Goal: Task Accomplishment & Management: Manage account settings

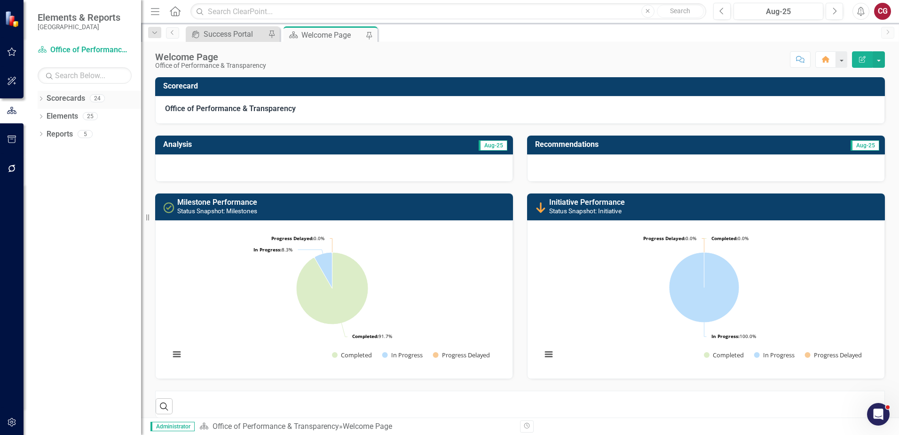
click at [41, 97] on icon "Dropdown" at bounding box center [41, 99] width 7 height 5
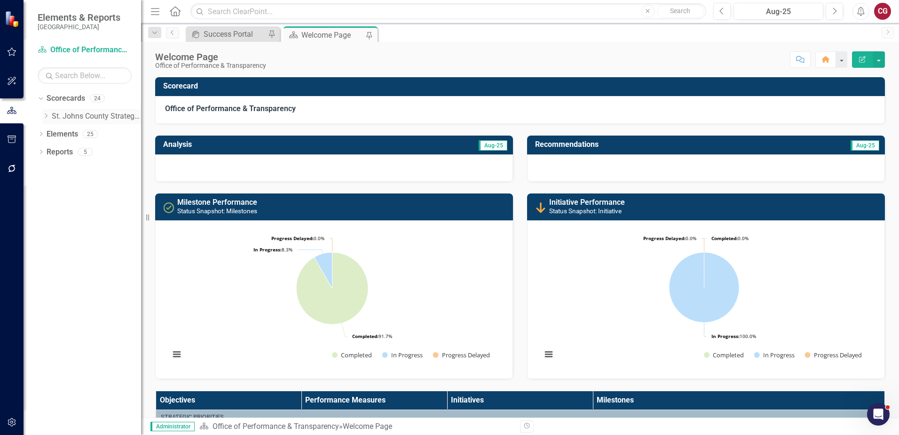
click at [47, 114] on icon "Dropdown" at bounding box center [45, 116] width 7 height 6
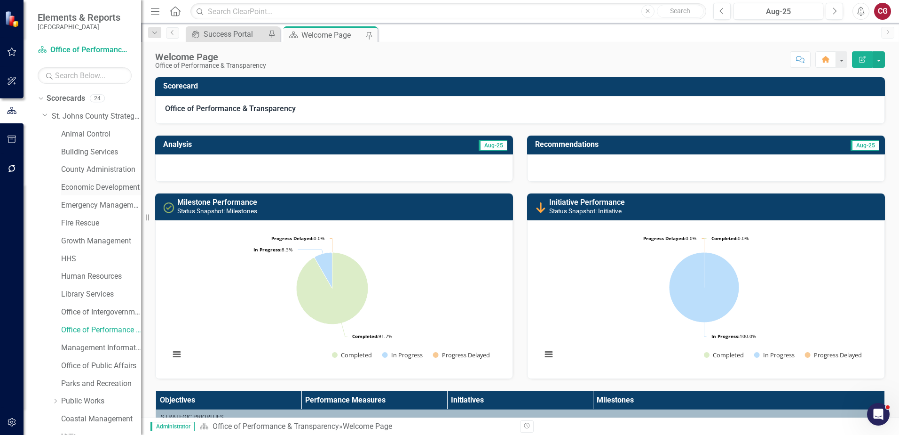
click at [81, 186] on link "Economic Development" at bounding box center [101, 187] width 80 height 11
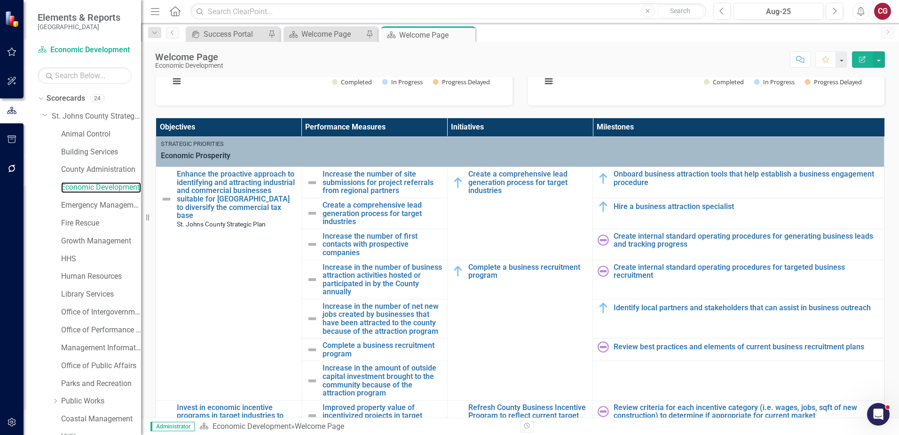
scroll to position [159, 0]
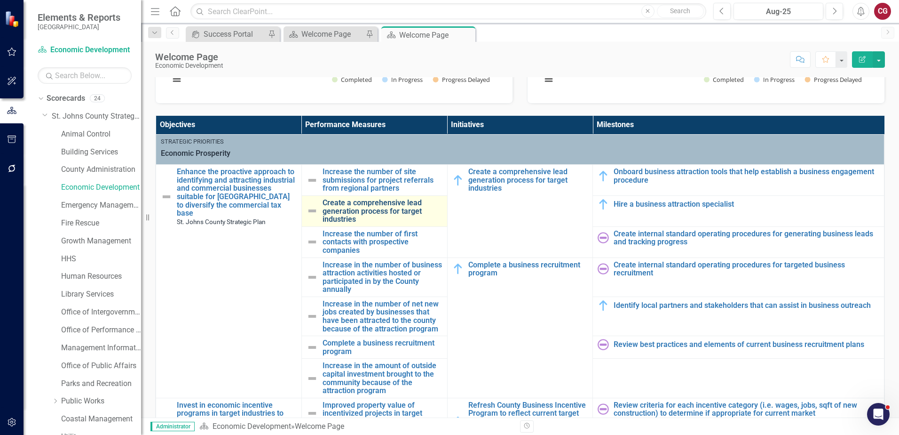
click at [359, 206] on link "Create a comprehensive lead generation process for target industries" at bounding box center [383, 210] width 120 height 25
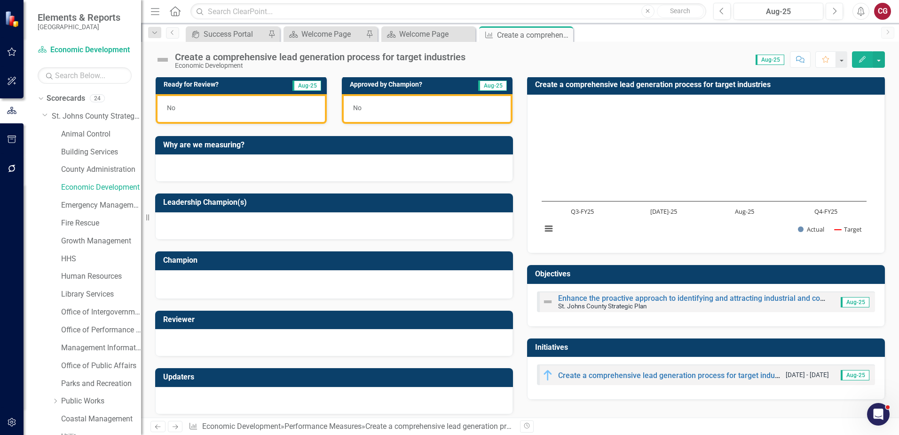
scroll to position [65, 0]
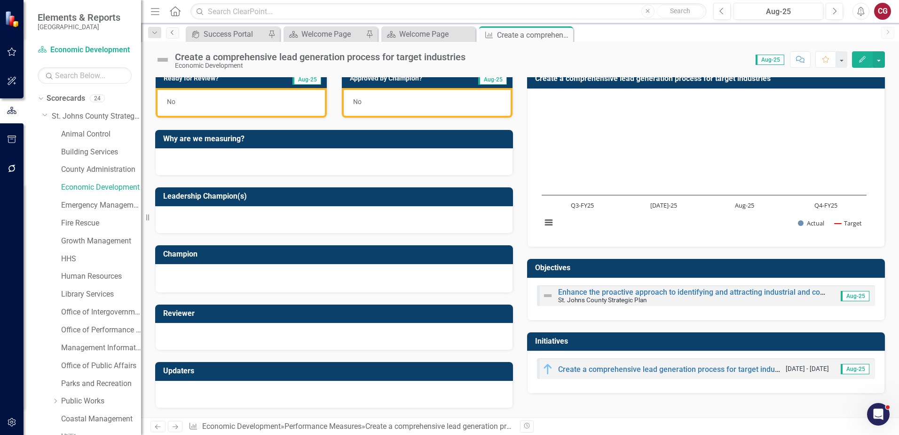
click at [172, 32] on icon "Previous" at bounding box center [173, 33] width 8 height 6
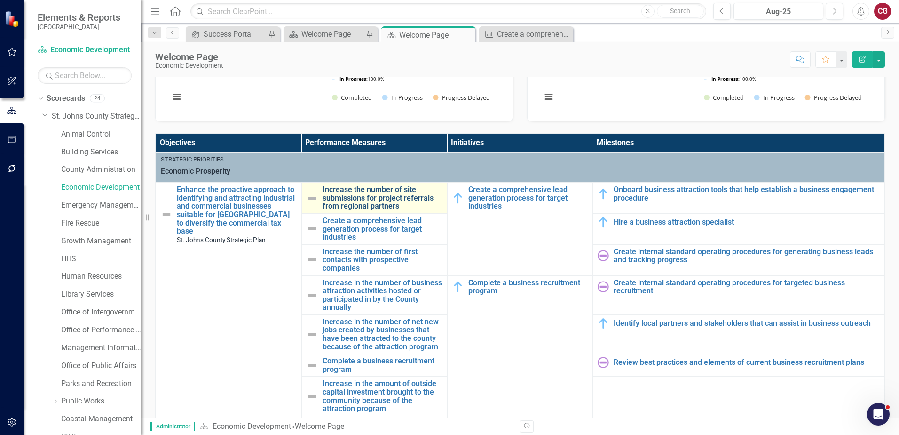
click at [332, 197] on link "Increase the number of site submissions for project referrals from regional par…" at bounding box center [383, 197] width 120 height 25
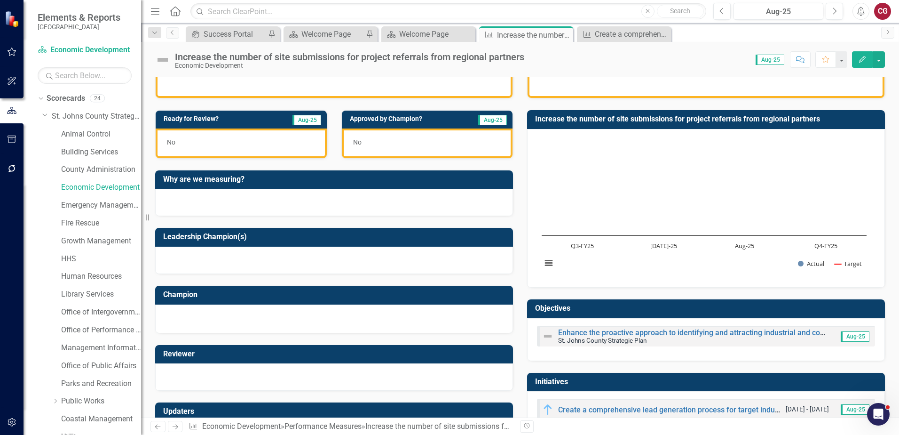
scroll to position [65, 0]
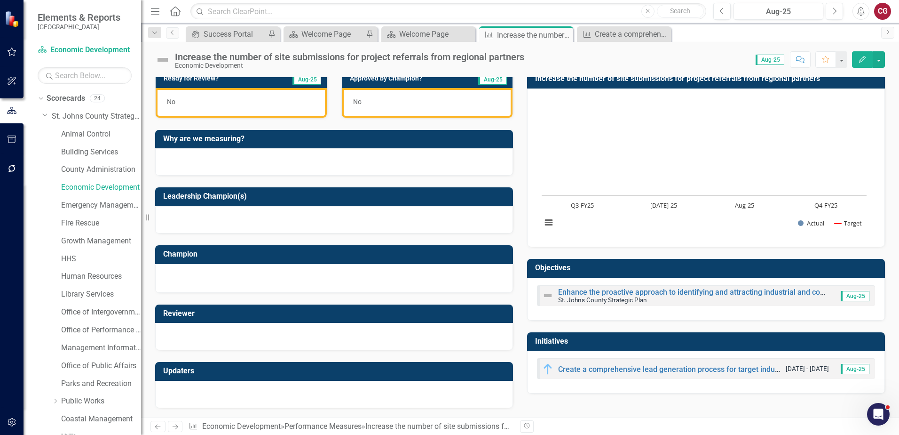
click at [160, 60] on img at bounding box center [162, 59] width 15 height 15
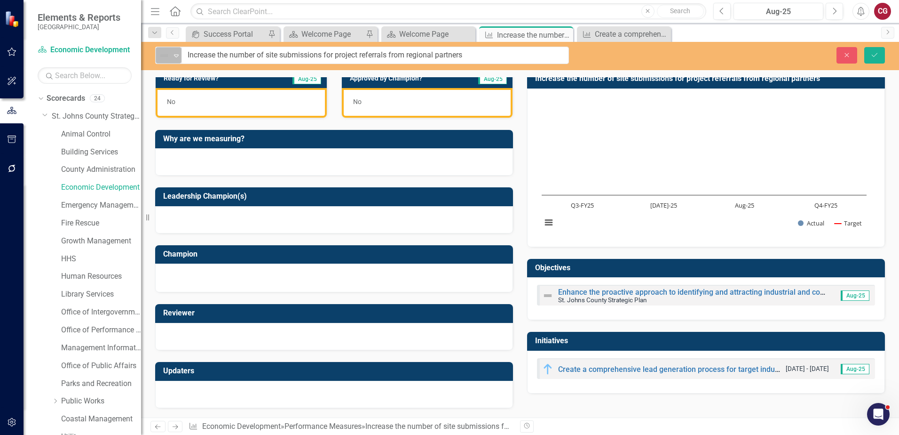
click at [171, 56] on div "Not Defined" at bounding box center [165, 55] width 14 height 13
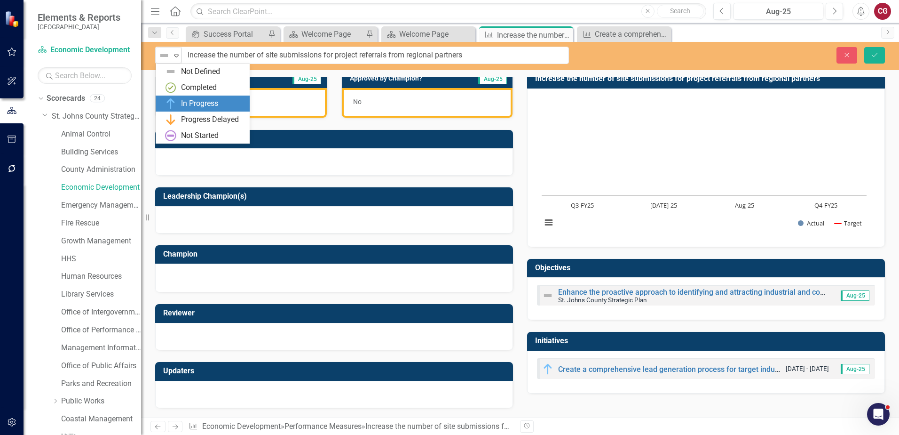
click at [189, 106] on div "In Progress" at bounding box center [199, 103] width 37 height 11
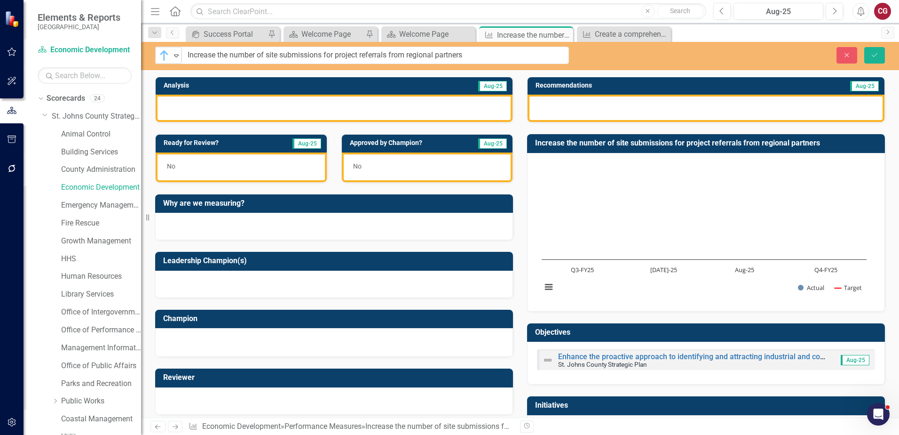
scroll to position [0, 0]
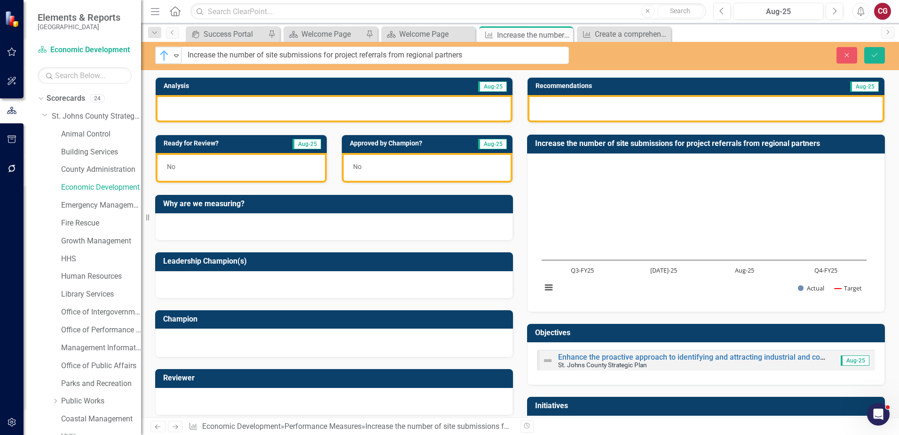
click at [354, 112] on div at bounding box center [334, 108] width 357 height 27
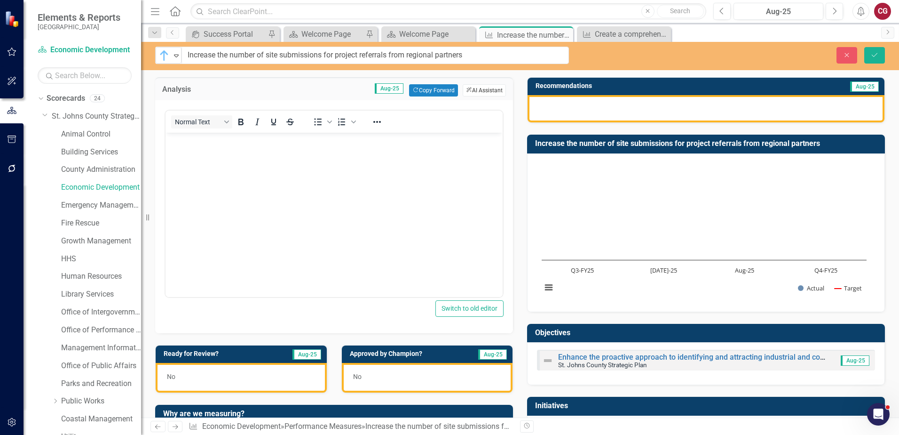
click at [469, 91] on button "ClearPoint AI AI Assistant" at bounding box center [484, 90] width 43 height 12
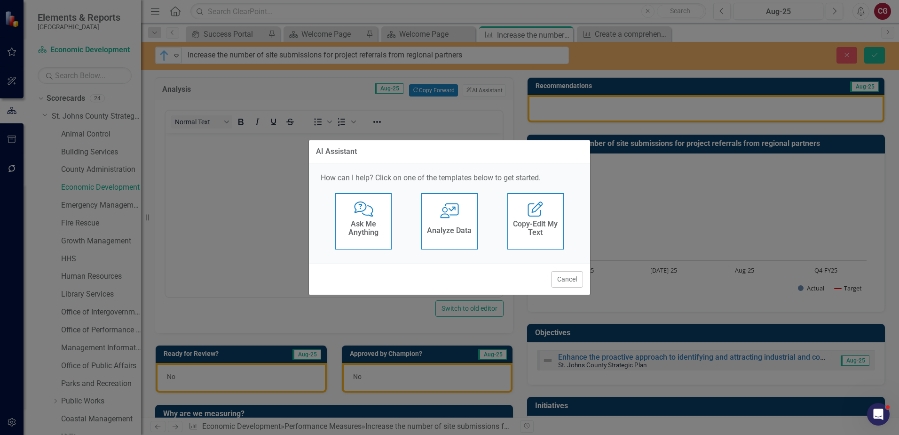
click at [449, 228] on h4 "Analyze Data" at bounding box center [449, 230] width 45 height 8
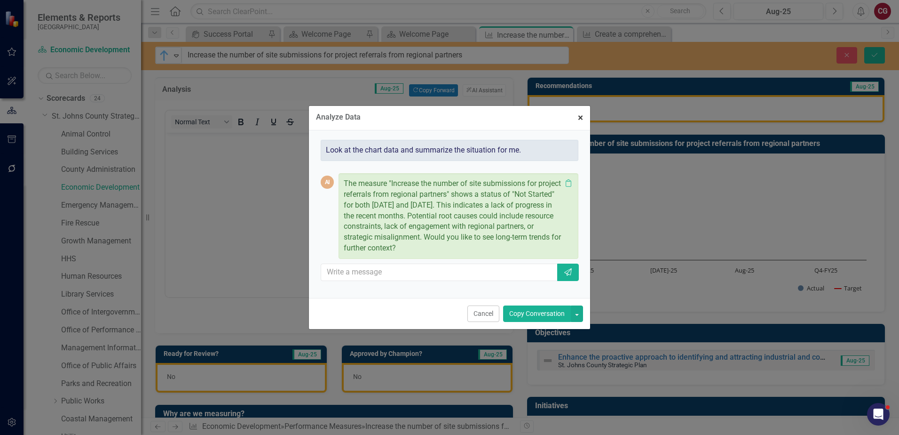
click at [581, 118] on span "×" at bounding box center [580, 117] width 5 height 11
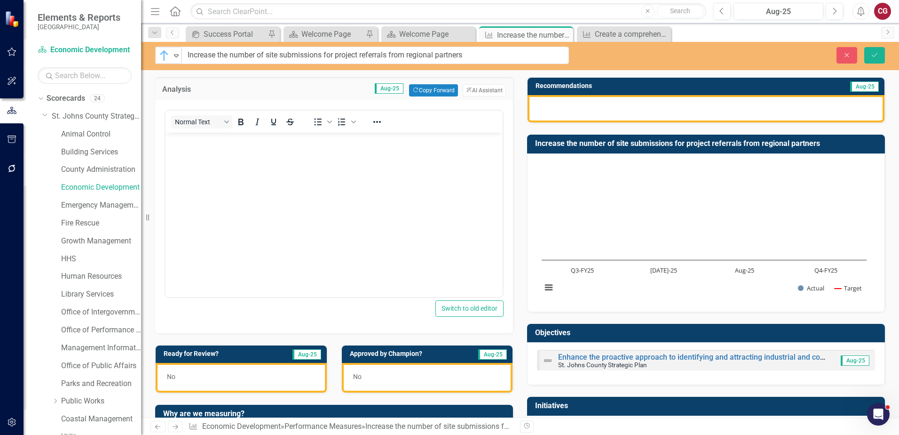
click at [584, 113] on div at bounding box center [706, 108] width 357 height 27
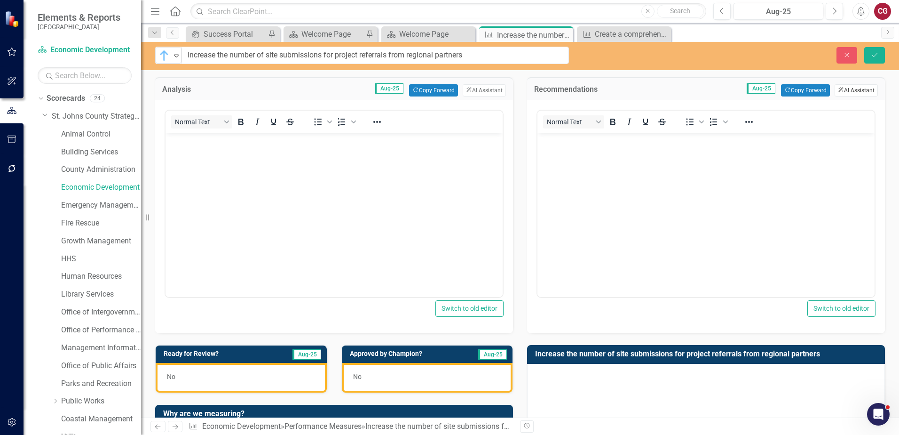
click at [848, 88] on button "ClearPoint AI AI Assistant" at bounding box center [856, 90] width 43 height 12
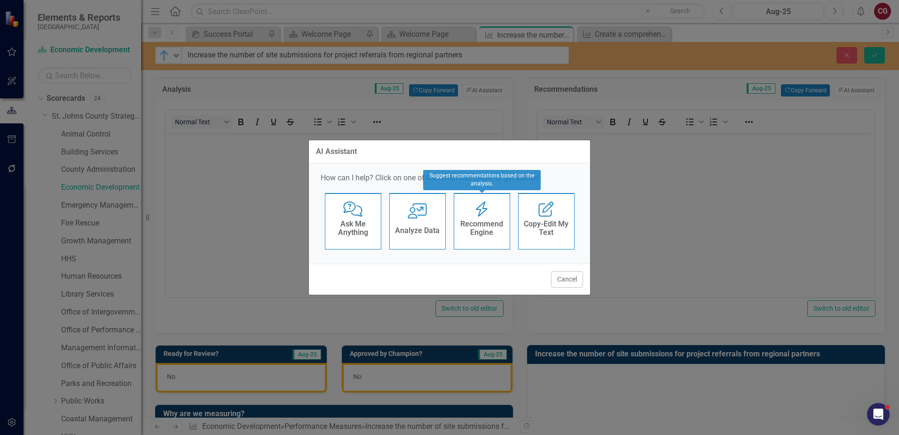
click at [476, 227] on h4 "Recommend Engine" at bounding box center [482, 228] width 46 height 16
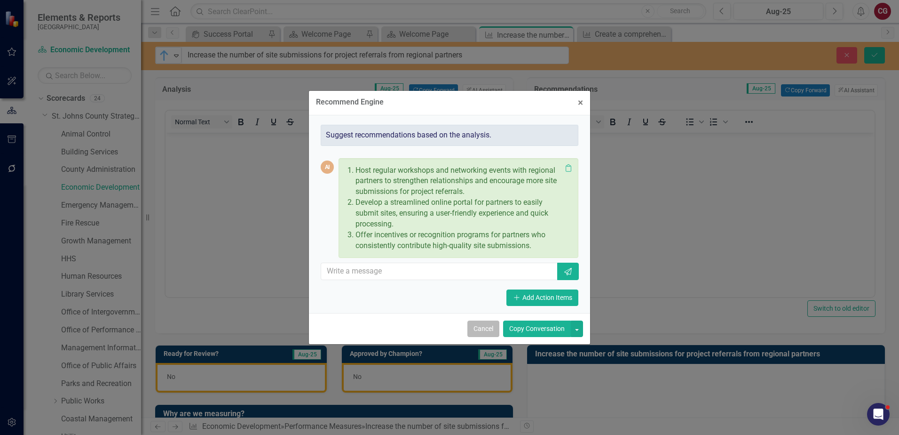
click at [486, 330] on button "Cancel" at bounding box center [484, 328] width 32 height 16
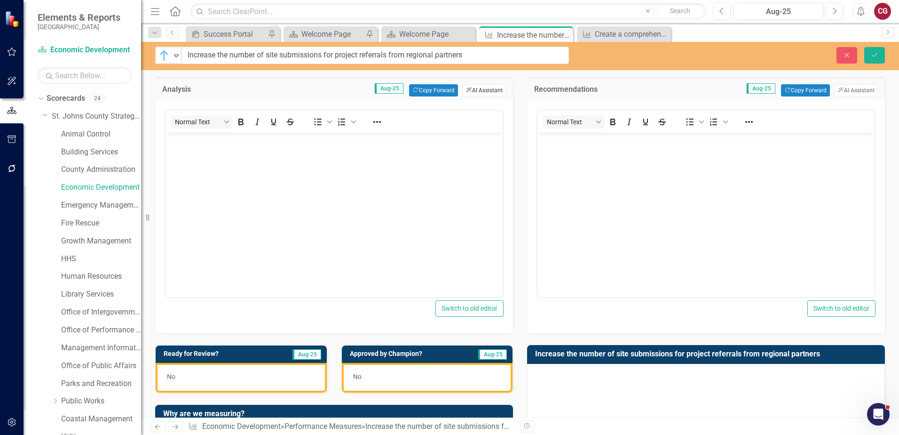
click at [484, 90] on button "ClearPoint AI AI Assistant" at bounding box center [484, 90] width 43 height 12
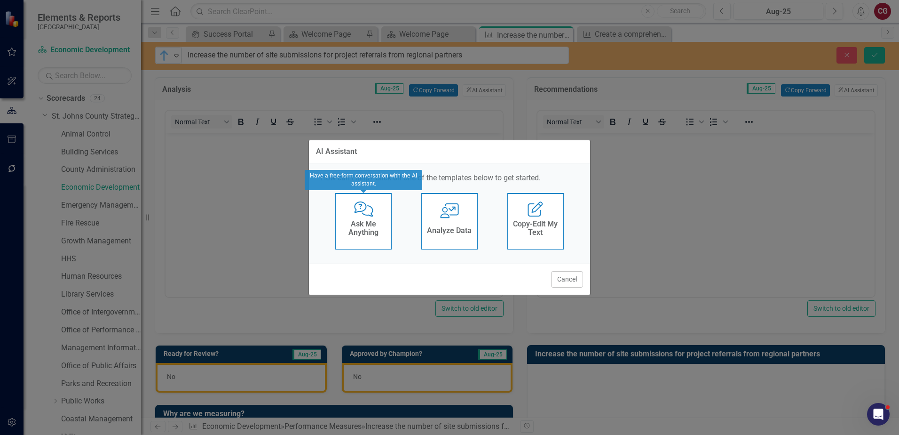
click at [371, 229] on h4 "Ask Me Anything" at bounding box center [364, 228] width 46 height 16
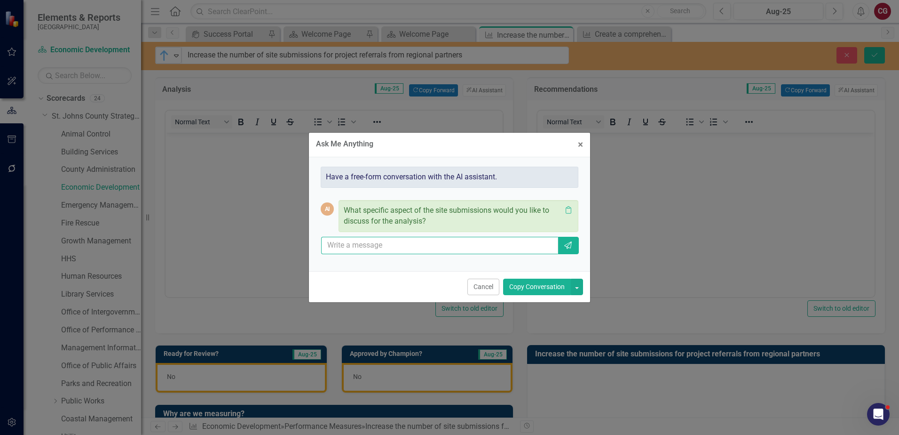
click at [415, 247] on input "text" at bounding box center [439, 245] width 237 height 17
type input "p"
type input "help me create a status analysis for this"
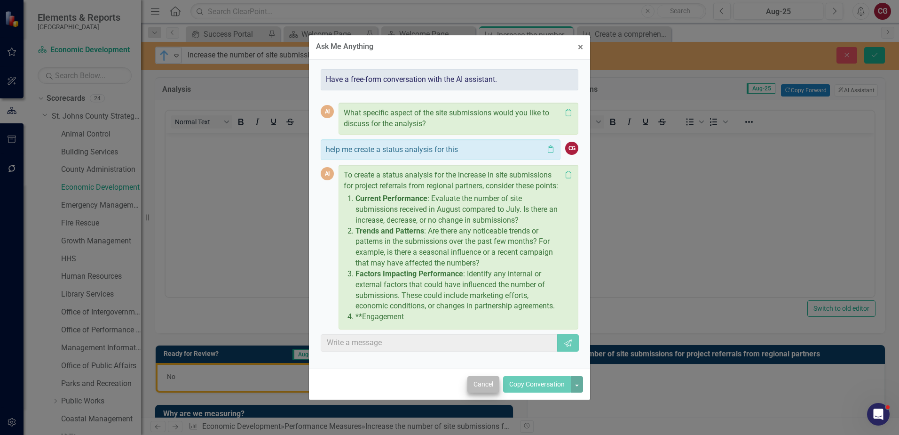
scroll to position [10, 0]
click at [485, 388] on button "Cancel" at bounding box center [484, 384] width 32 height 16
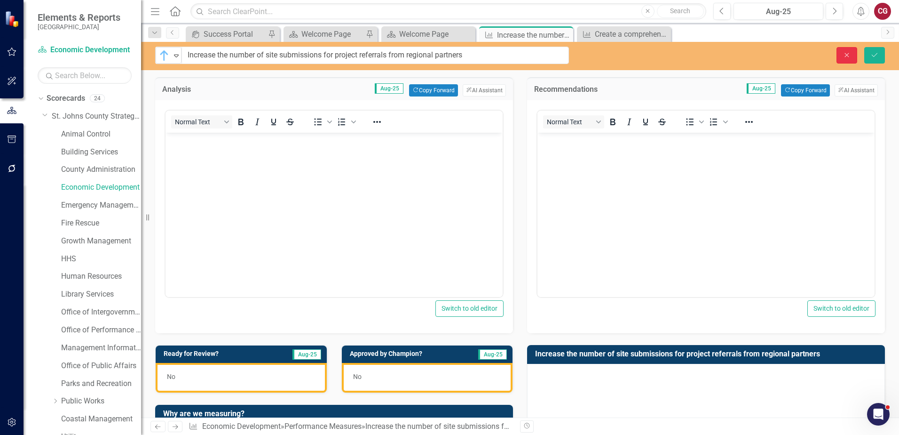
click at [847, 55] on icon "button" at bounding box center [847, 55] width 4 height 4
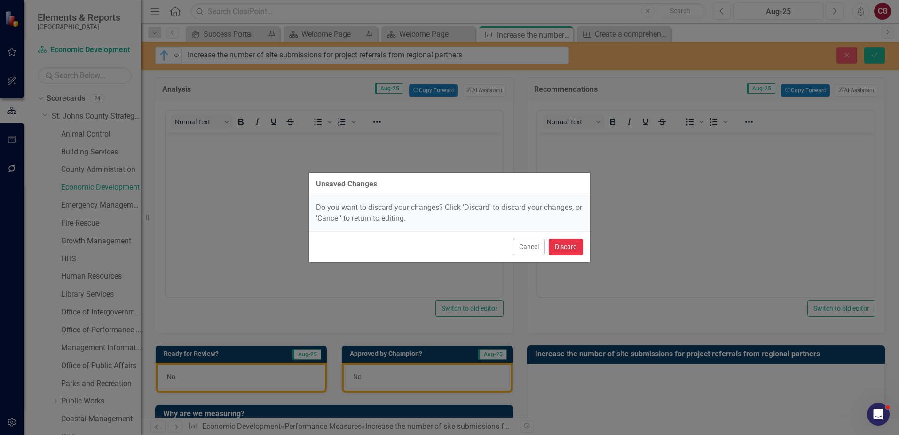
click at [569, 250] on button "Discard" at bounding box center [566, 246] width 34 height 16
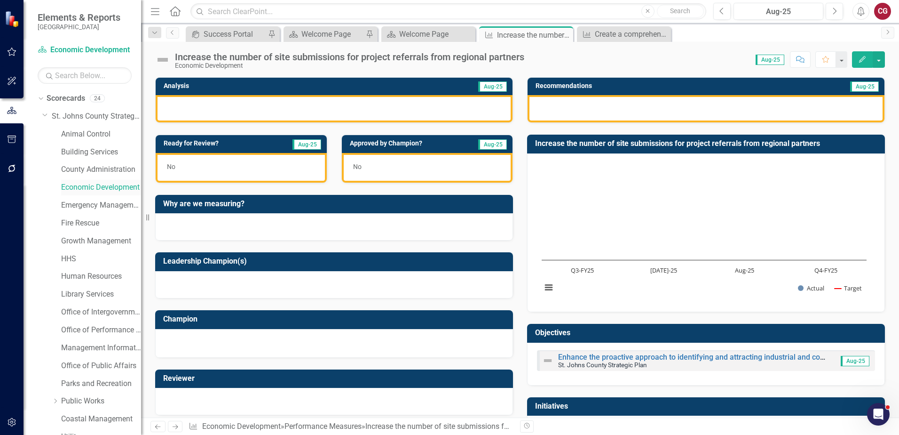
click at [109, 188] on link "Economic Development" at bounding box center [101, 187] width 80 height 11
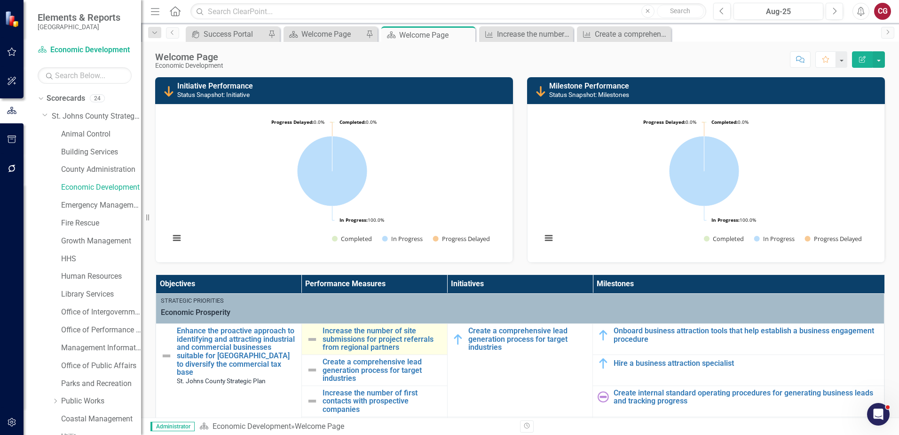
click at [312, 340] on img at bounding box center [312, 338] width 11 height 11
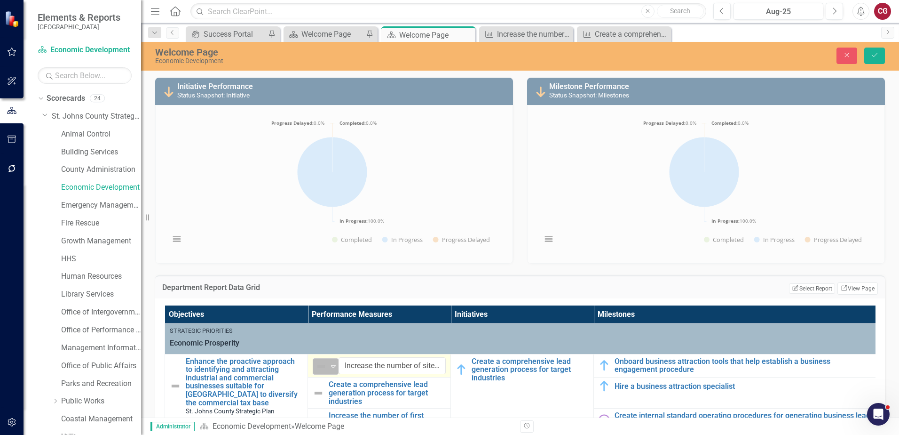
click at [331, 371] on div "Expand" at bounding box center [333, 366] width 9 height 16
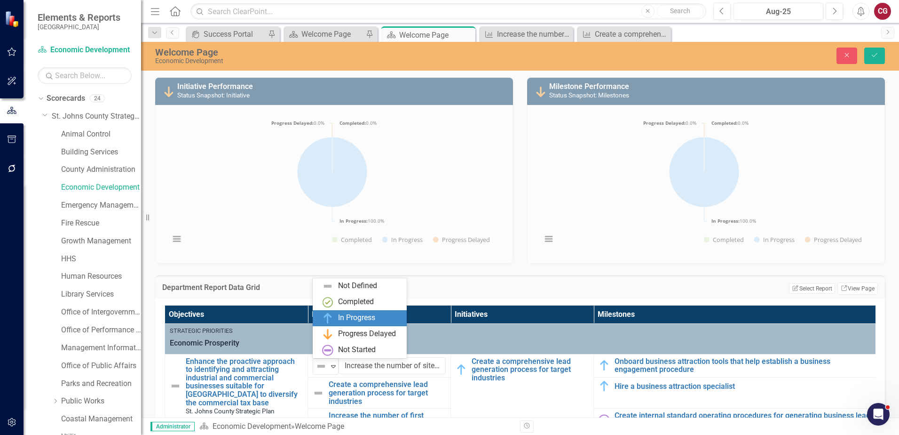
click at [335, 312] on div "In Progress" at bounding box center [361, 317] width 79 height 11
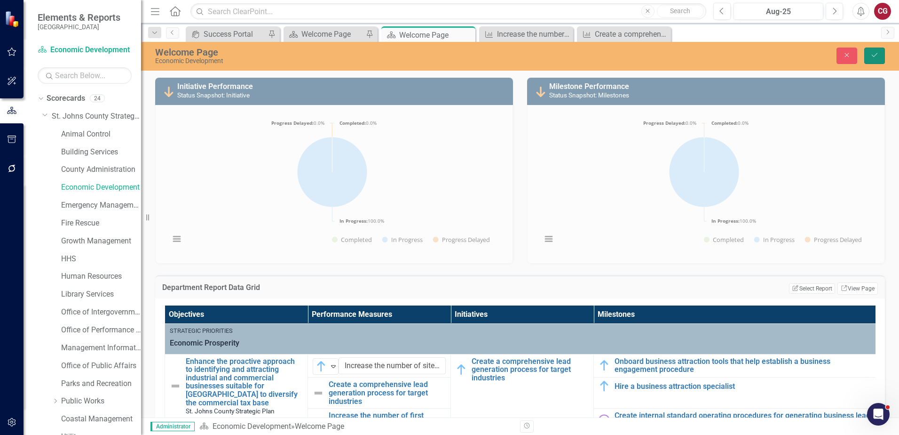
click at [882, 57] on button "Save" at bounding box center [874, 56] width 21 height 16
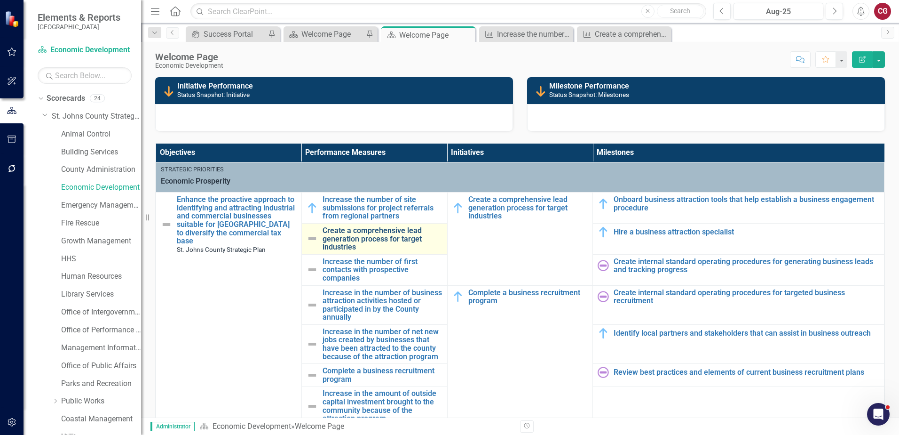
click at [370, 238] on link "Create a comprehensive lead generation process for target industries" at bounding box center [383, 238] width 120 height 25
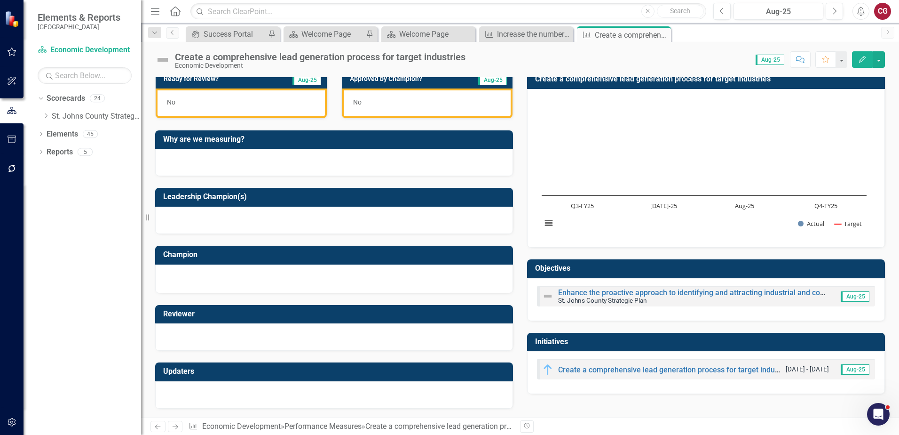
scroll to position [65, 0]
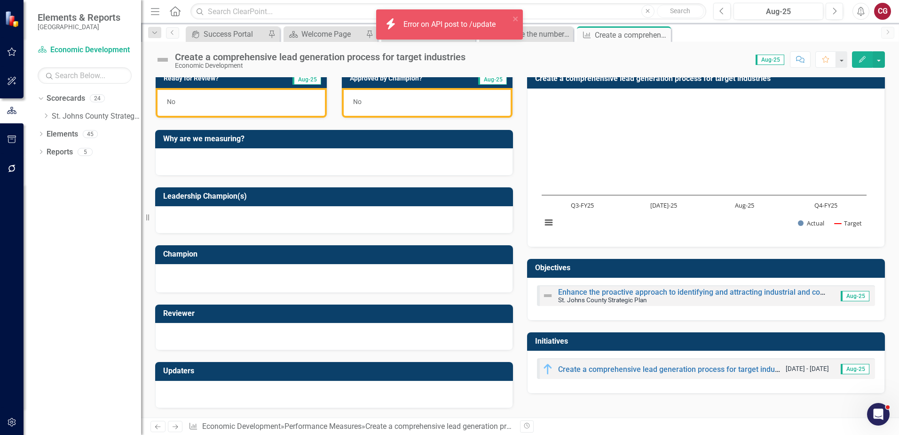
click at [163, 58] on img at bounding box center [162, 59] width 15 height 15
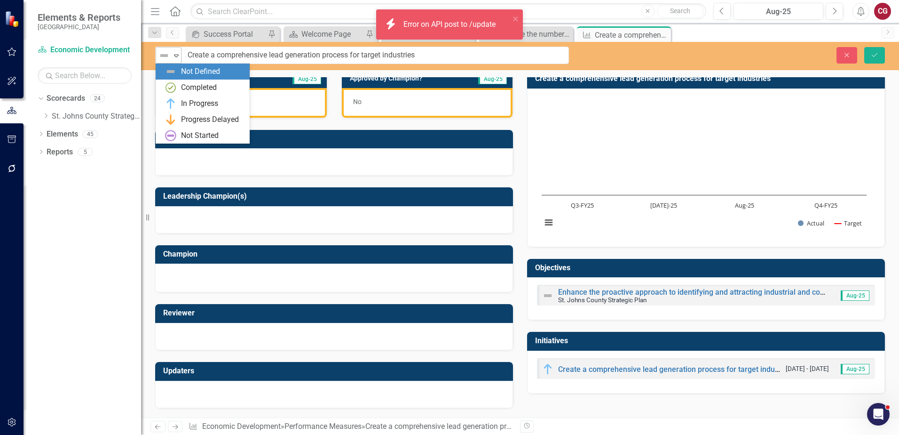
click at [164, 61] on img at bounding box center [164, 55] width 11 height 11
click at [181, 92] on div "Completed" at bounding box center [199, 87] width 36 height 11
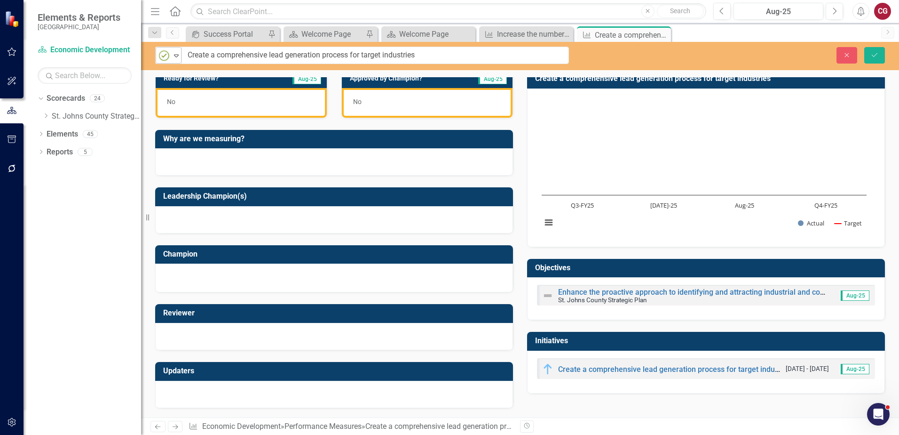
click at [176, 57] on icon at bounding box center [176, 56] width 5 height 3
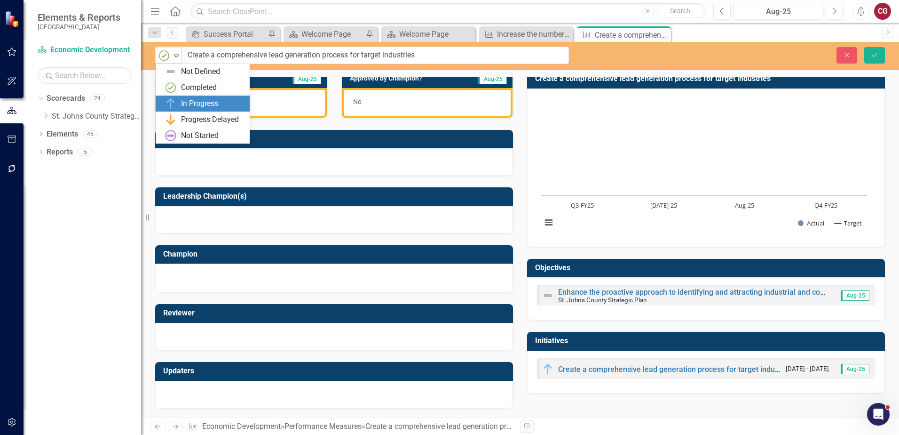
click at [189, 105] on div "In Progress" at bounding box center [199, 103] width 37 height 11
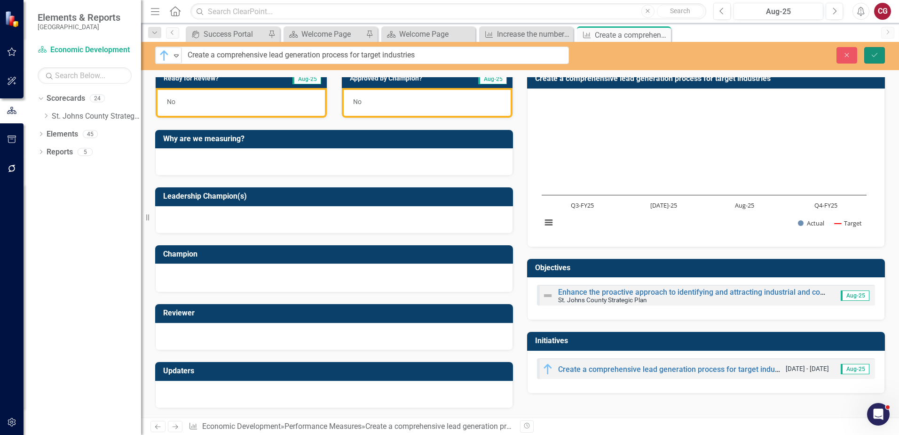
click at [870, 57] on button "Save" at bounding box center [874, 55] width 21 height 16
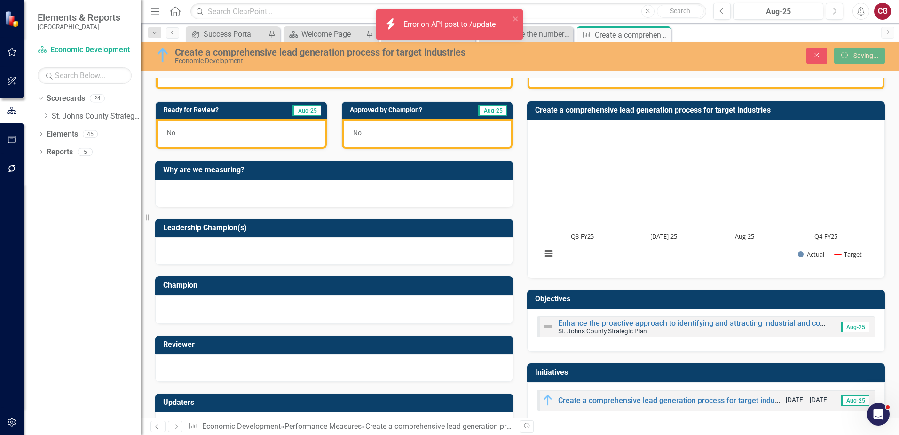
scroll to position [0, 0]
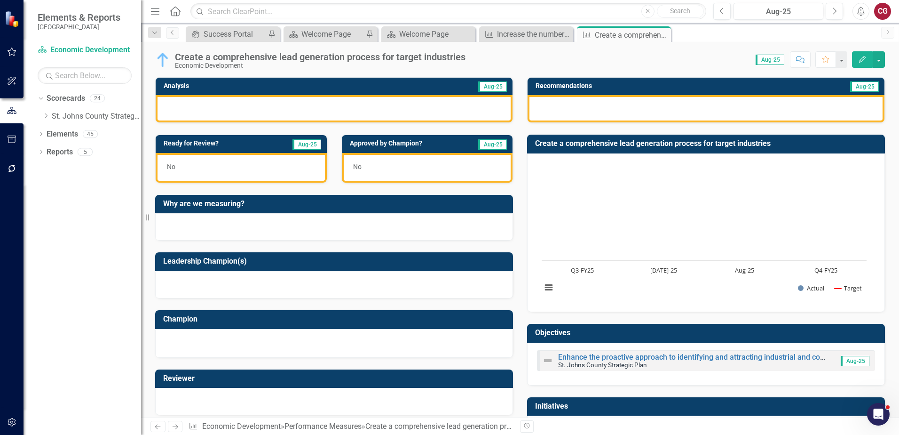
click at [309, 110] on div at bounding box center [334, 108] width 357 height 27
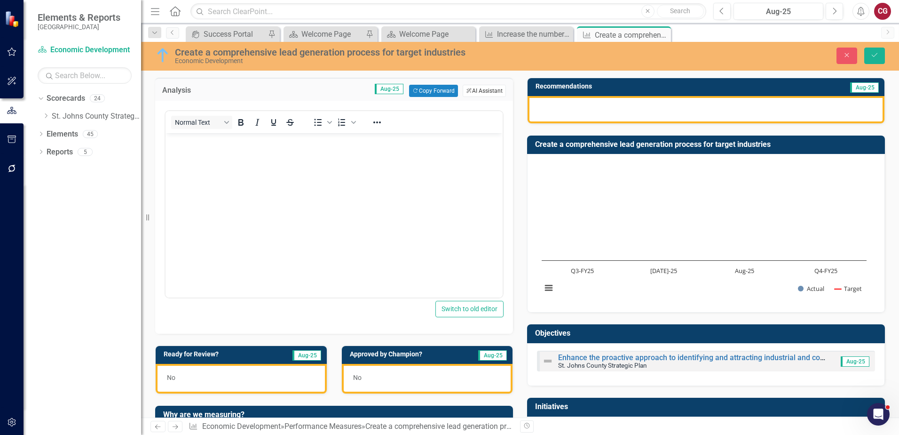
click at [486, 87] on button "ClearPoint AI AI Assistant" at bounding box center [484, 91] width 43 height 12
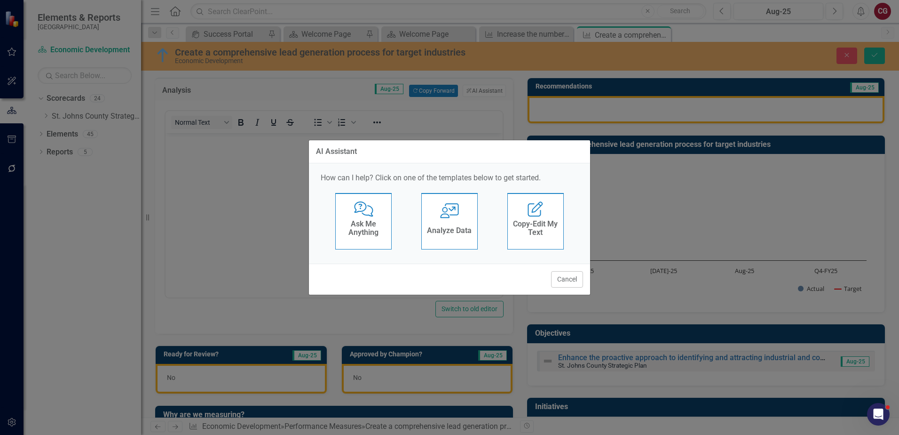
click at [565, 288] on div "Cancel" at bounding box center [449, 278] width 281 height 31
click at [581, 276] on button "Cancel" at bounding box center [567, 279] width 32 height 16
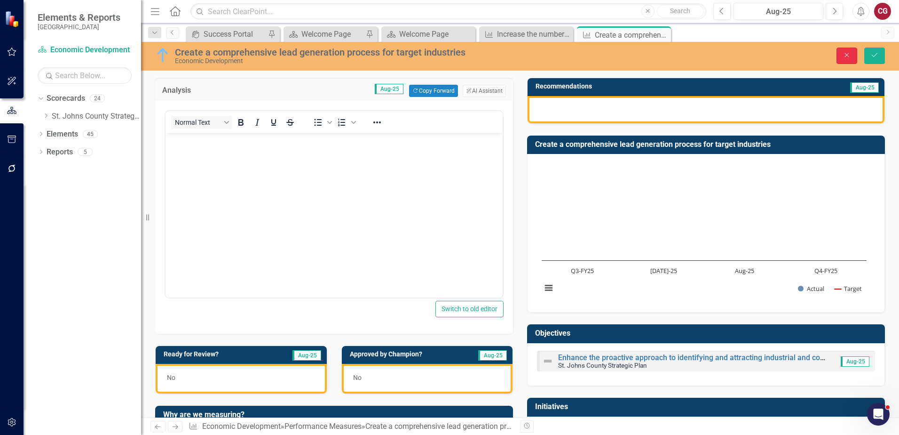
click at [850, 57] on icon "Close" at bounding box center [847, 55] width 8 height 7
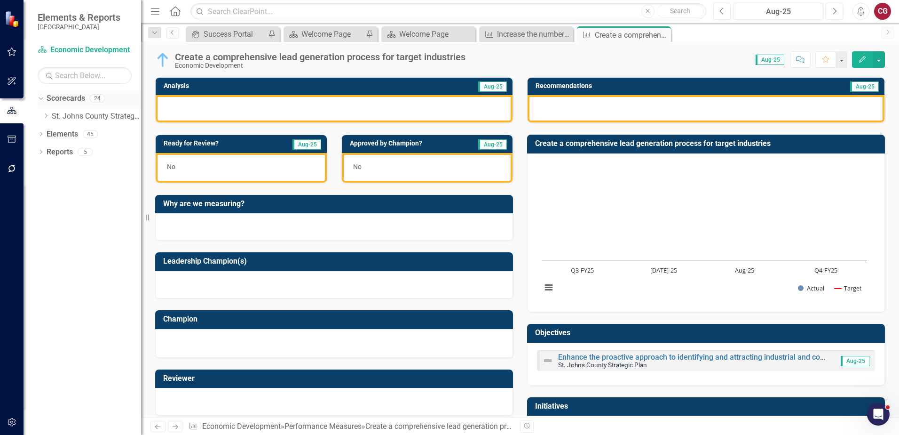
click at [40, 99] on icon at bounding box center [41, 98] width 4 height 2
click at [42, 99] on icon "Dropdown" at bounding box center [41, 99] width 7 height 5
click at [47, 115] on icon at bounding box center [46, 115] width 2 height 5
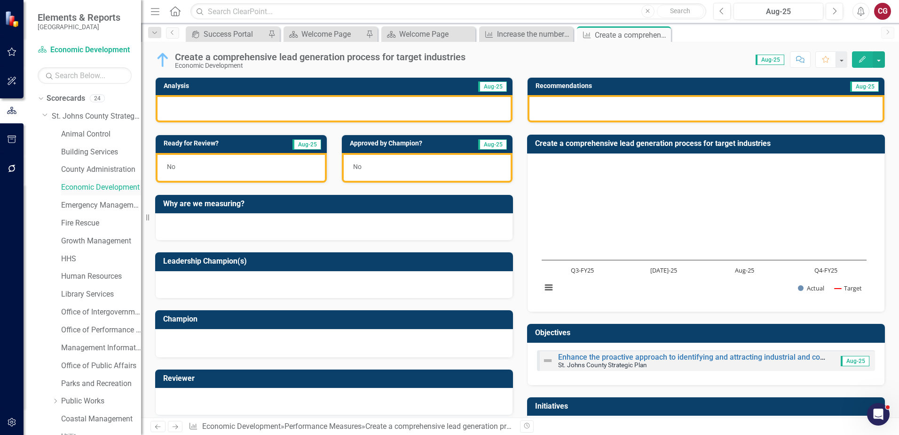
click at [75, 185] on link "Economic Development" at bounding box center [101, 187] width 80 height 11
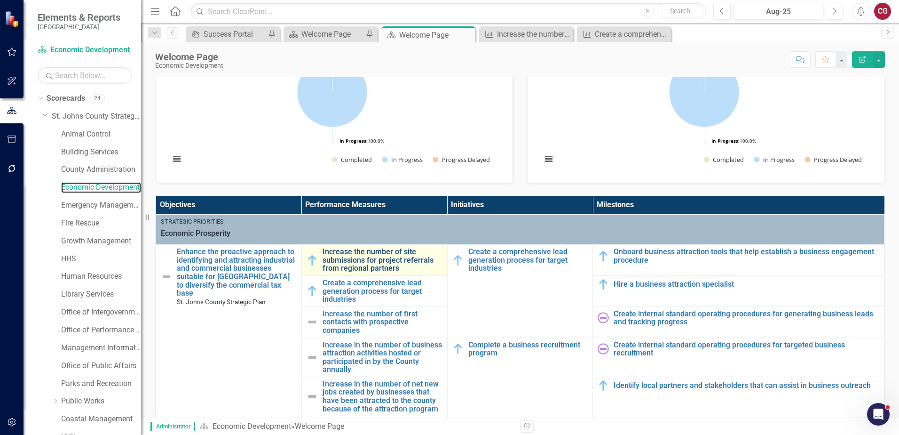
scroll to position [141, 0]
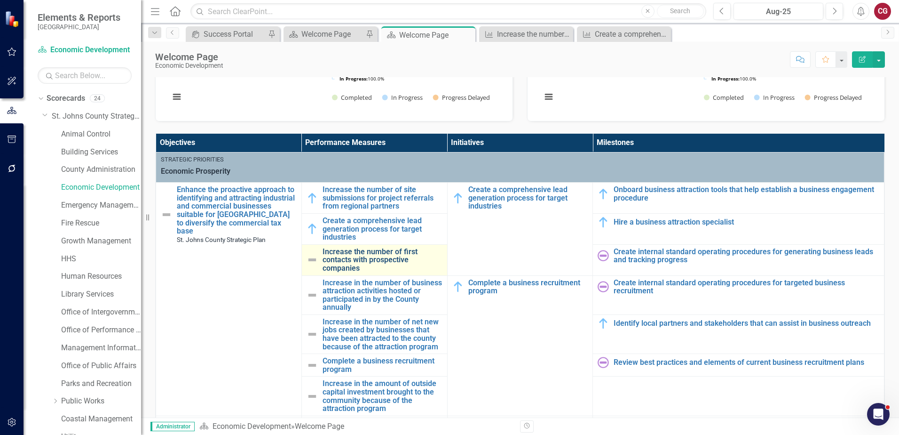
click at [345, 254] on link "Increase the number of first contacts with prospective companies" at bounding box center [383, 259] width 120 height 25
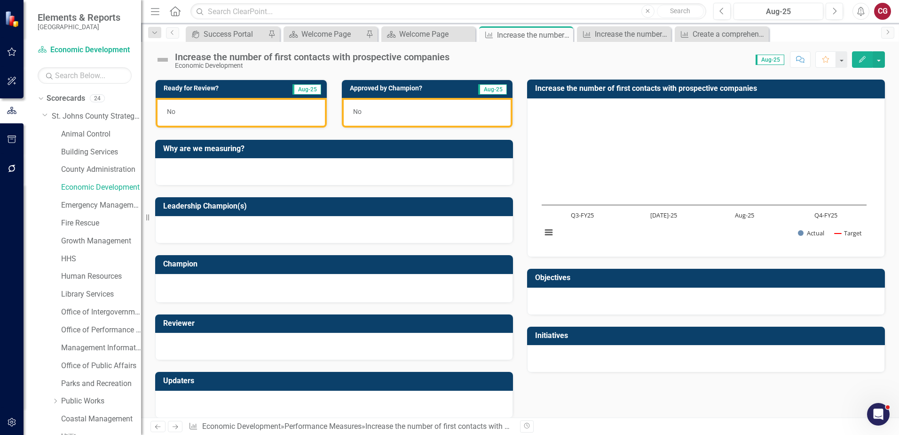
scroll to position [65, 0]
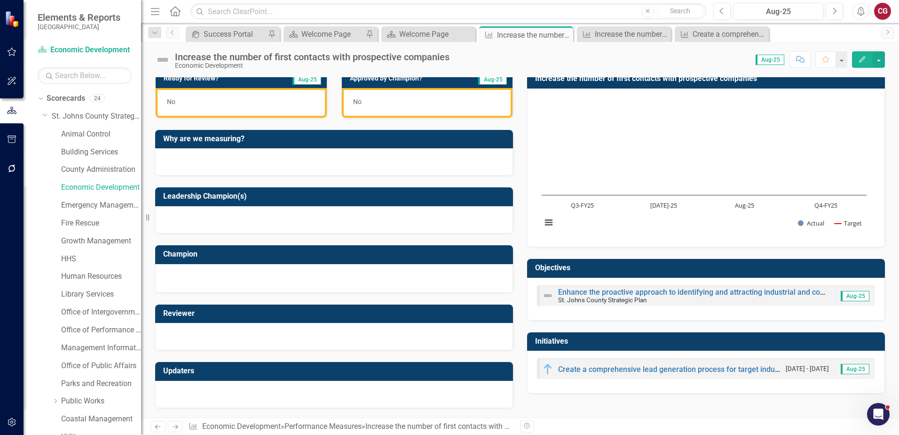
click at [166, 58] on img at bounding box center [162, 59] width 15 height 15
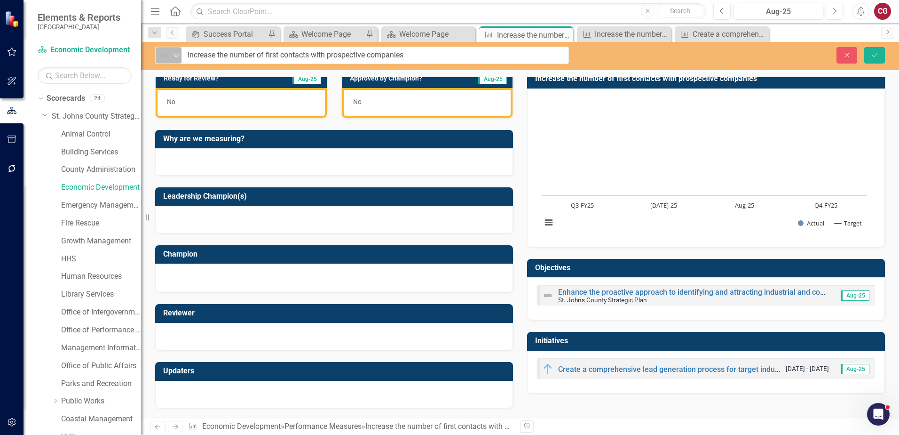
click at [167, 58] on img at bounding box center [164, 55] width 11 height 11
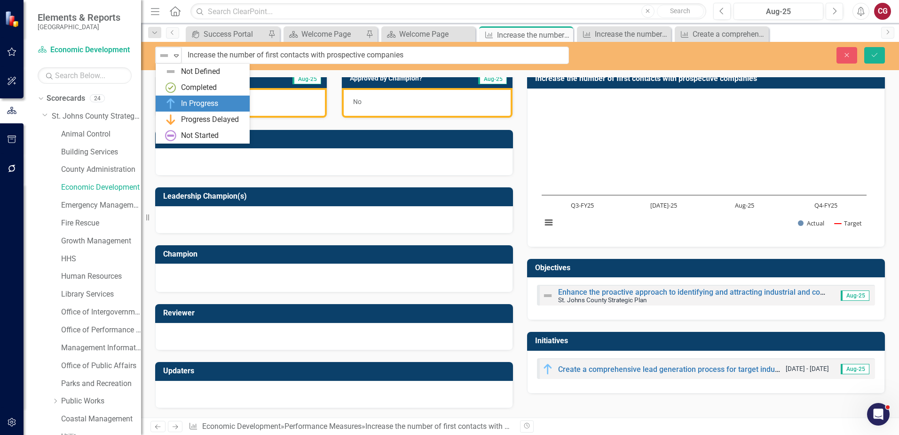
click at [179, 100] on div "In Progress" at bounding box center [204, 103] width 79 height 11
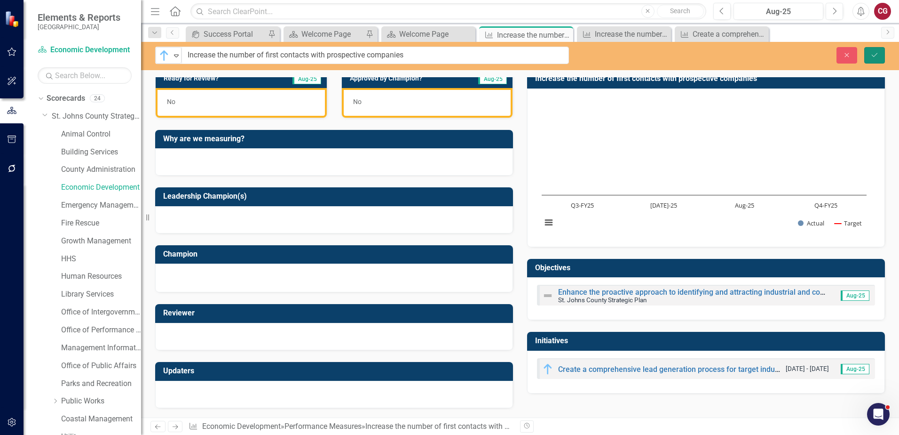
click at [877, 57] on icon "Save" at bounding box center [875, 55] width 8 height 7
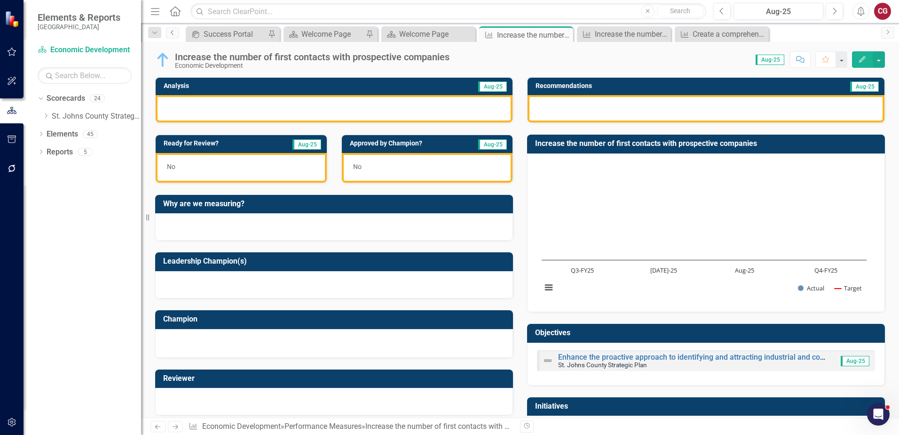
click at [173, 36] on link "Previous" at bounding box center [172, 32] width 13 height 11
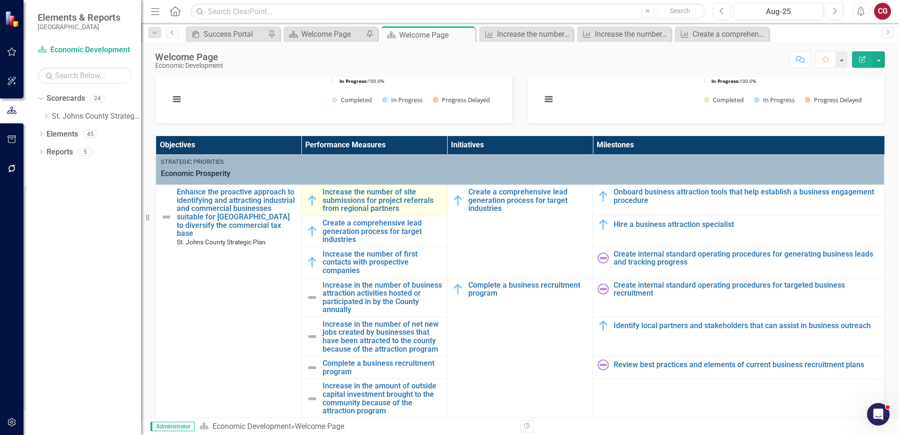
scroll to position [141, 0]
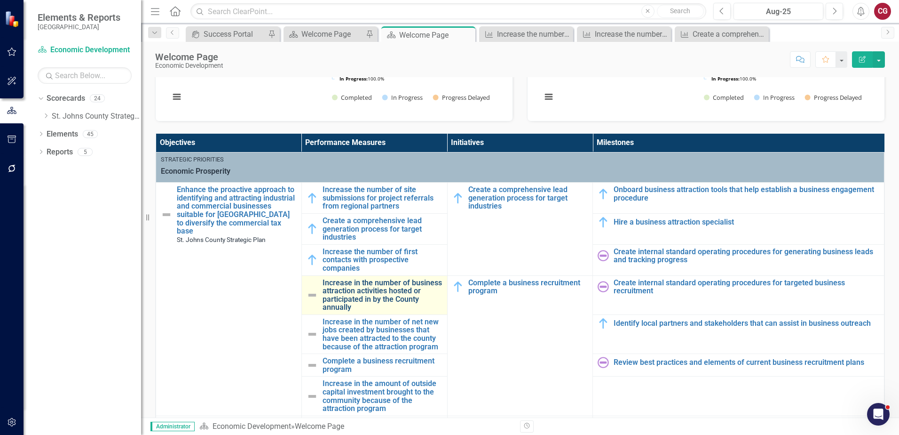
click at [365, 291] on link "Increase in the number of business attraction activities hosted or participated…" at bounding box center [383, 294] width 120 height 33
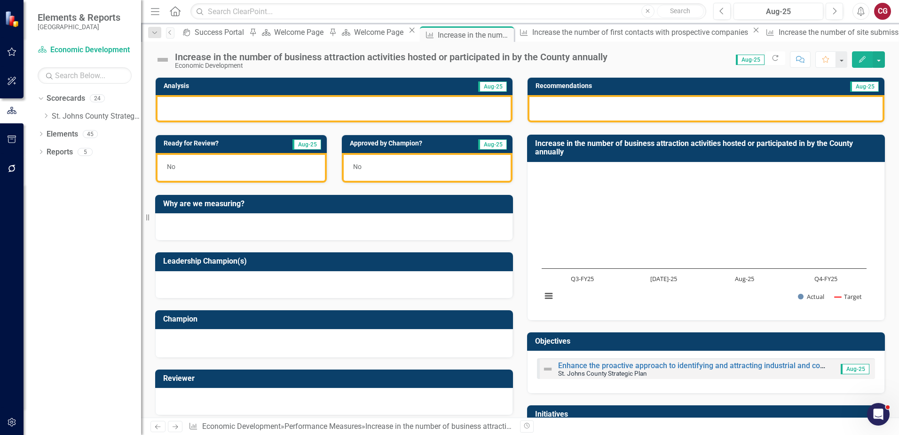
click at [158, 59] on img at bounding box center [162, 59] width 15 height 15
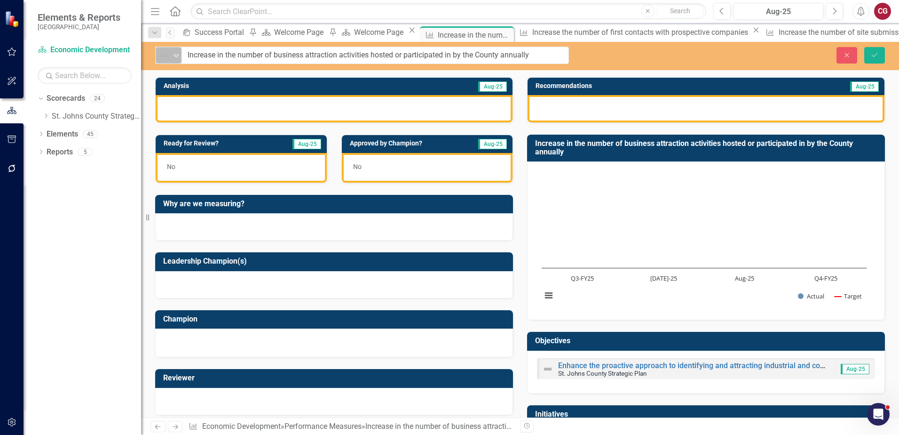
click at [172, 57] on icon "Expand" at bounding box center [176, 56] width 9 height 8
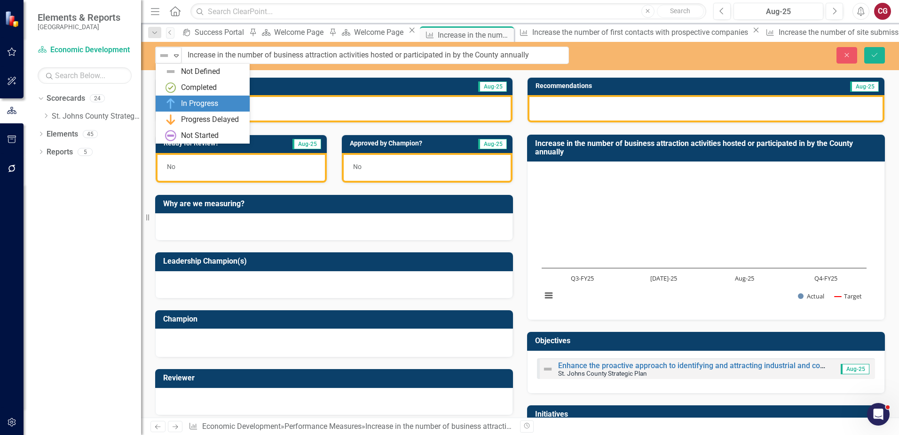
click at [187, 101] on div "In Progress" at bounding box center [199, 103] width 37 height 11
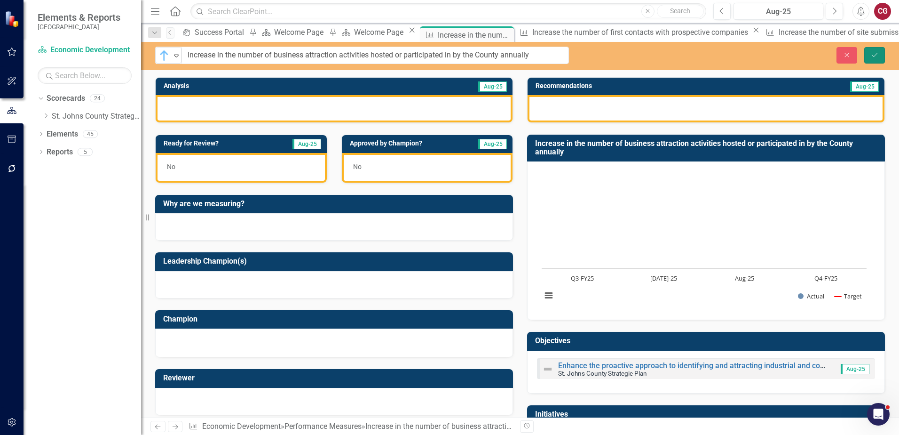
click at [882, 57] on button "Save" at bounding box center [874, 55] width 21 height 16
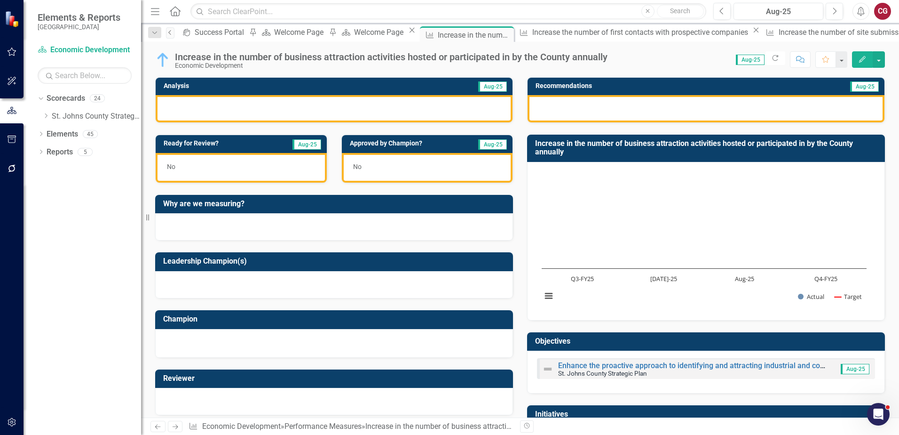
click at [172, 34] on icon "Previous" at bounding box center [171, 33] width 8 height 6
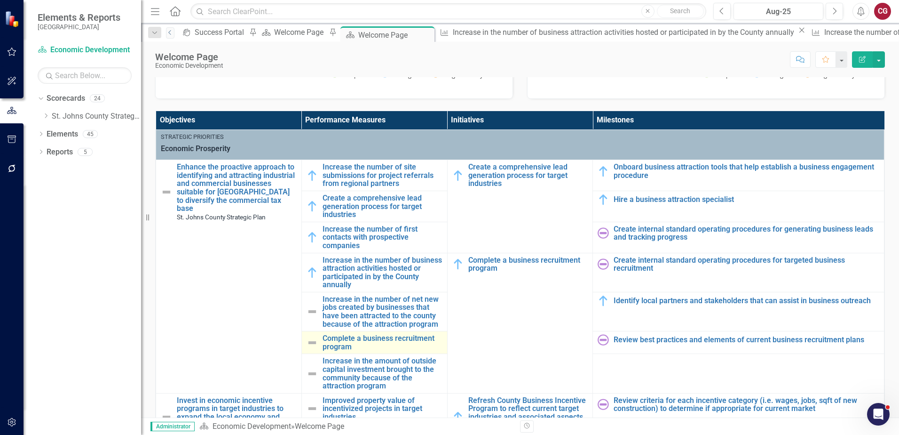
scroll to position [188, 0]
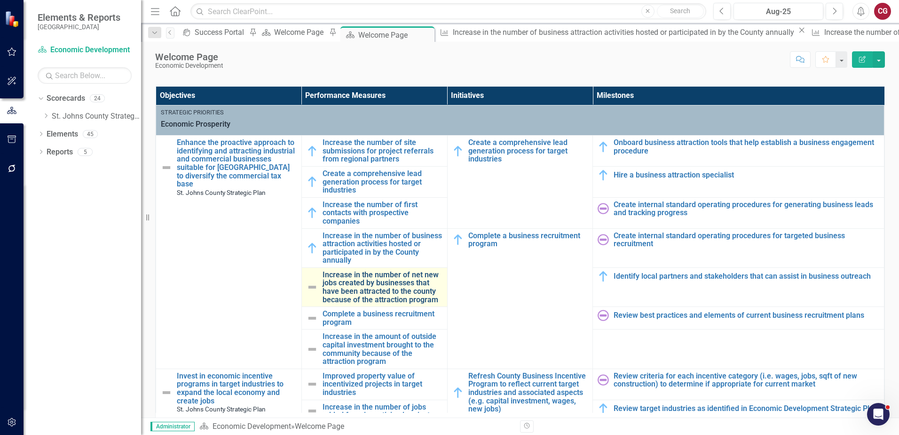
click at [326, 285] on link "Increase in the number of net new jobs created by businesses that have been att…" at bounding box center [383, 286] width 120 height 33
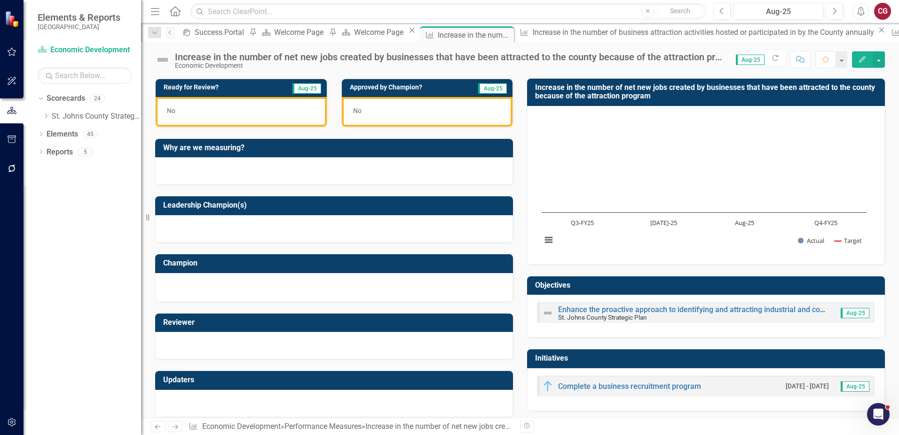
scroll to position [65, 0]
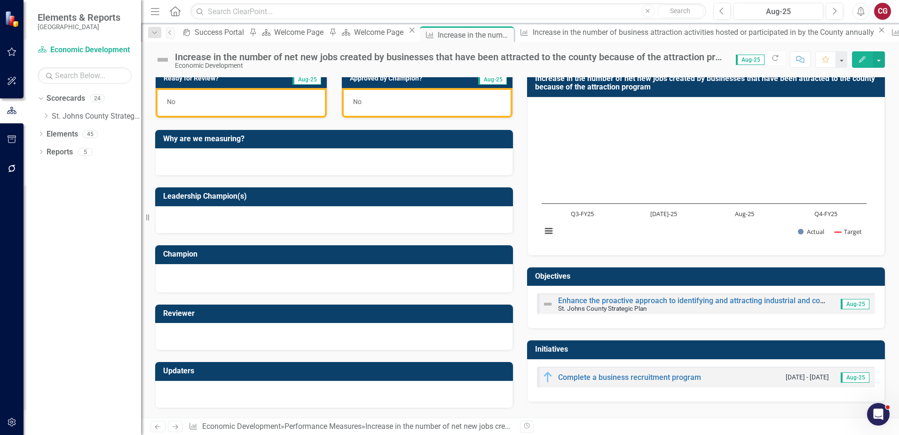
click at [162, 59] on img at bounding box center [162, 59] width 15 height 15
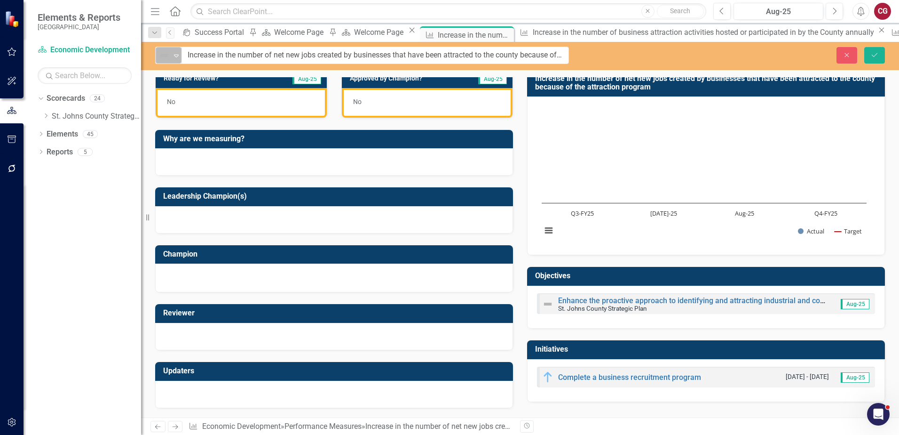
click at [175, 58] on icon "Expand" at bounding box center [176, 56] width 9 height 8
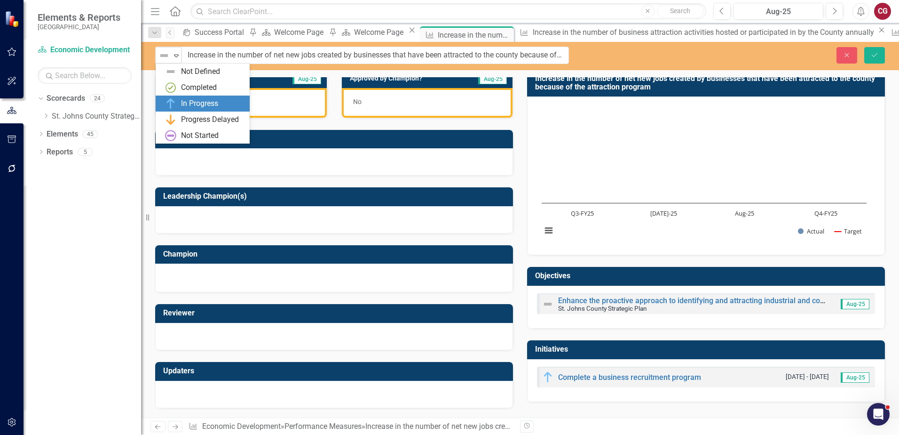
click at [193, 100] on div "In Progress" at bounding box center [199, 103] width 37 height 11
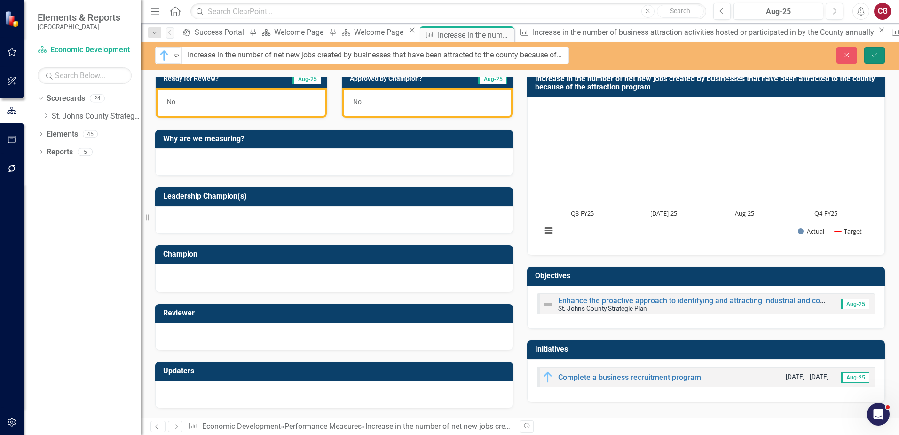
click at [873, 56] on icon "Save" at bounding box center [875, 55] width 8 height 7
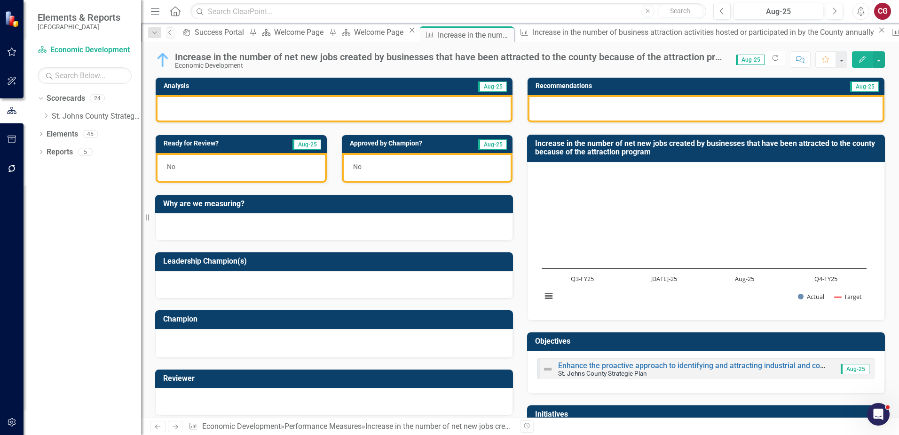
click at [173, 35] on link "Previous" at bounding box center [170, 32] width 8 height 11
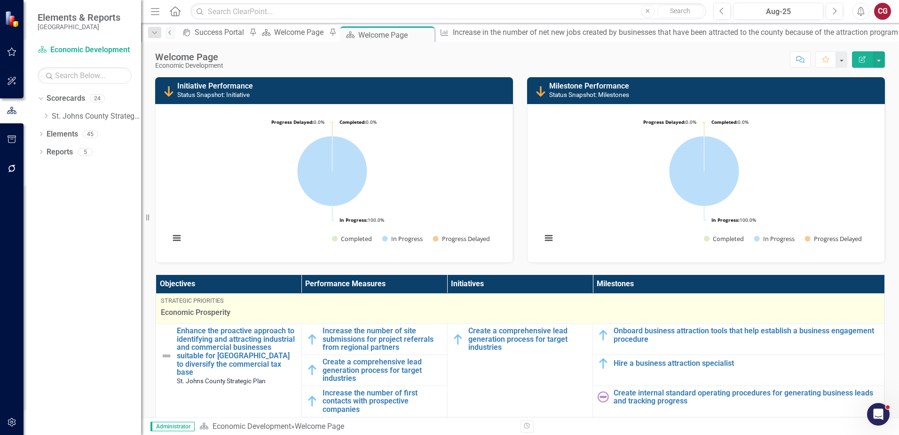
scroll to position [188, 0]
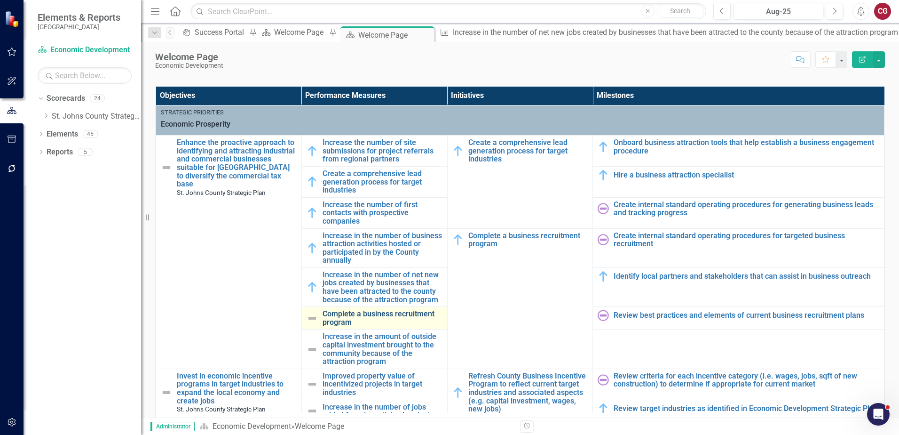
click at [342, 317] on link "Complete a business recruitment program" at bounding box center [383, 317] width 120 height 16
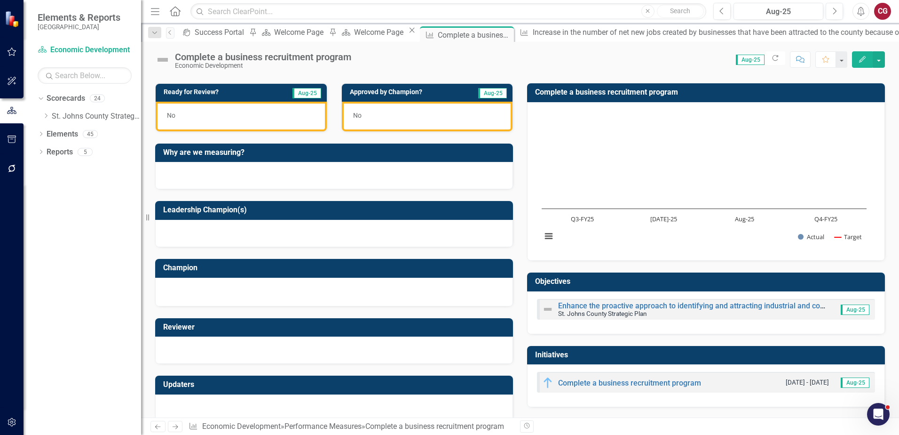
scroll to position [65, 0]
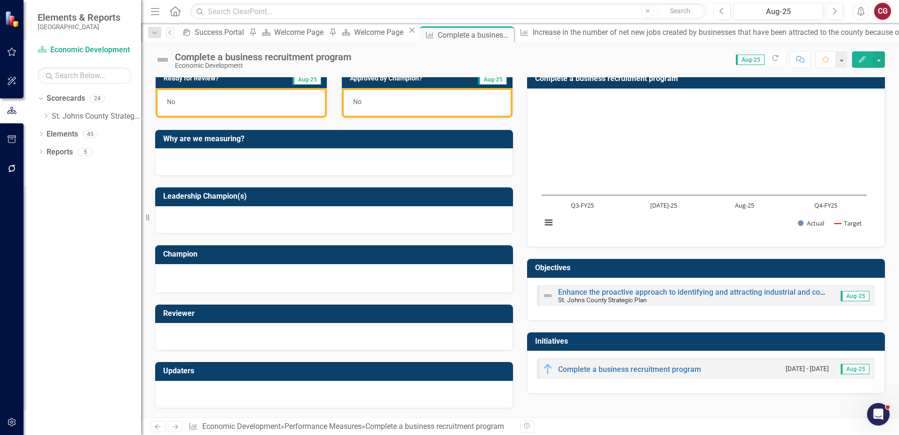
click at [160, 61] on img at bounding box center [162, 59] width 15 height 15
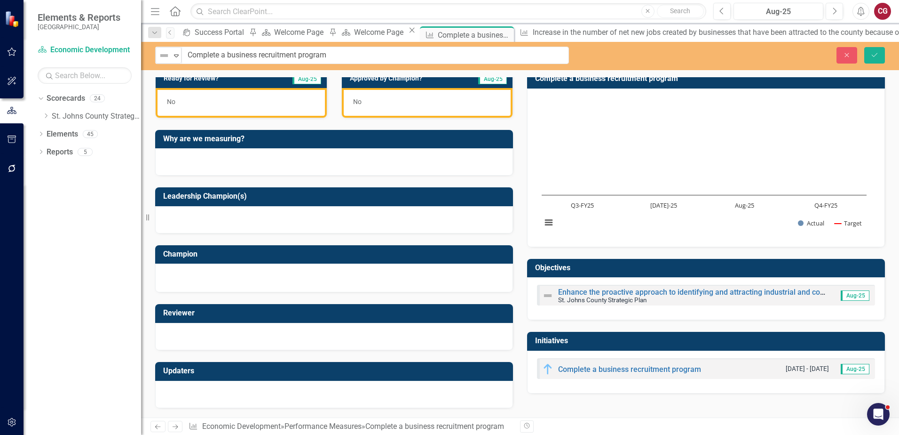
click at [160, 61] on div "Not Defined" at bounding box center [165, 55] width 14 height 13
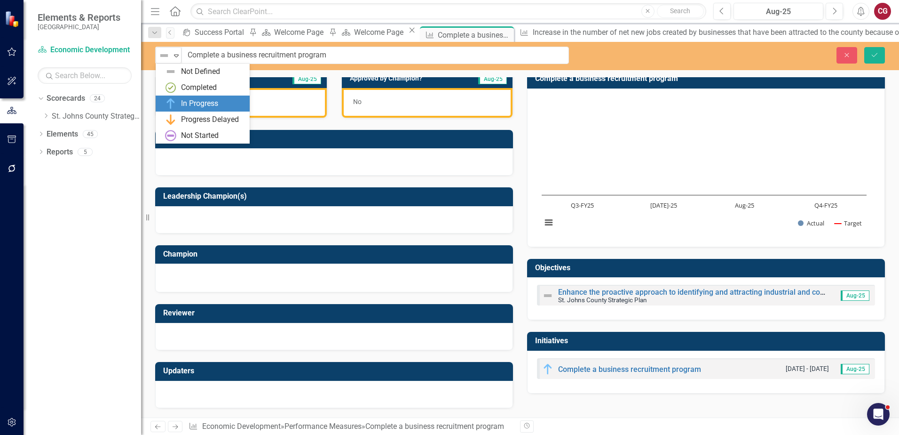
click at [185, 101] on div "In Progress" at bounding box center [199, 103] width 37 height 11
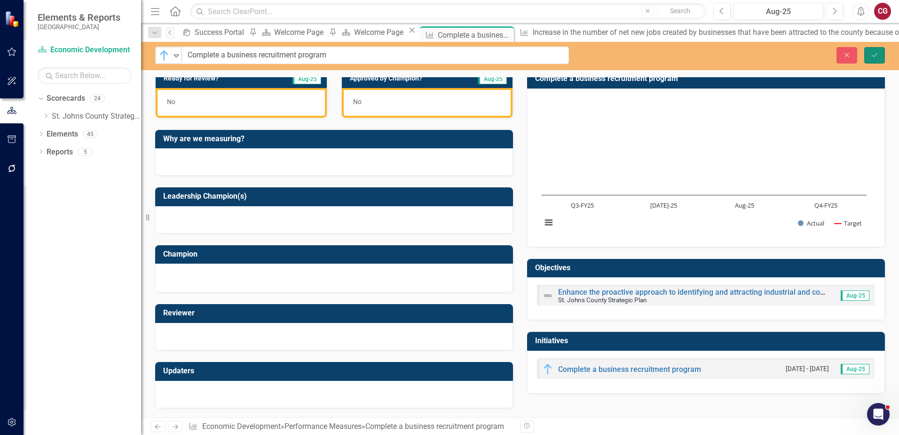
click at [875, 58] on icon "Save" at bounding box center [875, 55] width 8 height 7
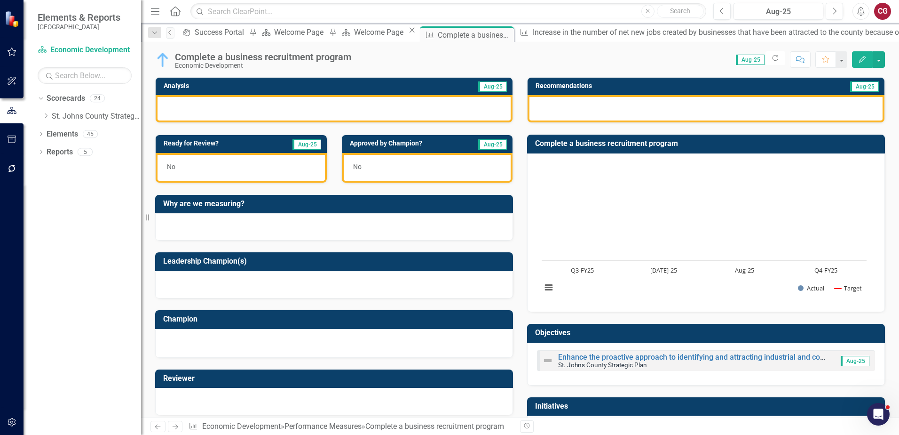
click at [171, 36] on link "Previous" at bounding box center [170, 32] width 8 height 11
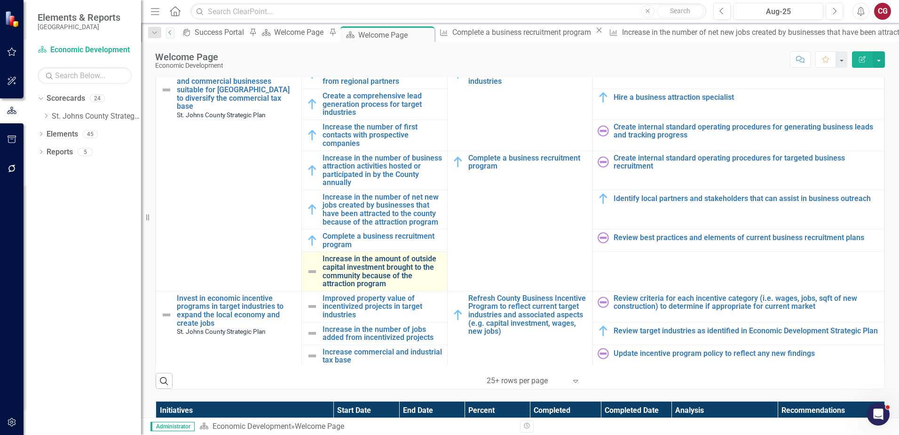
scroll to position [47, 0]
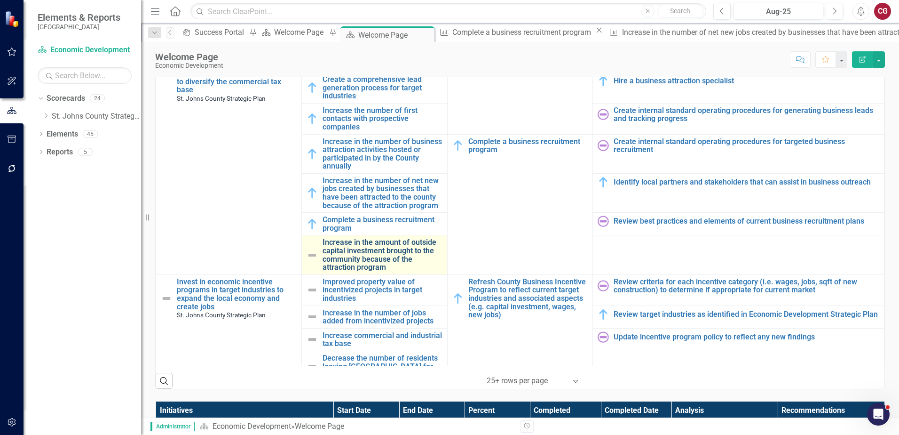
click at [359, 248] on link "Increase in the amount of outside capital investment brought to the community b…" at bounding box center [383, 254] width 120 height 33
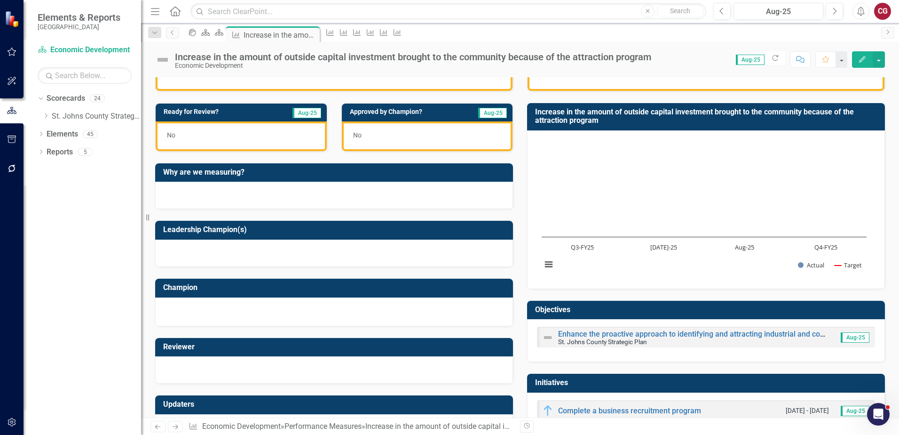
scroll to position [65, 0]
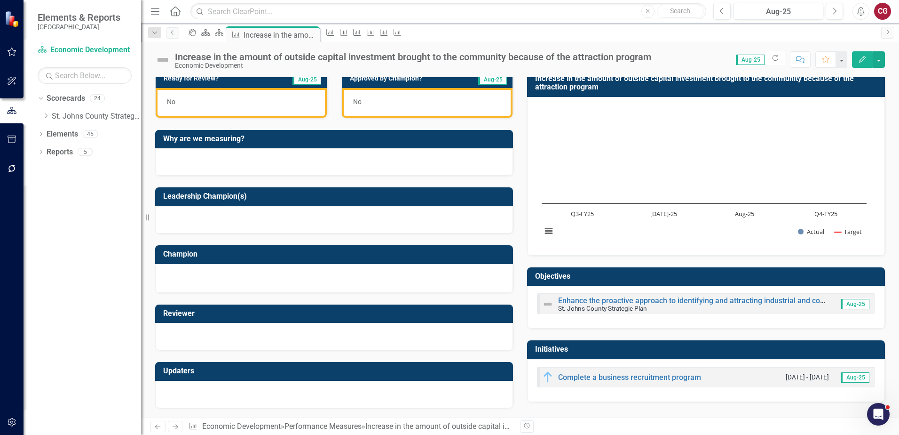
click at [165, 60] on img at bounding box center [162, 59] width 15 height 15
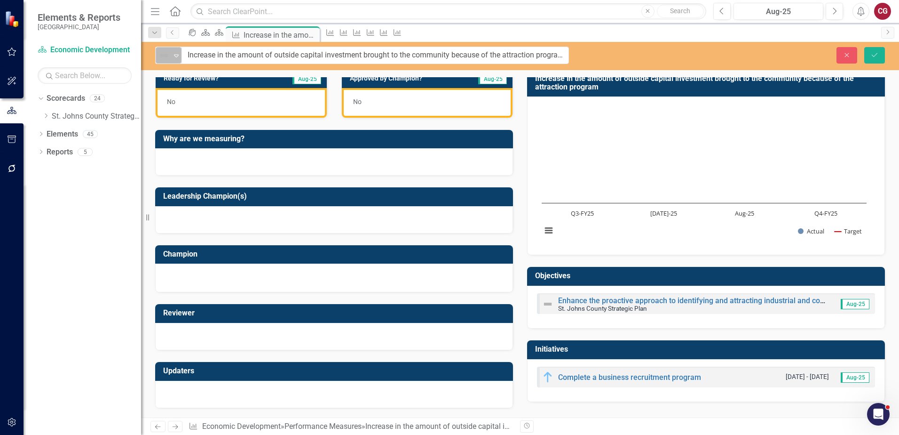
click at [167, 63] on div "Not Defined Expand" at bounding box center [169, 55] width 26 height 16
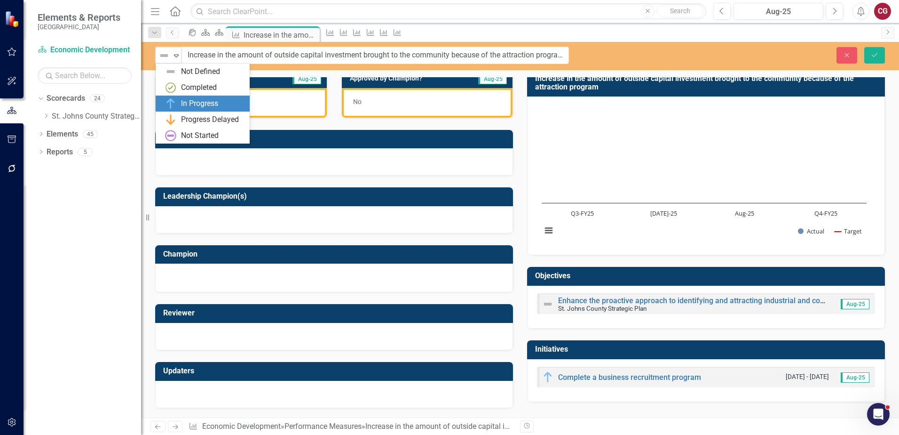
click at [179, 103] on div "In Progress" at bounding box center [204, 103] width 79 height 11
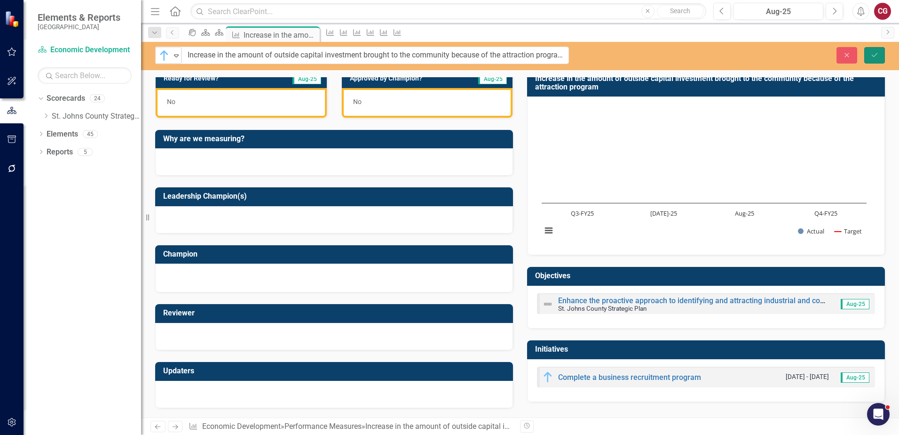
click at [875, 59] on button "Save" at bounding box center [874, 55] width 21 height 16
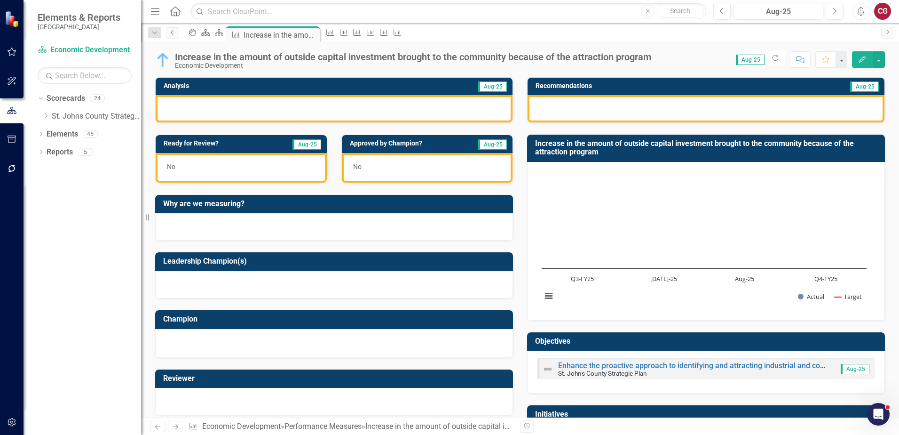
click at [170, 36] on link "Previous" at bounding box center [172, 32] width 13 height 11
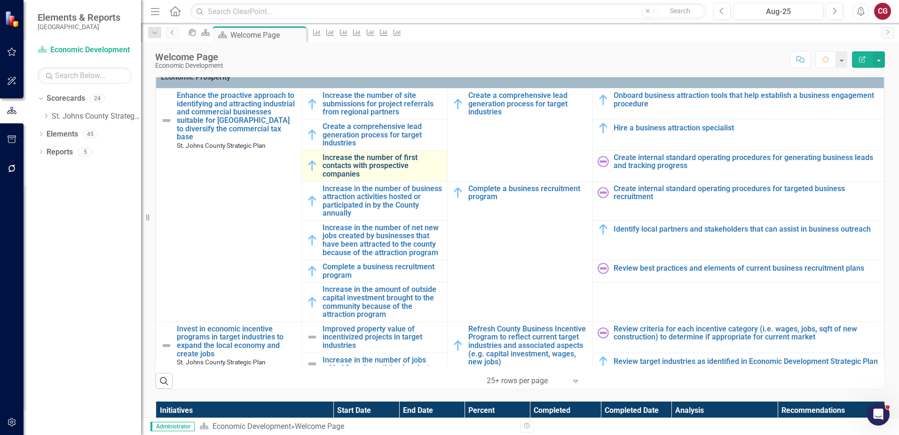
scroll to position [94, 0]
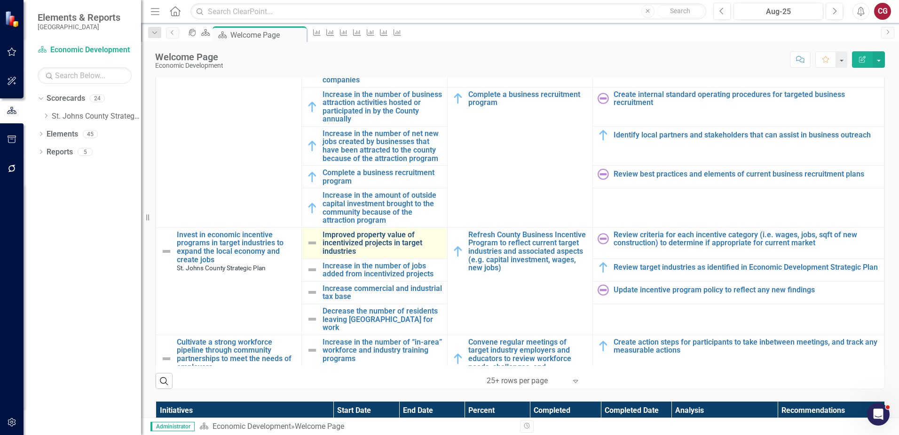
click at [337, 241] on link "Improved property value of incentivized projects in target industries" at bounding box center [383, 242] width 120 height 25
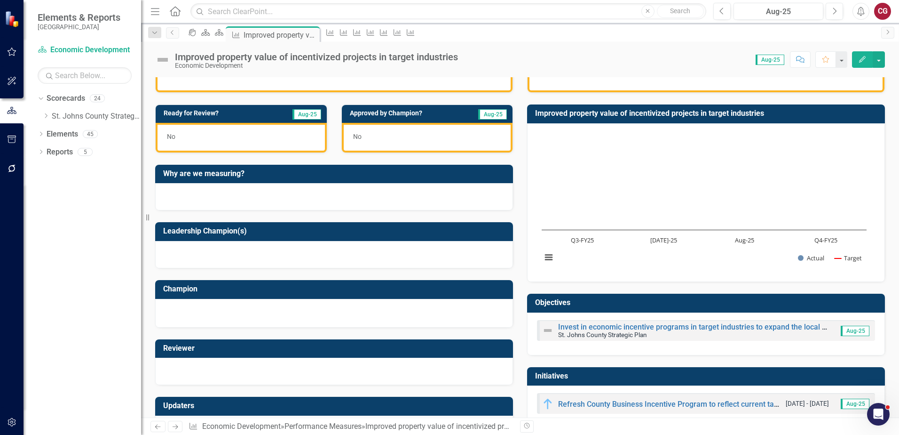
scroll to position [65, 0]
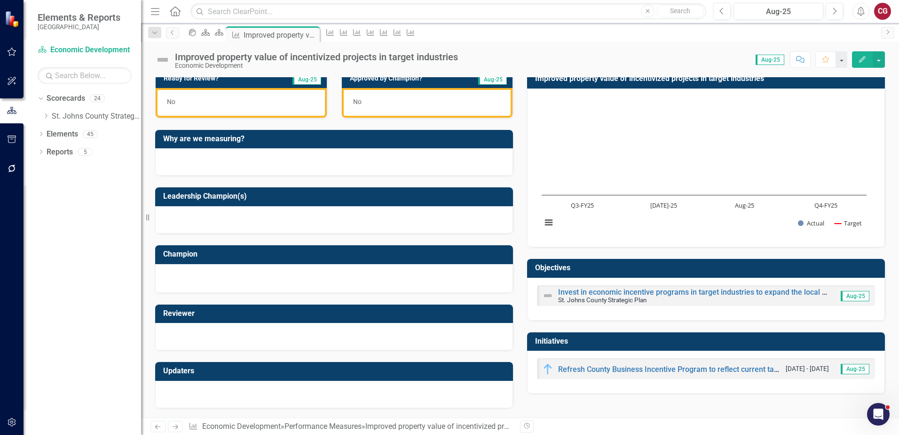
click at [159, 59] on img at bounding box center [162, 59] width 15 height 15
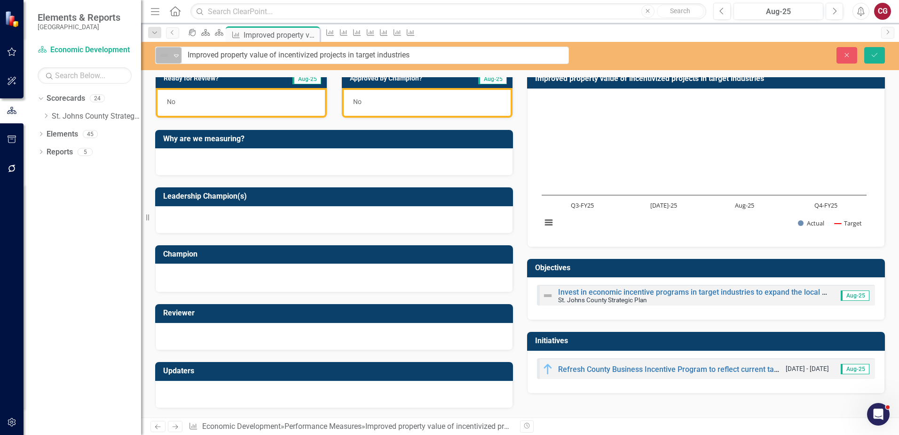
click at [165, 59] on img at bounding box center [164, 55] width 11 height 11
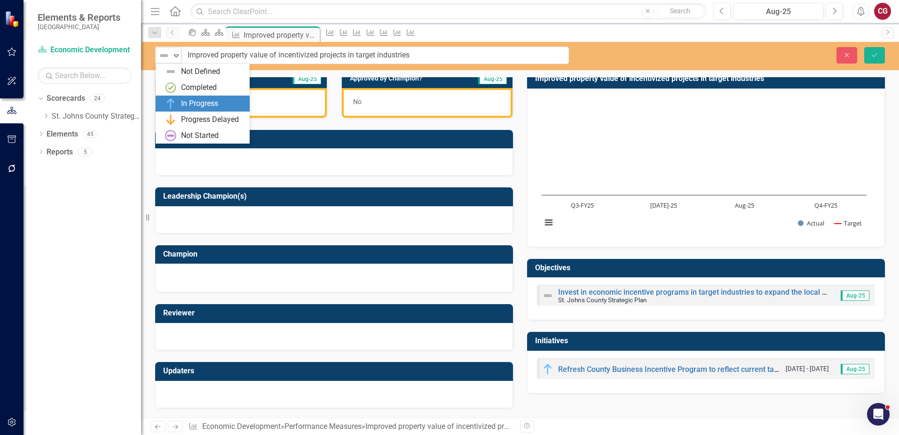
click at [175, 99] on img at bounding box center [170, 103] width 11 height 11
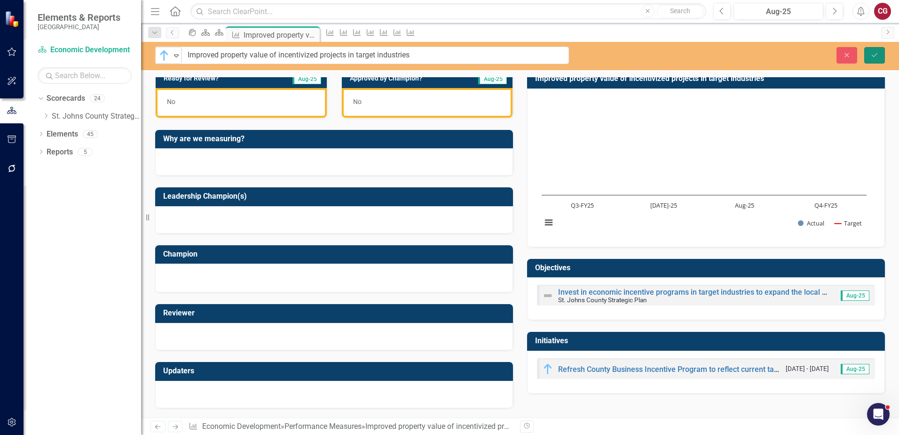
click at [880, 55] on button "Save" at bounding box center [874, 55] width 21 height 16
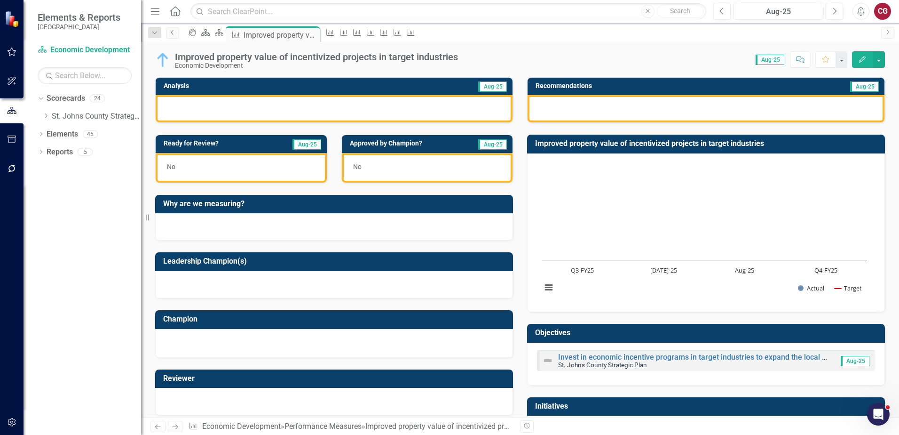
click at [173, 35] on icon "Previous" at bounding box center [173, 33] width 8 height 6
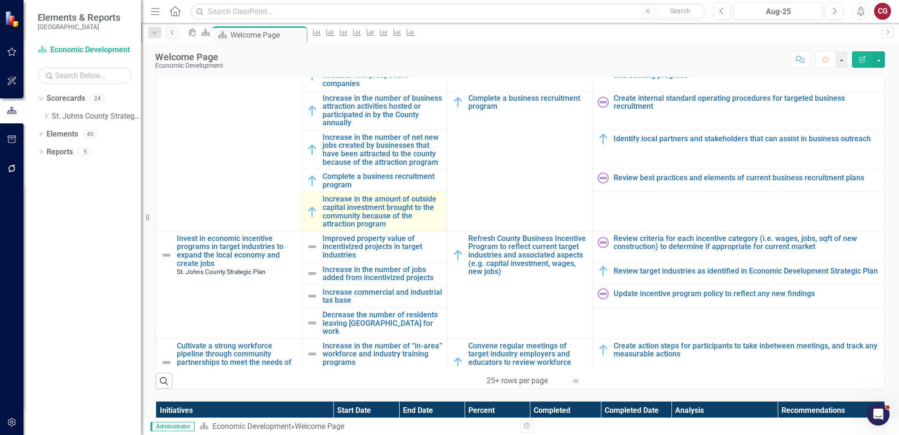
scroll to position [94, 0]
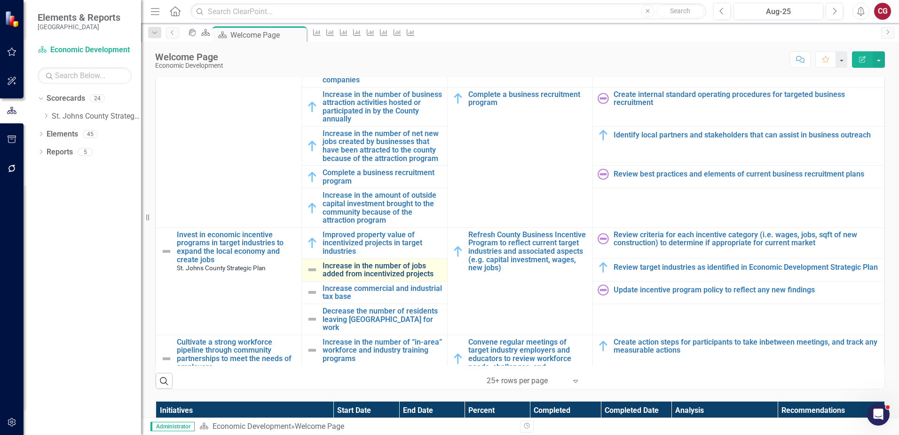
click at [351, 270] on link "Increase in the number of jobs added from incentivized projects" at bounding box center [383, 270] width 120 height 16
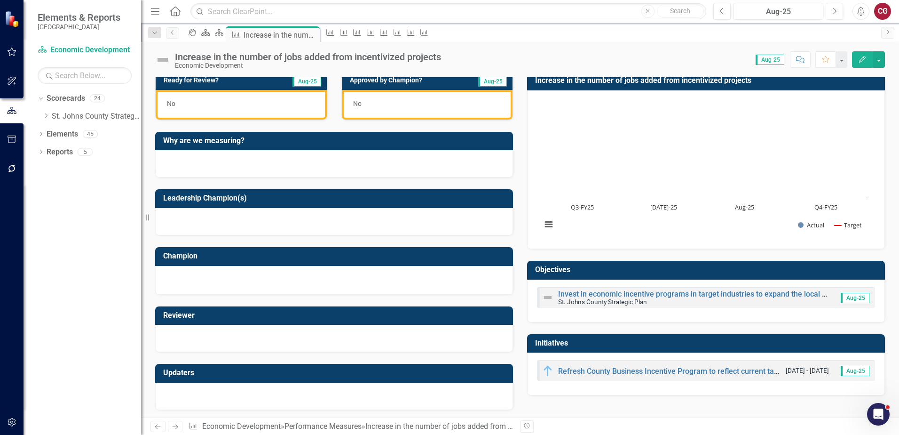
scroll to position [65, 0]
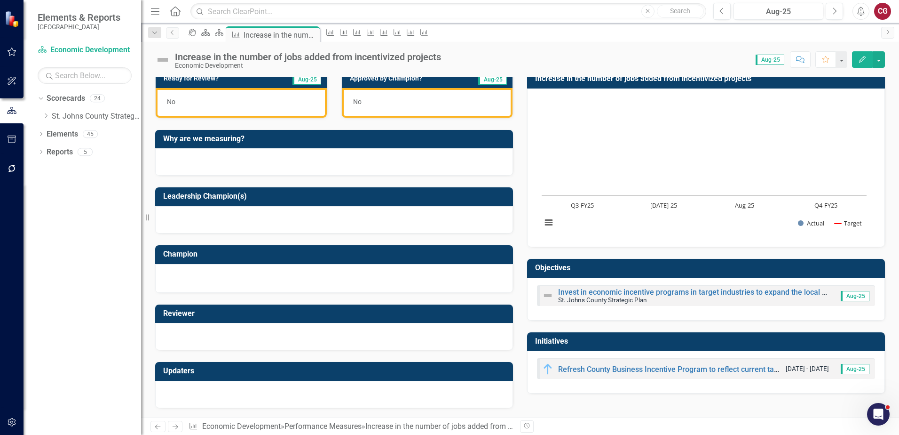
click at [166, 59] on img at bounding box center [162, 59] width 15 height 15
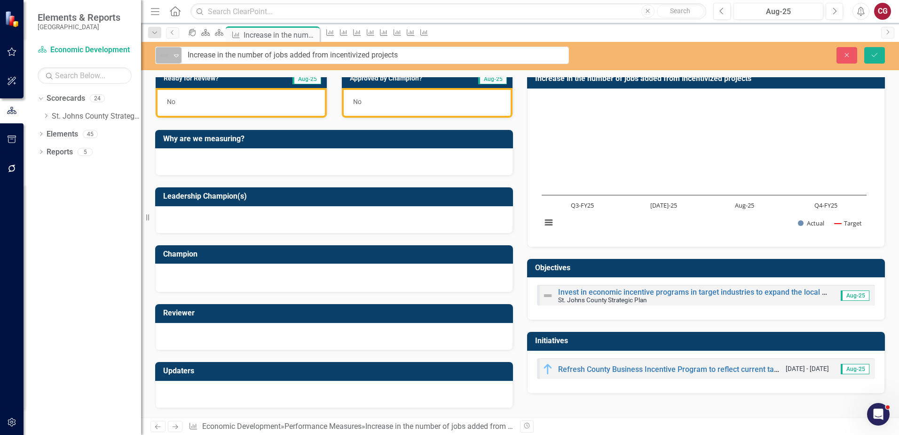
click at [167, 59] on img at bounding box center [164, 55] width 11 height 11
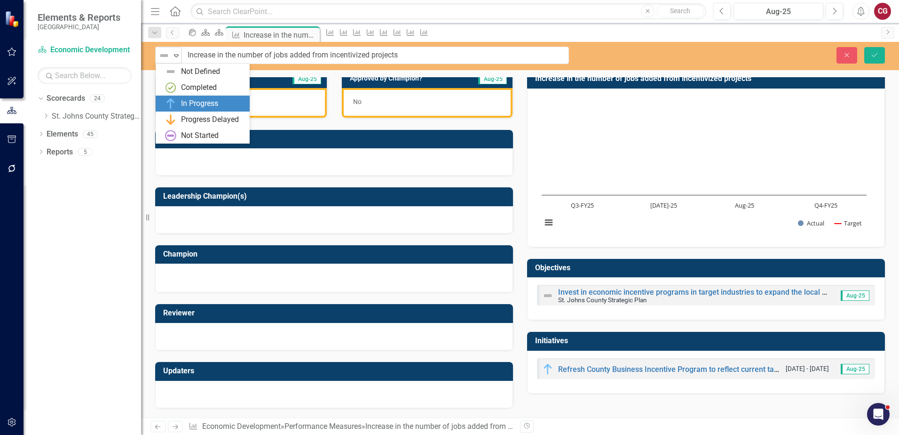
click at [176, 101] on div "In Progress" at bounding box center [204, 103] width 79 height 11
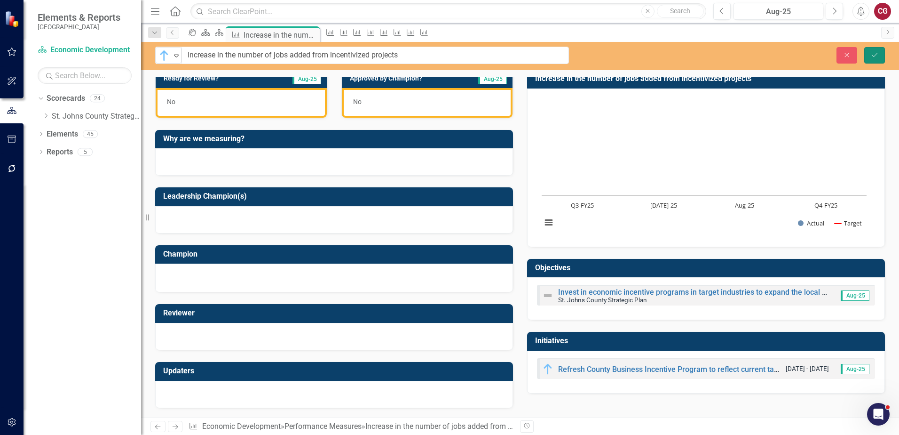
click at [871, 54] on icon "Save" at bounding box center [875, 55] width 8 height 7
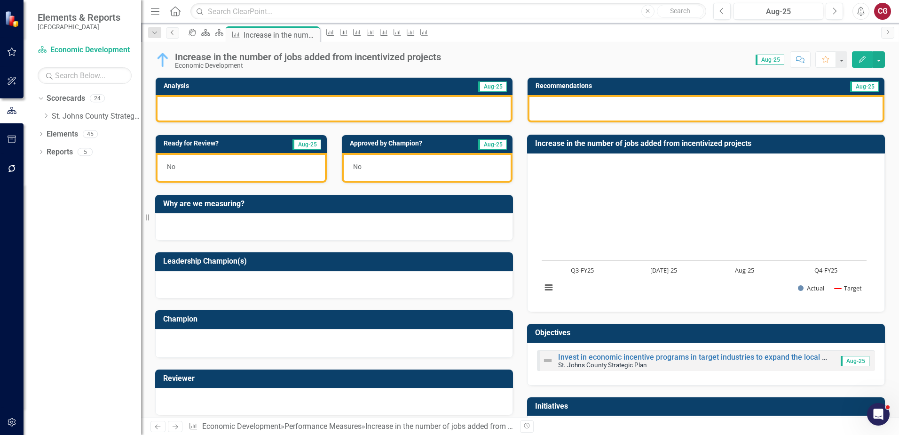
click at [171, 33] on icon "Previous" at bounding box center [173, 33] width 8 height 6
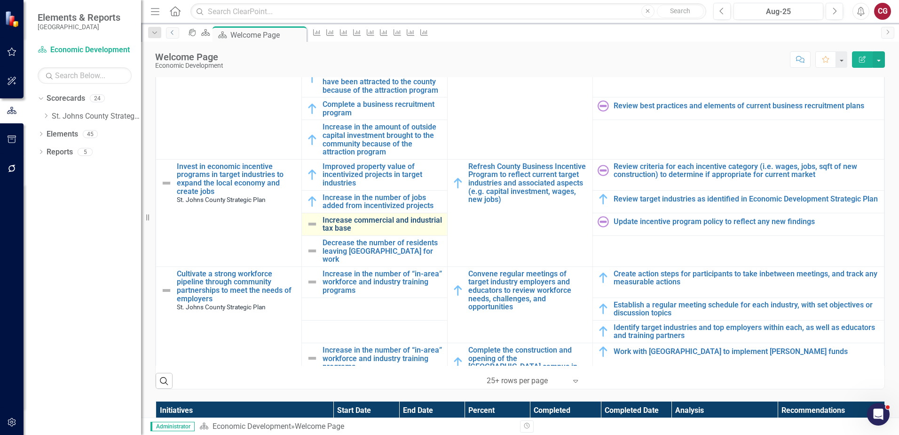
scroll to position [188, 0]
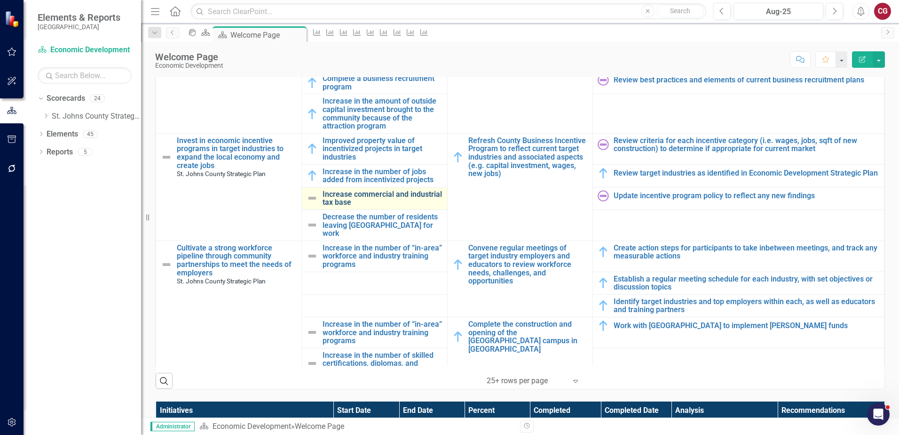
click at [353, 194] on link "Increase commercial and industrial tax base" at bounding box center [383, 198] width 120 height 16
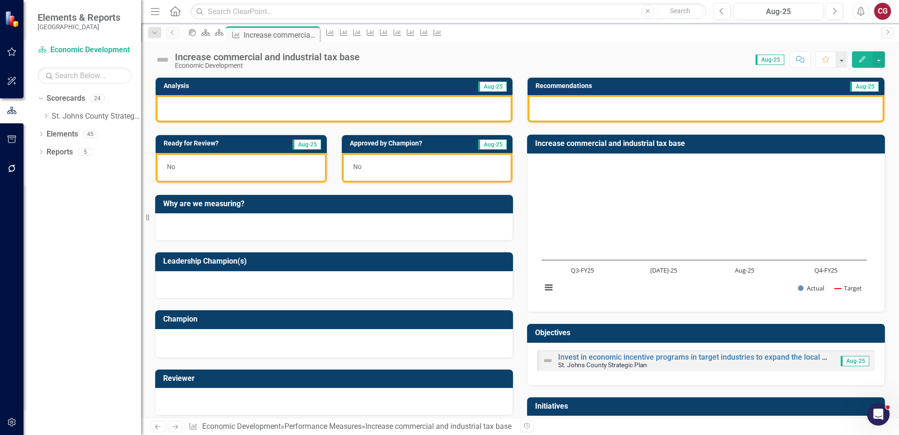
click at [166, 60] on img at bounding box center [162, 59] width 15 height 15
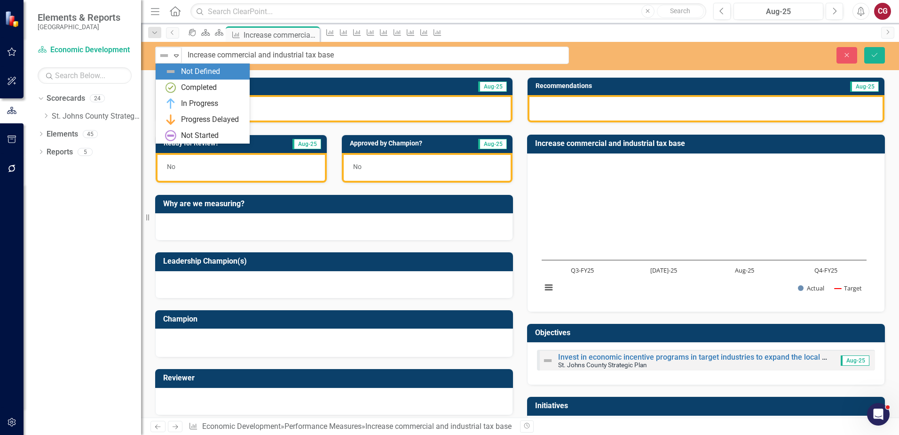
click at [166, 60] on img at bounding box center [164, 55] width 11 height 11
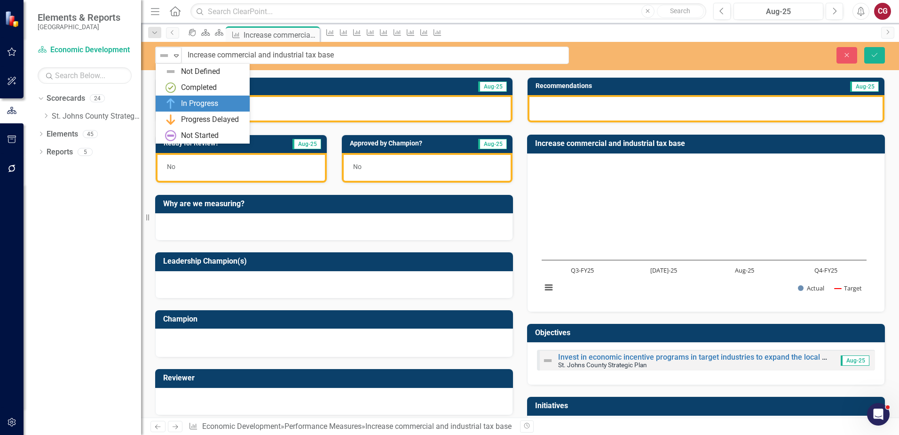
click at [182, 99] on div "In Progress" at bounding box center [199, 103] width 37 height 11
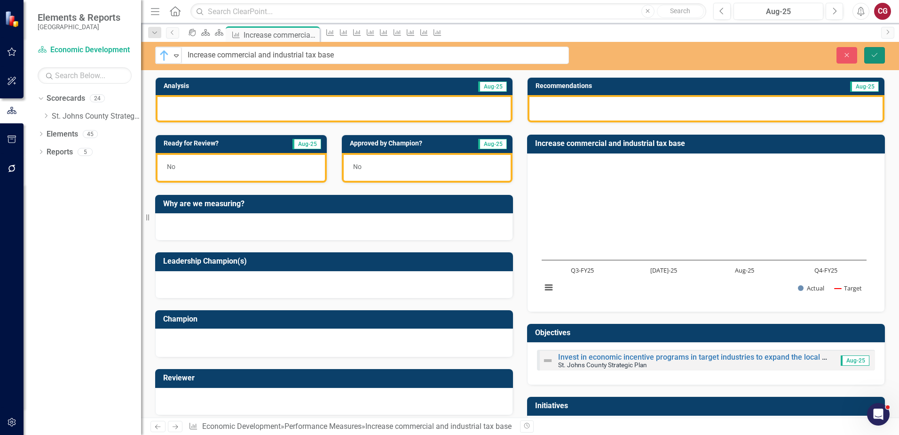
click at [871, 54] on icon "Save" at bounding box center [875, 55] width 8 height 7
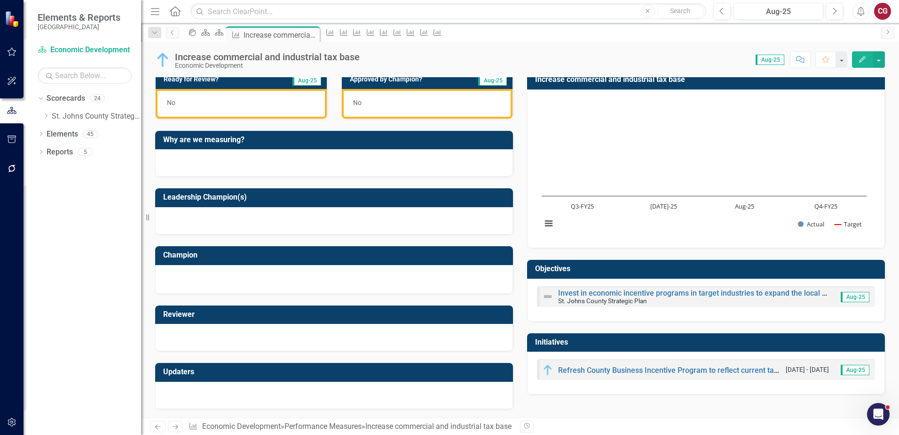
scroll to position [65, 0]
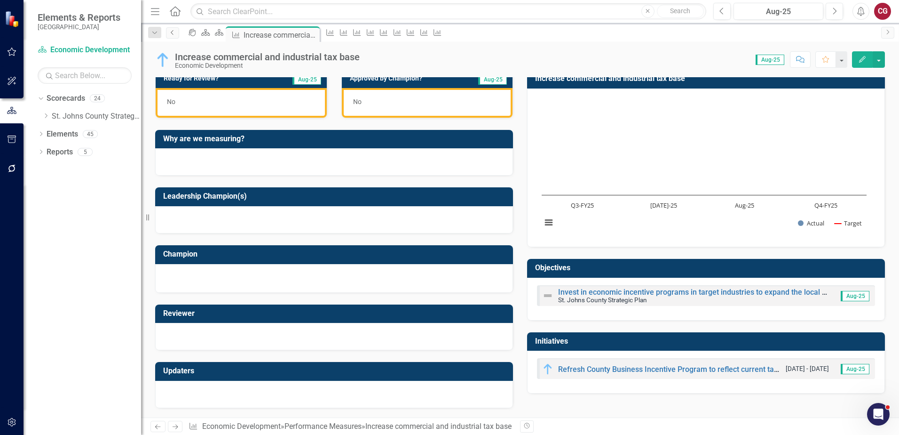
click at [176, 35] on link "Previous" at bounding box center [172, 32] width 13 height 11
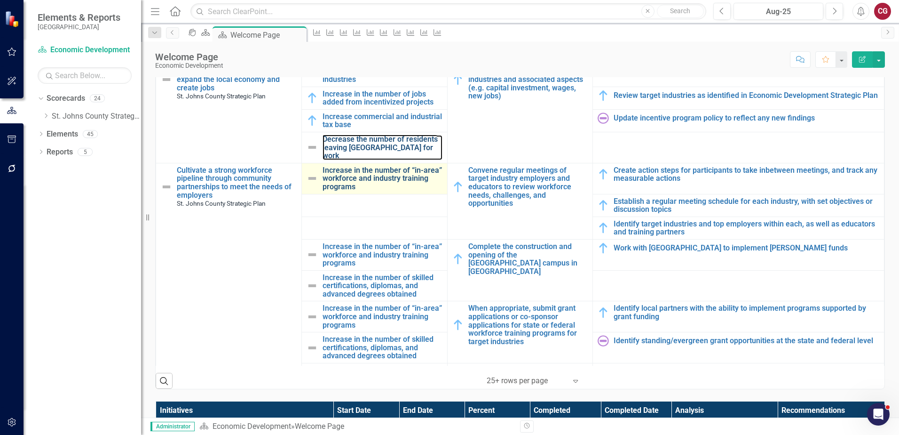
scroll to position [282, 0]
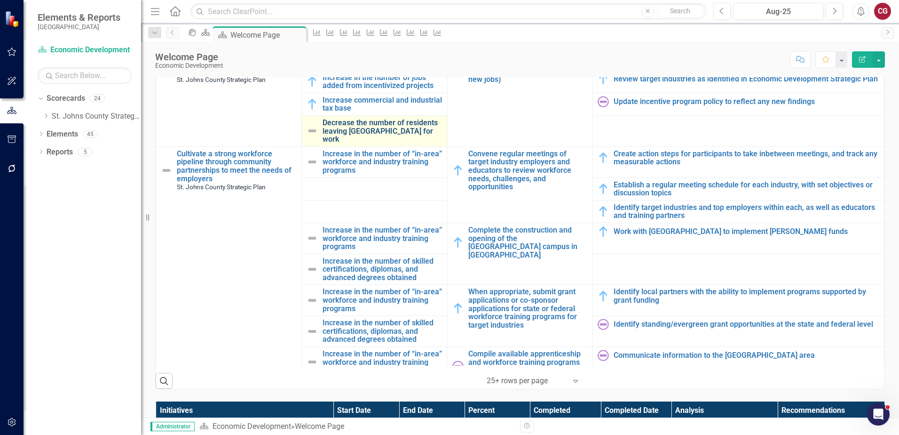
click at [341, 122] on link "Decrease the number of residents leaving [GEOGRAPHIC_DATA] for work" at bounding box center [383, 131] width 120 height 25
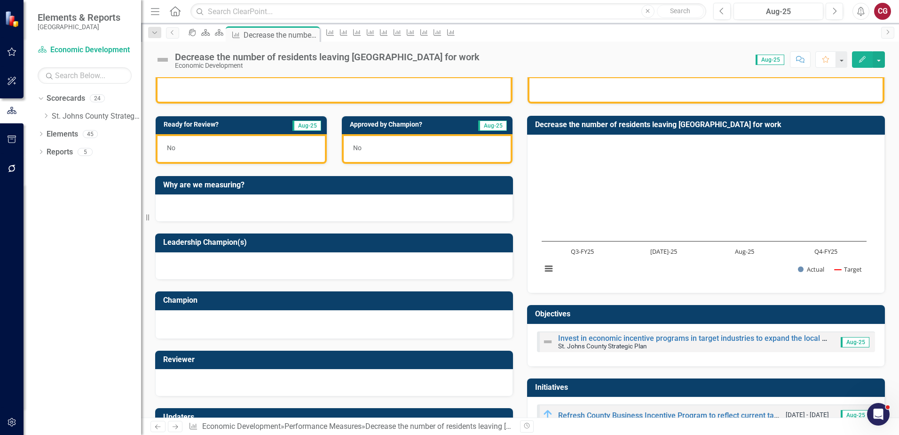
scroll to position [47, 0]
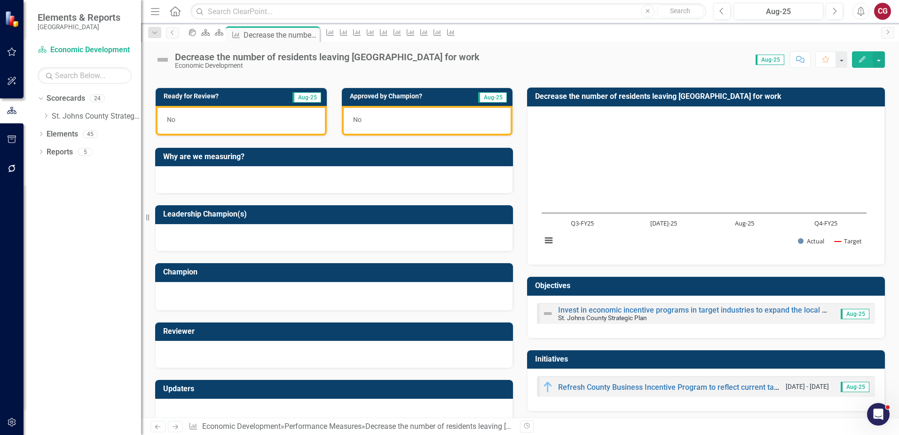
click at [165, 59] on img at bounding box center [162, 59] width 15 height 15
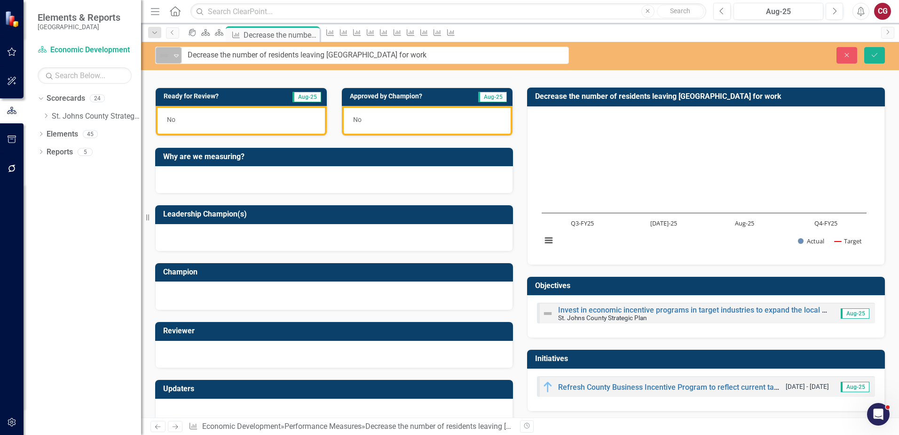
click at [166, 58] on img at bounding box center [164, 55] width 11 height 11
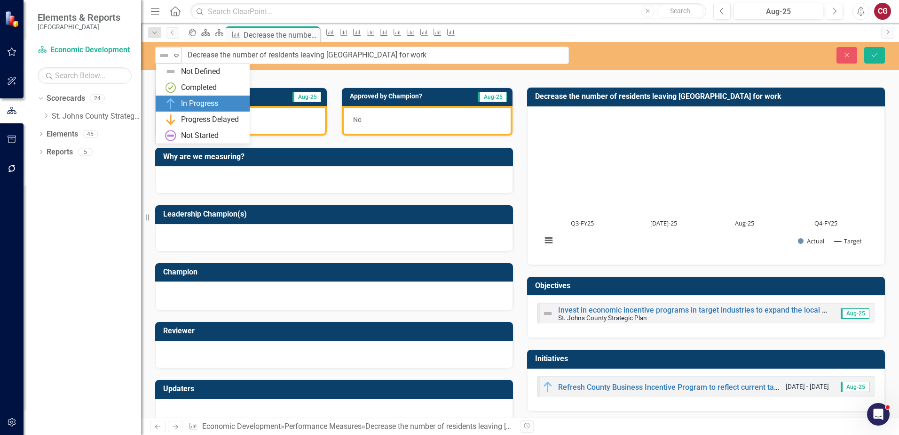
click at [187, 104] on div "In Progress" at bounding box center [199, 103] width 37 height 11
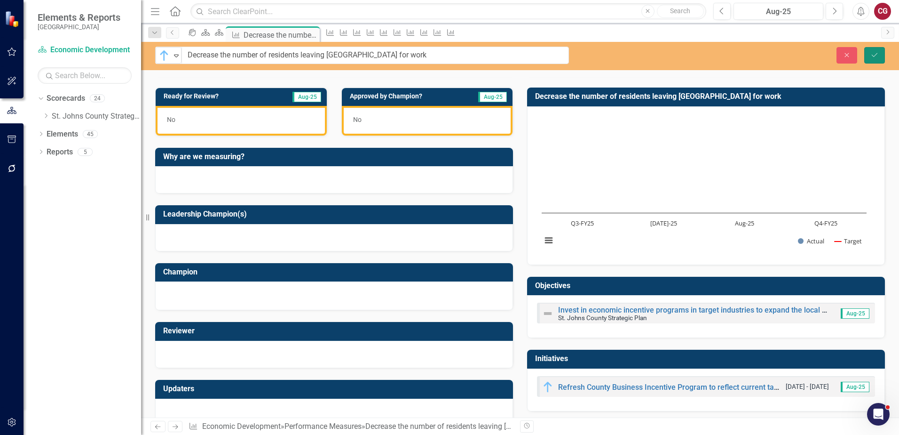
click at [871, 57] on icon "Save" at bounding box center [875, 55] width 8 height 7
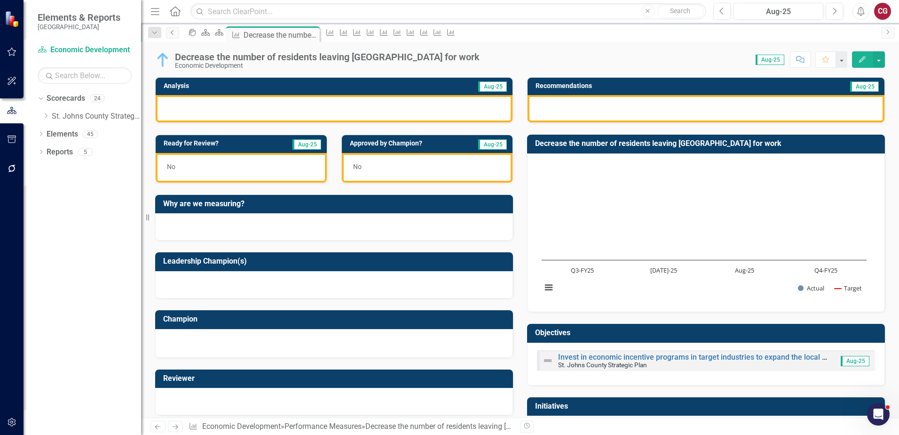
click at [175, 32] on icon "Previous" at bounding box center [173, 33] width 8 height 6
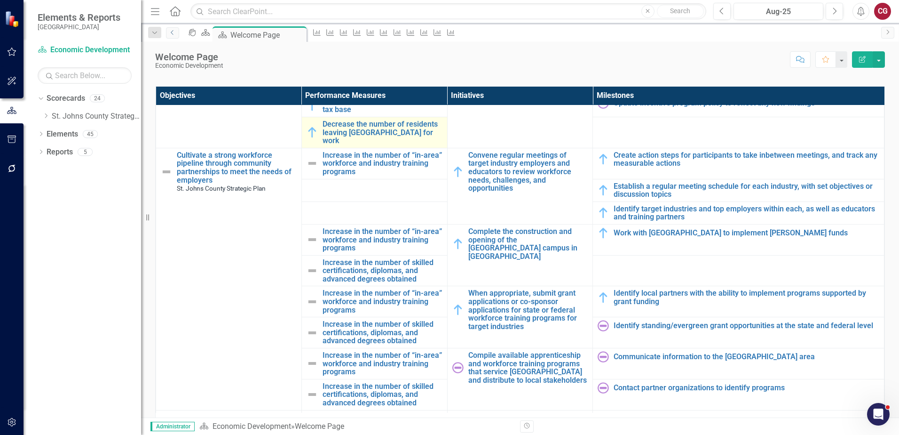
scroll to position [329, 0]
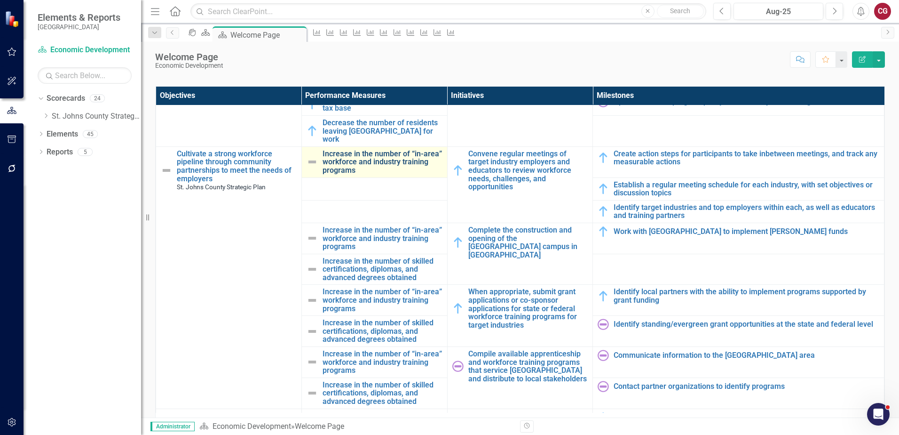
click at [352, 158] on link "Increase in the number of “in-area” workforce and industry training programs" at bounding box center [383, 162] width 120 height 25
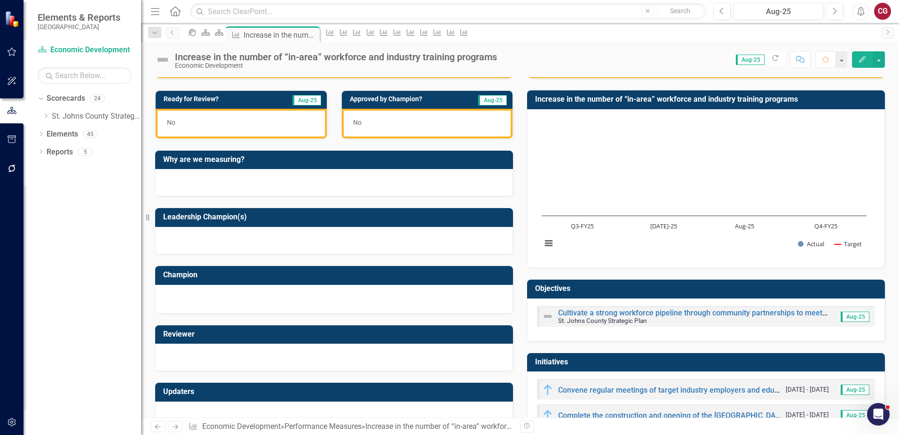
scroll to position [32, 0]
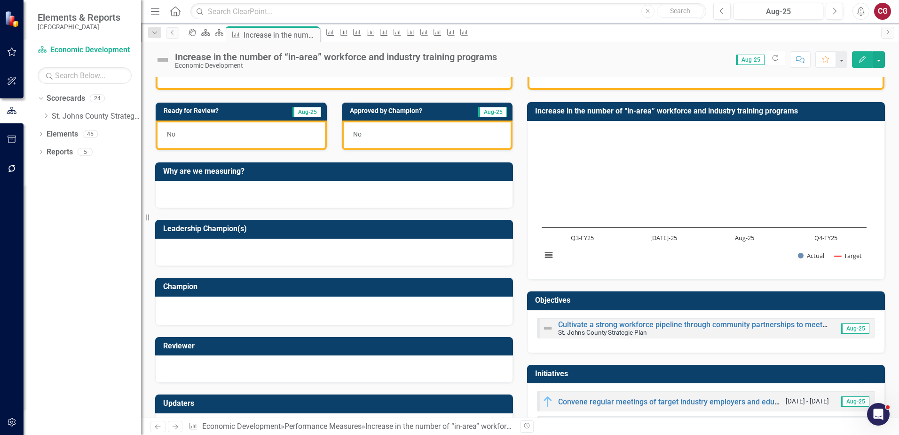
click at [162, 61] on img at bounding box center [162, 59] width 15 height 15
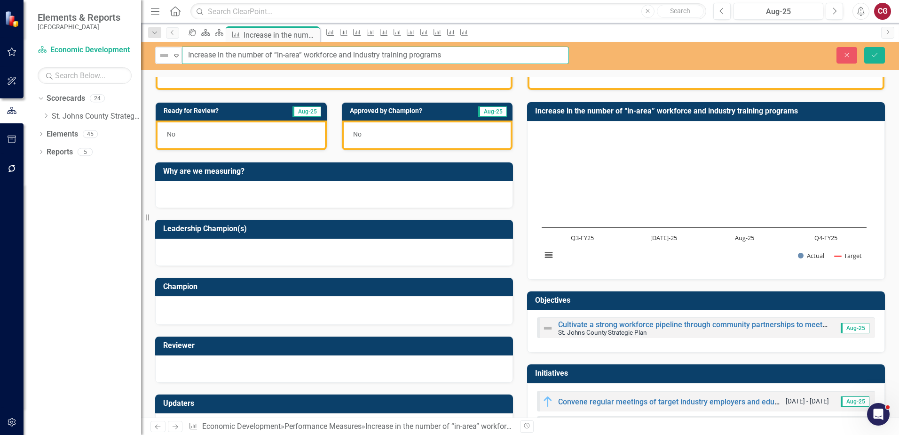
click at [182, 58] on div "Not Defined Expand Increase in the number of “in-area” workforce and industry t…" at bounding box center [362, 55] width 414 height 17
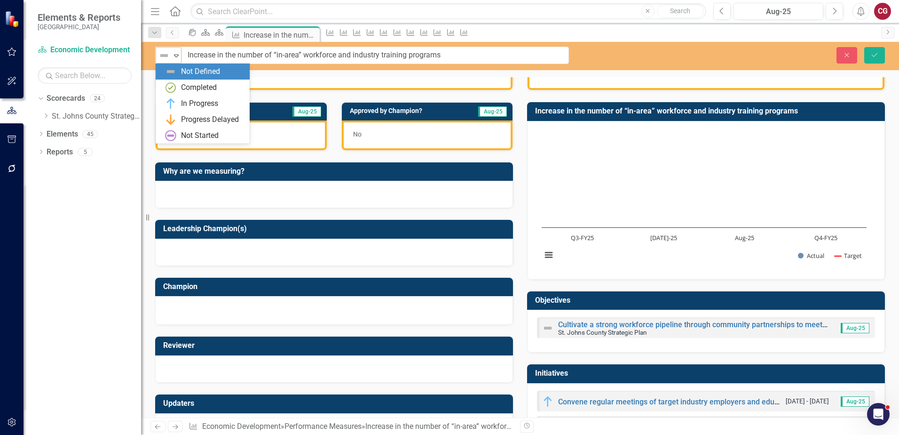
click at [173, 58] on icon "Expand" at bounding box center [176, 56] width 9 height 8
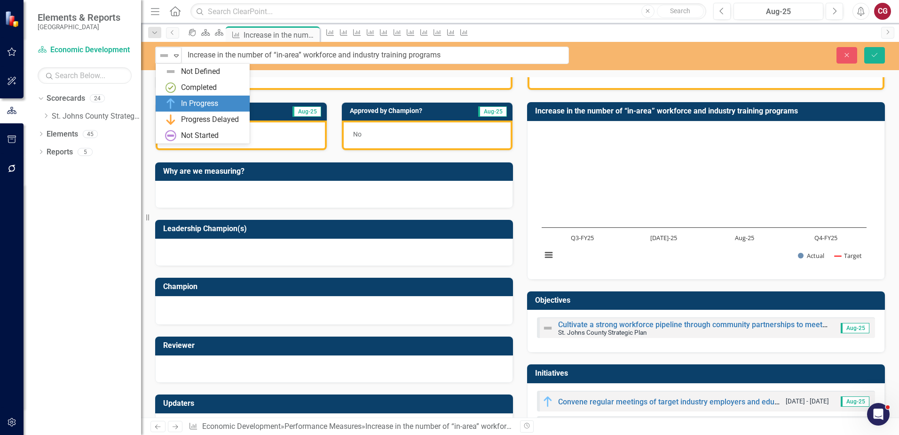
click at [197, 99] on div "In Progress" at bounding box center [199, 103] width 37 height 11
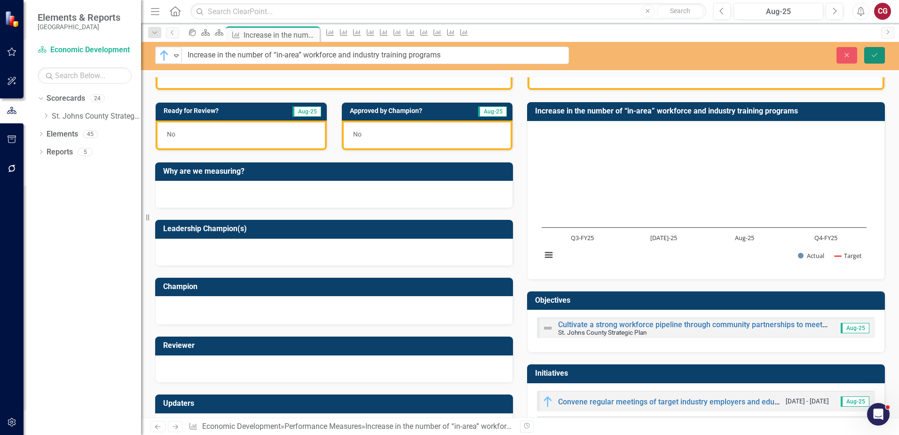
click at [872, 60] on button "Save" at bounding box center [874, 55] width 21 height 16
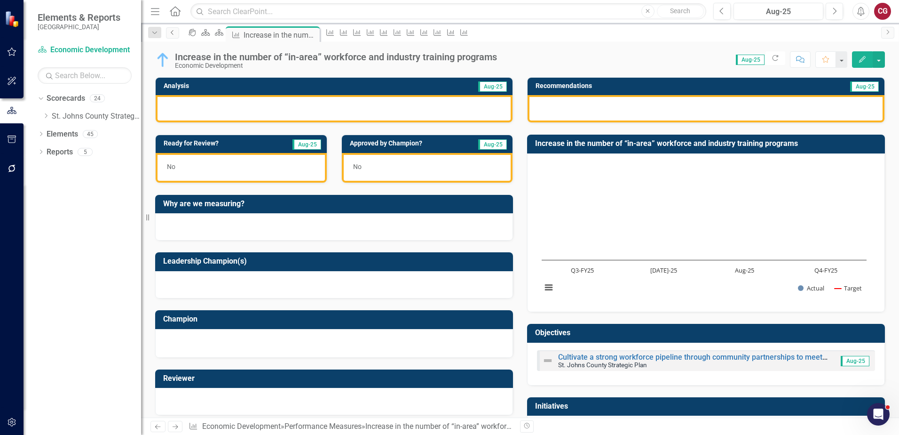
click at [170, 33] on icon "Previous" at bounding box center [173, 33] width 8 height 6
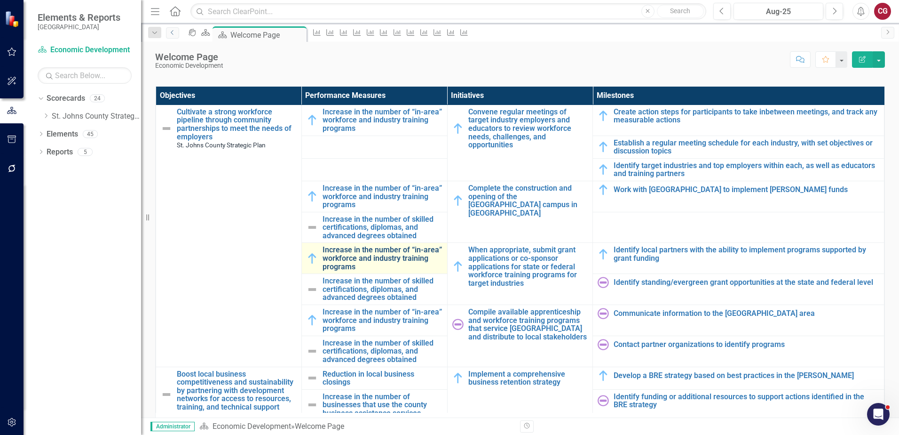
scroll to position [329, 0]
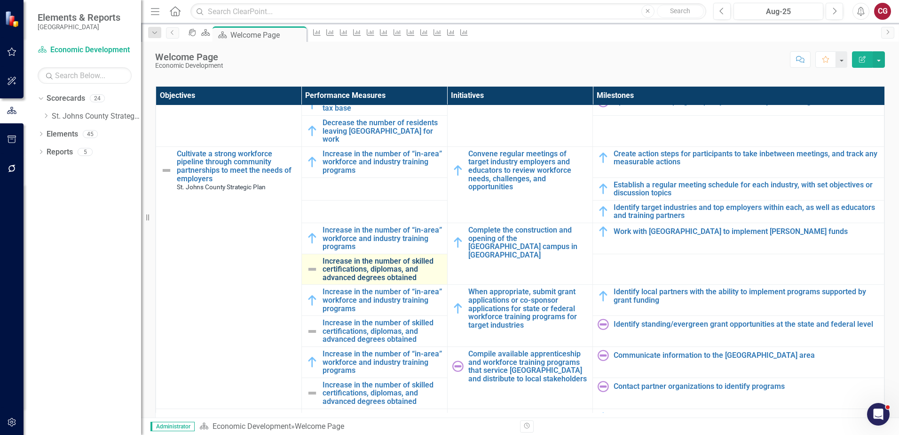
click at [360, 257] on link "Increase in the number of skilled certifications, diplomas, and advanced degree…" at bounding box center [383, 269] width 120 height 25
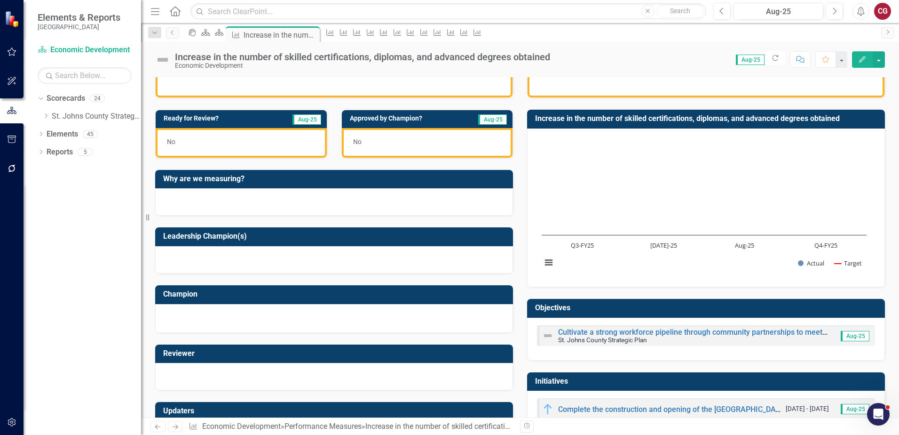
scroll to position [101, 0]
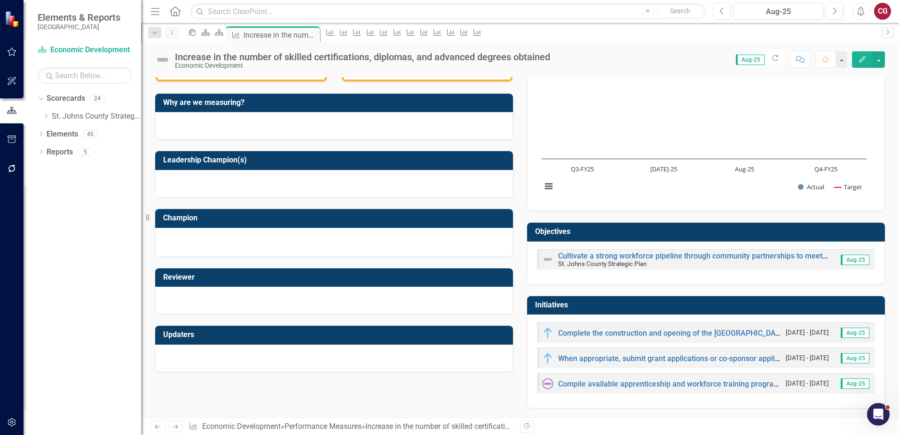
click at [160, 61] on img at bounding box center [162, 59] width 15 height 15
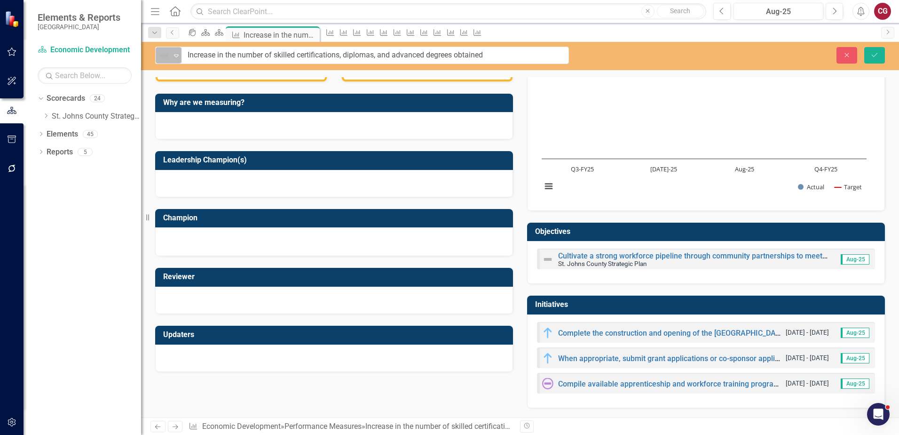
click at [163, 62] on div "Not Defined" at bounding box center [165, 55] width 14 height 13
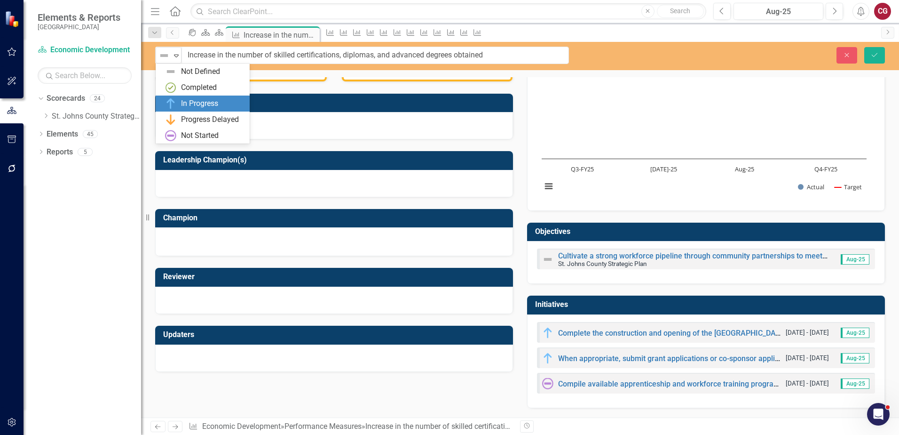
click at [185, 102] on div "In Progress" at bounding box center [199, 103] width 37 height 11
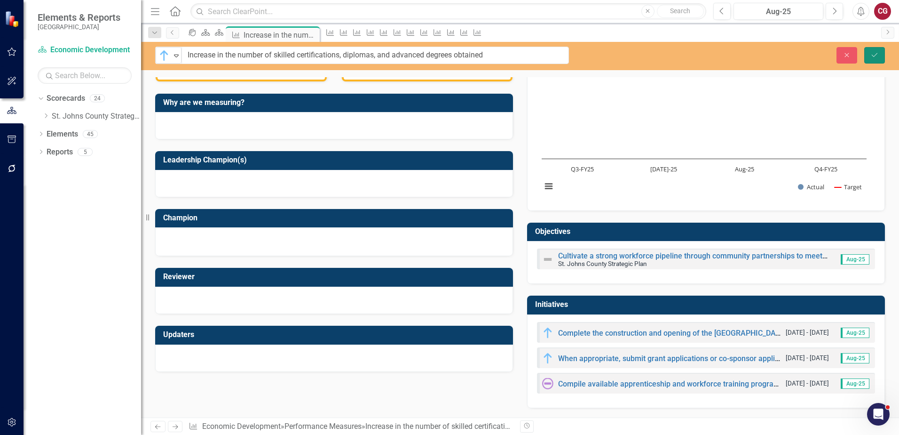
click at [870, 55] on button "Save" at bounding box center [874, 55] width 21 height 16
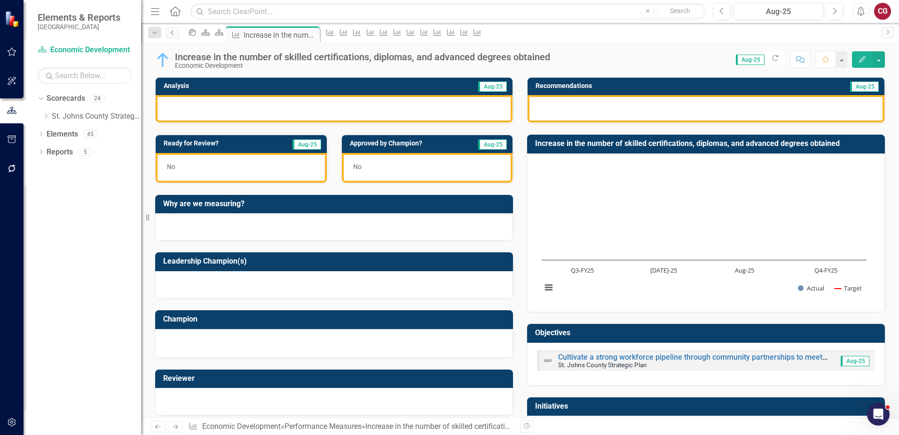
click at [176, 32] on icon "Previous" at bounding box center [173, 33] width 8 height 6
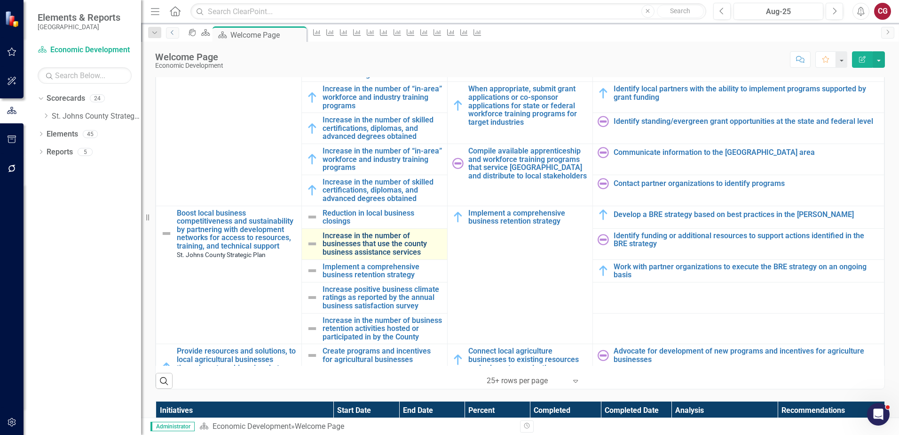
scroll to position [517, 0]
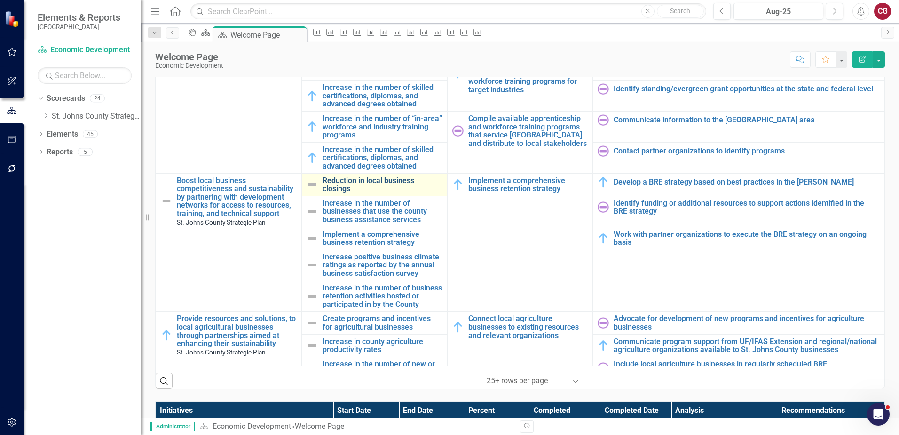
click at [340, 179] on link "Reduction in local business closings" at bounding box center [383, 184] width 120 height 16
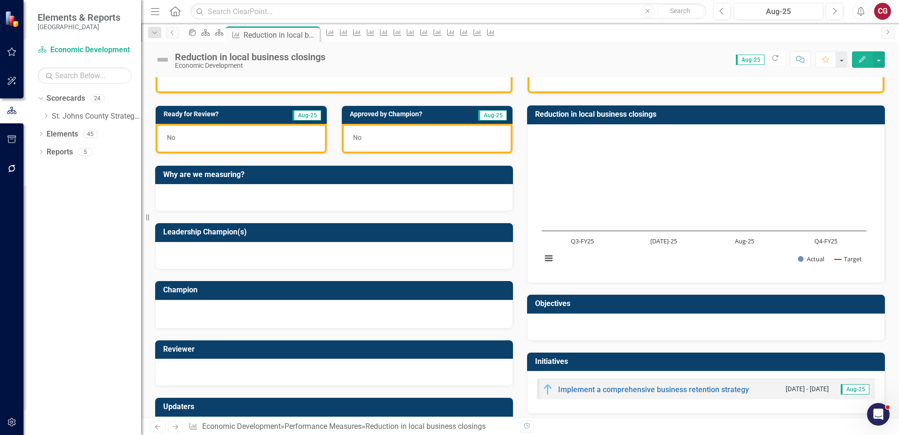
scroll to position [65, 0]
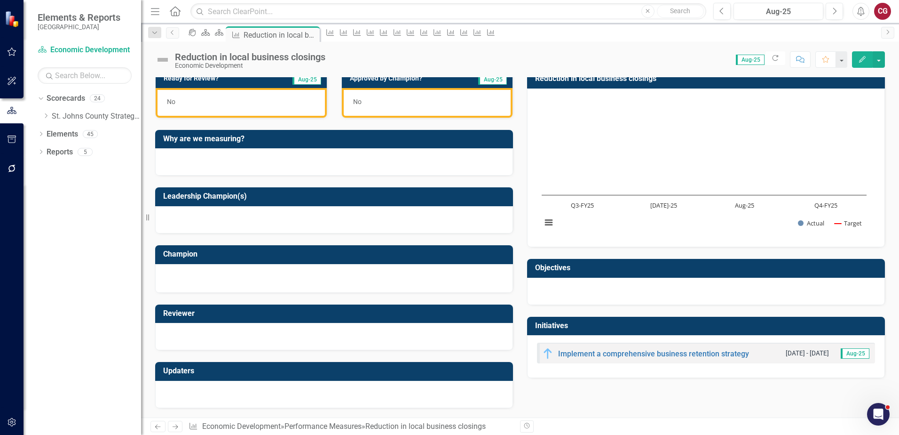
click at [163, 60] on img at bounding box center [162, 59] width 15 height 15
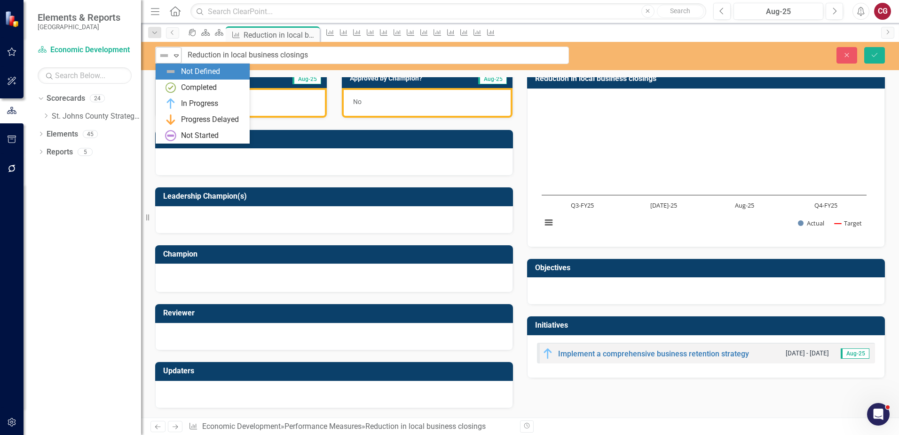
click at [175, 58] on icon "Expand" at bounding box center [176, 56] width 9 height 8
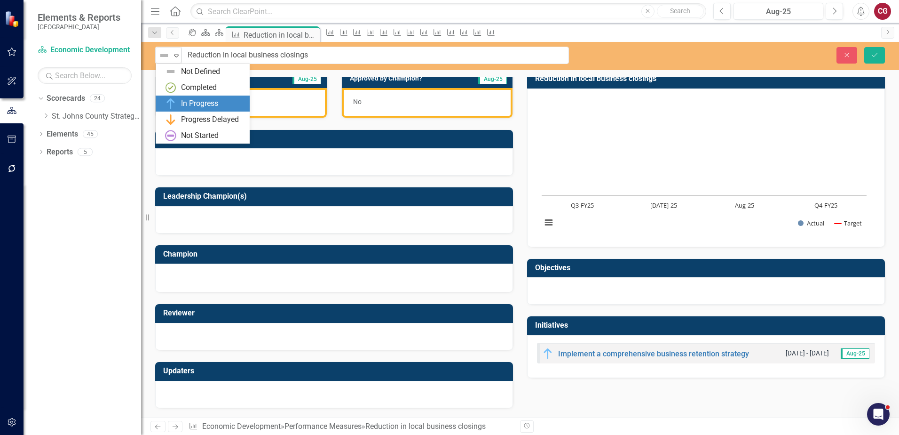
click at [194, 99] on div "In Progress" at bounding box center [199, 103] width 37 height 11
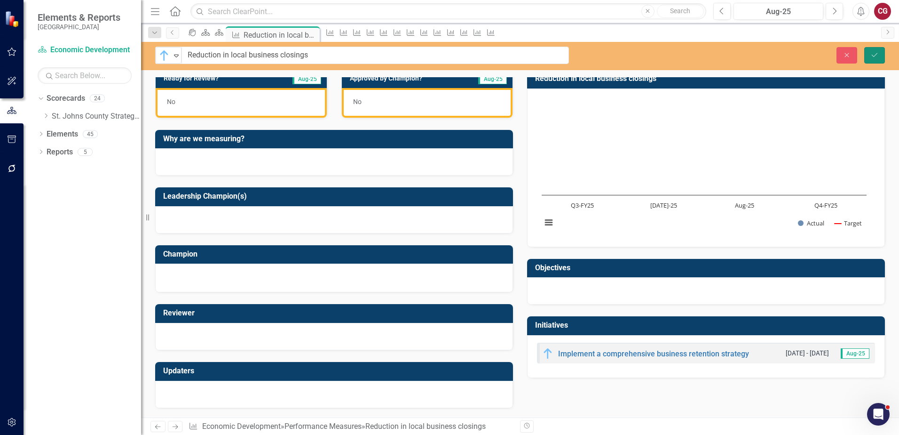
click at [872, 58] on button "Save" at bounding box center [874, 55] width 21 height 16
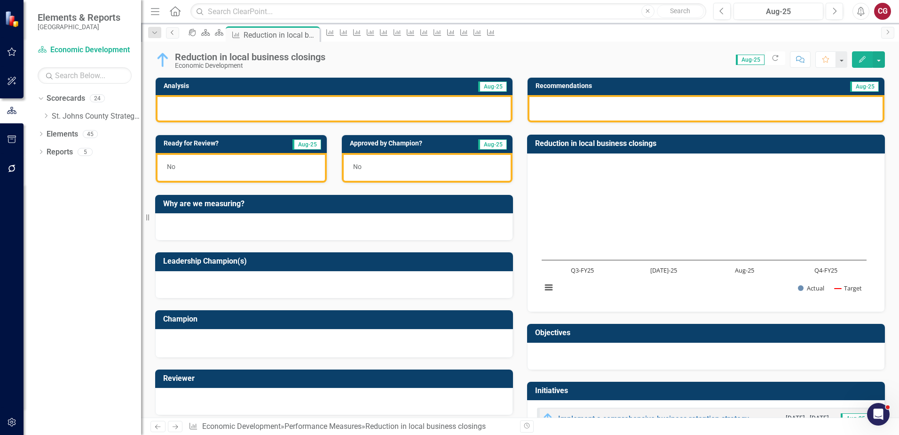
click at [169, 30] on icon "Previous" at bounding box center [173, 33] width 8 height 6
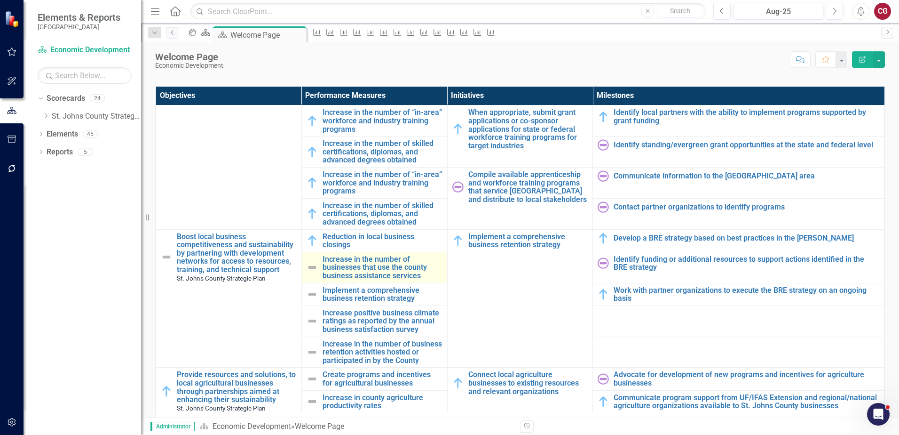
scroll to position [517, 0]
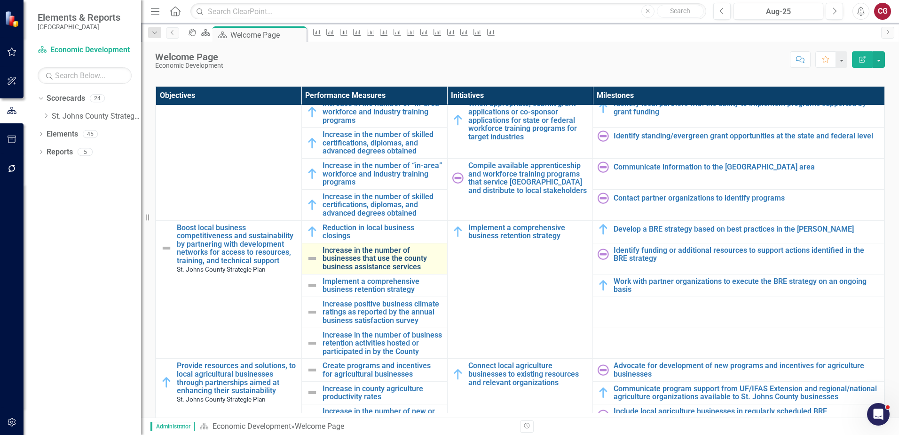
click at [345, 247] on link "Increase in the number of businesses that use the county business assistance se…" at bounding box center [383, 258] width 120 height 25
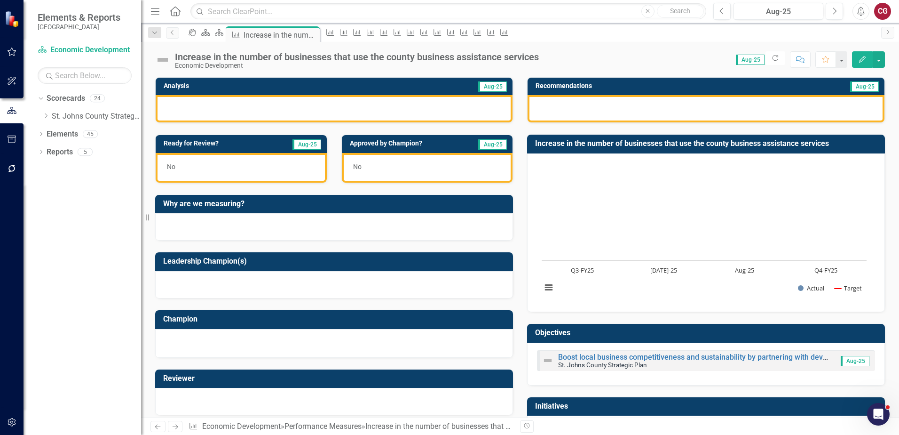
scroll to position [65, 0]
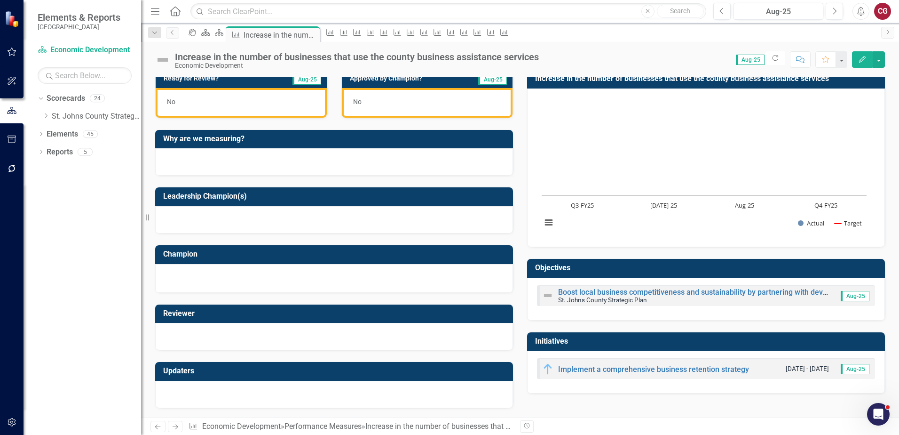
click at [159, 61] on img at bounding box center [162, 59] width 15 height 15
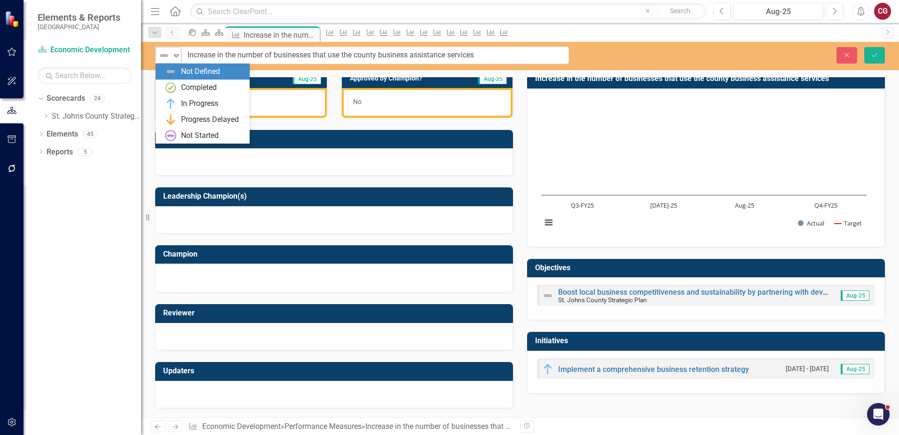
click at [172, 58] on icon "Expand" at bounding box center [176, 56] width 9 height 8
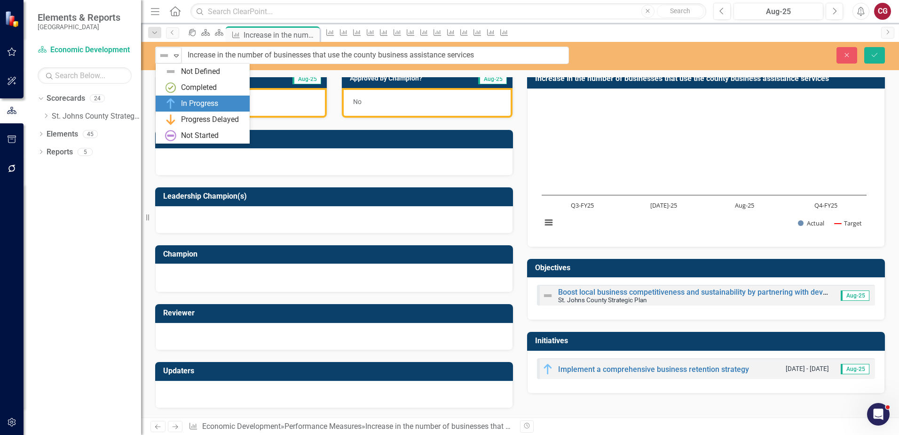
click at [185, 99] on div "In Progress" at bounding box center [199, 103] width 37 height 11
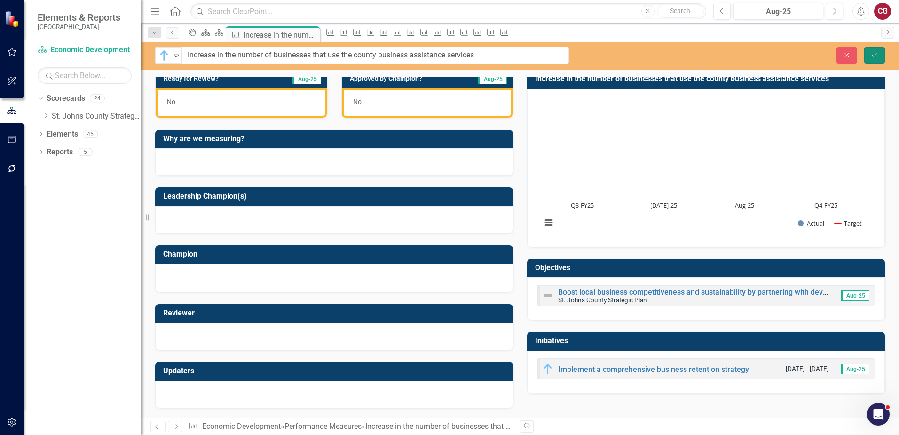
click at [865, 56] on button "Save" at bounding box center [874, 55] width 21 height 16
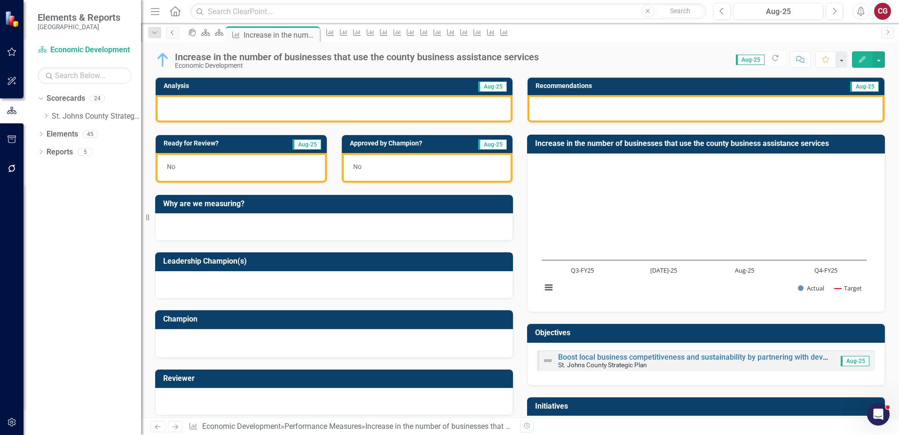
click at [172, 35] on icon "Previous" at bounding box center [173, 33] width 8 height 6
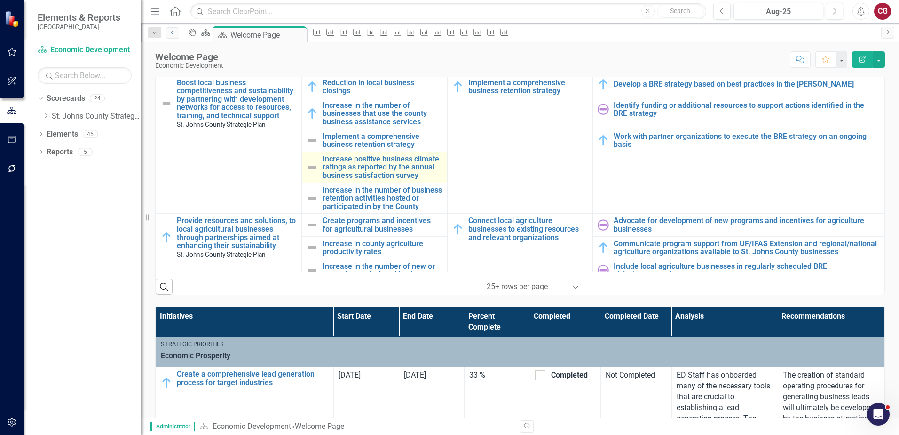
scroll to position [517, 0]
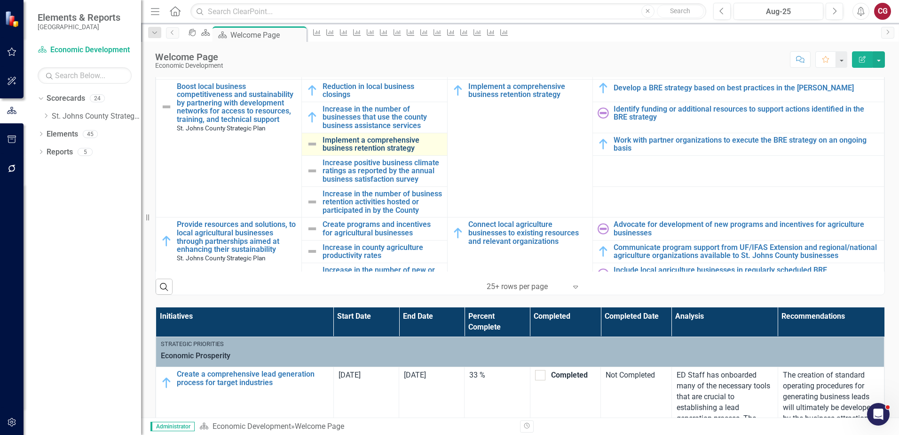
click at [353, 136] on link "Implement a comprehensive business retention strategy" at bounding box center [383, 144] width 120 height 16
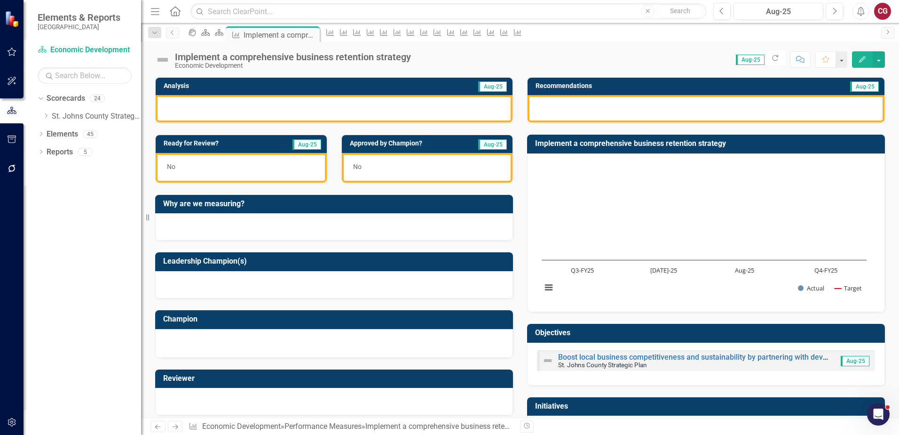
scroll to position [65, 0]
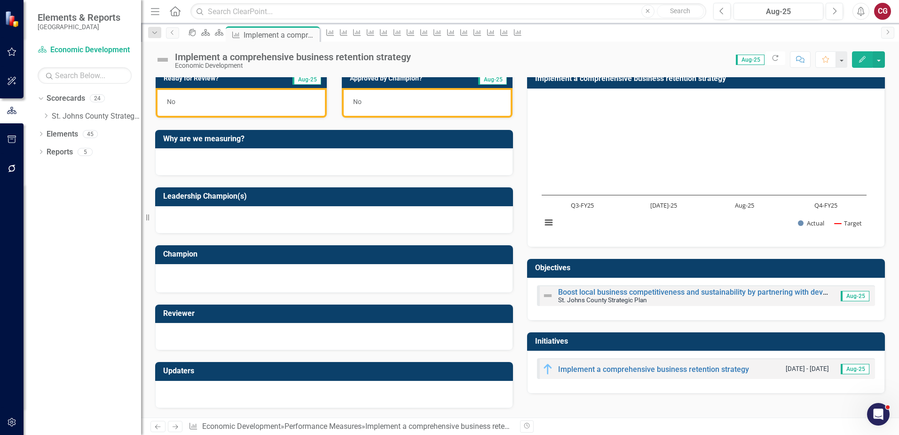
click at [162, 57] on img at bounding box center [162, 59] width 15 height 15
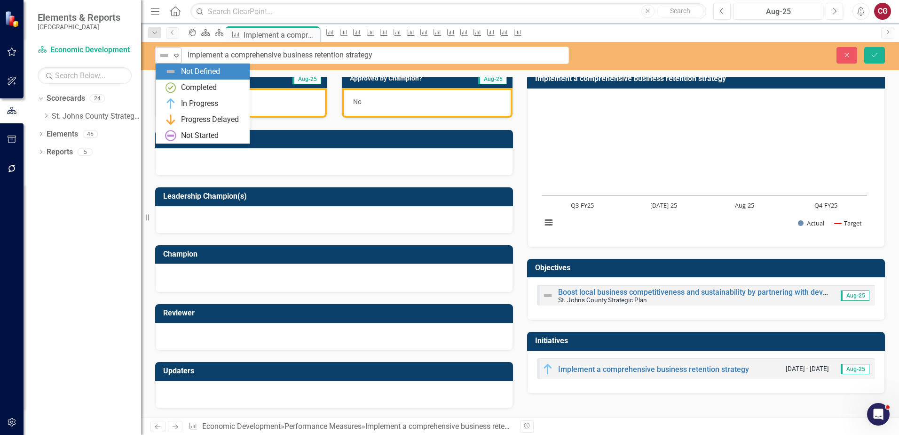
click at [163, 59] on img at bounding box center [164, 55] width 11 height 11
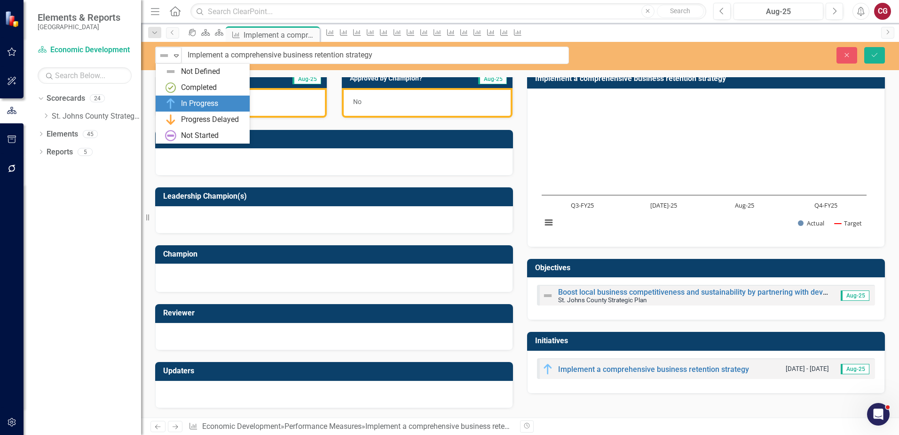
click at [182, 100] on div "In Progress" at bounding box center [199, 103] width 37 height 11
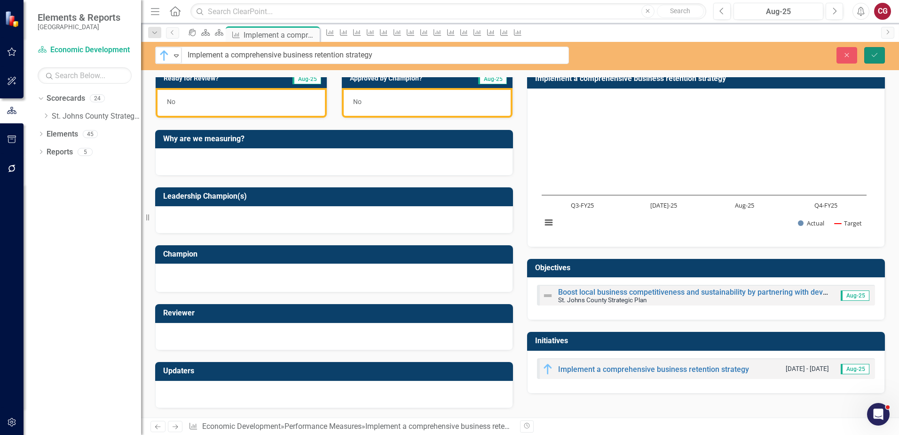
click at [876, 56] on icon "Save" at bounding box center [875, 55] width 8 height 7
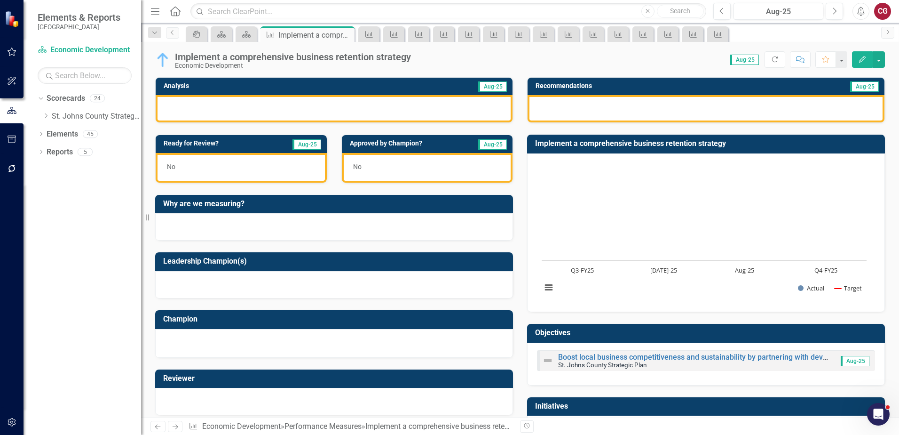
click at [171, 34] on icon "Previous" at bounding box center [173, 33] width 8 height 6
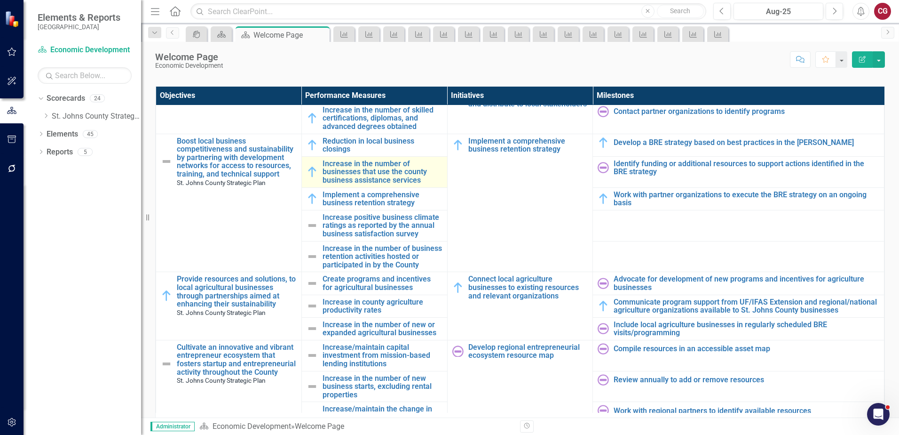
scroll to position [611, 0]
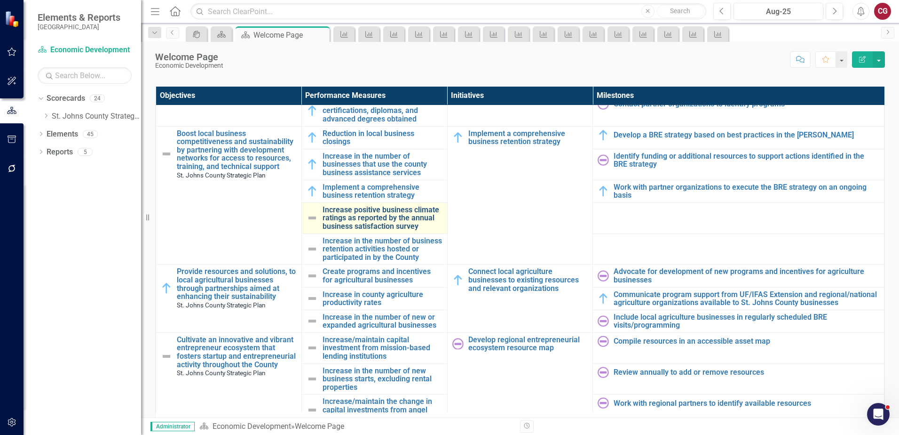
click at [335, 213] on link "Increase positive business climate ratings as reported by the annual business s…" at bounding box center [383, 218] width 120 height 25
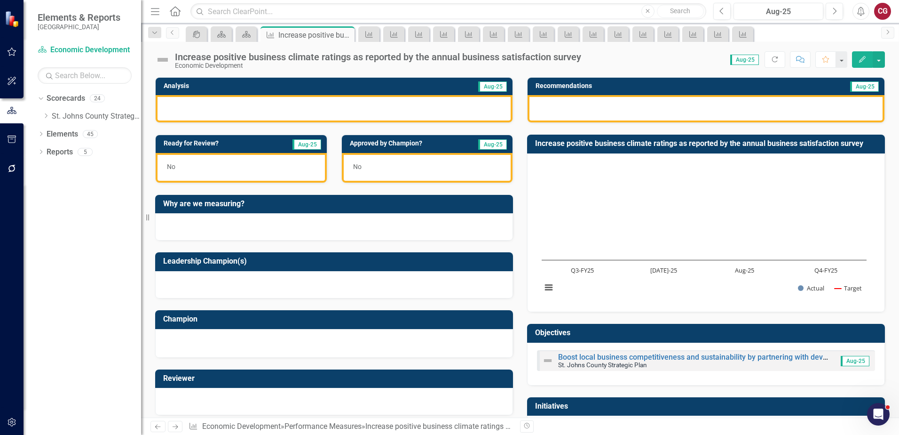
scroll to position [47, 0]
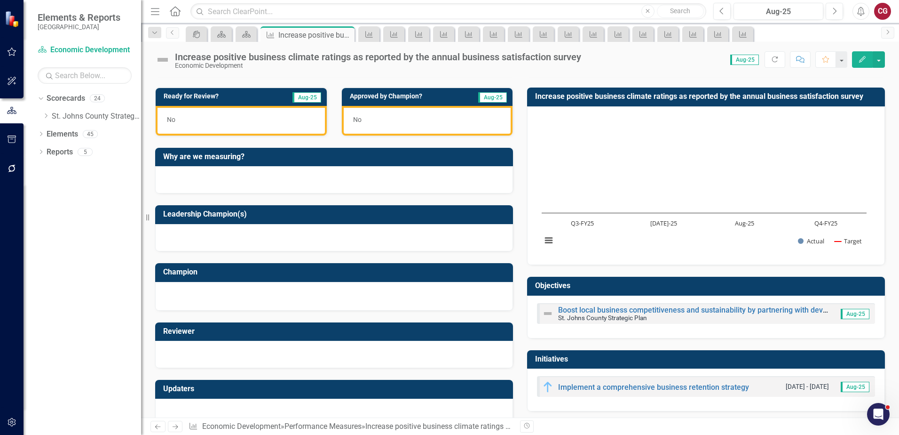
click at [159, 56] on img at bounding box center [162, 59] width 15 height 15
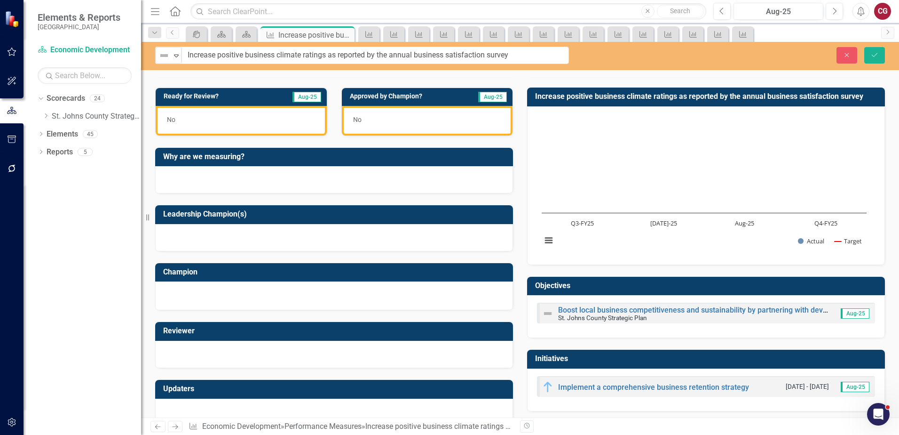
click at [159, 56] on img at bounding box center [164, 55] width 11 height 11
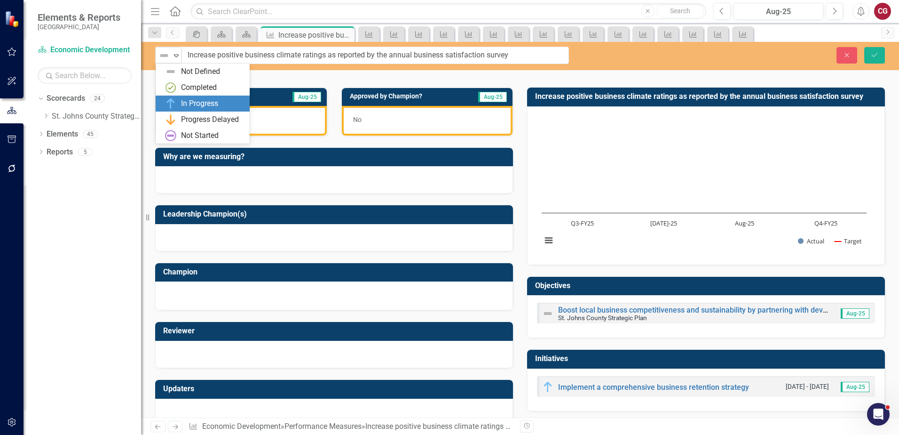
click at [179, 100] on div "In Progress" at bounding box center [204, 103] width 79 height 11
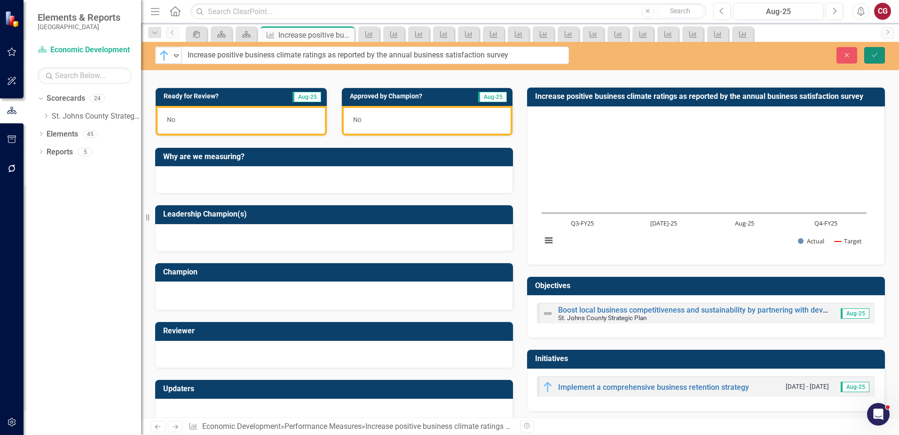
click at [872, 58] on icon "Save" at bounding box center [875, 55] width 8 height 7
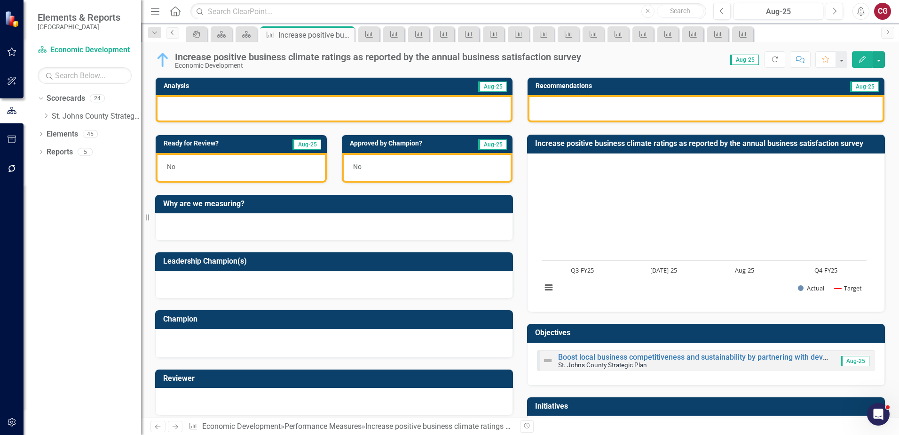
click at [175, 35] on link "Previous" at bounding box center [172, 32] width 13 height 11
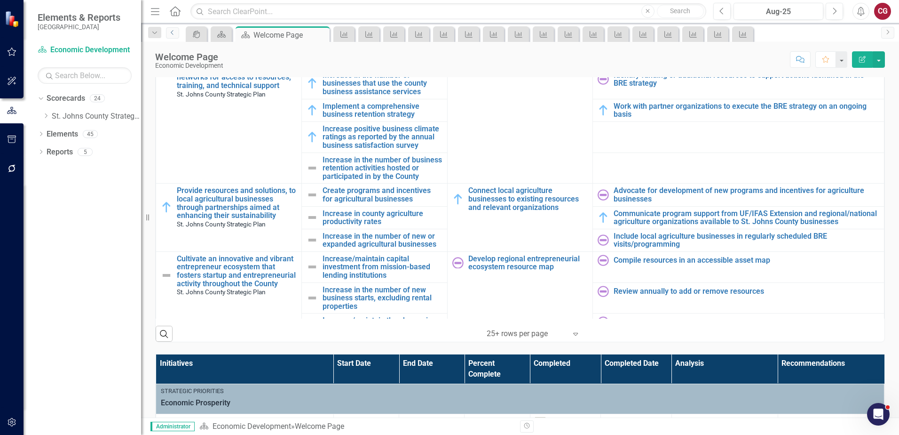
scroll to position [611, 0]
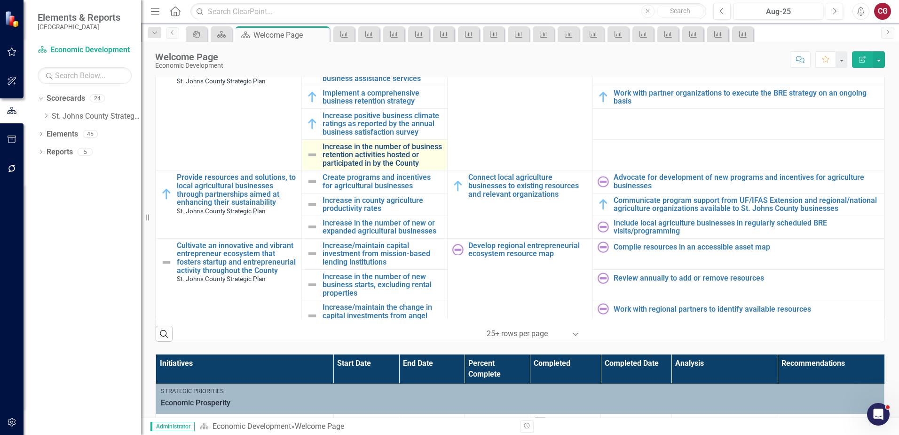
click at [354, 143] on link "Increase in the number of business retention activities hosted or participated …" at bounding box center [383, 155] width 120 height 25
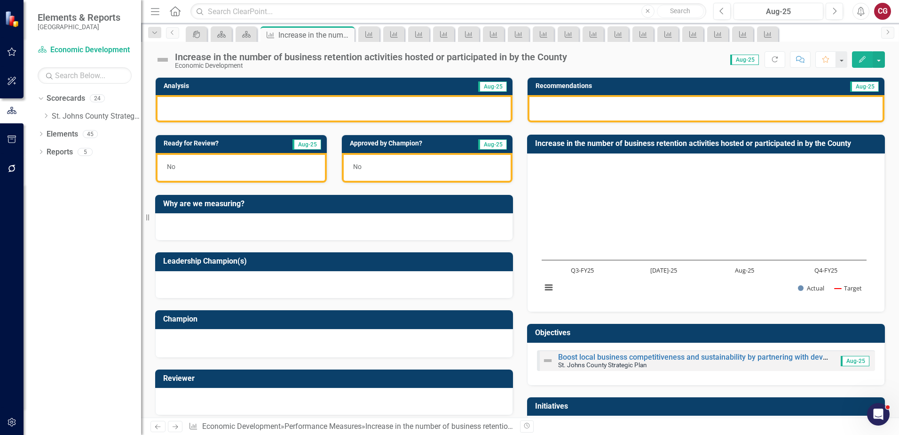
click at [163, 62] on img at bounding box center [162, 59] width 15 height 15
click at [163, 61] on img at bounding box center [162, 59] width 15 height 15
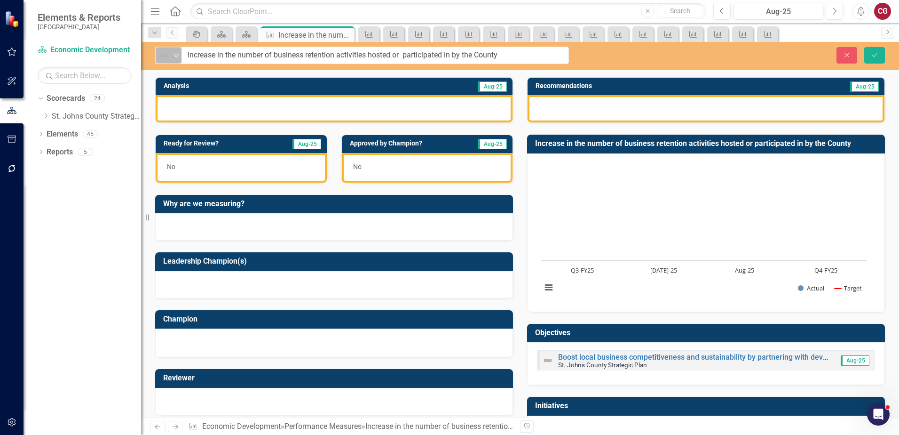
click at [171, 57] on div "Not Defined" at bounding box center [165, 55] width 14 height 13
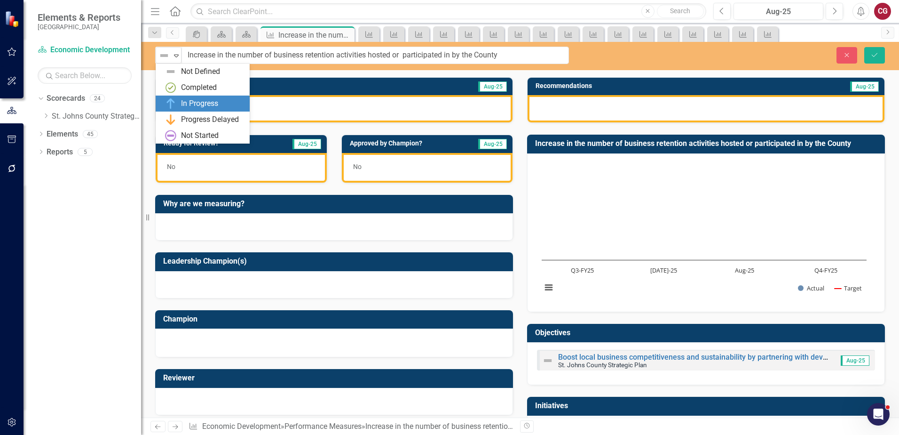
click at [174, 102] on img at bounding box center [170, 103] width 11 height 11
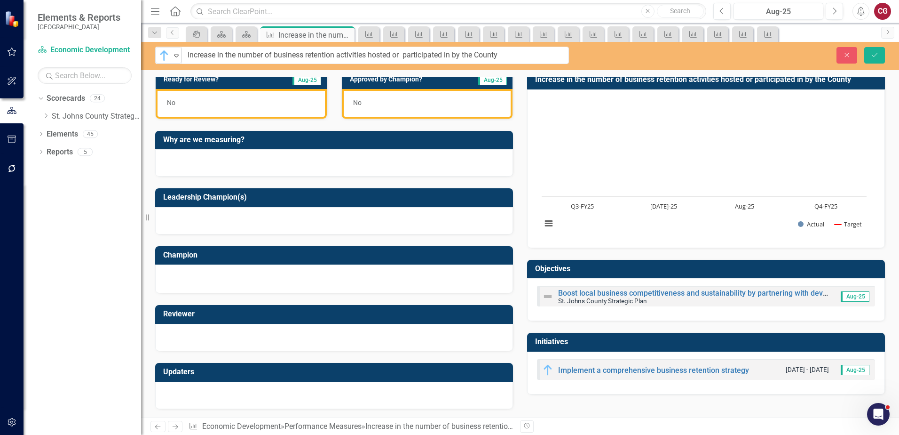
scroll to position [65, 0]
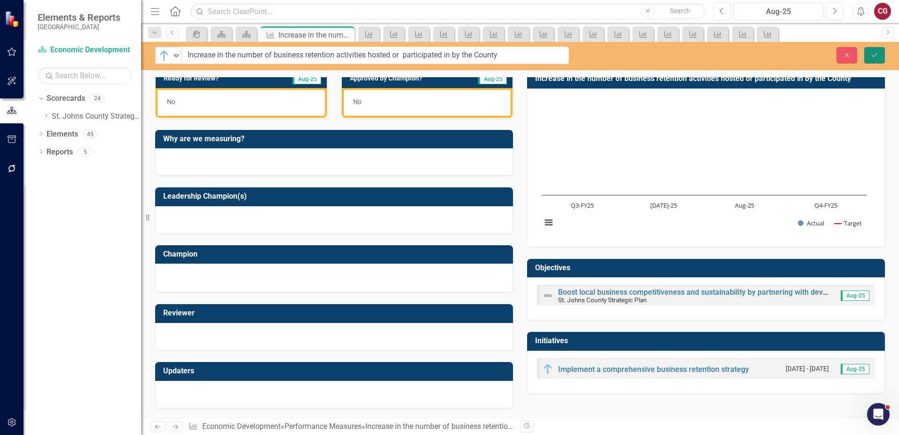
click at [871, 56] on icon "Save" at bounding box center [875, 55] width 8 height 7
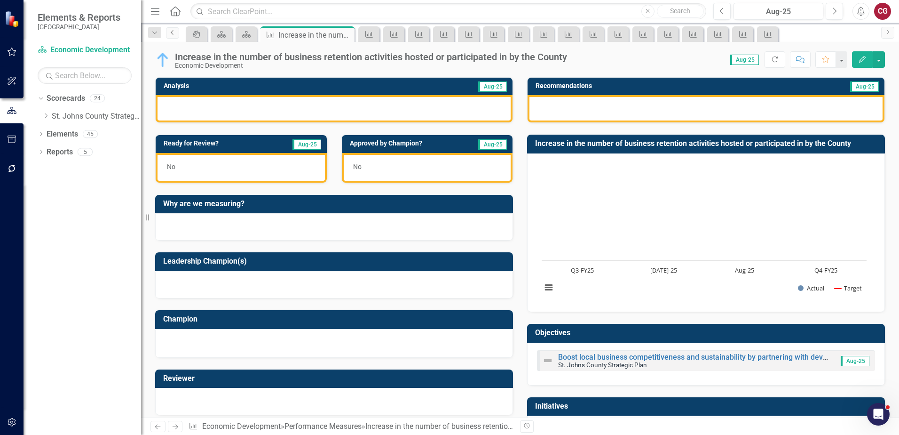
click at [171, 33] on icon "Previous" at bounding box center [173, 33] width 8 height 6
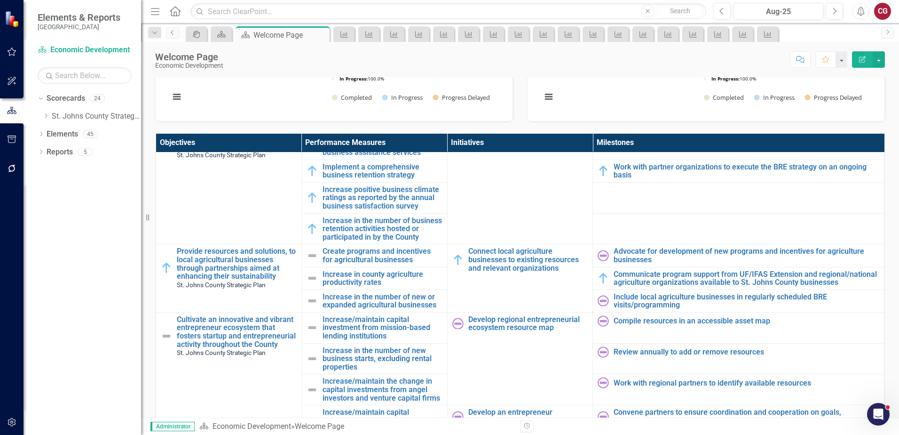
scroll to position [753, 0]
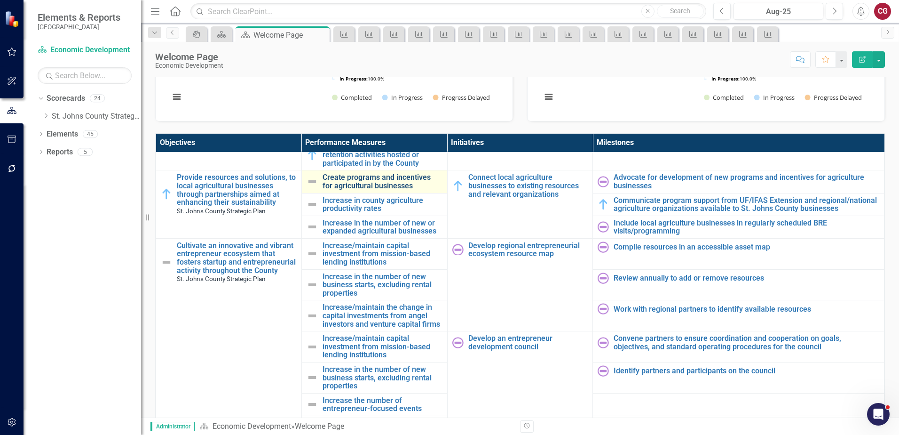
click at [351, 182] on link "Create programs and incentives for agricultural businesses" at bounding box center [383, 181] width 120 height 16
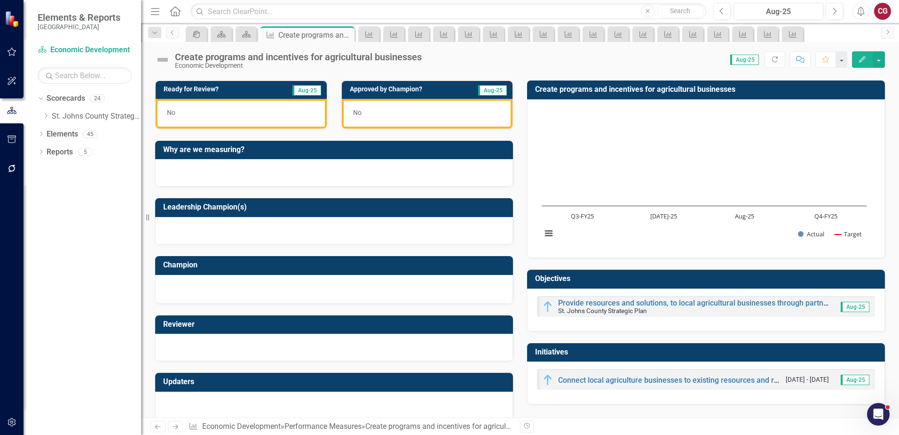
scroll to position [65, 0]
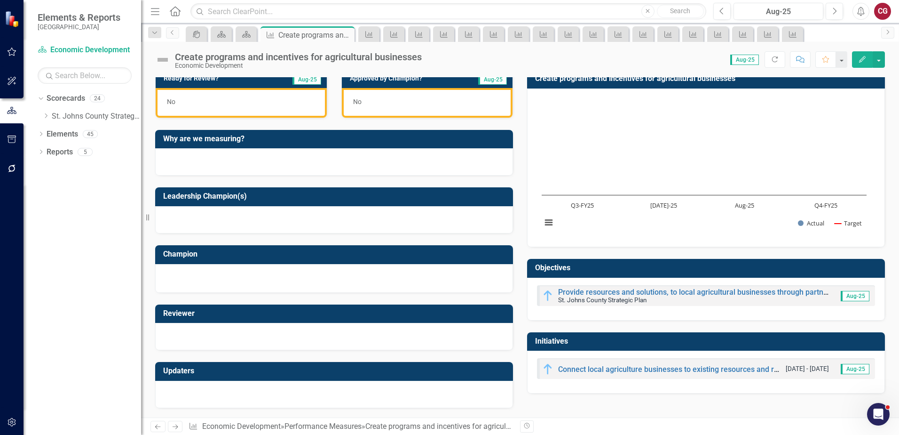
click at [159, 62] on img at bounding box center [162, 59] width 15 height 15
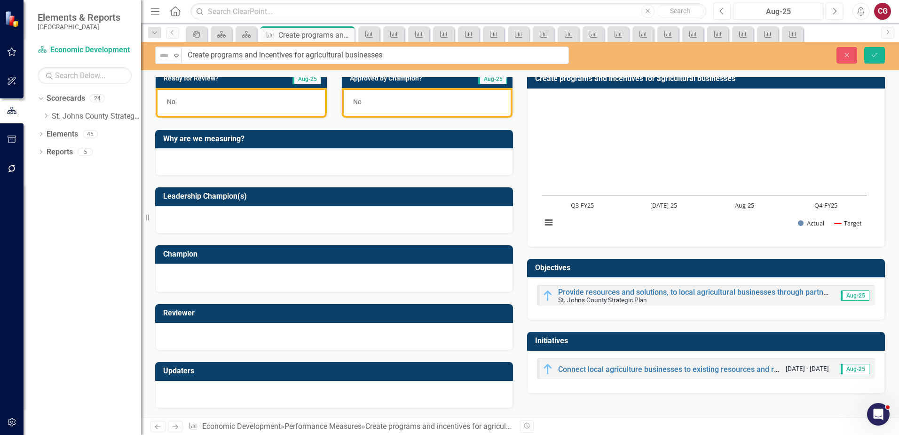
click at [159, 62] on div "Not Defined" at bounding box center [165, 55] width 14 height 13
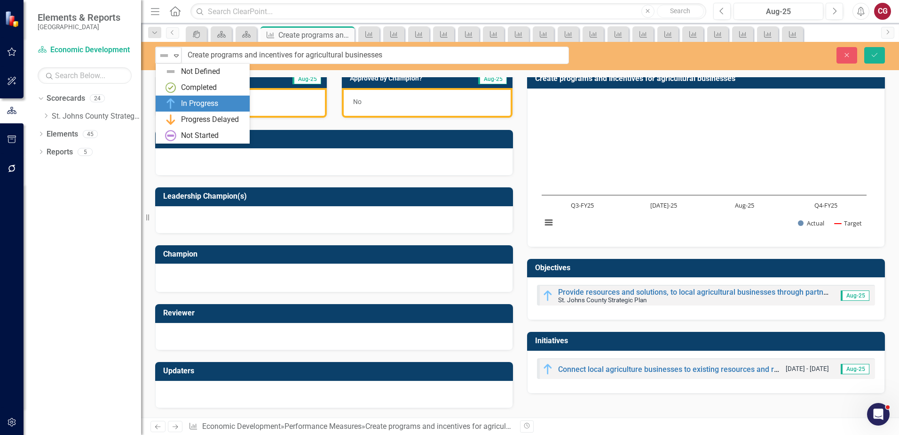
click at [186, 103] on div "In Progress" at bounding box center [199, 103] width 37 height 11
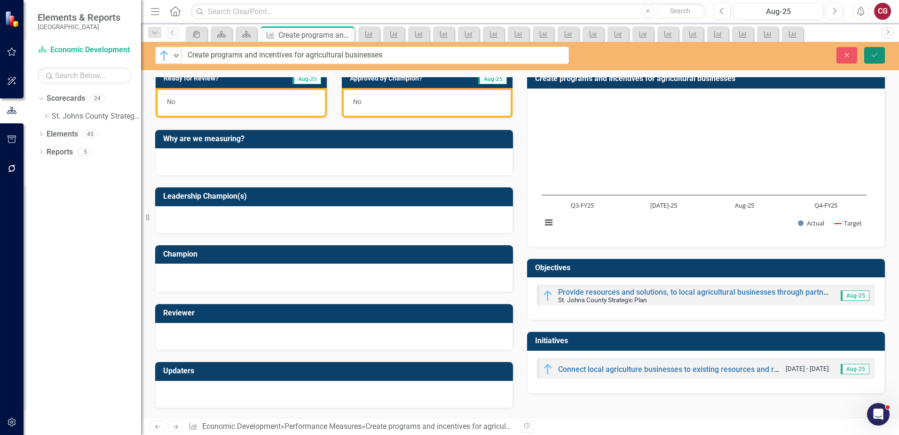
click at [875, 57] on icon "Save" at bounding box center [875, 55] width 8 height 7
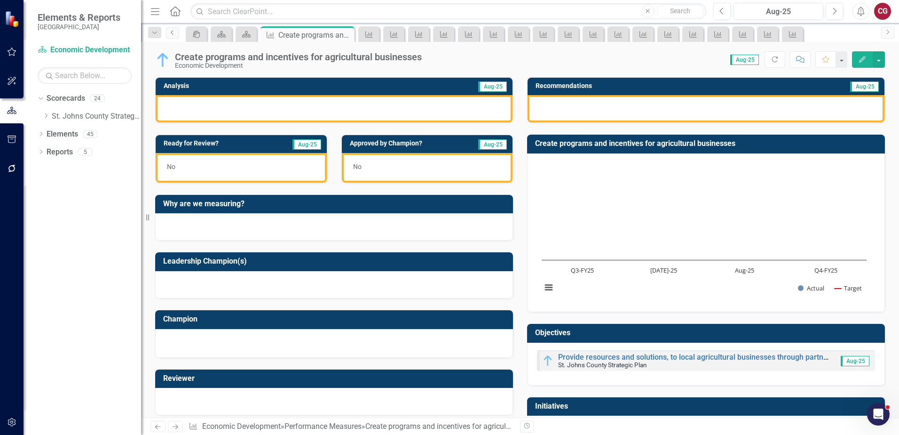
click at [174, 35] on icon "Previous" at bounding box center [173, 33] width 8 height 6
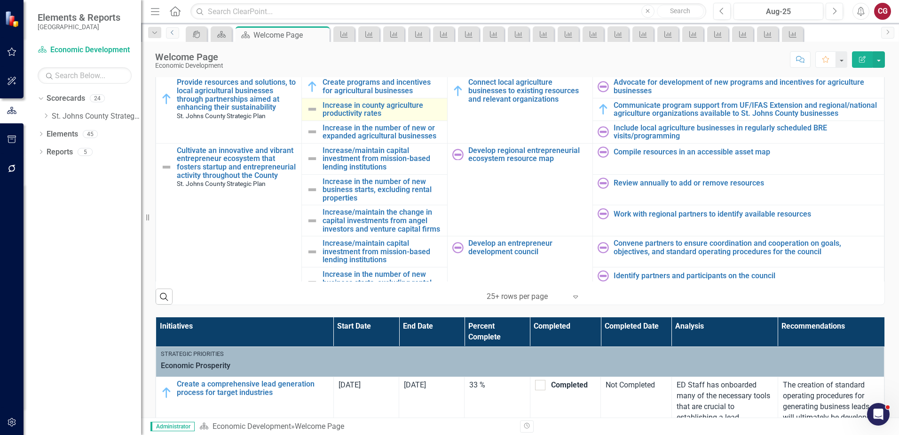
scroll to position [658, 0]
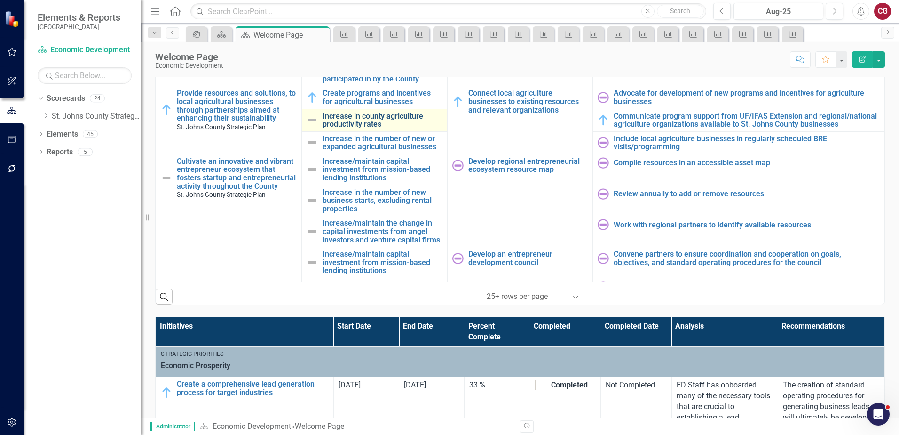
click at [336, 122] on link "Increase in county agriculture productivity rates" at bounding box center [383, 120] width 120 height 16
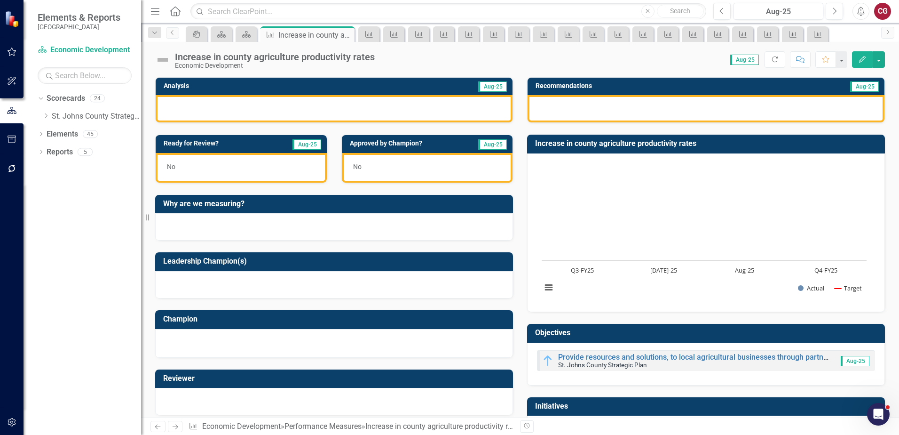
click at [166, 60] on img at bounding box center [162, 59] width 15 height 15
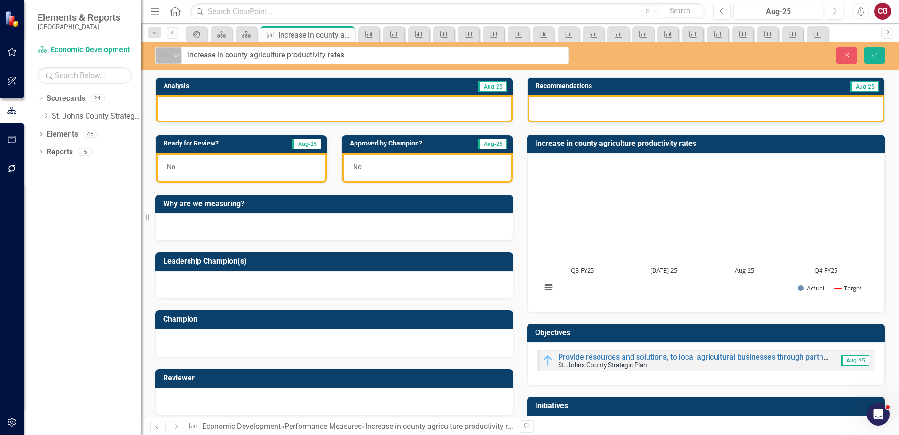
click at [172, 57] on icon "Expand" at bounding box center [176, 56] width 9 height 8
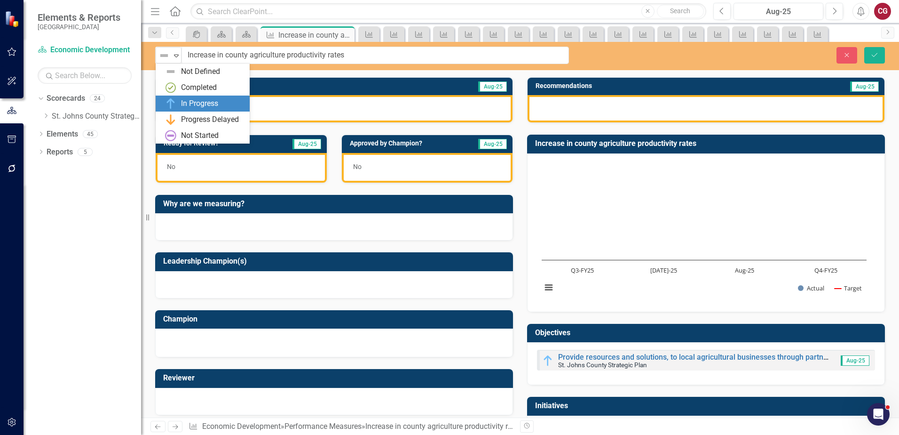
click at [179, 102] on div "In Progress" at bounding box center [204, 103] width 79 height 11
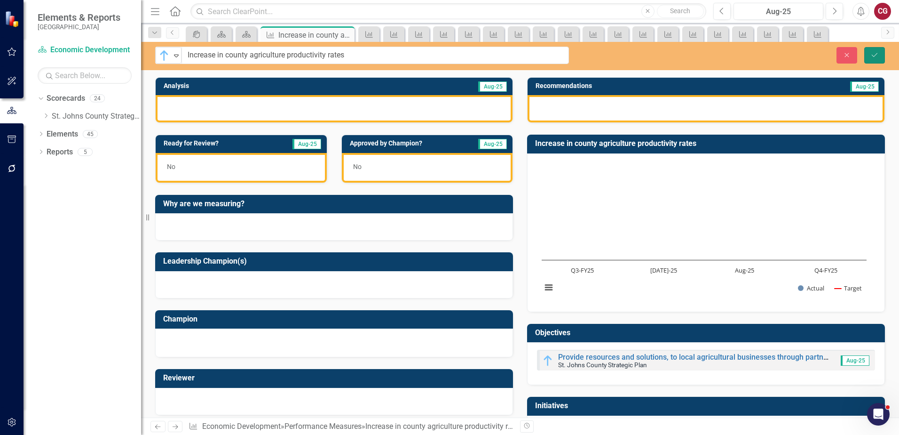
click at [873, 55] on icon "Save" at bounding box center [875, 55] width 8 height 7
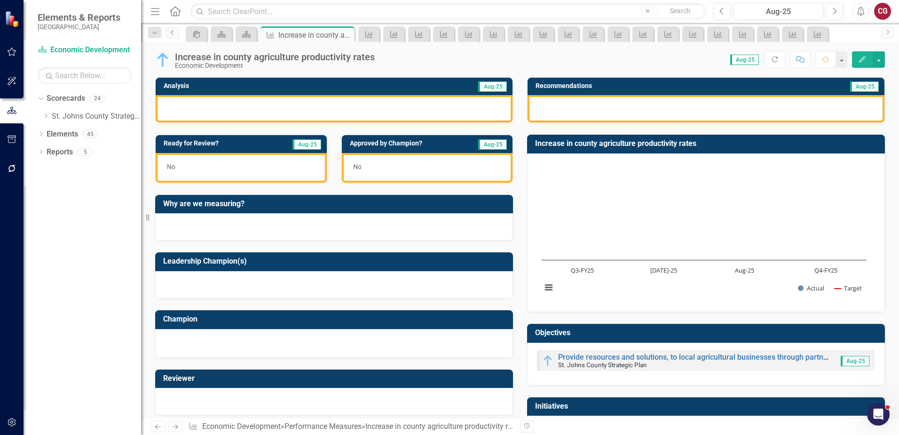
click at [175, 31] on icon "Previous" at bounding box center [173, 33] width 8 height 6
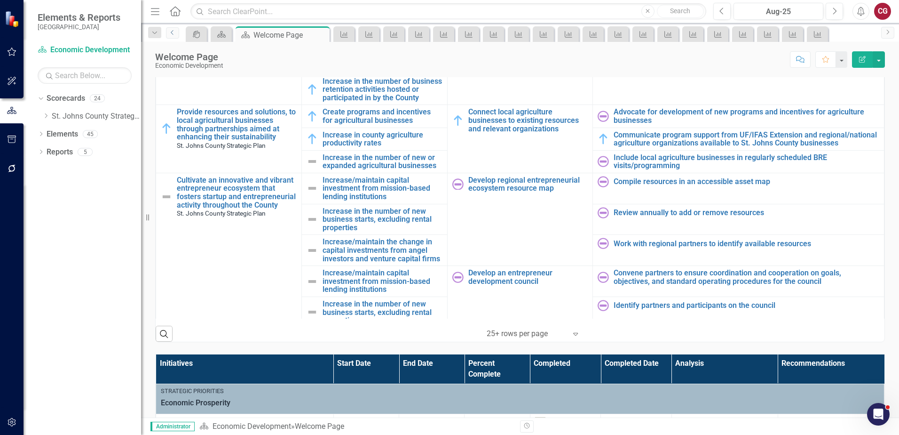
scroll to position [706, 0]
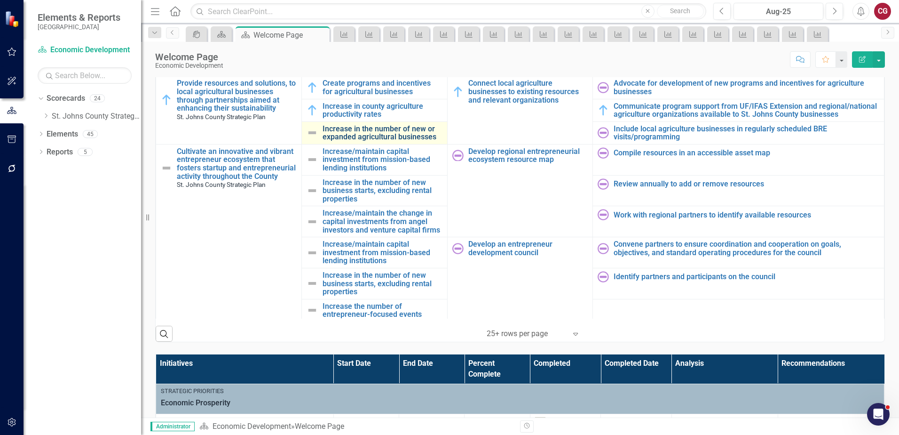
click at [350, 141] on link "Increase in the number of new or expanded agricultural businesses" at bounding box center [383, 133] width 120 height 16
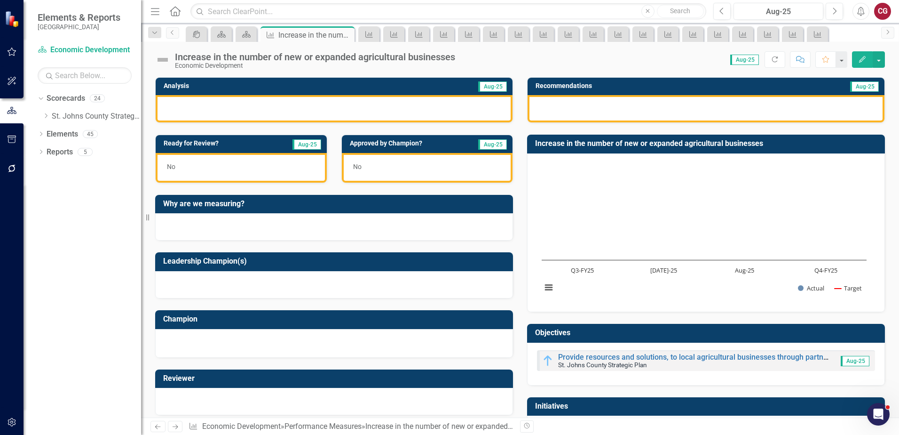
click at [162, 59] on img at bounding box center [162, 59] width 15 height 15
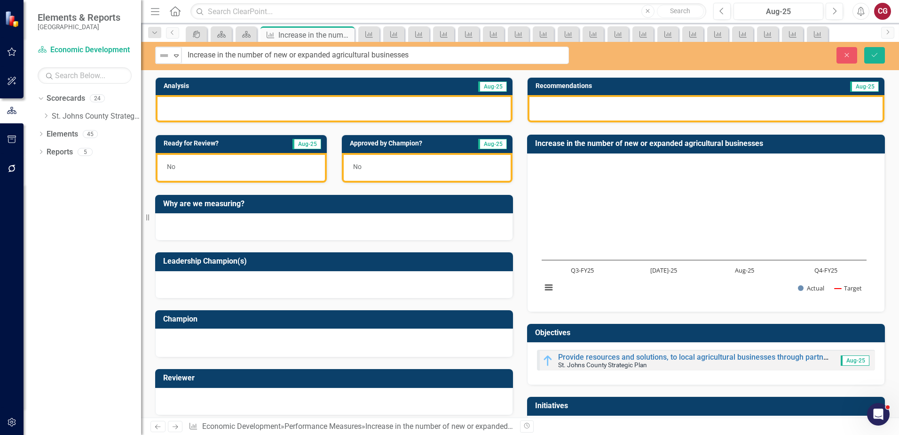
click at [162, 59] on img at bounding box center [164, 55] width 11 height 11
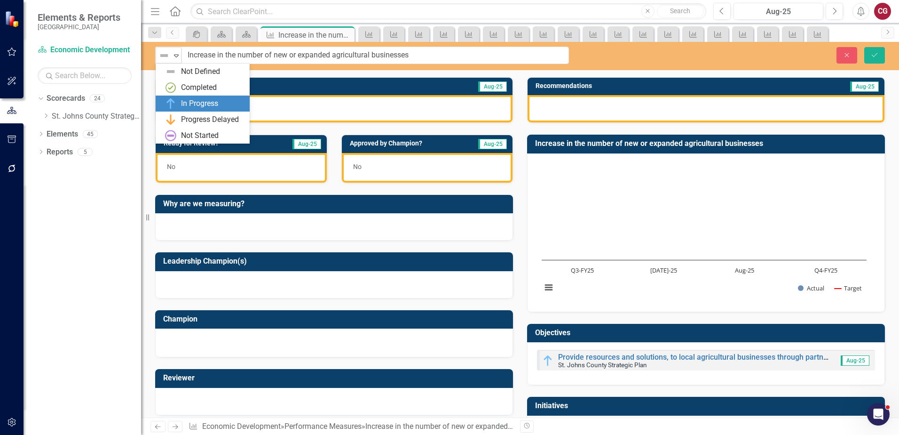
click at [178, 108] on div "In Progress" at bounding box center [204, 103] width 79 height 11
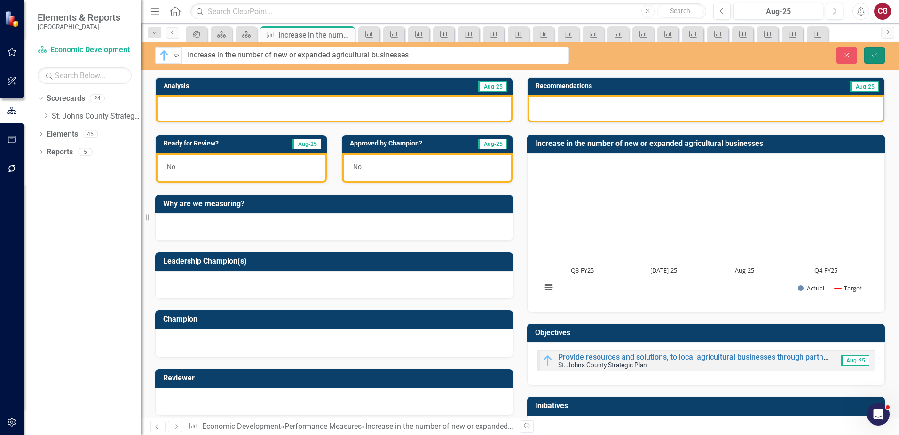
click at [872, 54] on icon "Save" at bounding box center [875, 55] width 8 height 7
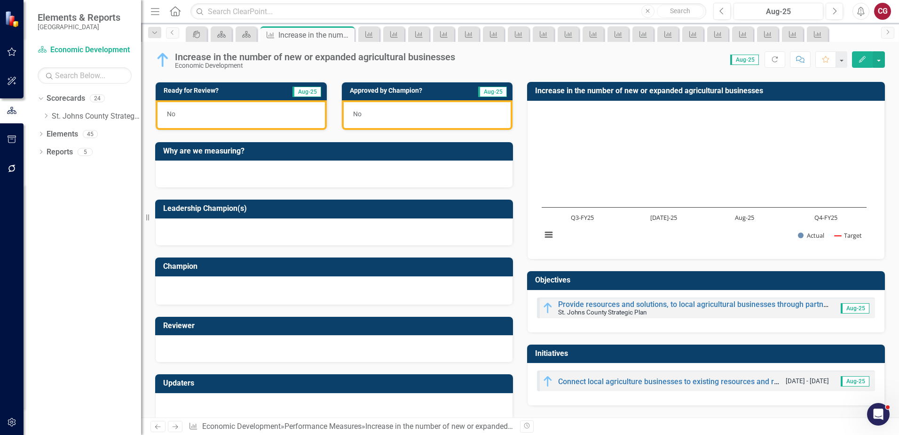
scroll to position [65, 0]
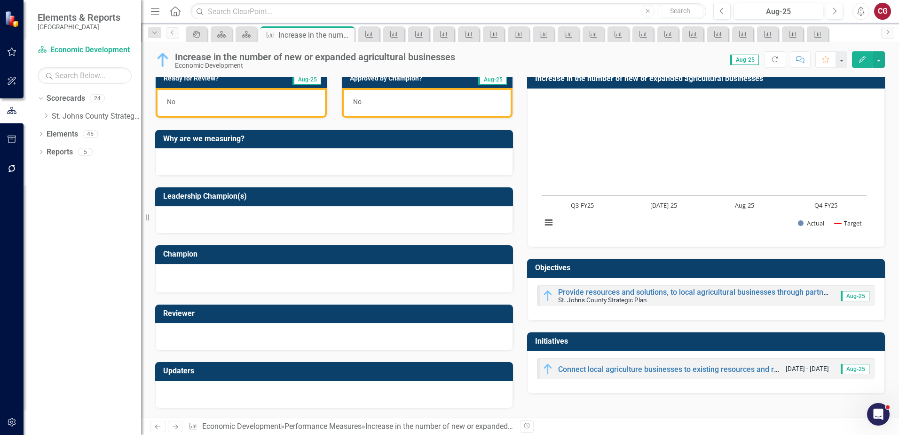
click at [236, 162] on div at bounding box center [334, 161] width 358 height 27
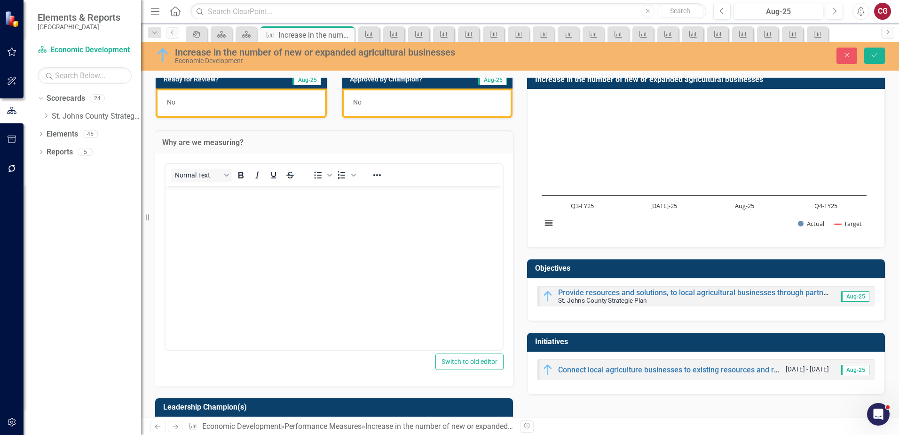
scroll to position [0, 0]
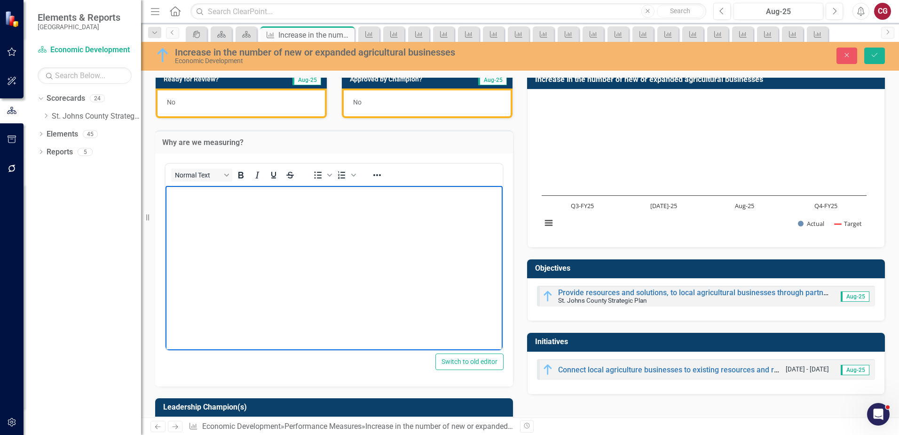
click at [434, 234] on body "Rich Text Area. Press ALT-0 for help." at bounding box center [334, 255] width 337 height 141
click at [250, 224] on body "Rich Text Area. Press ALT-0 for help." at bounding box center [334, 255] width 337 height 141
click at [381, 174] on icon "Reveal or hide additional toolbar items" at bounding box center [377, 174] width 11 height 11
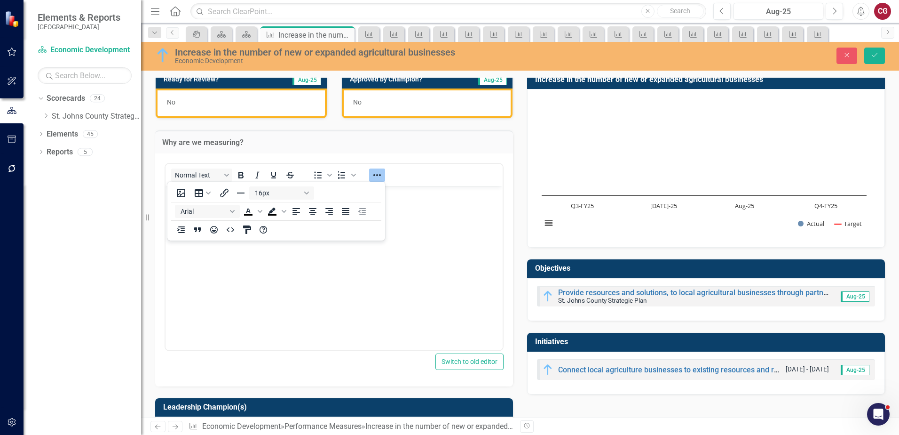
click at [353, 251] on body "Rich Text Area. Press ALT-0 for help." at bounding box center [334, 255] width 337 height 141
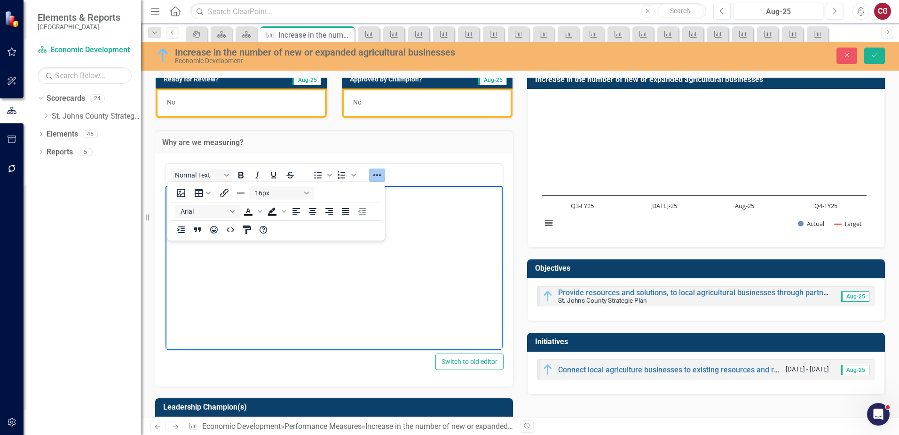
click at [313, 286] on body "Rich Text Area. Press ALT-0 for help." at bounding box center [334, 255] width 337 height 141
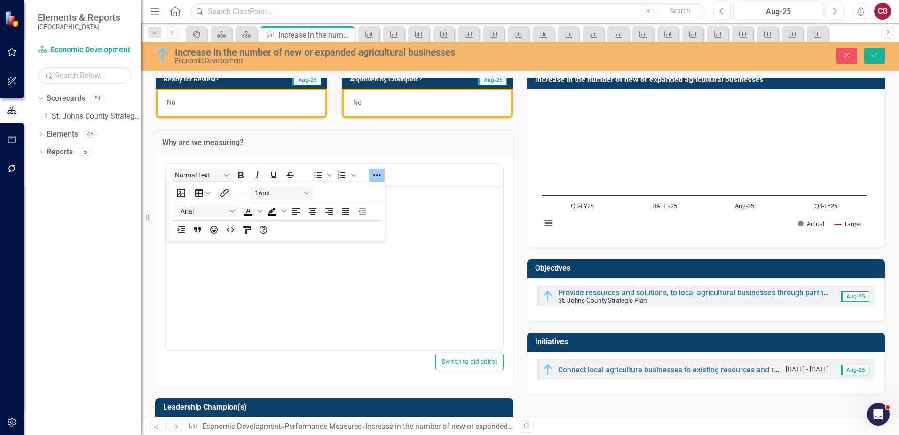
click at [470, 177] on div "Normal Text To open the popup, press Shift+Enter To open the popup, press Shift…" at bounding box center [334, 175] width 337 height 18
click at [427, 149] on td "Why are we measuring?" at bounding box center [334, 143] width 344 height 12
click at [845, 57] on icon "Close" at bounding box center [847, 55] width 8 height 7
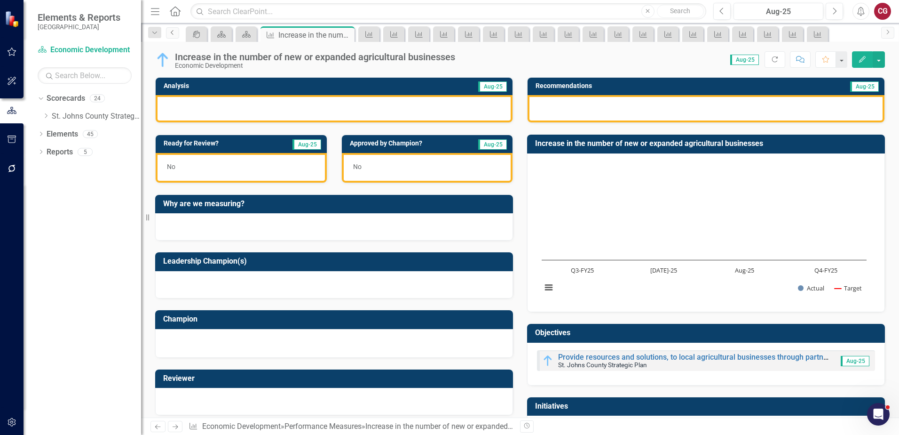
click at [174, 33] on icon "Previous" at bounding box center [173, 33] width 8 height 6
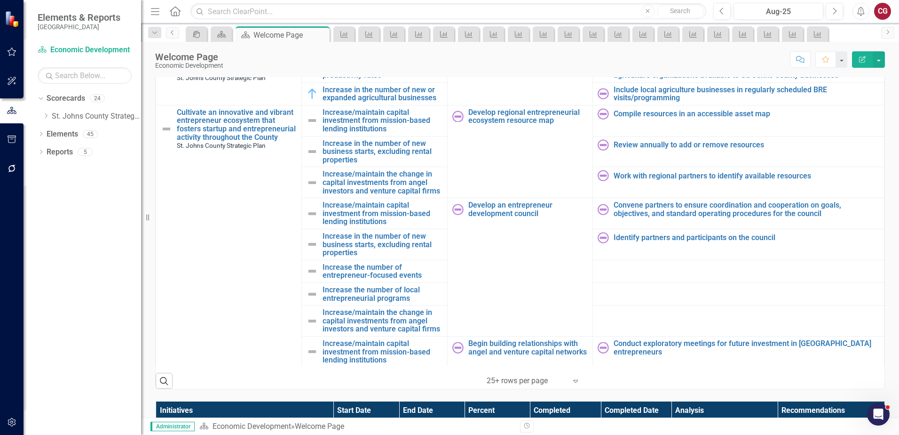
scroll to position [800, 0]
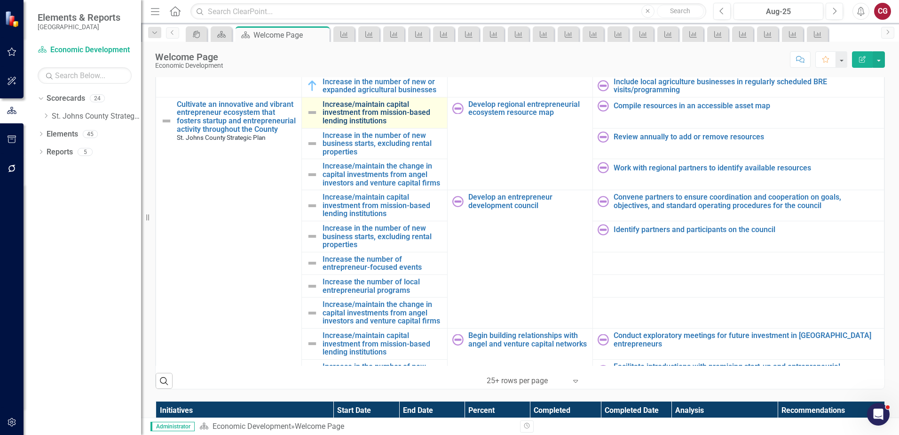
click at [340, 116] on link "Increase/maintain capital investment from mission-based lending institutions" at bounding box center [383, 112] width 120 height 25
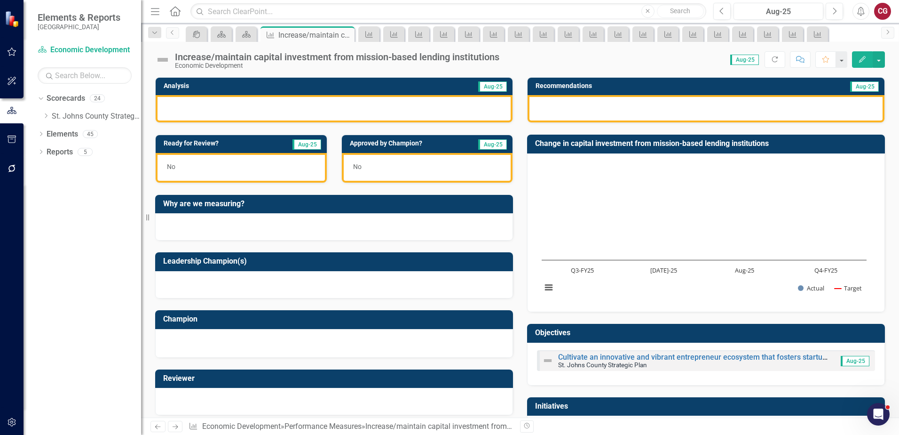
click at [167, 62] on img at bounding box center [162, 59] width 15 height 15
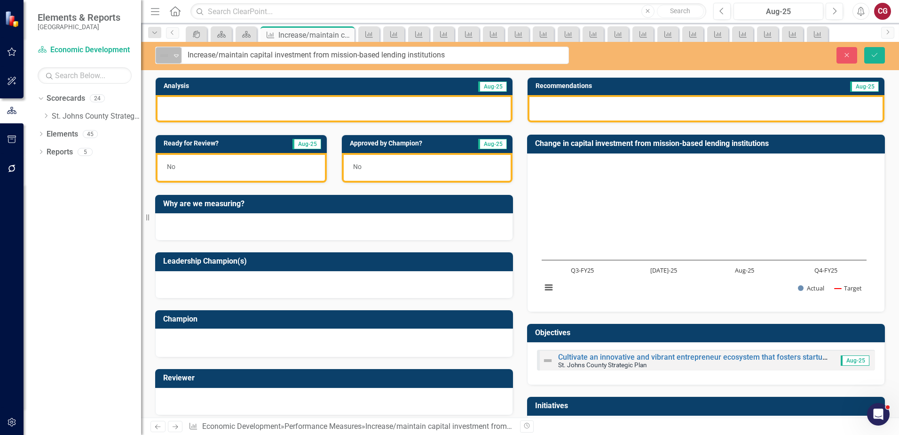
click at [169, 58] on img at bounding box center [164, 55] width 11 height 11
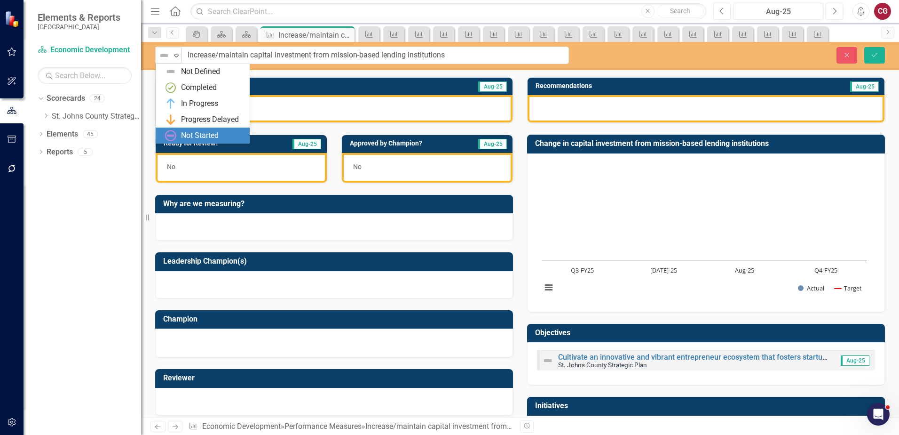
click at [182, 129] on div "Not Started" at bounding box center [203, 135] width 94 height 16
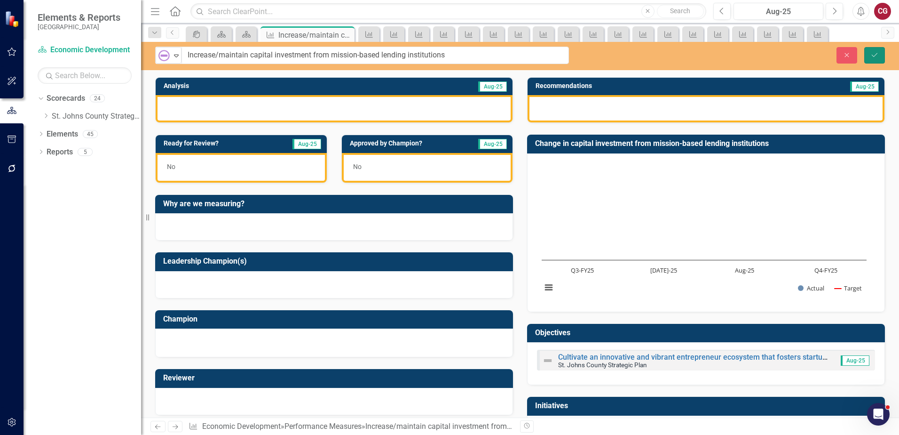
click at [877, 58] on button "Save" at bounding box center [874, 55] width 21 height 16
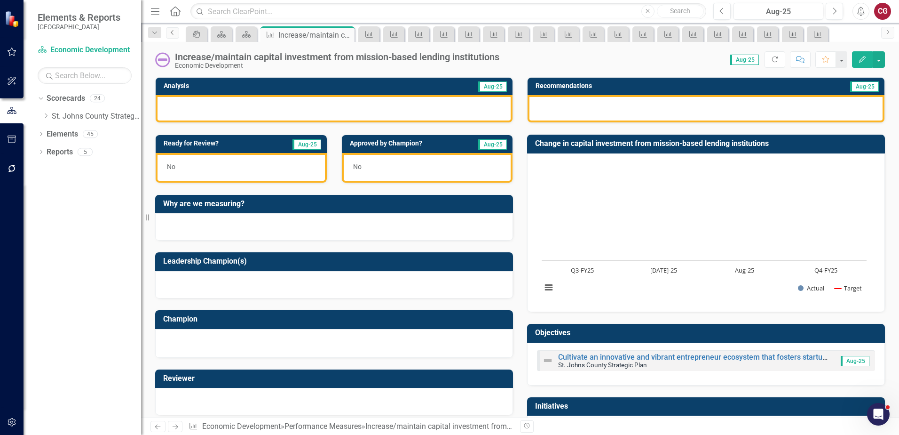
click at [172, 38] on link "Previous" at bounding box center [172, 32] width 13 height 11
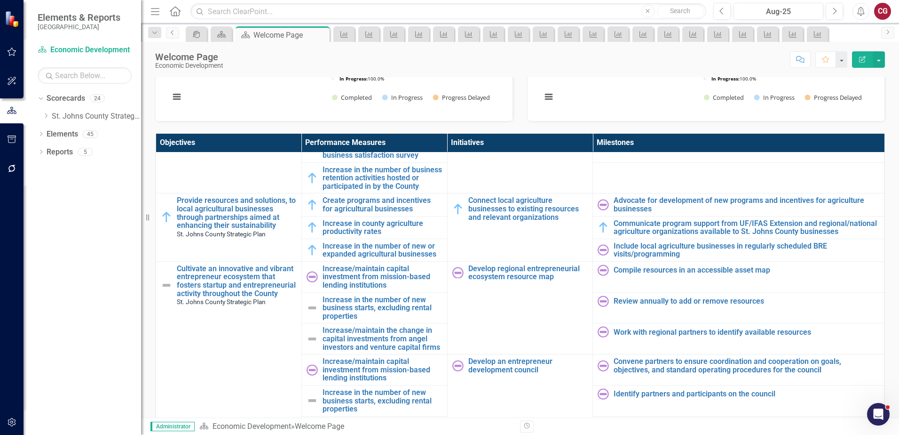
scroll to position [800, 0]
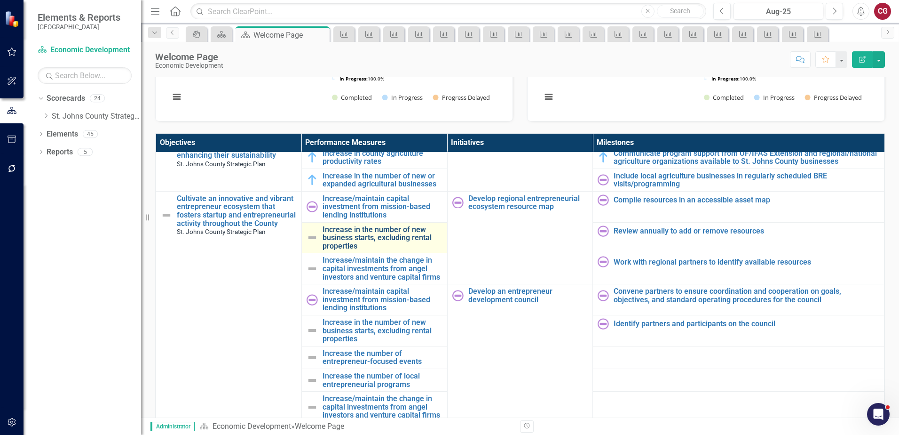
click at [357, 243] on link "Increase in the number of new business starts, excluding rental properties" at bounding box center [383, 237] width 120 height 25
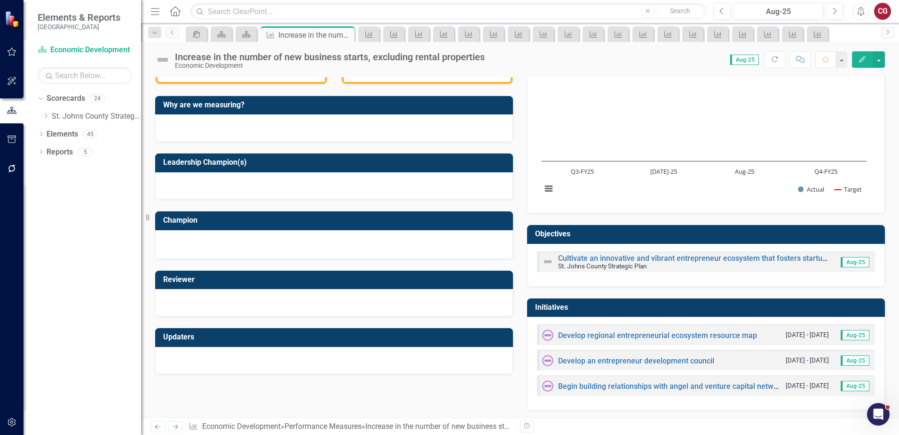
scroll to position [101, 0]
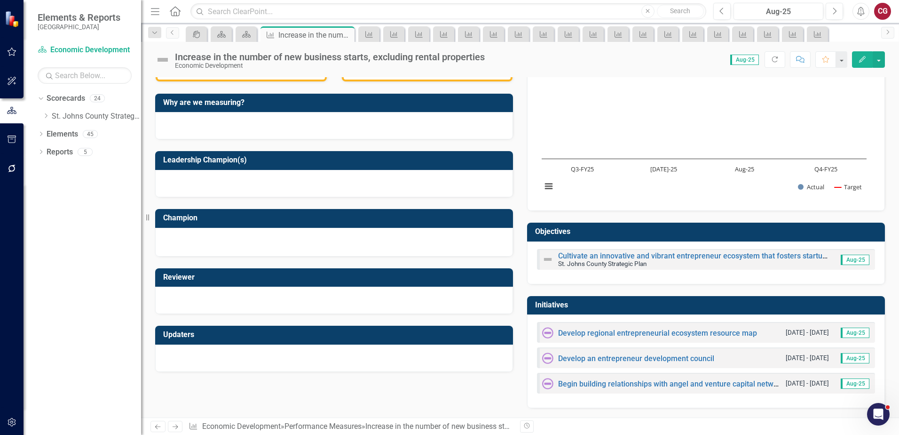
click at [157, 58] on img at bounding box center [162, 59] width 15 height 15
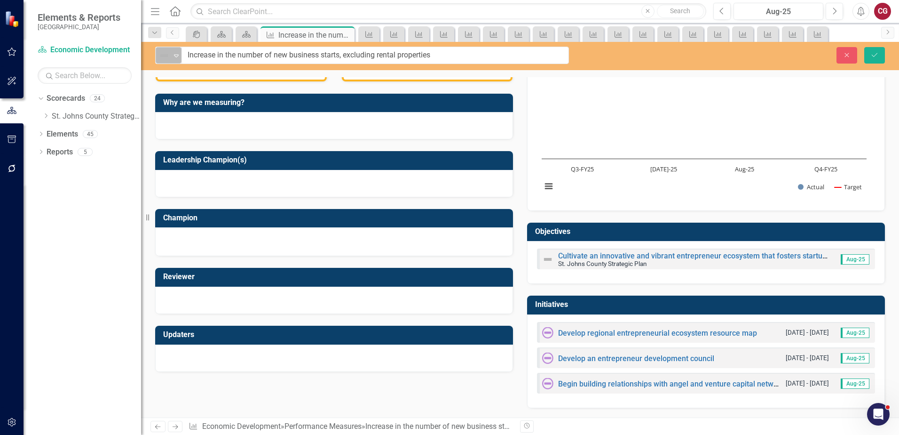
click at [161, 62] on div "Not Defined" at bounding box center [165, 55] width 14 height 13
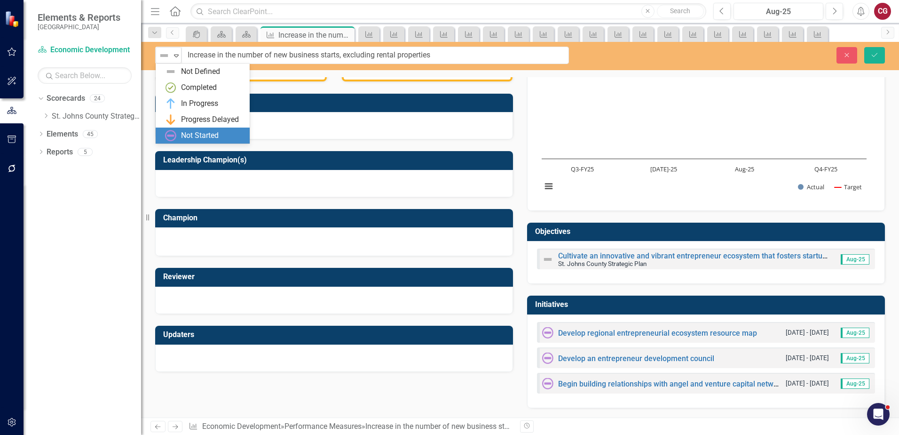
click at [186, 132] on div "Not Started" at bounding box center [200, 135] width 38 height 11
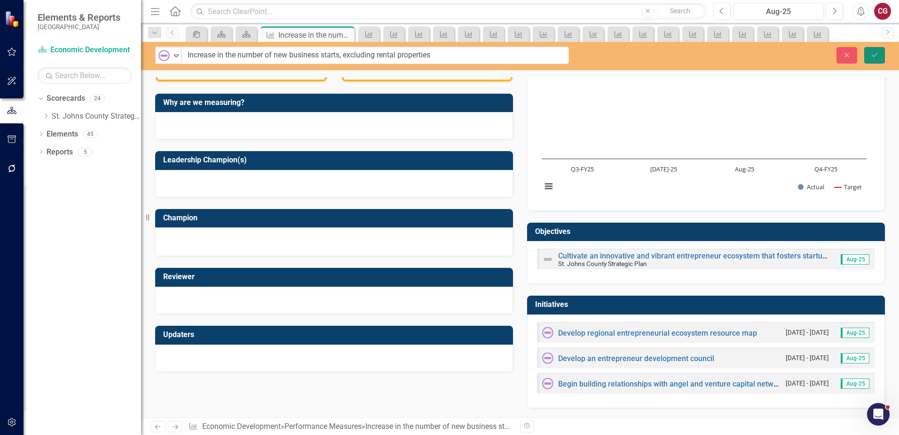
click at [869, 53] on button "Save" at bounding box center [874, 55] width 21 height 16
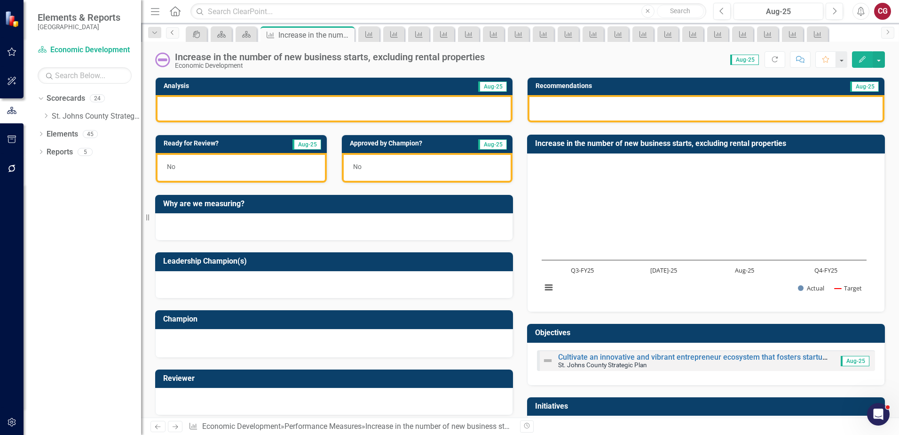
click at [173, 32] on icon "Previous" at bounding box center [173, 33] width 8 height 6
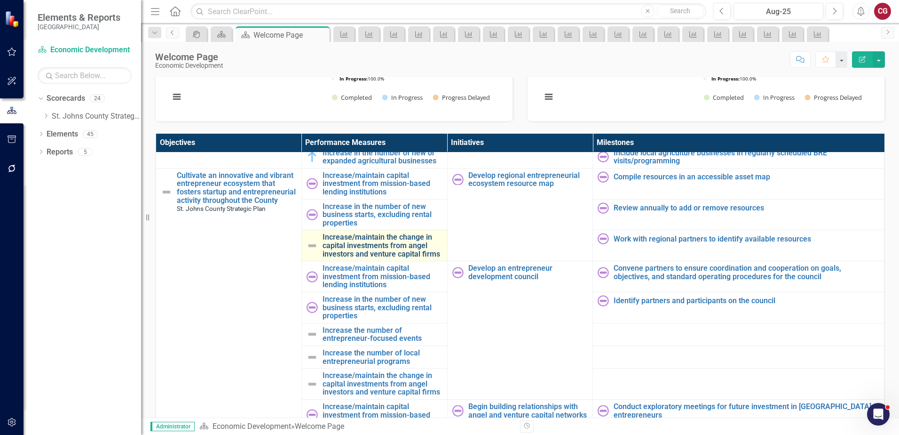
scroll to position [847, 0]
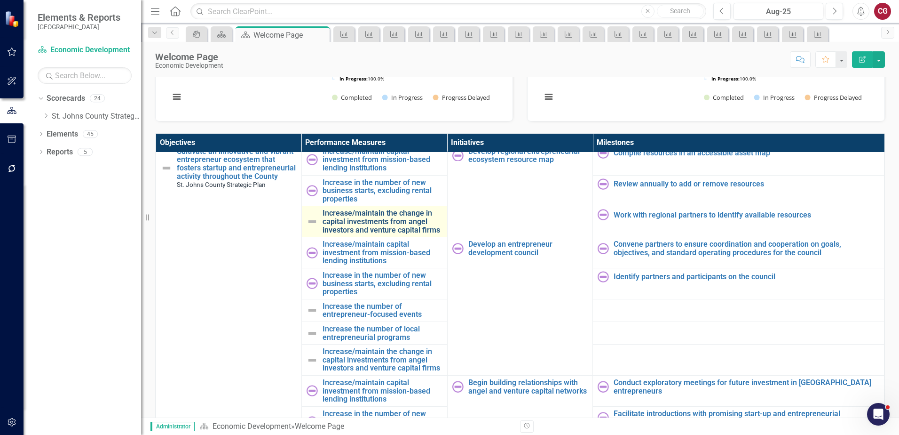
click at [343, 230] on link "Increase/maintain the change in capital investments from angel investors and ve…" at bounding box center [383, 221] width 120 height 25
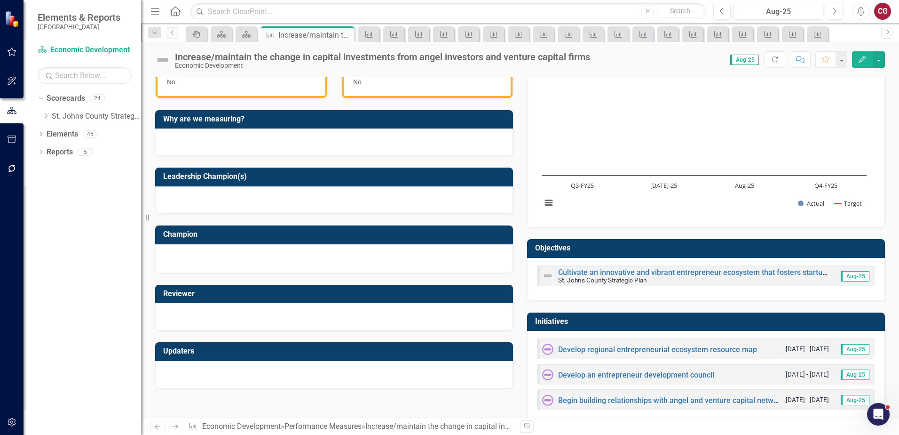
scroll to position [94, 0]
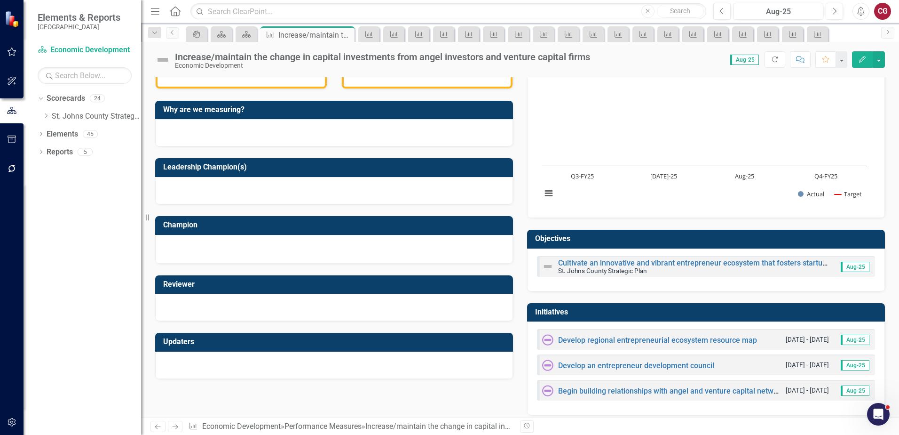
click at [162, 62] on img at bounding box center [162, 59] width 15 height 15
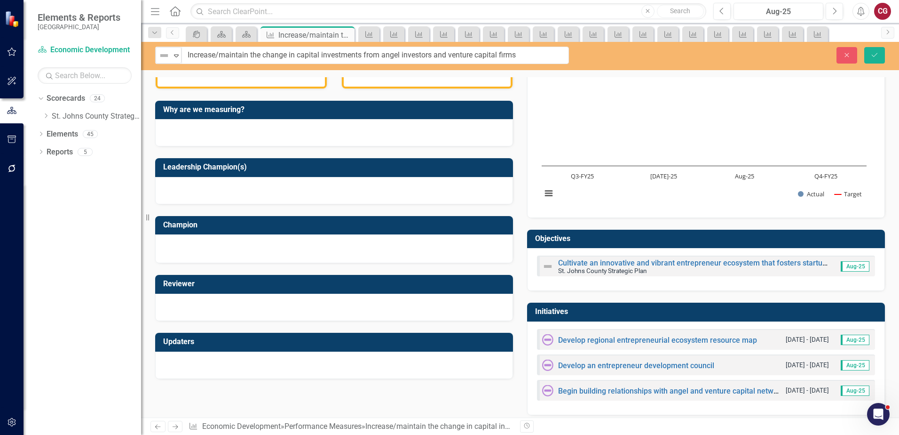
click at [162, 62] on div "Not Defined" at bounding box center [165, 55] width 14 height 13
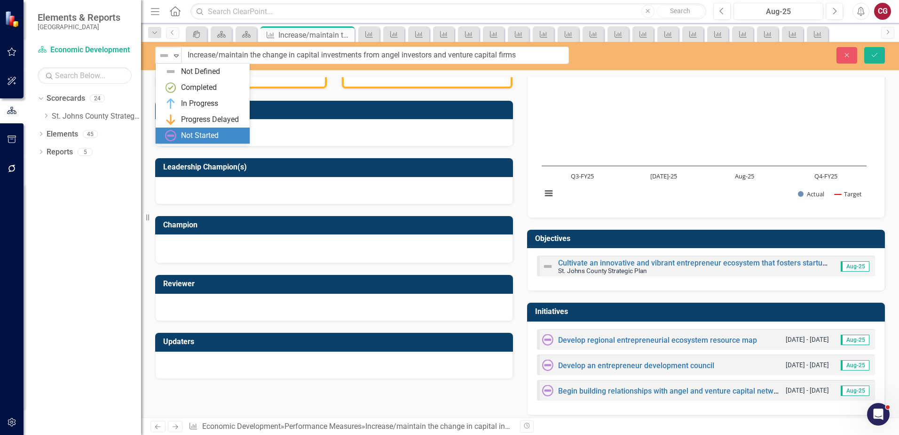
click at [182, 134] on div "Not Started" at bounding box center [200, 135] width 38 height 11
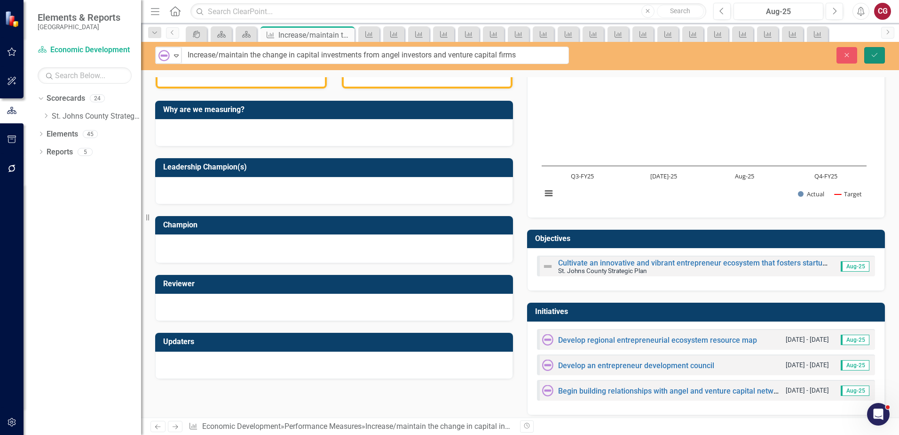
click at [868, 55] on button "Save" at bounding box center [874, 55] width 21 height 16
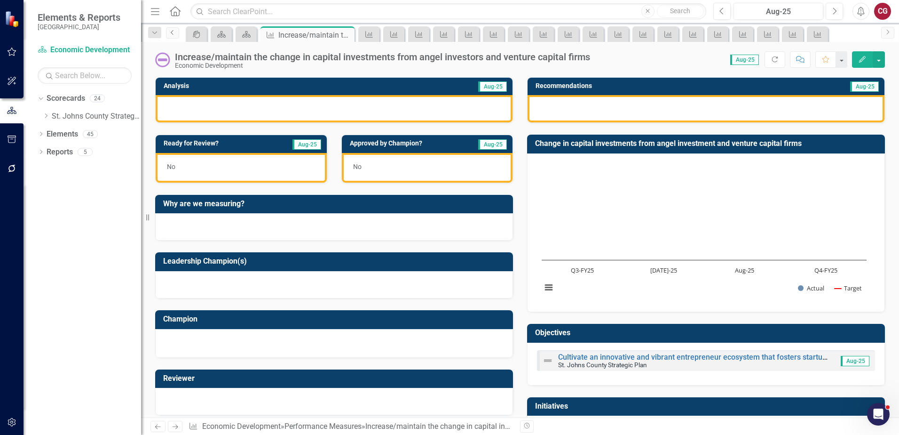
click at [168, 35] on link "Previous" at bounding box center [172, 32] width 13 height 11
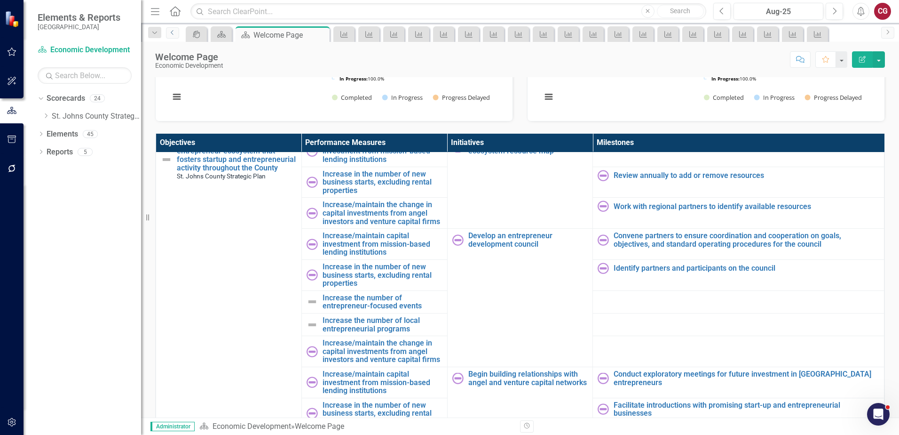
scroll to position [871, 0]
click at [345, 293] on link "Increase the number of entrepreneur-focused events" at bounding box center [383, 301] width 120 height 16
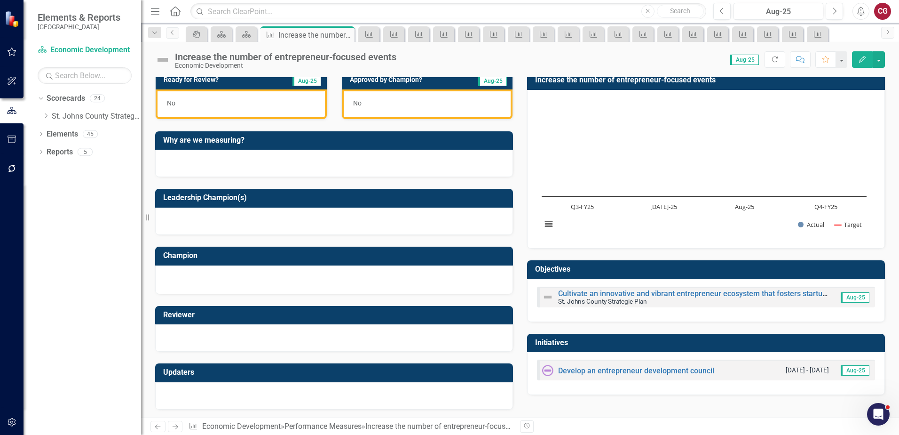
scroll to position [65, 0]
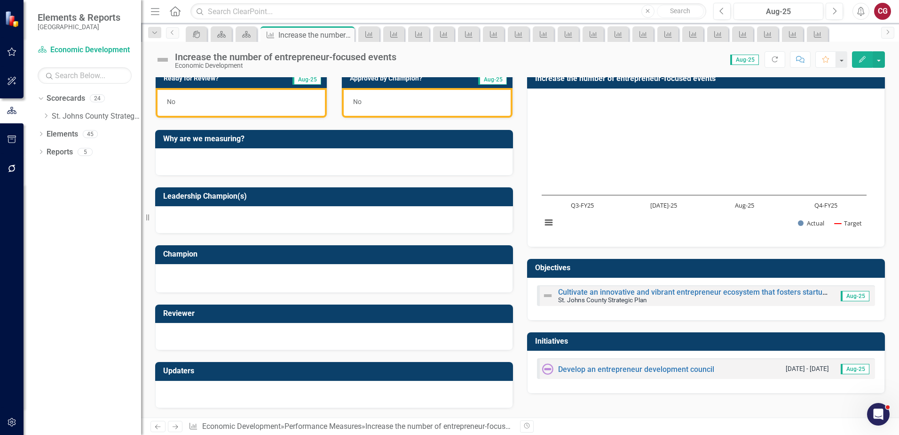
click at [160, 59] on img at bounding box center [162, 59] width 15 height 15
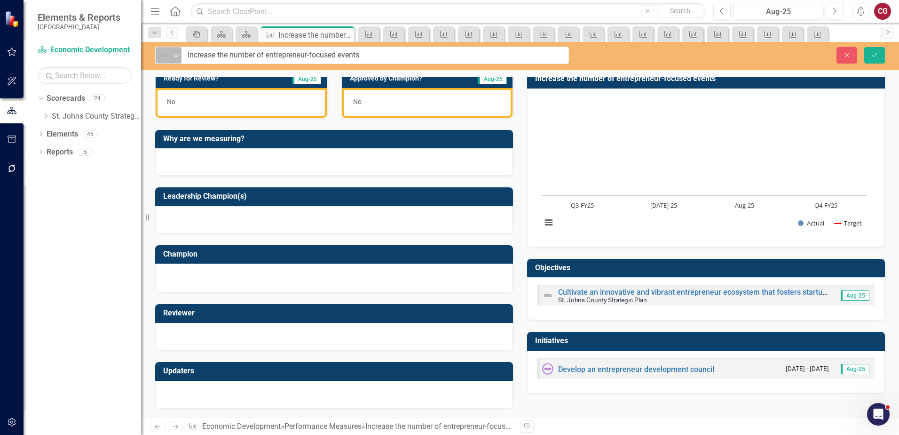
click at [164, 61] on div "Not Defined" at bounding box center [165, 55] width 14 height 13
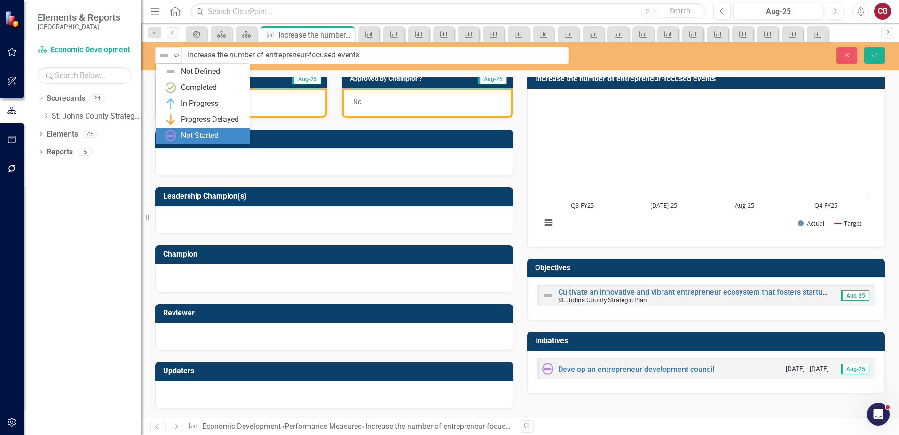
click at [188, 131] on div "Not Started" at bounding box center [200, 135] width 38 height 11
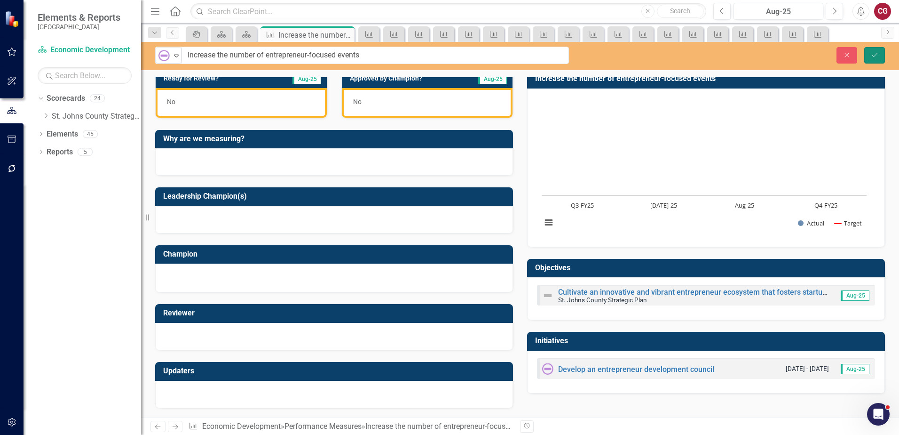
click at [877, 61] on button "Save" at bounding box center [874, 55] width 21 height 16
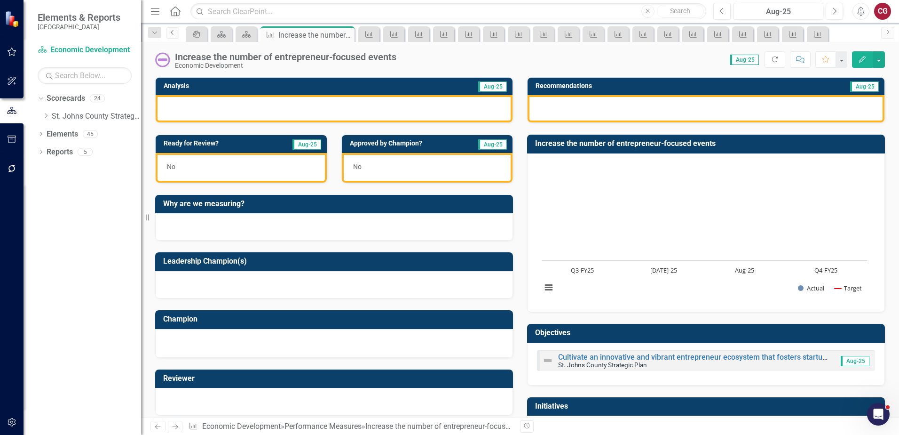
click at [175, 35] on link "Previous" at bounding box center [172, 32] width 13 height 11
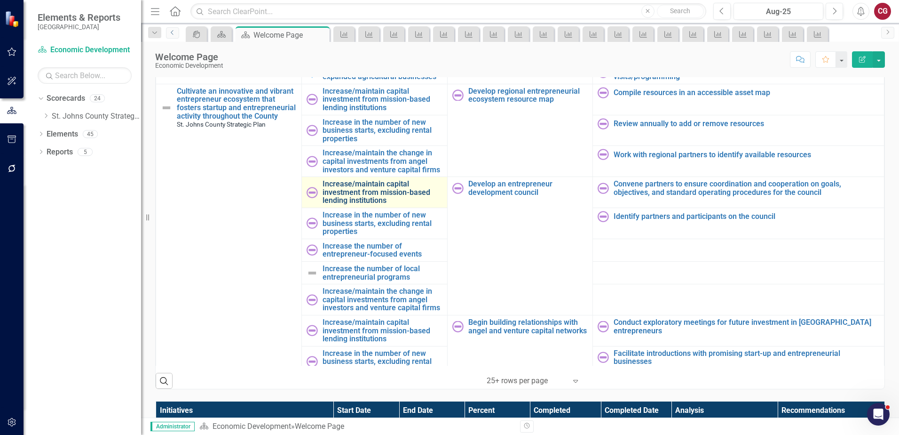
scroll to position [871, 0]
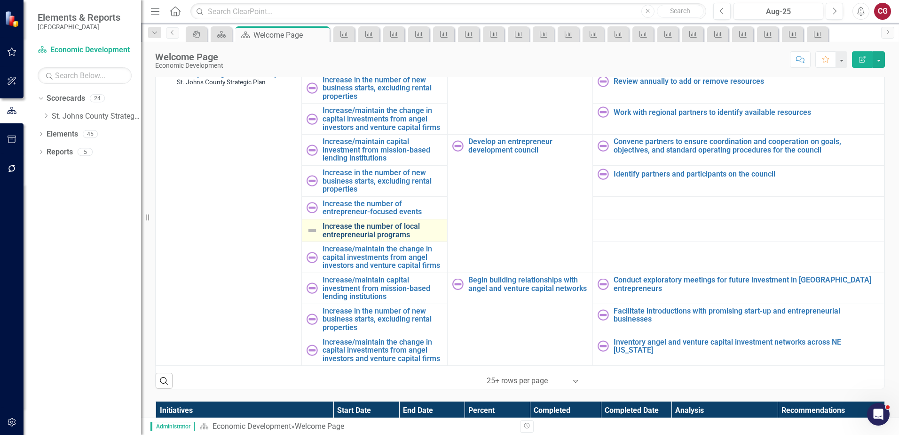
click at [339, 226] on link "Increase the number of local entrepreneurial programs" at bounding box center [383, 230] width 120 height 16
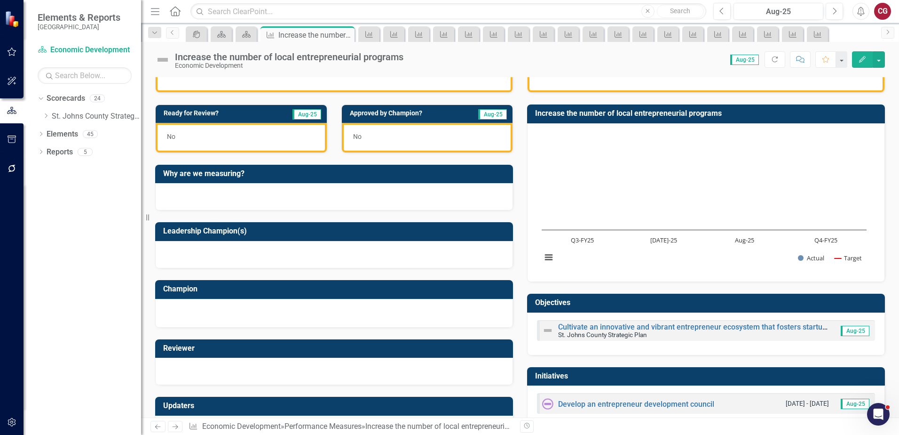
scroll to position [47, 0]
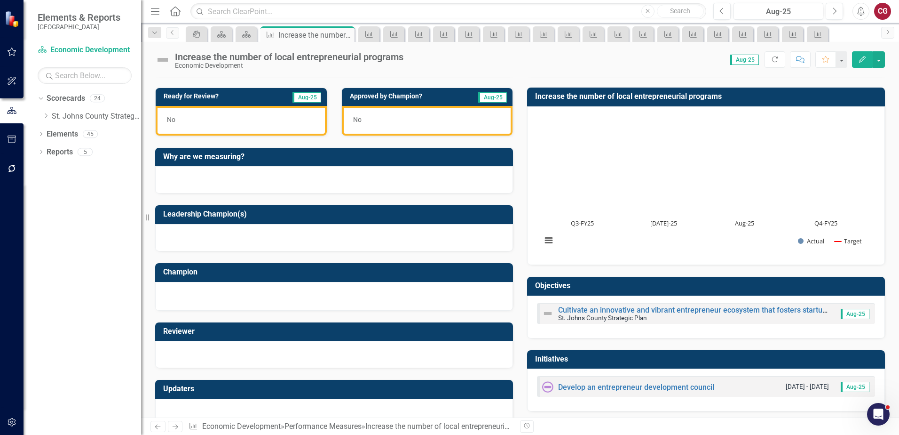
click at [162, 57] on img at bounding box center [162, 59] width 15 height 15
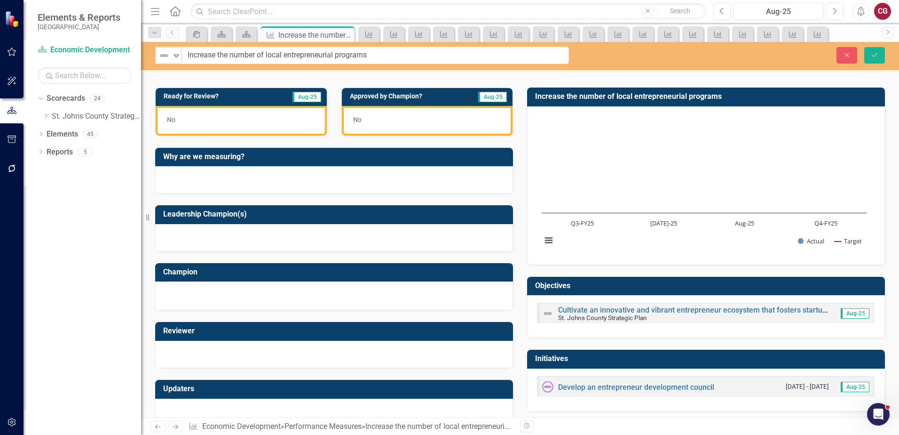
click at [162, 57] on img at bounding box center [164, 55] width 11 height 11
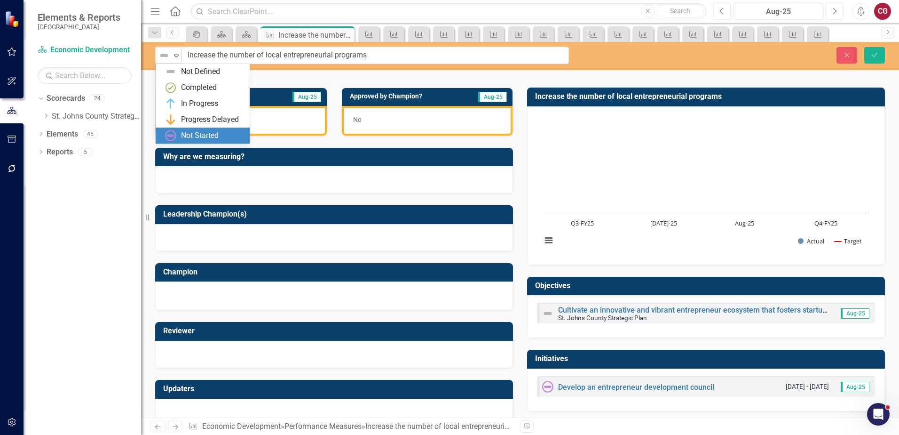
click at [183, 130] on div "Not Started" at bounding box center [200, 135] width 38 height 11
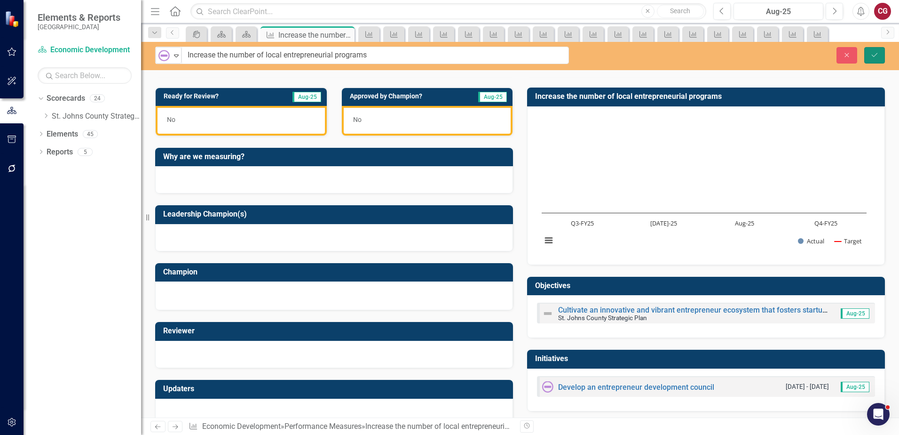
click at [870, 56] on button "Save" at bounding box center [874, 55] width 21 height 16
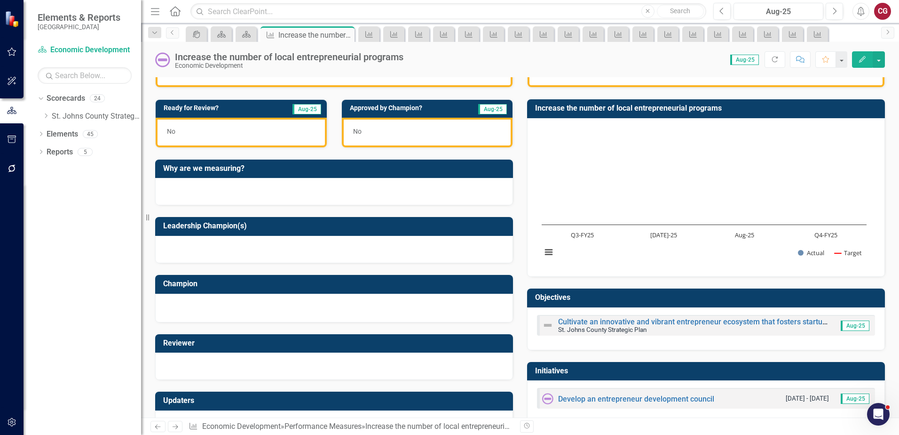
scroll to position [0, 0]
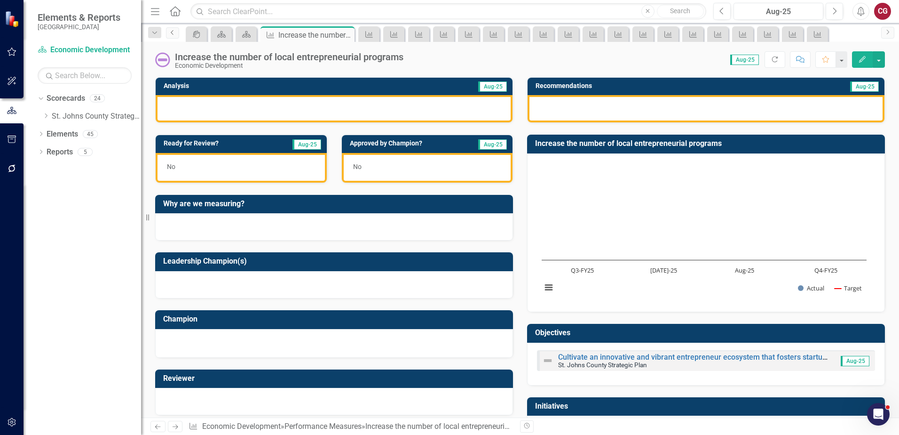
click at [174, 35] on icon "Previous" at bounding box center [173, 33] width 8 height 6
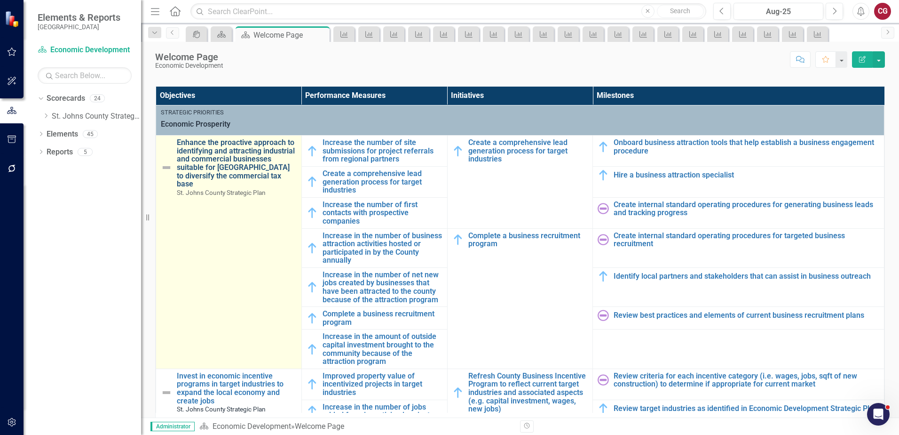
click at [234, 171] on link "Enhance the proactive approach to identifying and attracting industrial and com…" at bounding box center [237, 163] width 120 height 50
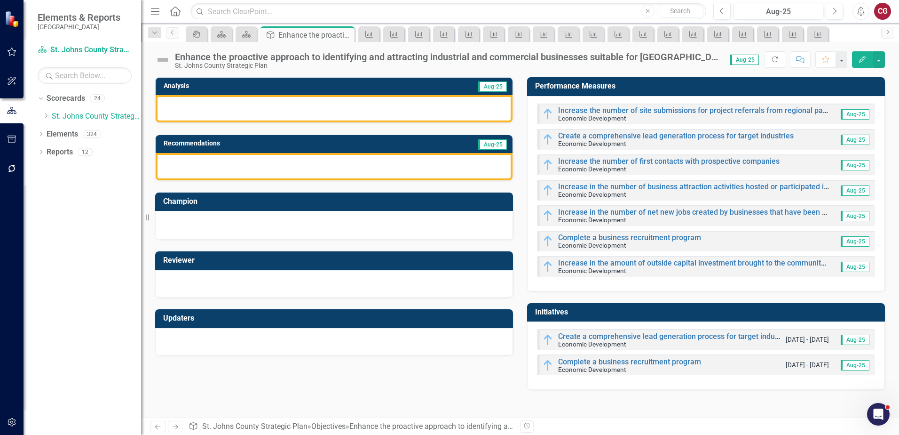
click at [163, 61] on img at bounding box center [162, 59] width 15 height 15
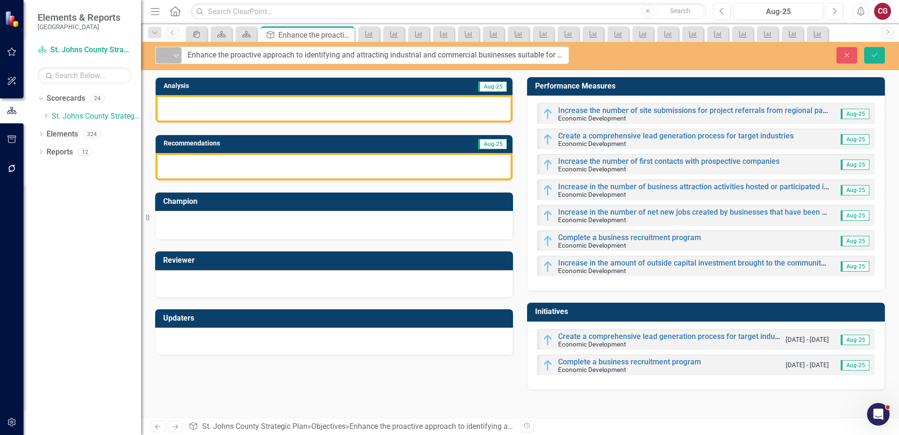
click at [169, 60] on img at bounding box center [164, 55] width 11 height 11
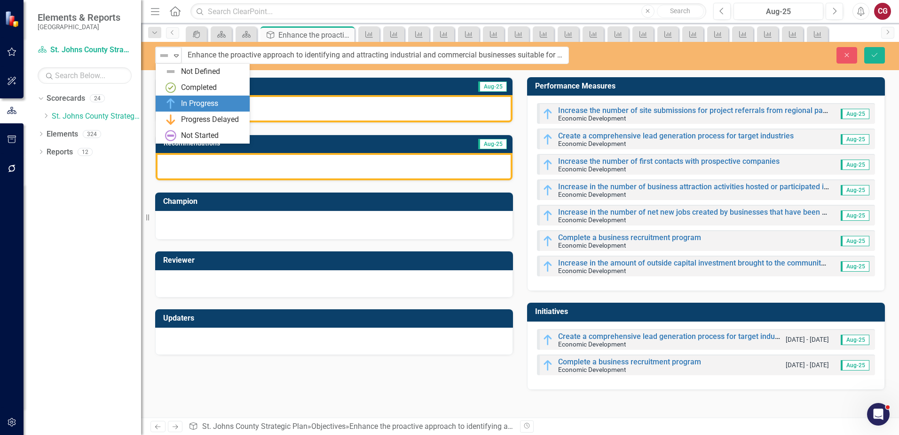
click at [189, 103] on div "In Progress" at bounding box center [199, 103] width 37 height 11
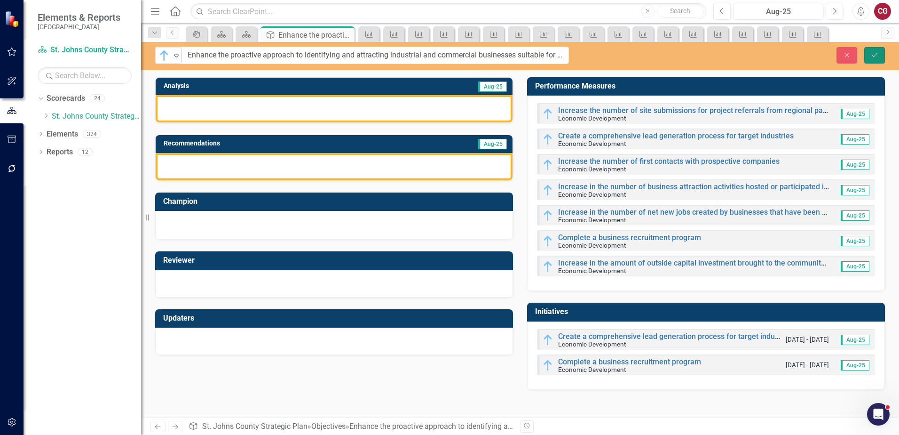
click at [866, 57] on button "Save" at bounding box center [874, 55] width 21 height 16
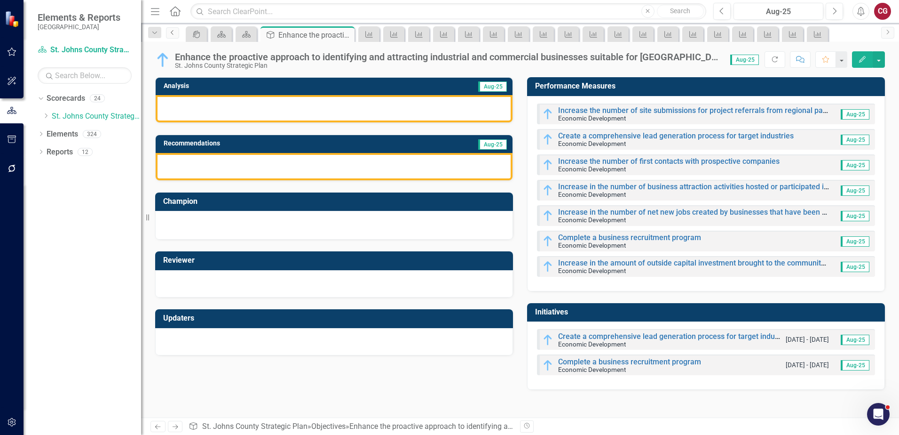
click at [174, 35] on icon "Previous" at bounding box center [173, 33] width 8 height 6
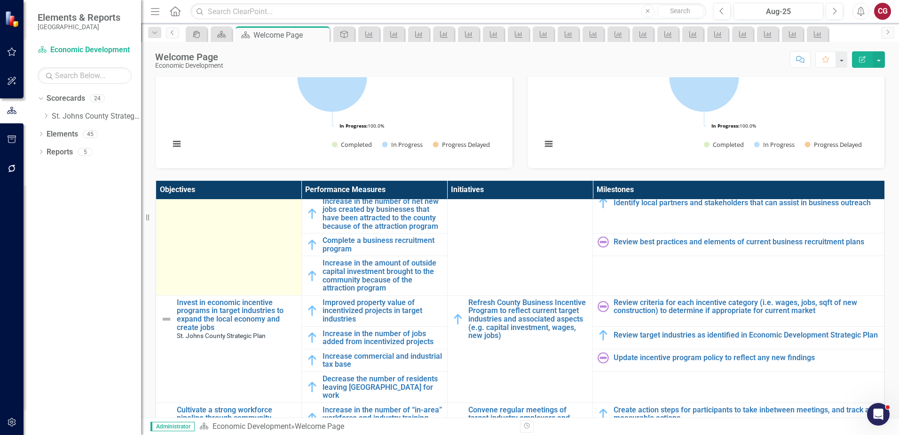
scroll to position [188, 0]
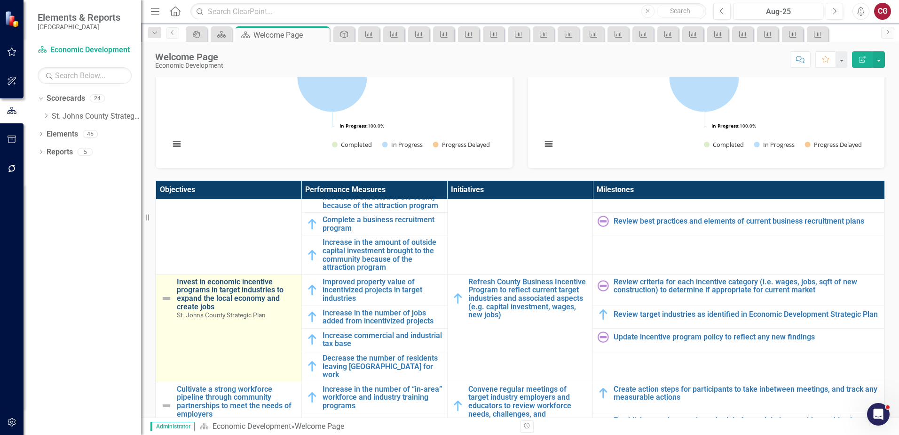
click at [232, 289] on link "Invest in economic incentive programs in target industries to expand the local …" at bounding box center [237, 294] width 120 height 33
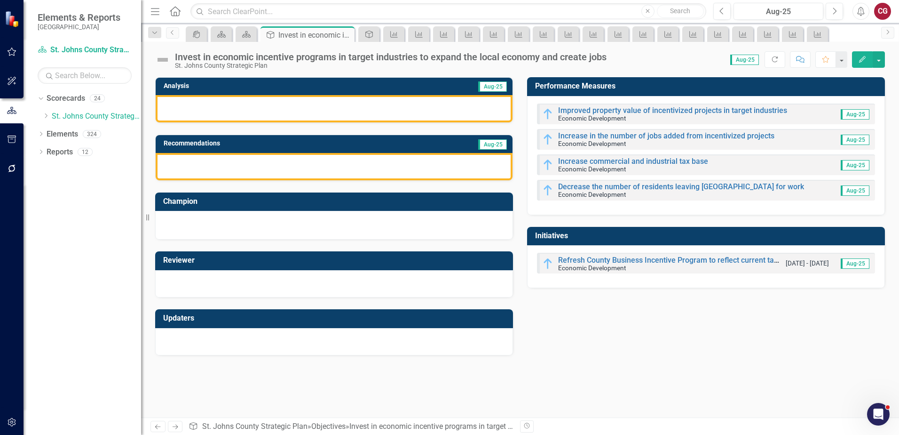
click at [158, 61] on img at bounding box center [162, 59] width 15 height 15
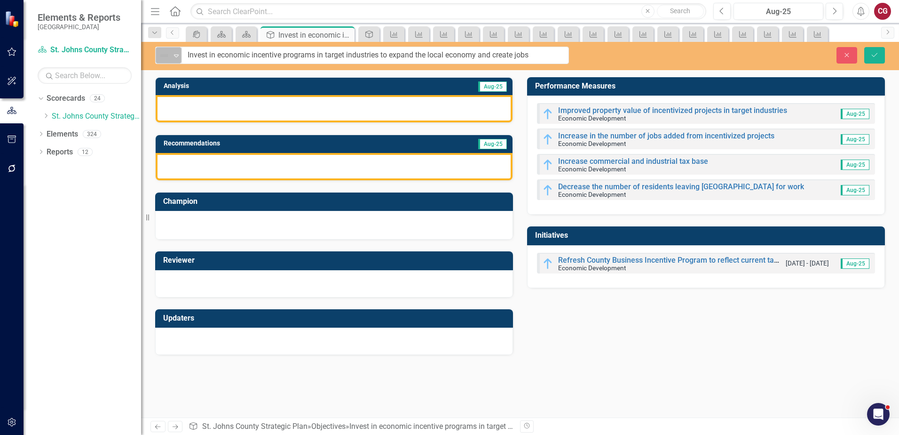
click at [170, 56] on div "Not Defined" at bounding box center [165, 55] width 12 height 11
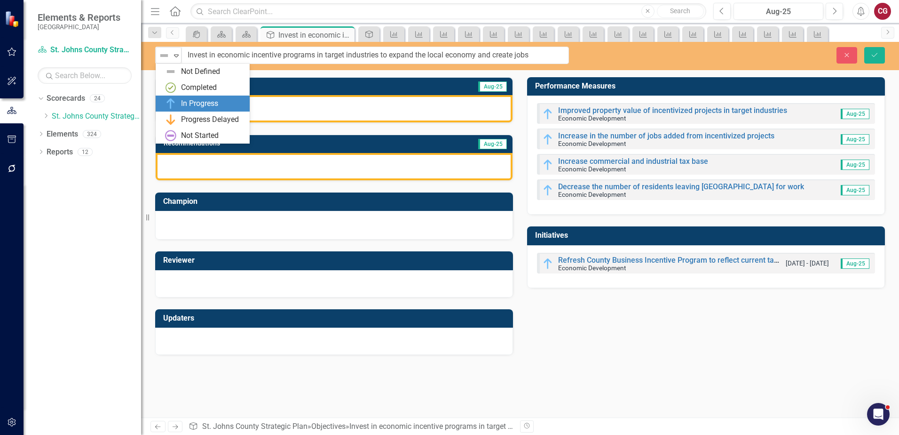
click at [192, 99] on div "In Progress" at bounding box center [199, 103] width 37 height 11
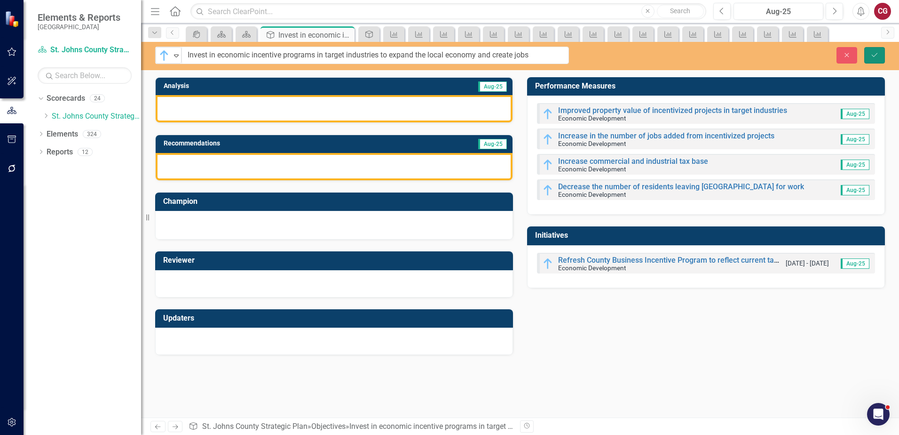
click at [878, 56] on icon "Save" at bounding box center [875, 55] width 8 height 7
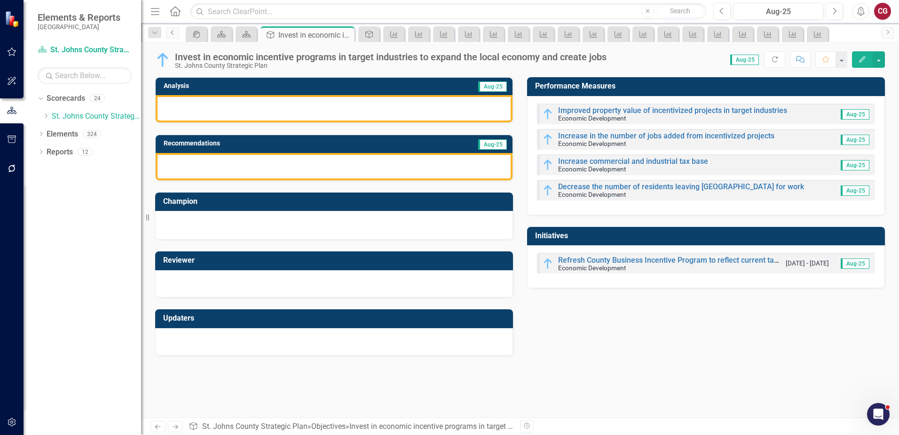
click at [170, 34] on icon "Previous" at bounding box center [173, 33] width 8 height 6
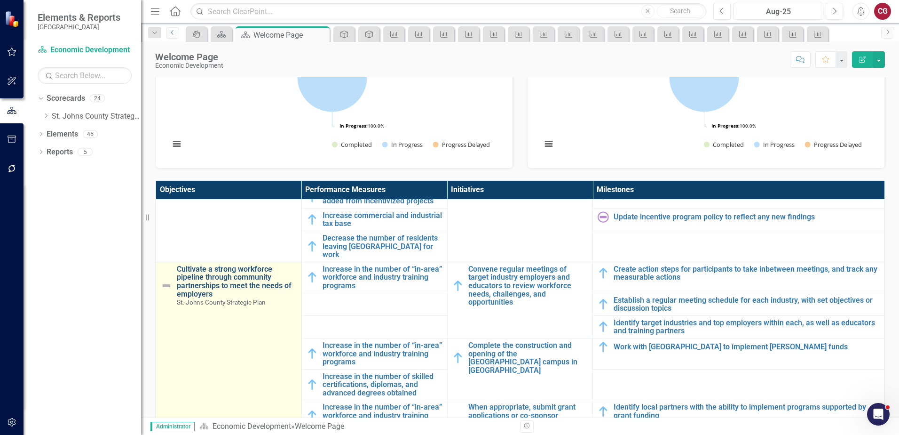
scroll to position [329, 0]
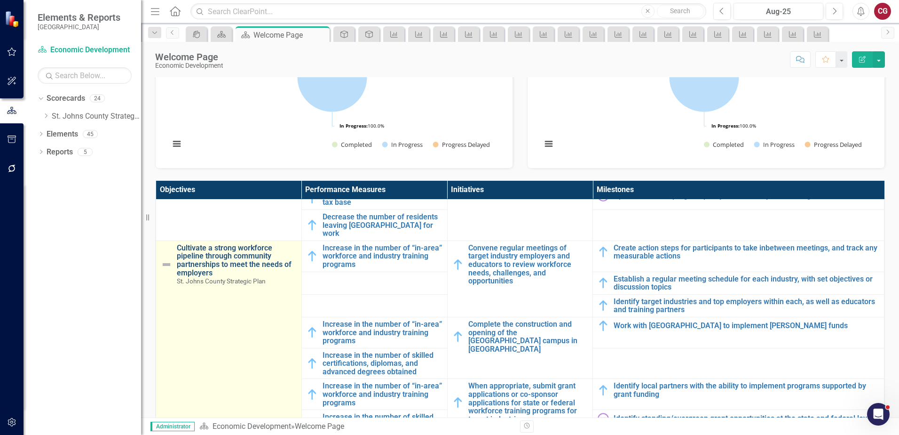
click at [212, 253] on link "Cultivate a strong workforce pipeline through community partnerships to meet th…" at bounding box center [237, 260] width 120 height 33
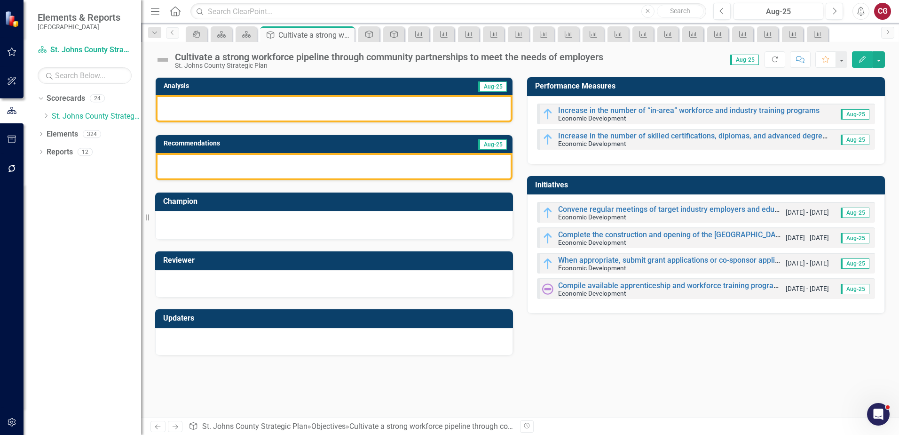
click at [163, 63] on img at bounding box center [162, 59] width 15 height 15
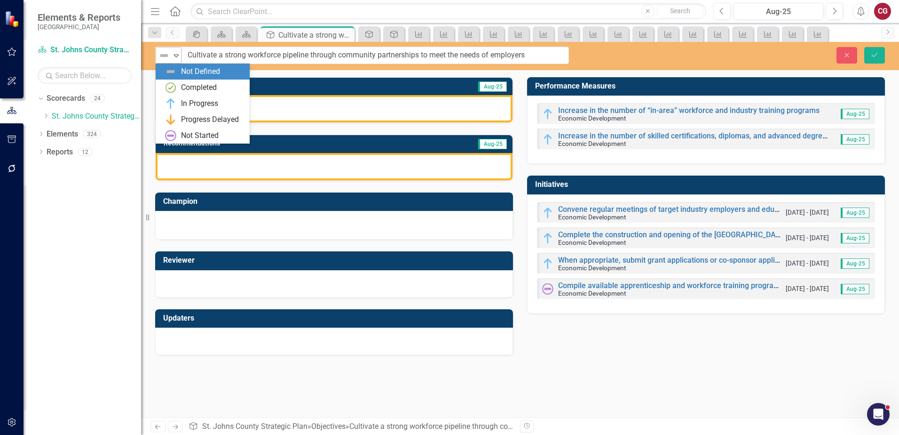
click at [163, 61] on img at bounding box center [164, 55] width 11 height 11
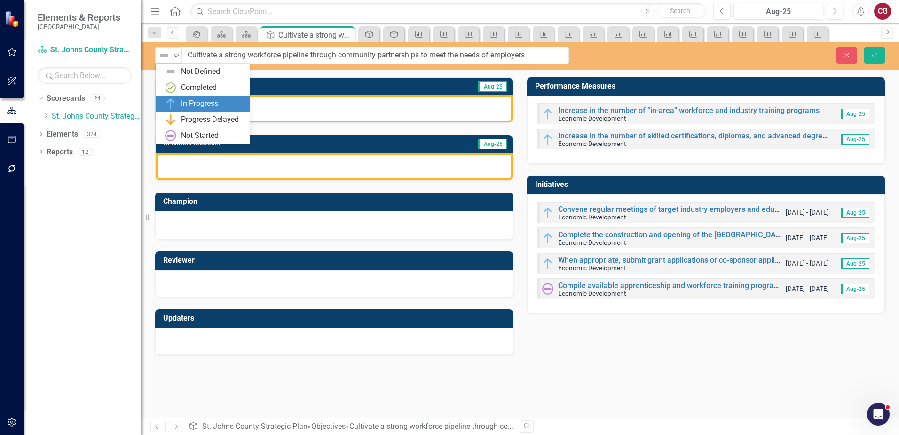
click at [187, 102] on div "In Progress" at bounding box center [199, 103] width 37 height 11
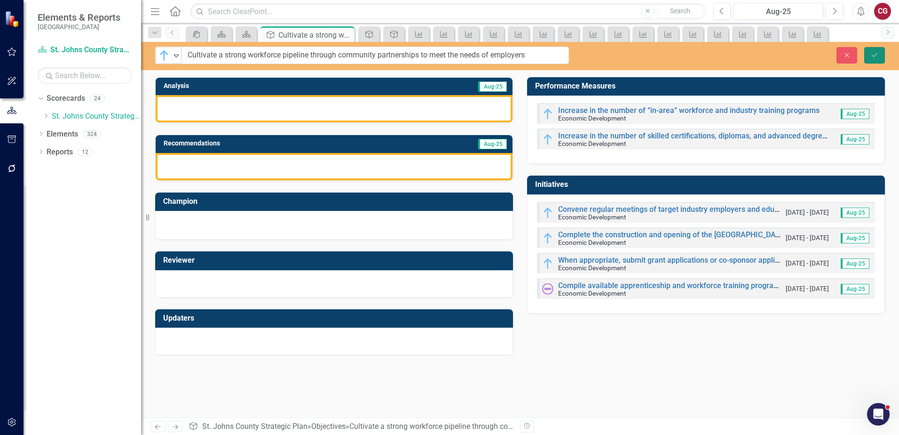
click at [882, 56] on button "Save" at bounding box center [874, 55] width 21 height 16
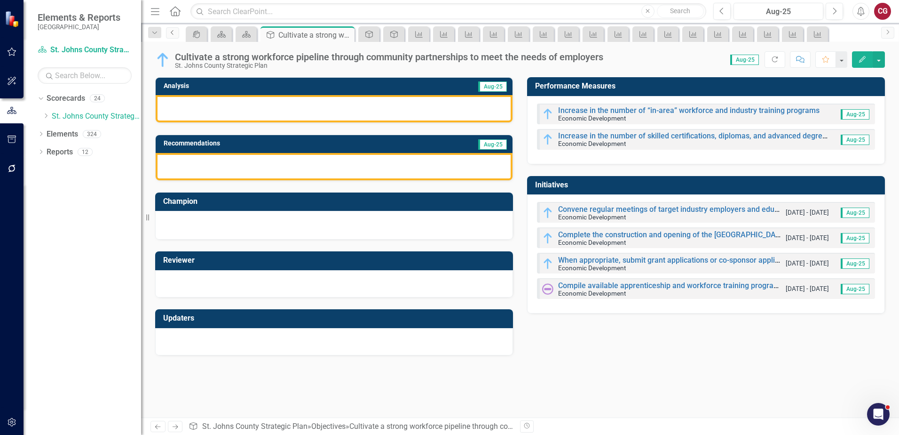
click at [171, 32] on icon "Previous" at bounding box center [173, 33] width 8 height 6
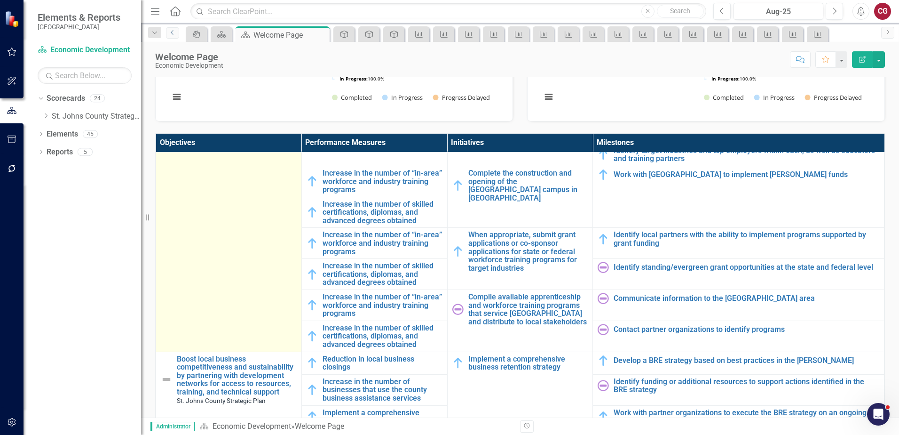
scroll to position [517, 0]
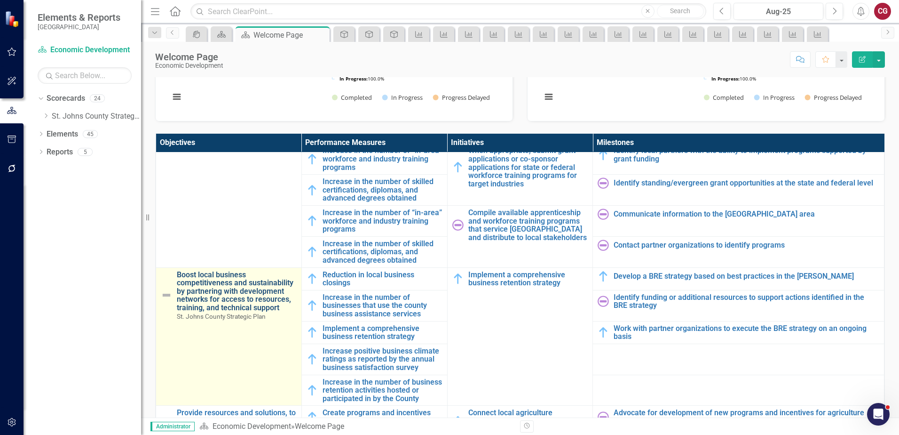
click at [227, 289] on link "Boost local business competitiveness and sustainability by partnering with deve…" at bounding box center [237, 290] width 120 height 41
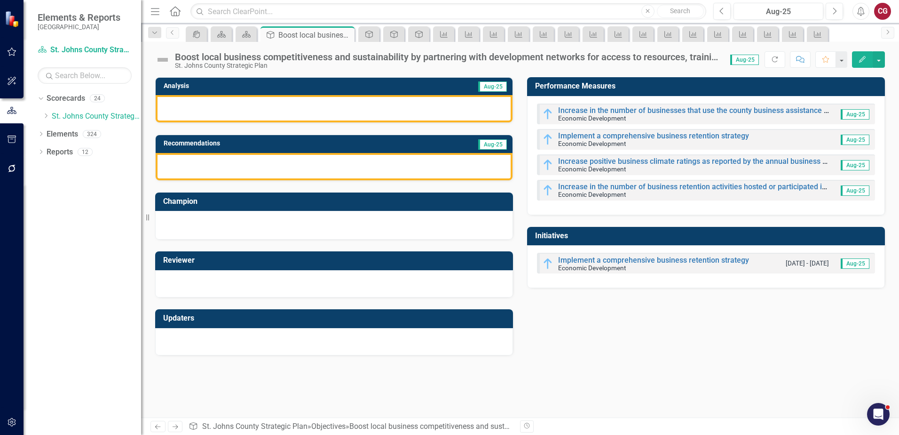
click at [165, 62] on img at bounding box center [162, 59] width 15 height 15
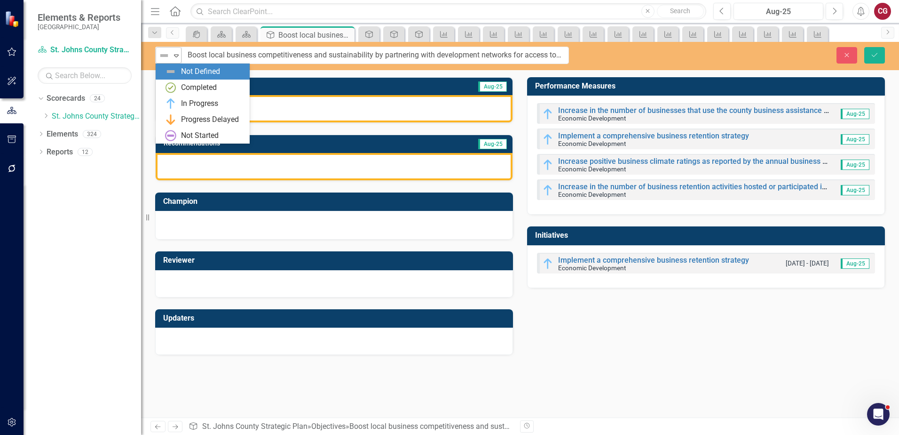
click at [166, 59] on img at bounding box center [164, 55] width 11 height 11
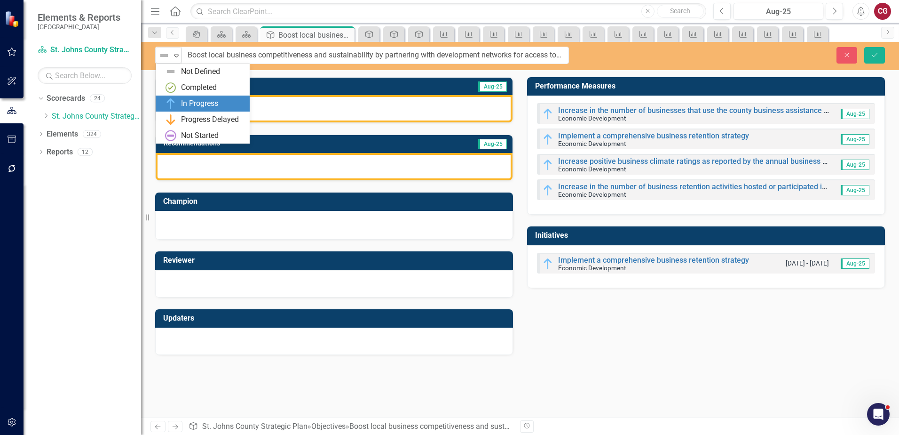
click at [186, 100] on div "In Progress" at bounding box center [199, 103] width 37 height 11
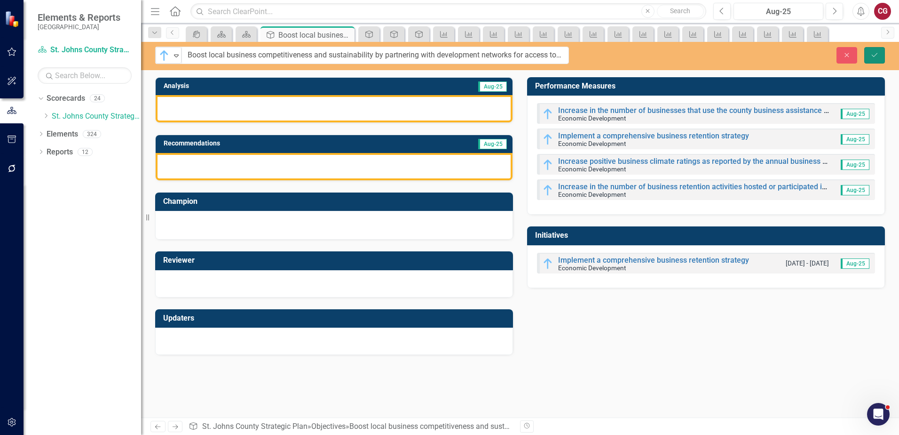
click at [878, 54] on icon "Save" at bounding box center [875, 55] width 8 height 7
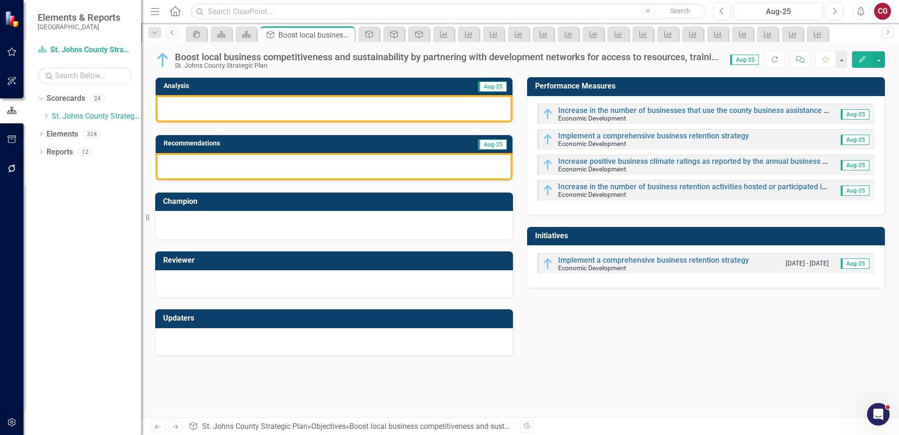
click at [173, 35] on link "Previous" at bounding box center [172, 32] width 13 height 11
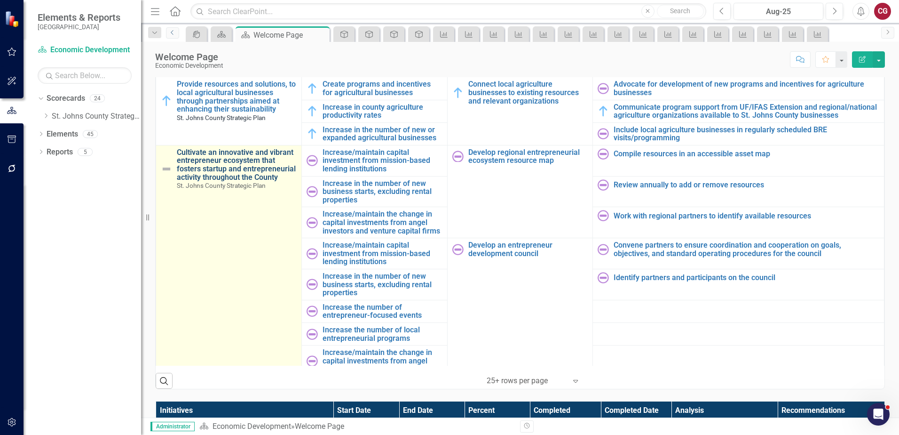
scroll to position [753, 0]
click at [220, 179] on link "Cultivate an innovative and vibrant entrepreneur ecosystem that fosters startup…" at bounding box center [237, 163] width 120 height 33
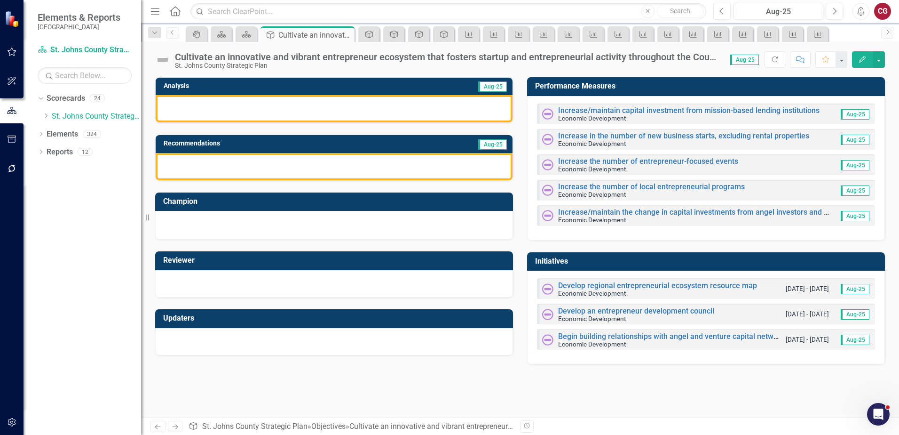
click at [164, 61] on img at bounding box center [162, 59] width 15 height 15
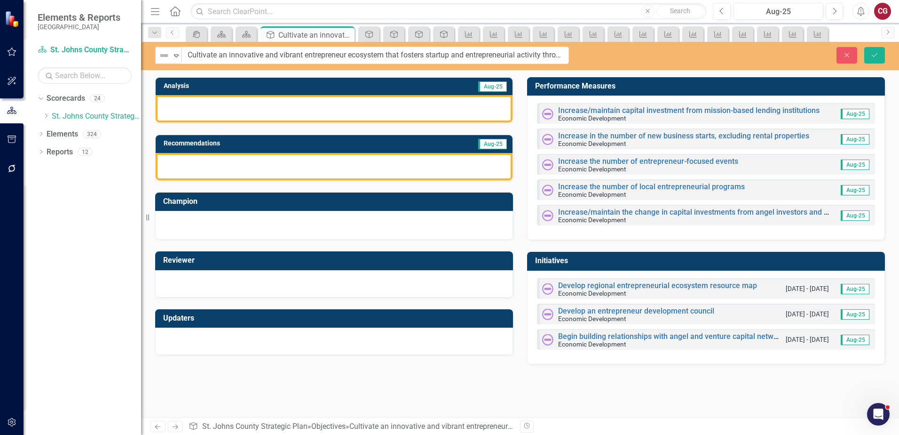
click at [164, 61] on img at bounding box center [164, 55] width 11 height 11
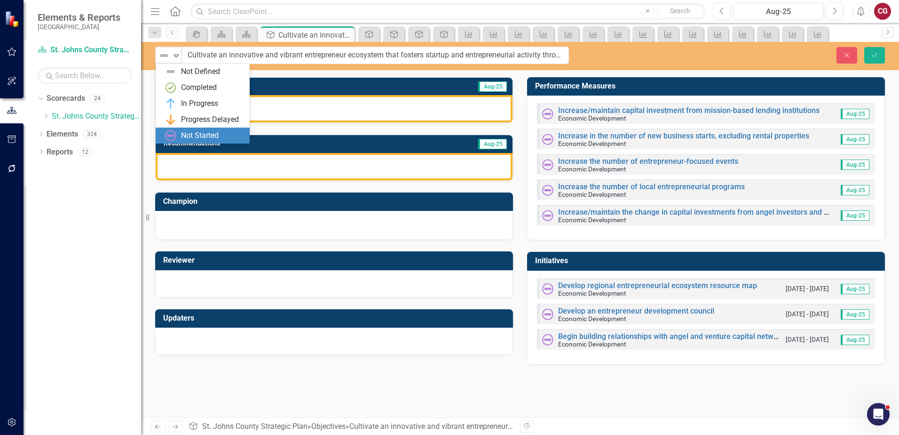
click at [185, 137] on div "Not Started" at bounding box center [200, 135] width 38 height 11
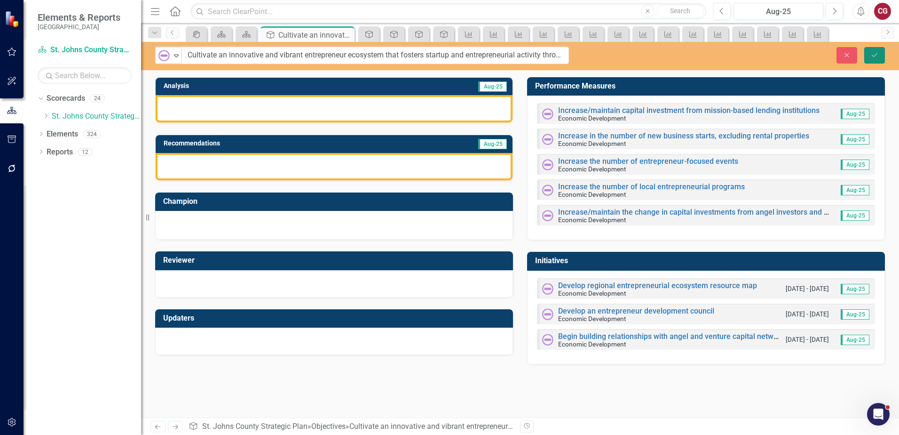
click at [872, 62] on button "Save" at bounding box center [874, 55] width 21 height 16
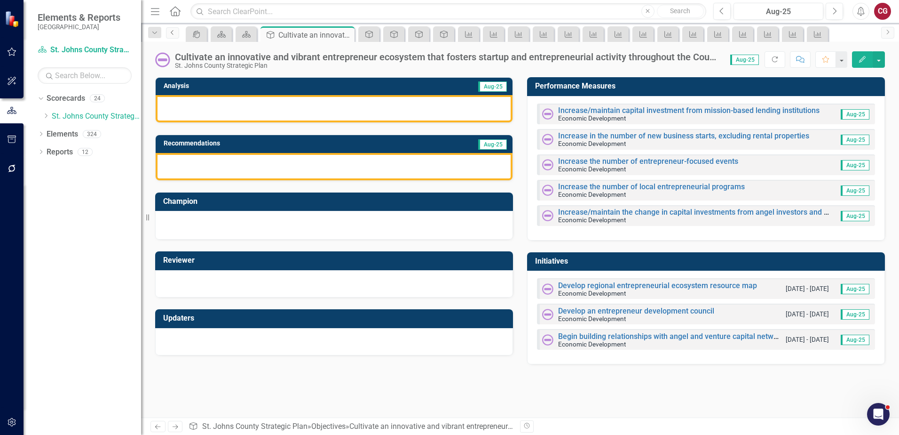
click at [172, 31] on icon "Previous" at bounding box center [173, 33] width 8 height 6
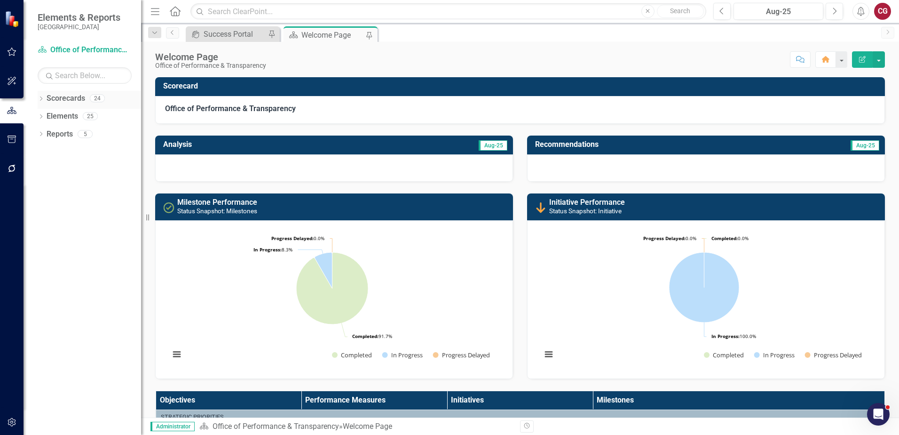
click at [40, 99] on icon "Dropdown" at bounding box center [41, 99] width 7 height 5
click at [42, 112] on div "Dropdown Scorecards 24 Dropdown St. Johns County Strategic Plan Animal Control …" at bounding box center [89, 109] width 103 height 36
click at [45, 115] on icon "Dropdown" at bounding box center [45, 116] width 7 height 6
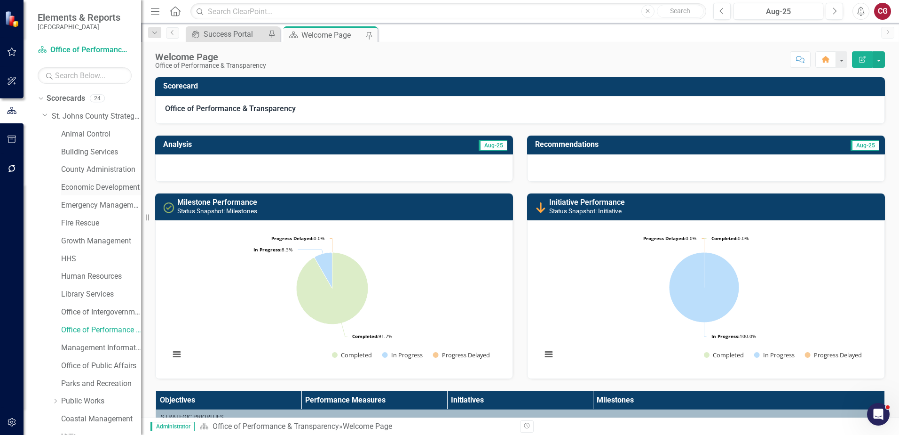
click at [87, 190] on link "Economic Development" at bounding box center [101, 187] width 80 height 11
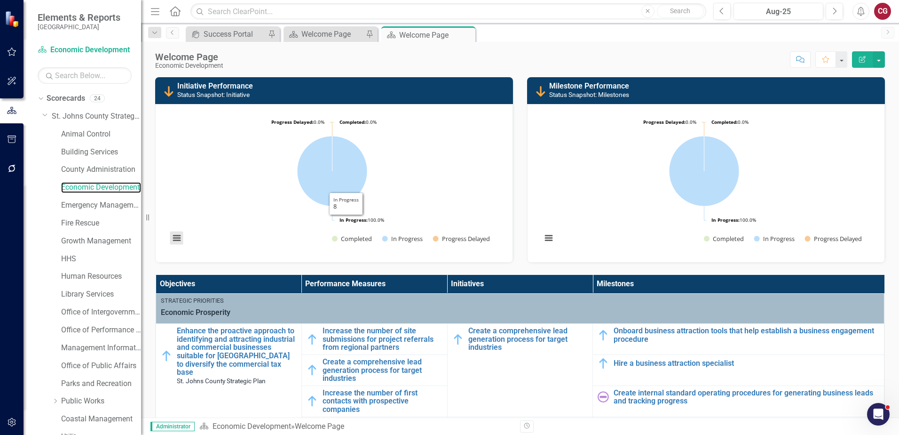
click at [173, 239] on button "View chart menu, Chart" at bounding box center [176, 237] width 13 height 13
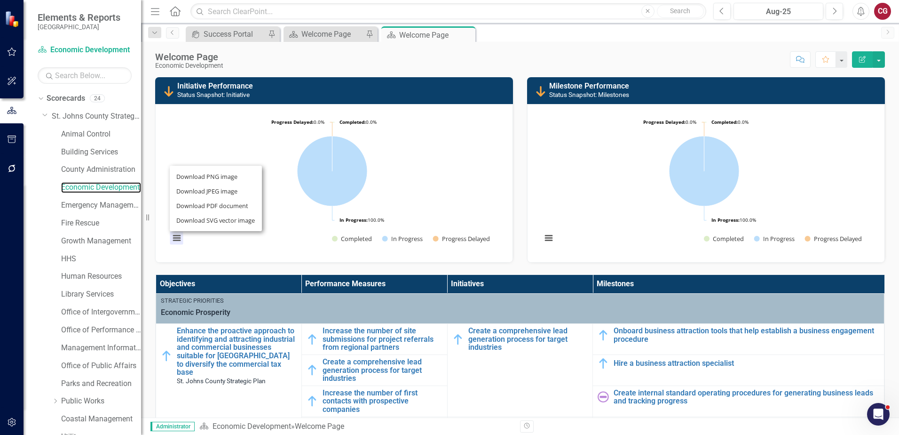
drag, startPoint x: 367, startPoint y: 232, endPoint x: 365, endPoint y: 212, distance: 20.3
click at [367, 232] on rect "Interactive chart" at bounding box center [332, 181] width 334 height 141
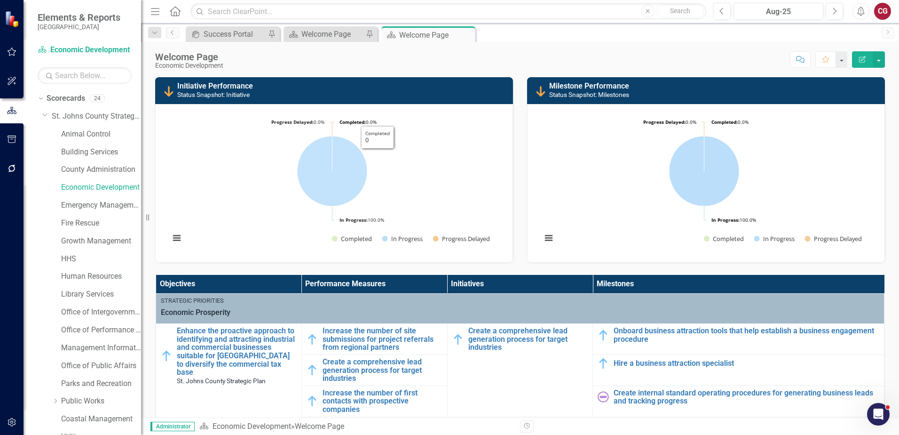
click at [381, 92] on h3 "Initiative Performance Status Snapshot: Initiative" at bounding box center [342, 90] width 331 height 16
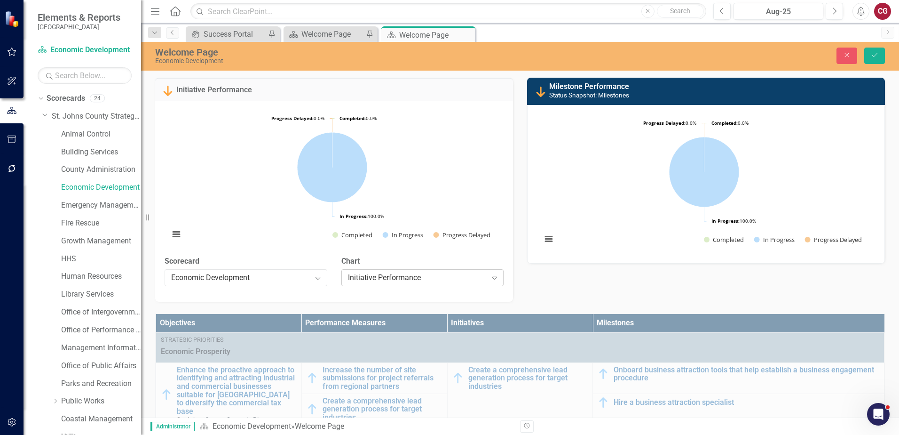
click at [402, 280] on div "Initiative Performance" at bounding box center [417, 277] width 139 height 11
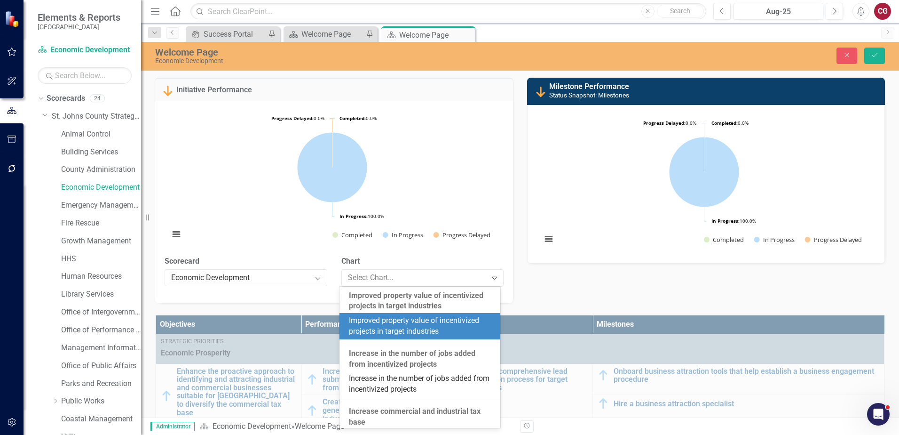
click at [397, 330] on div "Improved property value of incentivized projects in target industries" at bounding box center [422, 326] width 146 height 22
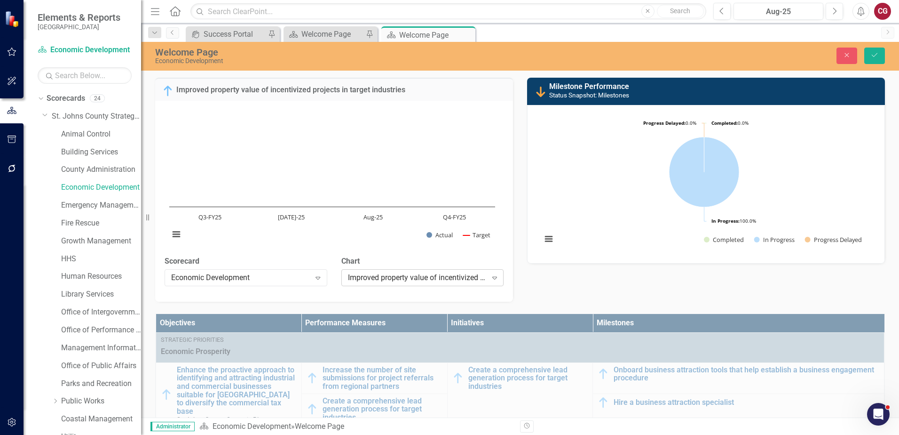
click at [483, 276] on div "Improved property value of incentivized projects in target industries" at bounding box center [417, 277] width 139 height 11
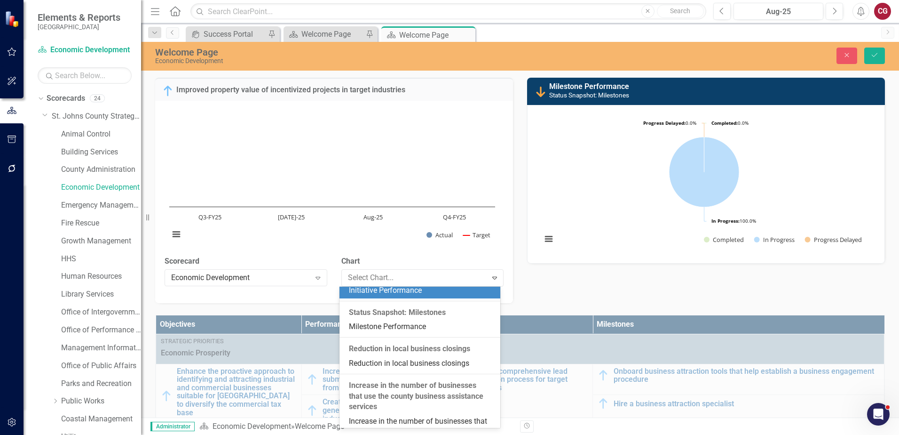
scroll to position [905, 0]
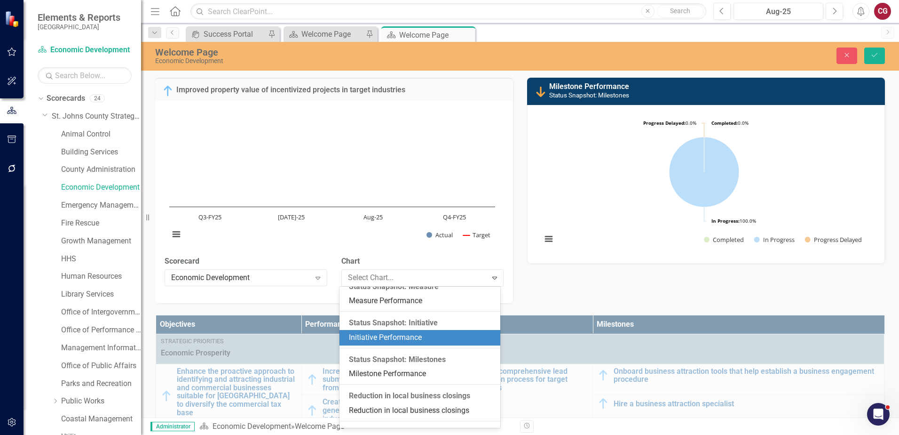
click at [402, 343] on div "Initiative Performance" at bounding box center [422, 337] width 146 height 11
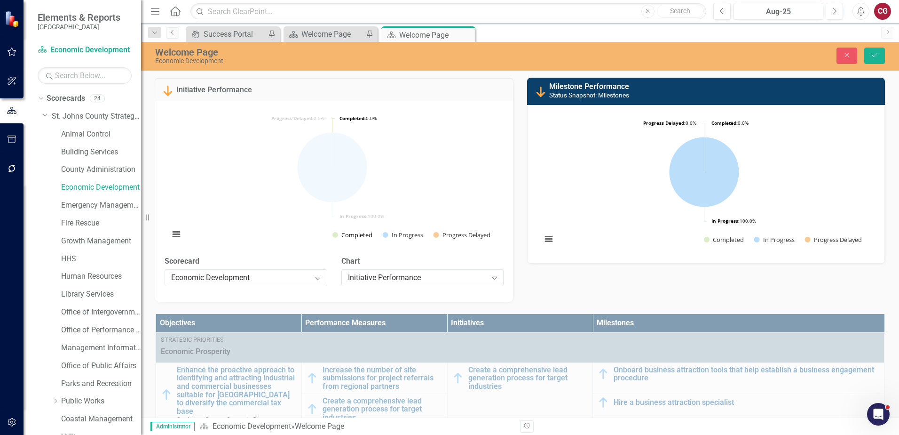
click at [345, 233] on button "Show Completed" at bounding box center [353, 234] width 40 height 8
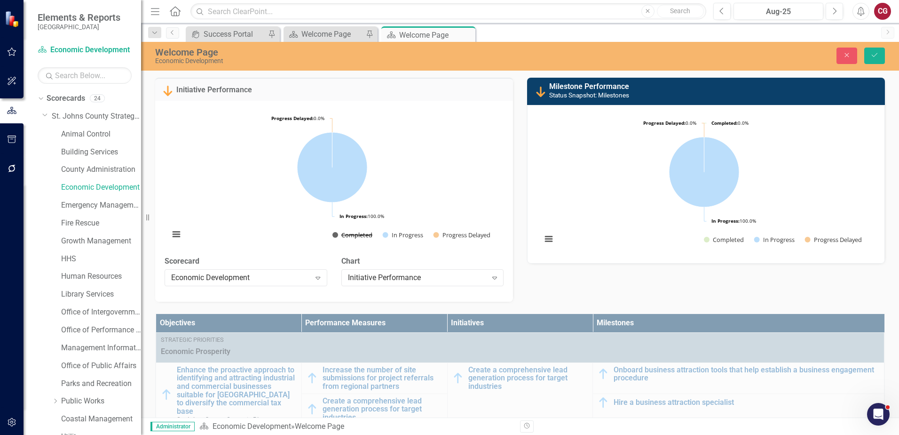
click at [351, 238] on button "Show Completed" at bounding box center [353, 234] width 40 height 8
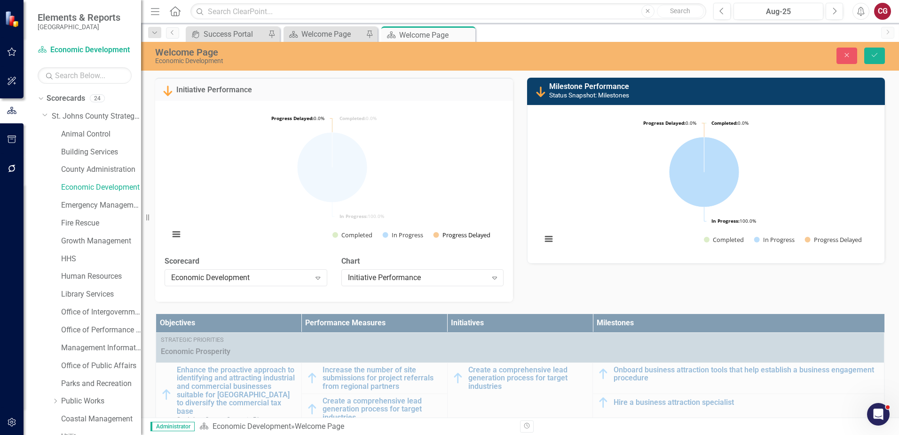
click at [490, 234] on button "Show Progress Delayed" at bounding box center [463, 234] width 58 height 8
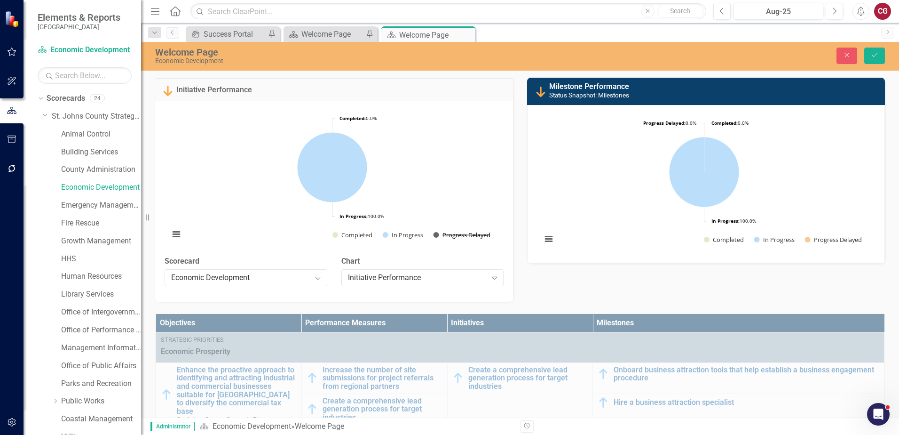
click at [462, 233] on button "Show Progress Delayed" at bounding box center [463, 234] width 58 height 8
click at [167, 91] on img at bounding box center [167, 90] width 11 height 11
click at [199, 92] on link "Initiative Performance" at bounding box center [214, 89] width 76 height 9
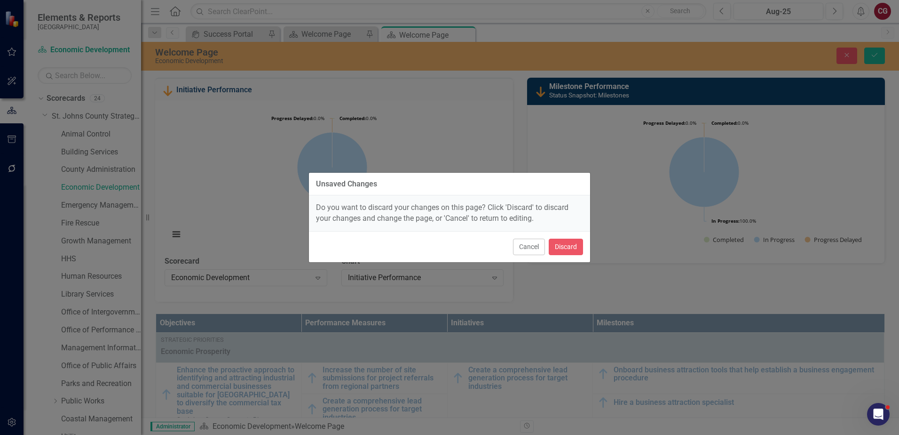
click at [199, 92] on div "Unsaved Changes Do you want to discard your changes on this page? Click 'Discar…" at bounding box center [449, 217] width 899 height 435
click at [527, 248] on button "Cancel" at bounding box center [529, 246] width 32 height 16
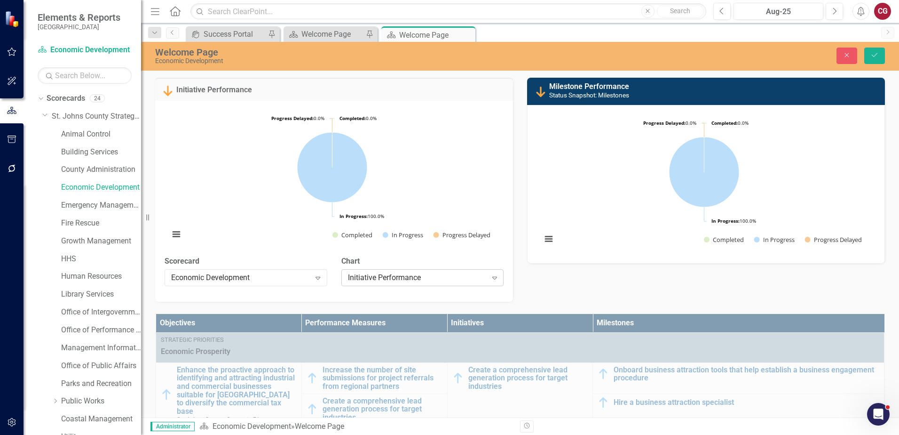
click at [454, 276] on div "Initiative Performance" at bounding box center [417, 277] width 139 height 11
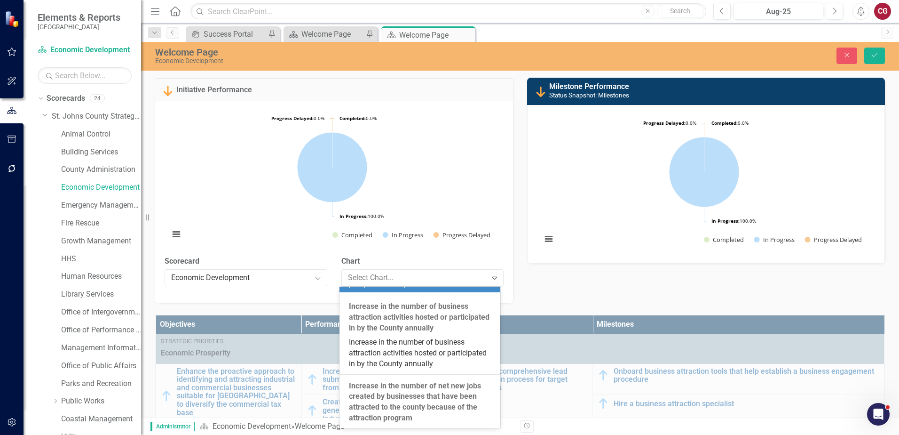
scroll to position [521, 0]
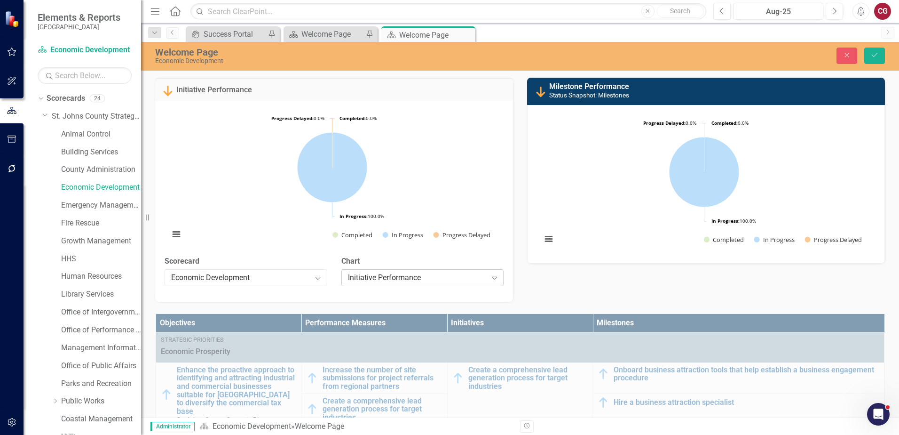
click at [416, 276] on div "Initiative Performance" at bounding box center [417, 277] width 139 height 11
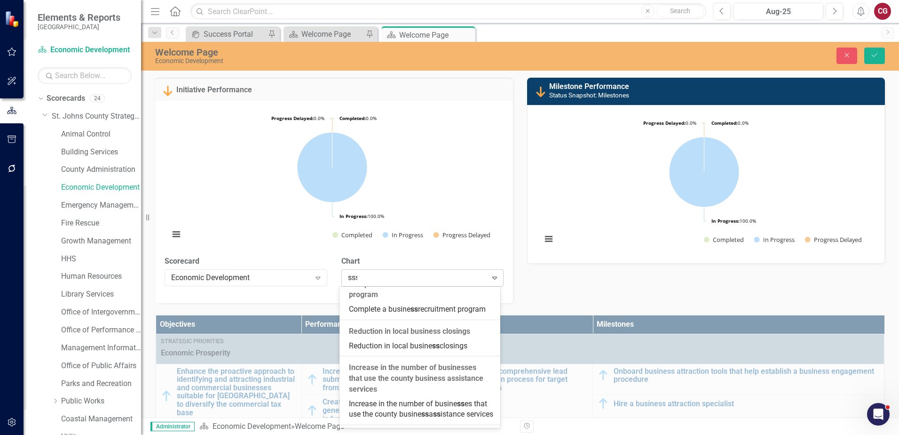
scroll to position [0, 0]
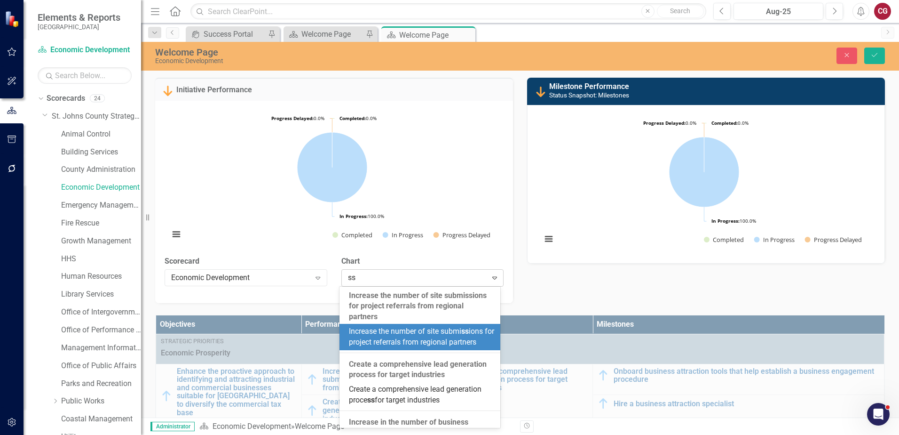
type input "s"
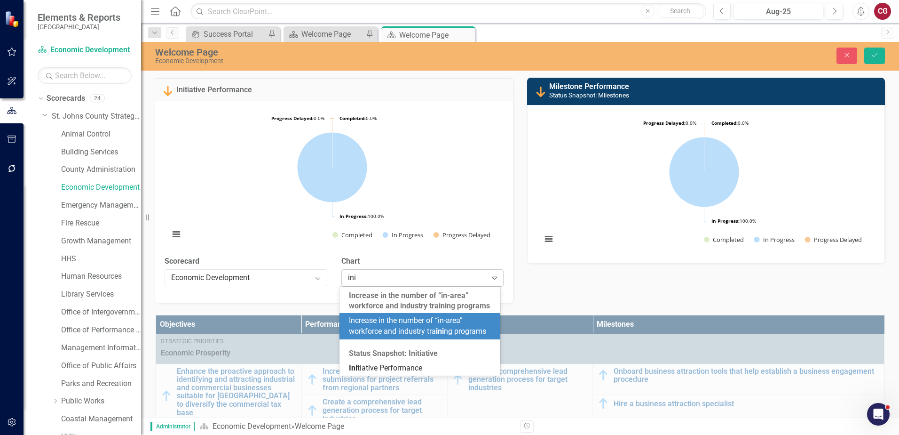
type input "init"
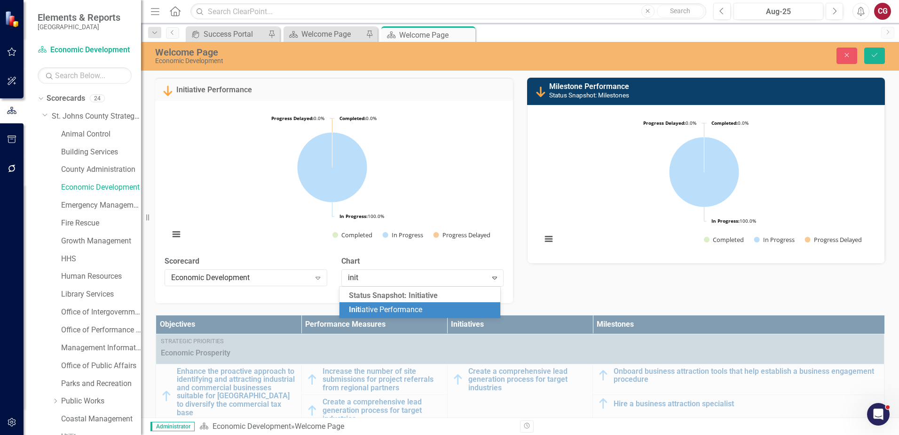
click at [404, 307] on span "Init iative Performance" at bounding box center [385, 309] width 73 height 9
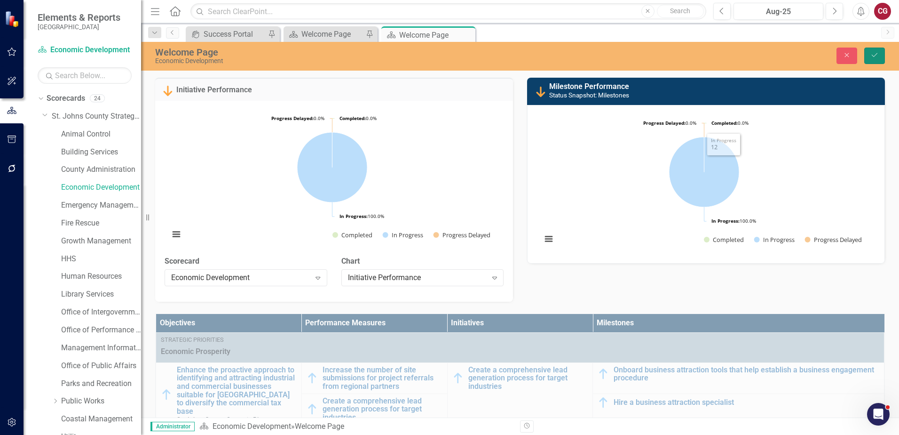
click at [877, 54] on icon "submit" at bounding box center [875, 55] width 6 height 4
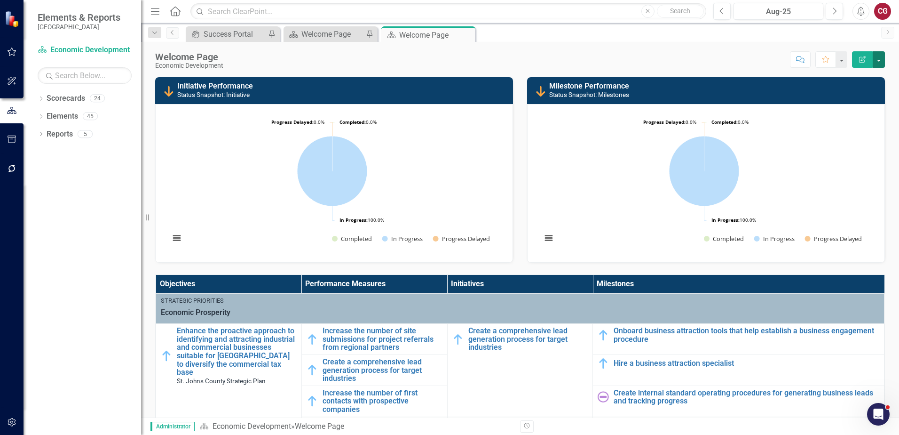
click at [877, 64] on button "button" at bounding box center [879, 59] width 12 height 16
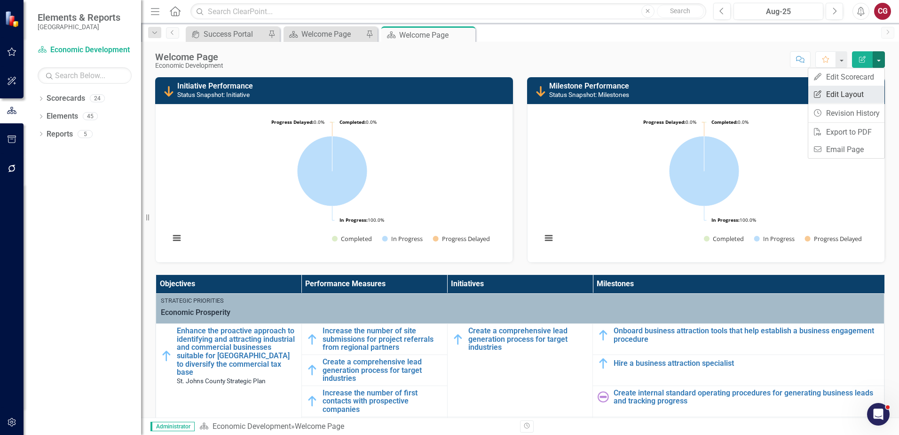
click at [858, 94] on link "Edit Report Edit Layout" at bounding box center [847, 94] width 76 height 17
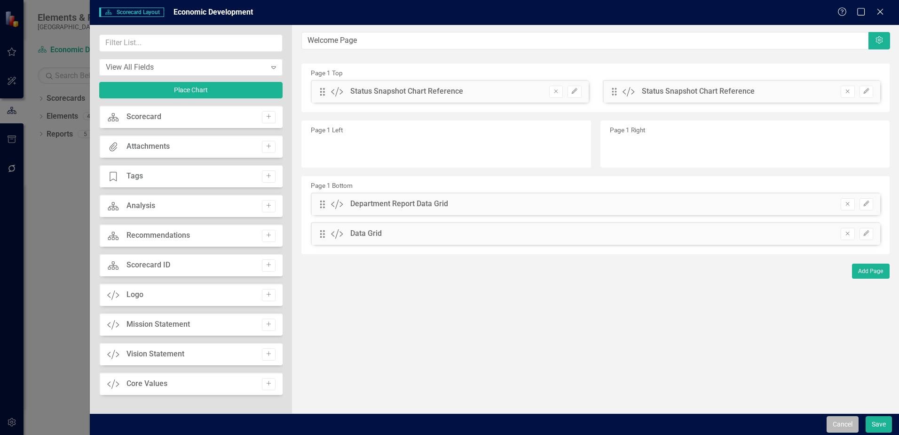
click at [841, 422] on button "Cancel" at bounding box center [843, 424] width 32 height 16
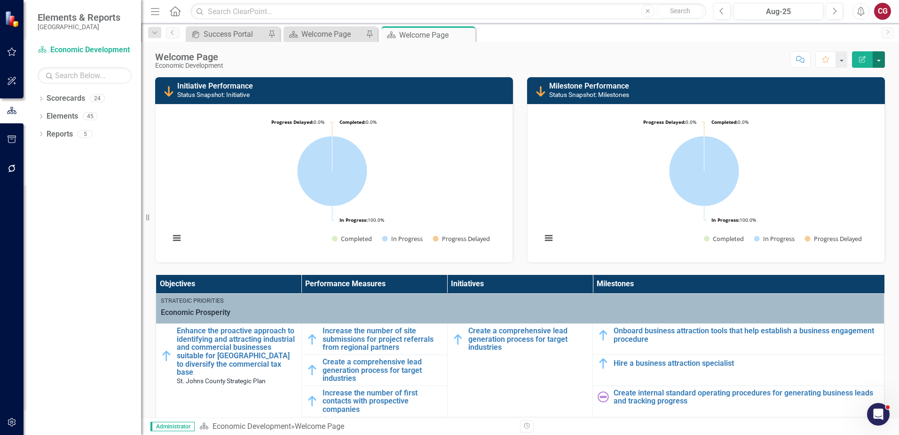
click at [879, 63] on button "button" at bounding box center [879, 59] width 12 height 16
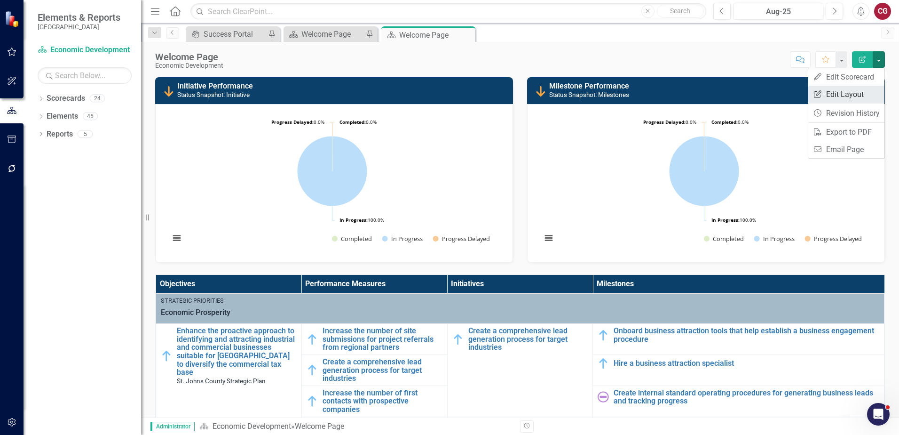
click at [832, 92] on link "Edit Report Edit Layout" at bounding box center [847, 94] width 76 height 17
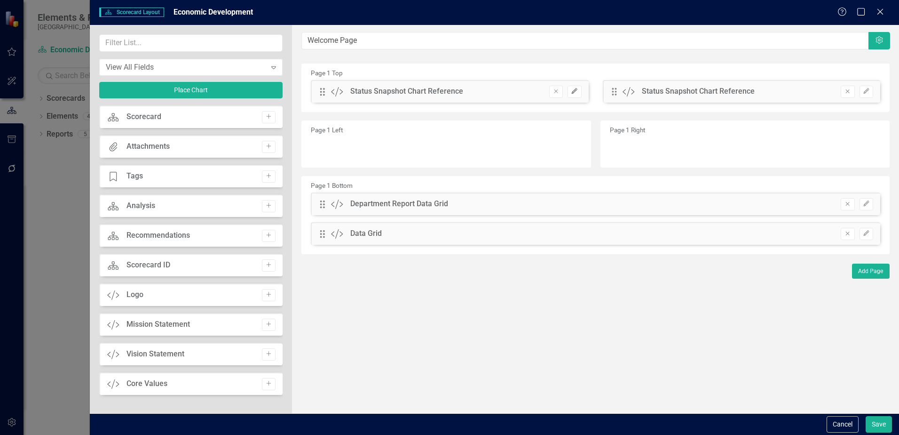
click at [573, 91] on icon "button" at bounding box center [575, 91] width 6 height 6
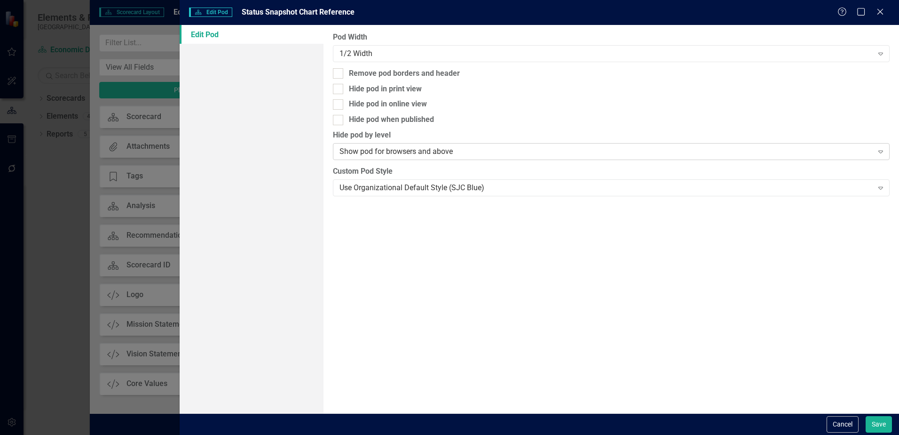
click at [404, 150] on div "Show pod for browsers and above" at bounding box center [606, 151] width 533 height 11
click at [839, 421] on button "Cancel" at bounding box center [843, 424] width 32 height 16
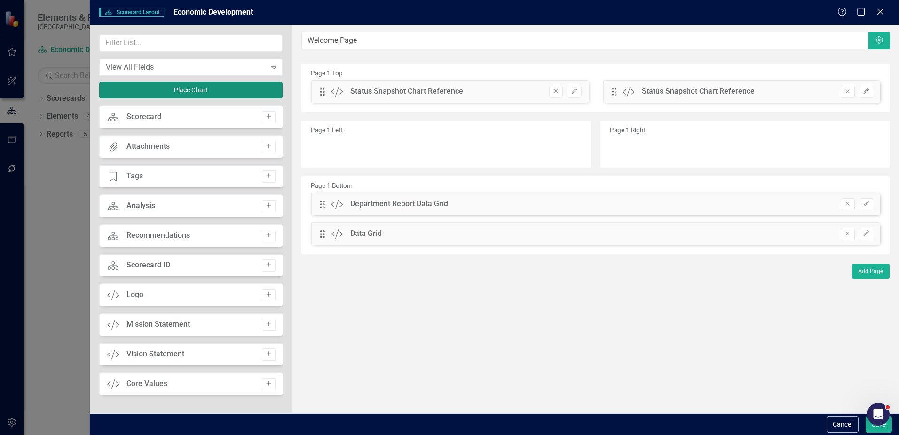
click at [188, 90] on button "Place Chart" at bounding box center [190, 90] width 183 height 16
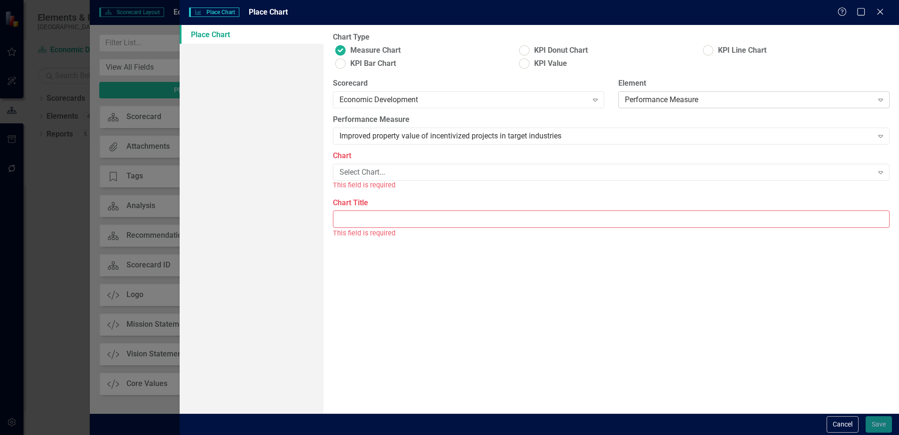
click at [676, 95] on div "Performance Measure" at bounding box center [749, 100] width 248 height 11
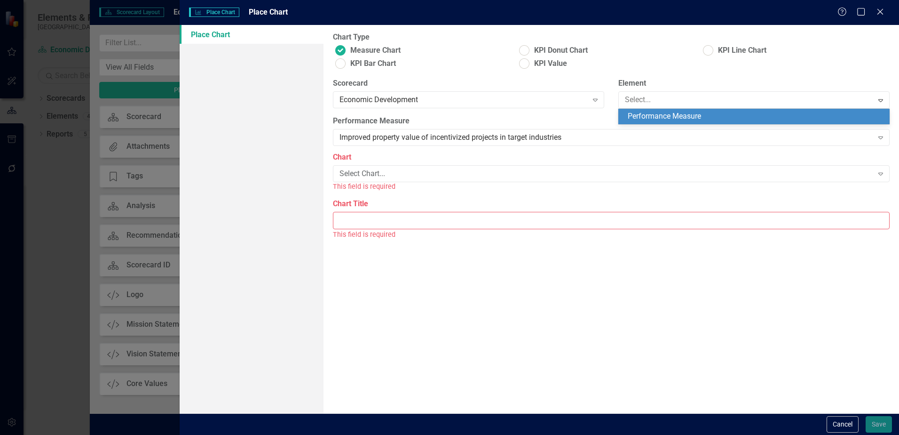
click at [686, 112] on div "Performance Measure" at bounding box center [756, 116] width 256 height 11
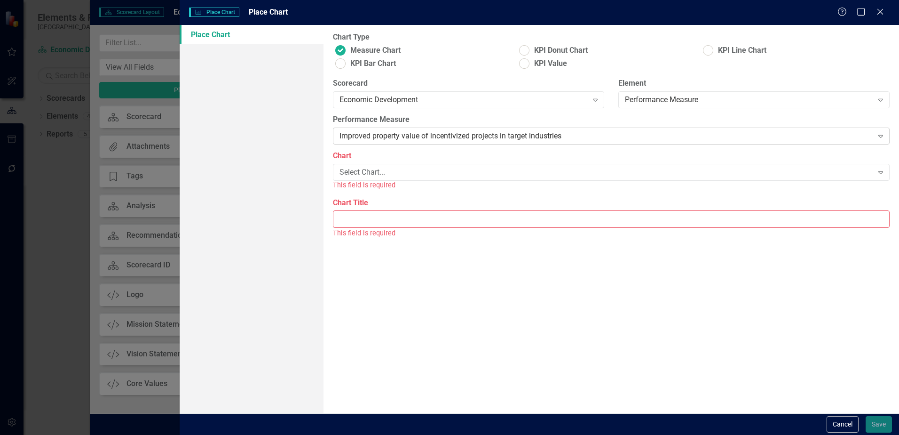
click at [376, 135] on div "Improved property value of incentivized projects in target industries" at bounding box center [606, 136] width 533 height 11
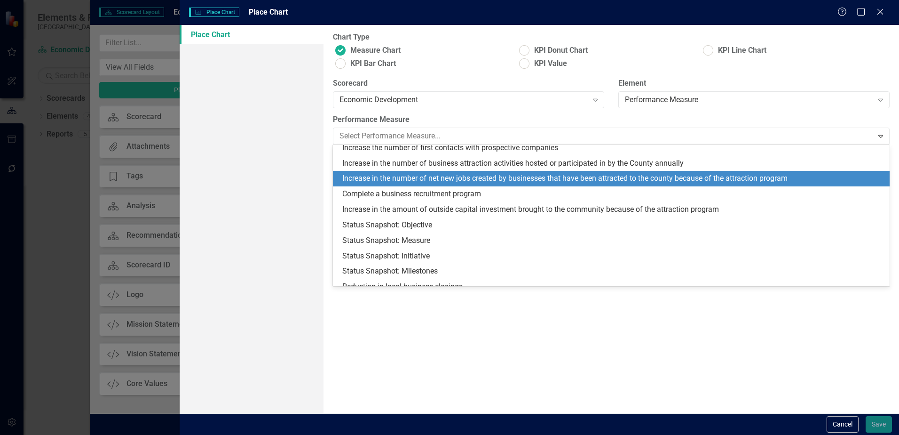
scroll to position [141, 0]
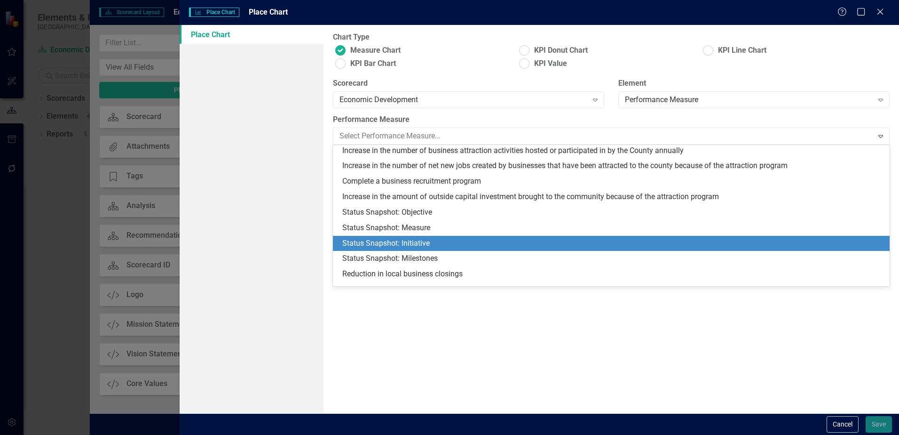
click at [396, 239] on div "Status Snapshot: Initiative" at bounding box center [613, 243] width 542 height 11
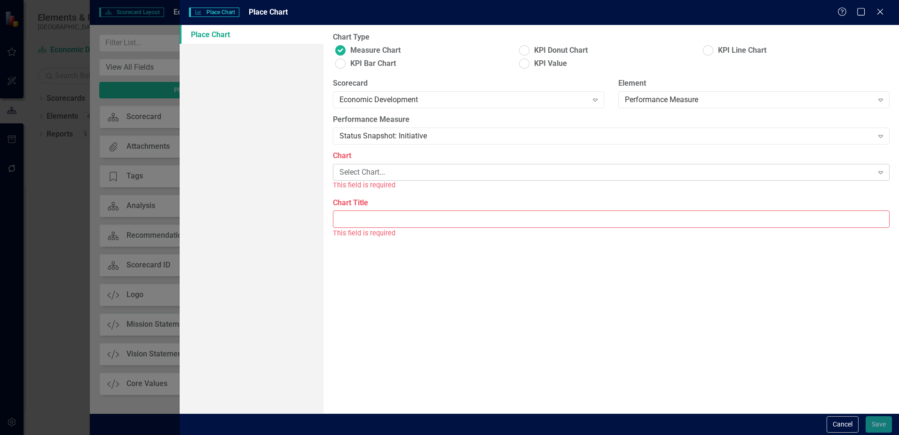
click at [356, 171] on div "Select Chart..." at bounding box center [606, 172] width 533 height 11
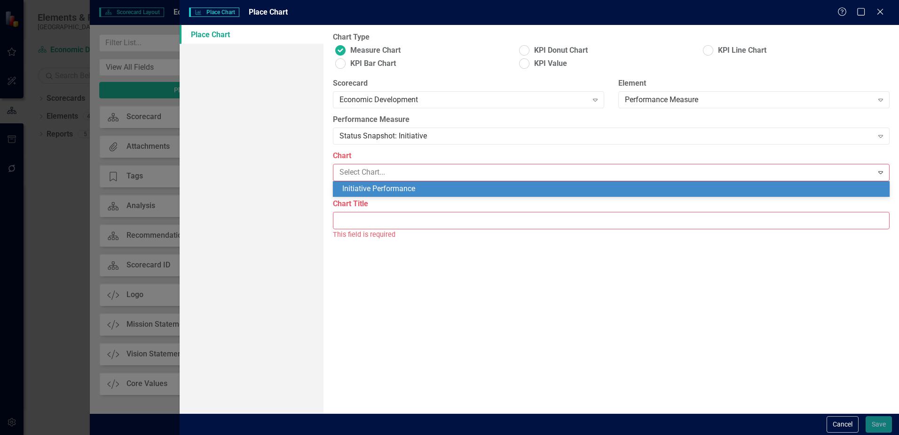
click at [386, 190] on div "Initiative Performance" at bounding box center [613, 188] width 542 height 11
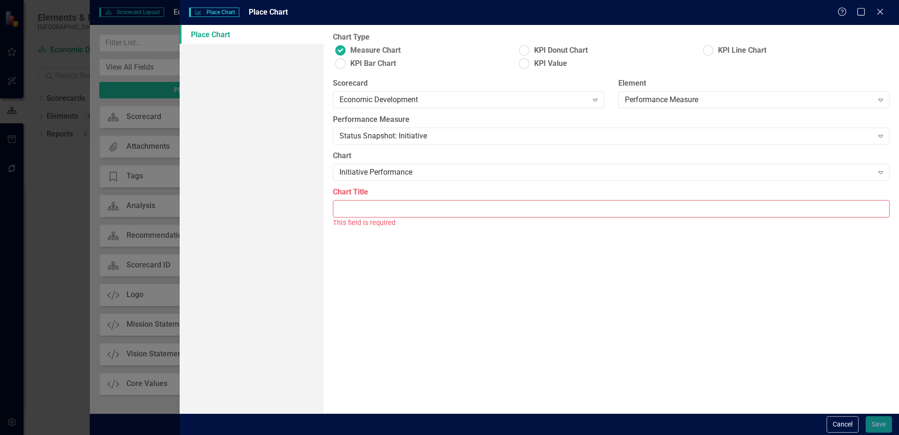
click at [382, 210] on input "Chart Title" at bounding box center [611, 208] width 557 height 17
click at [436, 208] on input "Chart Title" at bounding box center [611, 208] width 557 height 17
click at [848, 427] on button "Cancel" at bounding box center [843, 424] width 32 height 16
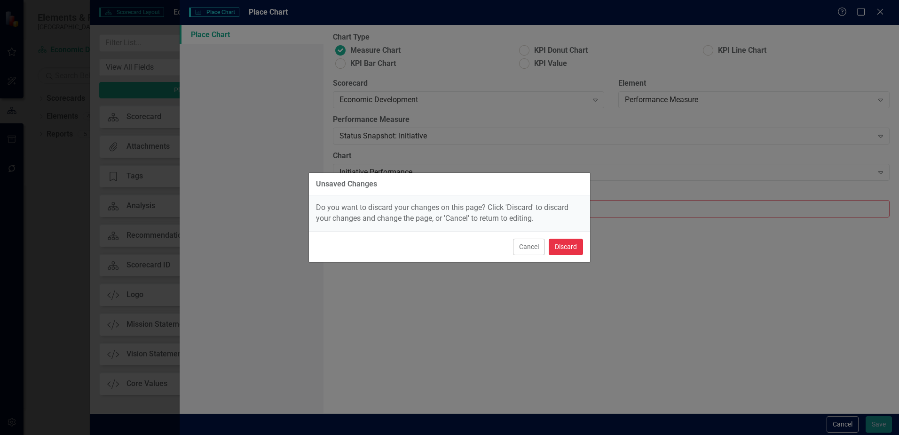
click at [569, 241] on button "Discard" at bounding box center [566, 246] width 34 height 16
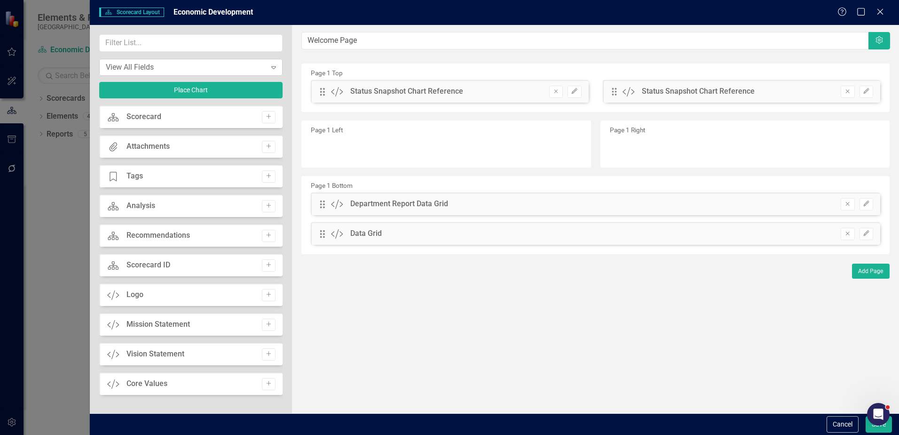
click at [175, 62] on div "View All Fields" at bounding box center [186, 67] width 160 height 11
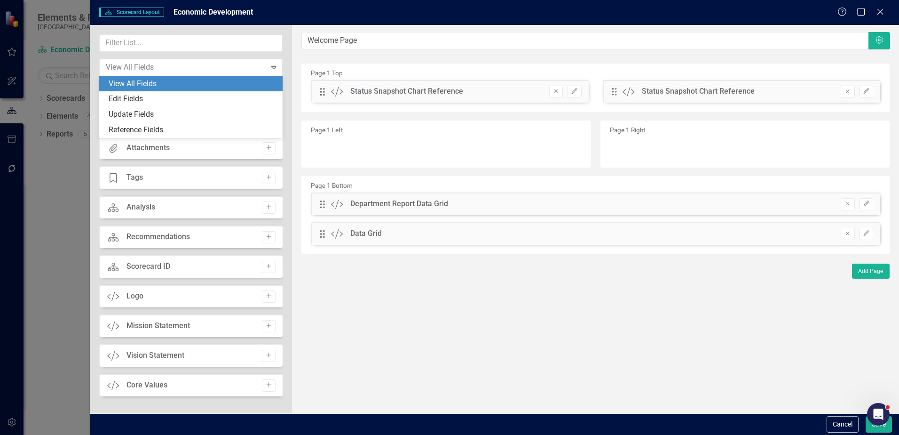
click at [140, 81] on div "View All Fields" at bounding box center [193, 84] width 168 height 11
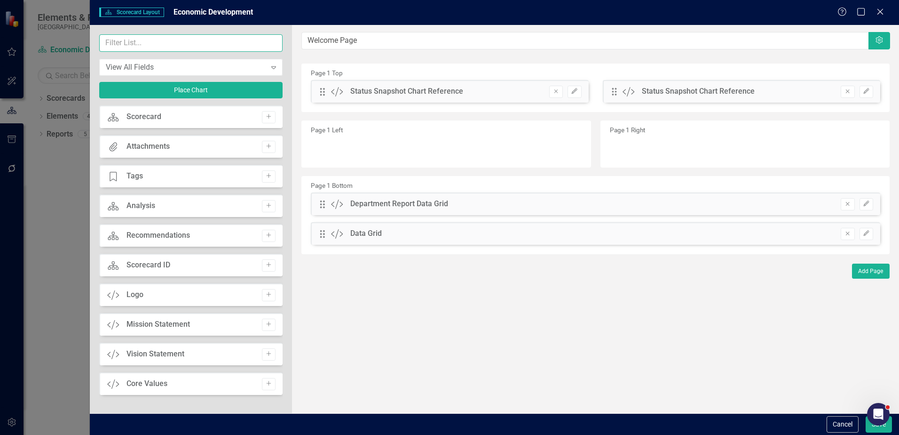
click at [148, 42] on input "text" at bounding box center [190, 42] width 183 height 17
click at [183, 90] on button "Place Chart" at bounding box center [190, 90] width 183 height 16
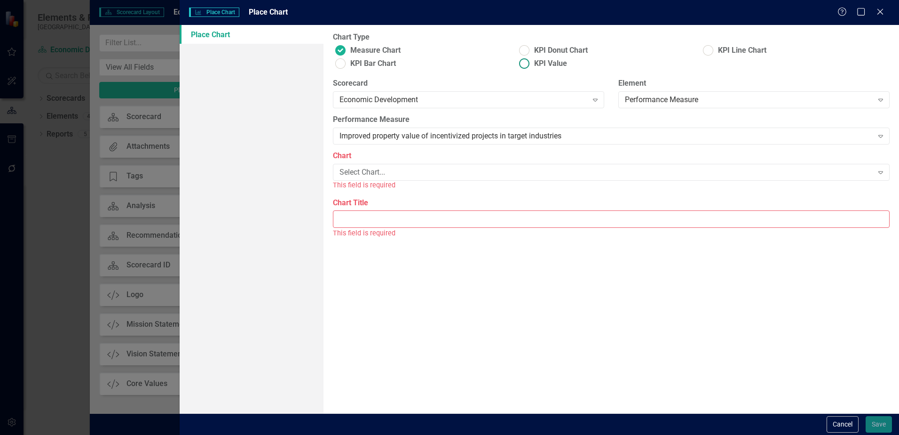
click at [555, 63] on span "KPI Value" at bounding box center [550, 63] width 33 height 11
click at [532, 63] on input "KPI Value" at bounding box center [524, 63] width 15 height 15
radio input "true"
click at [344, 54] on ins at bounding box center [340, 50] width 15 height 15
click at [344, 54] on input "Measure Chart" at bounding box center [340, 50] width 15 height 15
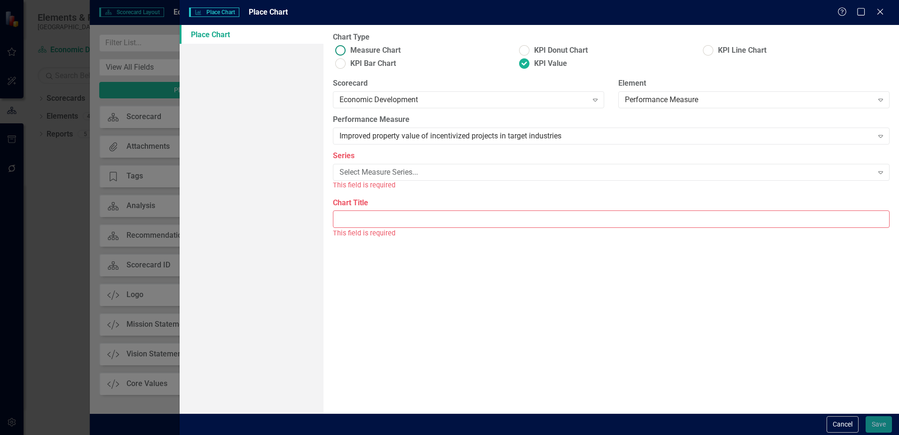
radio input "true"
click at [368, 135] on div "Improved property value of incentivized projects in target industries" at bounding box center [606, 136] width 533 height 11
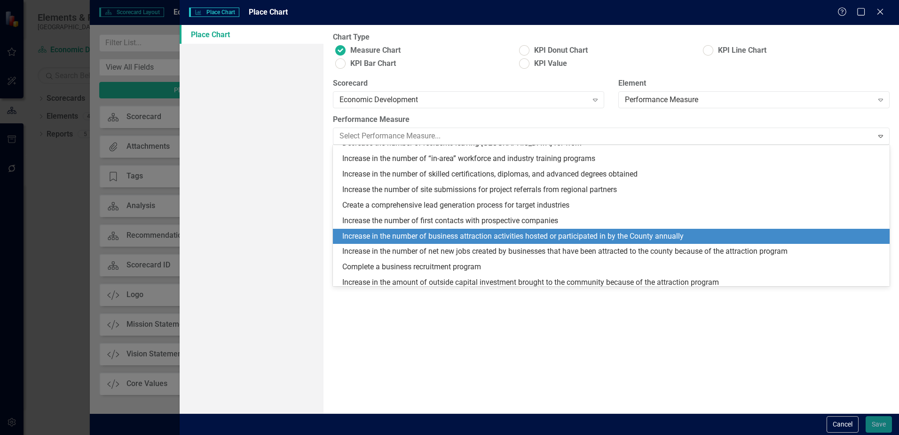
scroll to position [0, 0]
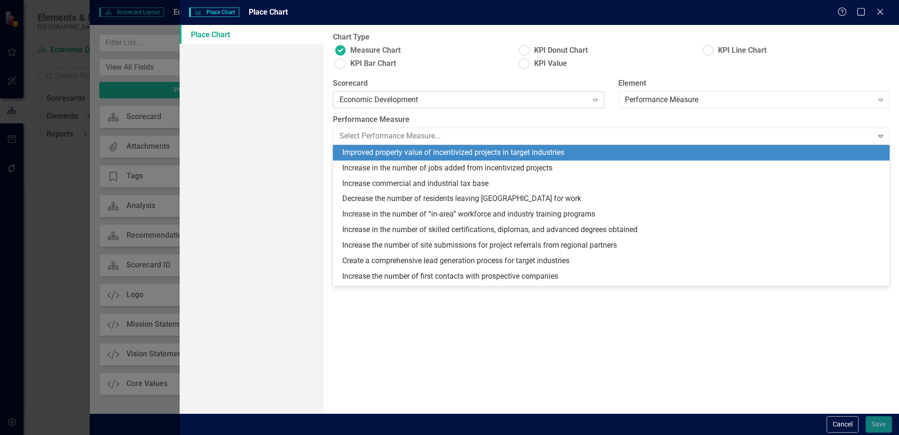
click at [588, 99] on div "Expand" at bounding box center [595, 99] width 17 height 15
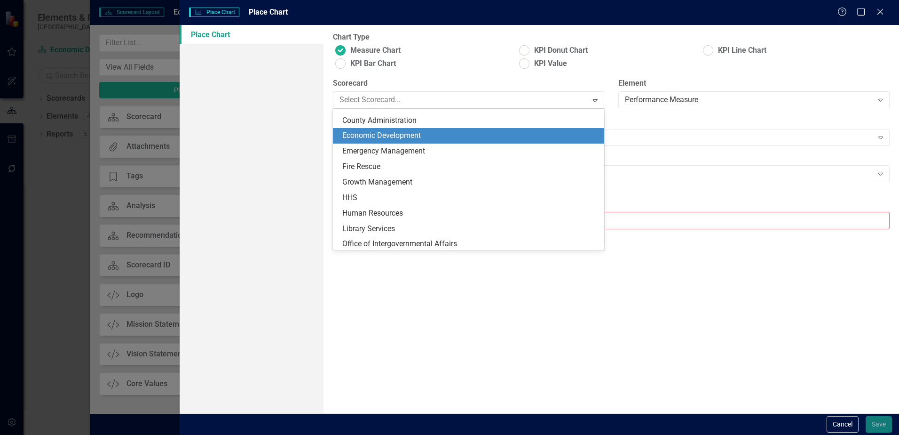
scroll to position [62, 0]
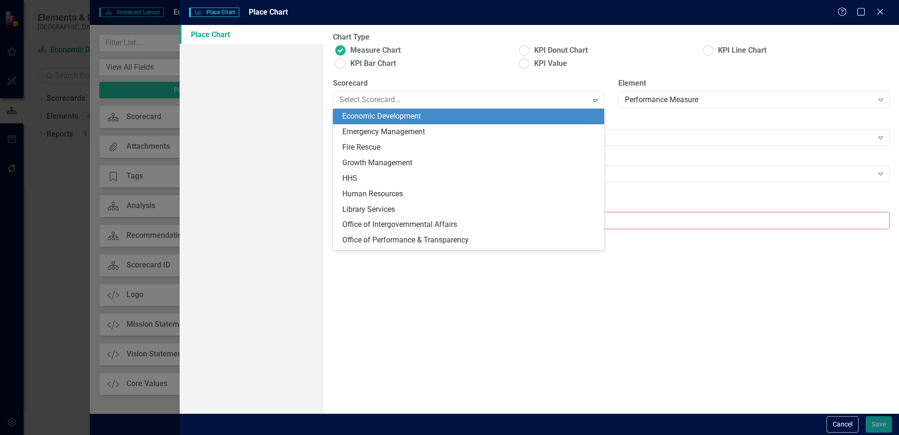
click at [585, 119] on div "Economic Development" at bounding box center [470, 116] width 256 height 11
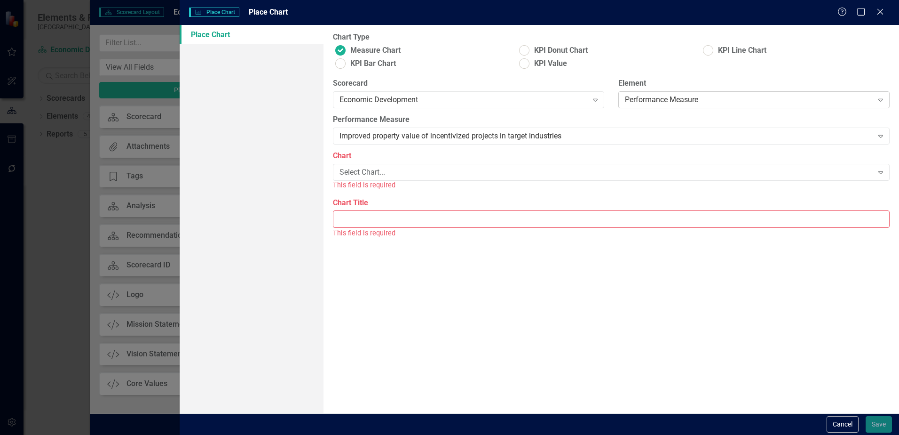
click at [735, 99] on div "Performance Measure" at bounding box center [749, 100] width 248 height 11
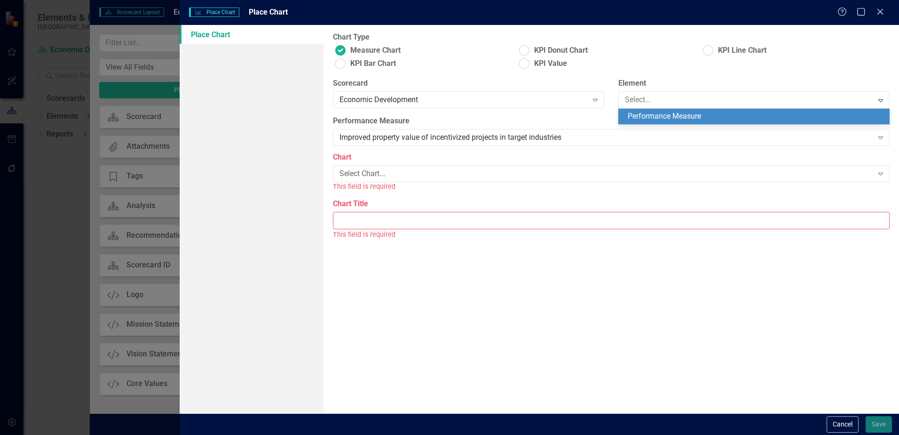
click at [719, 116] on div "Performance Measure" at bounding box center [756, 116] width 256 height 11
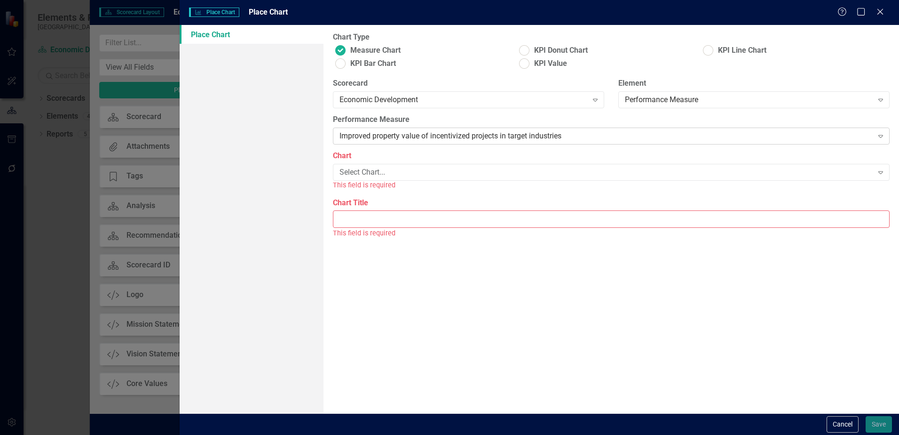
click at [489, 135] on div "Improved property value of incentivized projects in target industries" at bounding box center [606, 136] width 533 height 11
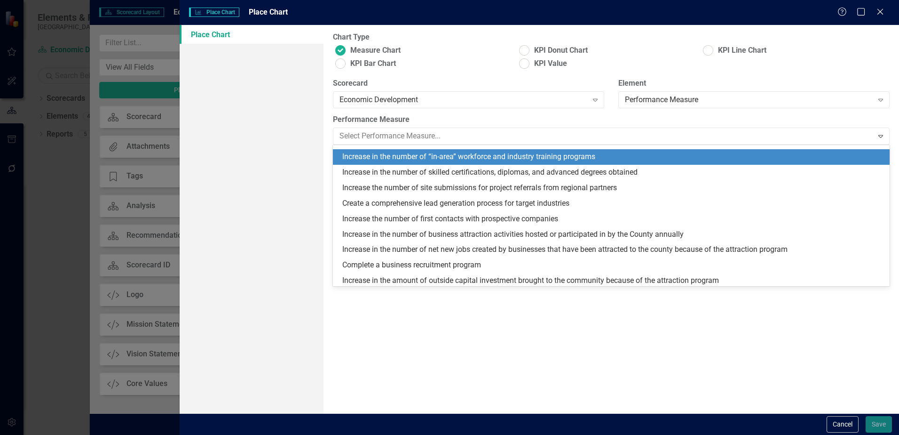
scroll to position [141, 0]
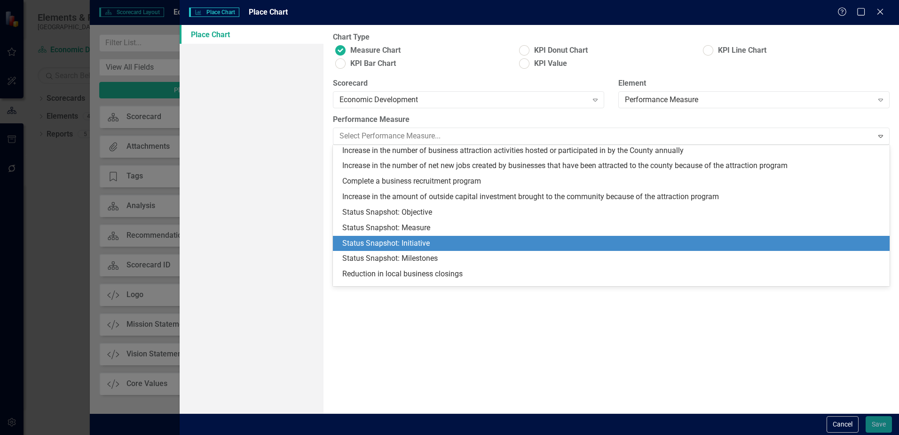
click at [411, 242] on div "Status Snapshot: Initiative" at bounding box center [613, 243] width 542 height 11
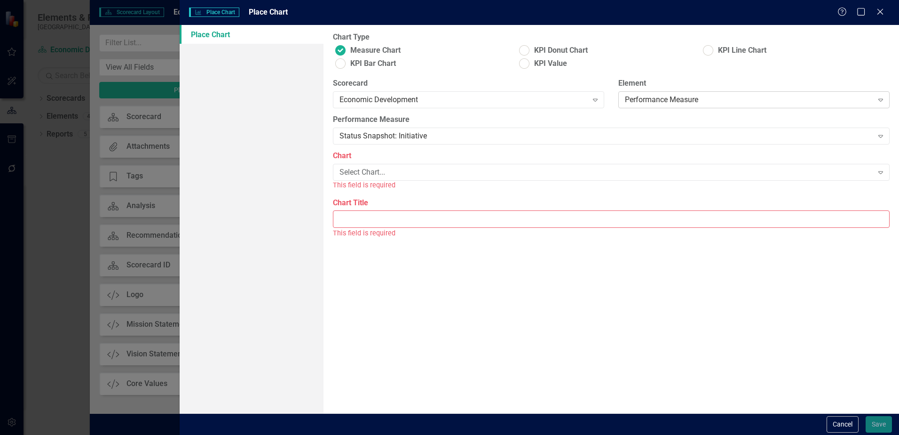
click at [634, 101] on div "Performance Measure" at bounding box center [749, 100] width 248 height 11
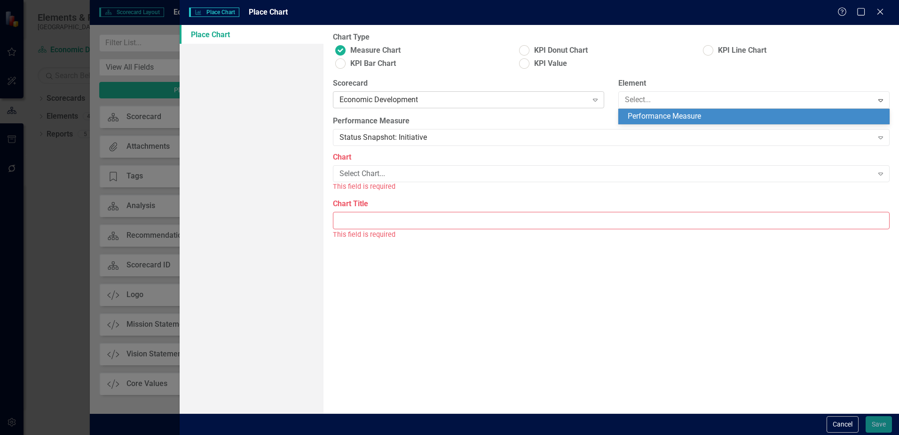
click at [518, 97] on div "Economic Development" at bounding box center [464, 100] width 248 height 11
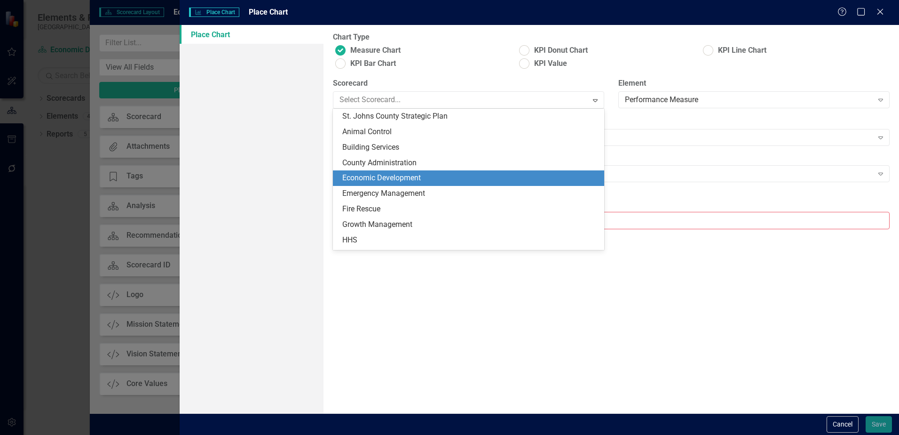
scroll to position [62, 0]
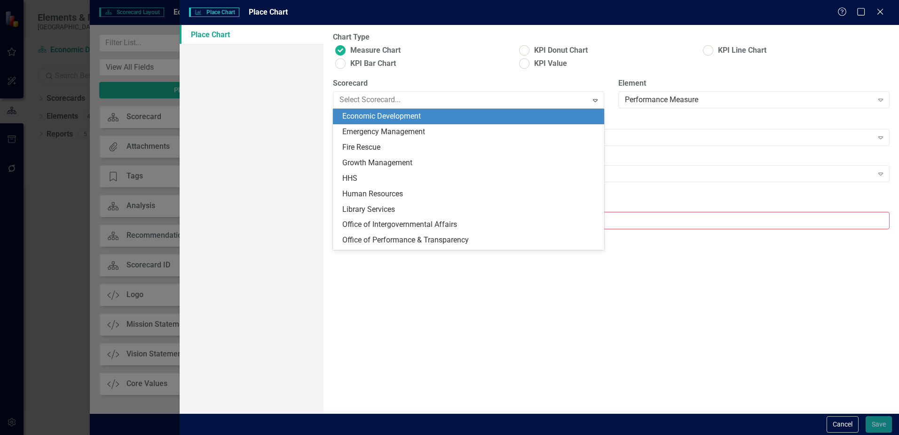
click at [581, 119] on div "Economic Development" at bounding box center [470, 116] width 256 height 11
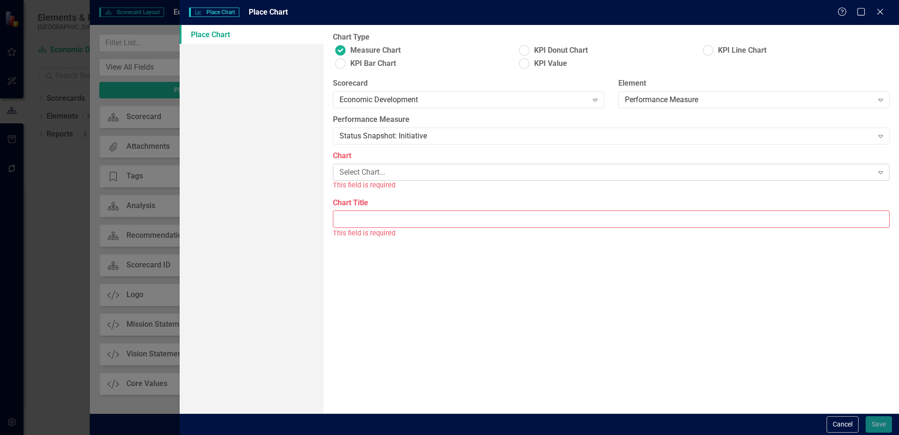
click at [384, 172] on div "Select Chart..." at bounding box center [606, 172] width 533 height 11
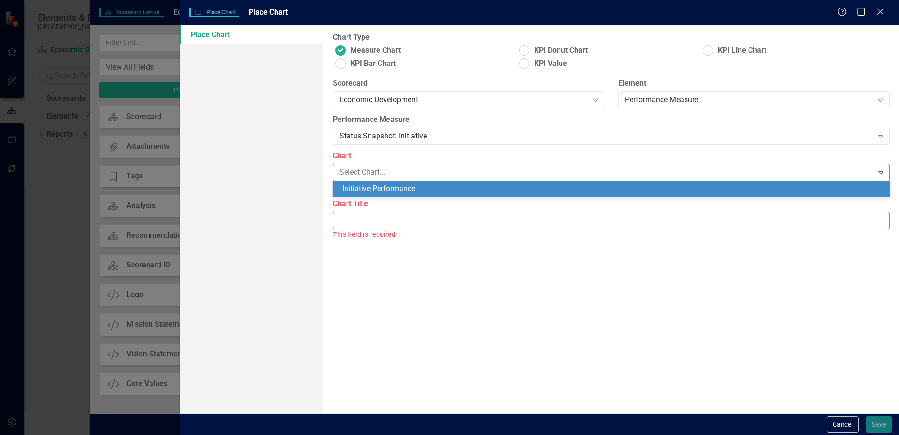
click at [387, 186] on div "Initiative Performance" at bounding box center [613, 188] width 542 height 11
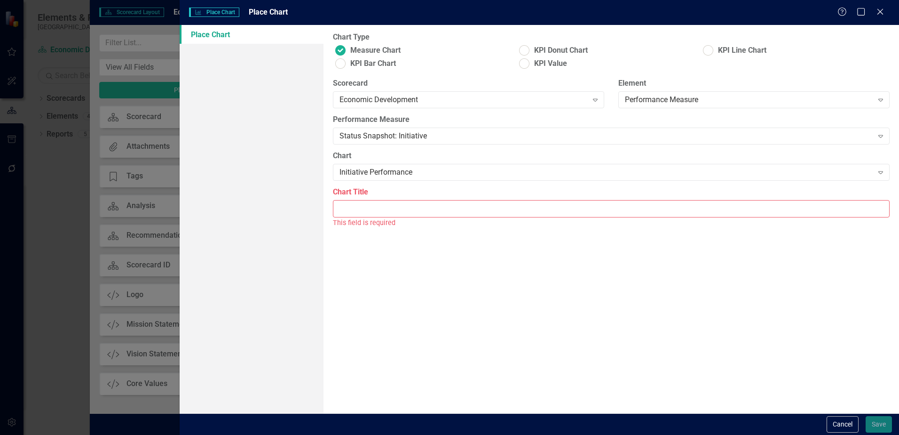
click at [386, 207] on input "Chart Title" at bounding box center [611, 208] width 557 height 17
type input "Status of Initiative"
click at [870, 422] on button "Save" at bounding box center [879, 424] width 26 height 16
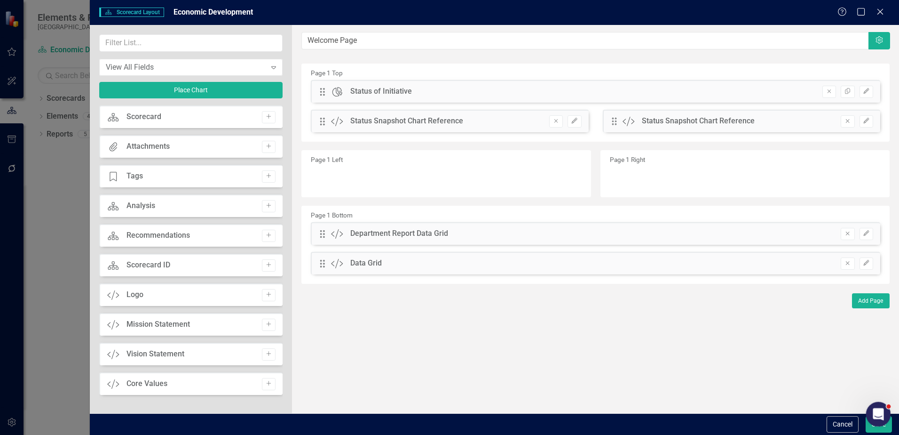
click at [880, 424] on html at bounding box center [877, 412] width 23 height 23
click at [872, 428] on button "Save" at bounding box center [879, 424] width 26 height 16
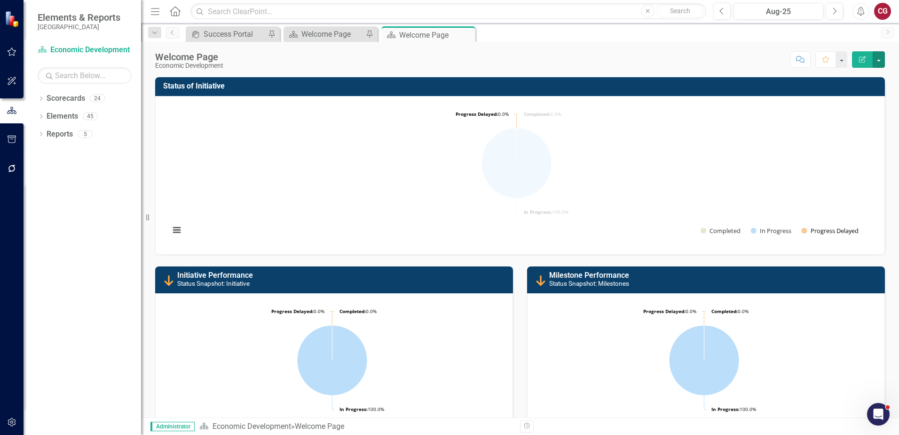
click at [837, 233] on button "Show Progress Delayed" at bounding box center [831, 230] width 58 height 8
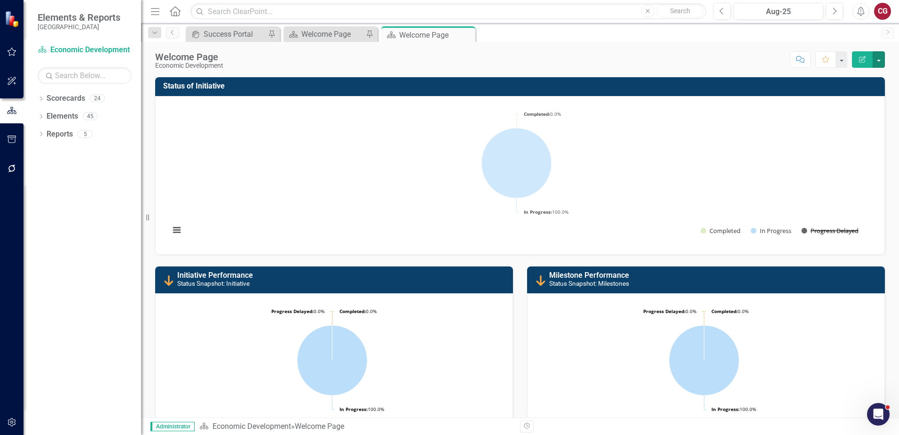
click at [837, 233] on button "Show Progress Delayed" at bounding box center [831, 230] width 58 height 8
click at [791, 237] on rect "Interactive chart" at bounding box center [516, 173] width 703 height 141
click at [761, 230] on button "Show In Progress" at bounding box center [771, 230] width 40 height 8
click at [318, 89] on h3 "Status of Initiative" at bounding box center [521, 86] width 717 height 8
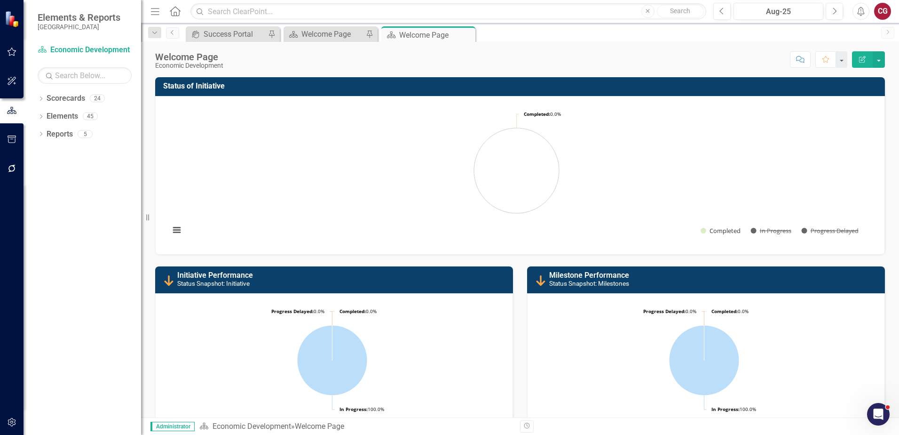
click at [318, 89] on h3 "Status of Initiative" at bounding box center [521, 86] width 717 height 8
click at [308, 170] on rect "Interactive chart" at bounding box center [516, 173] width 703 height 141
click at [532, 129] on rect "Interactive chart" at bounding box center [516, 173] width 703 height 141
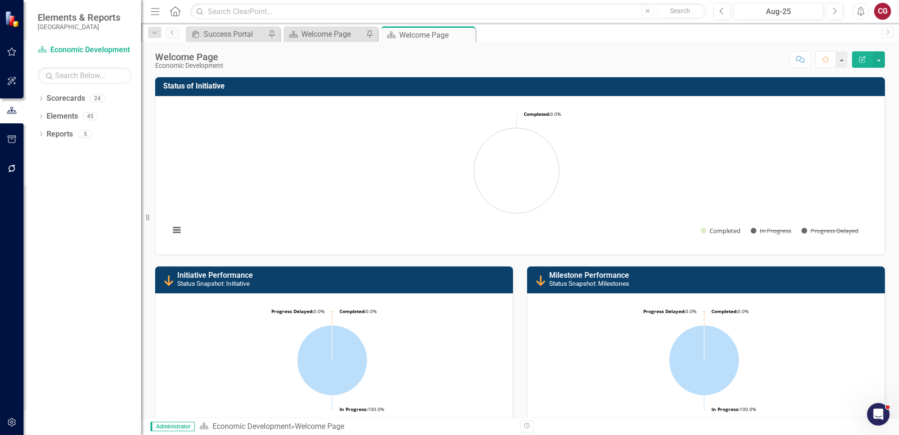
click at [699, 122] on rect "Interactive chart" at bounding box center [516, 173] width 703 height 141
click at [879, 63] on button "button" at bounding box center [879, 59] width 12 height 16
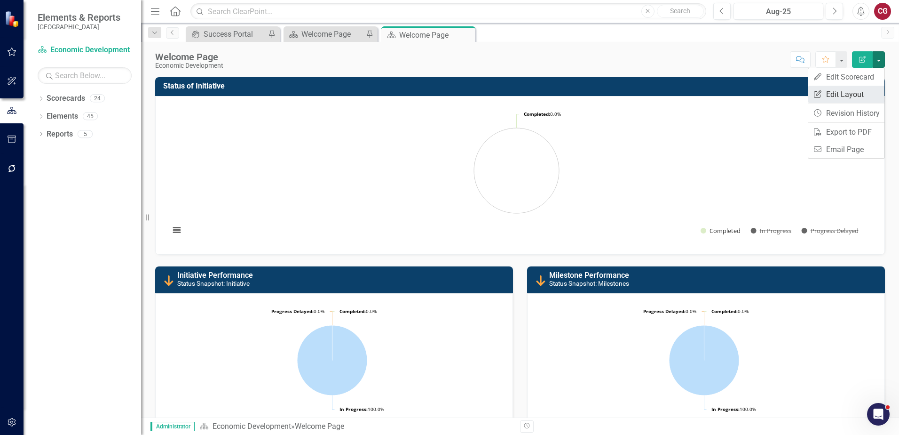
click at [853, 90] on link "Edit Report Edit Layout" at bounding box center [847, 94] width 76 height 17
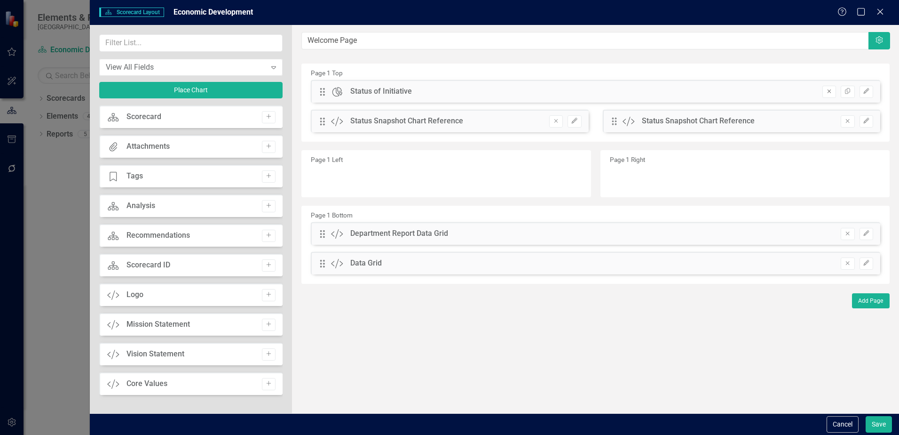
click at [827, 92] on icon "Remove" at bounding box center [829, 91] width 7 height 6
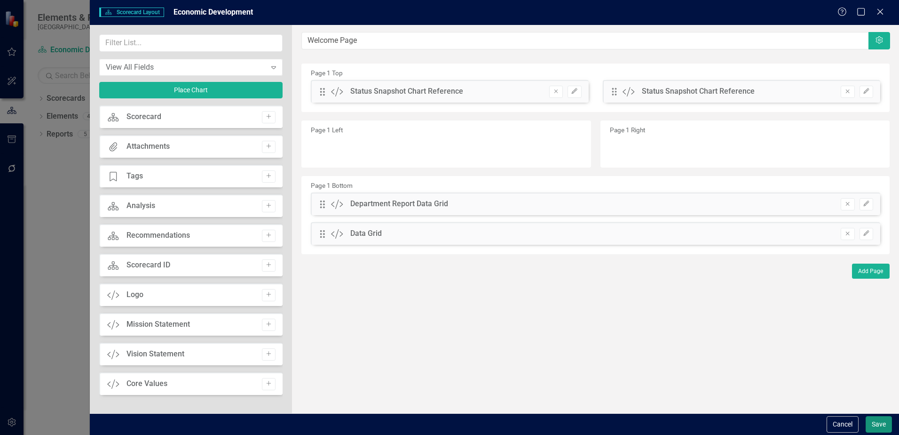
click at [876, 423] on button "Save" at bounding box center [879, 424] width 26 height 16
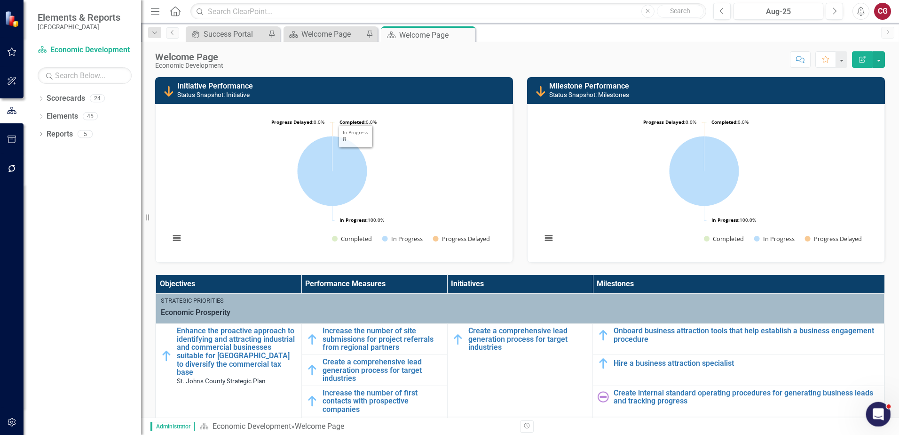
drag, startPoint x: 875, startPoint y: 411, endPoint x: 1730, endPoint y: 816, distance: 945.9
click at [874, 411] on icon "Open Intercom Messenger" at bounding box center [878, 413] width 16 height 16
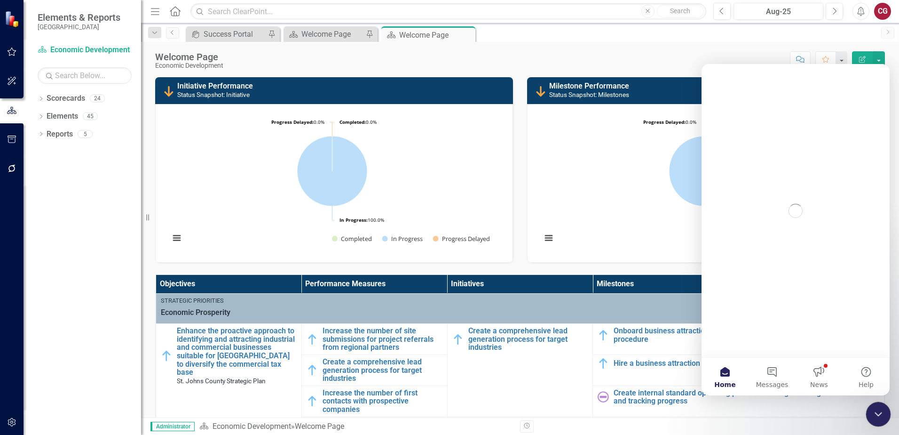
scroll to position [0, 0]
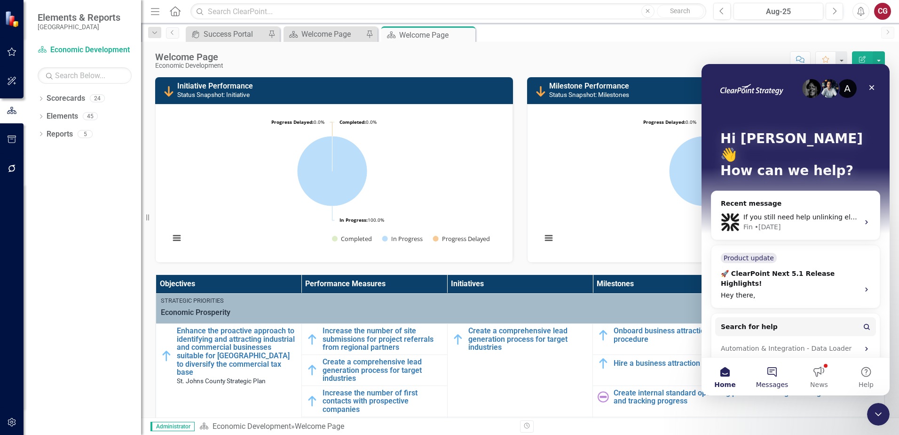
click at [782, 381] on span "Messages" at bounding box center [772, 384] width 32 height 7
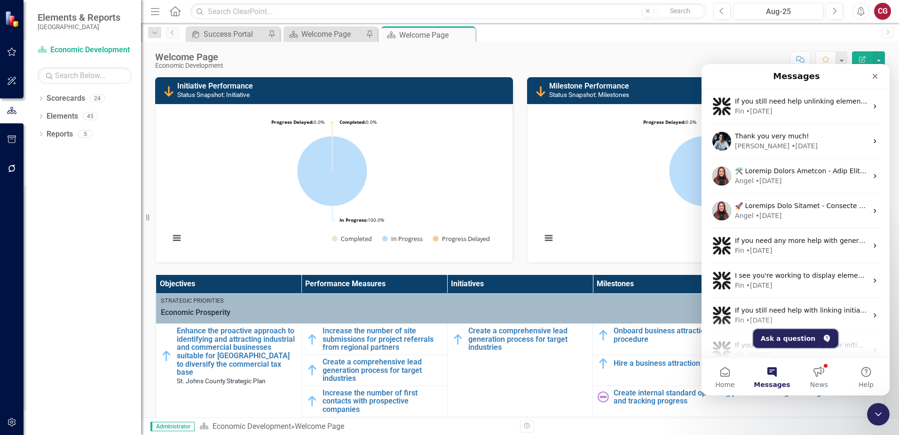
click at [815, 340] on button "Ask a question" at bounding box center [795, 338] width 85 height 19
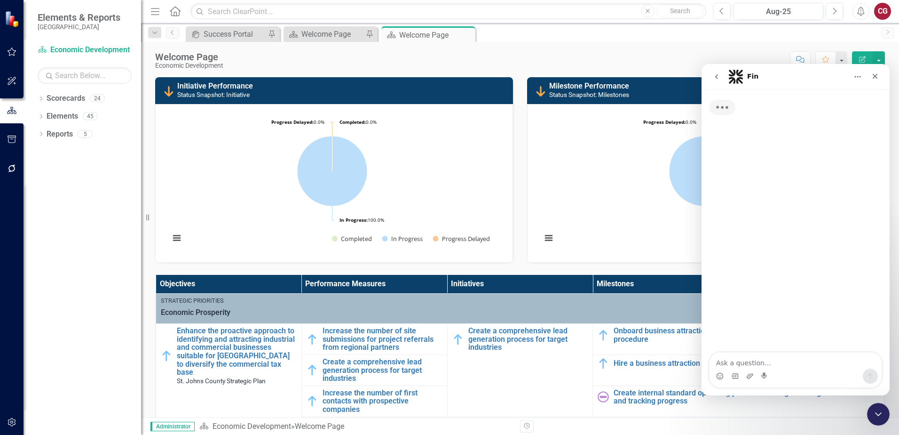
click at [751, 363] on textarea "Ask a question…" at bounding box center [796, 360] width 172 height 16
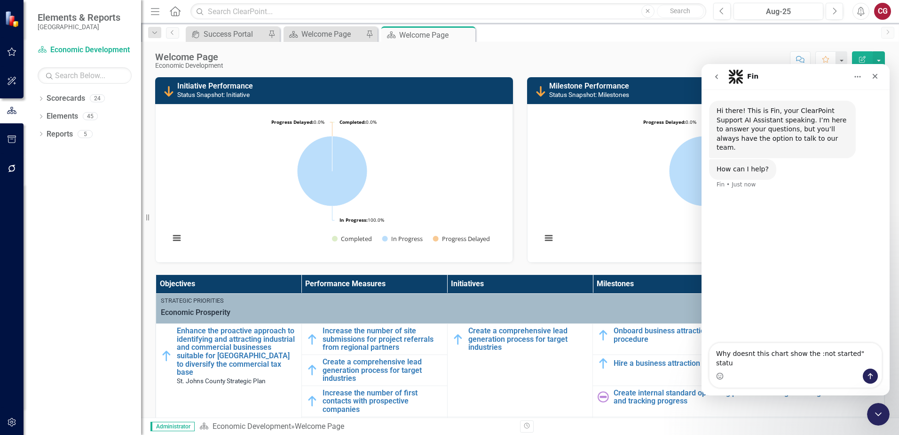
type textarea "Why doesnt this chart show the :not started" status"
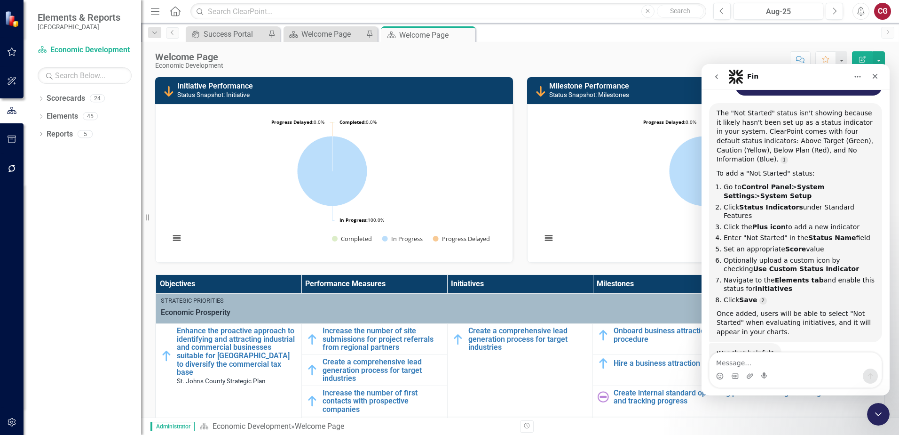
scroll to position [145, 0]
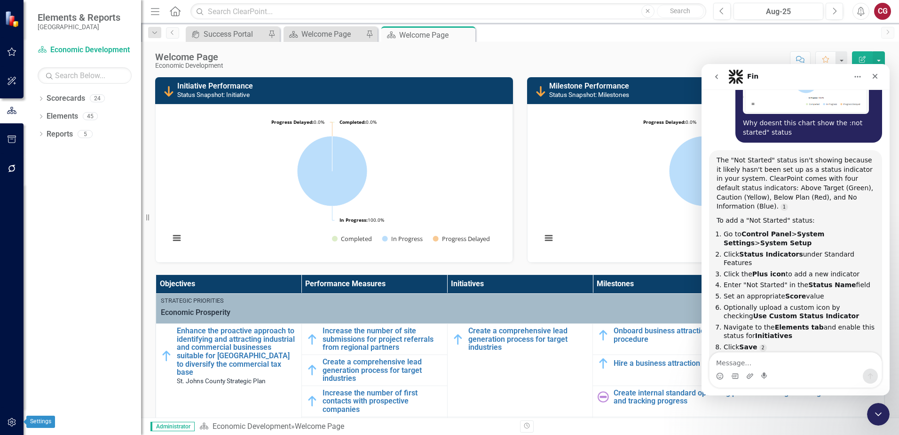
click at [16, 420] on icon "button" at bounding box center [12, 422] width 10 height 8
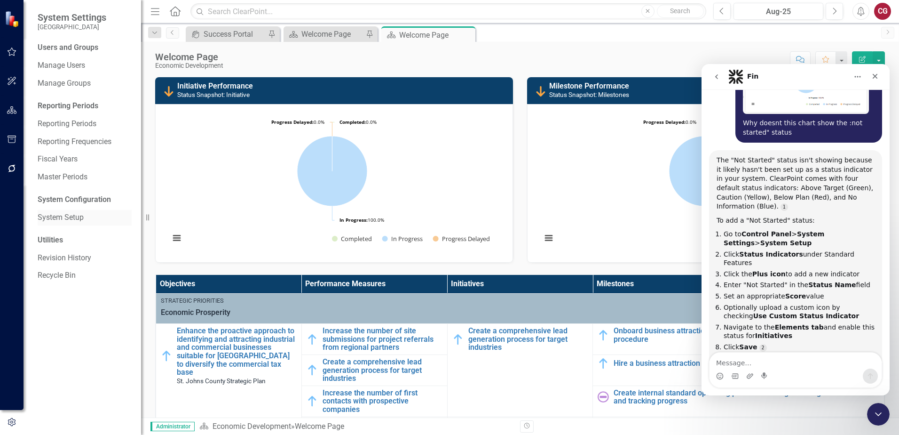
click at [74, 221] on link "System Setup" at bounding box center [85, 217] width 94 height 11
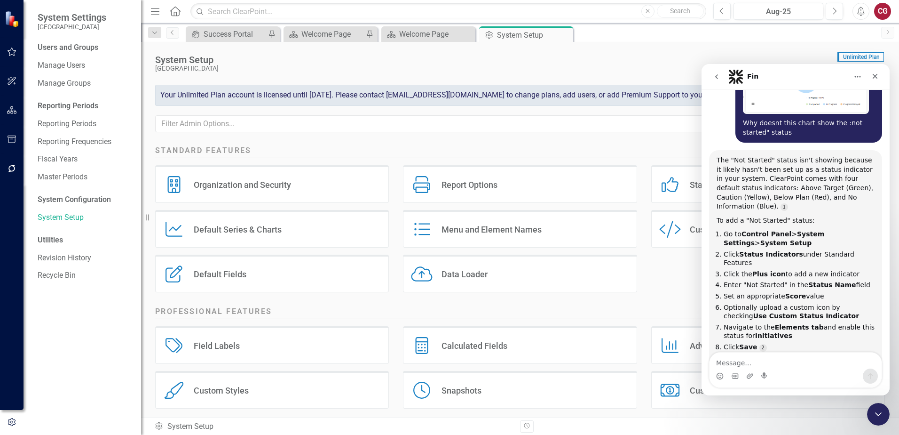
drag, startPoint x: 811, startPoint y: 73, endPoint x: 846, endPoint y: 73, distance: 34.3
click at [846, 73] on div "Fin" at bounding box center [788, 76] width 119 height 15
click at [669, 182] on icon "Status Indicators" at bounding box center [670, 184] width 22 height 17
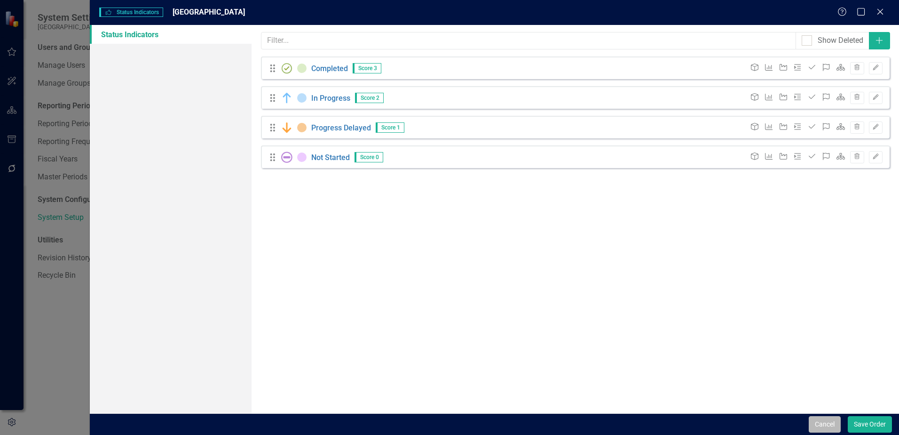
click at [822, 422] on button "Cancel" at bounding box center [825, 424] width 32 height 16
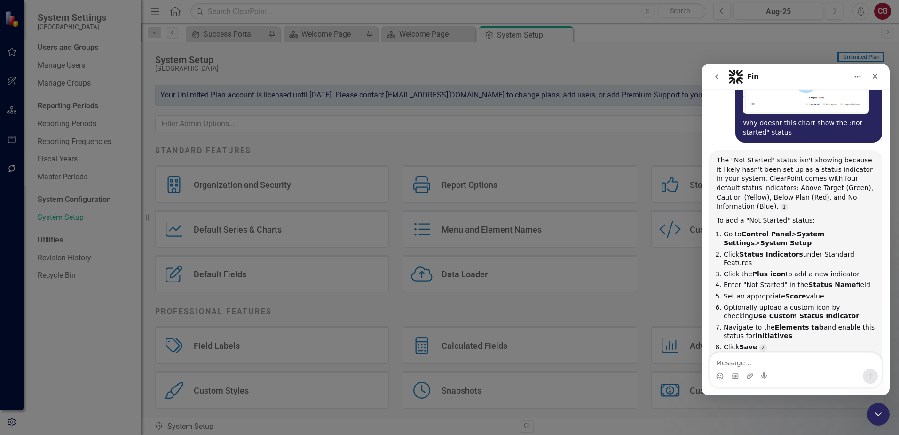
scroll to position [197, 0]
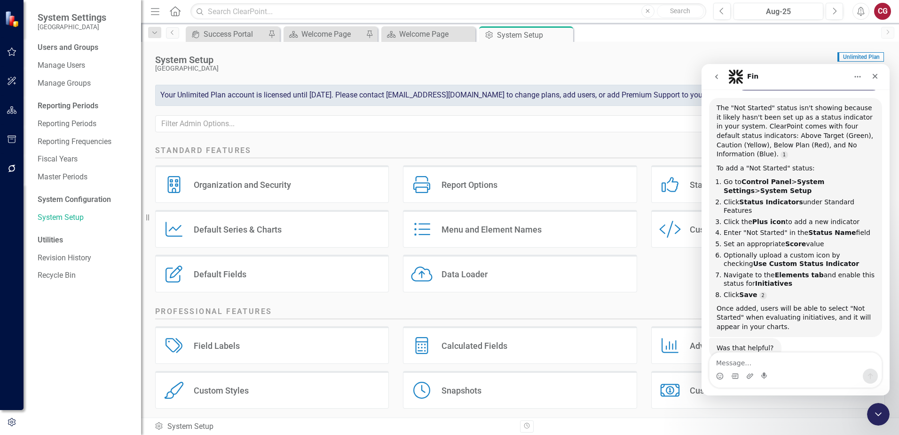
click at [801, 72] on div "Fin" at bounding box center [788, 76] width 119 height 15
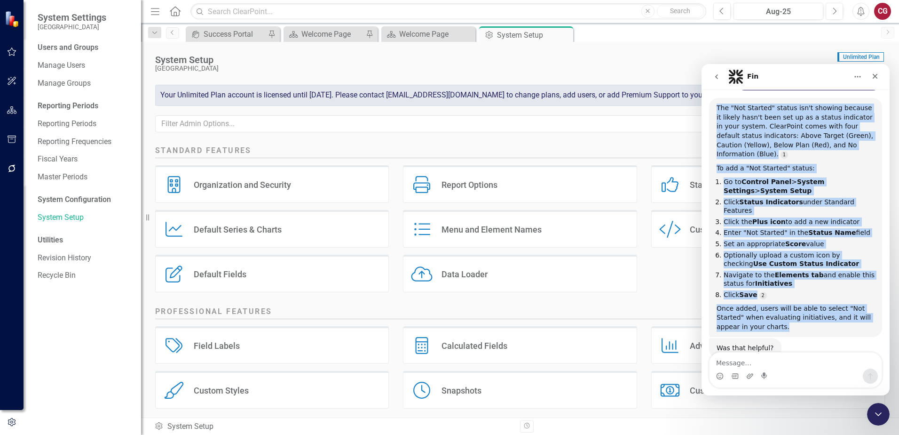
drag, startPoint x: 718, startPoint y: 143, endPoint x: 783, endPoint y: 297, distance: 166.9
click at [783, 297] on div "The "Not Started" status isn't showing because it likely hasn't been set up as …" at bounding box center [796, 217] width 158 height 228
copy div "The "Not Started" status isn't showing because it likely hasn't been set up as …"
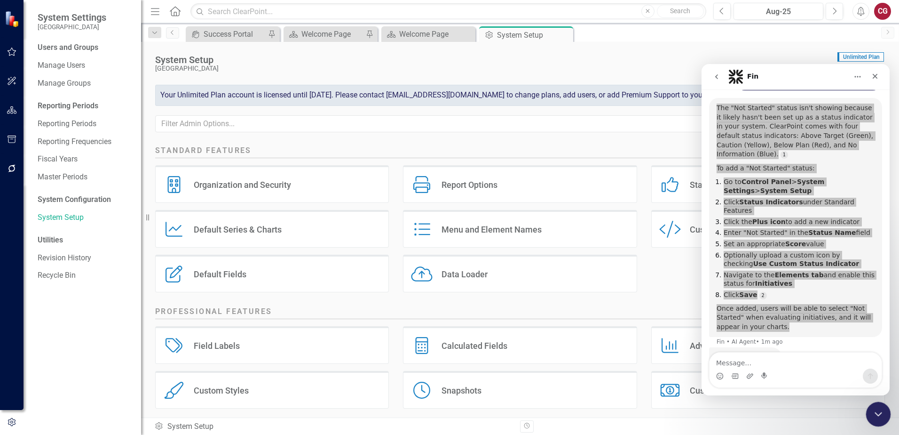
click at [879, 409] on icon "Close Intercom Messenger" at bounding box center [877, 412] width 11 height 11
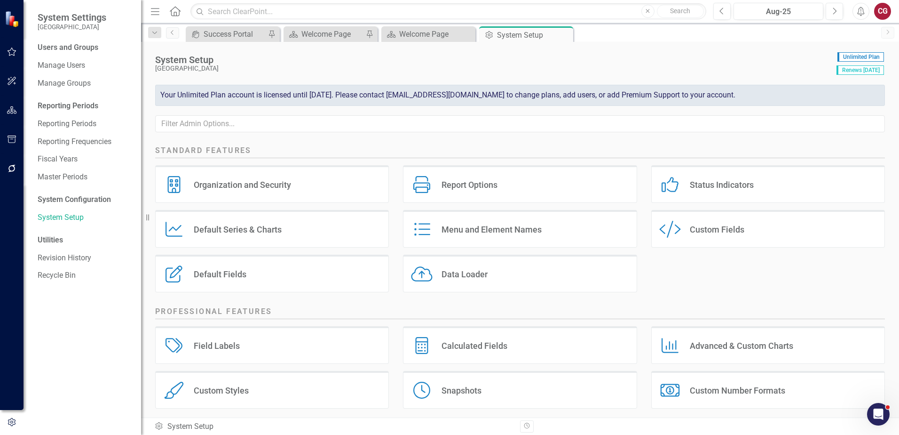
click at [710, 190] on div "Status Indicators Status Indicators" at bounding box center [768, 184] width 234 height 38
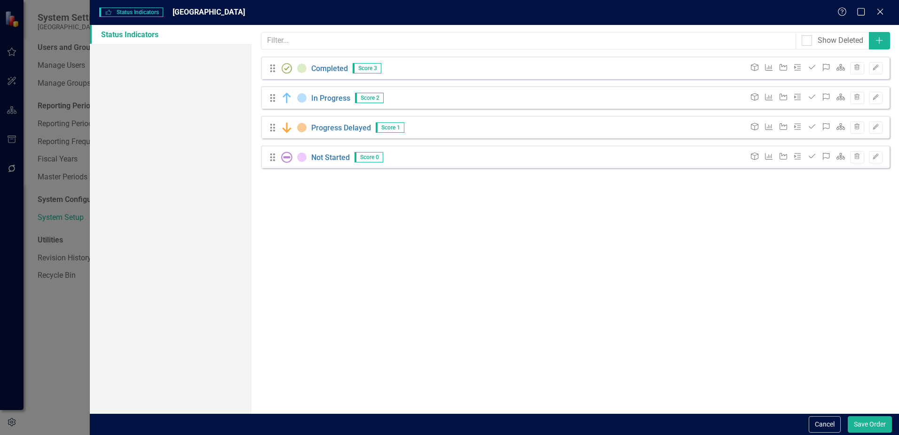
click at [372, 159] on span "Score 0" at bounding box center [369, 157] width 29 height 10
click at [506, 158] on div "Drag Not Started Score 0 Objective Performance Measure Initiative Milestone Act…" at bounding box center [575, 156] width 629 height 23
click at [328, 156] on link "Not Started" at bounding box center [330, 156] width 39 height 9
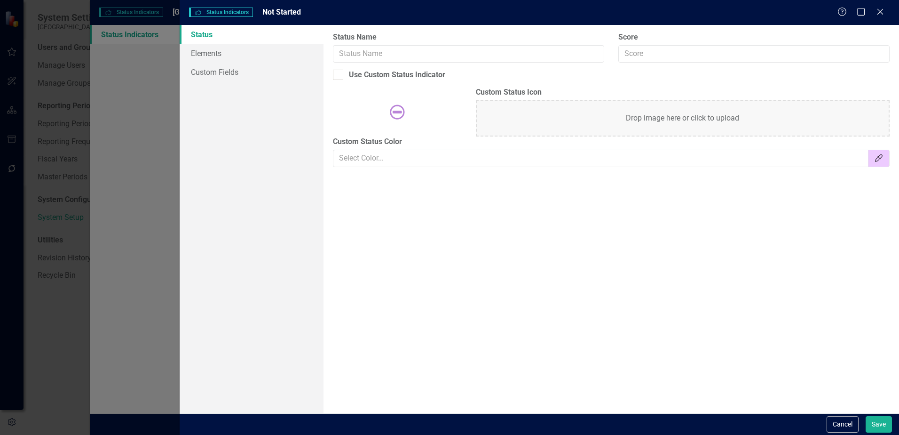
type input "Not Started"
checkbox input "true"
type input "#edcbff"
click at [669, 58] on input "Score" at bounding box center [753, 53] width 271 height 17
type input "4"
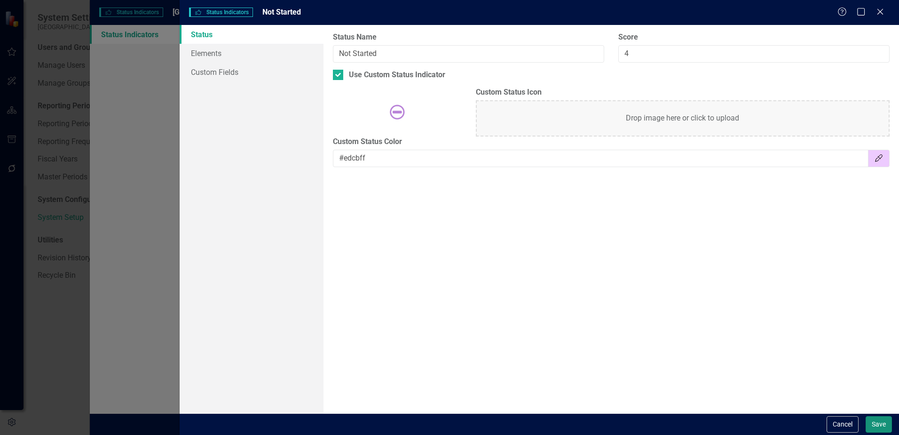
click at [875, 426] on button "Save" at bounding box center [879, 424] width 26 height 16
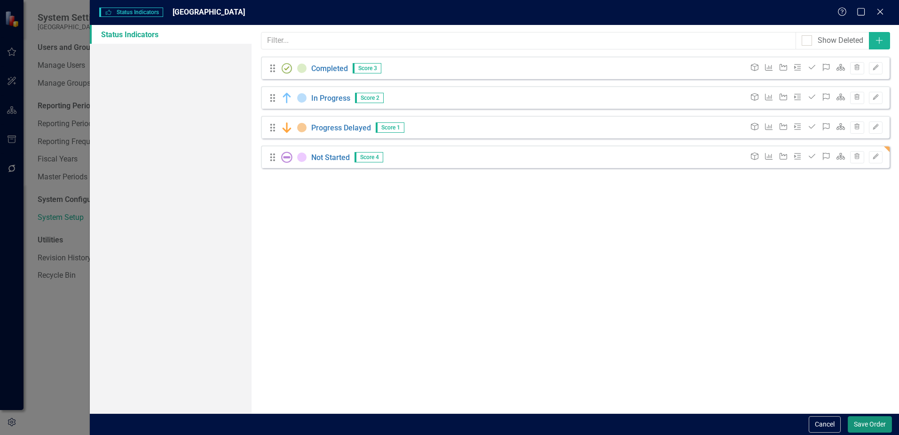
click at [863, 423] on button "Save Order" at bounding box center [870, 424] width 44 height 16
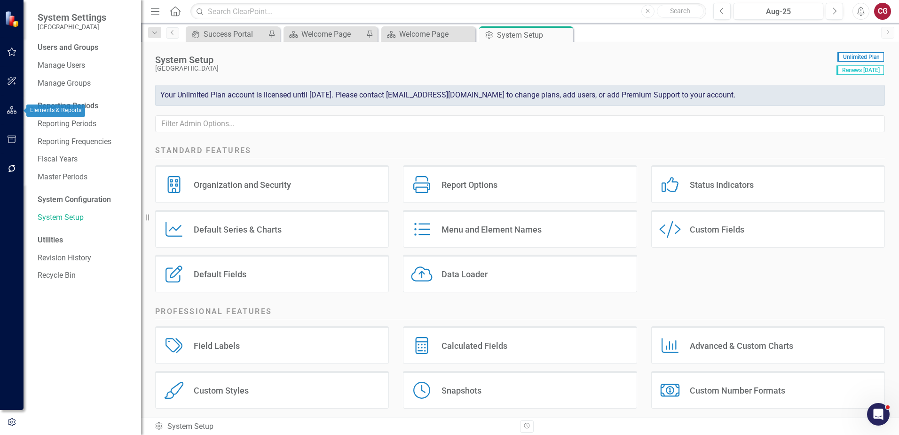
click at [11, 109] on icon "button" at bounding box center [12, 110] width 10 height 8
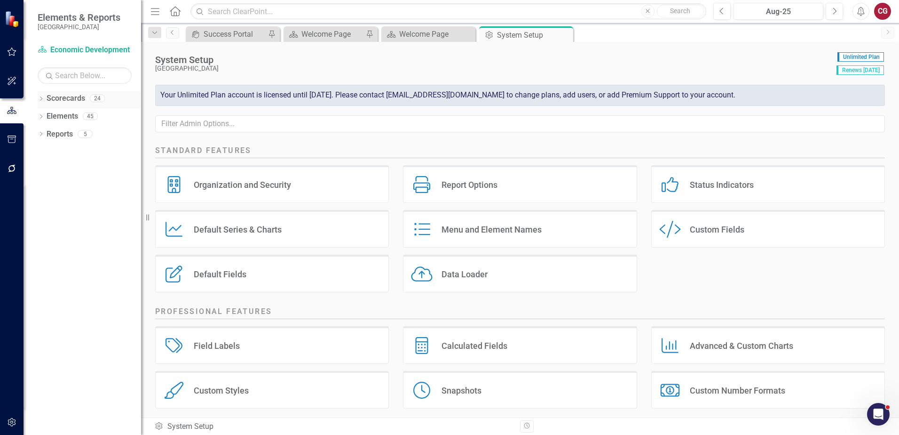
click at [43, 100] on icon "Dropdown" at bounding box center [41, 99] width 7 height 5
click at [45, 116] on icon "Dropdown" at bounding box center [45, 116] width 7 height 6
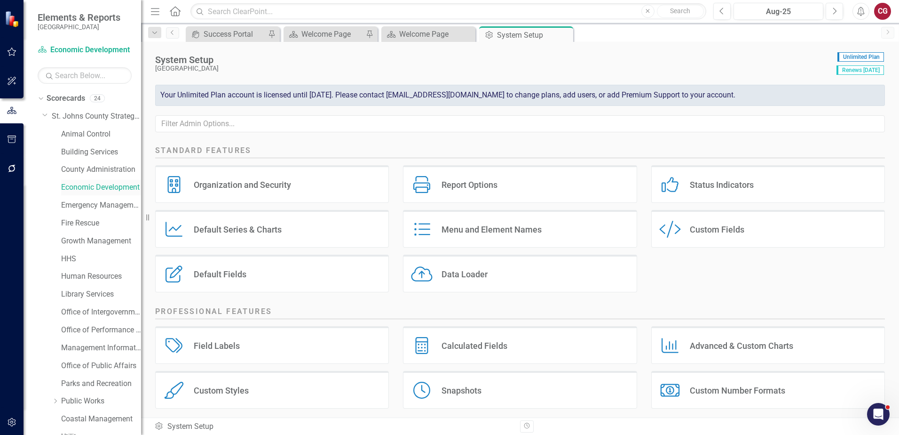
click at [70, 183] on link "Economic Development" at bounding box center [101, 187] width 80 height 11
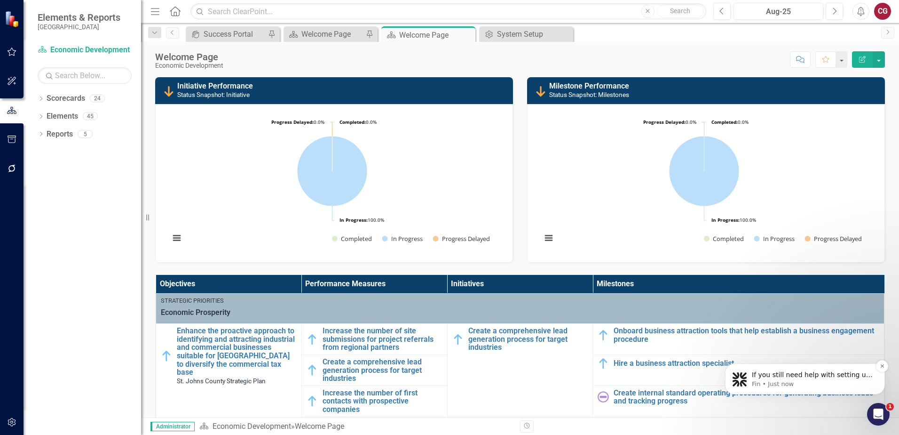
click at [847, 380] on p "Fin • Just now" at bounding box center [812, 384] width 121 height 8
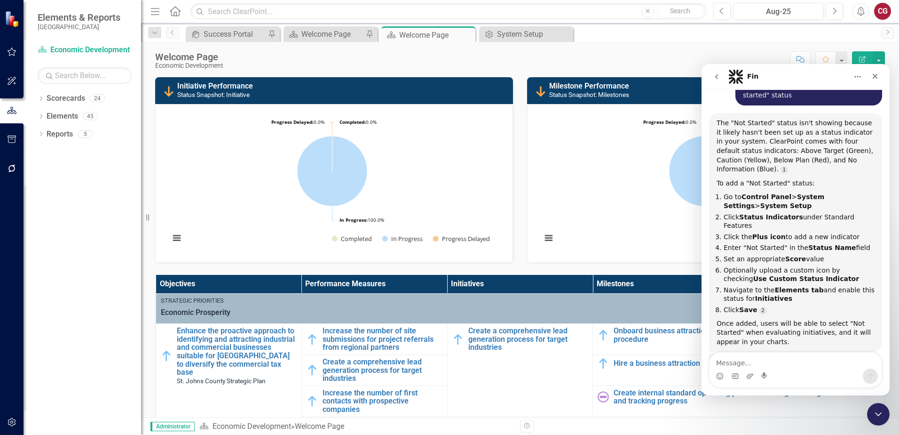
scroll to position [271, 0]
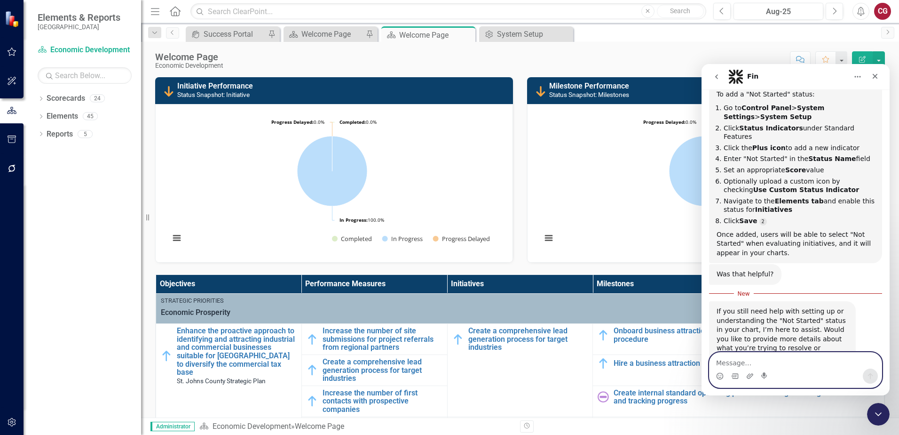
click at [766, 359] on textarea "Message…" at bounding box center [796, 360] width 172 height 16
paste textarea "7. Navigate to the Elements tab and enable this status for Initiatives"
type textarea "how do i 7. Navigate to the Elements tab and enable this status for Initiatives"
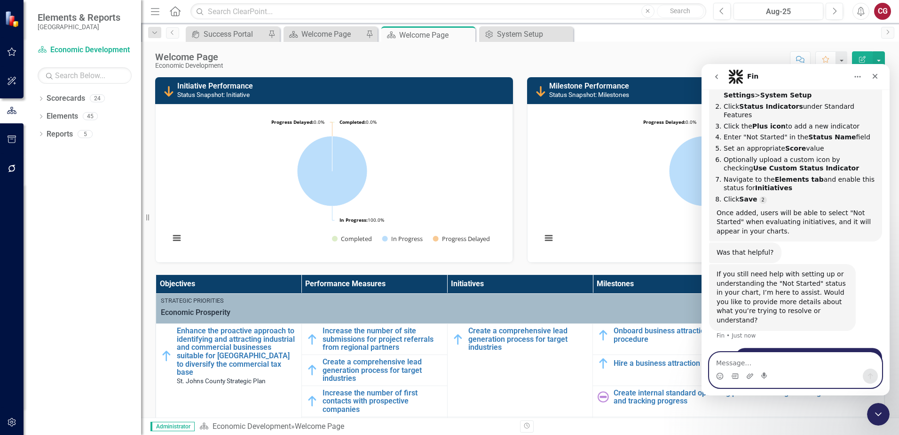
scroll to position [323, 0]
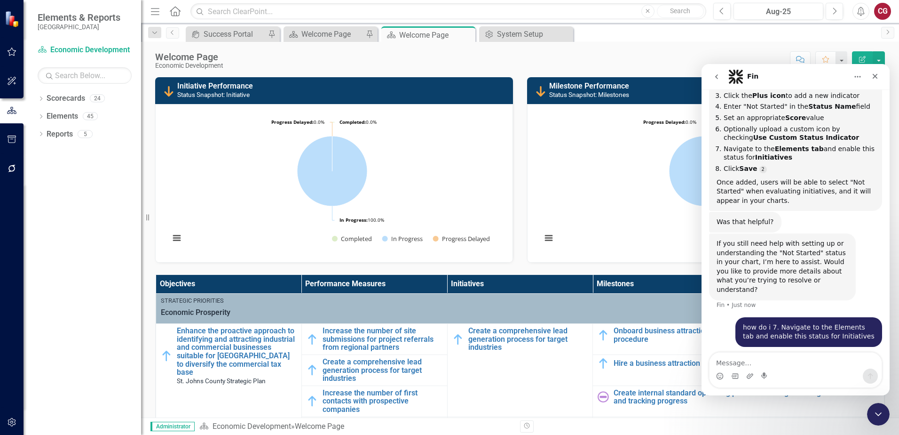
click at [6, 420] on button "button" at bounding box center [11, 422] width 21 height 20
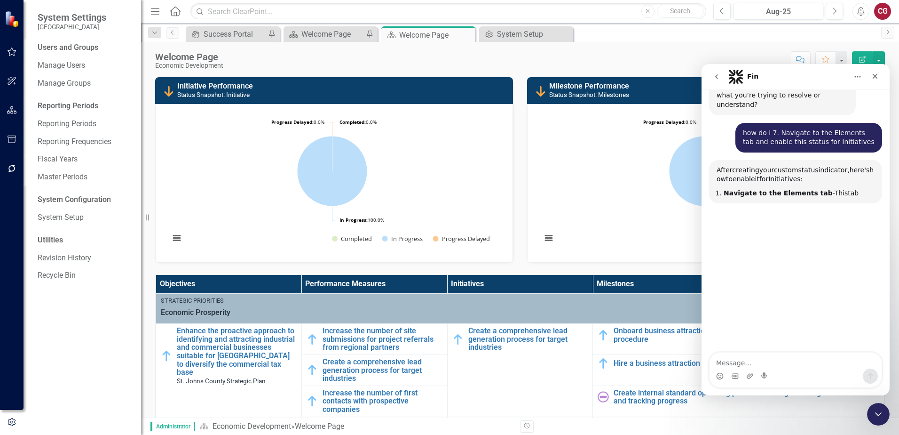
scroll to position [508, 0]
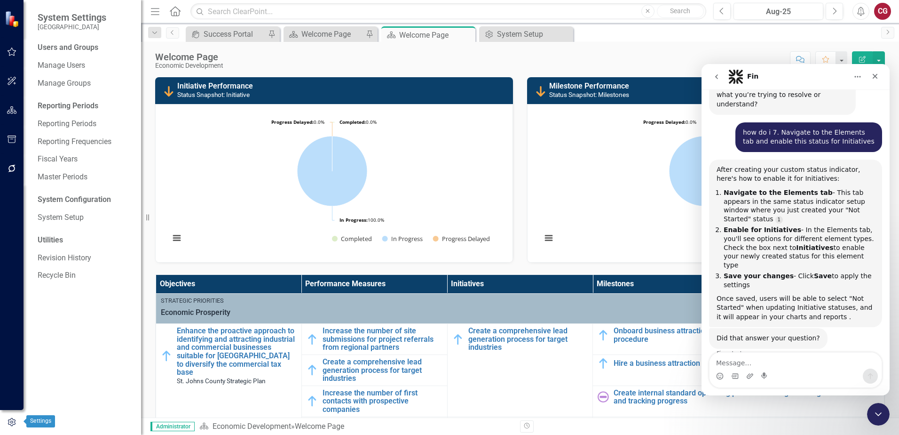
click at [9, 425] on icon "button" at bounding box center [12, 422] width 10 height 8
click at [46, 213] on link "System Setup" at bounding box center [85, 217] width 94 height 11
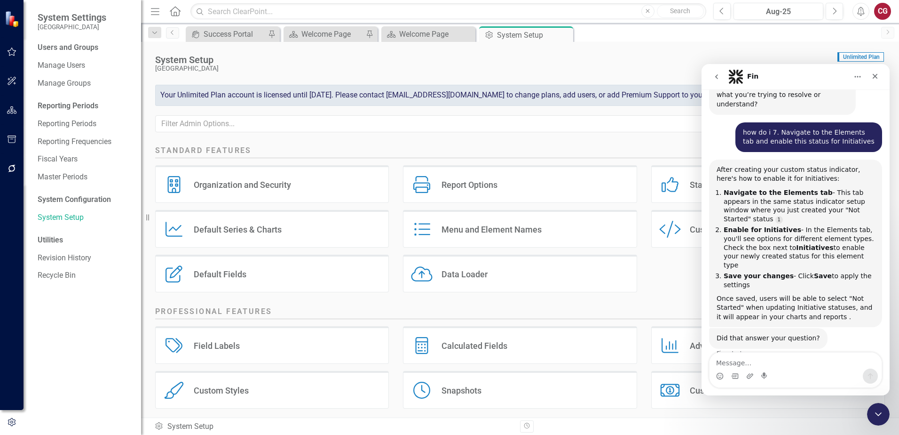
click at [617, 140] on div "System Setup St. Johns County Unlimited Plan Renews [DATE] Your Unlimited Plan …" at bounding box center [520, 92] width 758 height 100
click at [690, 181] on div "Status Indicators" at bounding box center [722, 184] width 64 height 11
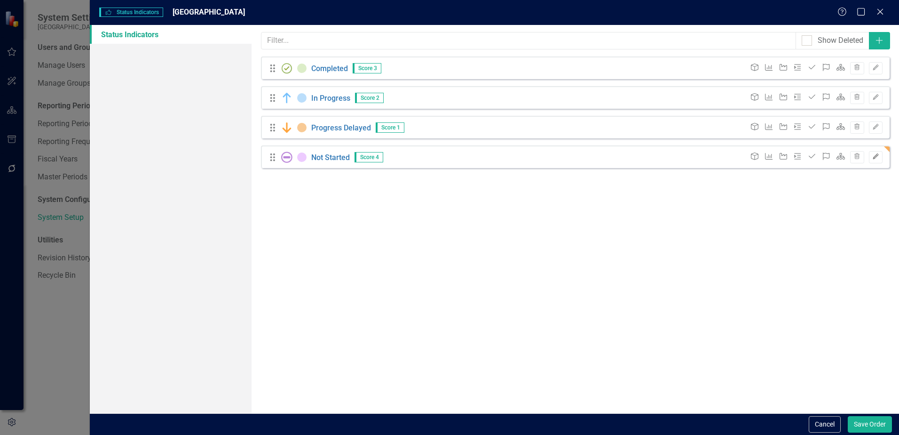
click at [876, 159] on icon "Edit" at bounding box center [875, 157] width 7 height 6
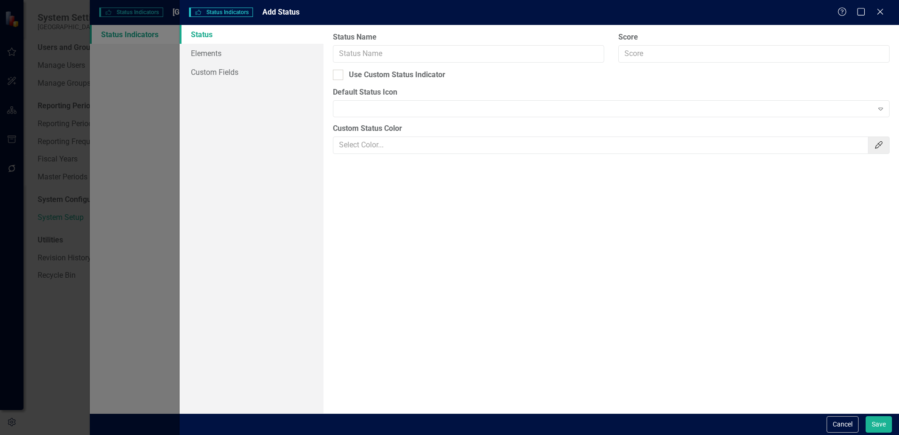
type input "Not Started"
type input "4"
checkbox input "true"
type input "#edcbff"
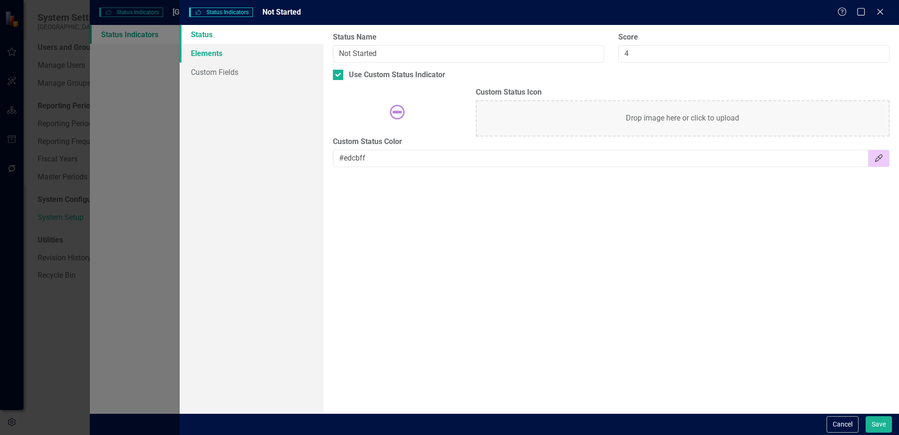
click at [207, 48] on link "Elements" at bounding box center [252, 53] width 144 height 19
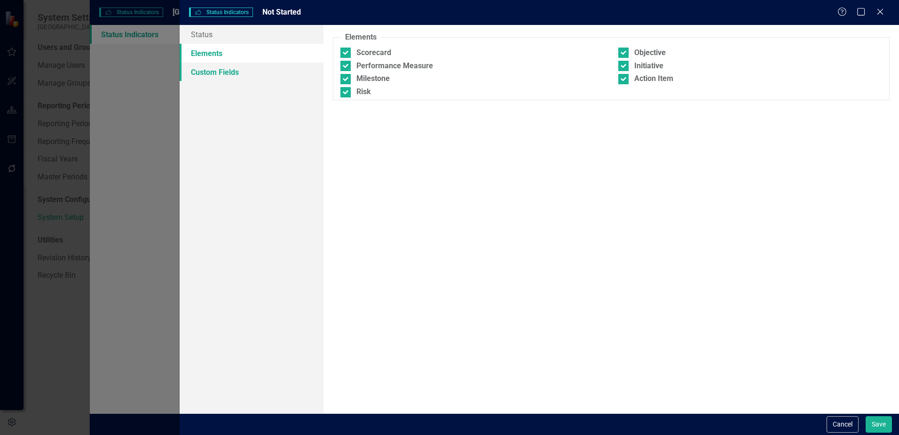
click at [239, 72] on link "Custom Fields" at bounding box center [252, 72] width 144 height 19
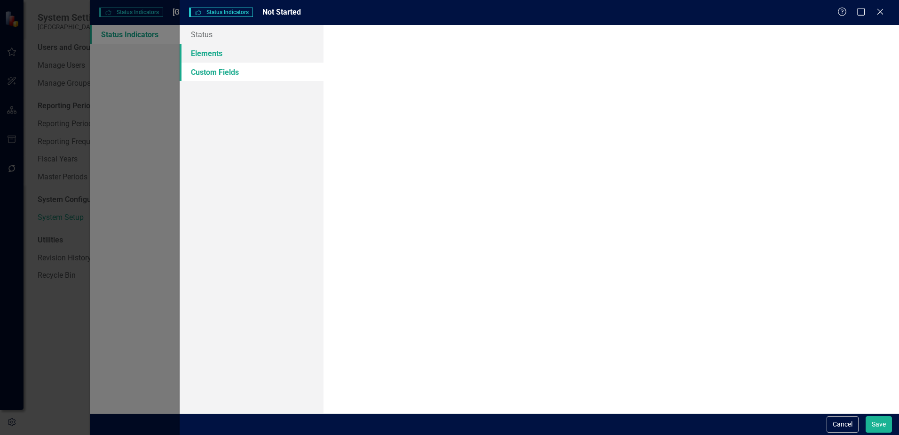
click at [221, 53] on link "Elements" at bounding box center [252, 53] width 144 height 19
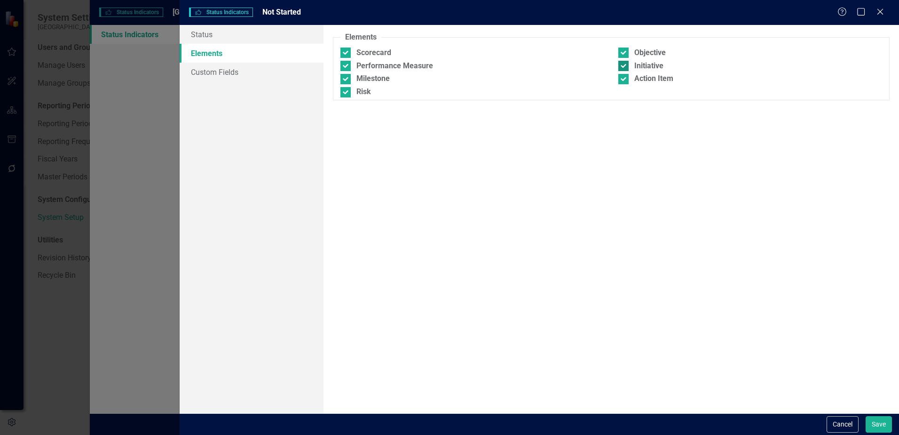
click at [624, 68] on div at bounding box center [623, 66] width 10 height 10
click at [624, 67] on input "Initiative" at bounding box center [621, 64] width 6 height 6
click at [624, 68] on div at bounding box center [623, 66] width 10 height 10
click at [624, 67] on input "Initiative" at bounding box center [621, 64] width 6 height 6
checkbox input "true"
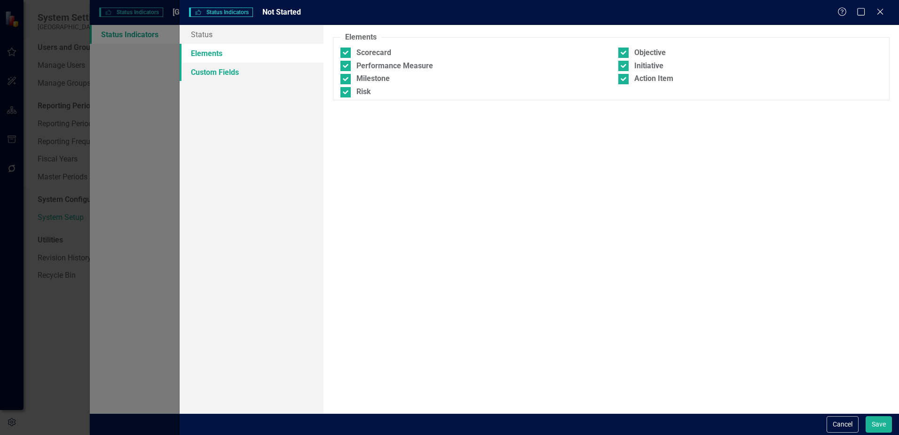
click at [202, 72] on link "Custom Fields" at bounding box center [252, 72] width 144 height 19
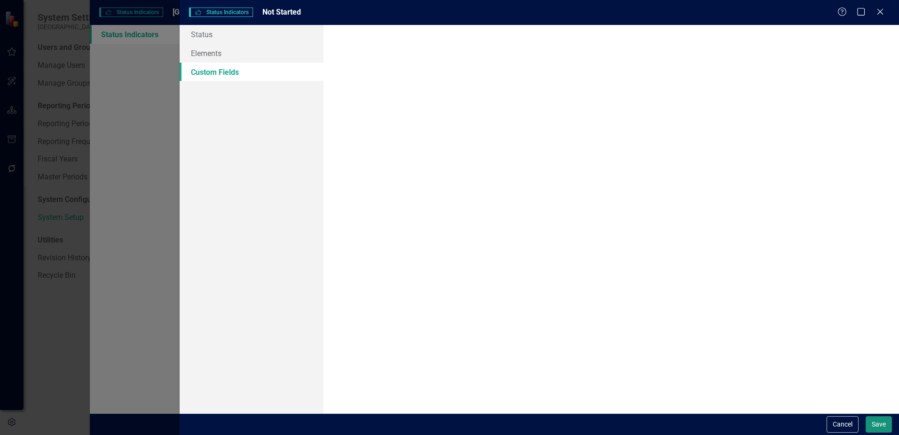
click at [886, 422] on button "Save" at bounding box center [879, 424] width 26 height 16
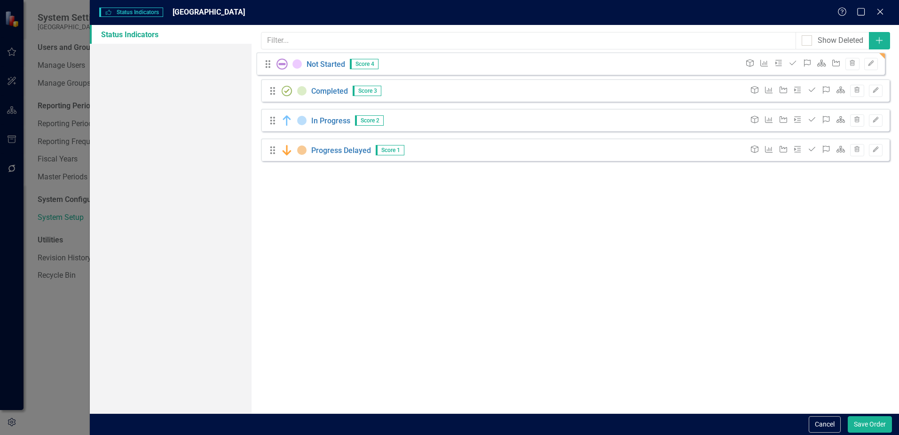
drag, startPoint x: 270, startPoint y: 158, endPoint x: 265, endPoint y: 65, distance: 93.2
click at [265, 65] on div "Drag Completed Score 3 Objective Performance Measure Initiative Milestone Actio…" at bounding box center [575, 111] width 629 height 111
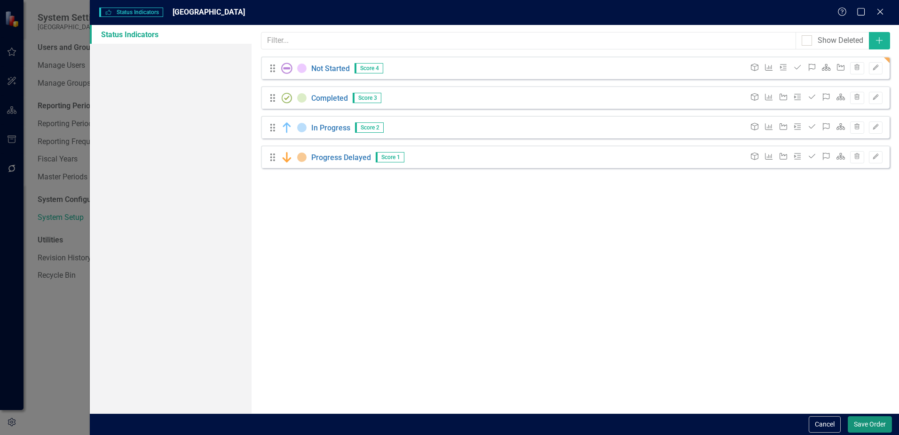
click at [868, 423] on button "Save Order" at bounding box center [870, 424] width 44 height 16
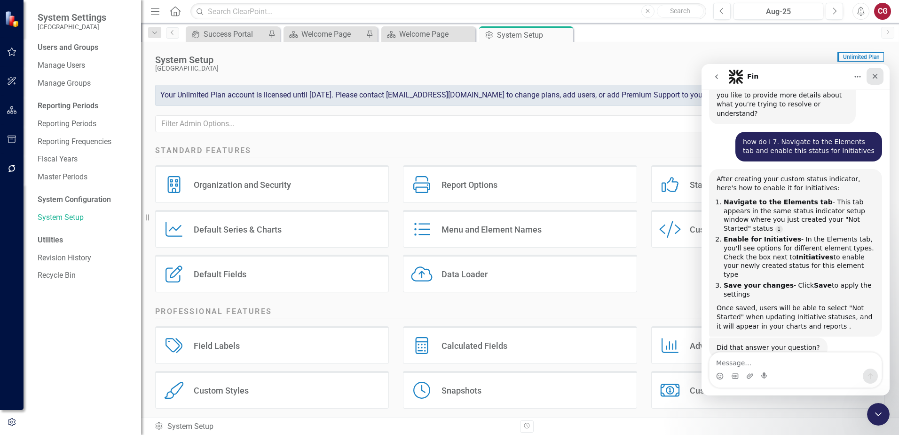
click at [881, 78] on div "Close" at bounding box center [875, 76] width 17 height 17
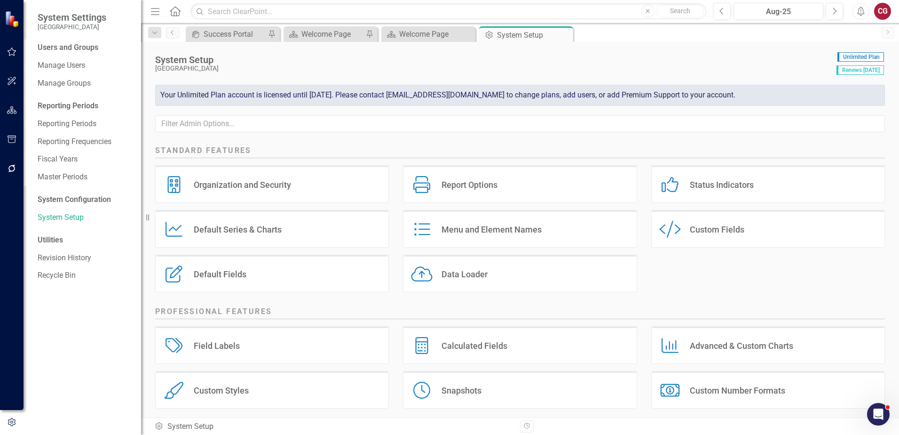
scroll to position [472, 0]
click at [15, 108] on icon "button" at bounding box center [12, 110] width 10 height 8
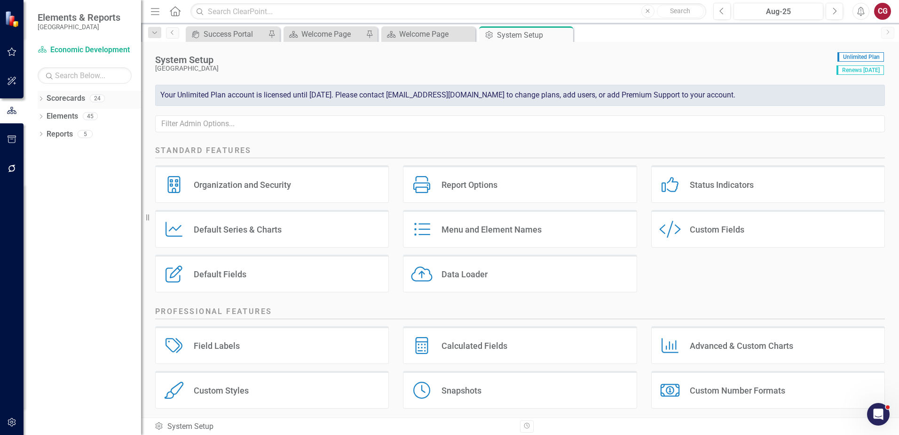
click at [43, 99] on icon "Dropdown" at bounding box center [41, 99] width 7 height 5
click at [43, 115] on icon "Dropdown" at bounding box center [45, 116] width 7 height 6
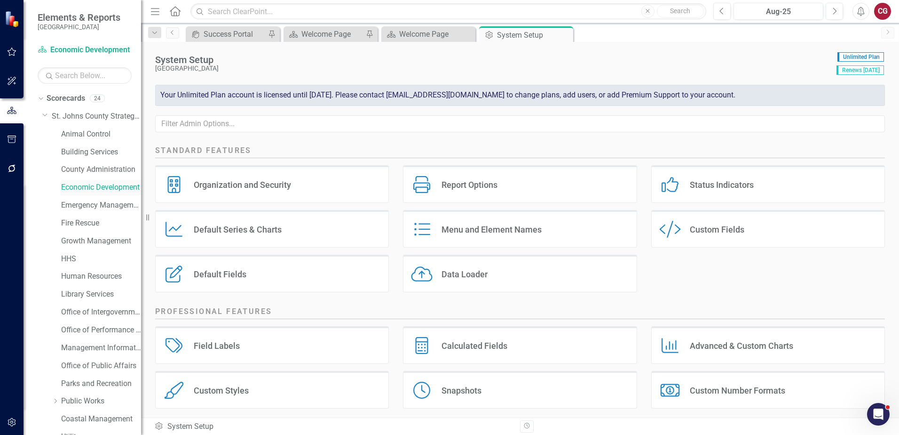
click at [70, 190] on link "Economic Development" at bounding box center [101, 187] width 80 height 11
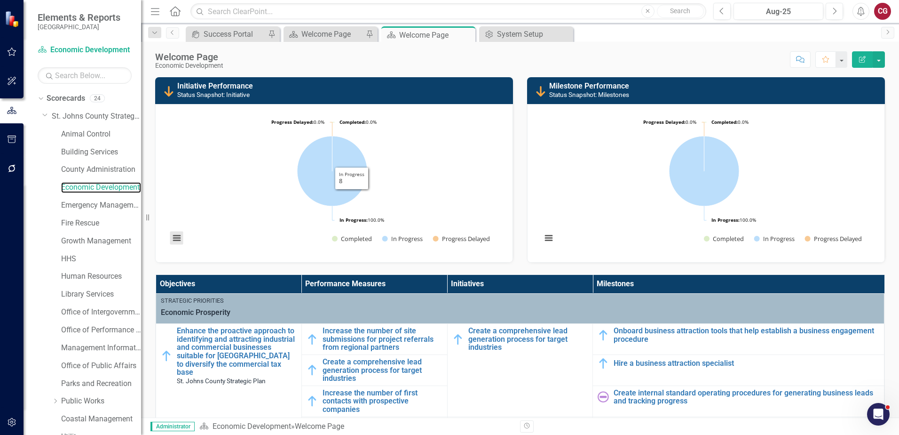
click at [173, 235] on button "View chart menu, Chart" at bounding box center [176, 237] width 13 height 13
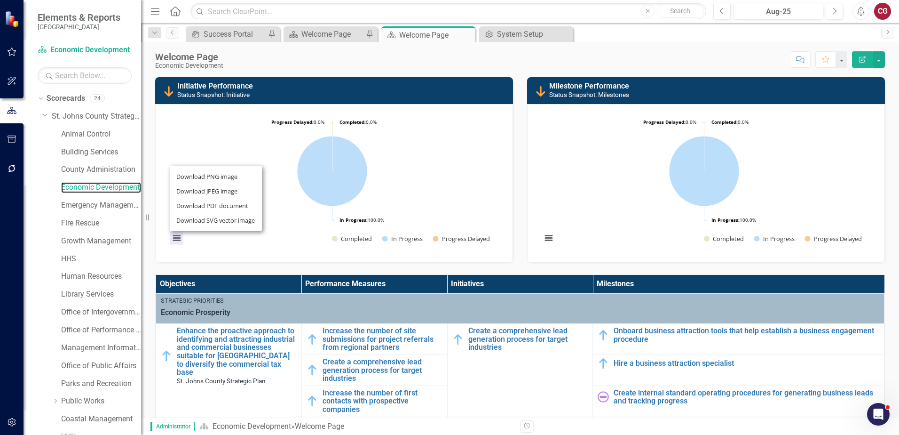
click at [455, 184] on rect "Interactive chart" at bounding box center [332, 181] width 334 height 141
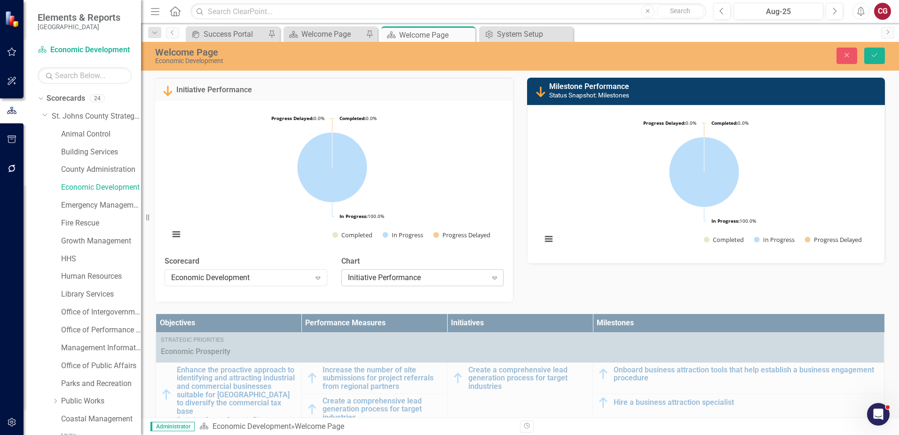
click at [418, 279] on div "Initiative Performance" at bounding box center [417, 277] width 139 height 11
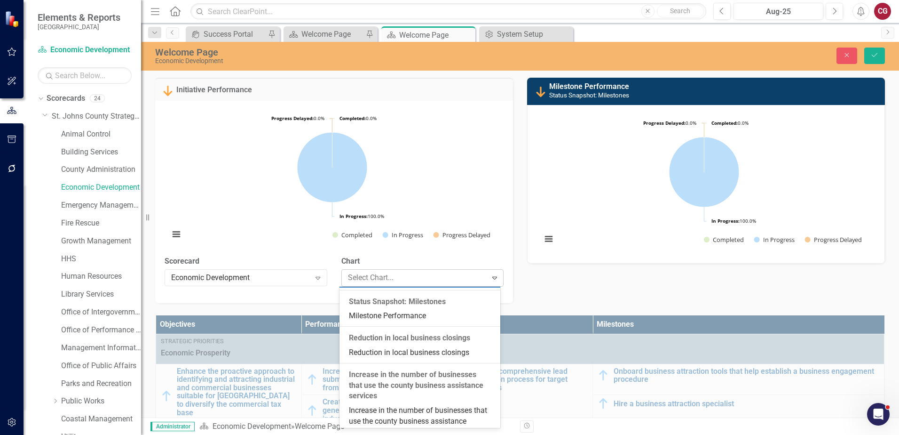
scroll to position [991, 0]
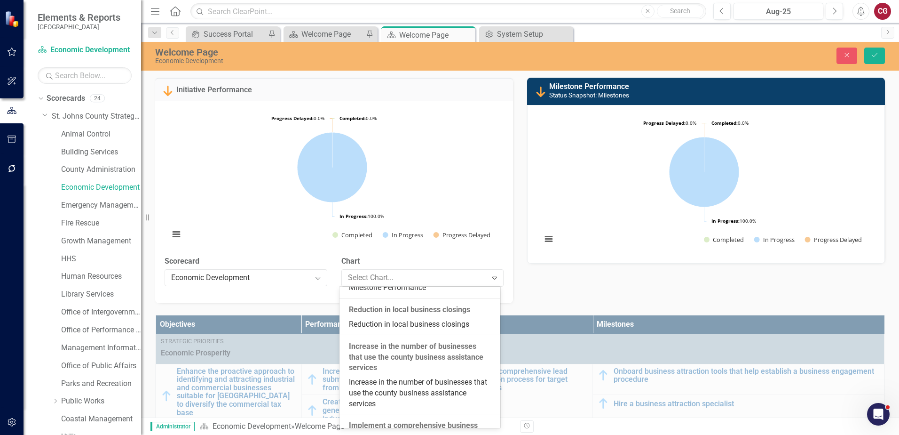
click at [392, 257] on div "Initiative Performance" at bounding box center [422, 251] width 146 height 11
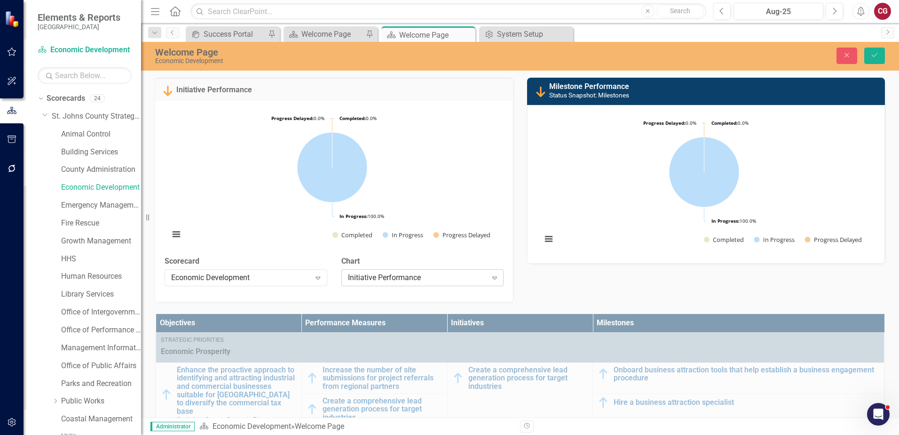
click at [390, 275] on div "Initiative Performance" at bounding box center [417, 277] width 139 height 11
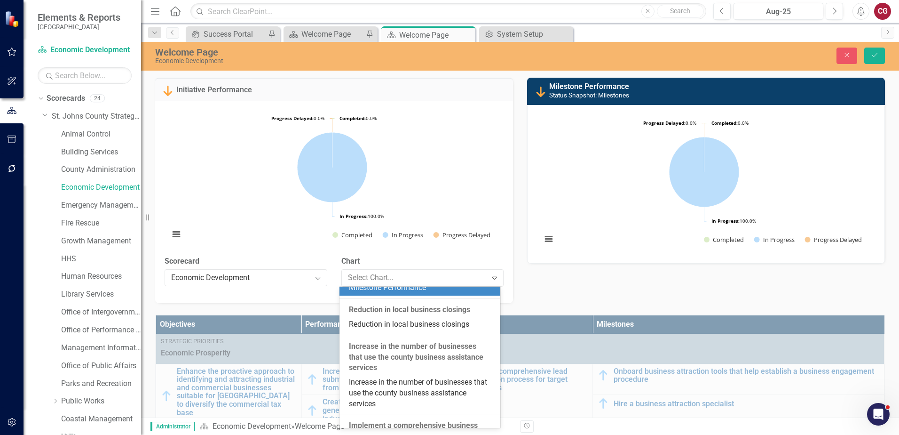
click at [381, 293] on div "Milestone Performance" at bounding box center [422, 287] width 146 height 11
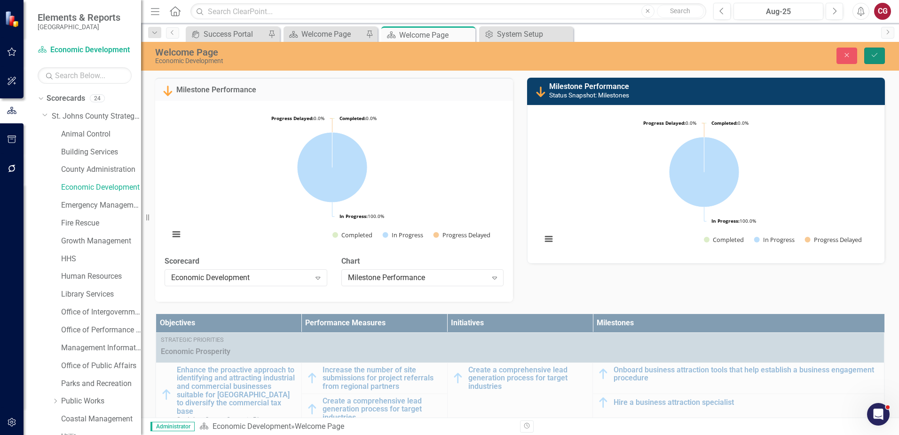
click at [872, 53] on icon "Save" at bounding box center [875, 55] width 8 height 7
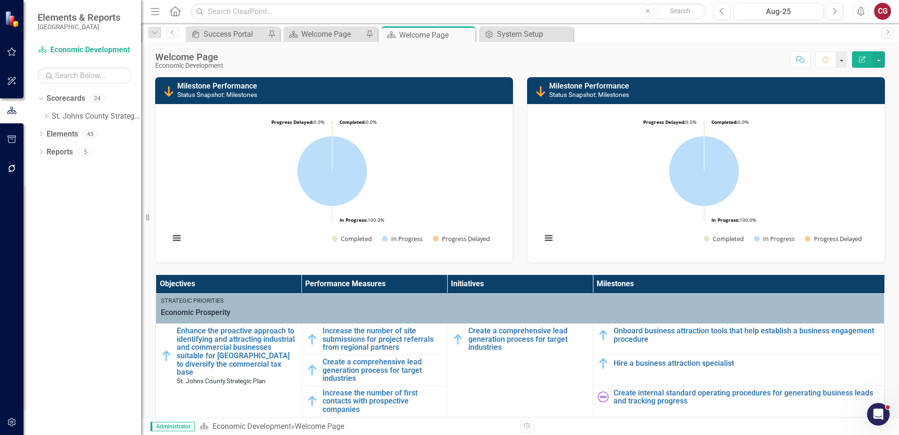
click at [430, 175] on rect "Interactive chart" at bounding box center [332, 181] width 334 height 141
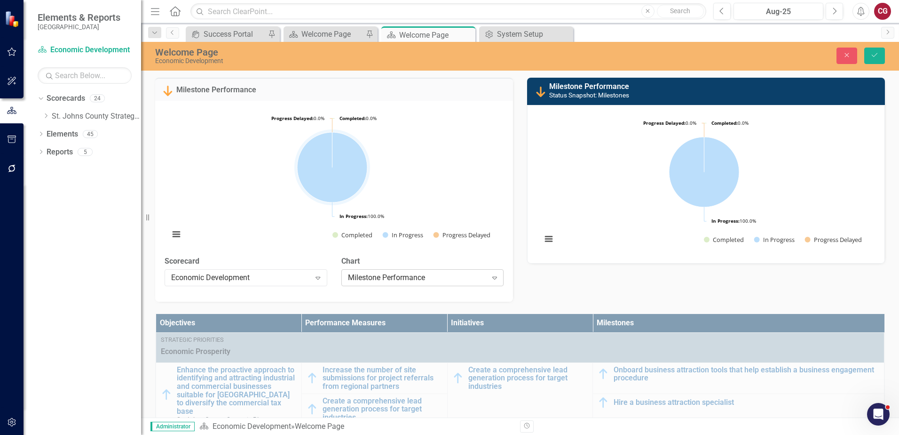
click at [417, 275] on div "Milestone Performance" at bounding box center [417, 277] width 139 height 11
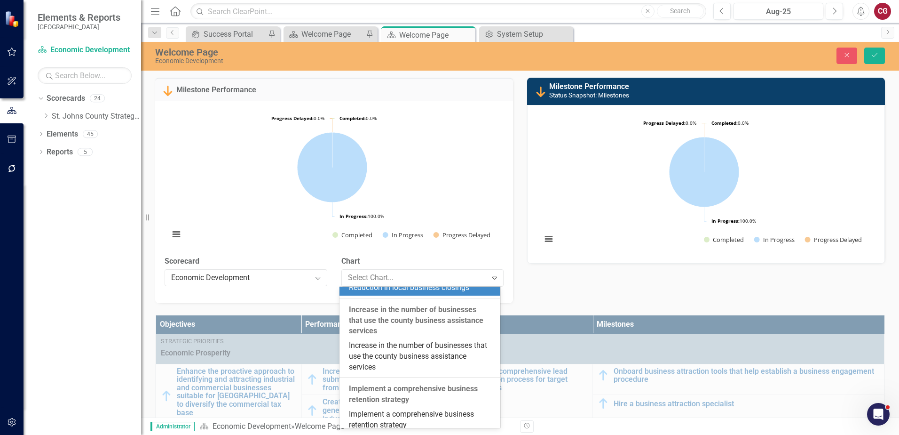
scroll to position [981, 0]
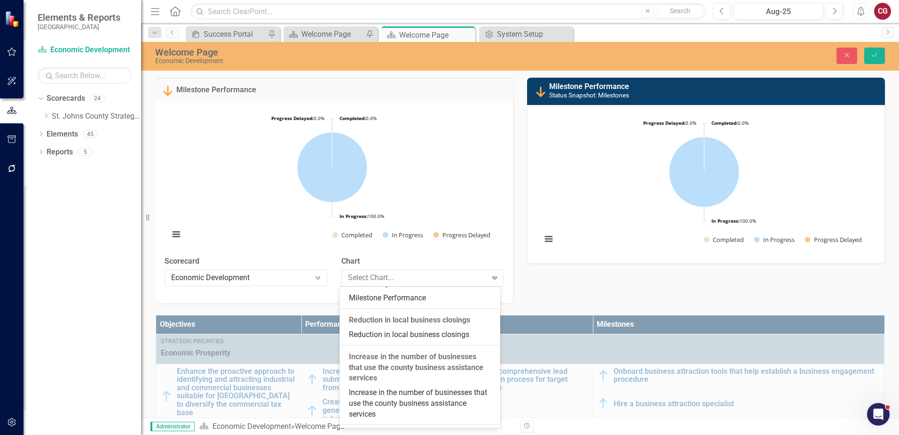
click at [393, 267] on div "Initiative Performance" at bounding box center [422, 261] width 146 height 11
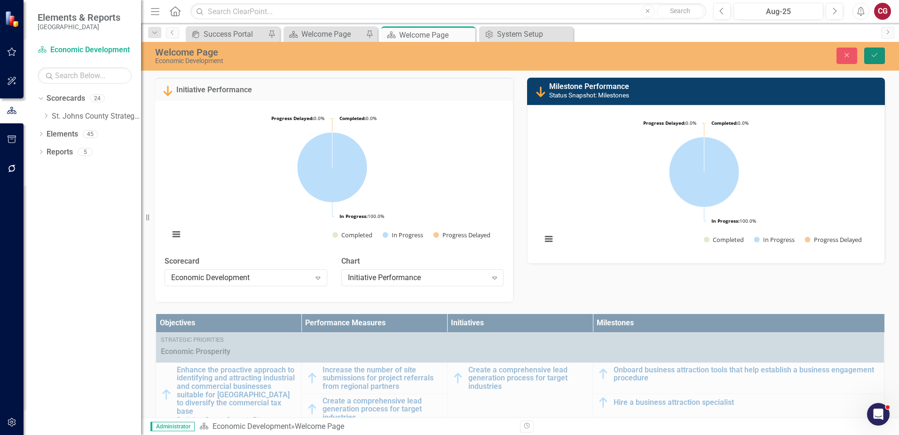
click at [875, 61] on button "Save" at bounding box center [874, 56] width 21 height 16
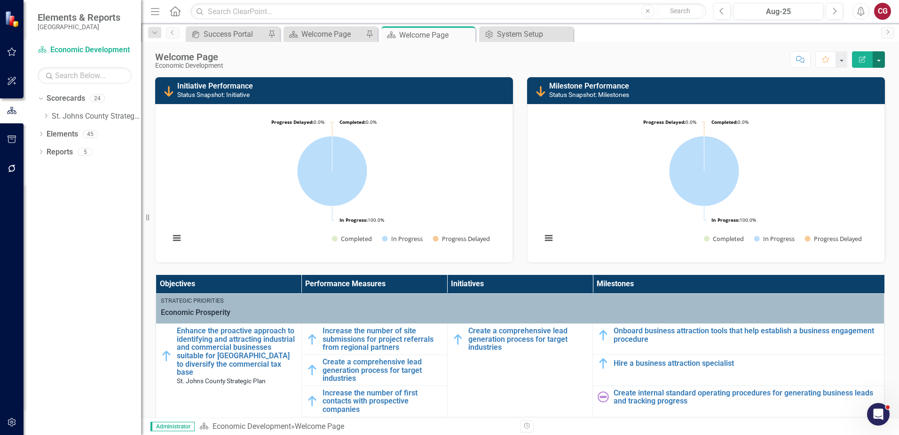
click at [877, 61] on button "button" at bounding box center [879, 59] width 12 height 16
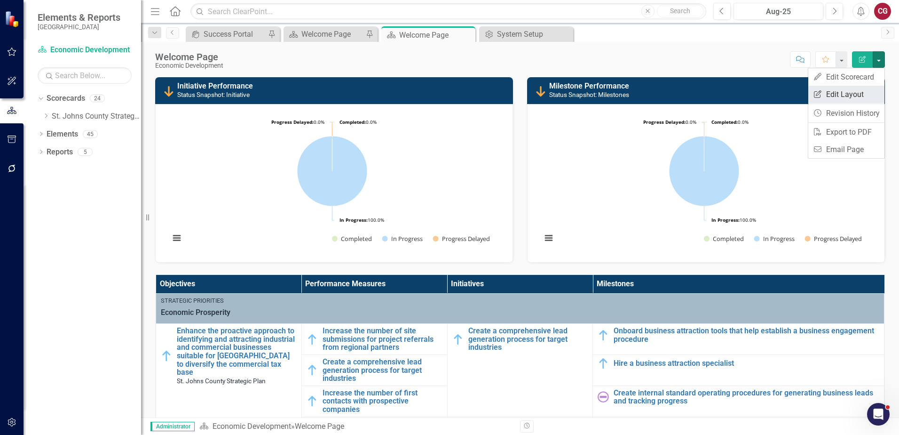
click at [851, 92] on link "Edit Report Edit Layout" at bounding box center [847, 94] width 76 height 17
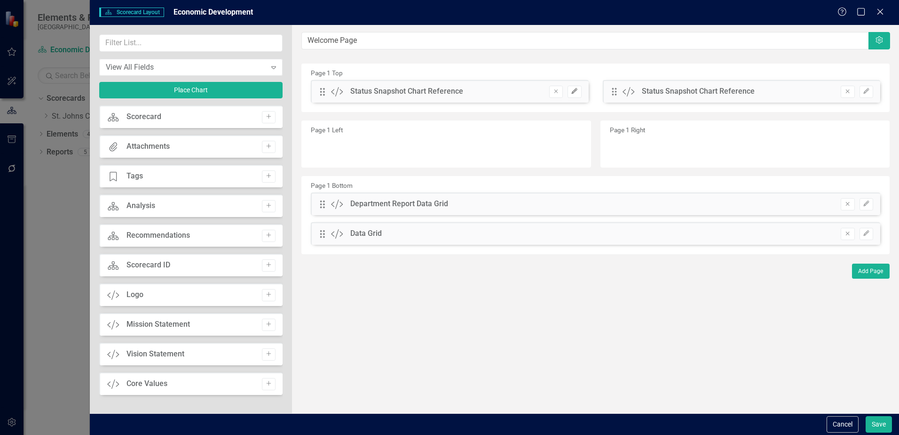
click at [576, 91] on icon "button" at bounding box center [575, 91] width 6 height 6
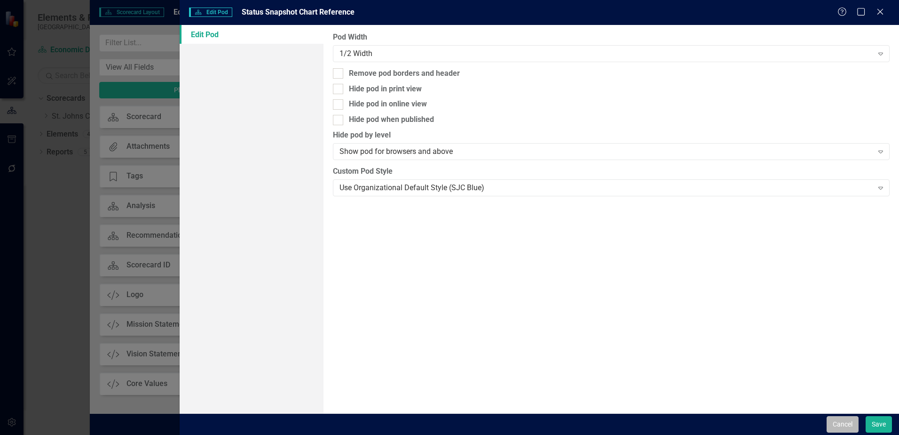
click at [843, 419] on button "Cancel" at bounding box center [843, 424] width 32 height 16
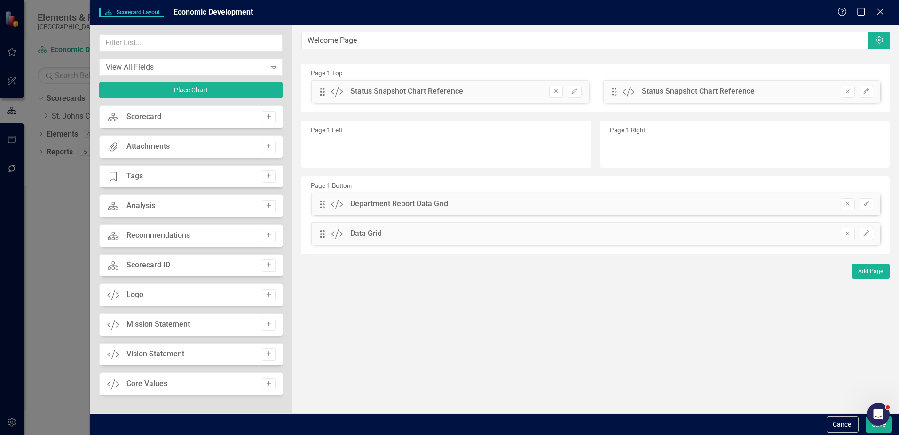
click at [431, 87] on div "Status Snapshot Chart Reference" at bounding box center [406, 91] width 113 height 11
click at [849, 428] on button "Cancel" at bounding box center [843, 424] width 32 height 16
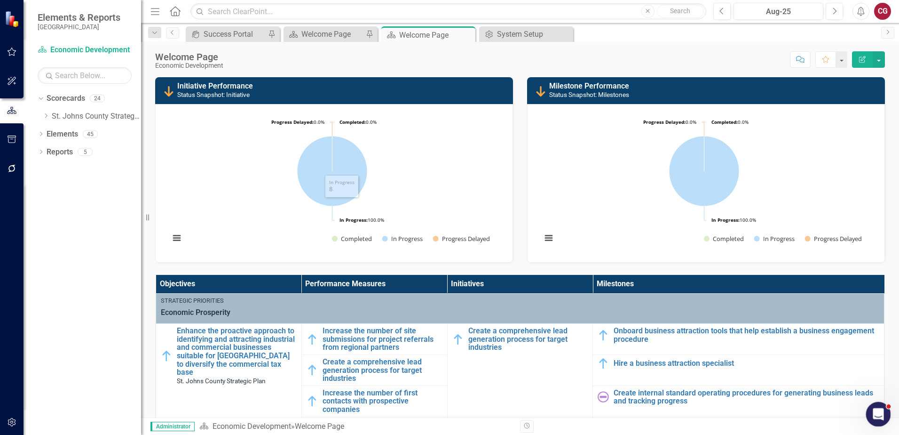
click at [880, 408] on icon "Open Intercom Messenger" at bounding box center [878, 413] width 16 height 16
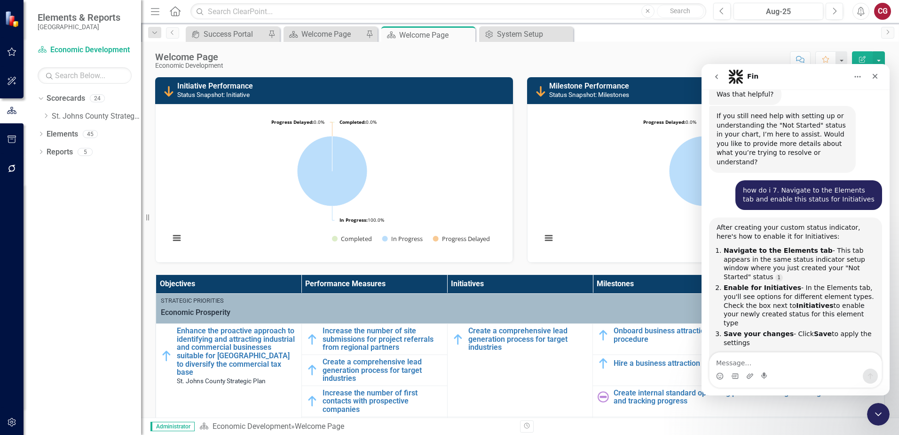
scroll to position [472, 0]
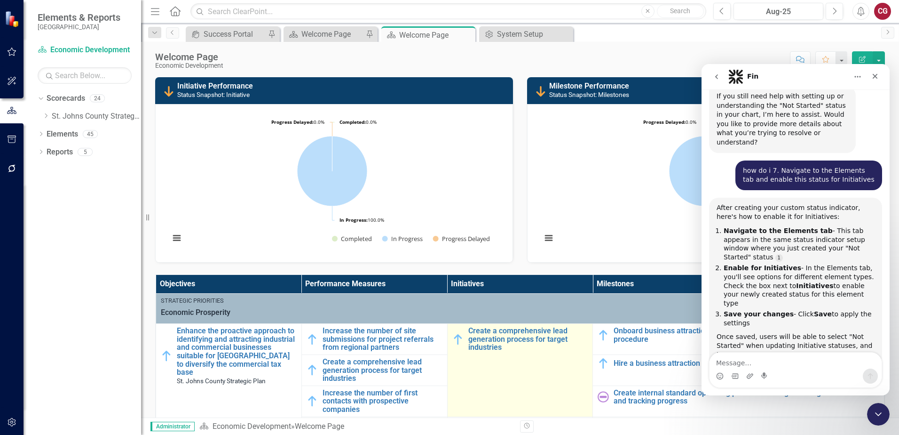
click at [452, 334] on img at bounding box center [457, 338] width 11 height 11
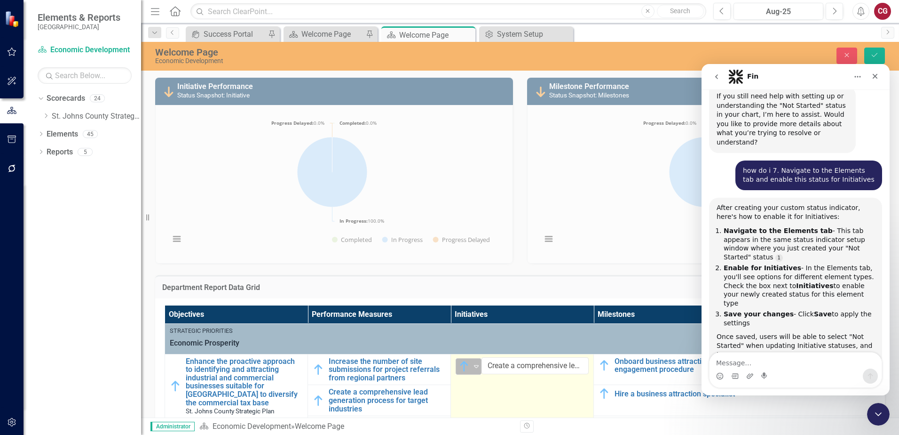
click at [481, 373] on div "Expand" at bounding box center [476, 366] width 9 height 16
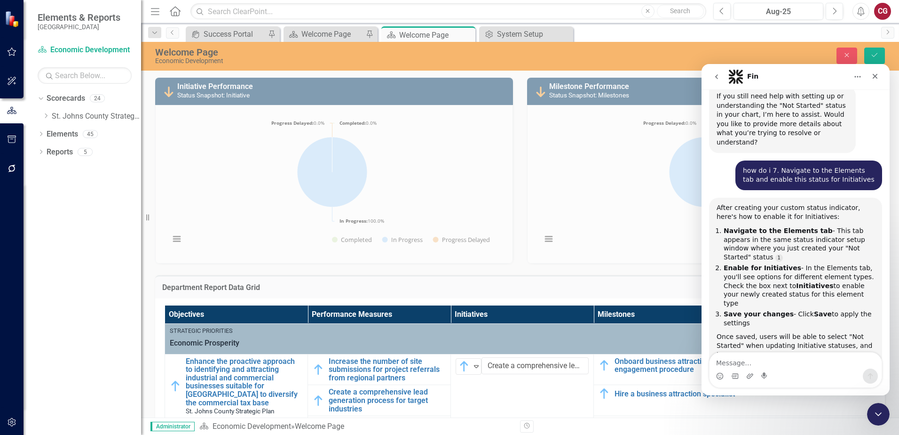
click at [613, 286] on td "Edit Report Select Report Link View Page" at bounding box center [708, 288] width 341 height 12
click at [880, 74] on div "Close" at bounding box center [875, 76] width 17 height 17
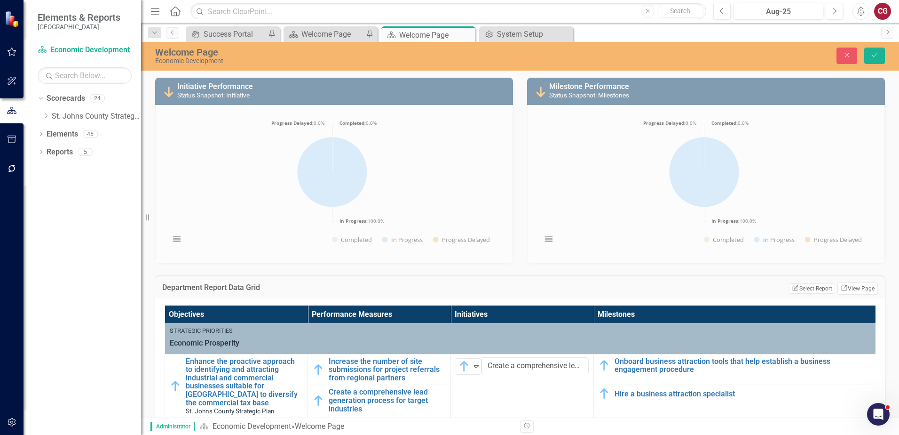
click at [19, 417] on button "button" at bounding box center [11, 422] width 21 height 20
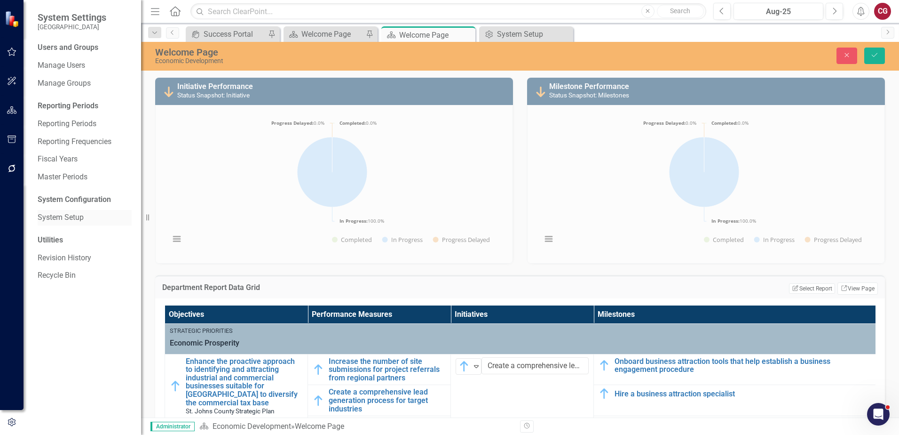
click at [64, 214] on link "System Setup" at bounding box center [85, 217] width 94 height 11
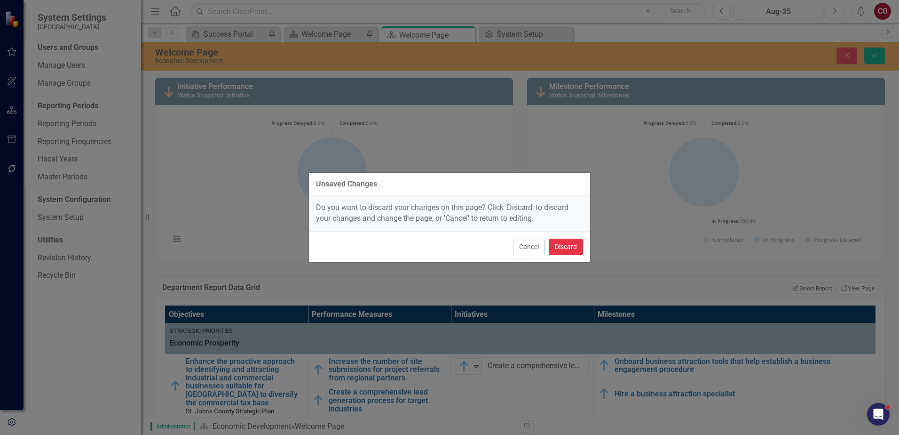
click at [563, 242] on button "Discard" at bounding box center [566, 246] width 34 height 16
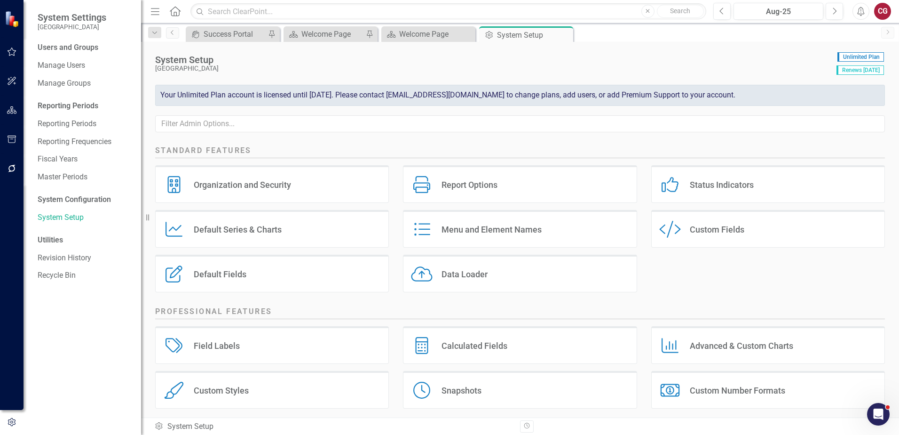
click at [735, 188] on div "Status Indicators" at bounding box center [722, 184] width 64 height 11
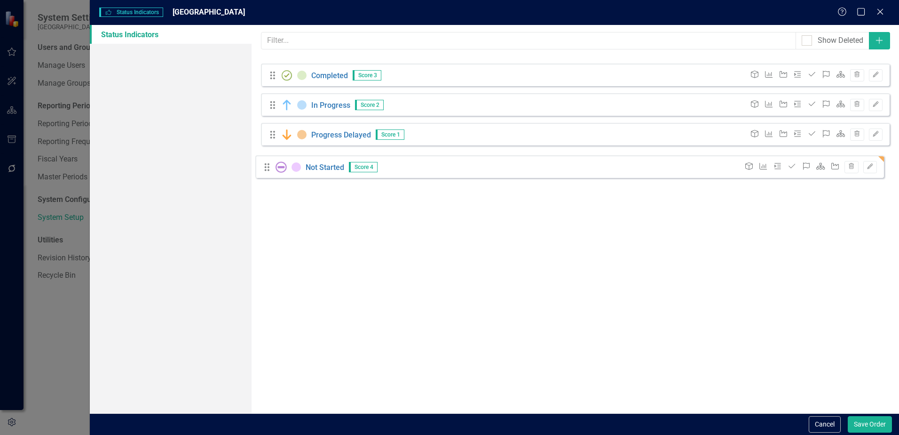
drag, startPoint x: 271, startPoint y: 69, endPoint x: 266, endPoint y: 167, distance: 98.9
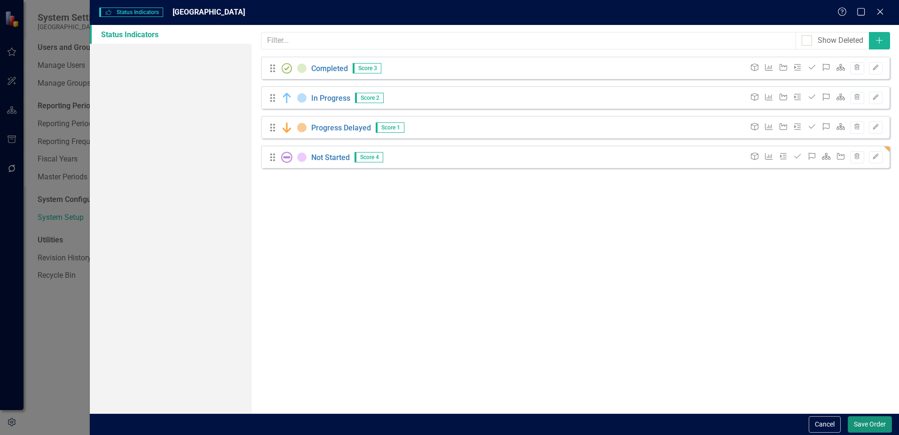
click at [868, 418] on button "Save Order" at bounding box center [870, 424] width 44 height 16
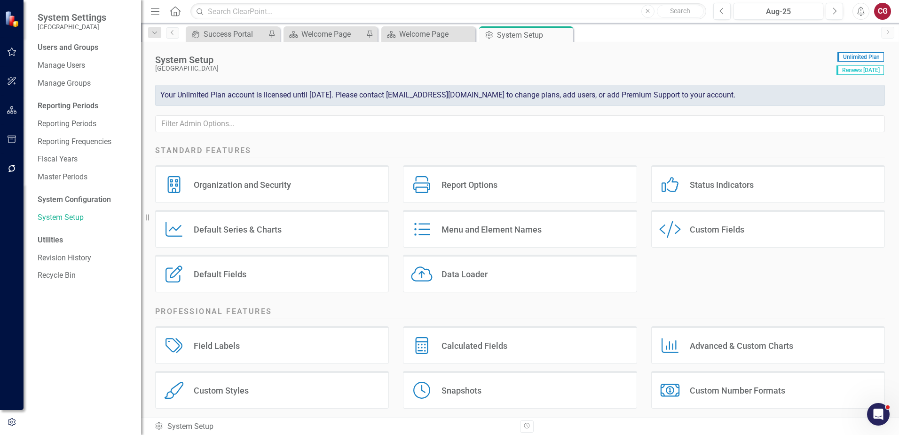
click at [710, 192] on div "Status Indicators Status Indicators" at bounding box center [768, 184] width 234 height 38
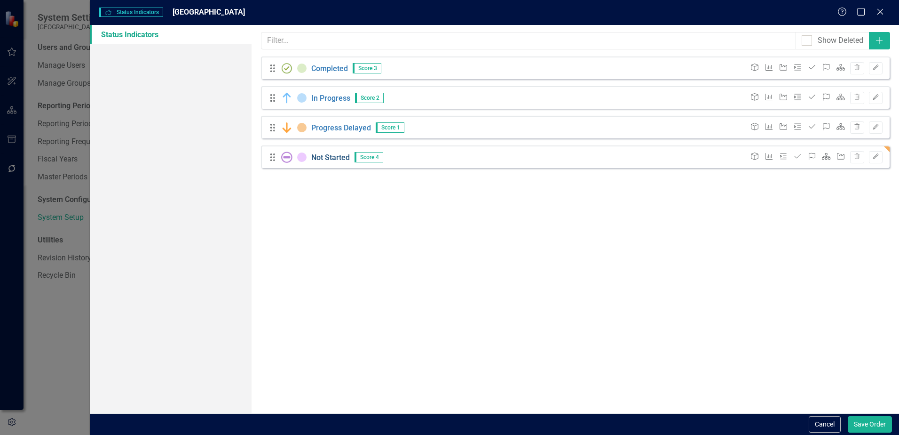
click at [323, 157] on link "Not Started" at bounding box center [330, 156] width 39 height 9
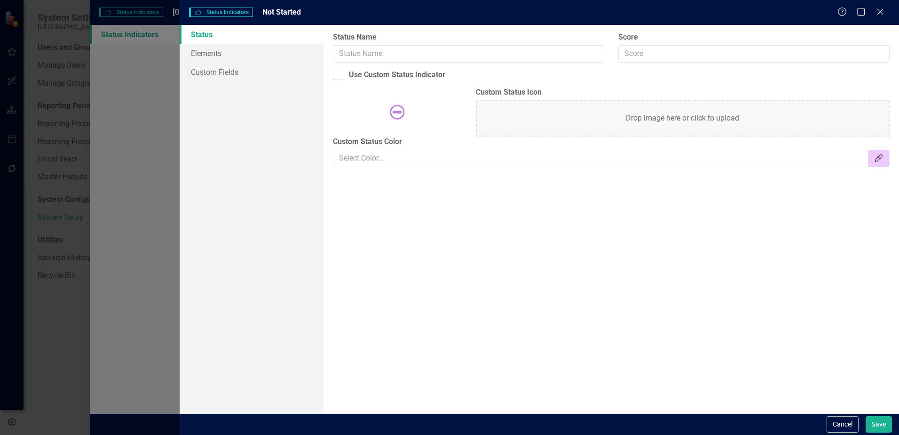
type input "Not Started"
type input "4"
checkbox input "true"
type input "#edcbff"
click at [391, 53] on input "Not Started" at bounding box center [468, 53] width 271 height 17
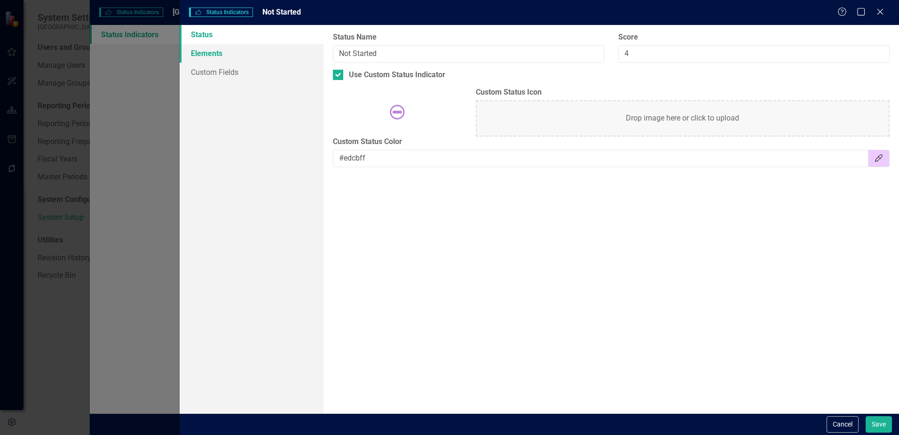
click at [201, 48] on link "Elements" at bounding box center [252, 53] width 144 height 19
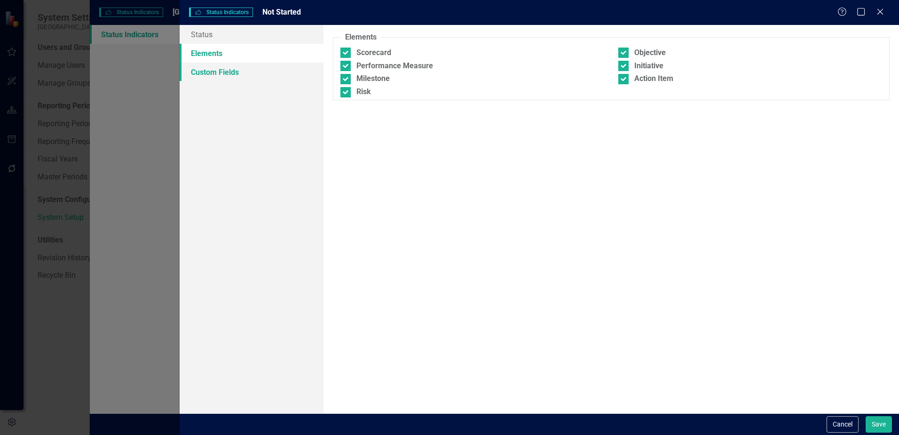
click at [215, 74] on link "Custom Fields" at bounding box center [252, 72] width 144 height 19
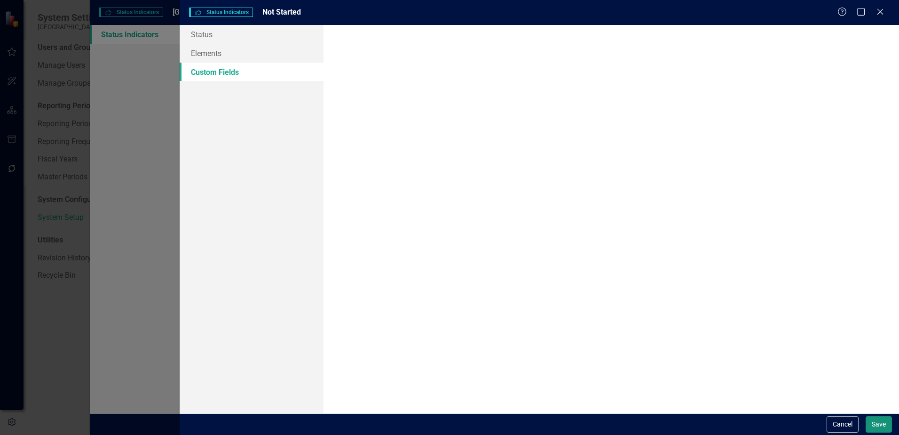
click at [870, 420] on button "Save" at bounding box center [879, 424] width 26 height 16
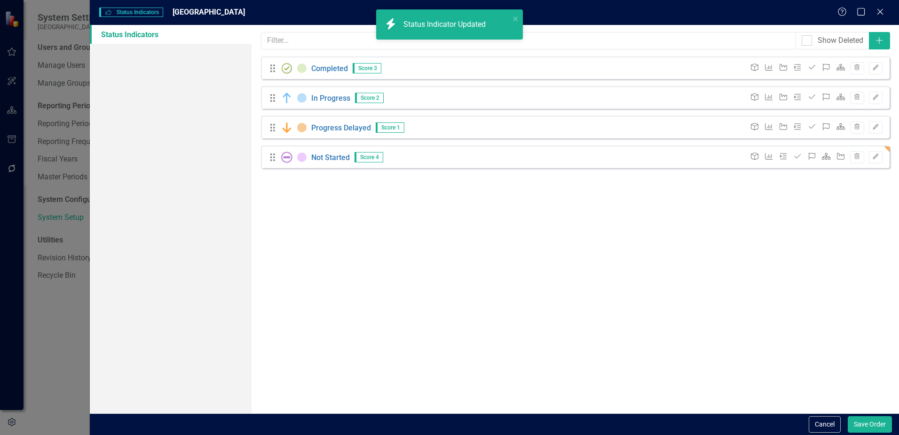
click at [848, 424] on div "Cancel Save Order" at bounding box center [850, 424] width 86 height 16
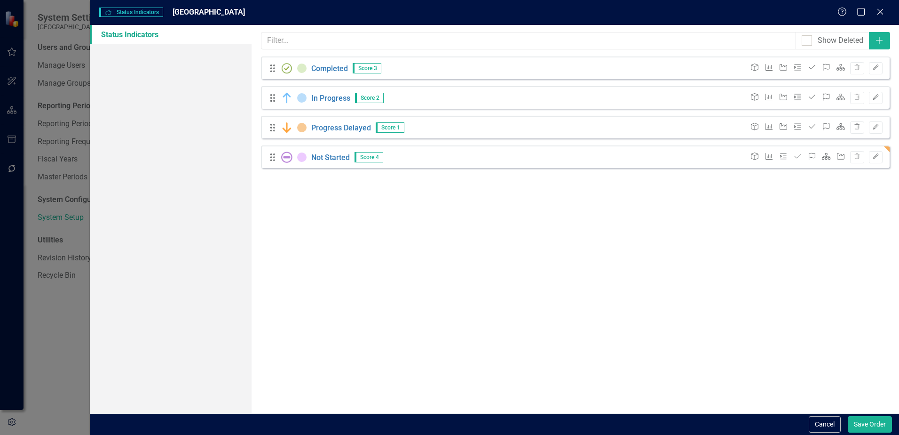
click at [842, 157] on icon "Initiative" at bounding box center [840, 156] width 9 height 8
click at [835, 160] on div "Objective Performance Measure Milestone Action Item Risk Scorecard Initiative T…" at bounding box center [813, 157] width 137 height 12
click at [793, 157] on icon "Action Item" at bounding box center [797, 156] width 9 height 8
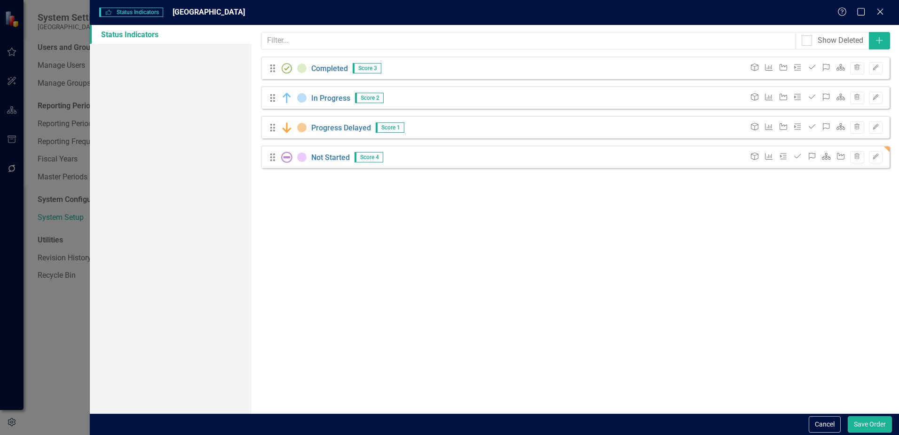
click at [794, 157] on icon "Action Item" at bounding box center [797, 156] width 9 height 8
click at [879, 159] on icon "Edit" at bounding box center [875, 157] width 7 height 6
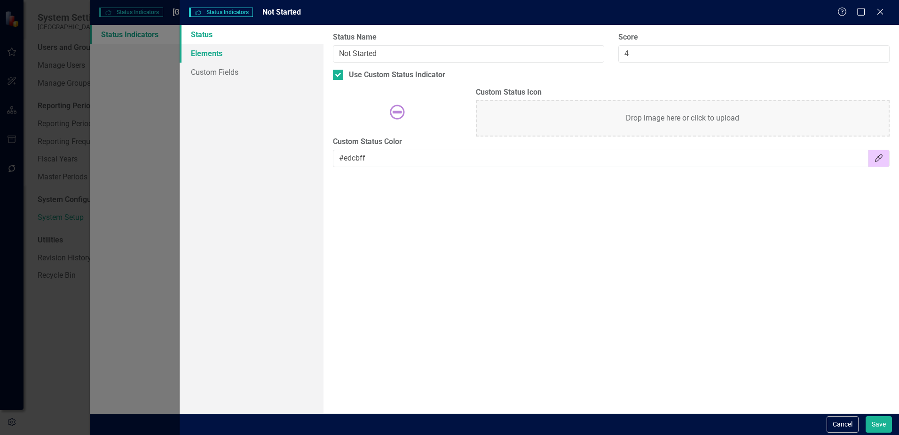
click at [249, 55] on link "Elements" at bounding box center [252, 53] width 144 height 19
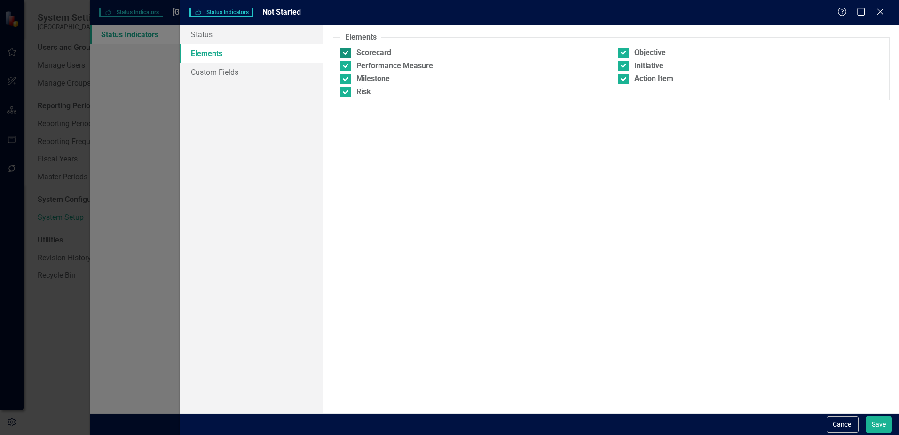
click at [349, 51] on div at bounding box center [346, 53] width 10 height 10
click at [347, 51] on input "Scorecard" at bounding box center [344, 51] width 6 height 6
checkbox input "false"
click at [347, 64] on div at bounding box center [346, 66] width 10 height 10
click at [347, 64] on input "Performance Measure" at bounding box center [344, 64] width 6 height 6
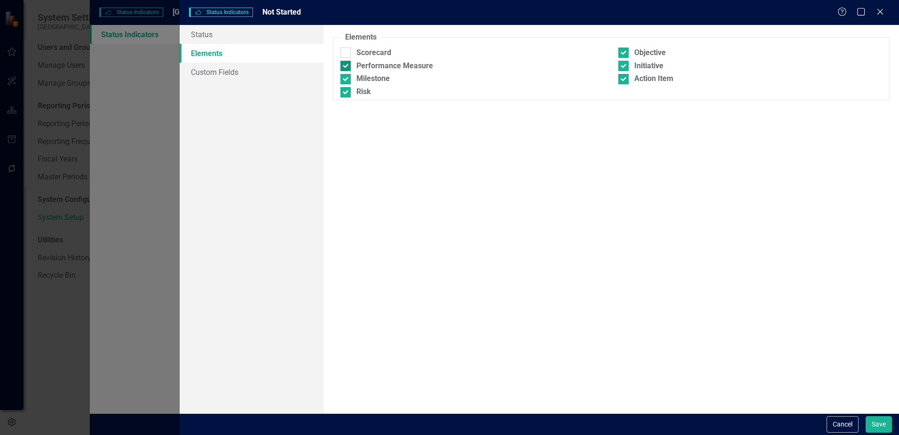
checkbox input "false"
click at [347, 79] on div at bounding box center [346, 79] width 10 height 10
click at [347, 79] on input "Milestone" at bounding box center [344, 77] width 6 height 6
checkbox input "false"
click at [346, 92] on input "Risk" at bounding box center [344, 90] width 6 height 6
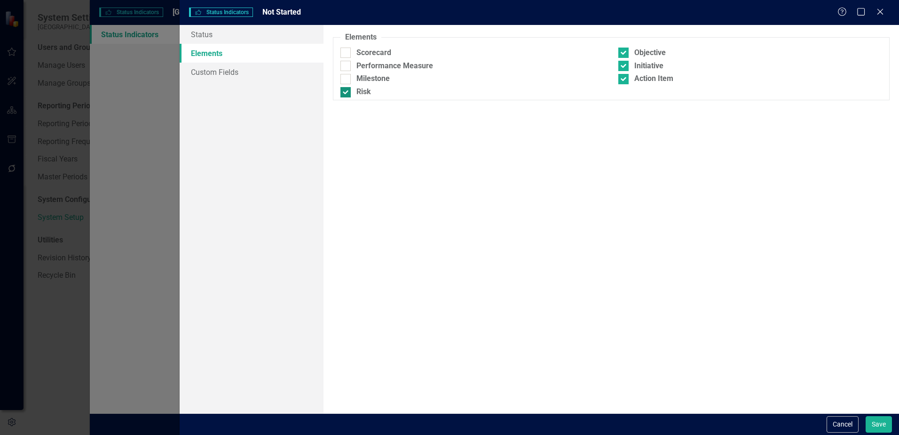
checkbox input "false"
click at [627, 54] on div at bounding box center [623, 53] width 10 height 10
click at [625, 54] on input "Objective" at bounding box center [621, 51] width 6 height 6
checkbox input "false"
click at [623, 68] on div at bounding box center [623, 66] width 10 height 10
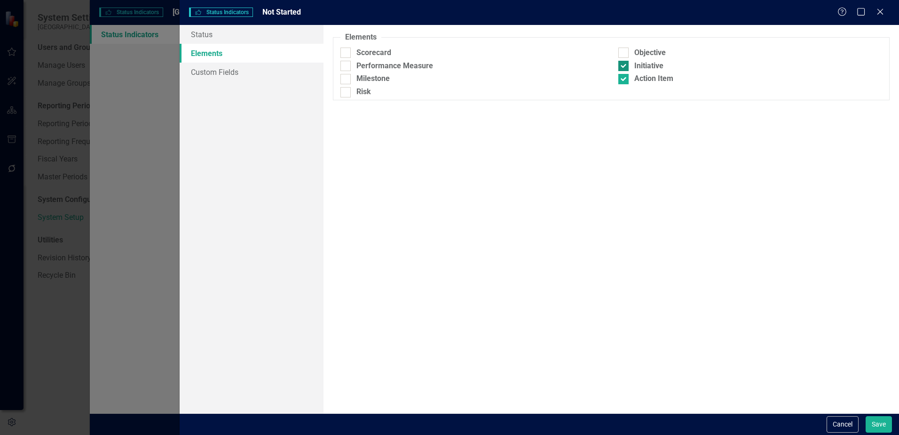
click at [623, 67] on input "Initiative" at bounding box center [621, 64] width 6 height 6
checkbox input "false"
click at [625, 78] on div at bounding box center [623, 79] width 10 height 10
click at [625, 78] on input "Action Item" at bounding box center [621, 77] width 6 height 6
checkbox input "false"
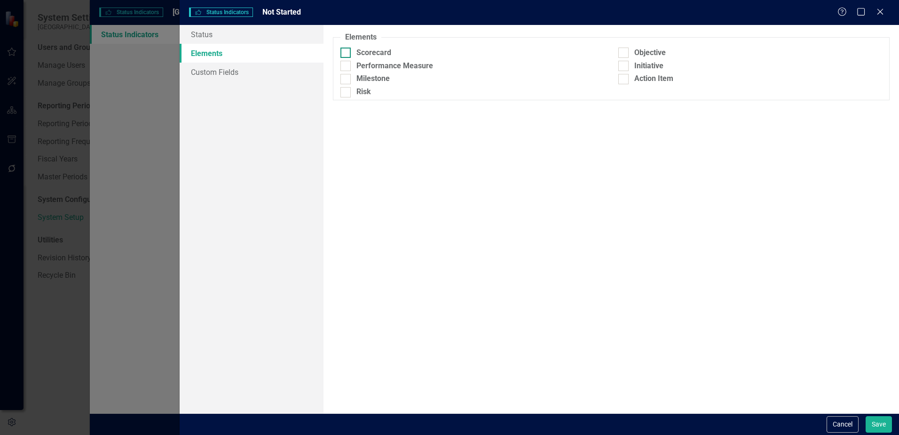
click at [347, 53] on div at bounding box center [346, 53] width 10 height 10
click at [347, 53] on input "Scorecard" at bounding box center [344, 51] width 6 height 6
checkbox input "true"
click at [349, 66] on div at bounding box center [346, 66] width 10 height 10
click at [347, 66] on input "Performance Measure" at bounding box center [344, 64] width 6 height 6
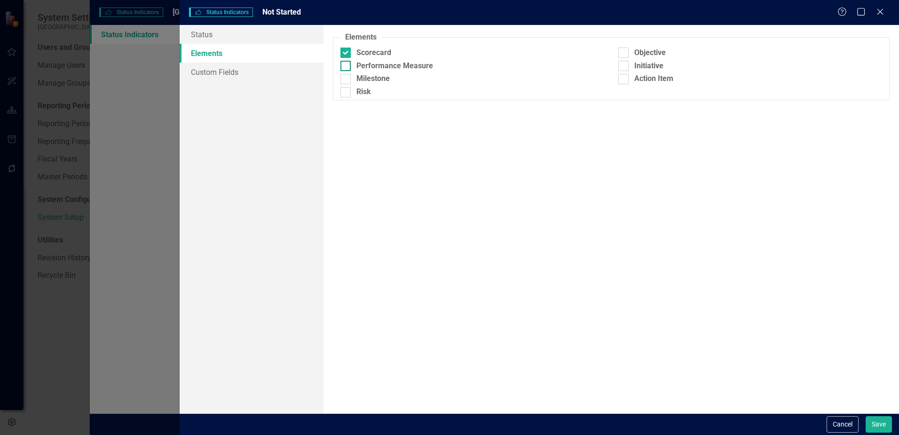
checkbox input "true"
click at [348, 80] on div at bounding box center [346, 79] width 10 height 10
click at [347, 80] on input "Milestone" at bounding box center [344, 77] width 6 height 6
checkbox input "true"
click at [347, 90] on div at bounding box center [346, 92] width 10 height 10
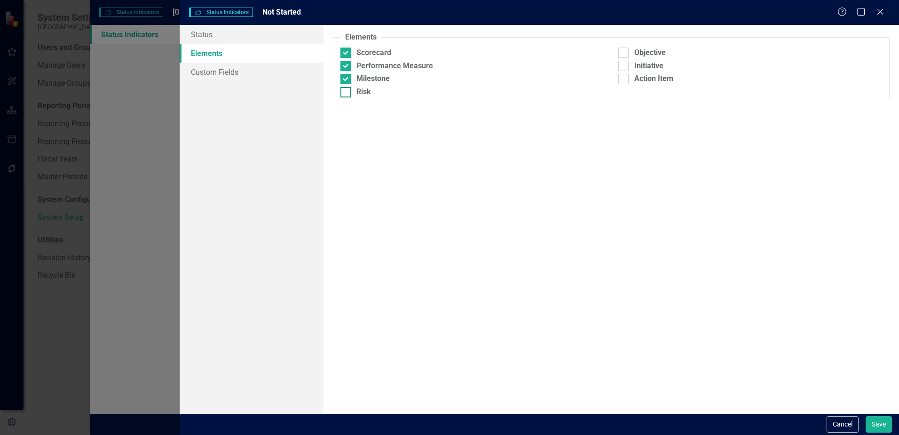
click at [347, 90] on input "Risk" at bounding box center [344, 90] width 6 height 6
checkbox input "true"
click at [624, 50] on input "Objective" at bounding box center [621, 51] width 6 height 6
checkbox input "true"
click at [624, 65] on input "Initiative" at bounding box center [621, 64] width 6 height 6
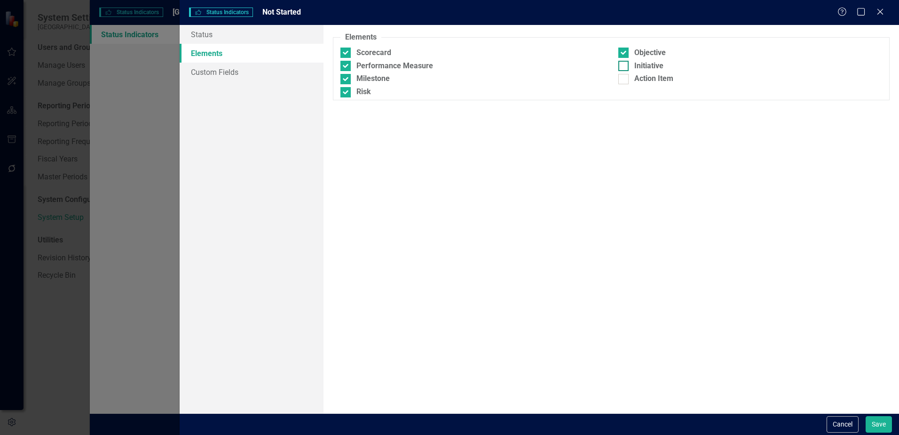
checkbox input "true"
click at [624, 81] on div at bounding box center [623, 79] width 10 height 10
click at [624, 80] on input "Action Item" at bounding box center [621, 77] width 6 height 6
checkbox input "true"
click at [227, 76] on link "Custom Fields" at bounding box center [252, 72] width 144 height 19
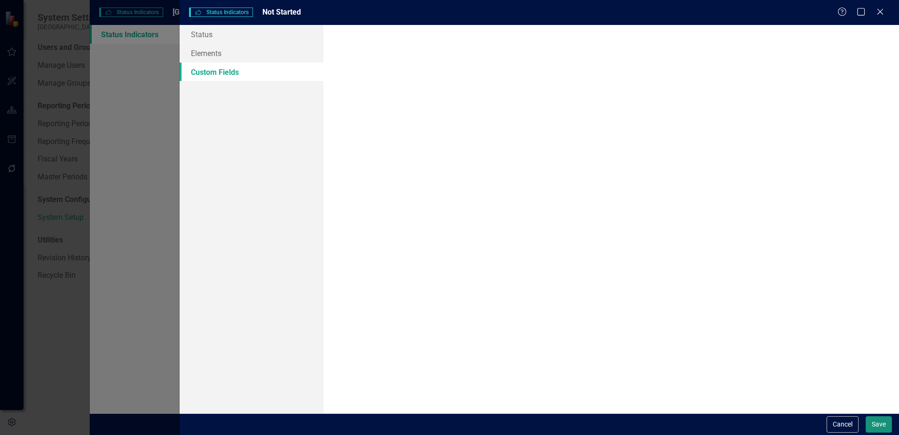
click at [875, 420] on button "Save" at bounding box center [879, 424] width 26 height 16
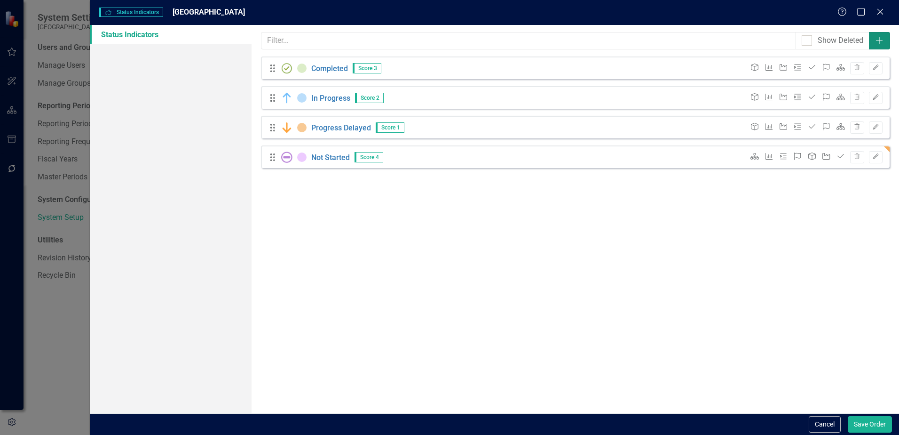
click at [880, 44] on icon "Add" at bounding box center [879, 41] width 9 height 8
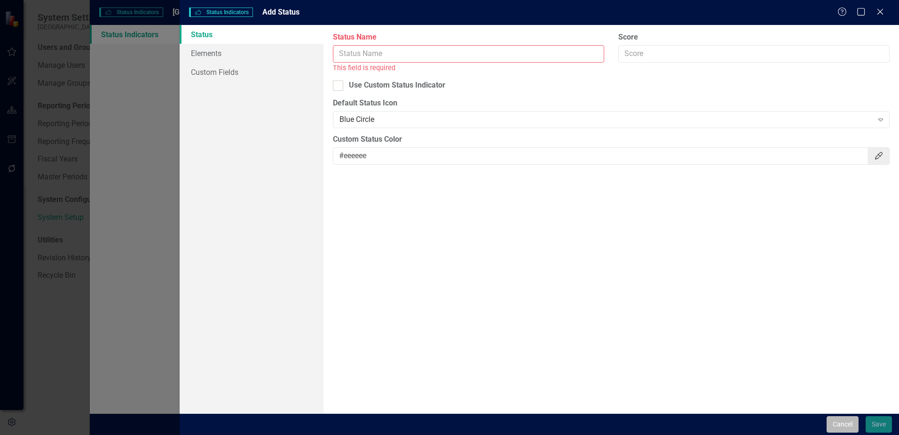
click at [831, 425] on button "Cancel" at bounding box center [843, 424] width 32 height 16
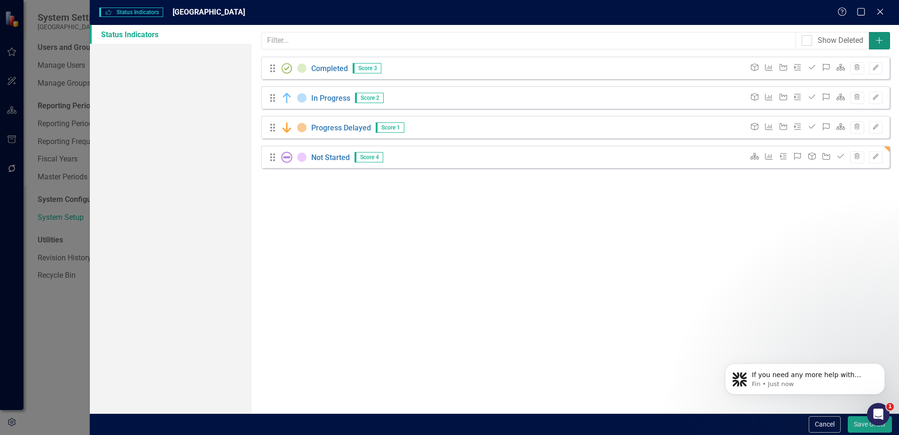
scroll to position [530, 0]
click at [876, 154] on icon "Edit" at bounding box center [875, 157] width 7 height 6
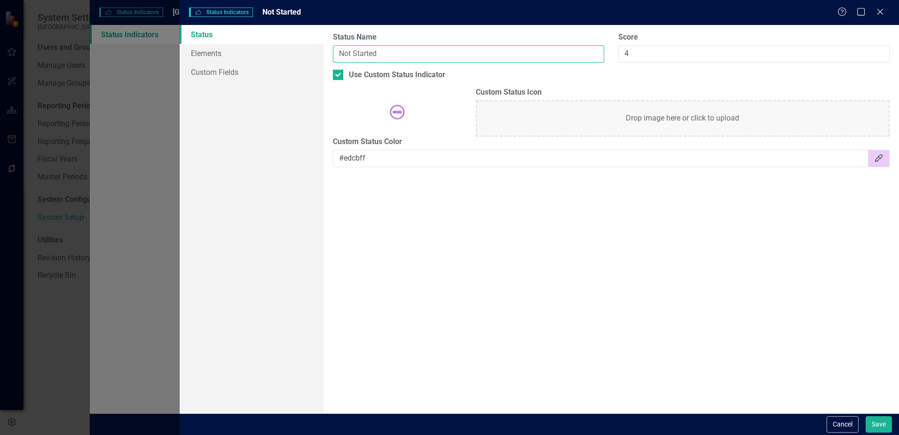
click at [473, 55] on input "Not Started" at bounding box center [468, 53] width 271 height 17
click at [212, 49] on link "Elements" at bounding box center [252, 53] width 144 height 19
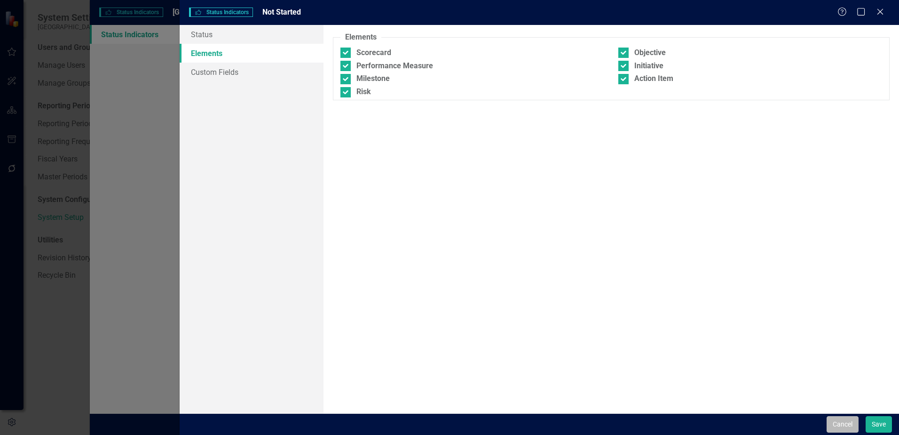
click at [844, 425] on button "Cancel" at bounding box center [843, 424] width 32 height 16
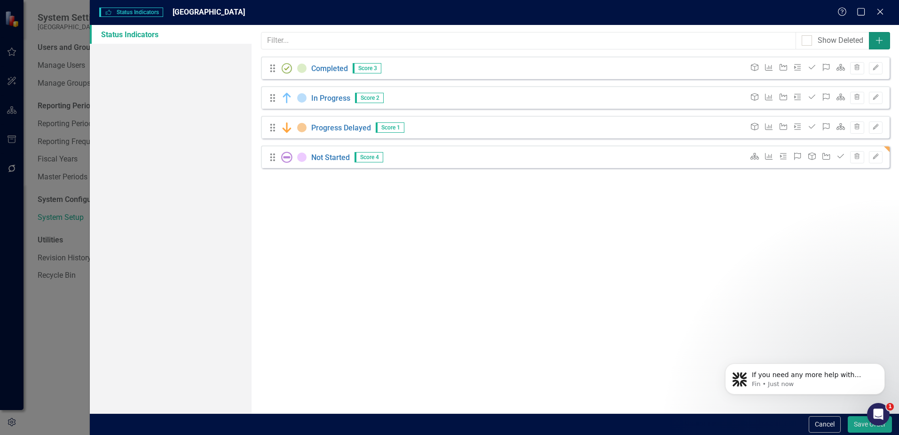
click at [879, 42] on icon "Add" at bounding box center [879, 41] width 9 height 8
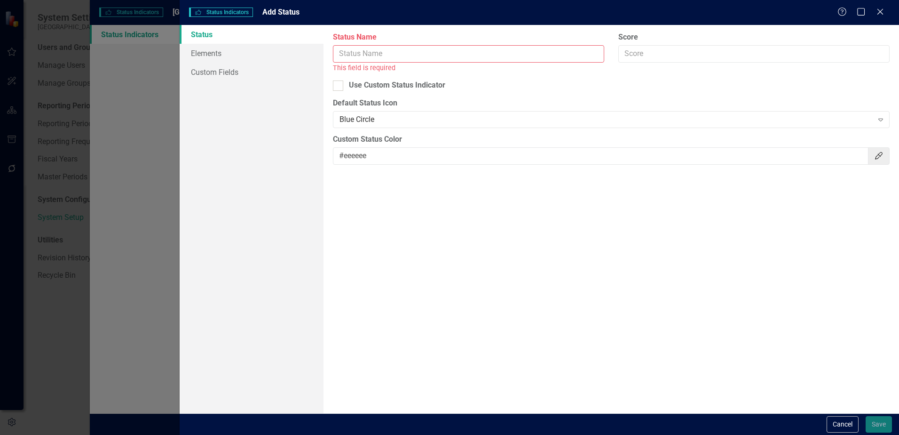
click at [825, 422] on div "Cancel Save" at bounding box center [859, 424] width 68 height 16
click at [843, 424] on button "Cancel" at bounding box center [843, 424] width 32 height 16
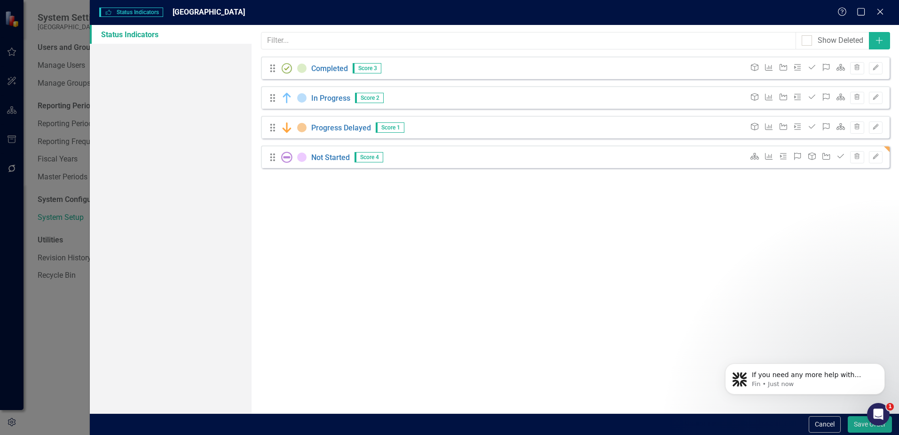
click at [787, 155] on icon "Milestone" at bounding box center [783, 156] width 9 height 8
click at [878, 156] on icon "Edit" at bounding box center [875, 157] width 7 height 6
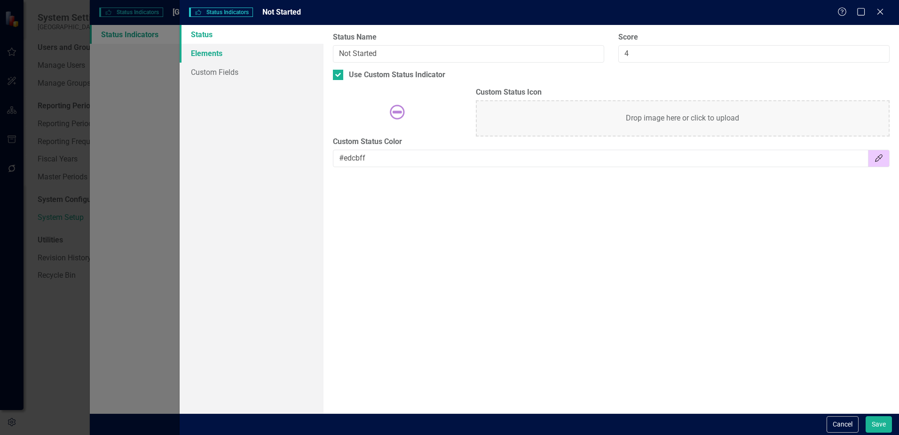
click at [211, 54] on link "Elements" at bounding box center [252, 53] width 144 height 19
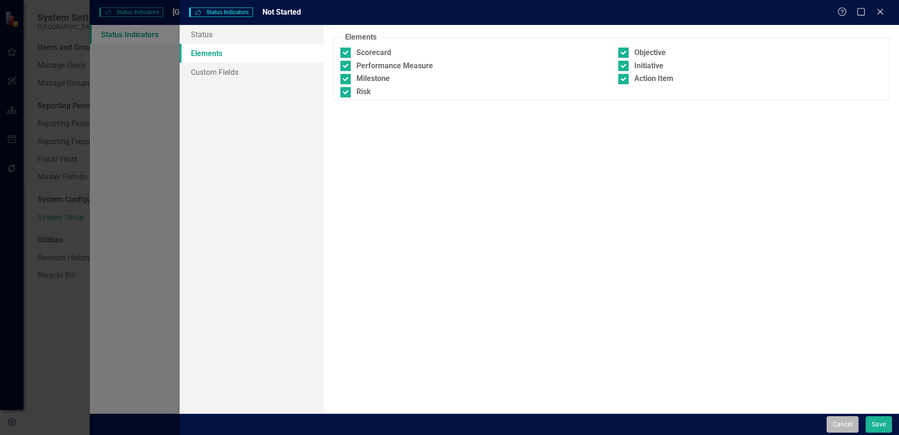
click at [835, 422] on button "Cancel" at bounding box center [843, 424] width 32 height 16
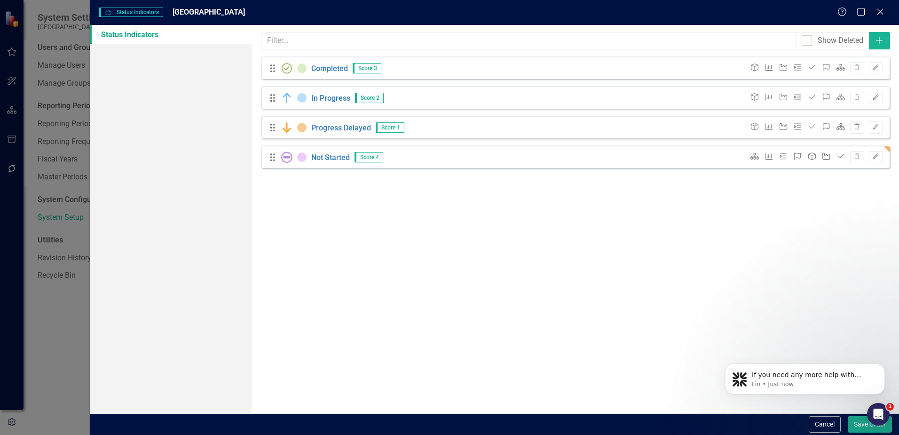
click at [753, 127] on icon "Objective" at bounding box center [754, 127] width 9 height 8
click at [881, 130] on button "Edit" at bounding box center [876, 127] width 14 height 12
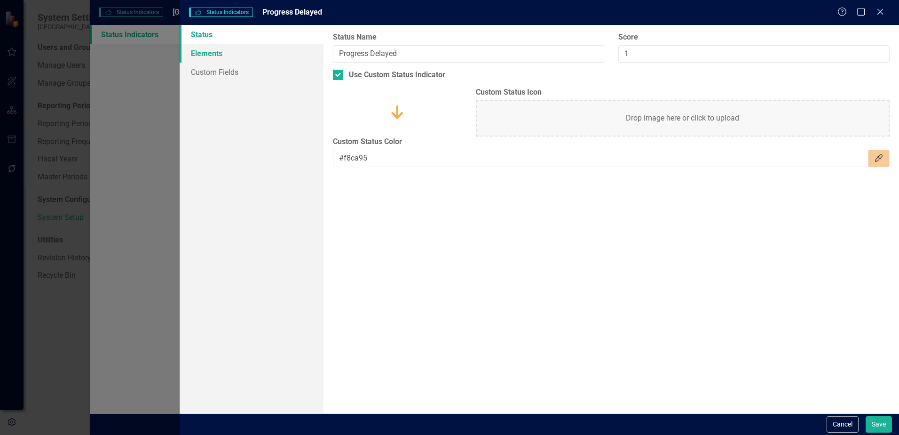
click at [214, 51] on link "Elements" at bounding box center [252, 53] width 144 height 19
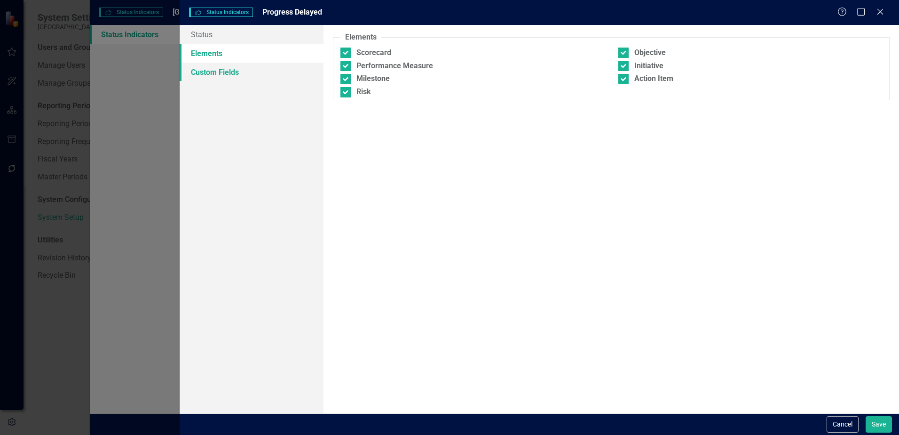
click at [210, 70] on link "Custom Fields" at bounding box center [252, 72] width 144 height 19
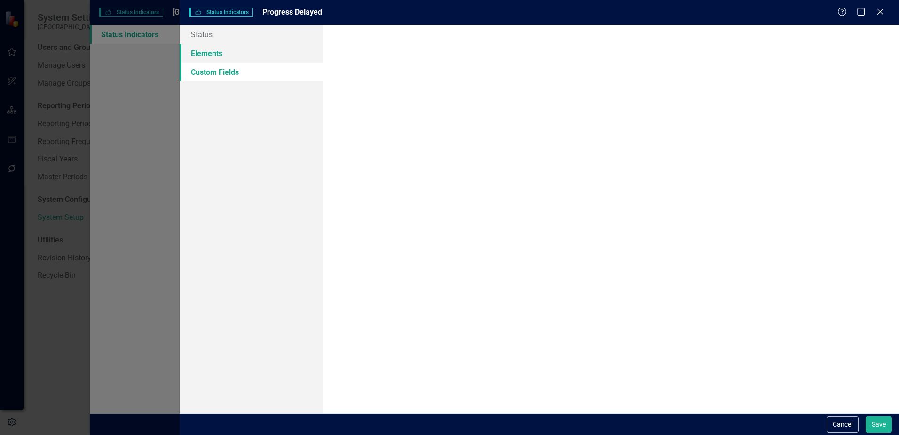
click at [213, 53] on link "Elements" at bounding box center [252, 53] width 144 height 19
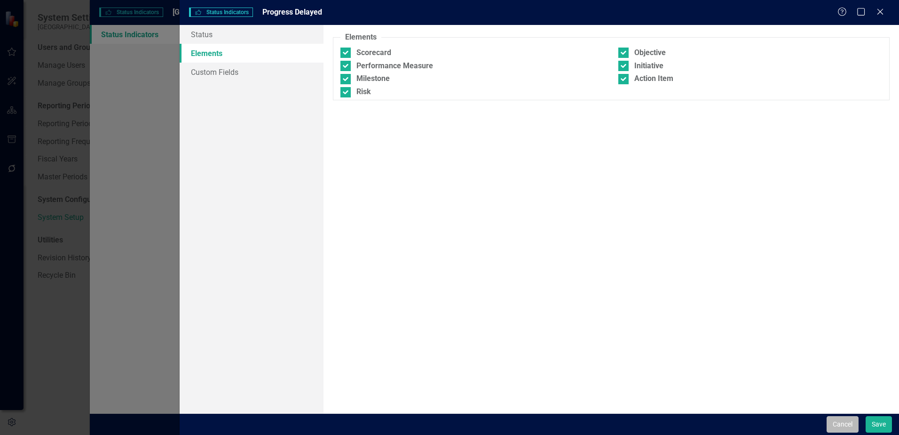
click at [846, 429] on button "Cancel" at bounding box center [843, 424] width 32 height 16
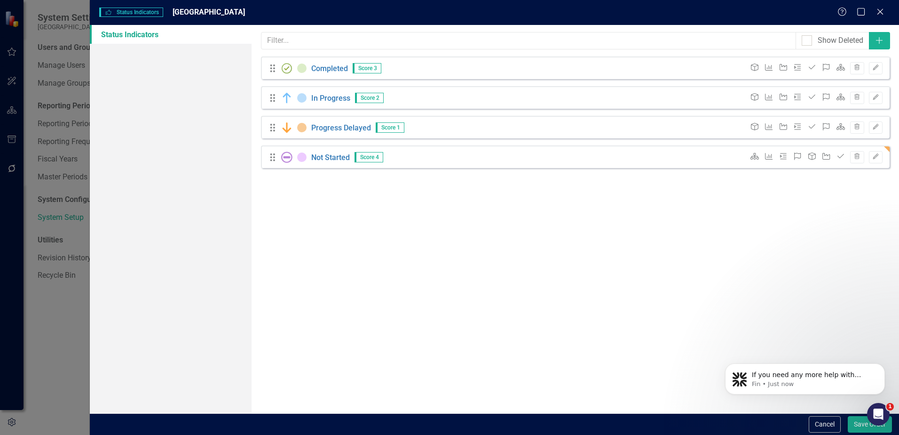
click at [308, 157] on div "Drag Not Started Score 4" at bounding box center [326, 156] width 115 height 11
click at [822, 428] on button "Cancel" at bounding box center [825, 424] width 32 height 16
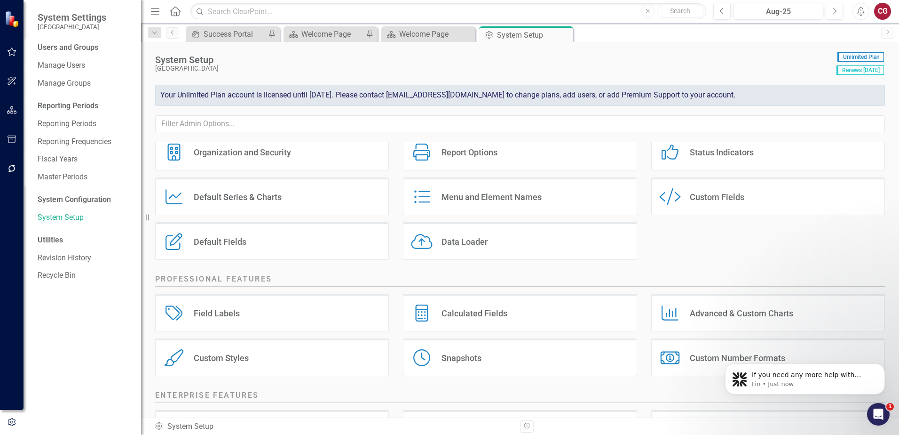
scroll to position [47, 0]
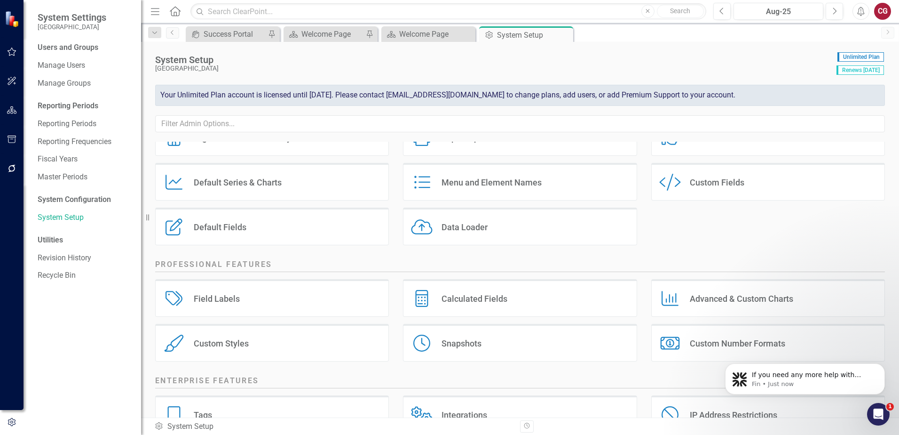
click at [256, 182] on div "Default Series & Charts" at bounding box center [238, 182] width 88 height 11
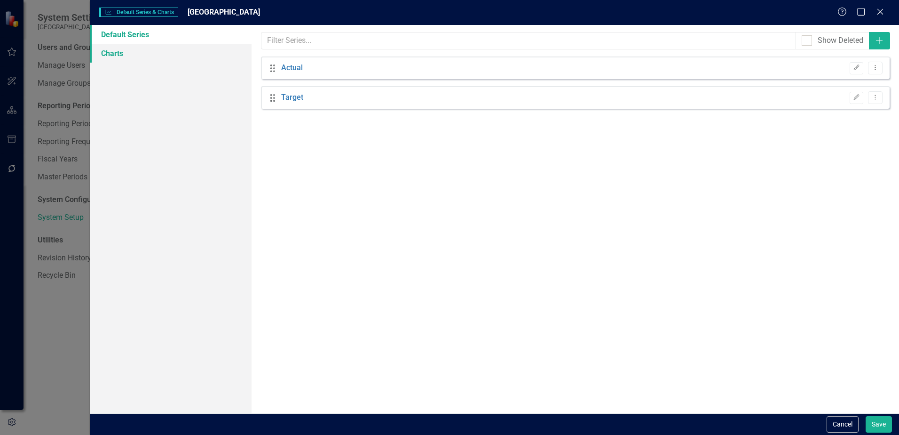
click at [137, 51] on link "Charts" at bounding box center [171, 53] width 162 height 19
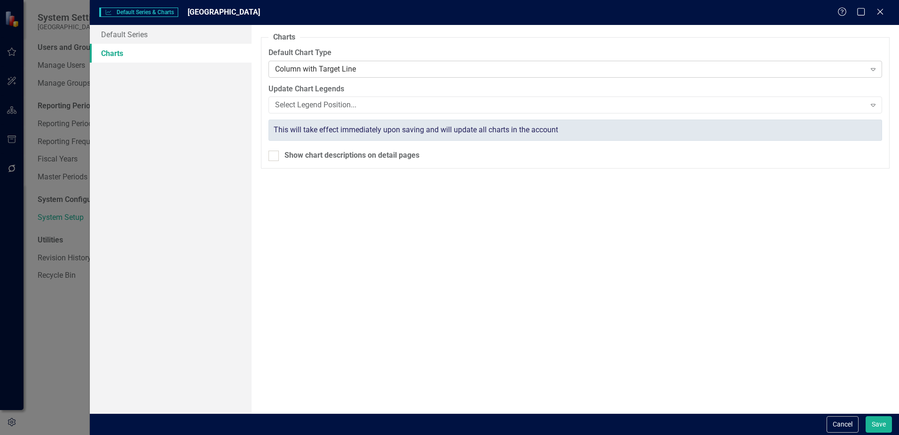
click at [325, 69] on div "Column with Target Line" at bounding box center [570, 68] width 590 height 11
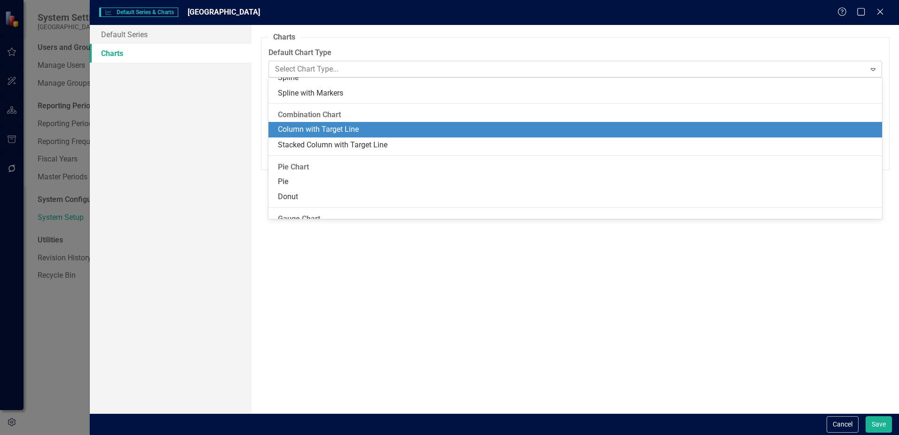
scroll to position [569, 0]
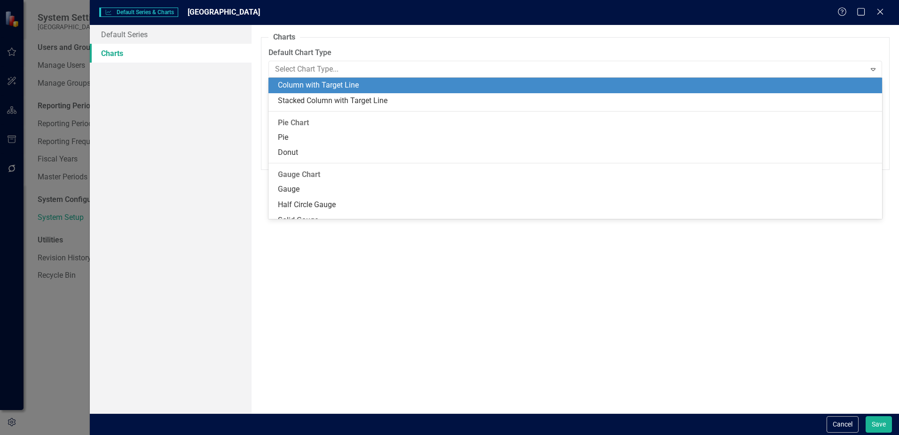
click at [322, 85] on div "Column with Target Line" at bounding box center [577, 85] width 599 height 11
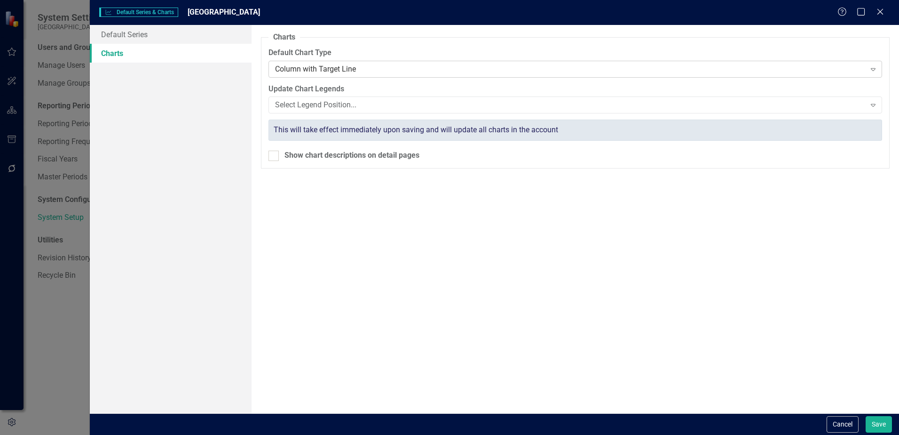
click at [314, 66] on div "Column with Target Line" at bounding box center [570, 68] width 590 height 11
click at [789, 360] on div "Charts Please select the default chart type for new elements below. A new chart…" at bounding box center [576, 219] width 648 height 388
click at [830, 424] on button "Cancel" at bounding box center [843, 424] width 32 height 16
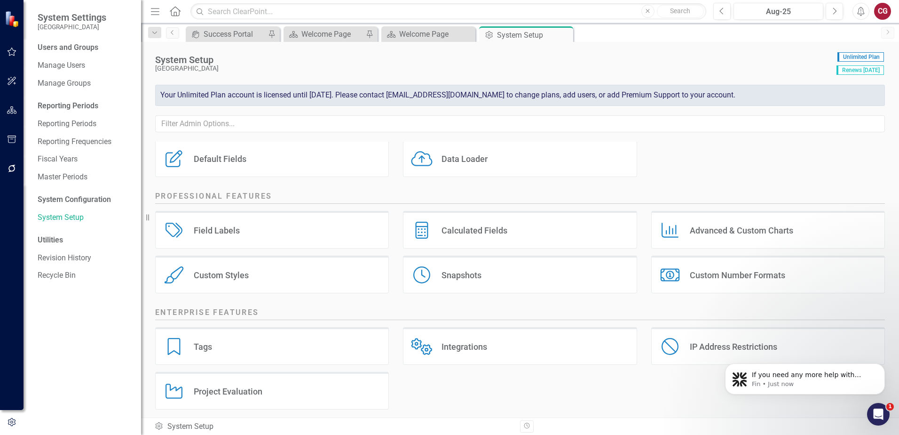
scroll to position [121, 0]
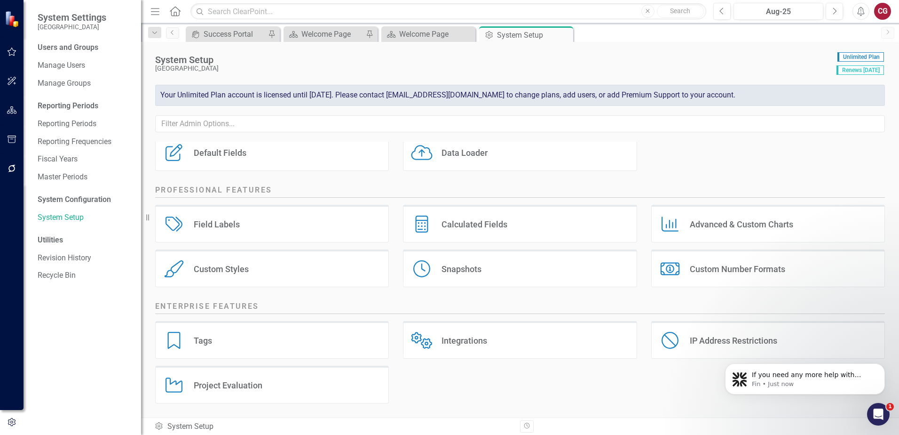
click at [269, 389] on div "Project Evaluation Project Evaluation" at bounding box center [272, 384] width 234 height 38
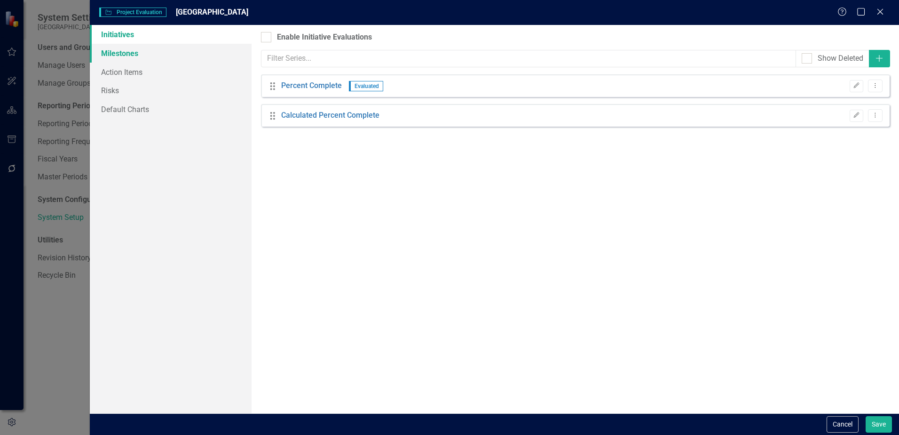
drag, startPoint x: 150, startPoint y: 59, endPoint x: 145, endPoint y: 60, distance: 4.7
click at [150, 59] on link "Milestones" at bounding box center [171, 53] width 162 height 19
click at [118, 70] on link "Action Items" at bounding box center [171, 72] width 162 height 19
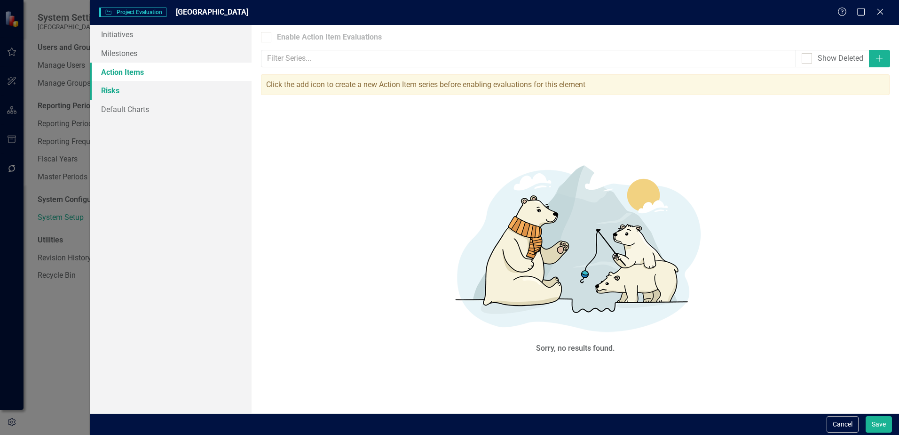
click at [119, 94] on link "Risks" at bounding box center [171, 90] width 162 height 19
click at [119, 107] on link "Default Charts" at bounding box center [171, 109] width 162 height 19
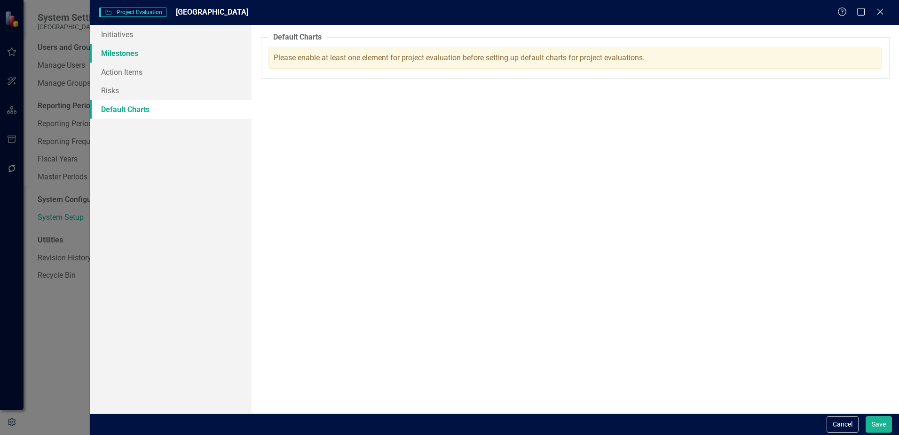
click at [125, 47] on link "Milestones" at bounding box center [171, 53] width 162 height 19
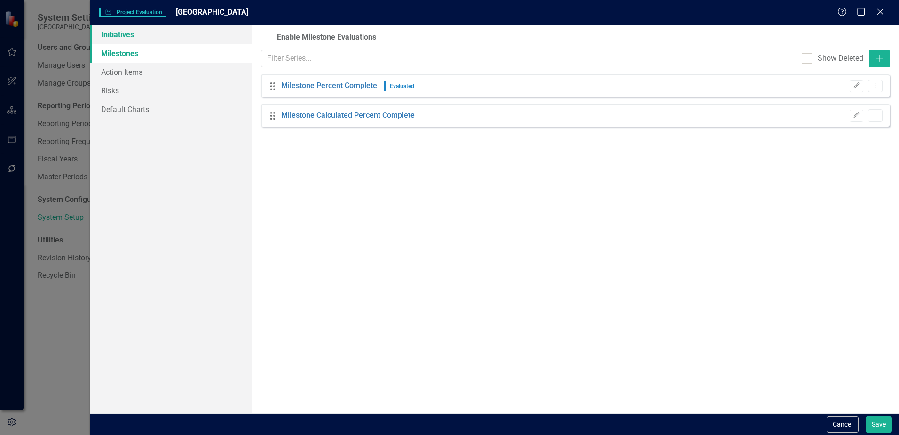
click at [126, 31] on link "Initiatives" at bounding box center [171, 34] width 162 height 19
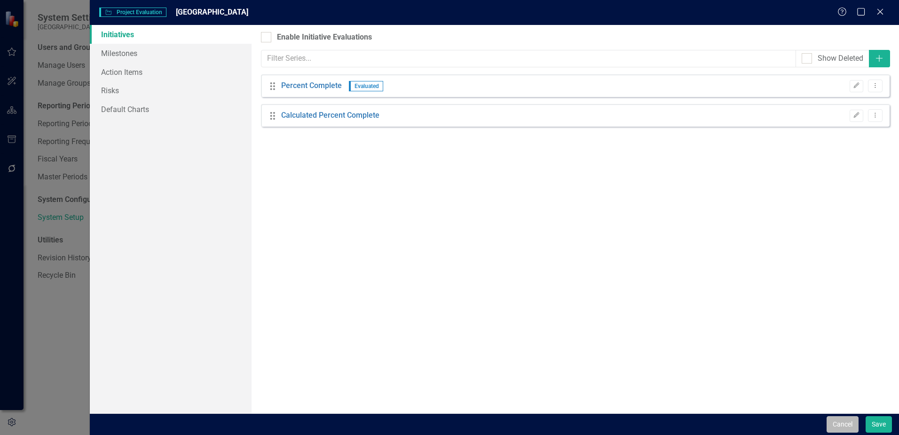
click at [847, 420] on button "Cancel" at bounding box center [843, 424] width 32 height 16
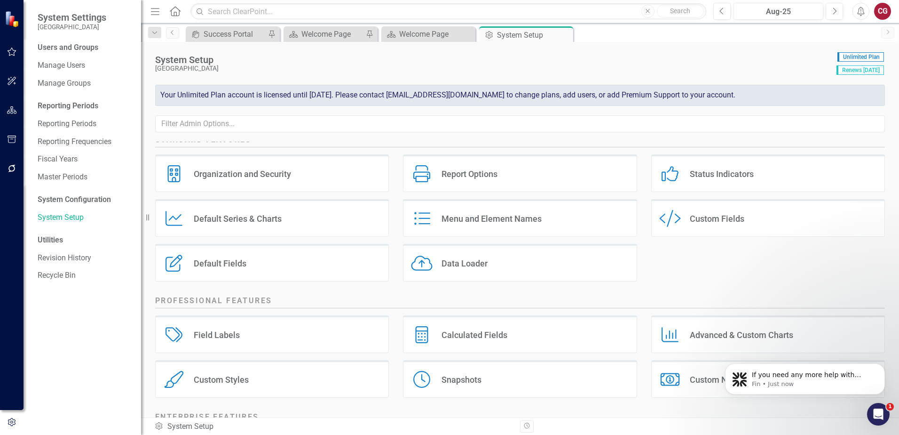
scroll to position [0, 0]
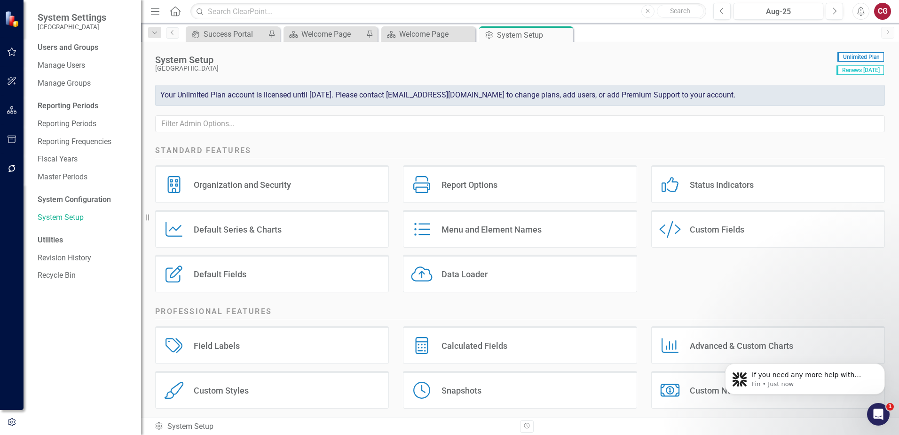
click at [695, 231] on div "Custom Fields" at bounding box center [717, 229] width 55 height 11
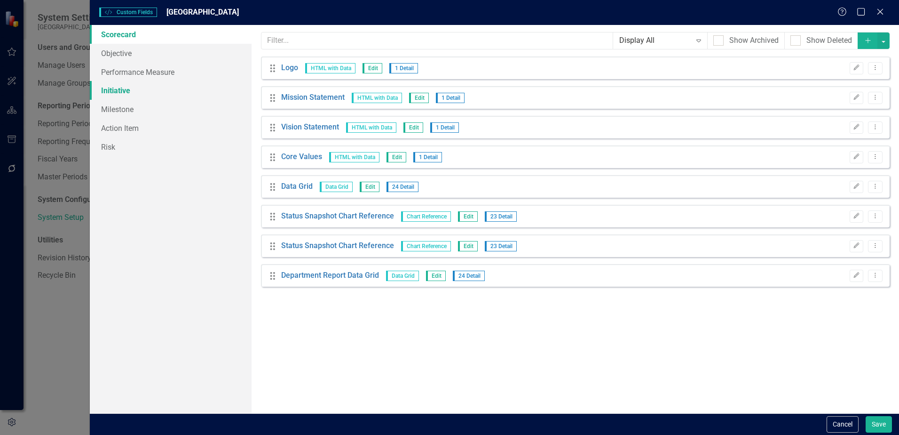
click at [125, 93] on link "Initiative" at bounding box center [171, 90] width 162 height 19
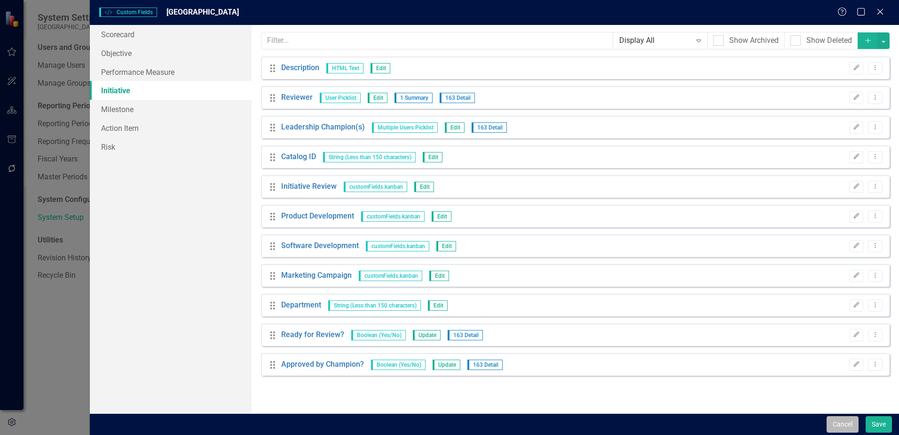
click at [841, 423] on button "Cancel" at bounding box center [843, 424] width 32 height 16
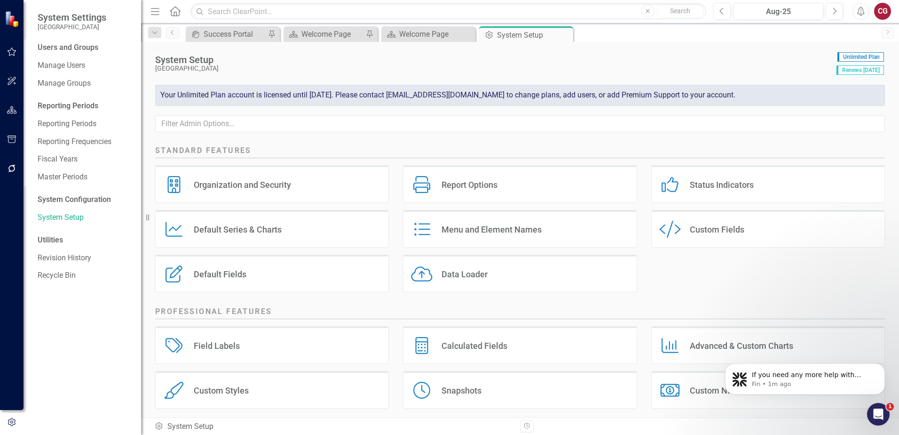
click at [878, 15] on div "CG" at bounding box center [882, 11] width 17 height 17
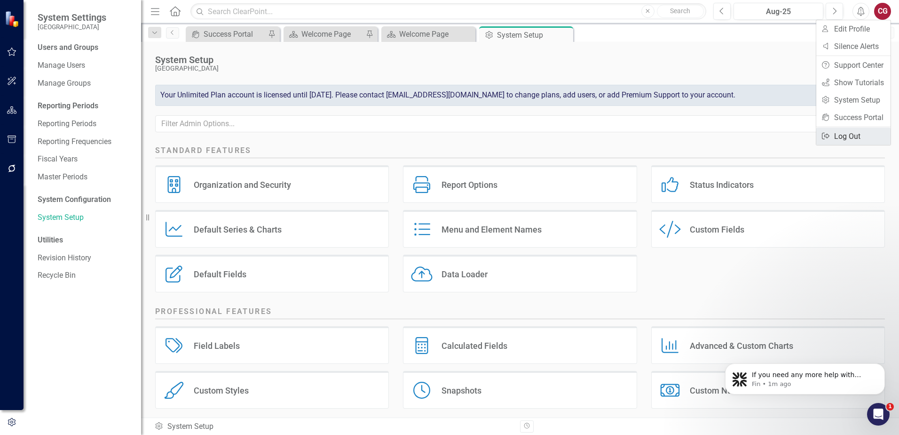
click at [856, 139] on link "Logout Log Out" at bounding box center [854, 135] width 74 height 17
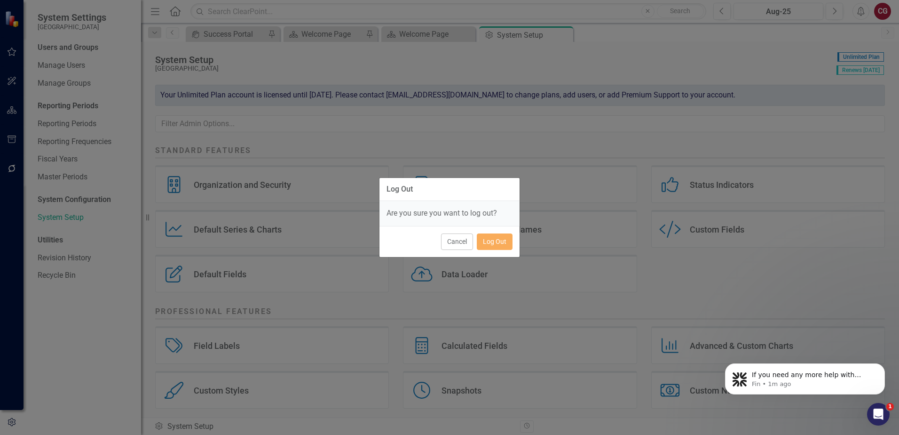
click at [500, 251] on div "Cancel Log Out" at bounding box center [450, 241] width 140 height 31
click at [501, 244] on button "Log Out" at bounding box center [495, 241] width 36 height 16
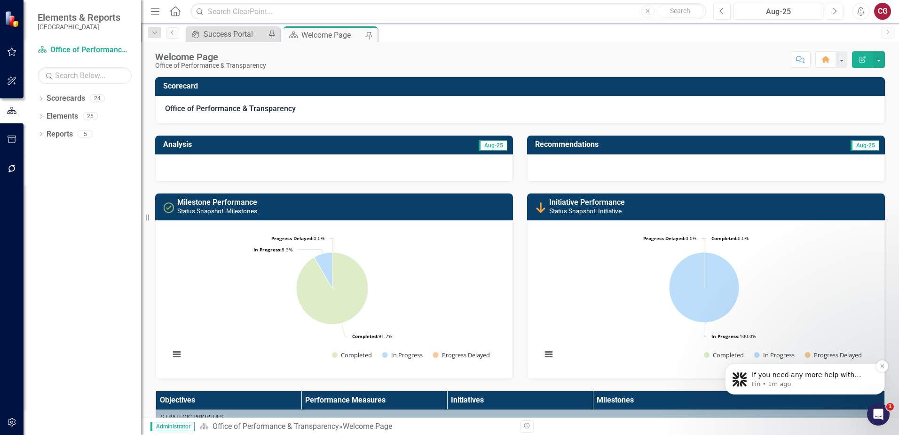
click at [824, 383] on p "Fin • 1m ago" at bounding box center [812, 384] width 121 height 8
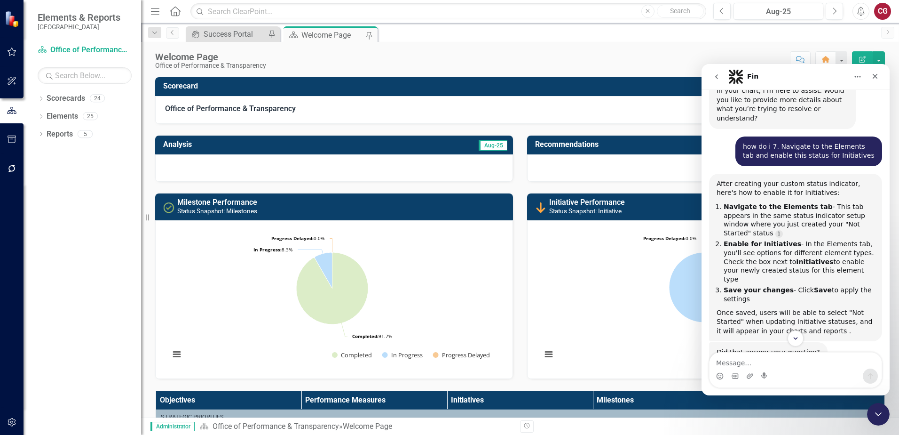
scroll to position [530, 0]
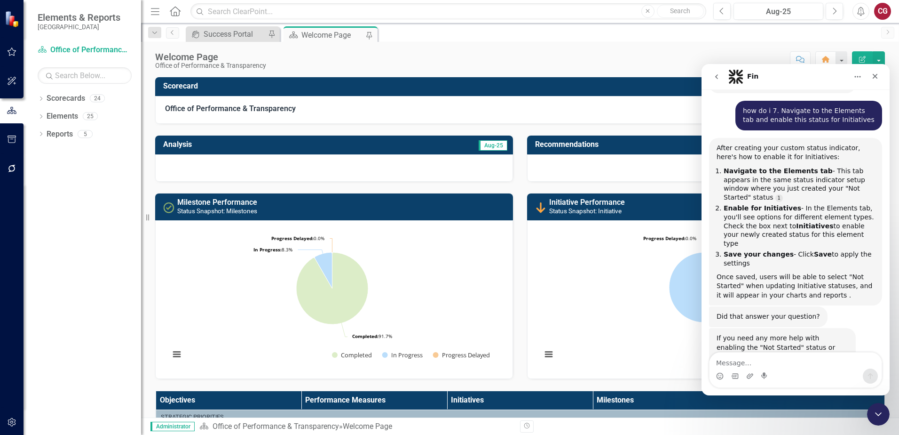
click at [747, 358] on textarea "Message…" at bounding box center [796, 360] width 172 height 16
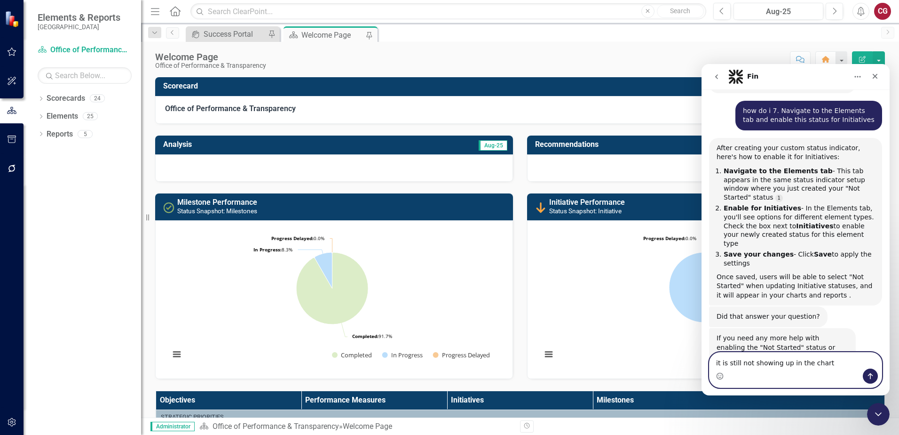
click at [847, 361] on textarea "it is still not showing up in the chart" at bounding box center [796, 360] width 172 height 16
paste textarea "1. Navigate to the Elements tab and enable this status for Initiatives"
type textarea "it is still not showing up in the chart 1. Navigate to the Elements tab and ena…"
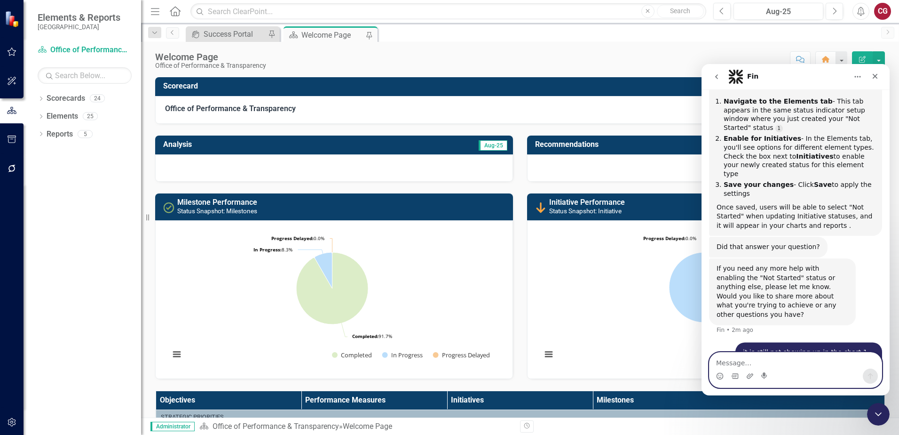
scroll to position [607, 0]
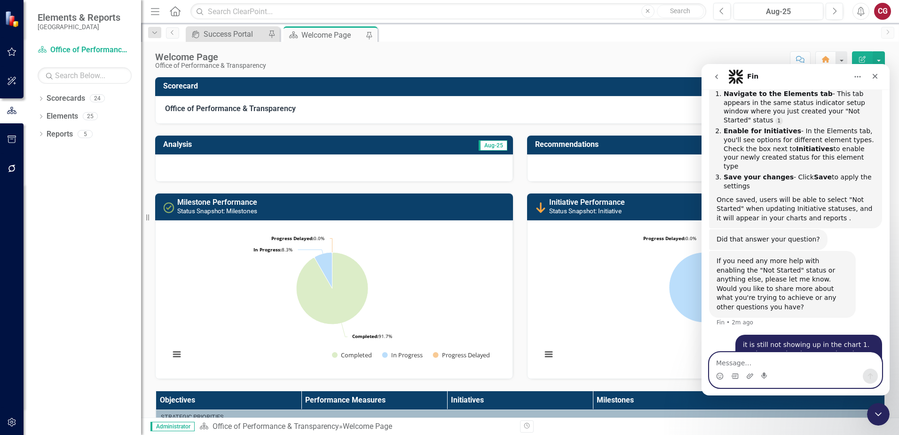
click at [756, 360] on textarea "Message…" at bounding box center [796, 360] width 172 height 16
paste textarea "1. Navigate to the Elements tab and enable this status for Initiatives"
type textarea "1. Navigate to the Elements tab and enable this status for Initiatives"
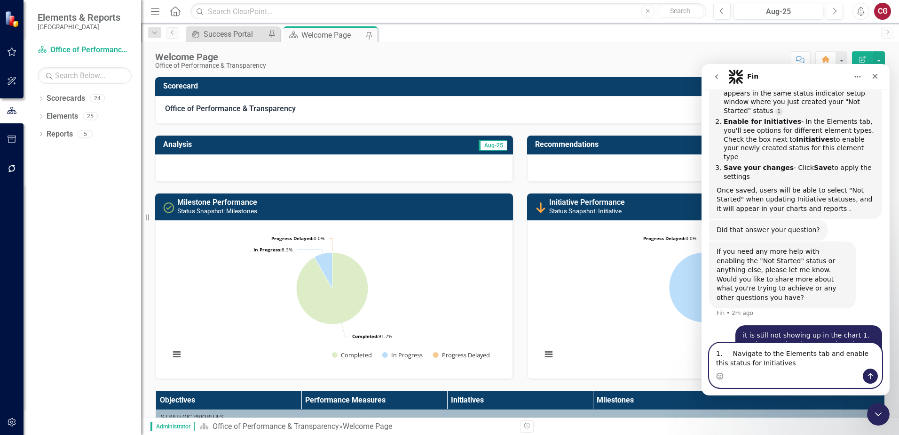
drag, startPoint x: 785, startPoint y: 367, endPoint x: 674, endPoint y: 352, distance: 112.5
click at [702, 352] on html "Fin Hi there! This is Fin, your ClearPoint Support AI Assistant speaking. I’m h…" at bounding box center [796, 229] width 188 height 331
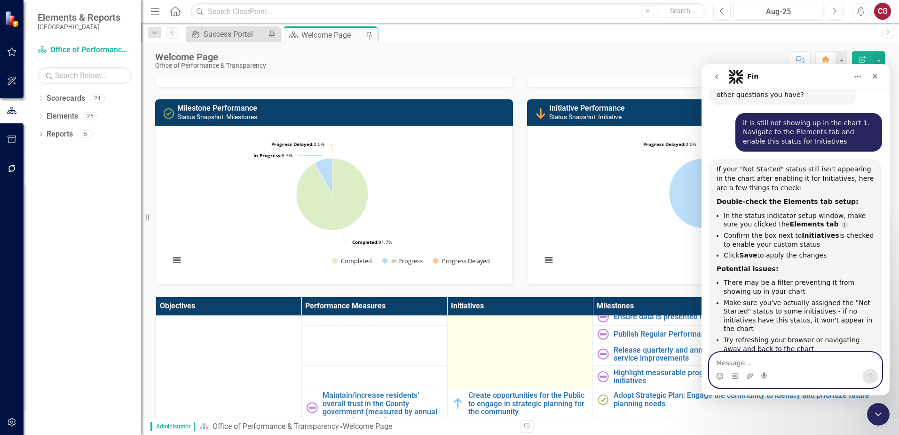
scroll to position [0, 0]
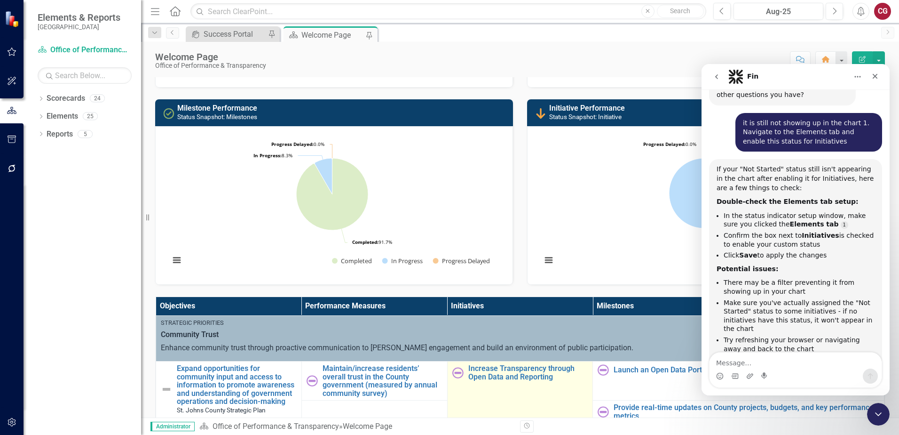
click at [455, 373] on img at bounding box center [457, 372] width 11 height 11
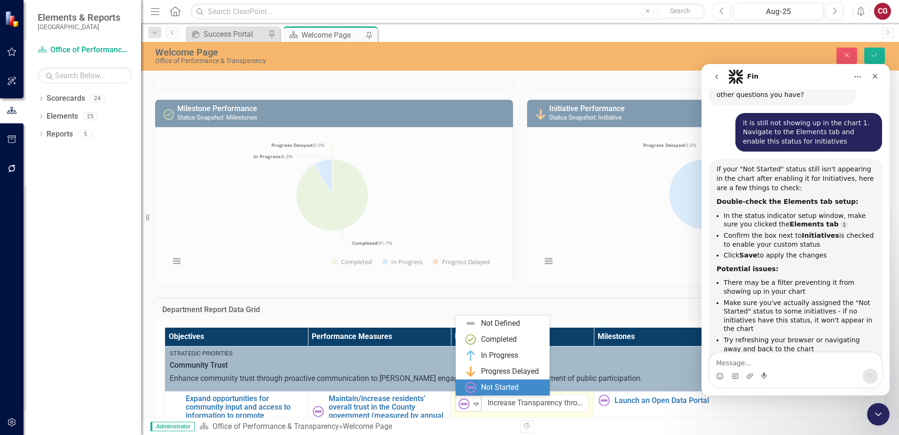
click at [478, 406] on icon "Expand" at bounding box center [476, 404] width 9 height 8
click at [476, 386] on img at bounding box center [470, 386] width 11 height 11
click at [471, 399] on div "Not Started" at bounding box center [465, 403] width 14 height 13
click at [476, 383] on img at bounding box center [470, 386] width 11 height 11
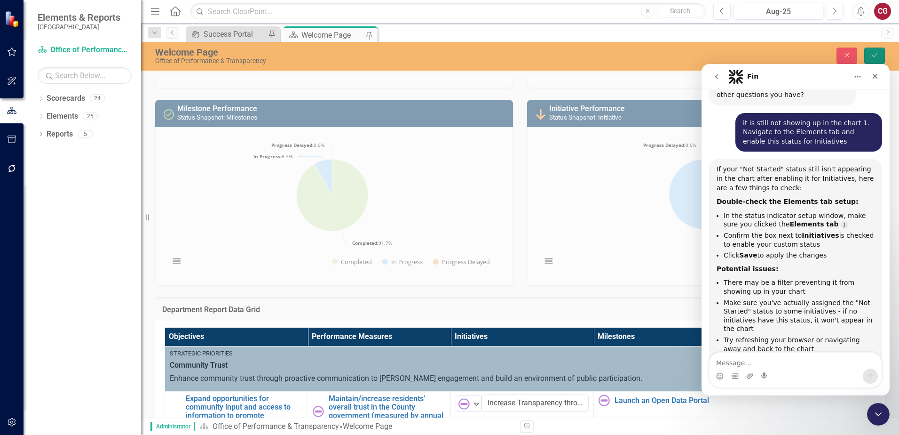
click at [873, 56] on icon "submit" at bounding box center [875, 55] width 6 height 4
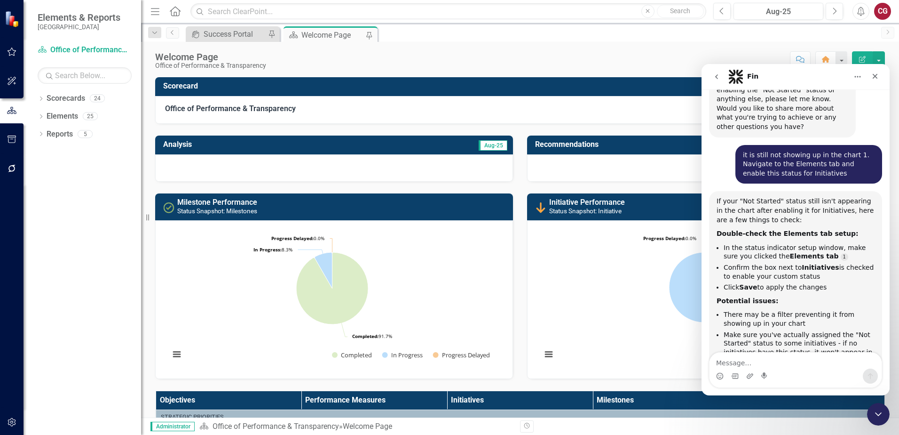
scroll to position [772, 0]
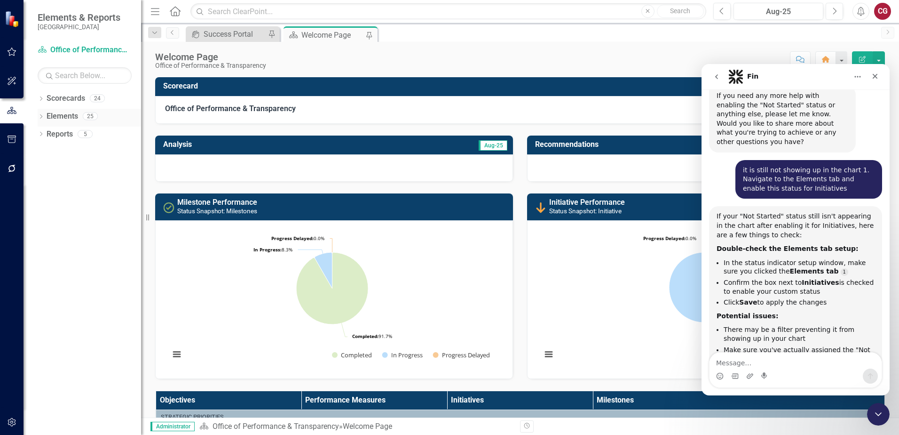
click at [61, 114] on link "Elements" at bounding box center [63, 116] width 32 height 11
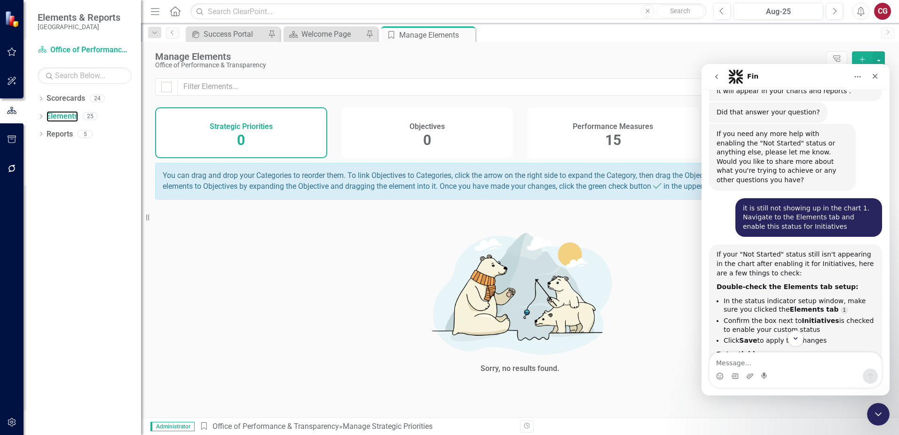
scroll to position [725, 0]
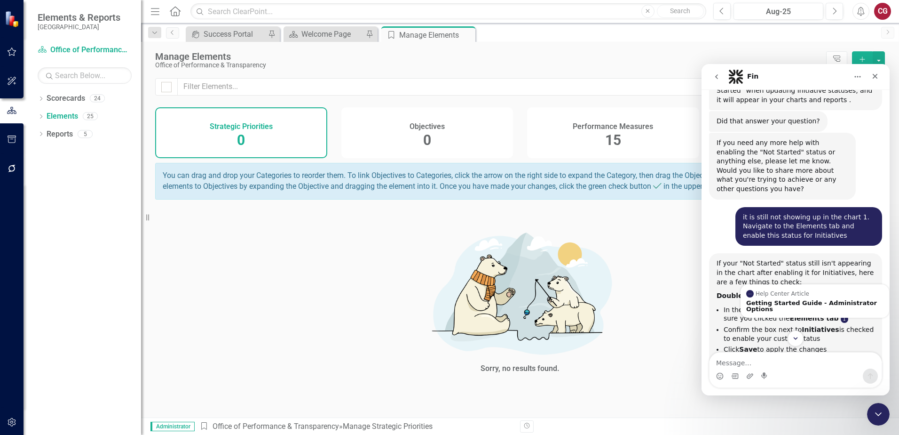
click at [841, 315] on link "Source reference 8329447:" at bounding box center [845, 319] width 8 height 8
click at [9, 422] on icon "button" at bounding box center [12, 422] width 8 height 8
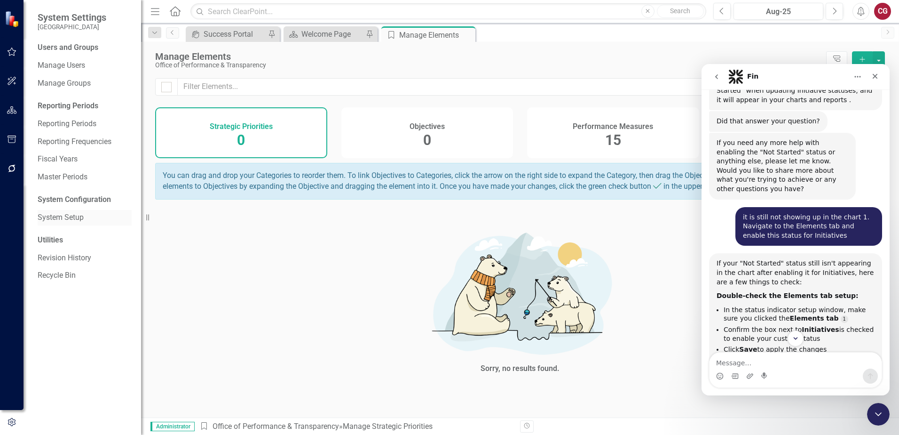
click at [57, 218] on link "System Setup" at bounding box center [85, 217] width 94 height 11
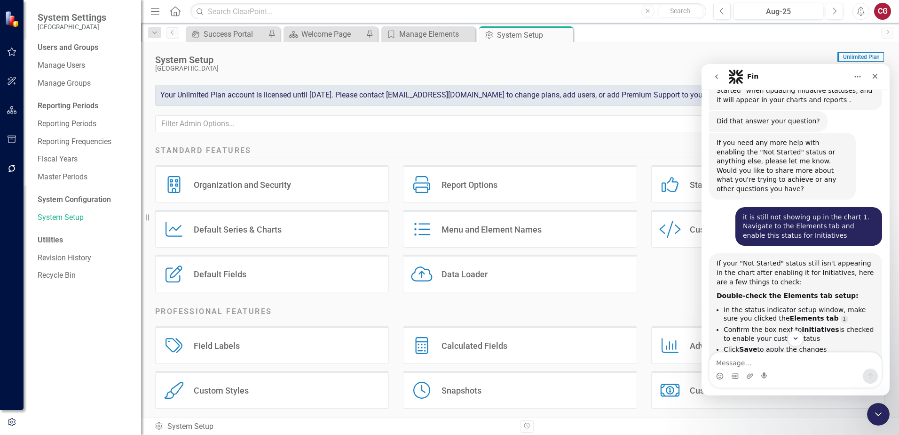
click at [673, 180] on icon "Status Indicators" at bounding box center [670, 184] width 22 height 17
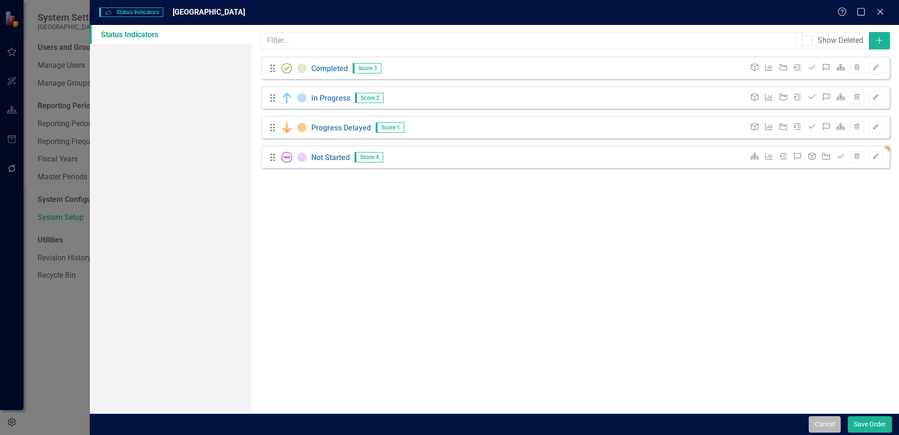
click at [828, 428] on button "Cancel" at bounding box center [825, 424] width 32 height 16
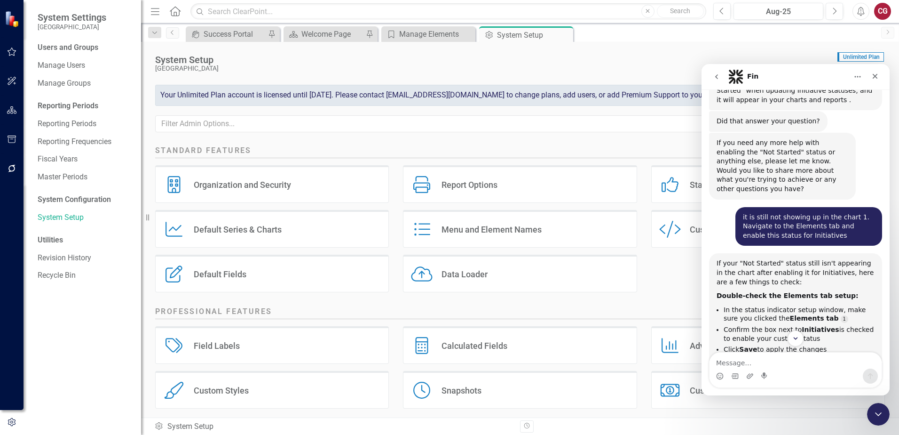
click at [683, 185] on div "Status Indicators Status Indicators" at bounding box center [768, 184] width 234 height 38
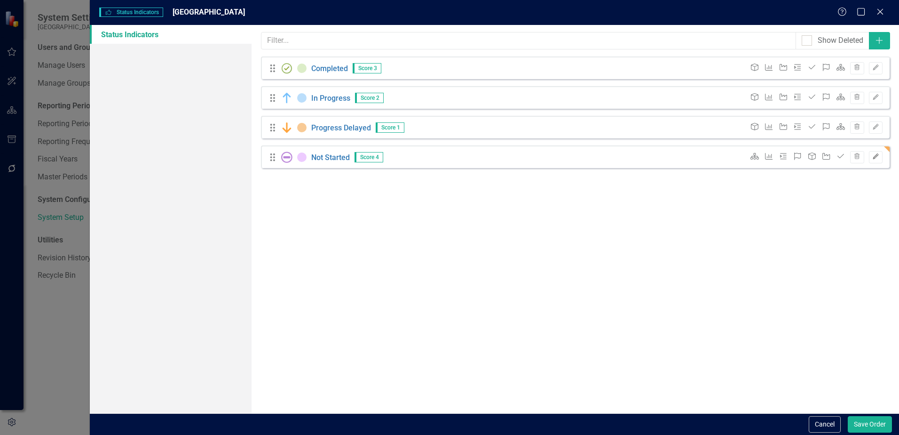
click at [881, 157] on button "Edit" at bounding box center [876, 157] width 14 height 12
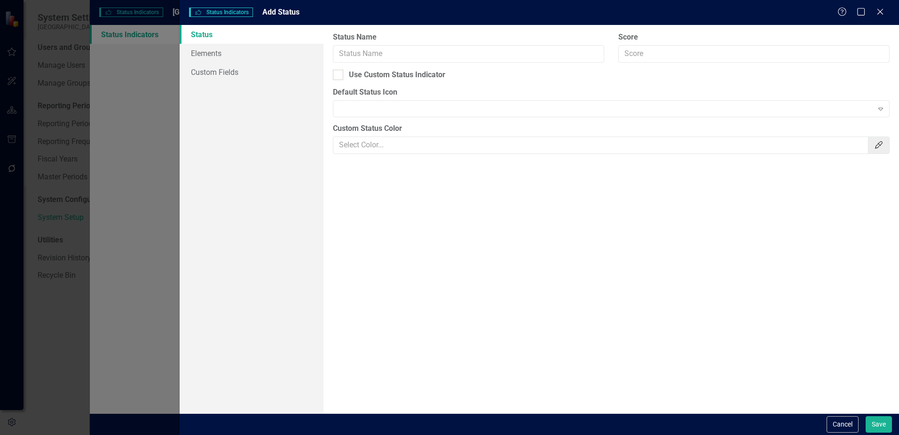
type input "Not Started"
type input "4"
checkbox input "true"
type input "#edcbff"
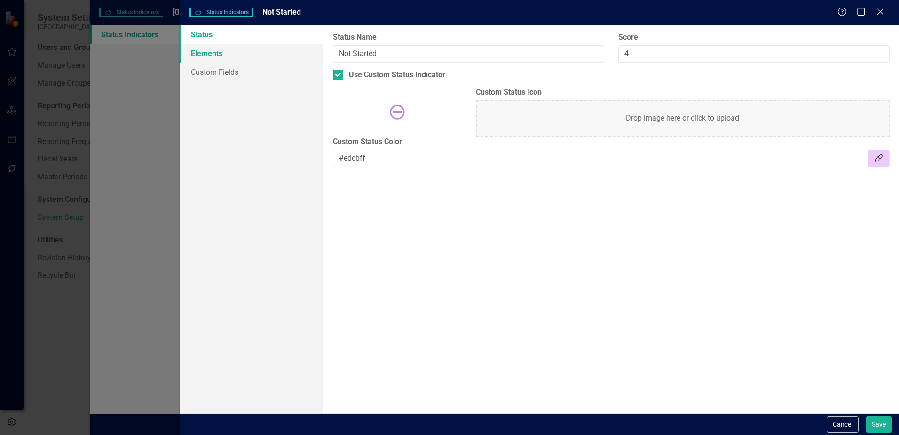
click at [218, 51] on link "Elements" at bounding box center [252, 53] width 144 height 19
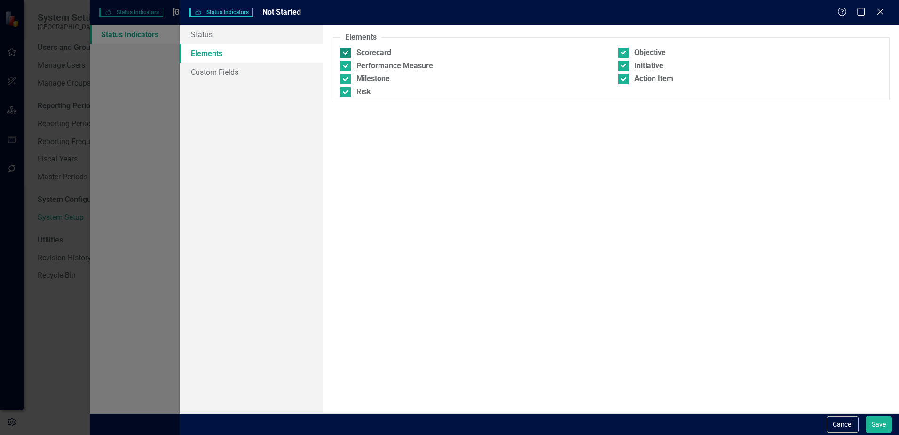
click at [349, 54] on div at bounding box center [346, 53] width 10 height 10
click at [347, 54] on input "Scorecard" at bounding box center [344, 51] width 6 height 6
checkbox input "false"
click at [348, 63] on div at bounding box center [346, 66] width 10 height 10
click at [347, 63] on input "Performance Measure" at bounding box center [344, 64] width 6 height 6
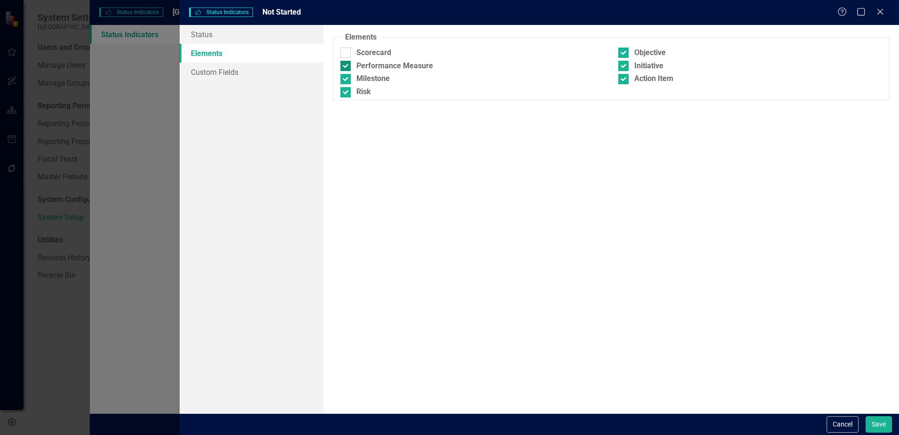
checkbox input "false"
click at [348, 74] on div at bounding box center [346, 79] width 10 height 10
click at [347, 74] on input "Milestone" at bounding box center [344, 77] width 6 height 6
checkbox input "false"
click at [347, 90] on div at bounding box center [346, 92] width 10 height 10
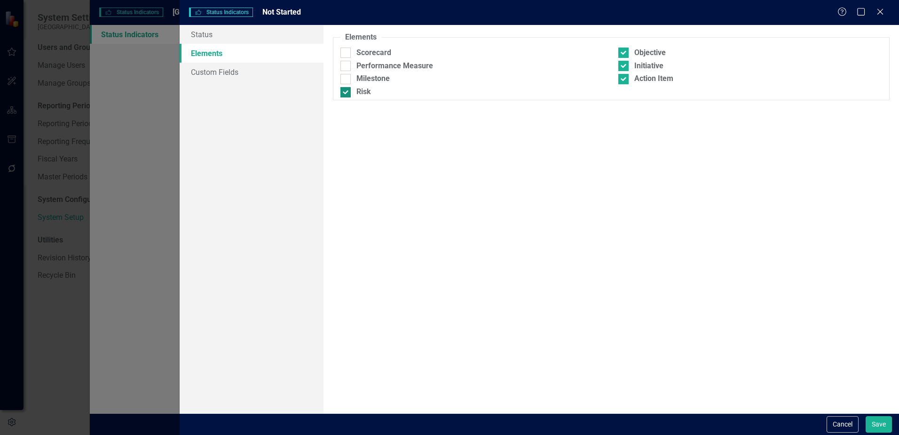
click at [347, 90] on input "Risk" at bounding box center [344, 90] width 6 height 6
checkbox input "false"
click at [628, 55] on div at bounding box center [623, 53] width 10 height 10
click at [625, 54] on input "Objective" at bounding box center [621, 51] width 6 height 6
checkbox input "false"
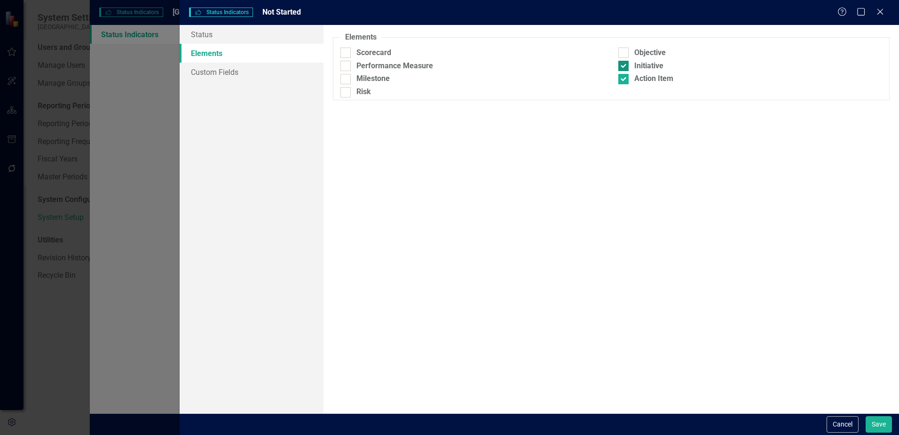
click at [627, 64] on div at bounding box center [623, 66] width 10 height 10
click at [625, 64] on input "Initiative" at bounding box center [621, 64] width 6 height 6
checkbox input "false"
click at [627, 79] on div at bounding box center [623, 79] width 10 height 10
click at [625, 79] on input "Action Item" at bounding box center [621, 77] width 6 height 6
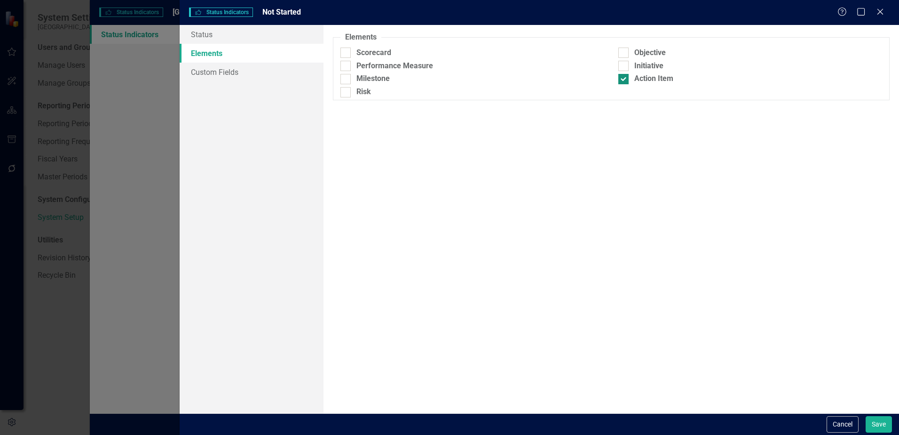
checkbox input "false"
click at [880, 421] on button "Save" at bounding box center [879, 424] width 26 height 16
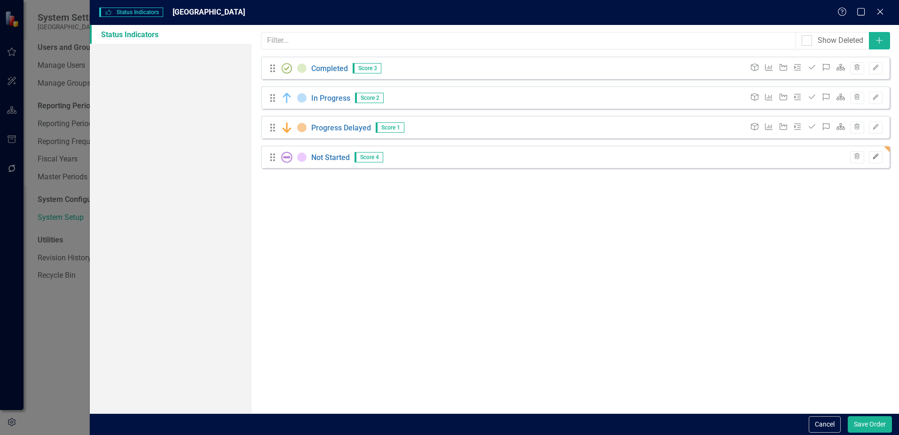
click at [880, 156] on button "Edit" at bounding box center [876, 157] width 14 height 12
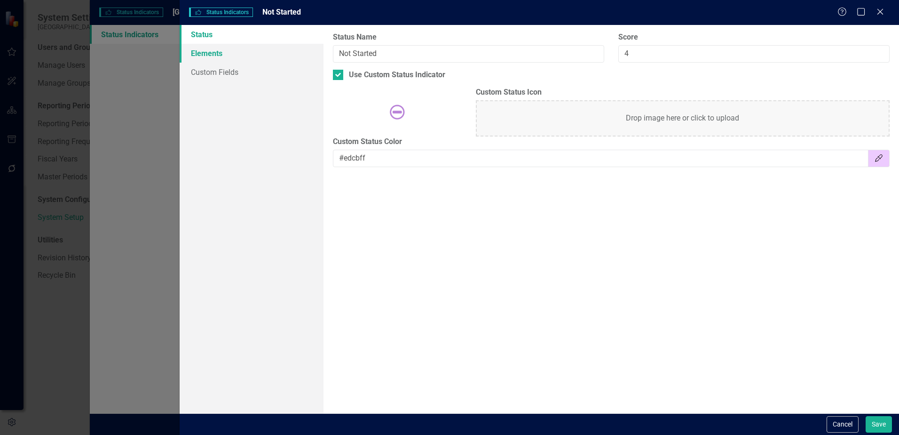
click at [217, 56] on link "Elements" at bounding box center [252, 53] width 144 height 19
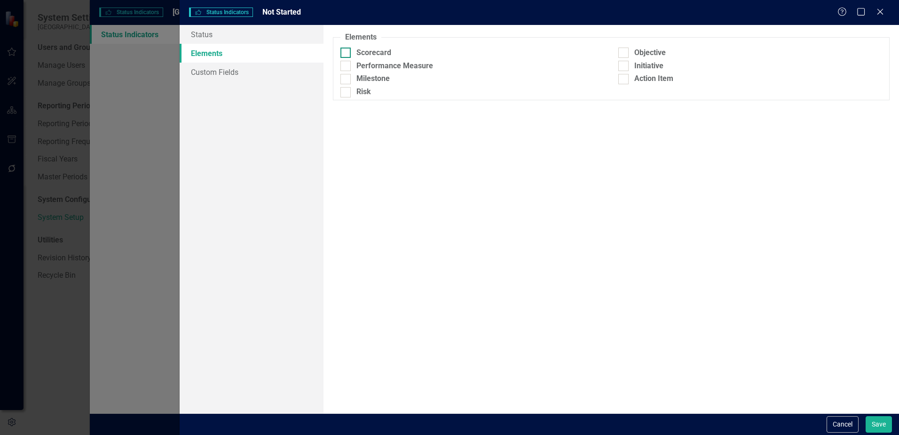
click at [348, 53] on div at bounding box center [346, 53] width 10 height 10
click at [347, 53] on input "Scorecard" at bounding box center [344, 51] width 6 height 6
checkbox input "true"
click at [350, 66] on div at bounding box center [346, 66] width 10 height 10
click at [347, 66] on input "Performance Measure" at bounding box center [344, 64] width 6 height 6
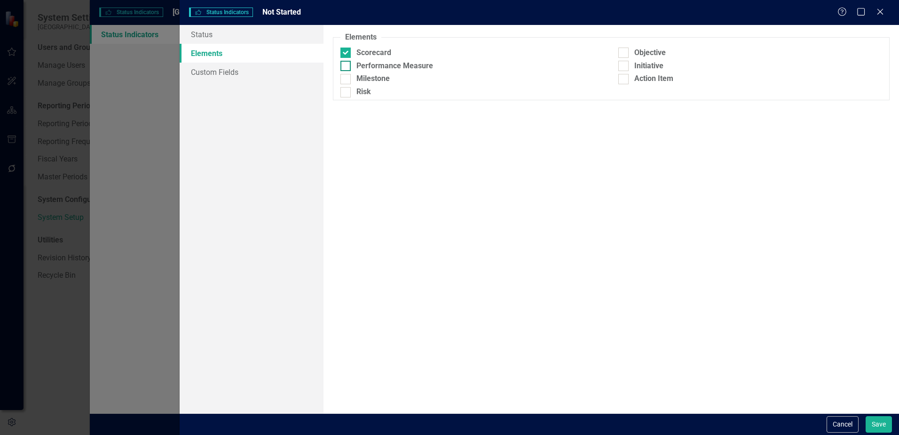
checkbox input "true"
click at [350, 79] on div at bounding box center [346, 79] width 10 height 10
click at [347, 79] on input "Milestone" at bounding box center [344, 77] width 6 height 6
checkbox input "true"
click at [348, 94] on div at bounding box center [346, 92] width 10 height 10
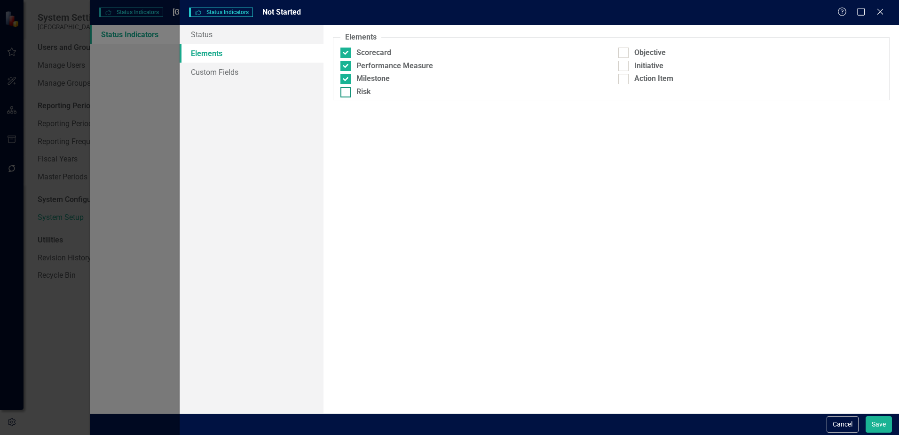
click at [347, 93] on input "Risk" at bounding box center [344, 90] width 6 height 6
checkbox input "true"
click at [625, 51] on input "Objective" at bounding box center [621, 51] width 6 height 6
checkbox input "true"
click at [627, 66] on div at bounding box center [623, 66] width 10 height 10
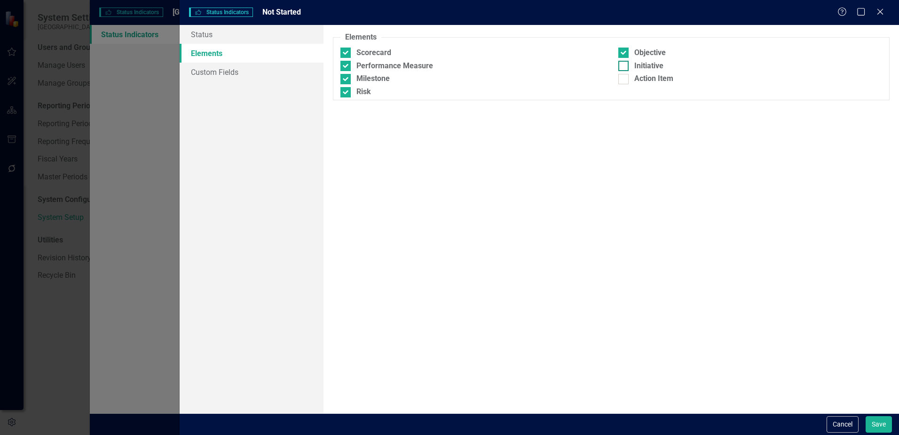
click at [625, 66] on input "Initiative" at bounding box center [621, 64] width 6 height 6
checkbox input "true"
click at [622, 82] on div at bounding box center [623, 79] width 10 height 10
click at [622, 80] on input "Action Item" at bounding box center [621, 77] width 6 height 6
checkbox input "true"
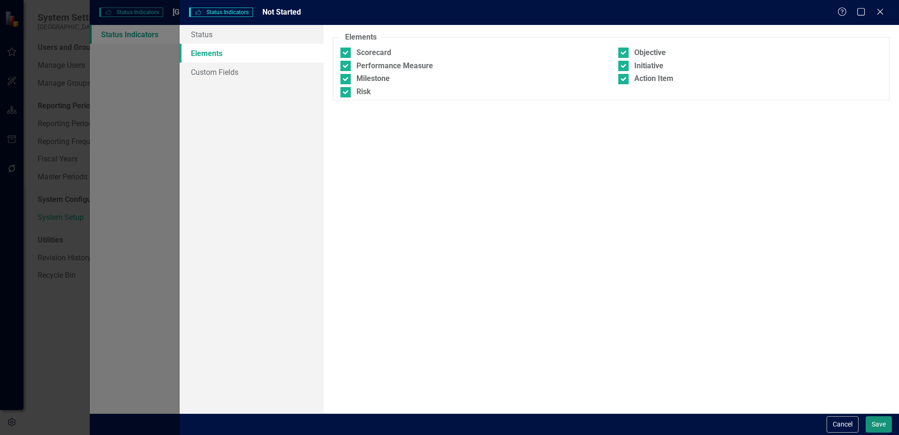
click at [881, 420] on button "Save" at bounding box center [879, 424] width 26 height 16
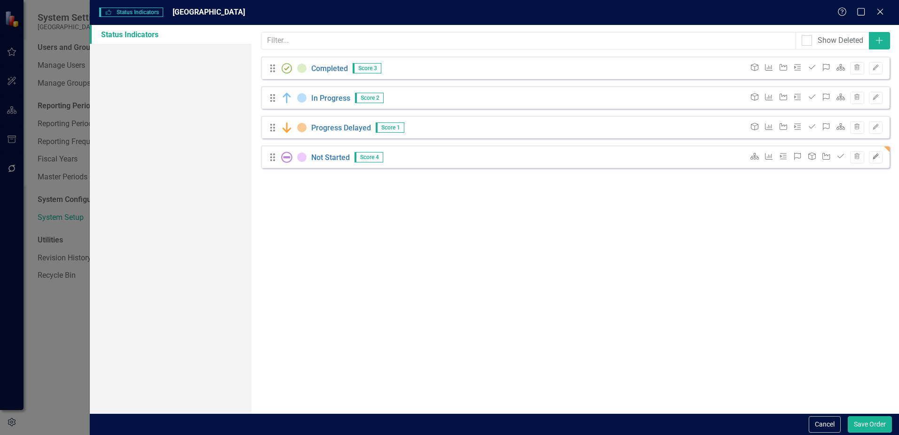
click at [877, 158] on icon "Edit" at bounding box center [875, 157] width 7 height 6
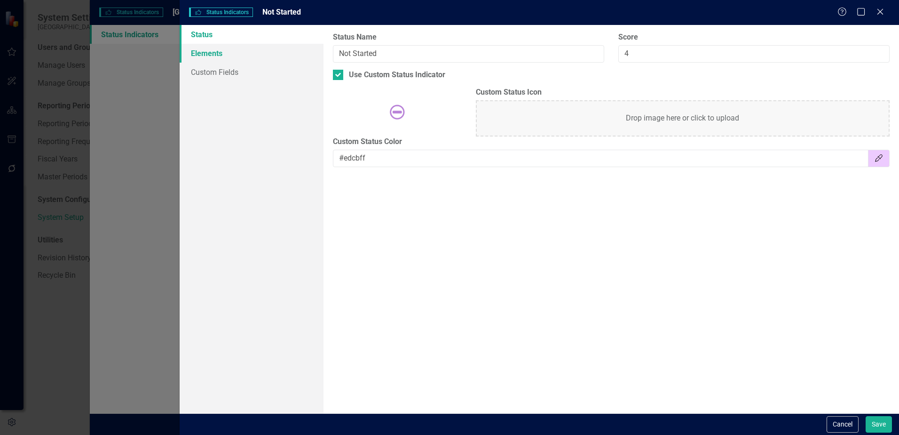
click at [224, 56] on link "Elements" at bounding box center [252, 53] width 144 height 19
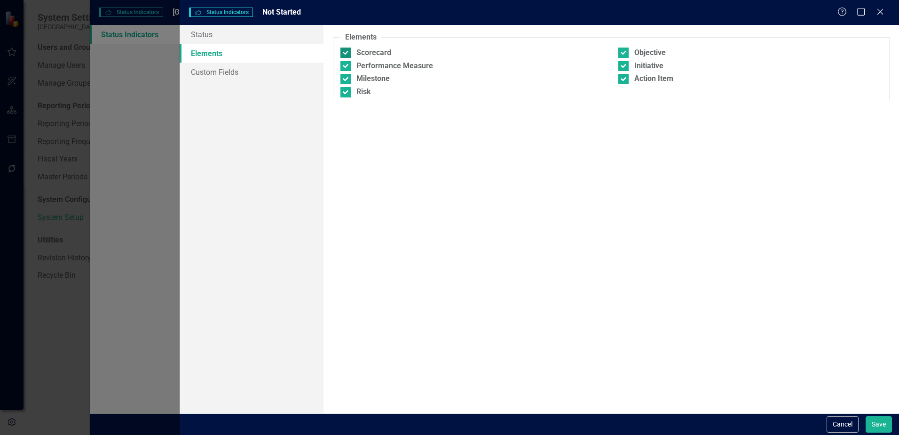
click at [347, 52] on div at bounding box center [346, 53] width 10 height 10
click at [347, 52] on input "Scorecard" at bounding box center [344, 51] width 6 height 6
checkbox input "false"
click at [348, 67] on div at bounding box center [346, 66] width 10 height 10
click at [347, 67] on input "Performance Measure" at bounding box center [344, 64] width 6 height 6
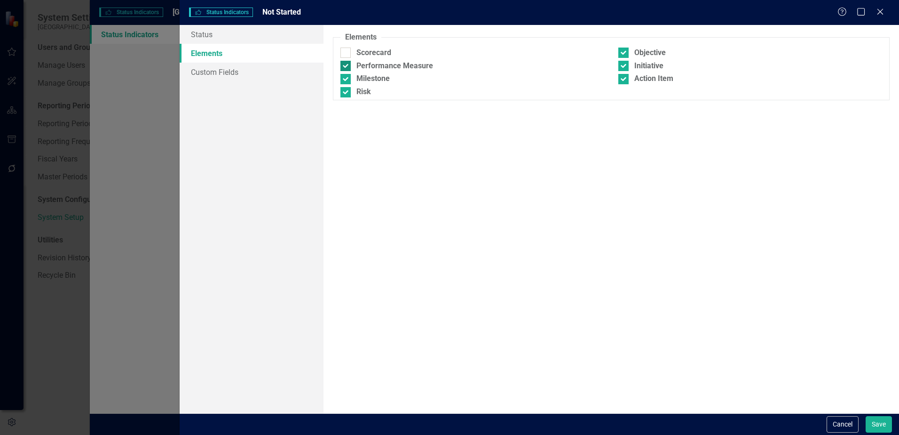
checkbox input "false"
click at [347, 78] on div at bounding box center [346, 79] width 10 height 10
click at [347, 78] on input "Milestone" at bounding box center [344, 77] width 6 height 6
checkbox input "false"
click at [346, 90] on input "Risk" at bounding box center [344, 90] width 6 height 6
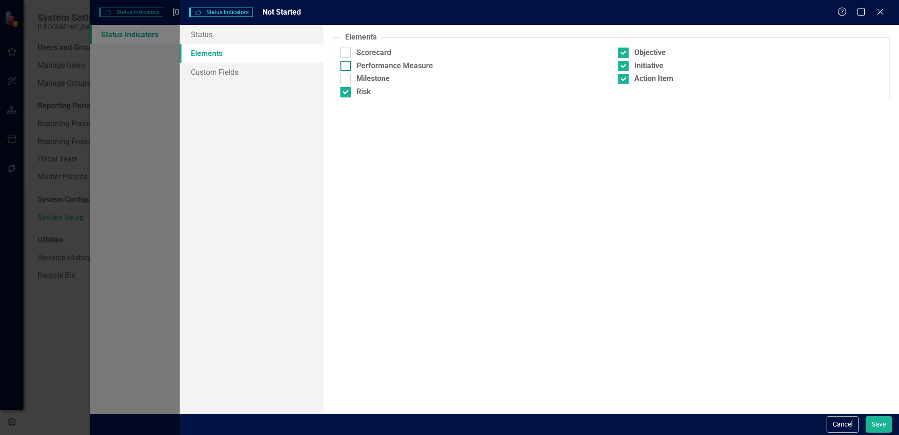
checkbox input "false"
click at [629, 55] on div at bounding box center [623, 53] width 10 height 10
click at [625, 54] on input "Objective" at bounding box center [621, 51] width 6 height 6
checkbox input "false"
click at [624, 65] on input "Initiative" at bounding box center [621, 64] width 6 height 6
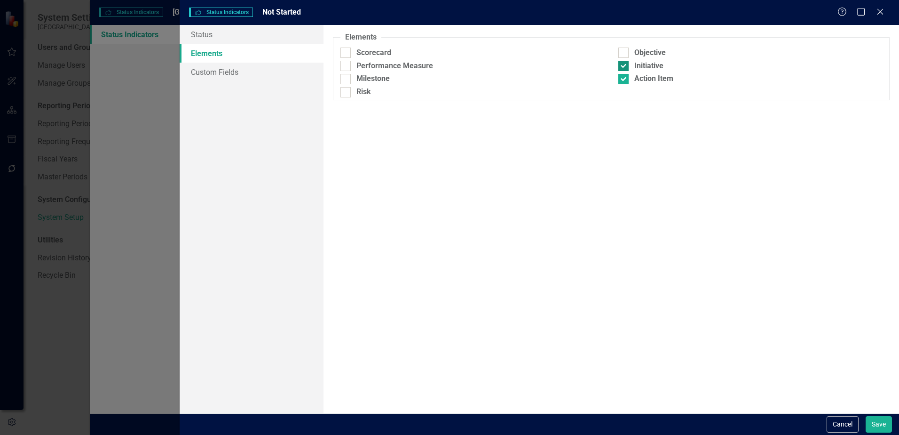
checkbox input "false"
click at [627, 77] on div at bounding box center [623, 79] width 10 height 10
click at [625, 77] on input "Action Item" at bounding box center [621, 77] width 6 height 6
checkbox input "false"
click at [873, 428] on button "Save" at bounding box center [879, 424] width 26 height 16
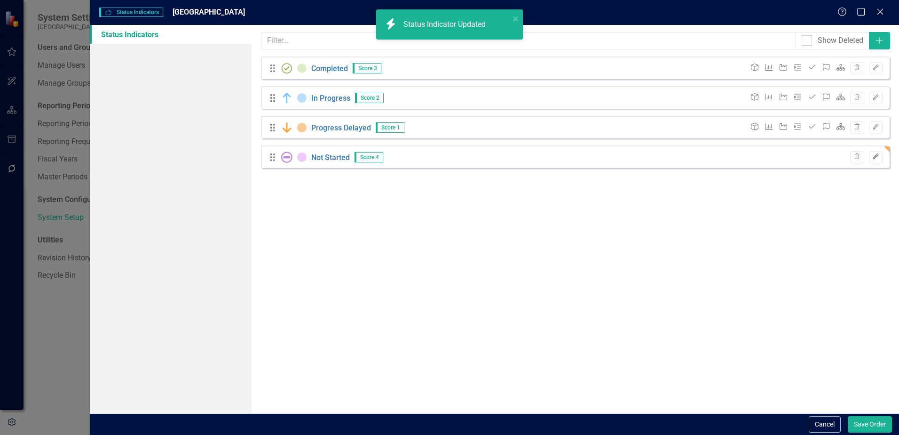
click at [873, 155] on icon "Edit" at bounding box center [875, 157] width 7 height 6
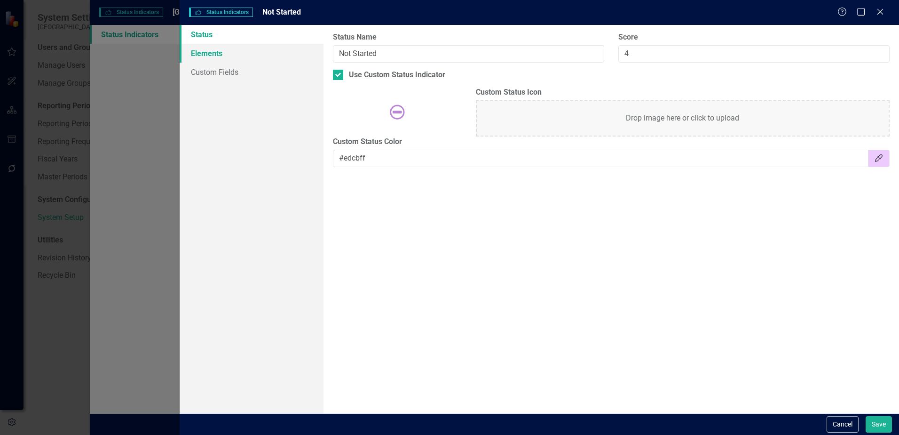
click at [238, 49] on link "Elements" at bounding box center [252, 53] width 144 height 19
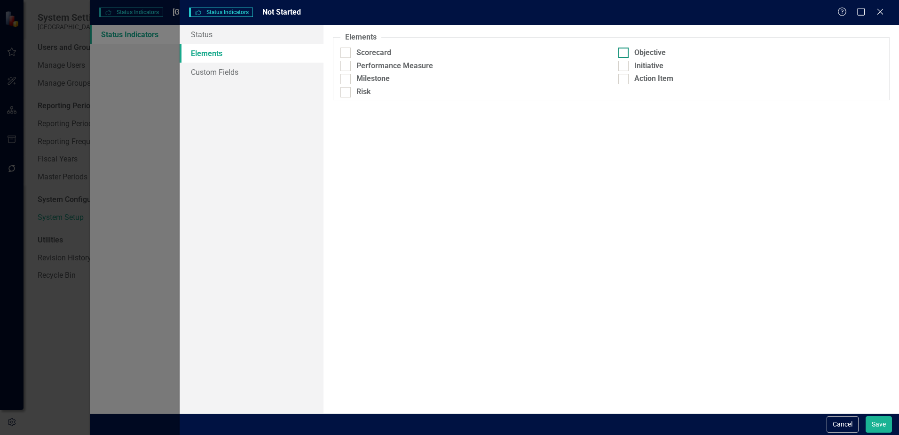
click at [619, 51] on input "Objective" at bounding box center [621, 51] width 6 height 6
checkbox input "true"
click at [399, 68] on div "Performance Measure" at bounding box center [395, 66] width 77 height 11
click at [347, 67] on input "Performance Measure" at bounding box center [344, 64] width 6 height 6
checkbox input "true"
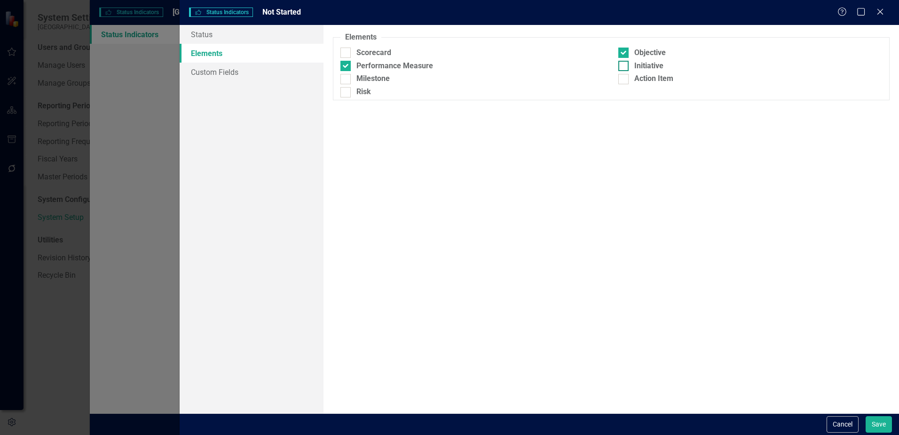
click at [618, 66] on input "Initiative" at bounding box center [621, 64] width 6 height 6
checkbox input "true"
click at [369, 77] on div "Milestone" at bounding box center [373, 78] width 33 height 11
click at [347, 77] on input "Milestone" at bounding box center [344, 77] width 6 height 6
checkbox input "true"
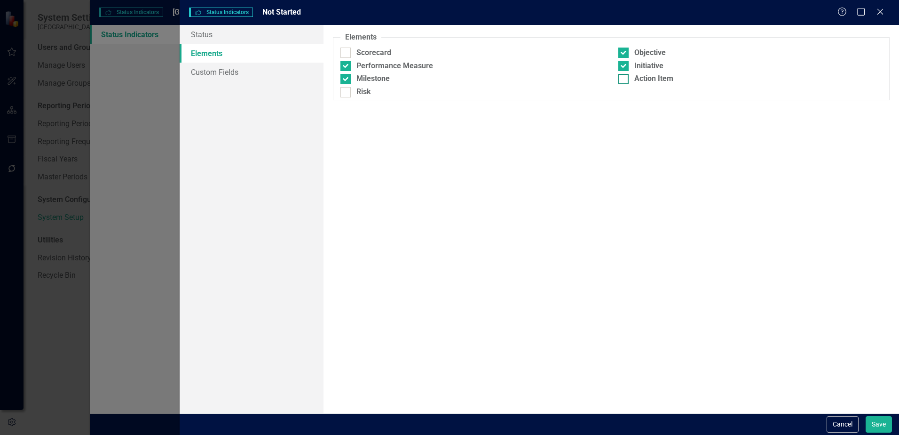
click at [629, 78] on div "Action Item" at bounding box center [750, 78] width 264 height 11
click at [625, 78] on input "Action Item" at bounding box center [621, 77] width 6 height 6
checkbox input "true"
click at [363, 93] on div "Risk" at bounding box center [364, 92] width 15 height 11
click at [347, 93] on input "Risk" at bounding box center [344, 90] width 6 height 6
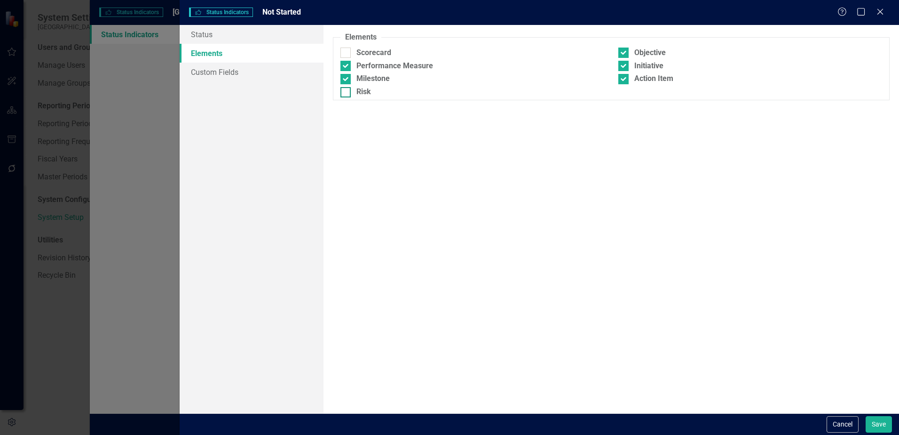
checkbox input "true"
click at [352, 50] on div "Scorecard" at bounding box center [473, 53] width 264 height 11
click at [347, 50] on input "Scorecard" at bounding box center [344, 51] width 6 height 6
checkbox input "true"
click at [881, 423] on button "Save" at bounding box center [879, 424] width 26 height 16
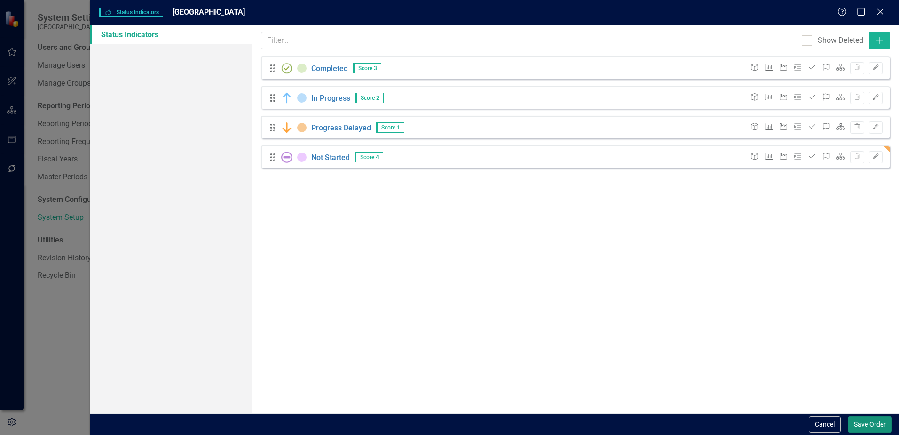
click at [868, 424] on button "Save Order" at bounding box center [870, 424] width 44 height 16
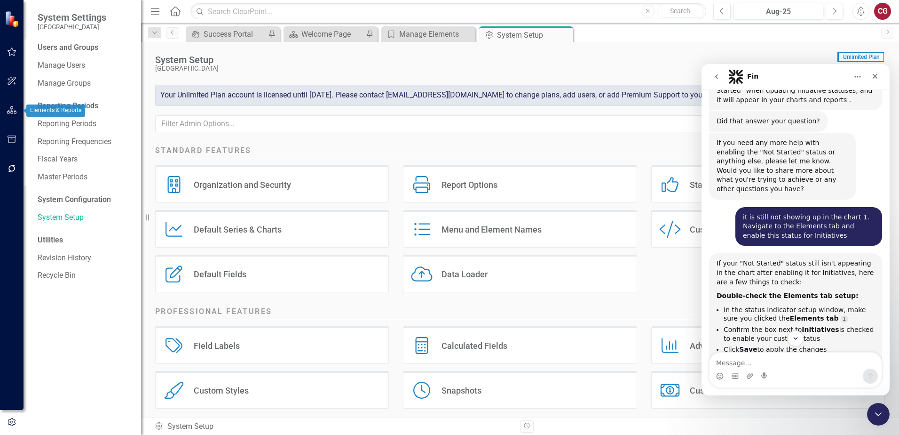
click at [8, 111] on icon "button" at bounding box center [12, 110] width 10 height 8
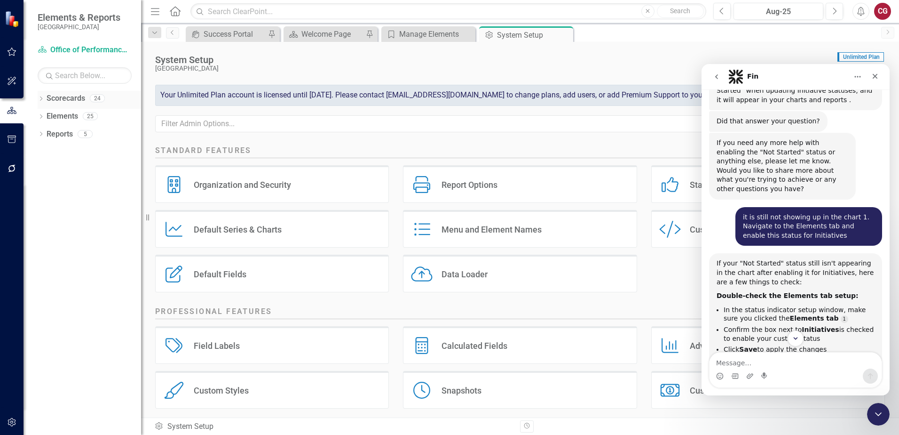
click at [57, 98] on link "Scorecards" at bounding box center [66, 98] width 39 height 11
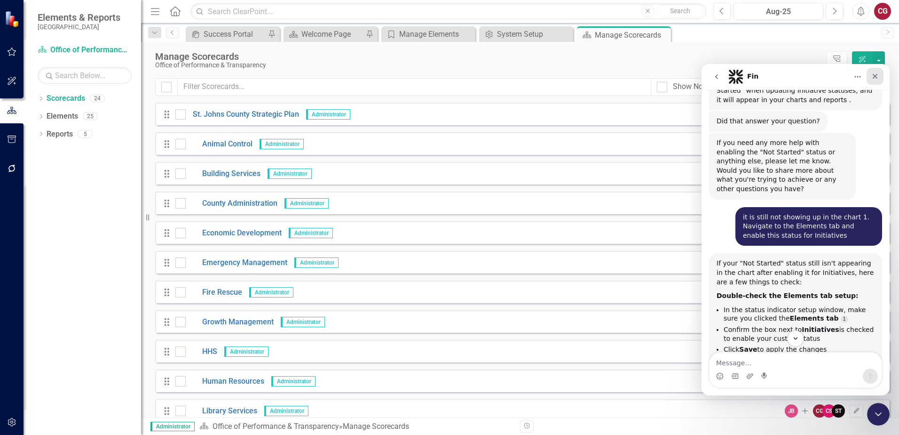
click at [878, 76] on icon "Close" at bounding box center [876, 76] width 8 height 8
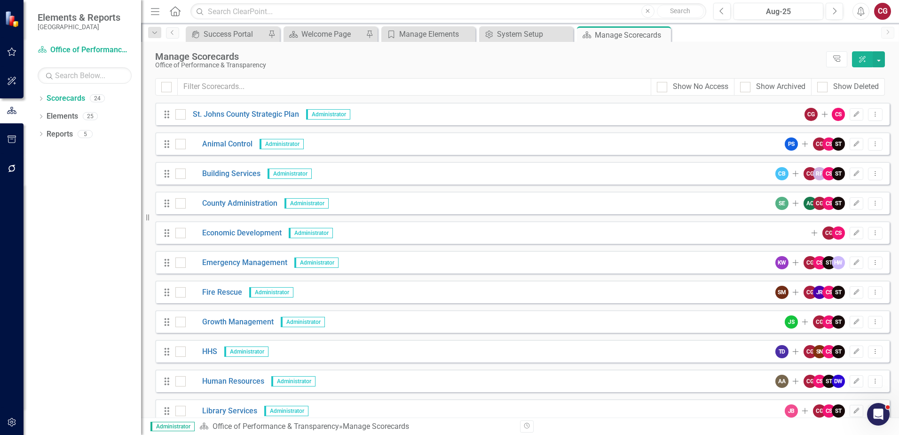
scroll to position [819, 0]
click at [45, 98] on div "Dropdown Scorecards 24" at bounding box center [89, 100] width 103 height 18
click at [41, 101] on icon "Dropdown" at bounding box center [41, 99] width 7 height 5
click at [47, 117] on icon at bounding box center [46, 115] width 2 height 5
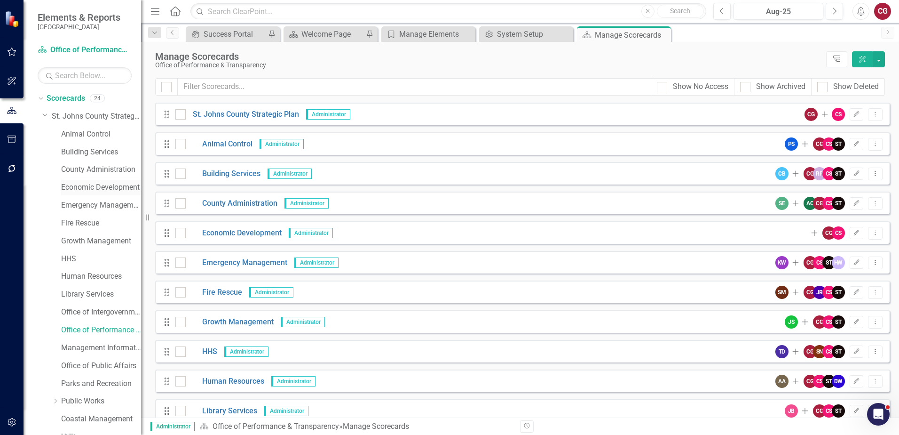
click at [72, 190] on link "Economic Development" at bounding box center [101, 187] width 80 height 11
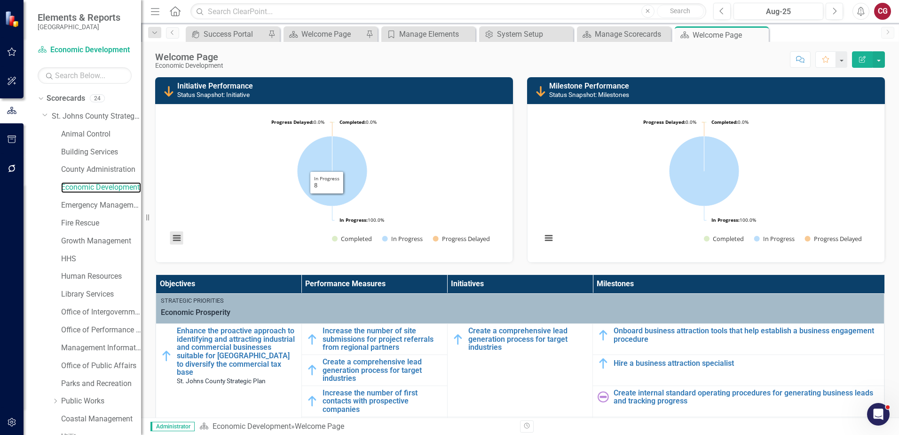
click at [176, 238] on button "View chart menu, Chart" at bounding box center [176, 237] width 13 height 13
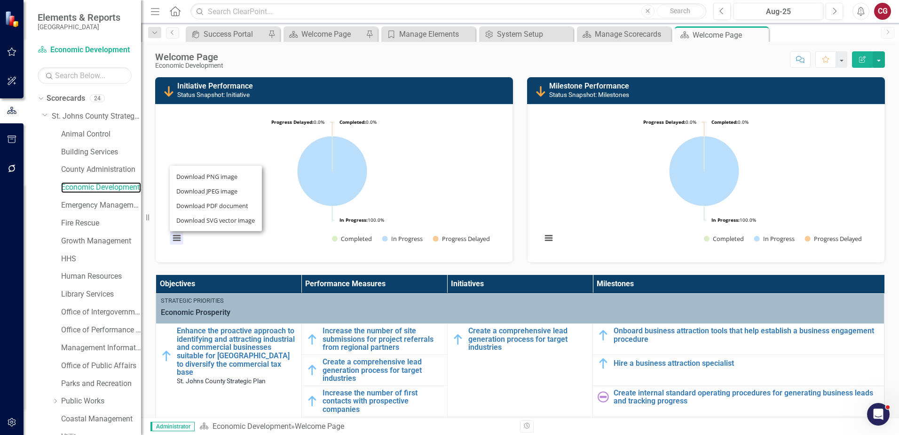
click at [201, 129] on rect "Interactive chart" at bounding box center [332, 181] width 334 height 141
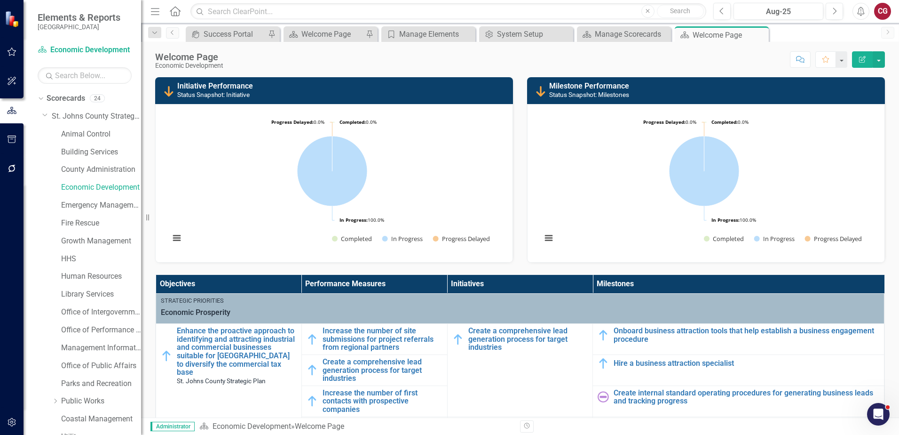
click at [354, 90] on h3 "Initiative Performance Status Snapshot: Initiative" at bounding box center [342, 90] width 331 height 16
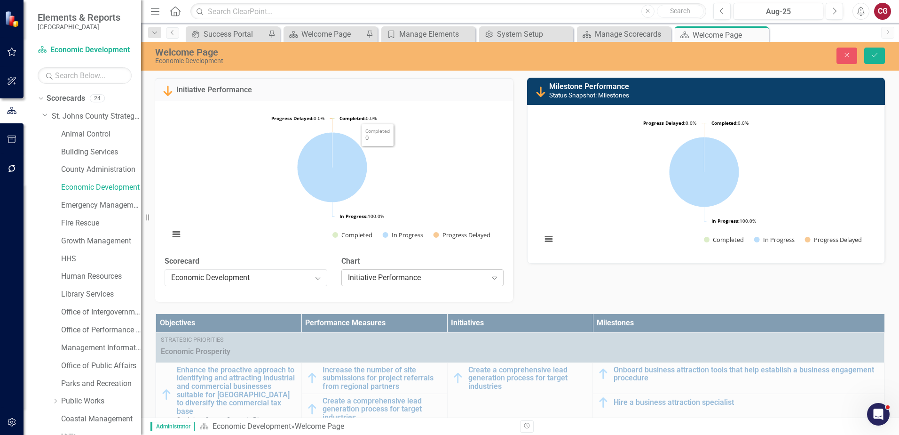
click at [372, 280] on div "Initiative Performance" at bounding box center [417, 277] width 139 height 11
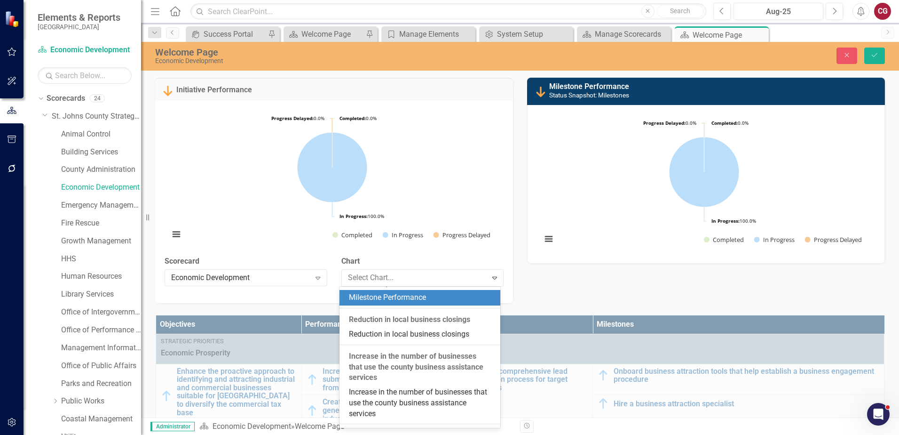
scroll to position [991, 0]
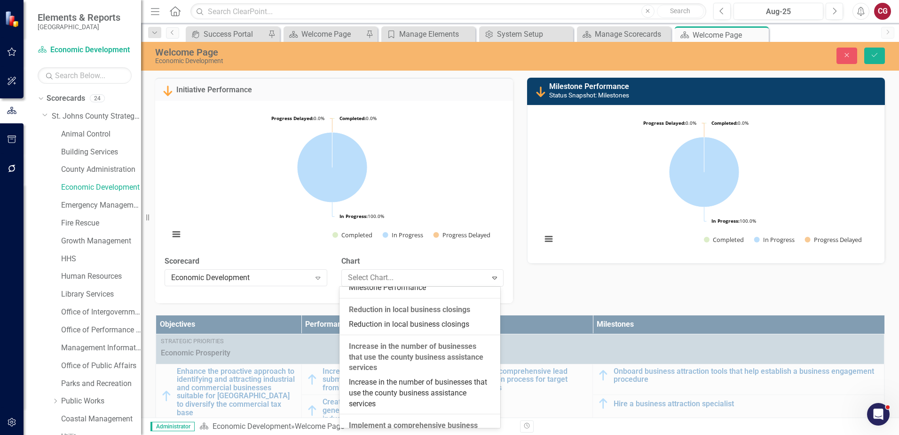
click at [468, 81] on div "Initiative Performance" at bounding box center [334, 89] width 358 height 23
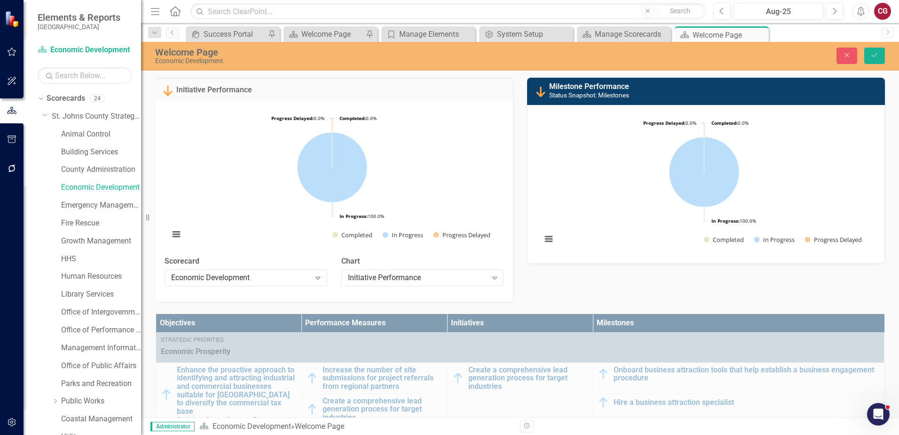
click at [832, 56] on div "Close Save" at bounding box center [741, 56] width 302 height 16
click at [841, 56] on button "Close" at bounding box center [847, 56] width 21 height 16
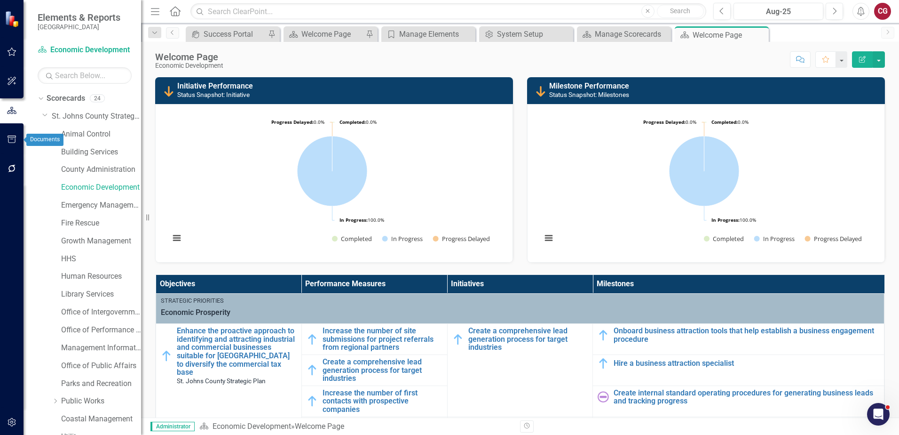
click at [19, 141] on button "button" at bounding box center [11, 140] width 21 height 20
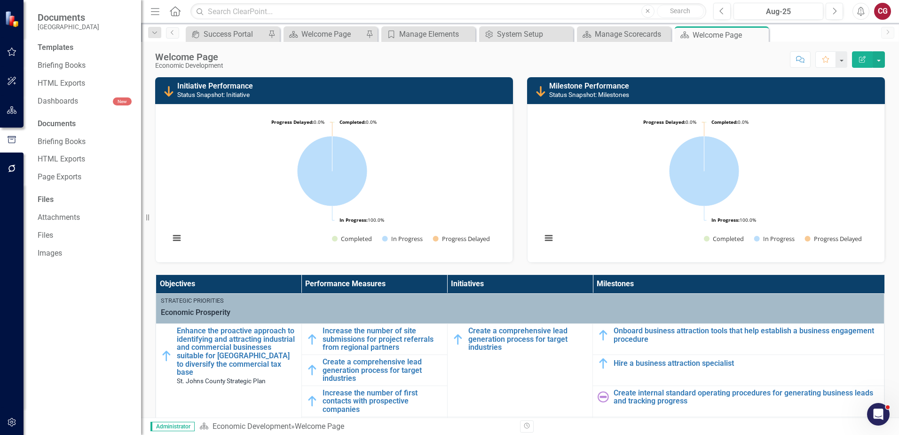
click at [2, 422] on button "button" at bounding box center [11, 422] width 21 height 20
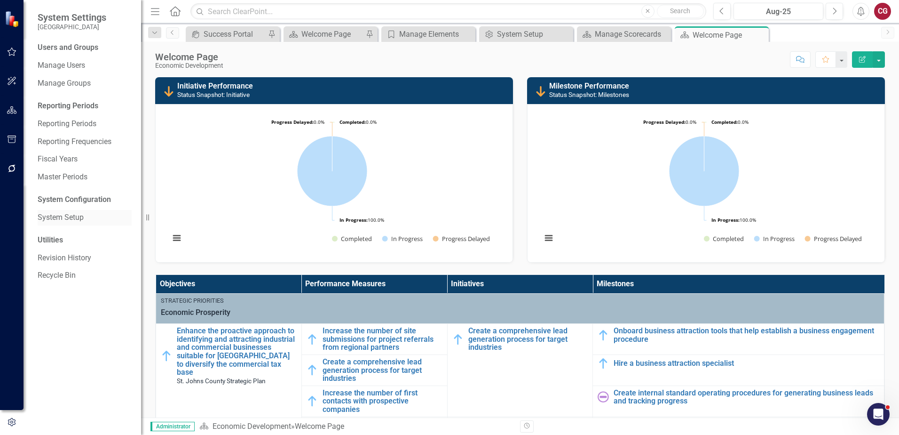
click at [55, 218] on link "System Setup" at bounding box center [85, 217] width 94 height 11
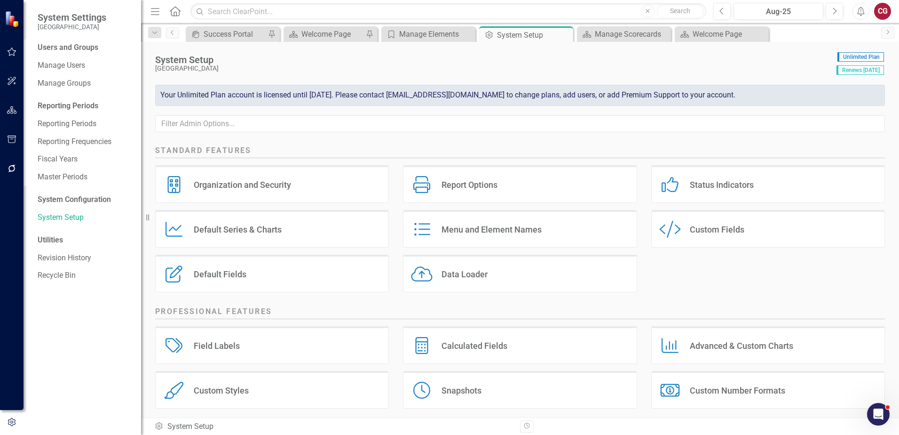
click at [277, 228] on div "Default Series & Charts" at bounding box center [238, 229] width 88 height 11
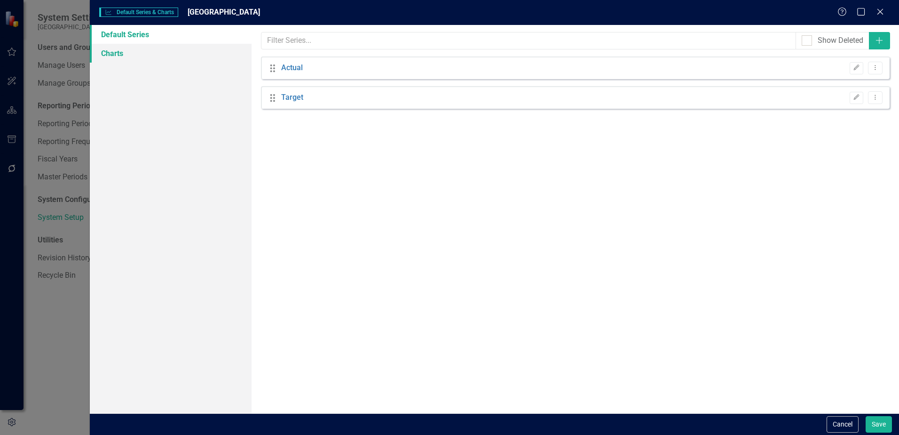
click at [162, 49] on link "Charts" at bounding box center [171, 53] width 162 height 19
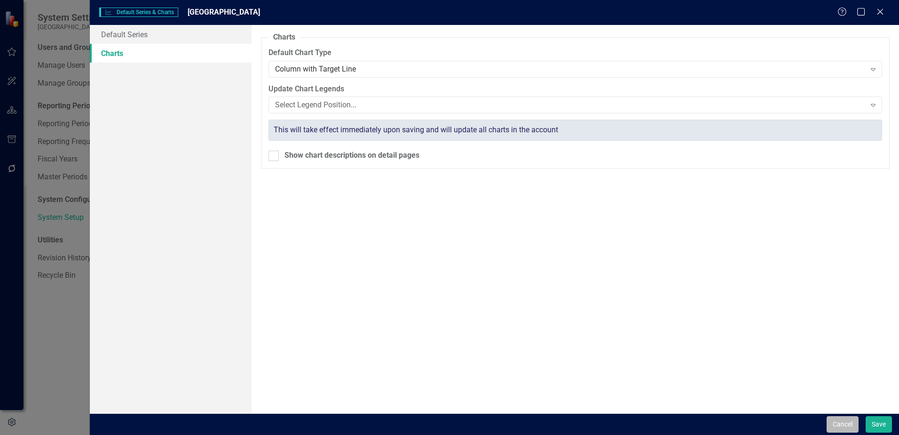
click at [837, 424] on button "Cancel" at bounding box center [843, 424] width 32 height 16
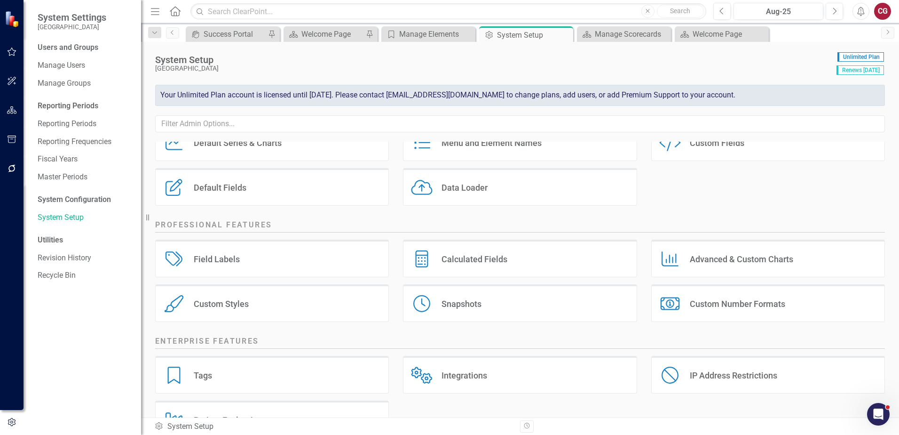
scroll to position [94, 0]
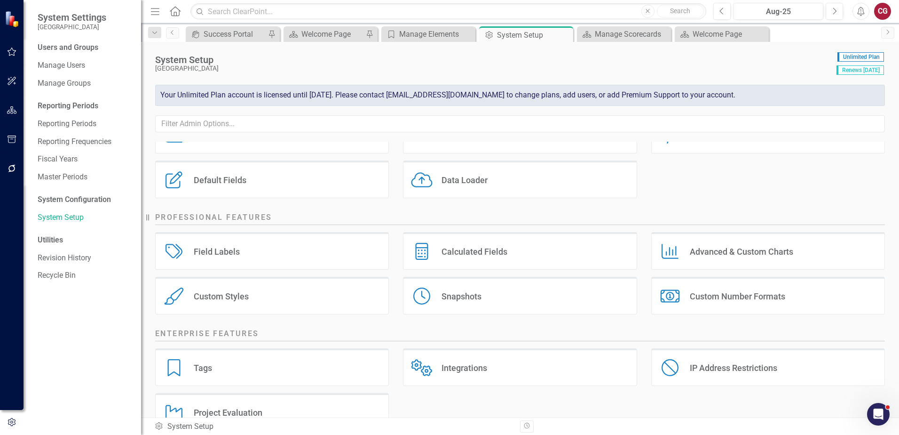
click at [883, 13] on div "CG" at bounding box center [882, 11] width 17 height 17
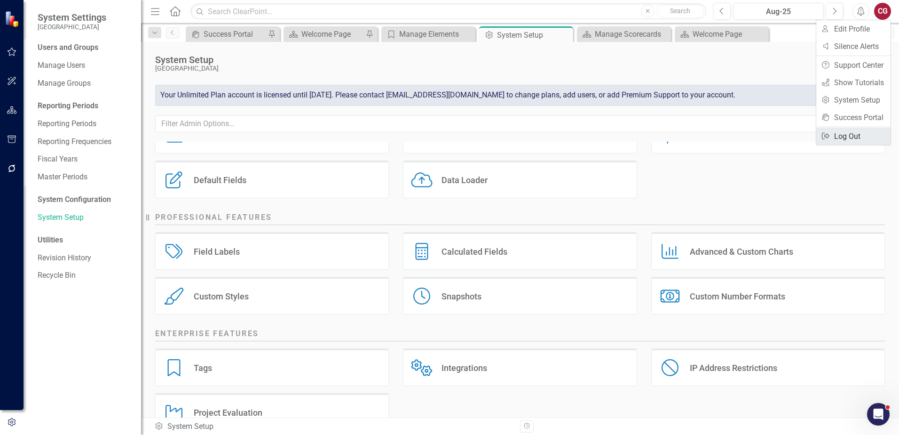
click at [841, 139] on link "Logout Log Out" at bounding box center [854, 135] width 74 height 17
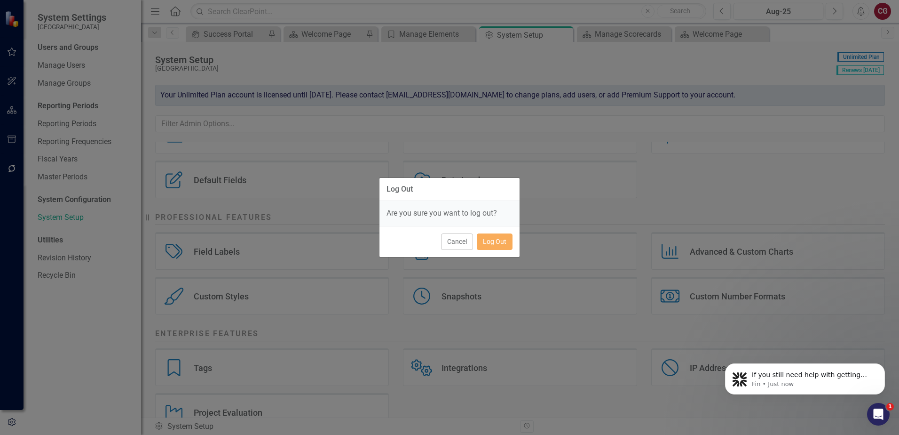
scroll to position [878, 0]
click at [504, 239] on button "Log Out" at bounding box center [495, 241] width 36 height 16
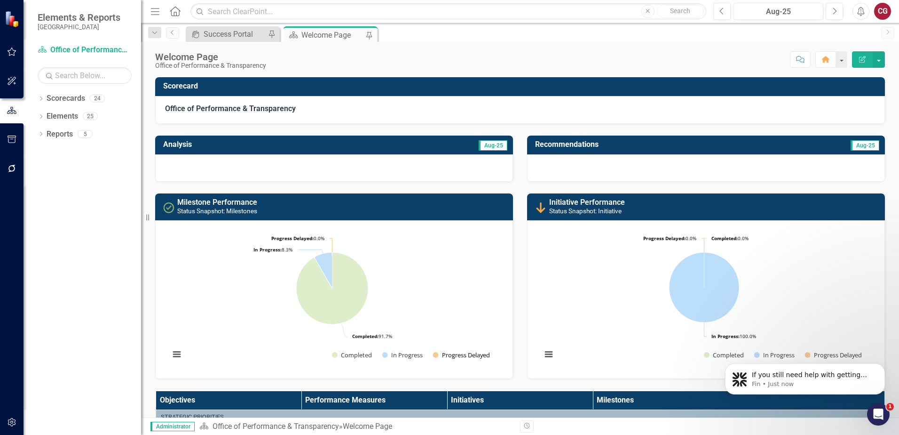
click at [453, 359] on button "Show Progress Delayed" at bounding box center [462, 354] width 58 height 8
click at [466, 349] on rect "Interactive chart" at bounding box center [332, 298] width 334 height 141
click at [464, 356] on button "Show Progress Delayed" at bounding box center [462, 354] width 58 height 8
click at [878, 59] on button "button" at bounding box center [879, 59] width 12 height 16
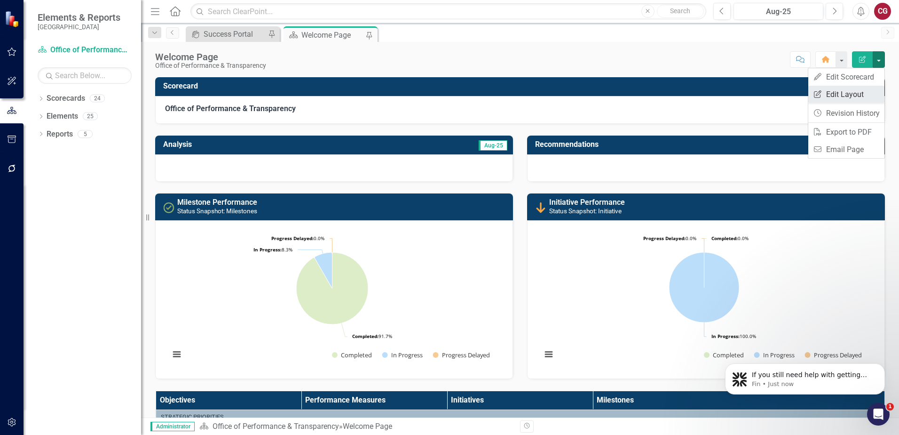
click at [844, 92] on link "Edit Report Edit Layout" at bounding box center [847, 94] width 76 height 17
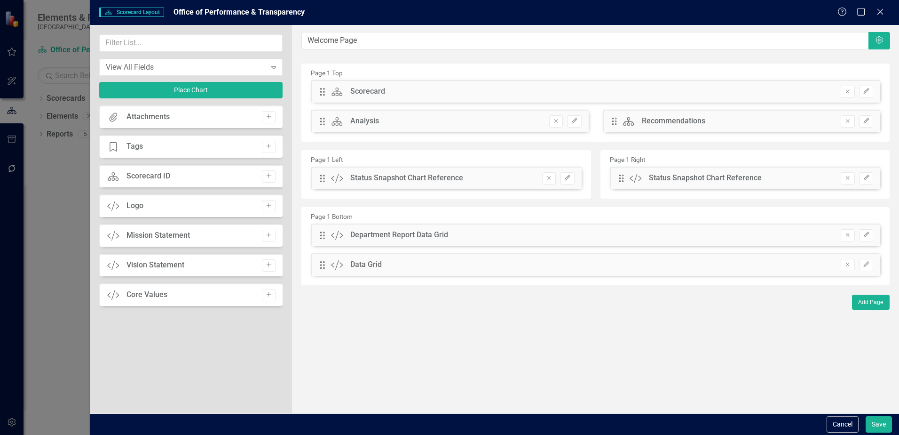
click at [373, 90] on div "Scorecard" at bounding box center [367, 91] width 35 height 11
click at [571, 180] on icon "Edit" at bounding box center [567, 178] width 7 height 6
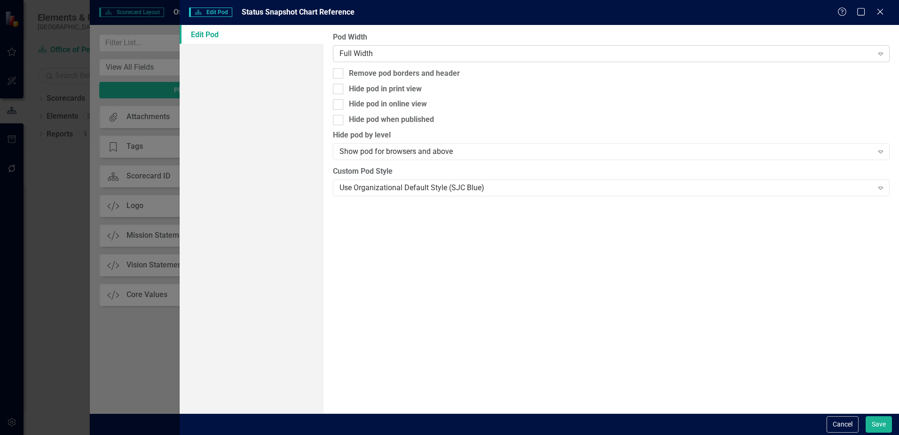
click at [360, 57] on div "Full Width" at bounding box center [606, 53] width 533 height 11
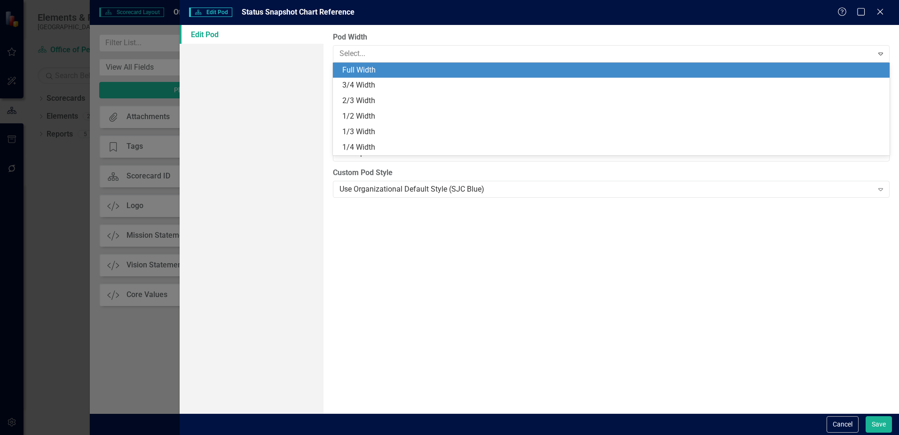
click at [364, 68] on div "Full Width" at bounding box center [613, 70] width 542 height 11
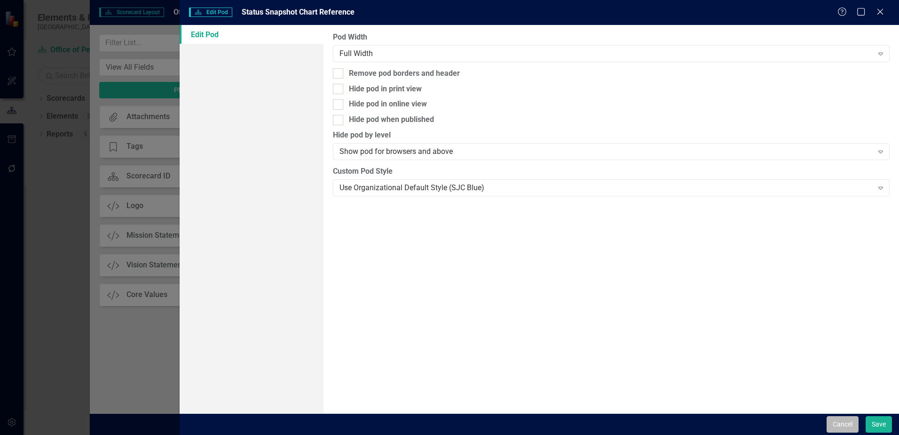
click at [843, 431] on button "Cancel" at bounding box center [843, 424] width 32 height 16
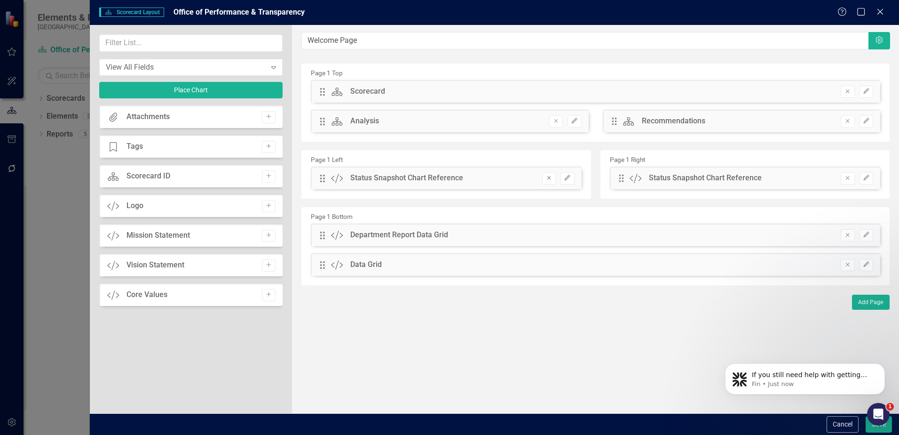
click at [549, 178] on icon "button" at bounding box center [549, 178] width 4 height 4
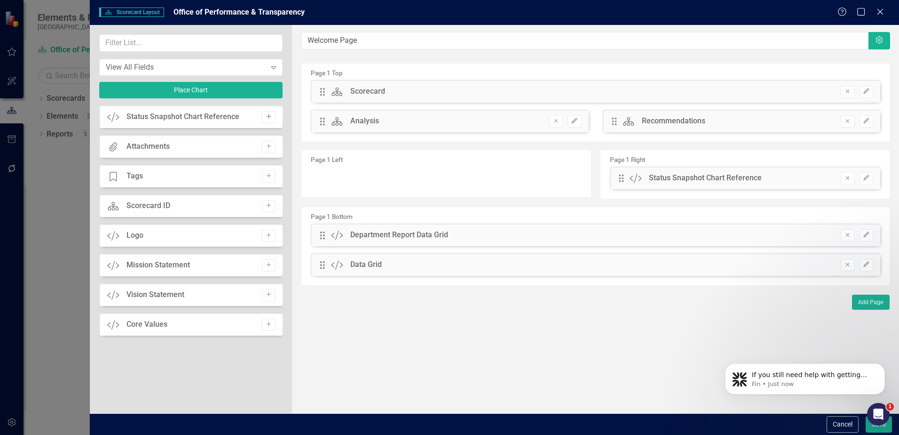
click at [264, 118] on button "Add" at bounding box center [269, 117] width 14 height 12
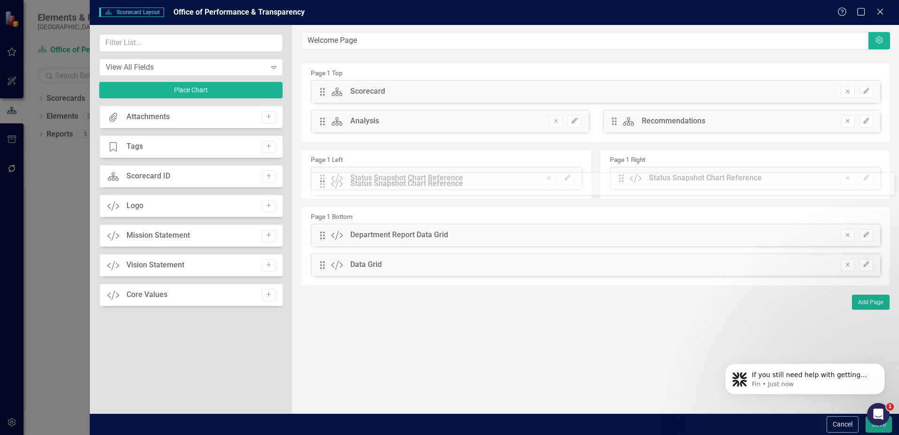
drag, startPoint x: 320, startPoint y: 89, endPoint x: 327, endPoint y: 181, distance: 92.5
click at [870, 424] on body "Elements & Reports [GEOGRAPHIC_DATA] Scorecard Office of Performance & Transpar…" at bounding box center [449, 217] width 899 height 435
click at [875, 427] on button "Save" at bounding box center [879, 424] width 26 height 16
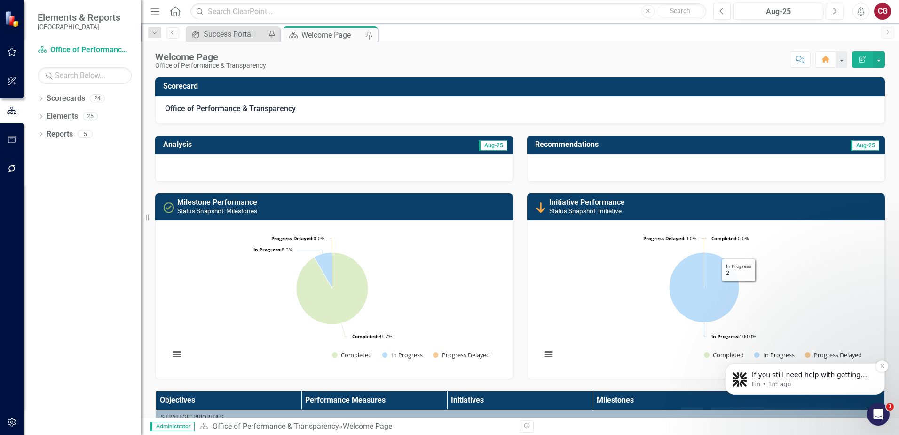
click at [817, 381] on p "Fin • 1m ago" at bounding box center [812, 384] width 121 height 8
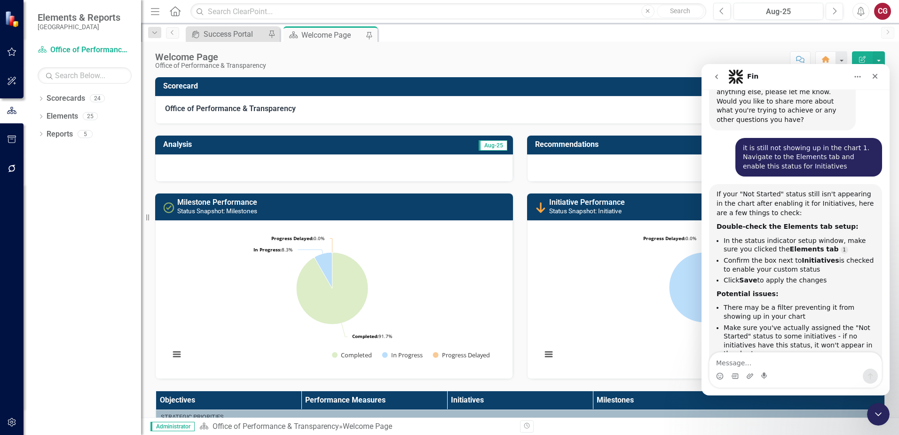
scroll to position [784, 0]
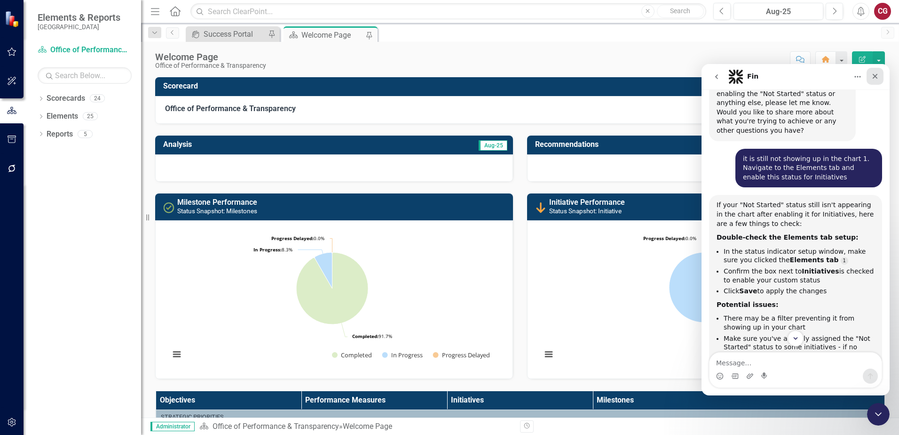
click at [882, 76] on div "Close" at bounding box center [875, 76] width 17 height 17
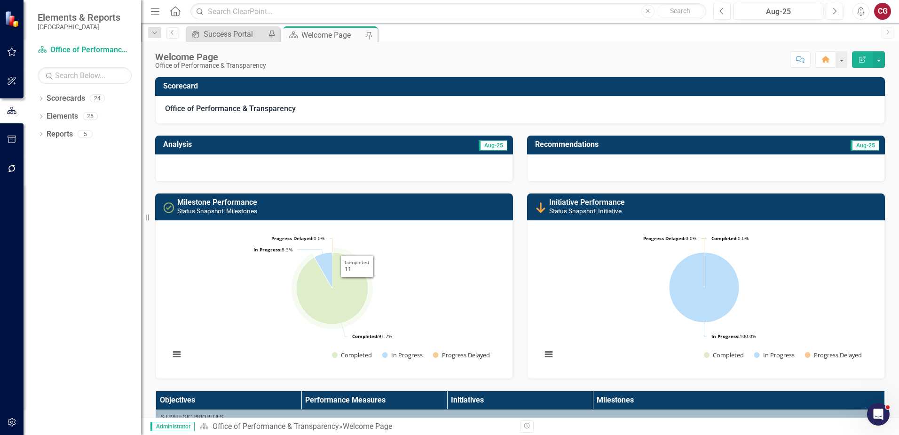
scroll to position [878, 0]
click at [866, 360] on rect "Interactive chart" at bounding box center [704, 298] width 334 height 141
click at [849, 366] on rect "Interactive chart" at bounding box center [704, 298] width 334 height 141
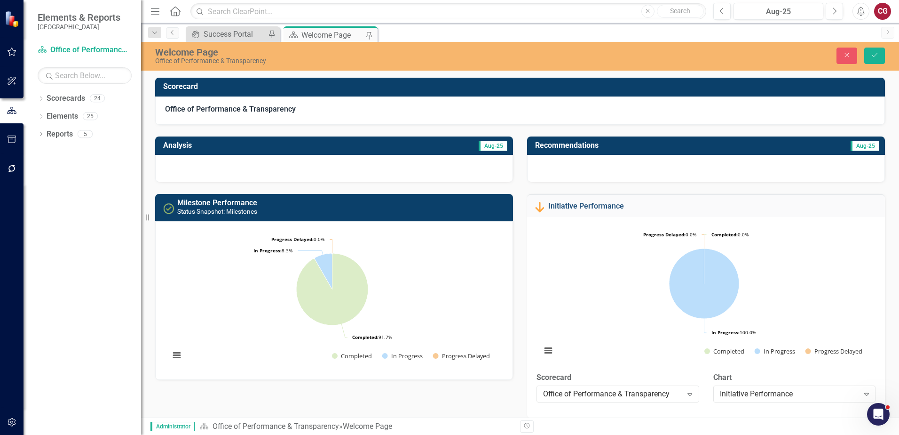
click at [599, 203] on link "Initiative Performance" at bounding box center [586, 205] width 76 height 9
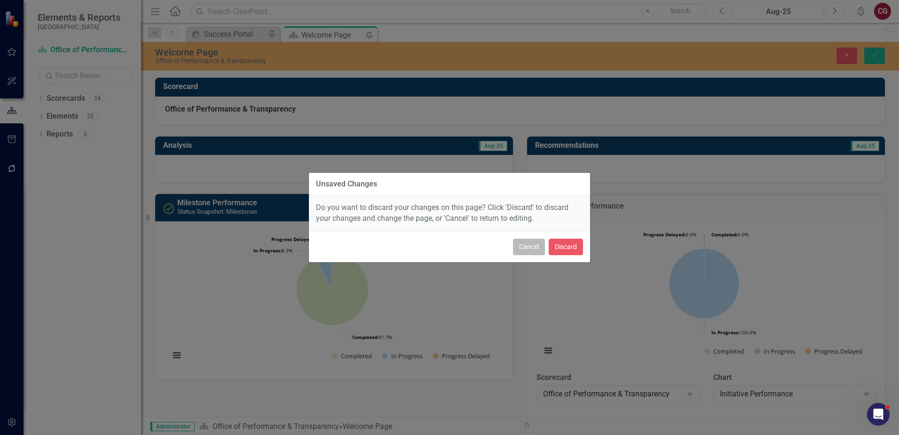
click at [533, 253] on button "Cancel" at bounding box center [529, 246] width 32 height 16
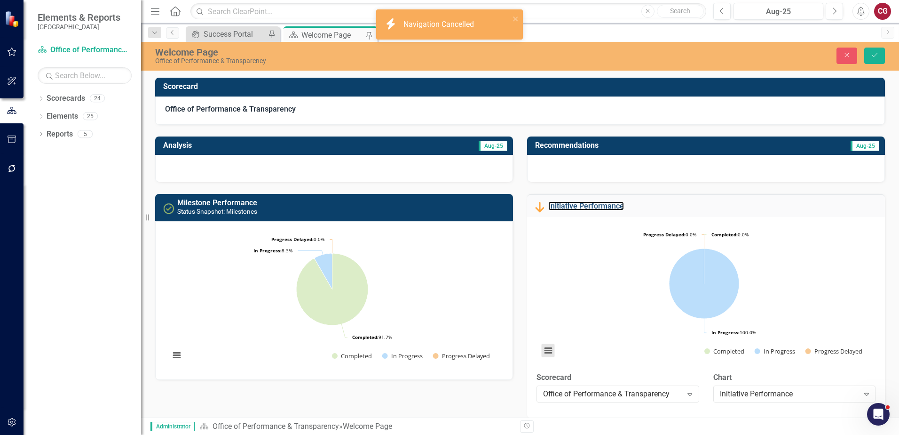
click at [545, 352] on button "View chart menu, Chart" at bounding box center [548, 350] width 13 height 13
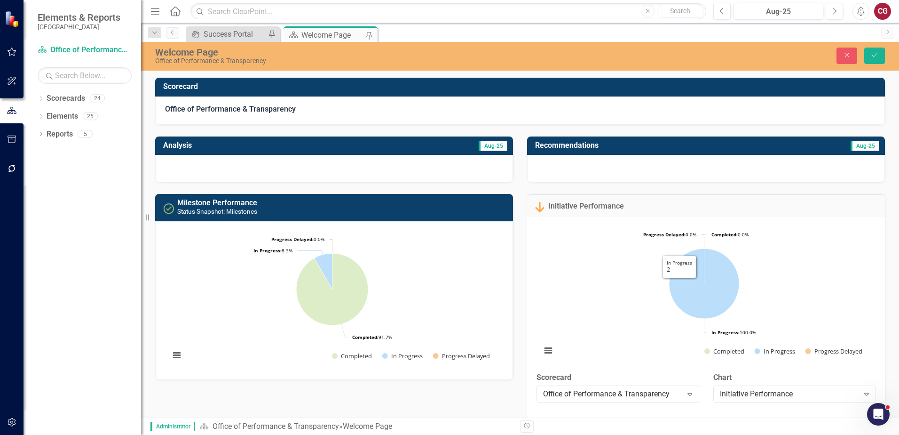
click at [771, 207] on h3 "Initiative Performance" at bounding box center [713, 206] width 330 height 8
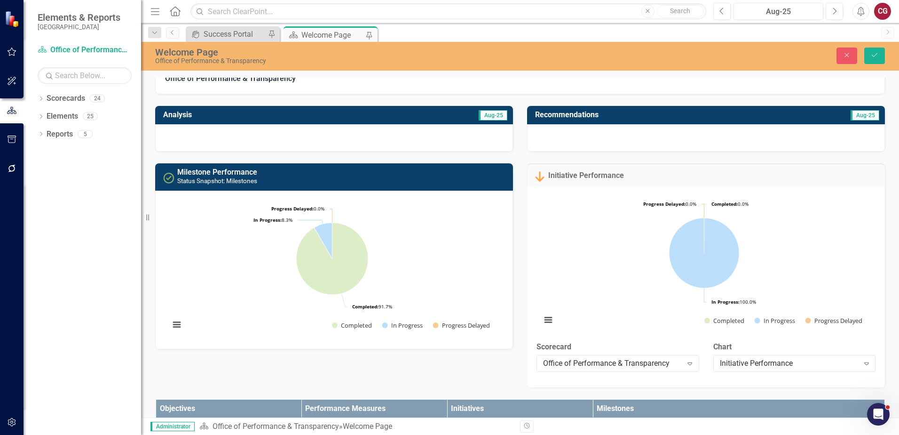
scroll to position [47, 0]
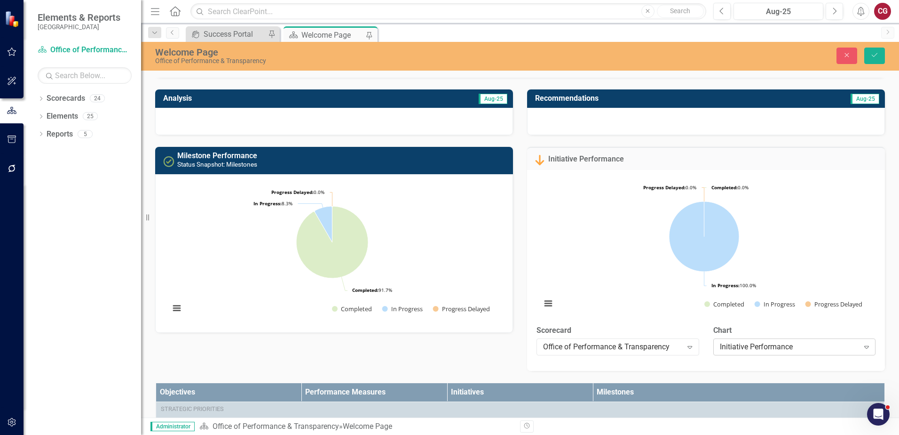
click at [782, 349] on div "Initiative Performance" at bounding box center [789, 346] width 139 height 11
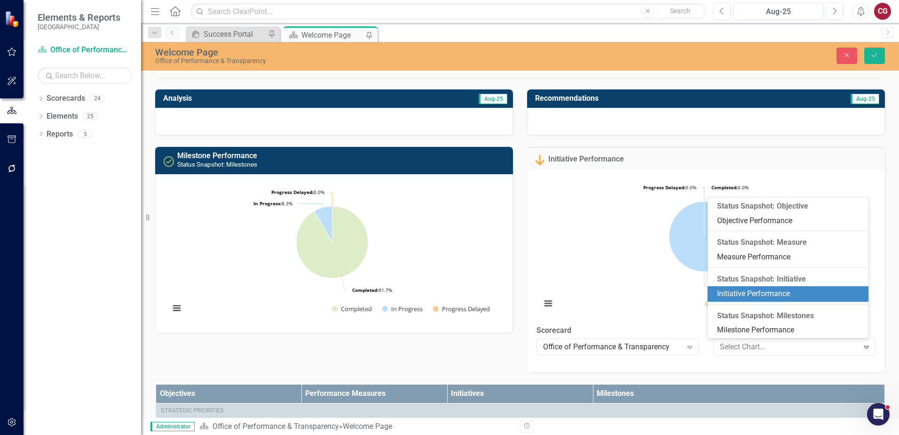
scroll to position [89, 0]
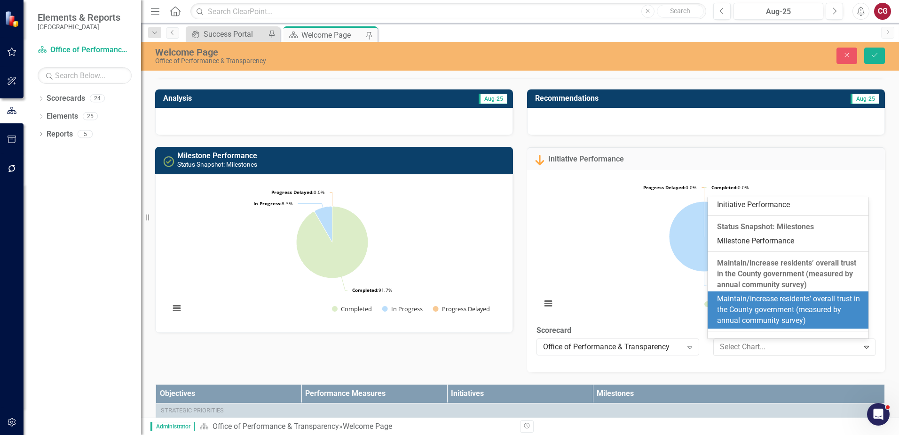
click at [763, 323] on div "Maintain/increase residents’ overall trust in the County government (measured b…" at bounding box center [790, 309] width 146 height 32
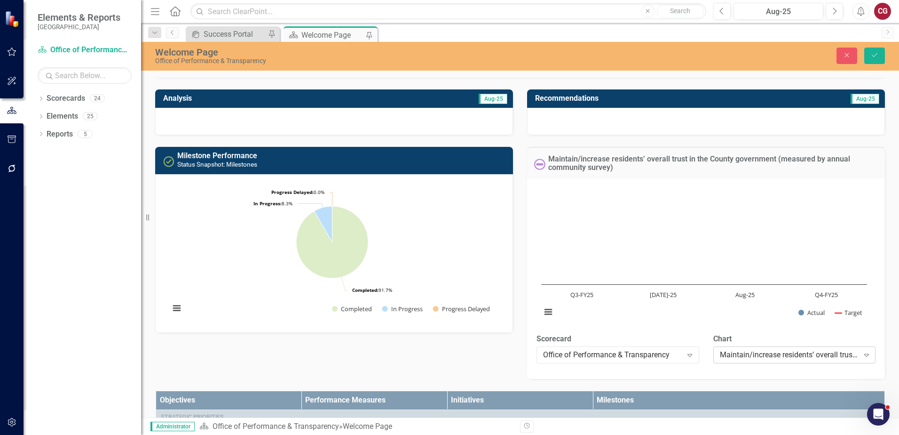
click at [777, 357] on div "Maintain/increase residents’ overall trust in the County government (measured b…" at bounding box center [789, 354] width 139 height 11
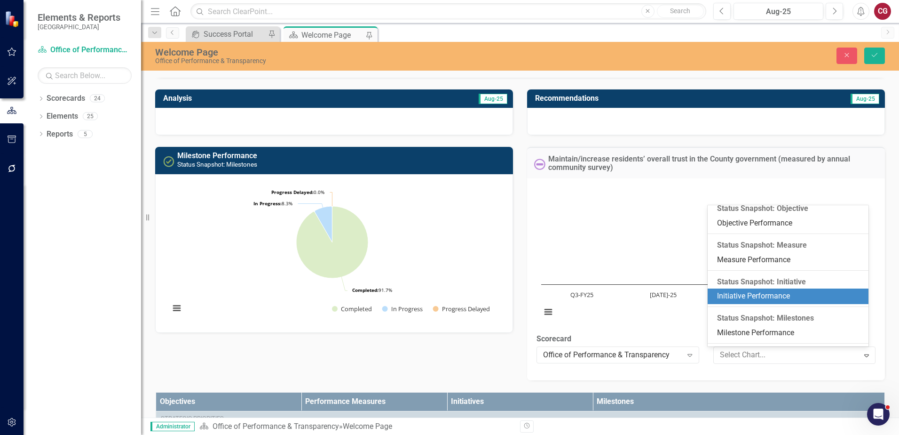
scroll to position [0, 0]
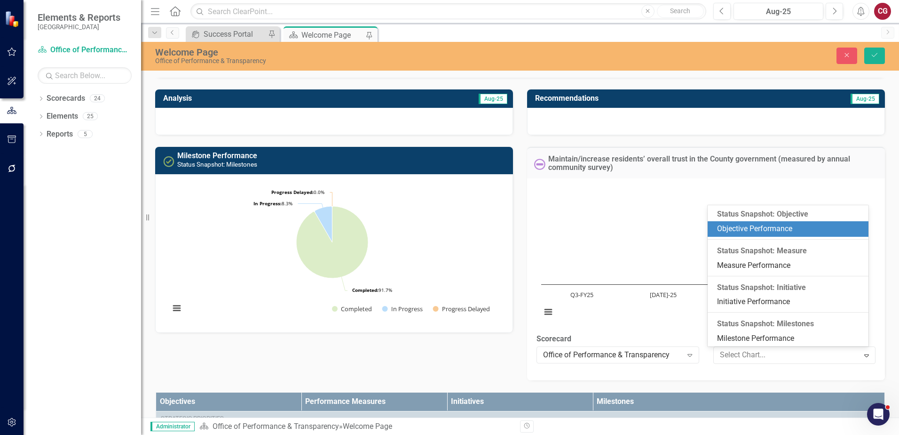
click at [751, 224] on div "Objective Performance" at bounding box center [790, 228] width 146 height 11
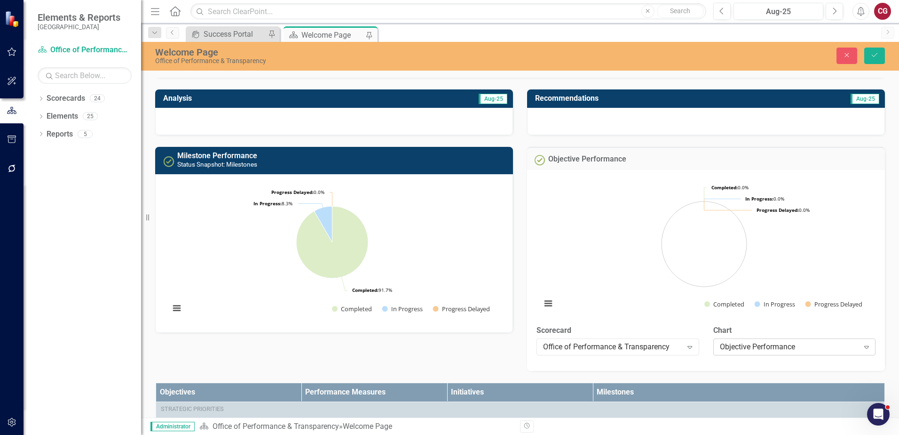
click at [748, 343] on div "Objective Performance" at bounding box center [789, 346] width 139 height 11
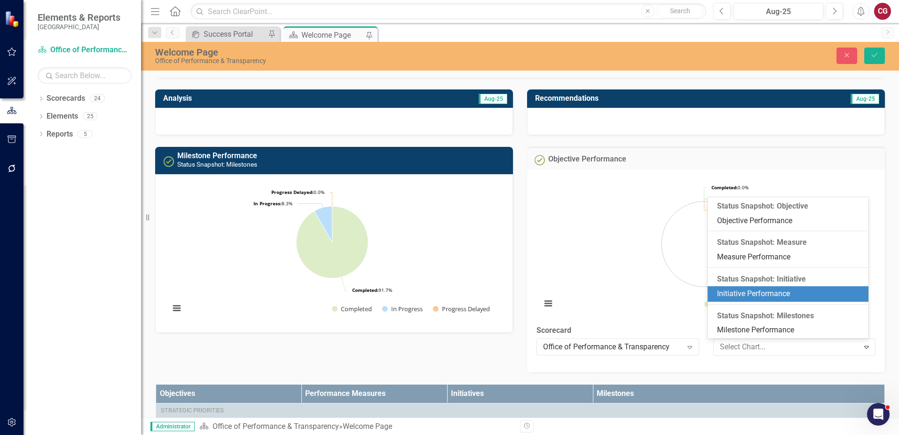
scroll to position [16, 0]
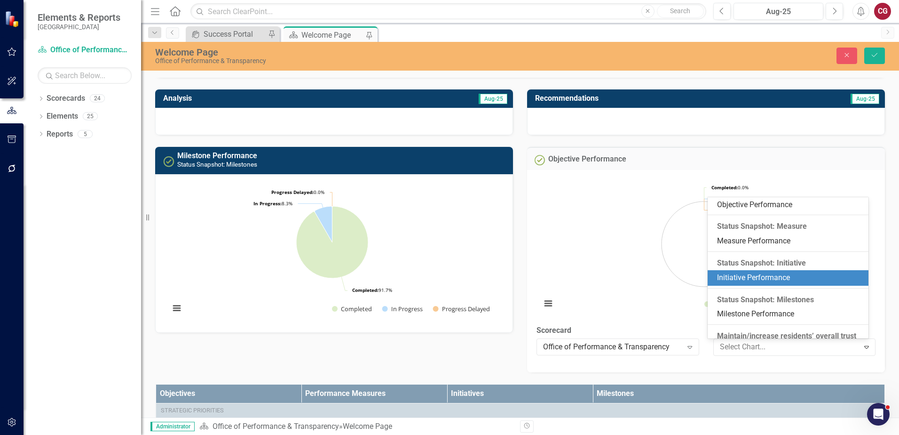
click at [780, 274] on div "Initiative Performance" at bounding box center [790, 277] width 146 height 11
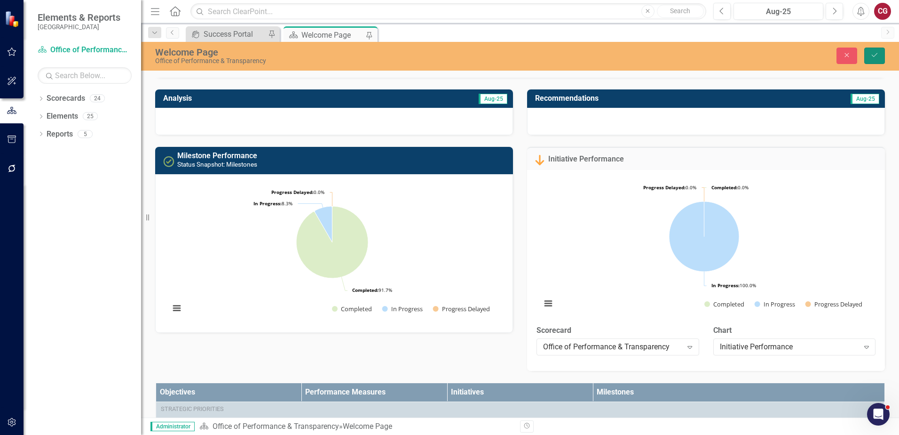
click at [876, 60] on button "Save" at bounding box center [874, 56] width 21 height 16
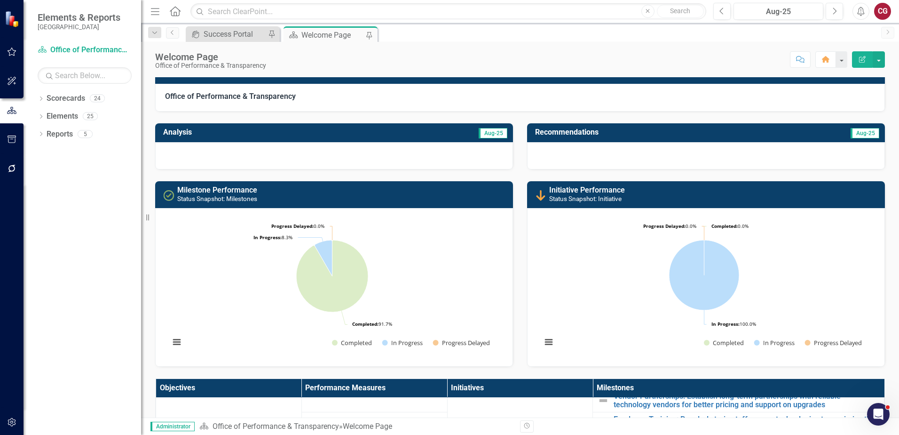
scroll to position [0, 0]
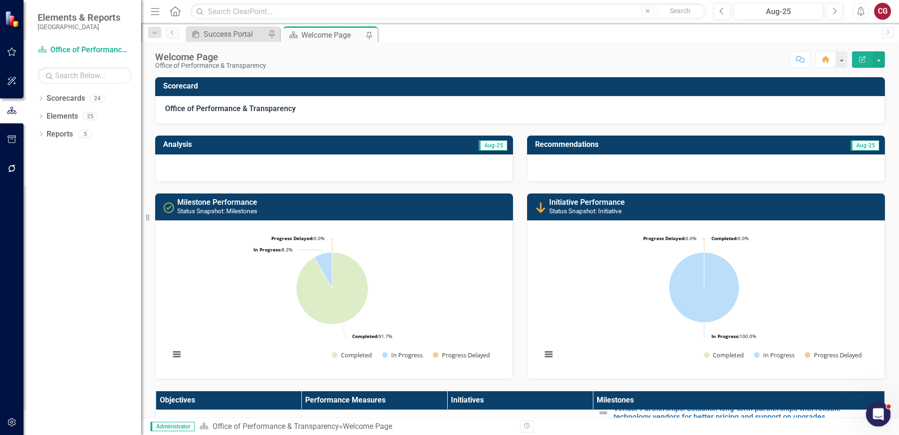
click at [884, 406] on div "Open Intercom Messenger" at bounding box center [877, 412] width 31 height 31
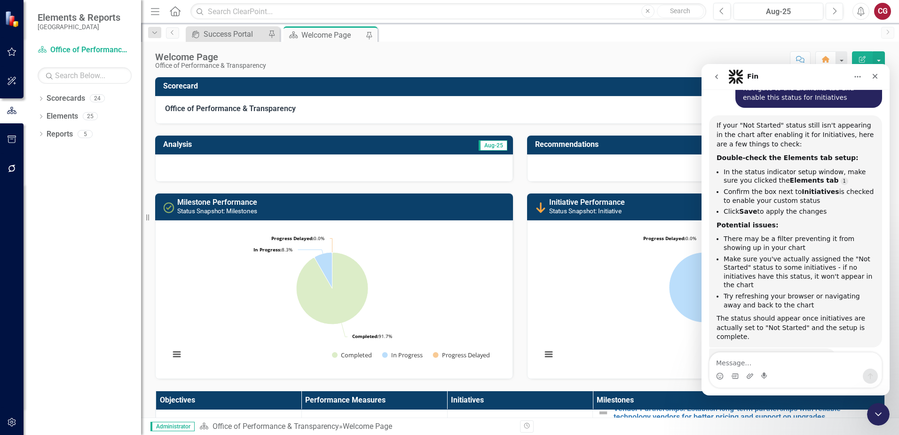
scroll to position [878, 0]
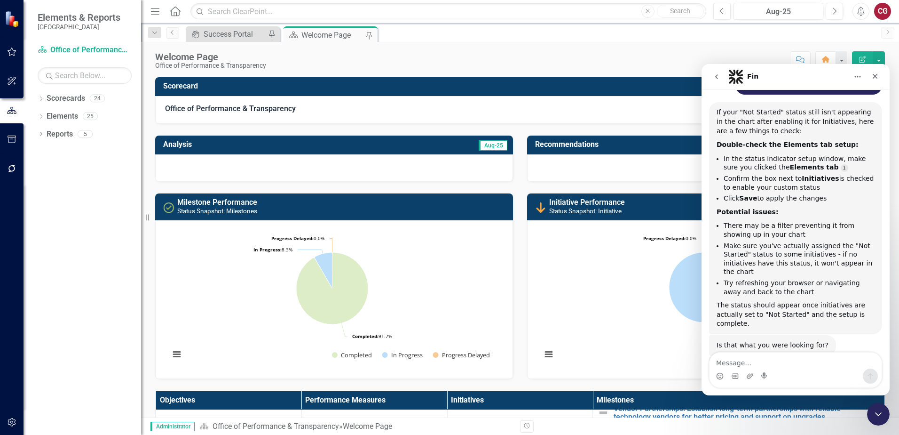
click at [763, 359] on textarea "Message…" at bounding box center [796, 360] width 172 height 16
type textarea "it is still not showing up"
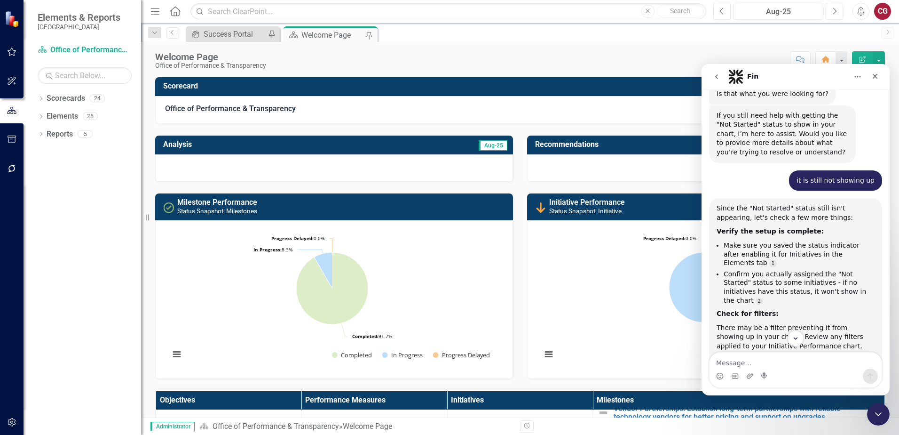
scroll to position [1174, 0]
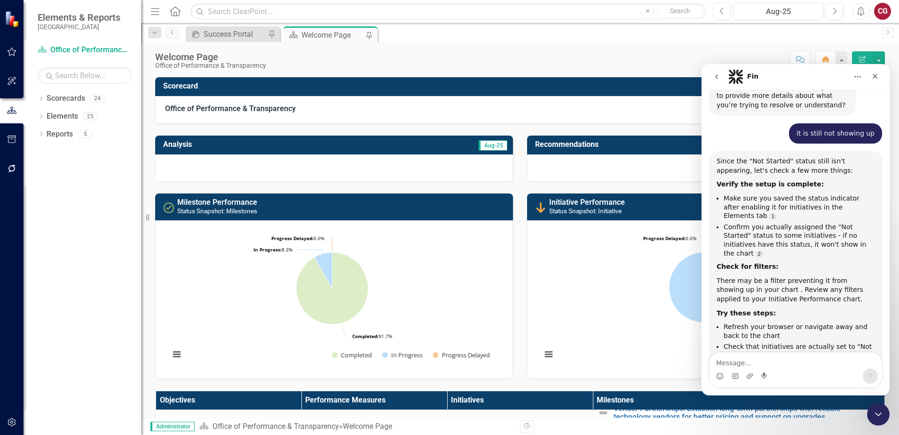
drag, startPoint x: 753, startPoint y: 278, endPoint x: 720, endPoint y: 269, distance: 34.4
click at [720, 322] on ul "Refresh your browser or navigate away and back to the chart Check that initiati…" at bounding box center [796, 350] width 158 height 57
drag, startPoint x: 720, startPoint y: 269, endPoint x: 727, endPoint y: 267, distance: 6.7
copy li "Verify the chart settings aren't excluding certain statuses"
click at [737, 363] on textarea "Message…" at bounding box center [796, 360] width 172 height 16
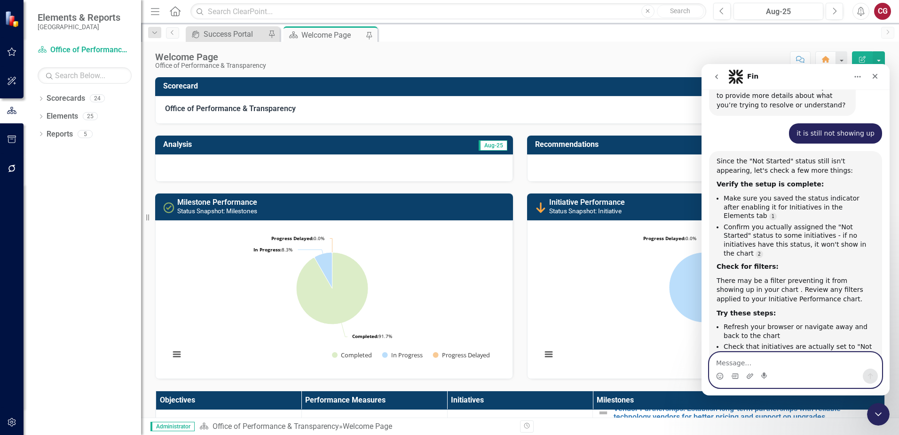
paste textarea "Verify the chart settings aren't excluding certain statuses"
type textarea "Verify the chart settings aren't excluding certain statuses?"
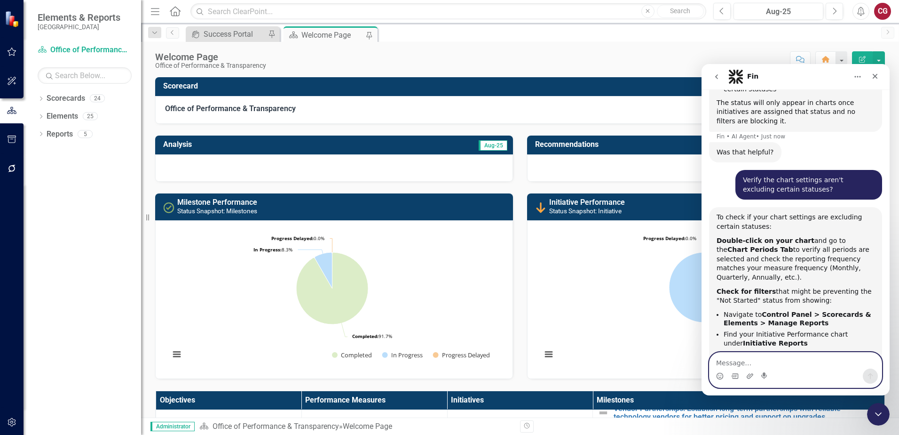
scroll to position [1466, 0]
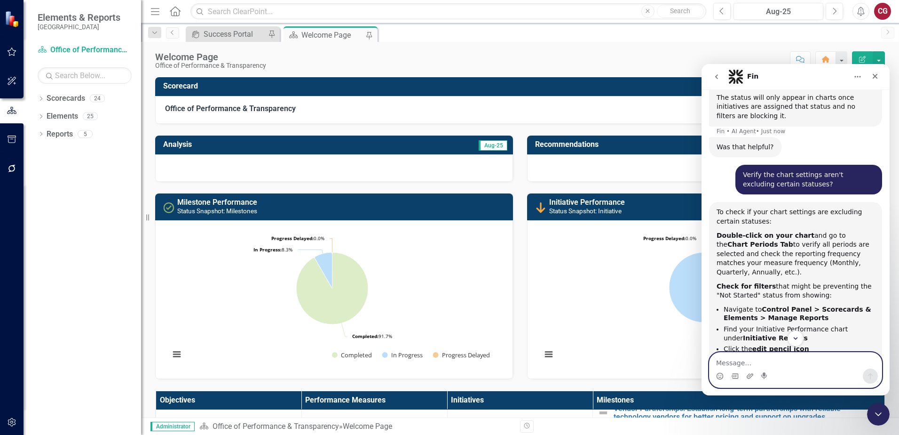
click at [386, 250] on rect "Interactive chart" at bounding box center [332, 298] width 334 height 141
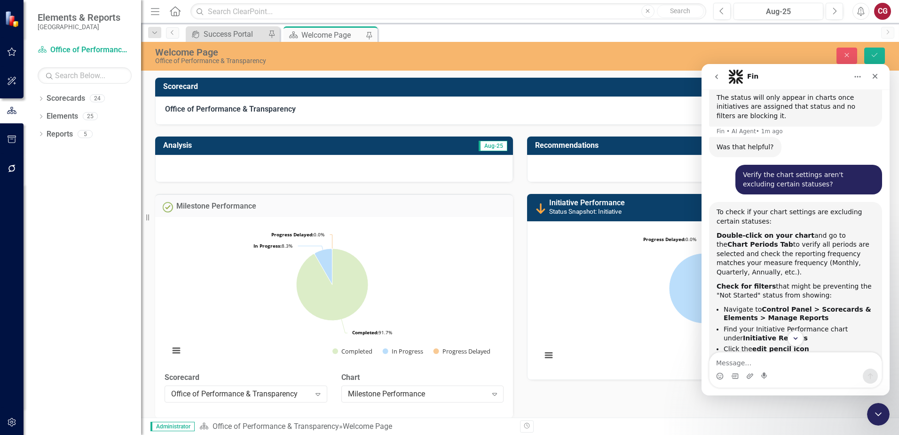
drag, startPoint x: 716, startPoint y: 126, endPoint x: 850, endPoint y: 325, distance: 240.0
click at [850, 325] on div "To check if your chart settings are excluding certain statuses: Double-click on…" at bounding box center [795, 327] width 173 height 251
drag, startPoint x: 850, startPoint y: 325, endPoint x: 799, endPoint y: 206, distance: 129.1
copy div "Double-click on your chart and go to the Chart Periods Tab to verify all period…"
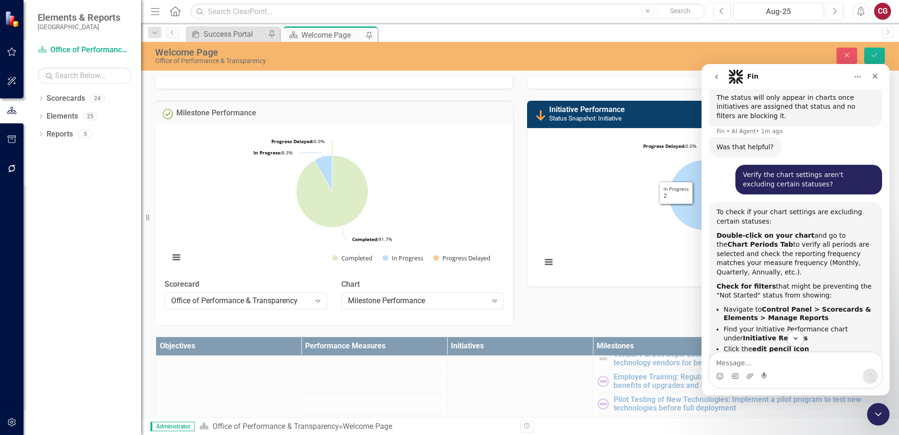
scroll to position [94, 0]
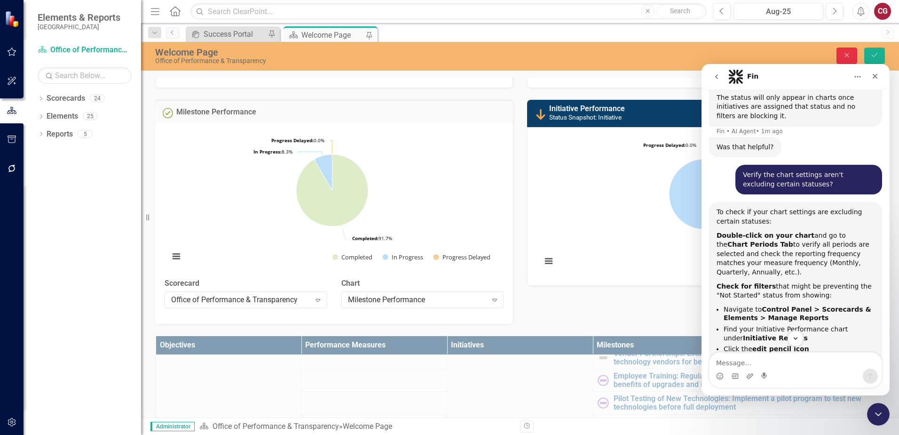
click at [845, 56] on icon "Close" at bounding box center [847, 55] width 8 height 7
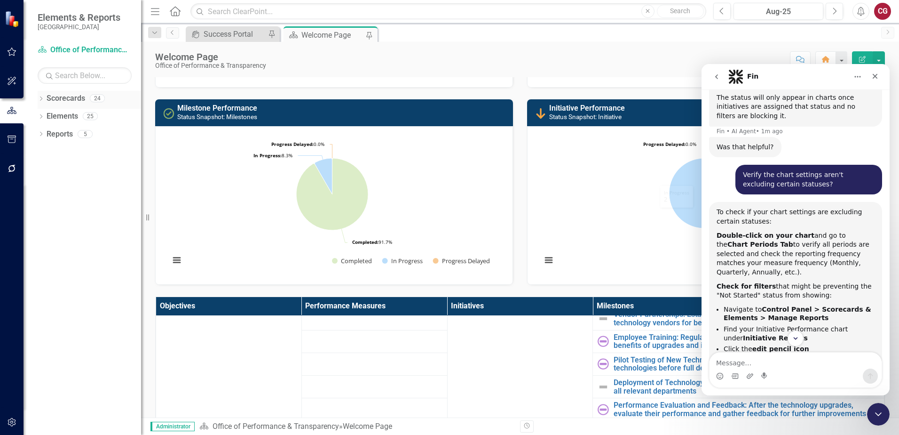
click at [79, 98] on link "Scorecards" at bounding box center [66, 98] width 39 height 11
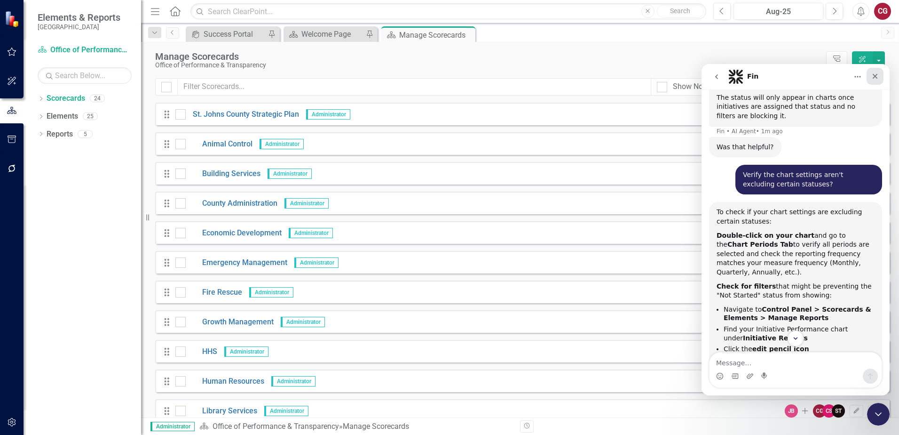
drag, startPoint x: 872, startPoint y: 79, endPoint x: 1575, endPoint y: 143, distance: 705.1
click at [873, 79] on icon "Close" at bounding box center [876, 76] width 8 height 8
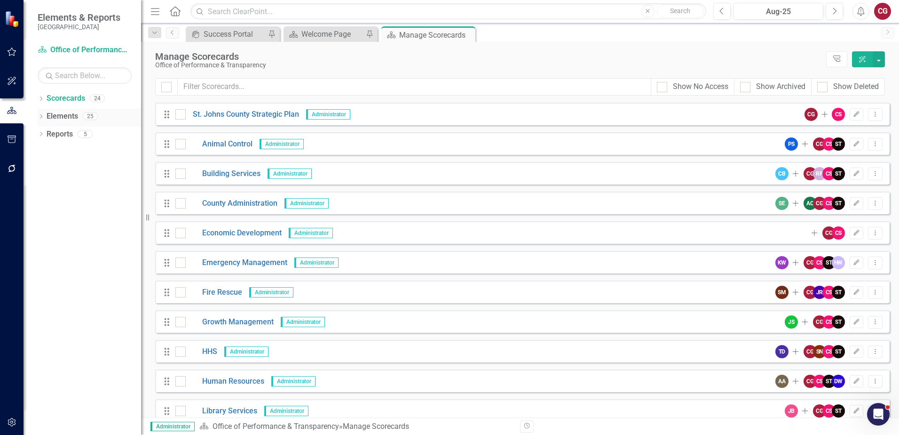
click at [63, 110] on div "Elements" at bounding box center [63, 117] width 32 height 16
click at [64, 115] on link "Elements" at bounding box center [63, 116] width 32 height 11
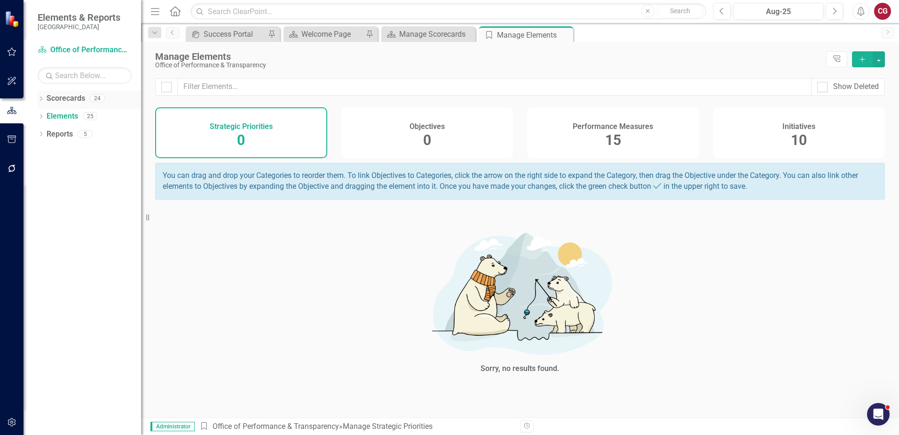
click at [68, 104] on div "Scorecards" at bounding box center [66, 99] width 39 height 16
click at [69, 97] on link "Scorecards" at bounding box center [66, 98] width 39 height 11
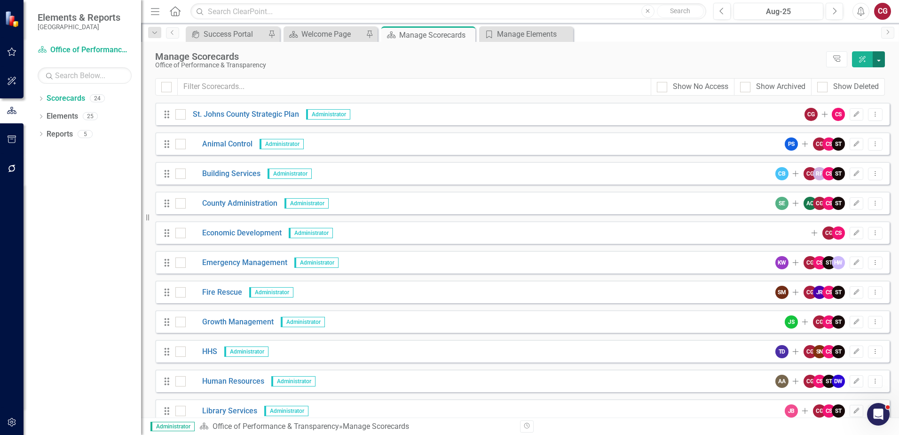
click at [879, 62] on button "button" at bounding box center [879, 59] width 12 height 16
click at [747, 51] on div "Manage Scorecards" at bounding box center [488, 56] width 666 height 10
click at [872, 113] on button "Dropdown Menu" at bounding box center [875, 114] width 15 height 13
click at [764, 62] on div "Office of Performance & Transparency" at bounding box center [488, 65] width 666 height 7
click at [10, 419] on icon "button" at bounding box center [12, 422] width 10 height 8
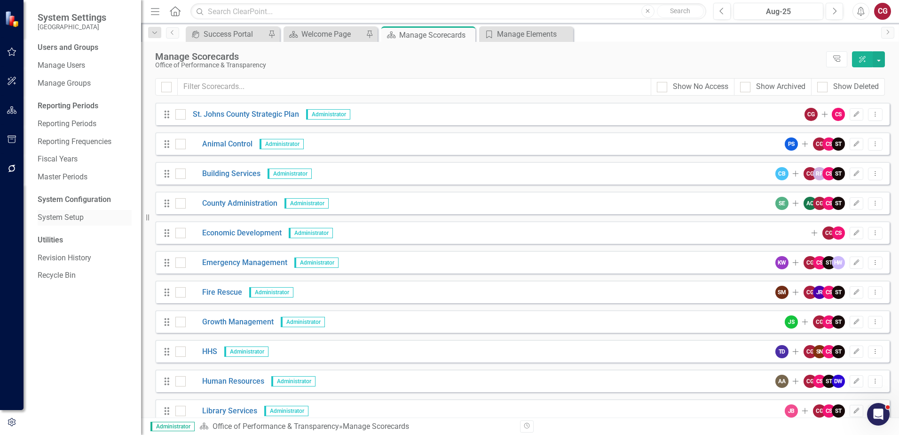
click at [65, 220] on link "System Setup" at bounding box center [85, 217] width 94 height 11
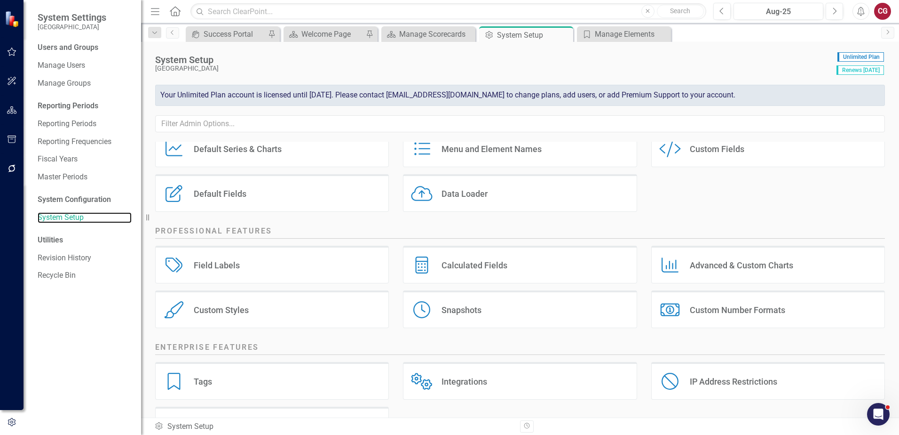
scroll to position [121, 0]
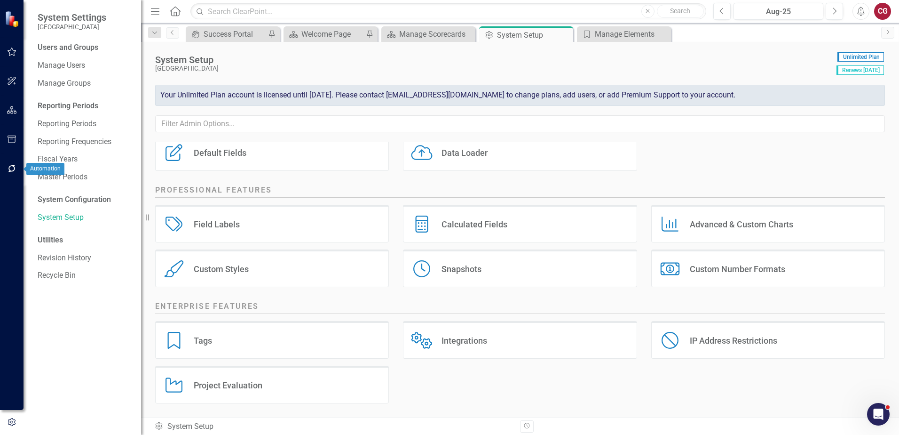
click at [8, 167] on icon "button" at bounding box center [12, 169] width 10 height 8
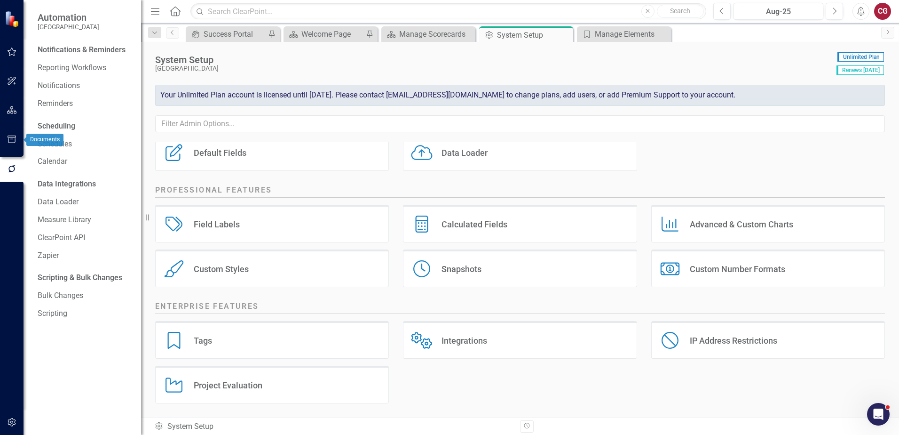
click at [12, 138] on icon "button" at bounding box center [12, 139] width 10 height 8
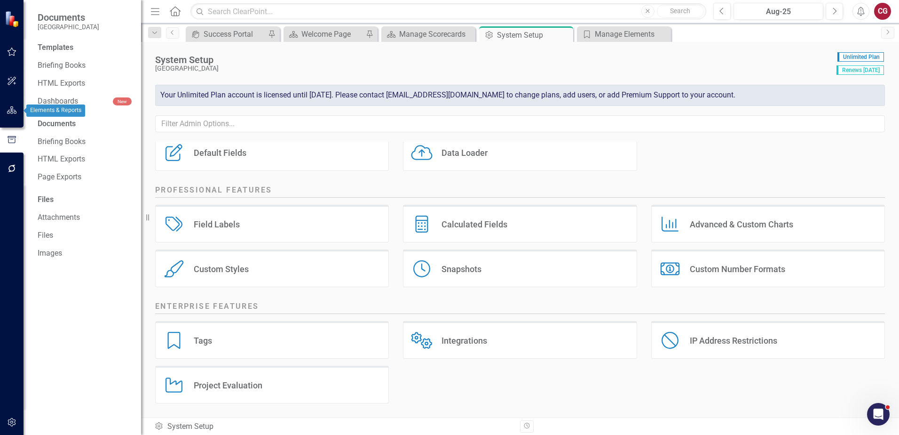
click at [14, 110] on icon "button" at bounding box center [12, 110] width 10 height 8
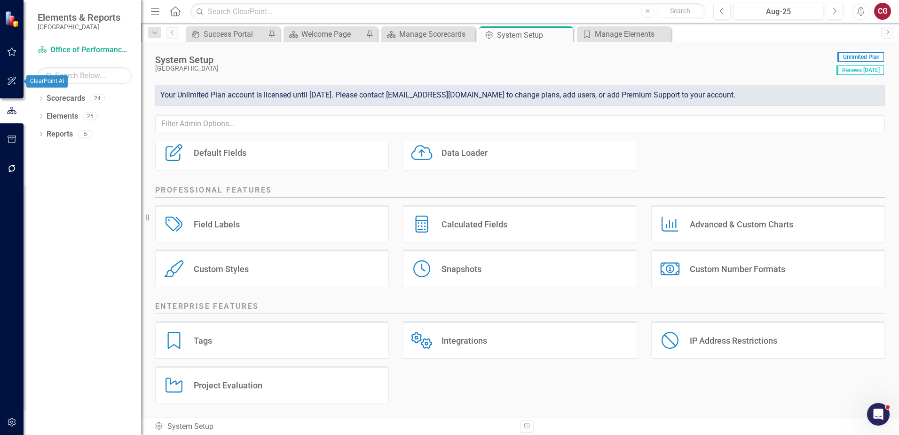
click at [15, 82] on icon "button" at bounding box center [12, 81] width 8 height 8
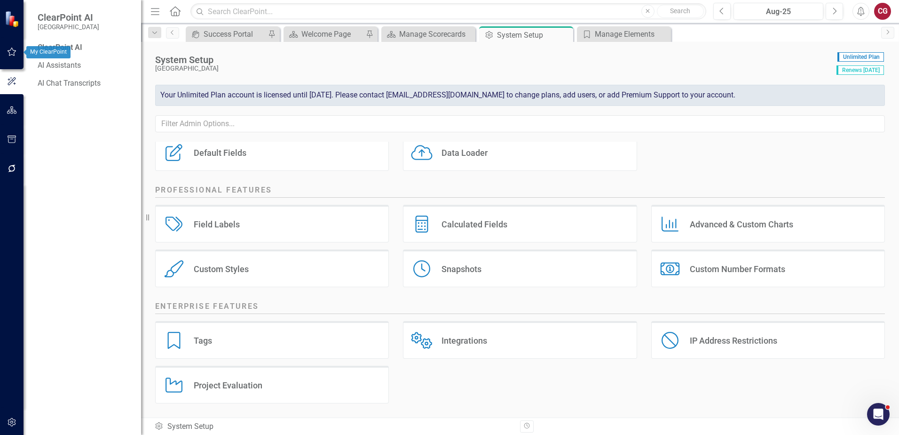
click at [13, 50] on icon "button" at bounding box center [12, 52] width 10 height 8
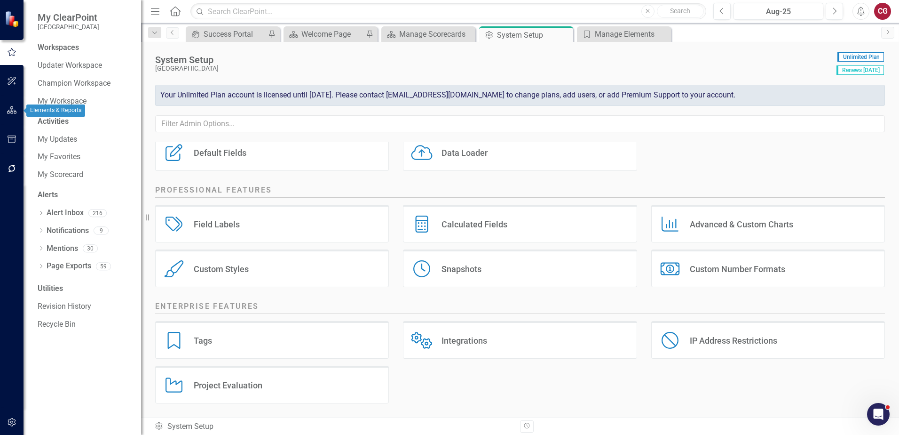
click at [8, 110] on icon "button" at bounding box center [12, 110] width 10 height 8
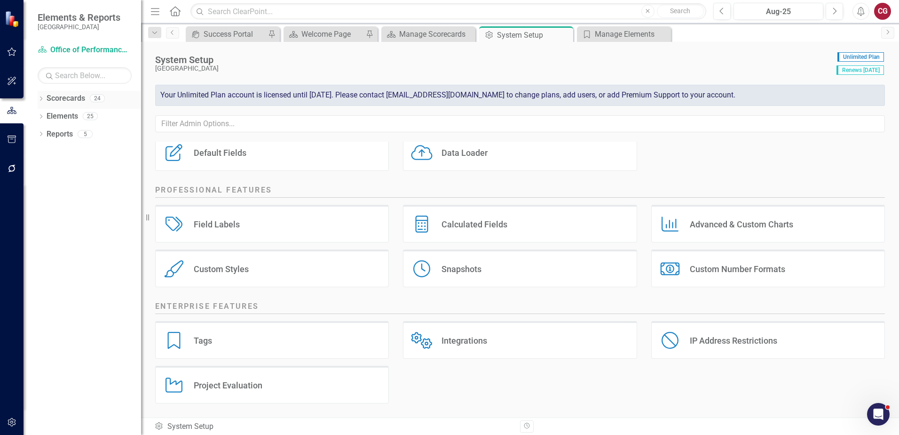
click at [48, 95] on link "Scorecards" at bounding box center [66, 98] width 39 height 11
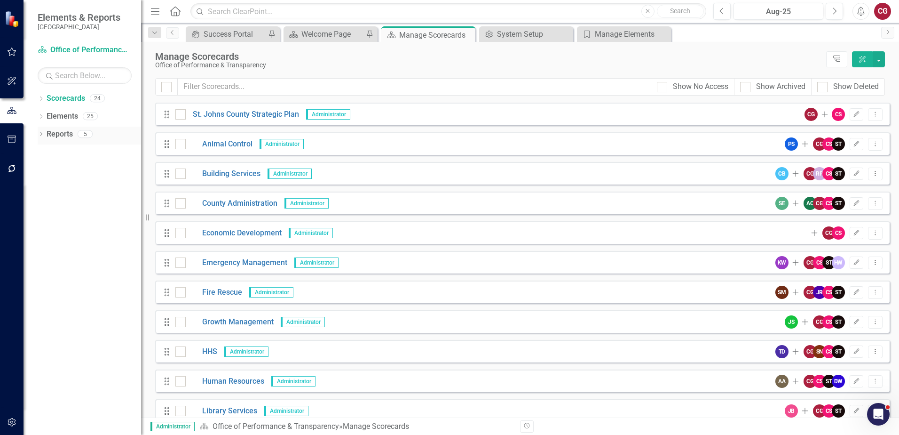
click at [71, 135] on link "Reports" at bounding box center [60, 134] width 26 height 11
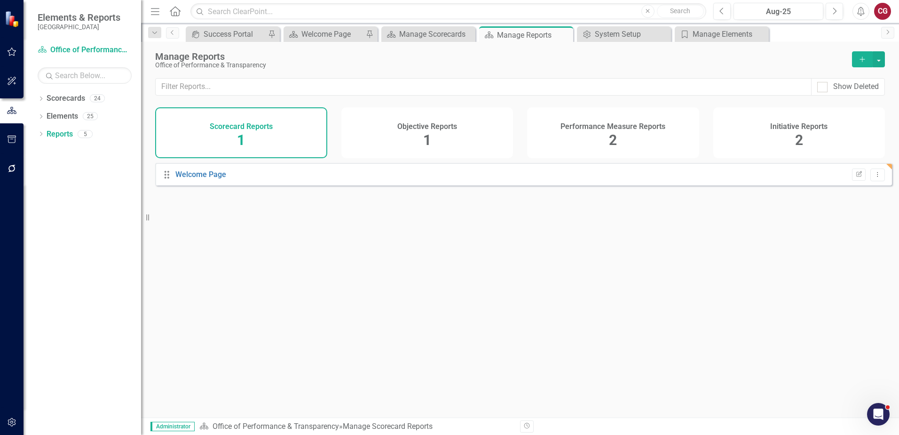
click at [803, 137] on span "2" at bounding box center [799, 140] width 8 height 16
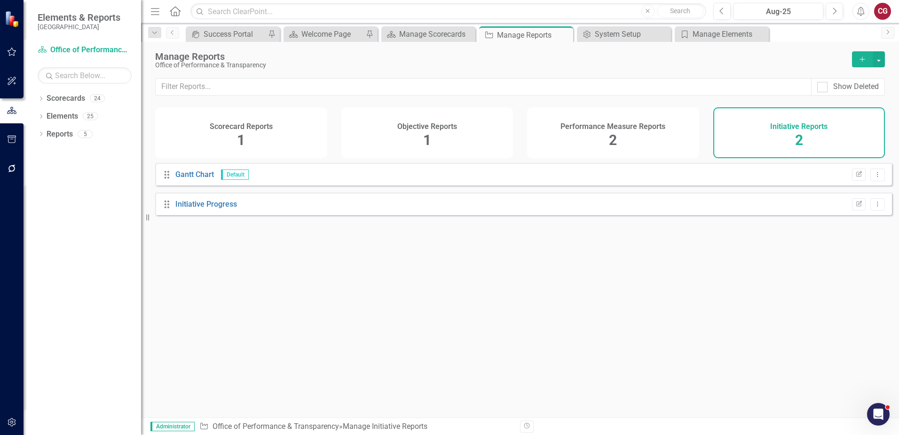
click at [641, 130] on h4 "Performance Measure Reports" at bounding box center [613, 126] width 105 height 8
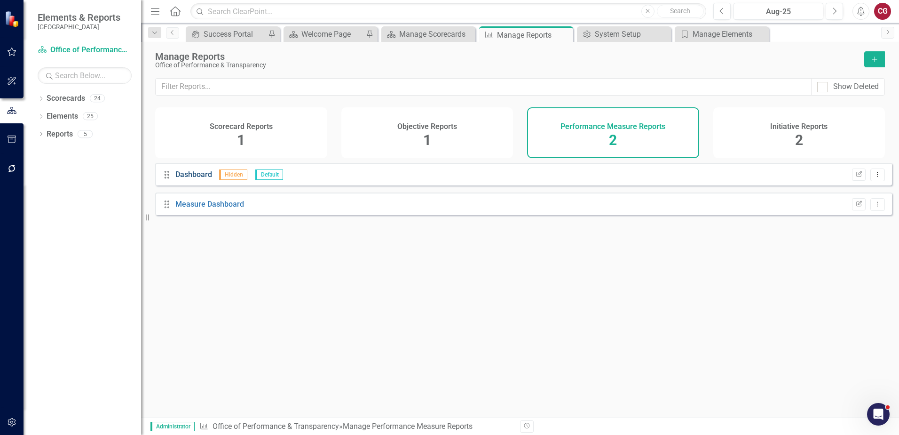
click at [205, 179] on link "Dashboard" at bounding box center [193, 174] width 37 height 9
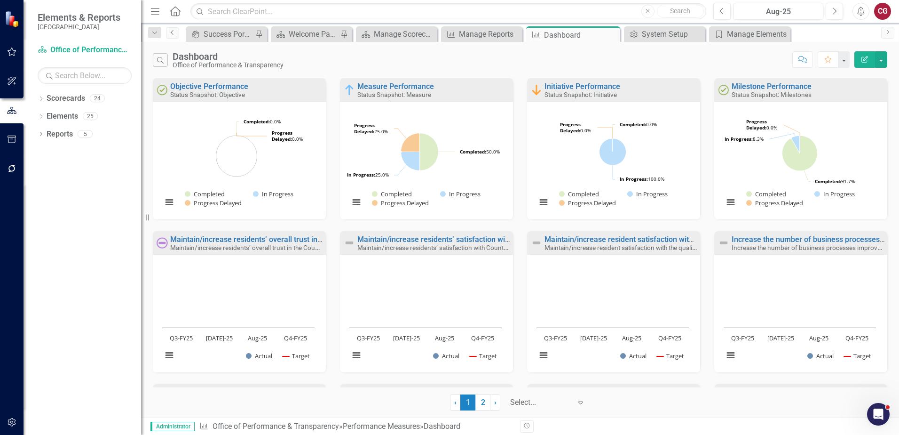
click at [175, 34] on icon "Previous" at bounding box center [173, 33] width 8 height 6
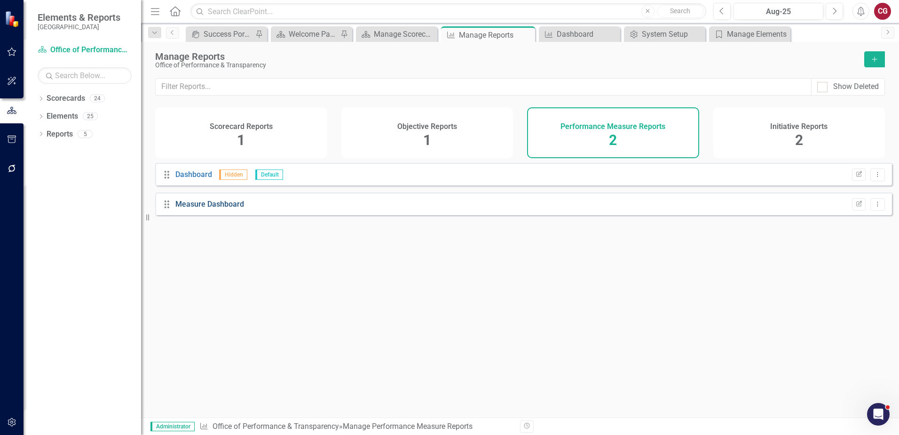
click at [223, 208] on link "Measure Dashboard" at bounding box center [209, 203] width 69 height 9
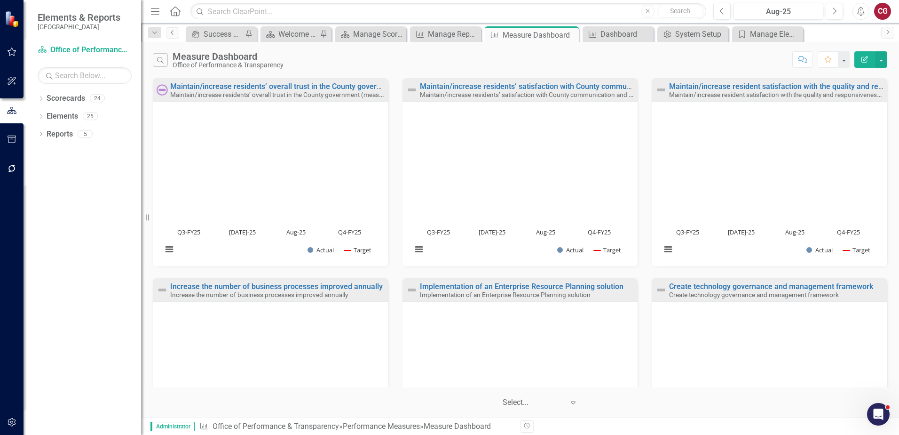
click at [174, 33] on icon "Previous" at bounding box center [173, 33] width 8 height 6
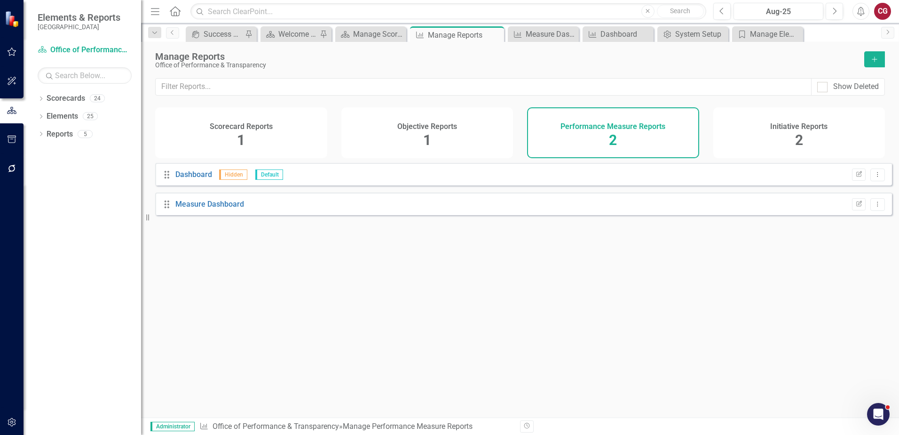
click at [773, 133] on div "Initiative Reports 2" at bounding box center [800, 132] width 172 height 51
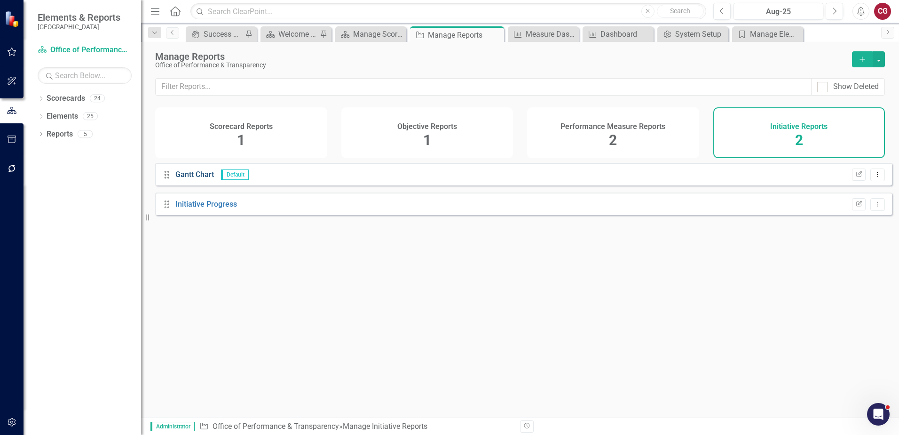
click at [209, 179] on link "Gantt Chart" at bounding box center [194, 174] width 39 height 9
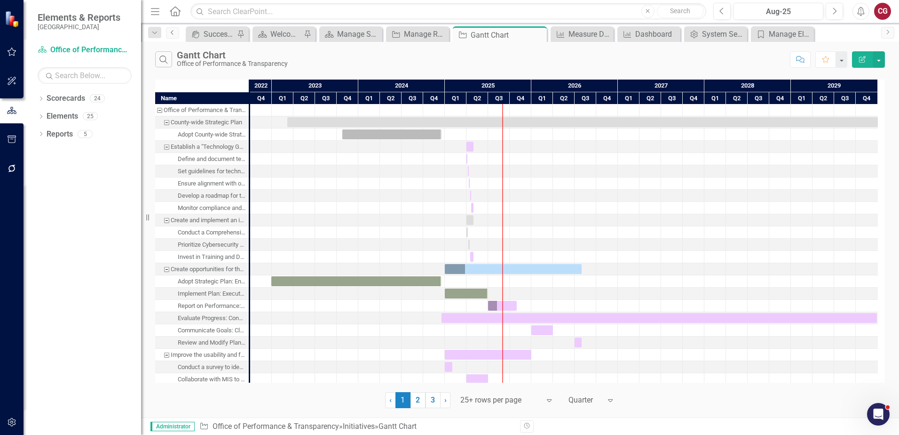
click at [172, 35] on link "Previous" at bounding box center [172, 32] width 13 height 11
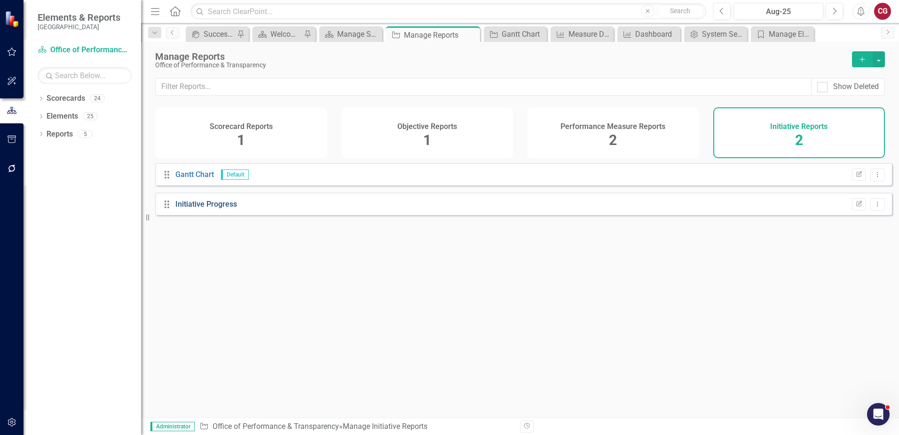
click at [199, 208] on link "Initiative Progress" at bounding box center [206, 203] width 62 height 9
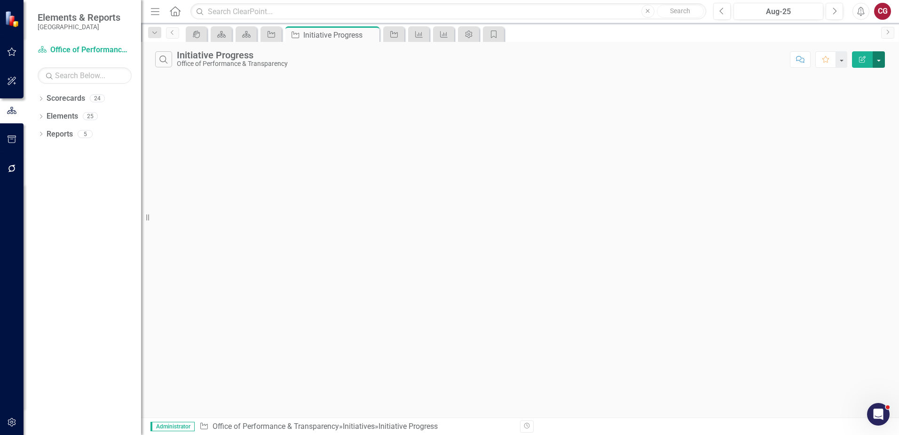
click at [882, 61] on button "button" at bounding box center [879, 59] width 12 height 16
click at [872, 73] on link "Edit Report Edit Report" at bounding box center [847, 76] width 74 height 17
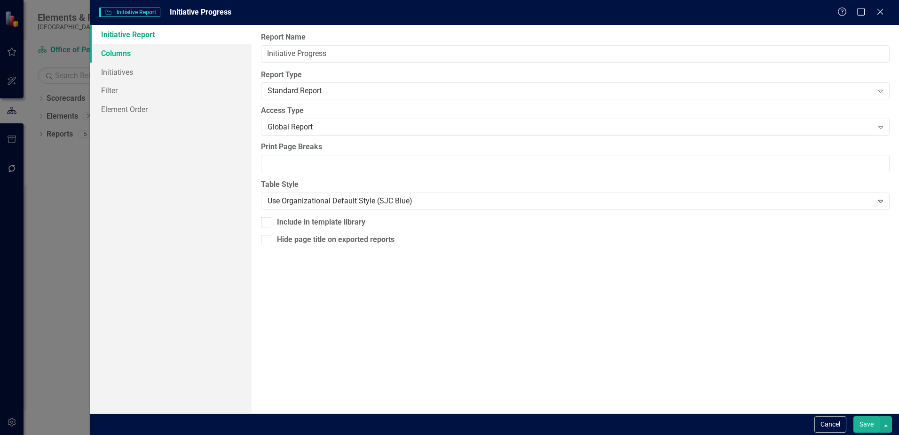
click at [126, 56] on link "Columns" at bounding box center [171, 53] width 162 height 19
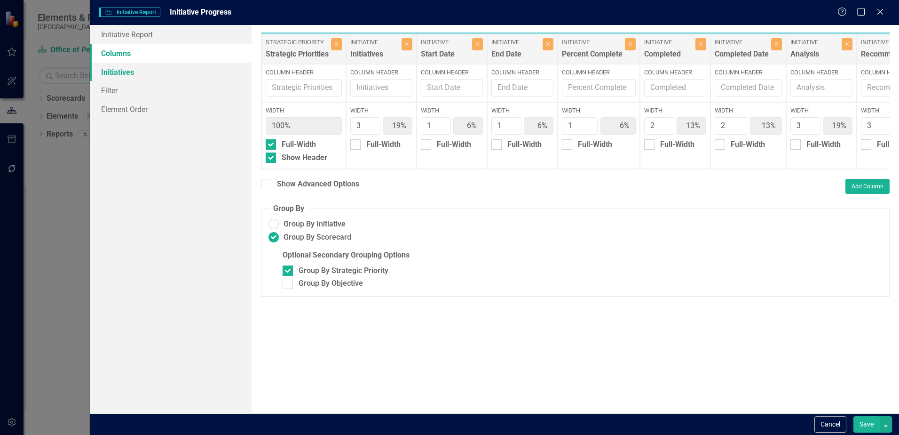
click at [119, 69] on link "Initiatives" at bounding box center [171, 72] width 162 height 19
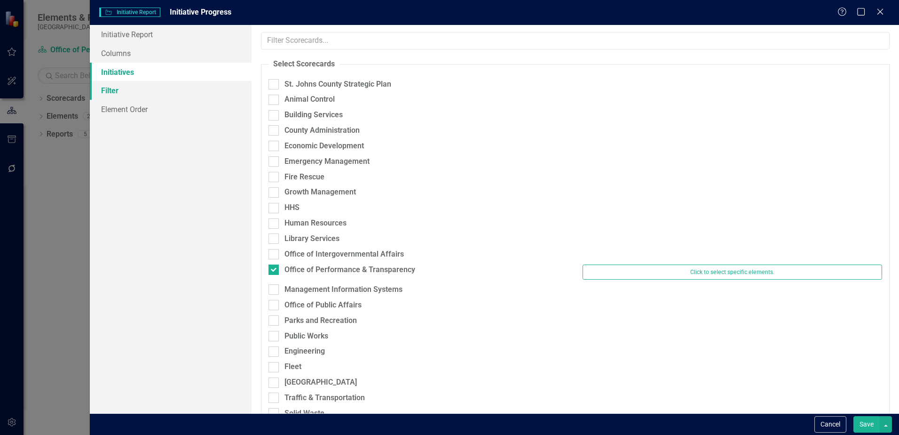
click at [119, 91] on link "Filter" at bounding box center [171, 90] width 162 height 19
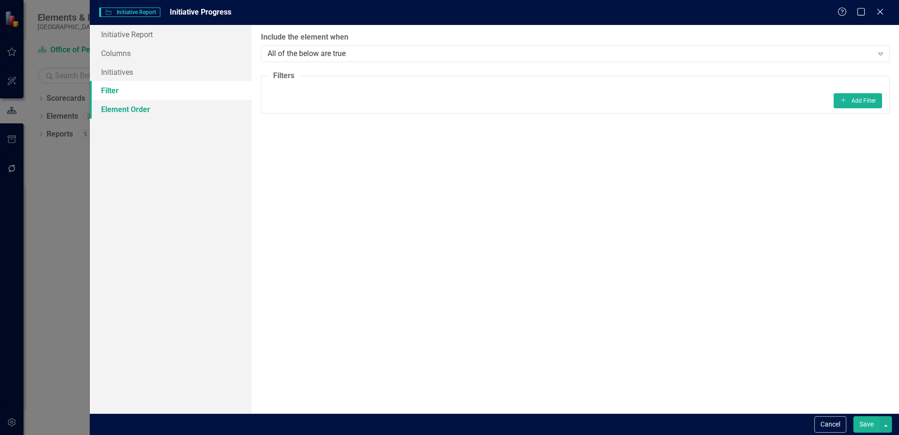
click at [120, 111] on link "Element Order" at bounding box center [171, 109] width 162 height 19
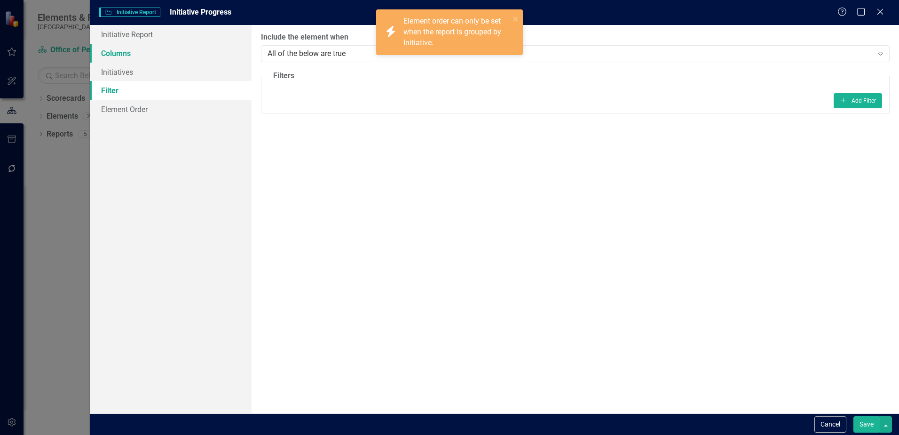
click at [119, 53] on link "Columns" at bounding box center [171, 53] width 162 height 19
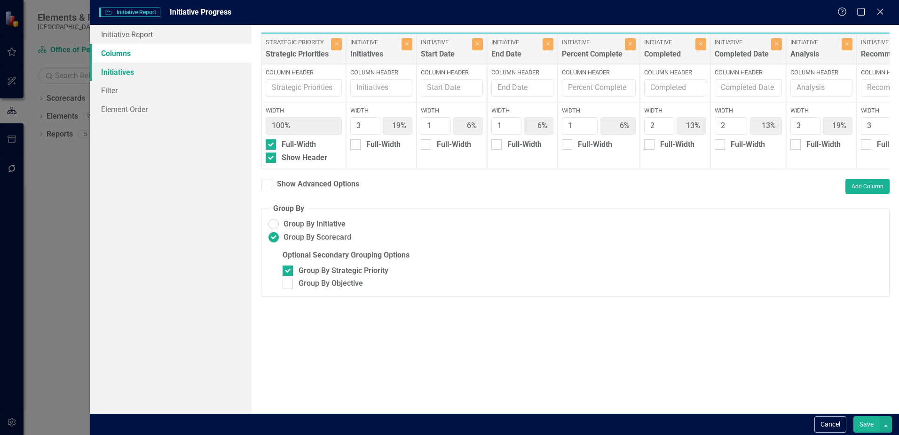
click at [104, 78] on link "Initiatives" at bounding box center [171, 72] width 162 height 19
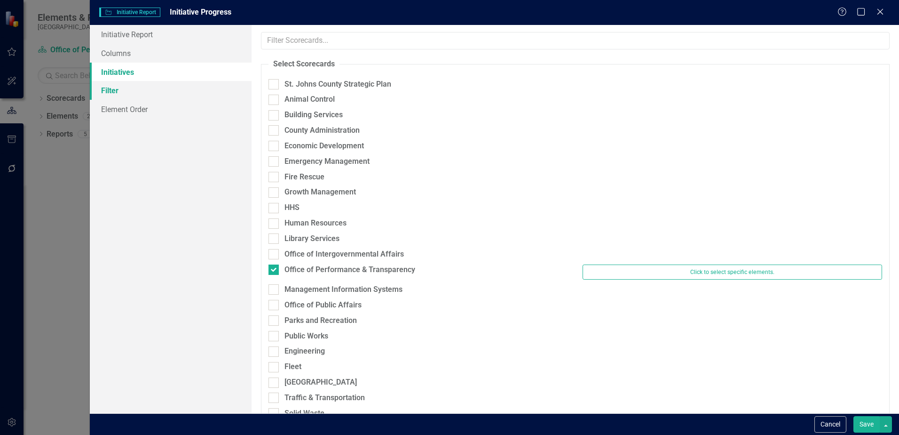
click at [108, 94] on link "Filter" at bounding box center [171, 90] width 162 height 19
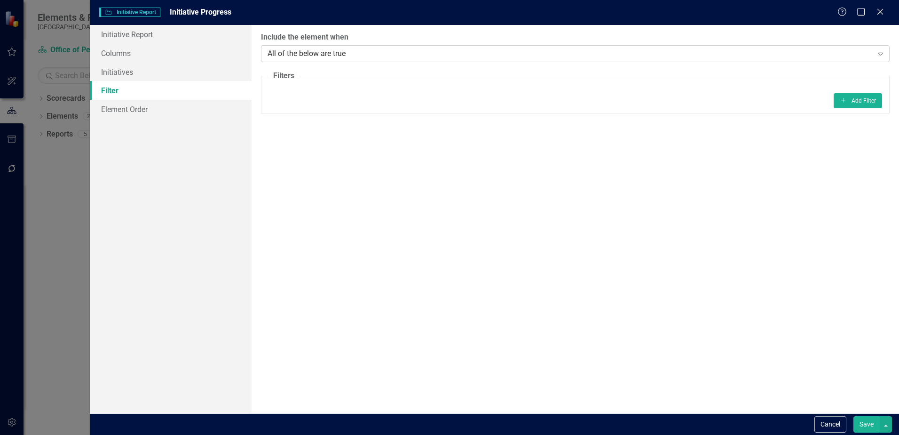
click at [505, 53] on div "All of the below are true" at bounding box center [570, 53] width 605 height 11
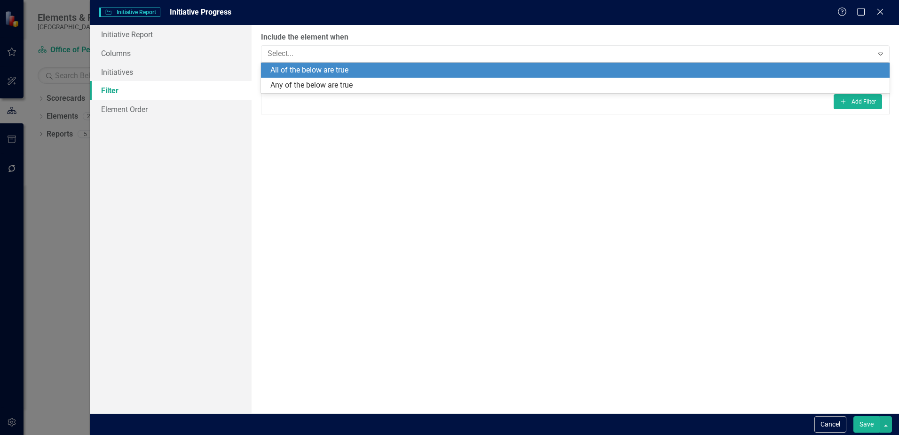
click at [325, 71] on div "All of the below are true" at bounding box center [577, 70] width 614 height 11
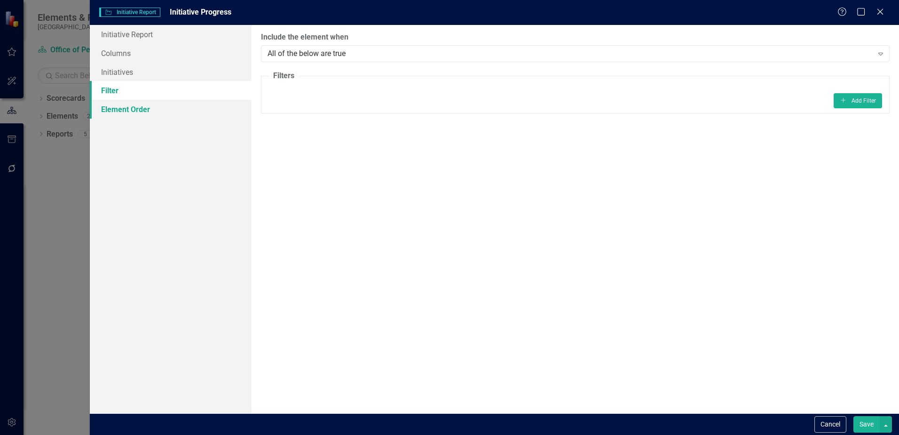
click at [127, 110] on link "Element Order" at bounding box center [171, 109] width 162 height 19
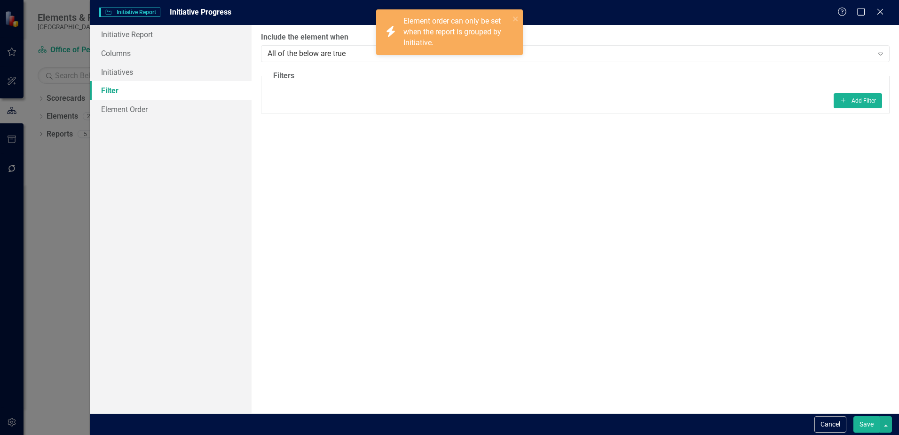
click at [111, 94] on link "Filter" at bounding box center [171, 90] width 162 height 19
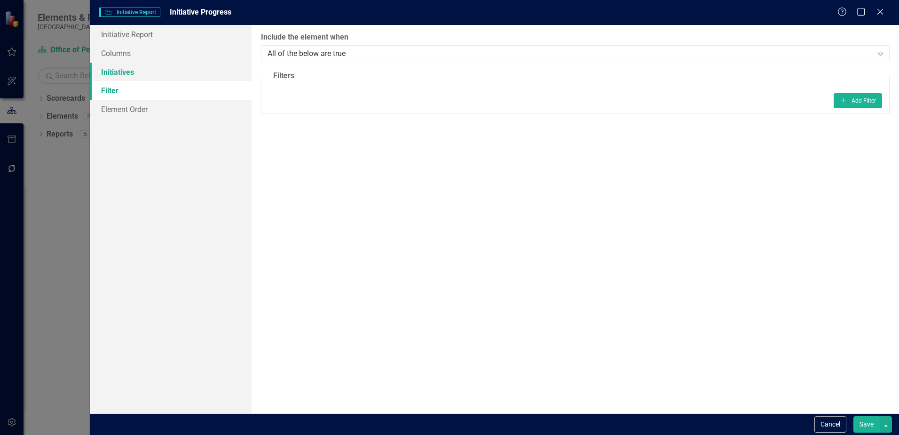
click at [146, 77] on link "Initiatives" at bounding box center [171, 72] width 162 height 19
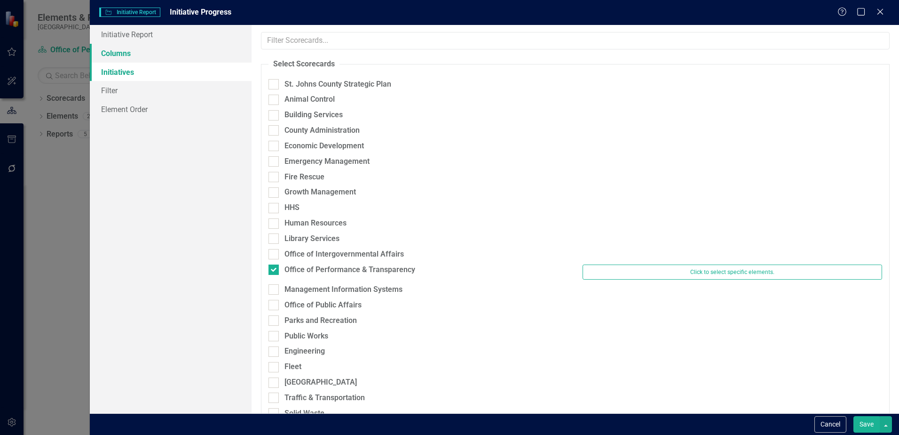
click at [122, 55] on link "Columns" at bounding box center [171, 53] width 162 height 19
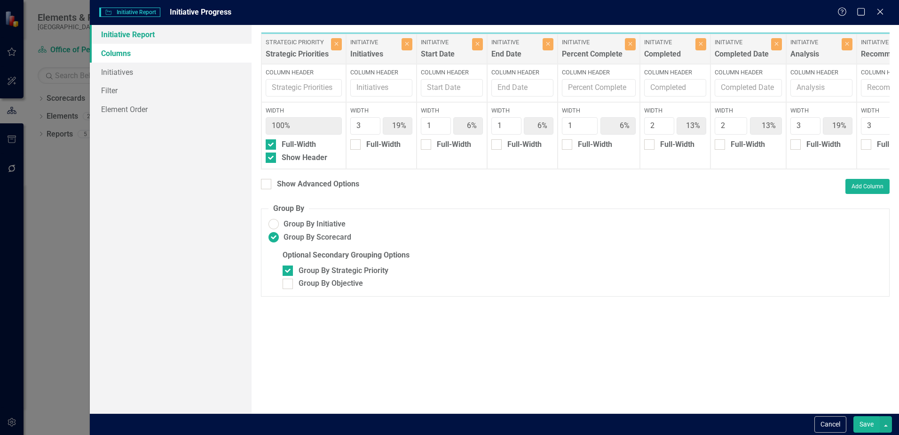
click at [113, 33] on link "Initiative Report" at bounding box center [171, 34] width 162 height 19
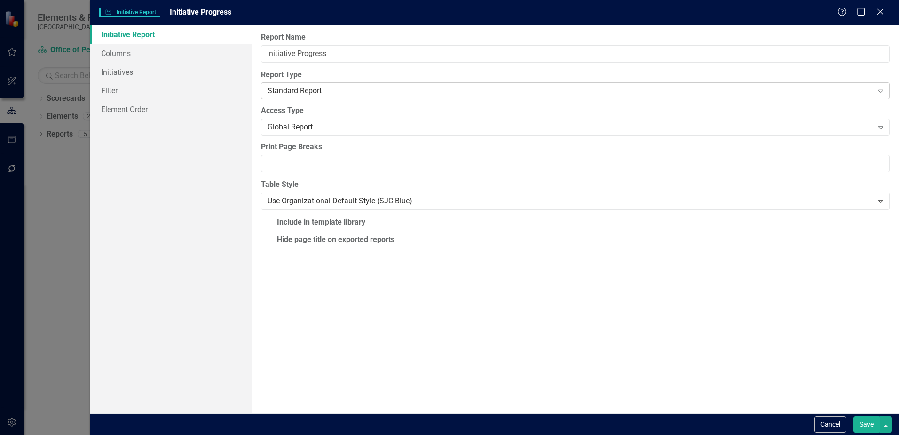
click at [425, 91] on div "Standard Report" at bounding box center [570, 91] width 605 height 11
click at [405, 123] on div "Global Report" at bounding box center [570, 127] width 605 height 11
click at [834, 420] on button "Cancel" at bounding box center [831, 424] width 32 height 16
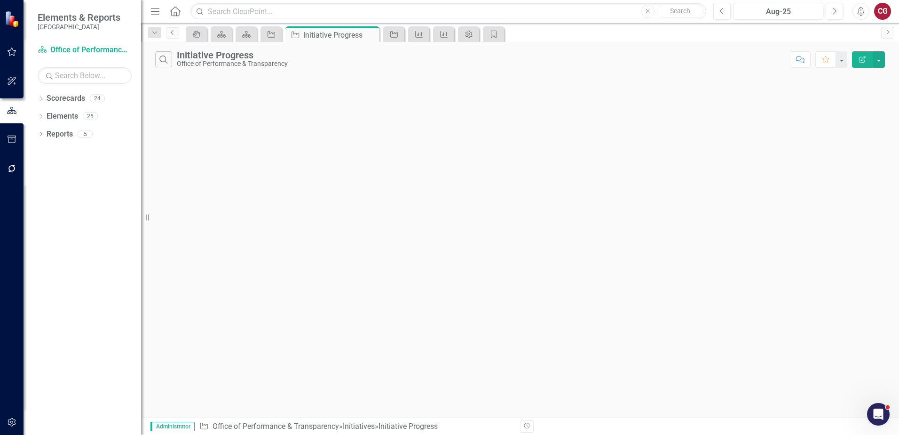
click at [176, 33] on icon "Previous" at bounding box center [173, 33] width 8 height 6
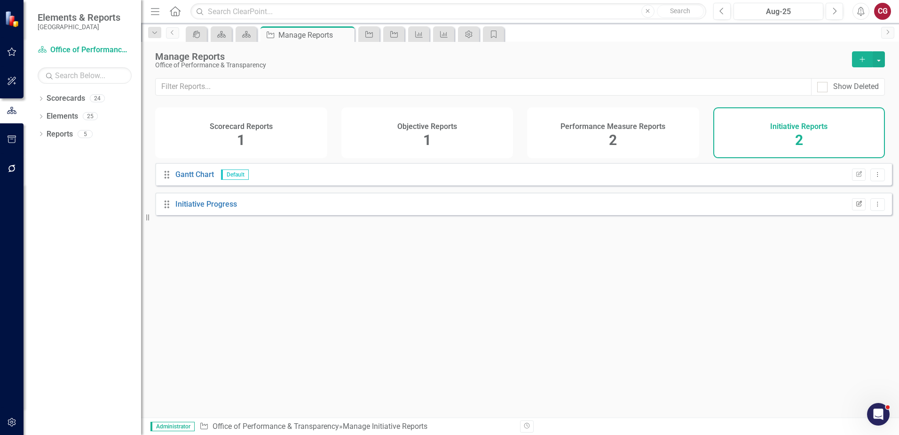
click at [852, 210] on button "Edit Report" at bounding box center [859, 204] width 14 height 12
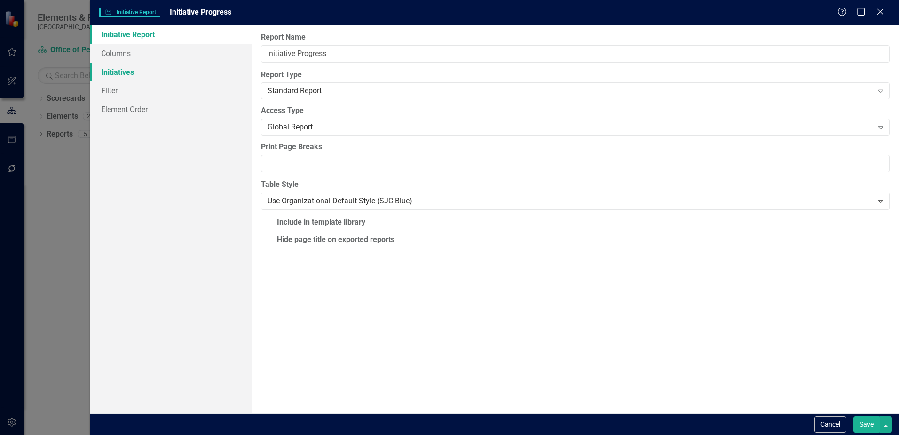
click at [112, 76] on link "Initiatives" at bounding box center [171, 72] width 162 height 19
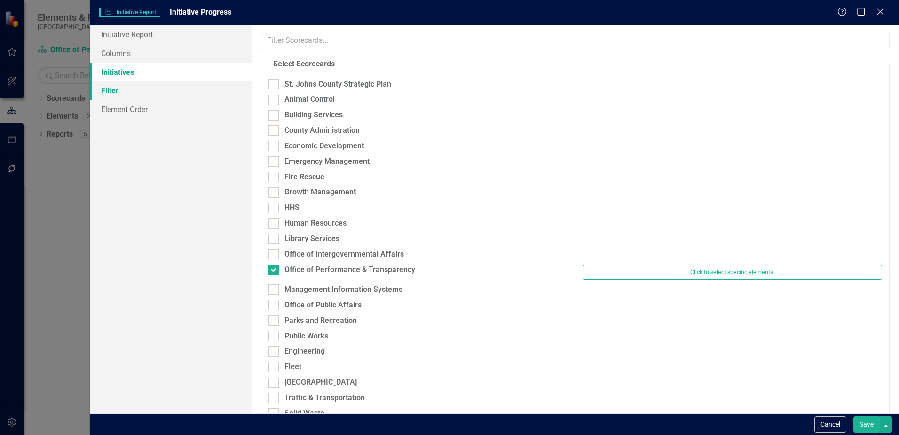
click at [109, 92] on link "Filter" at bounding box center [171, 90] width 162 height 19
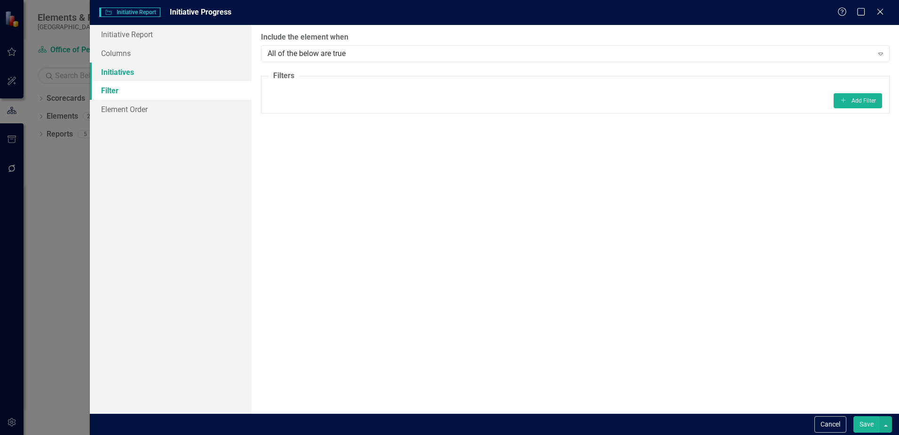
click at [111, 74] on link "Initiatives" at bounding box center [171, 72] width 162 height 19
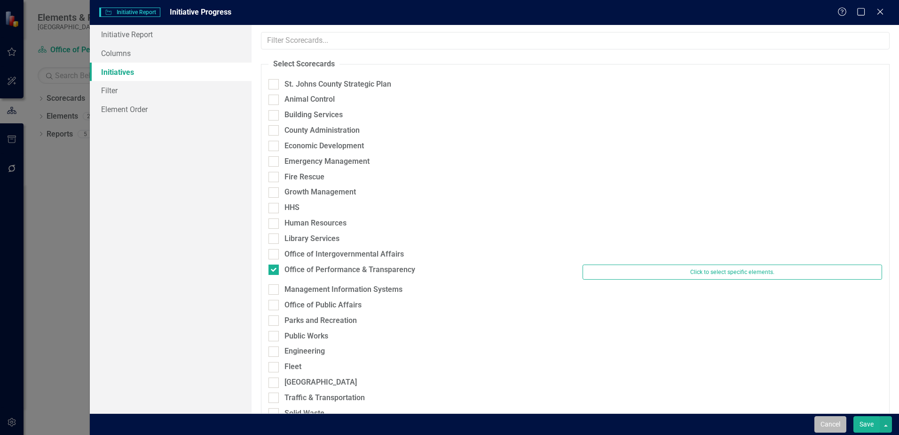
click at [823, 422] on button "Cancel" at bounding box center [831, 424] width 32 height 16
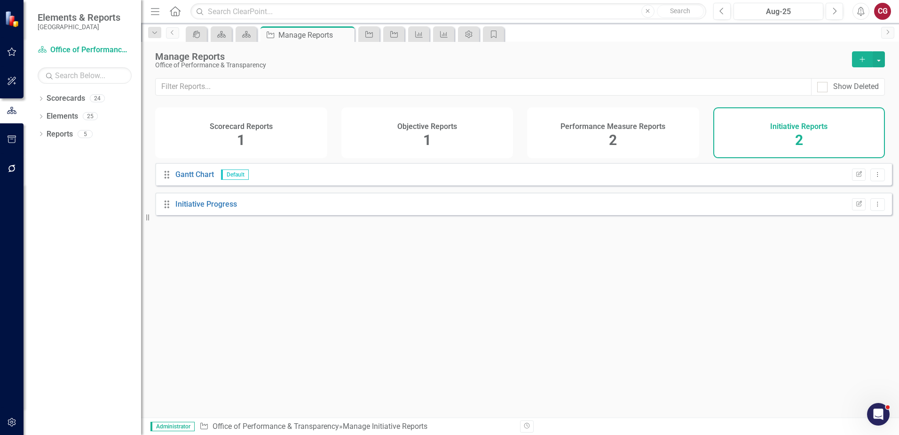
click at [652, 136] on div "Performance Measure Reports 2" at bounding box center [613, 132] width 172 height 51
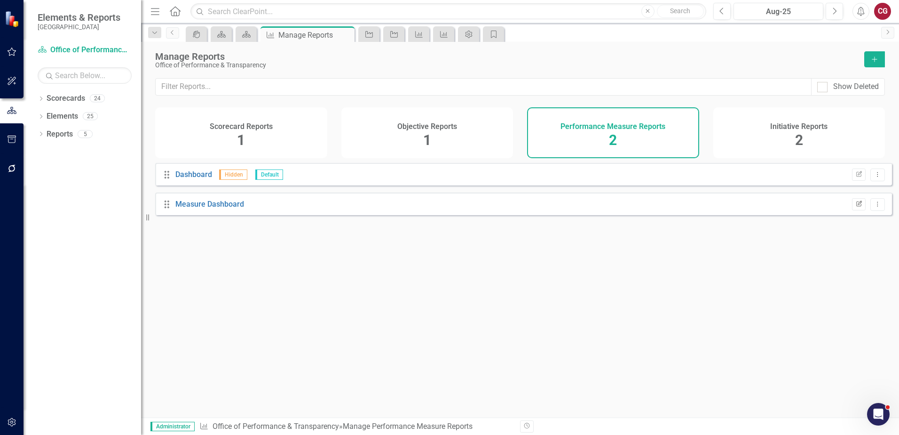
click at [856, 207] on icon "Edit Report" at bounding box center [859, 204] width 7 height 6
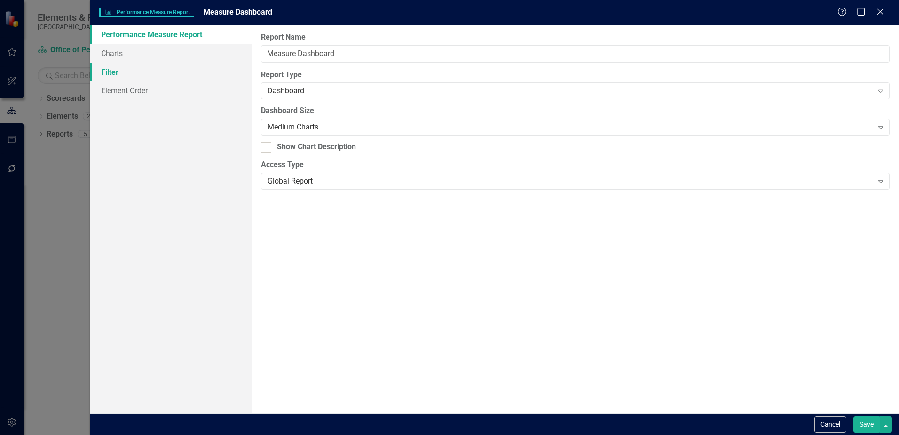
click at [122, 73] on link "Filter" at bounding box center [171, 72] width 162 height 19
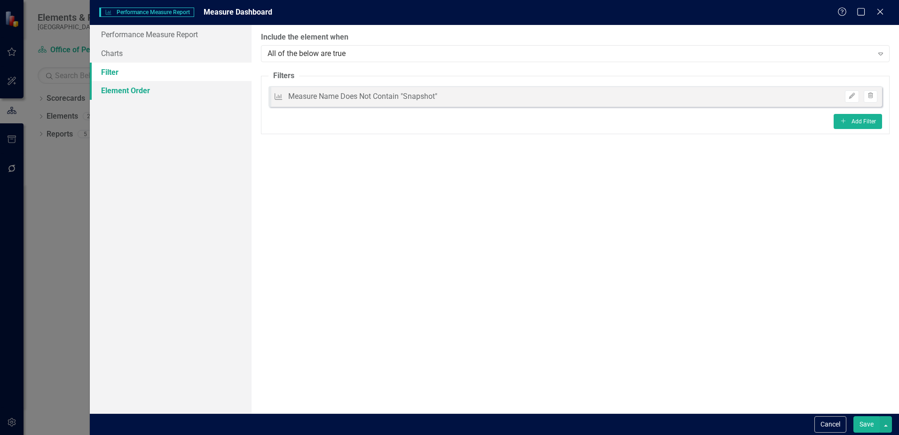
click at [115, 90] on link "Element Order" at bounding box center [171, 90] width 162 height 19
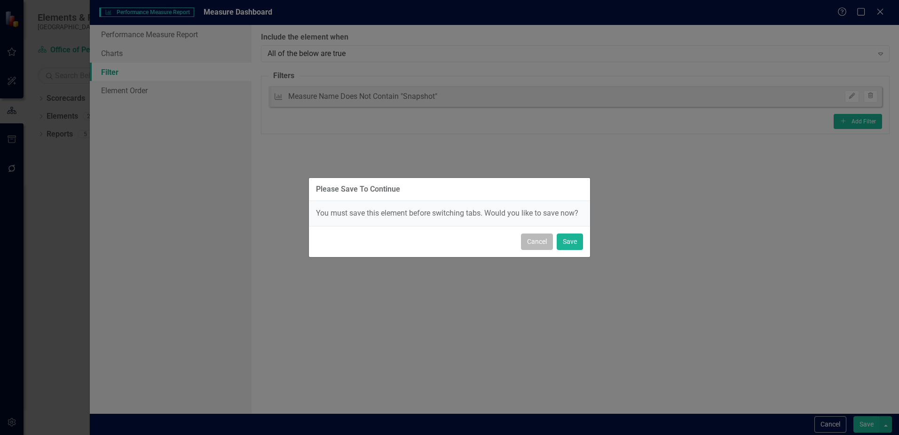
click at [538, 246] on button "Cancel" at bounding box center [537, 241] width 32 height 16
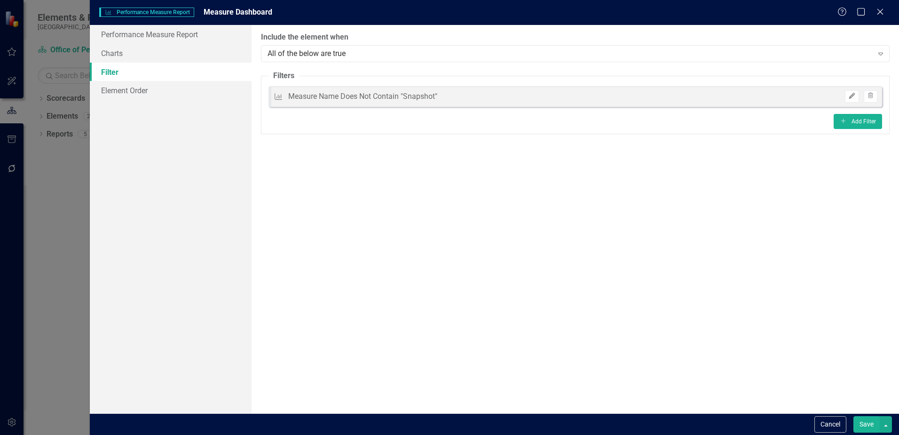
click at [853, 97] on icon "Edit" at bounding box center [851, 96] width 7 height 6
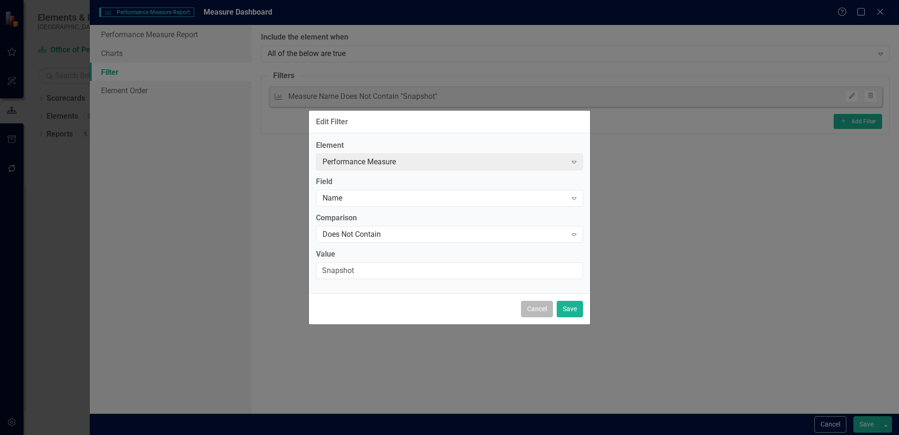
click at [527, 307] on button "Cancel" at bounding box center [537, 309] width 32 height 16
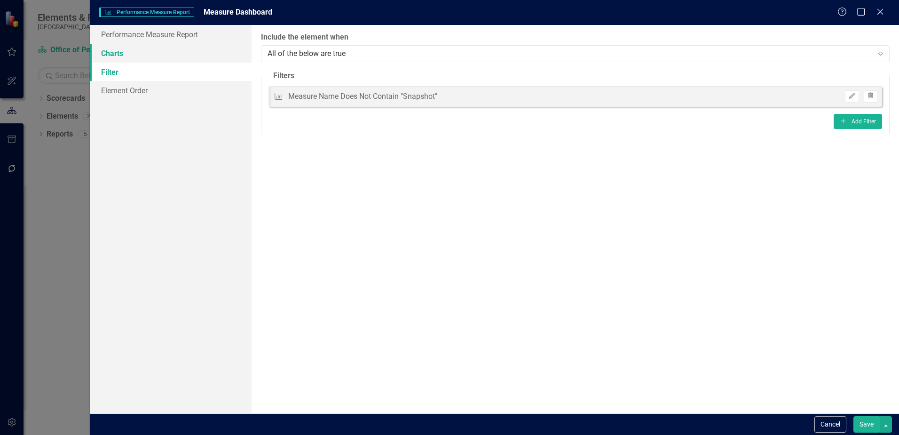
click at [149, 55] on link "Charts" at bounding box center [171, 53] width 162 height 19
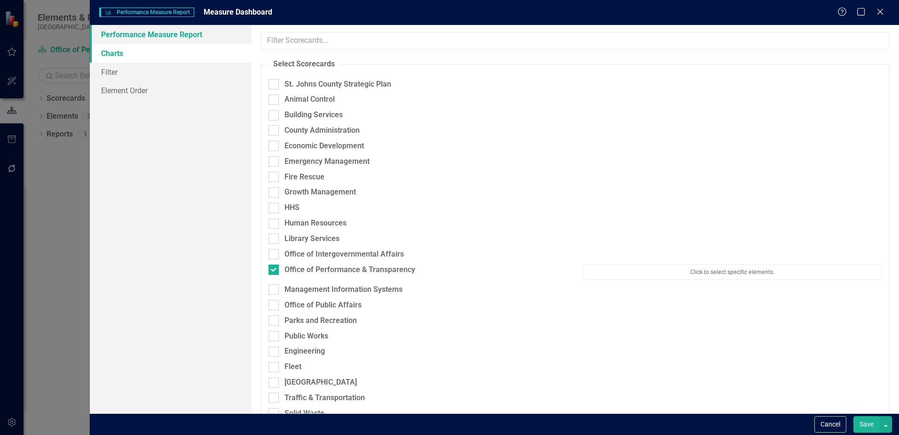
click at [145, 41] on link "Performance Measure Report" at bounding box center [171, 34] width 162 height 19
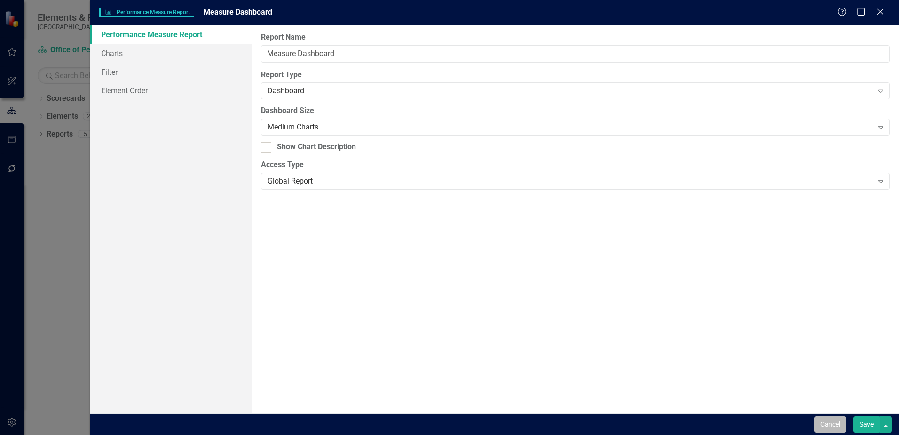
click at [832, 423] on button "Cancel" at bounding box center [831, 424] width 32 height 16
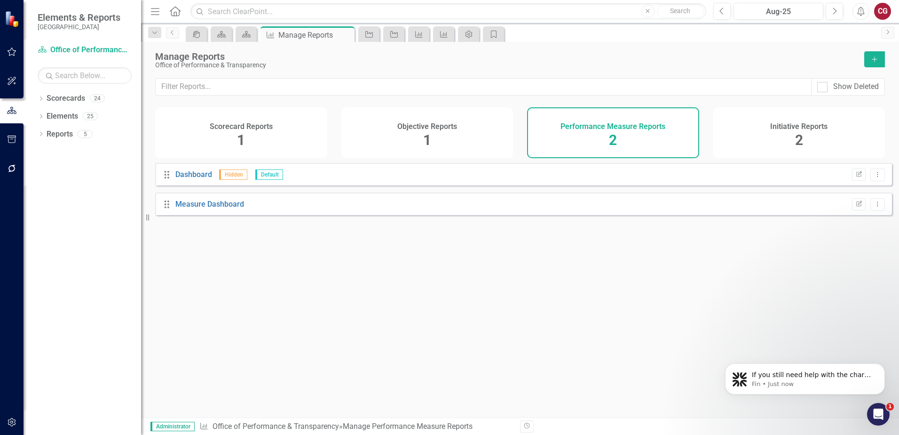
click at [505, 136] on div "Objective Reports 1" at bounding box center [427, 132] width 172 height 51
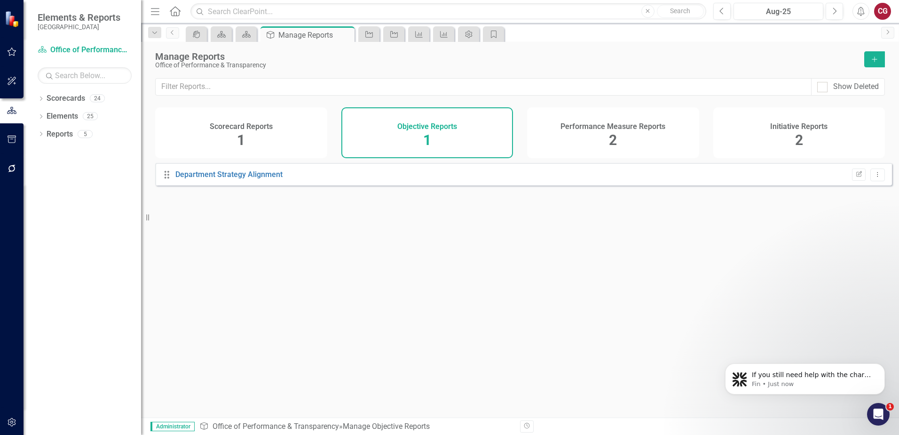
click at [238, 134] on span "1" at bounding box center [241, 140] width 8 height 16
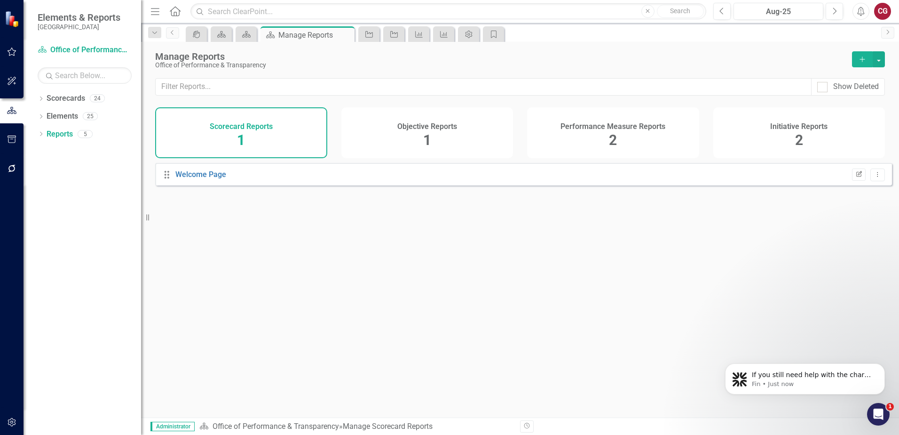
click at [856, 177] on icon "Edit Report" at bounding box center [859, 175] width 7 height 6
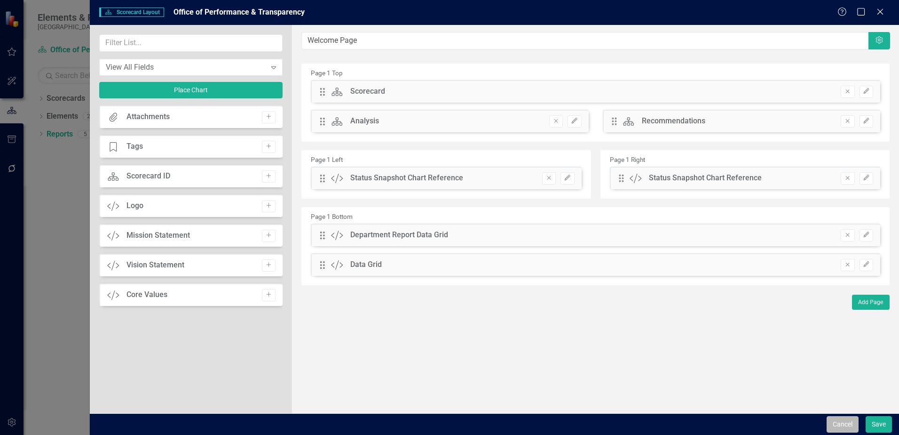
click at [832, 422] on button "Cancel" at bounding box center [843, 424] width 32 height 16
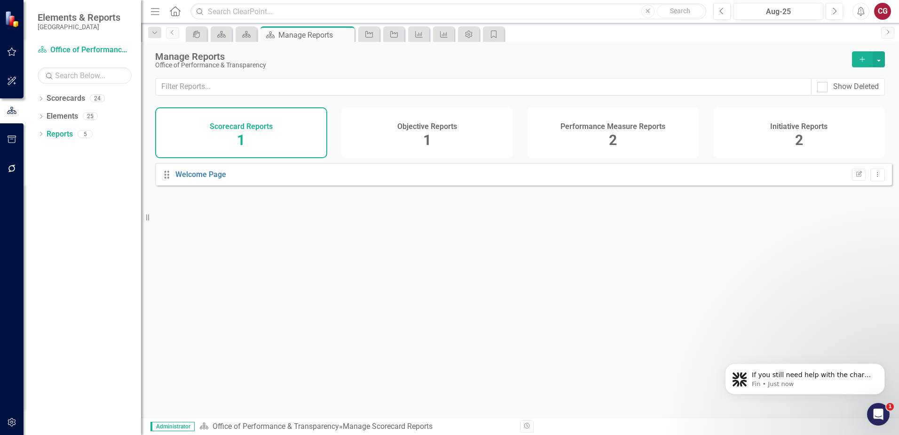
click at [448, 148] on div "Objective Reports 1" at bounding box center [427, 132] width 172 height 51
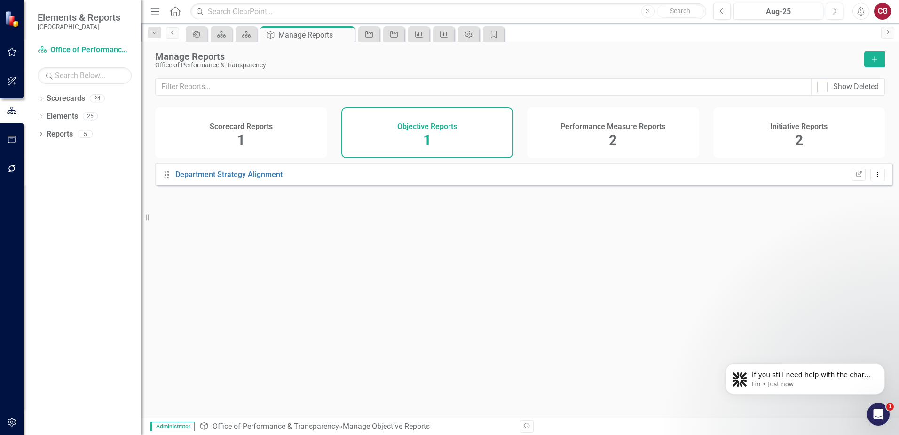
click at [612, 126] on h4 "Performance Measure Reports" at bounding box center [613, 126] width 105 height 8
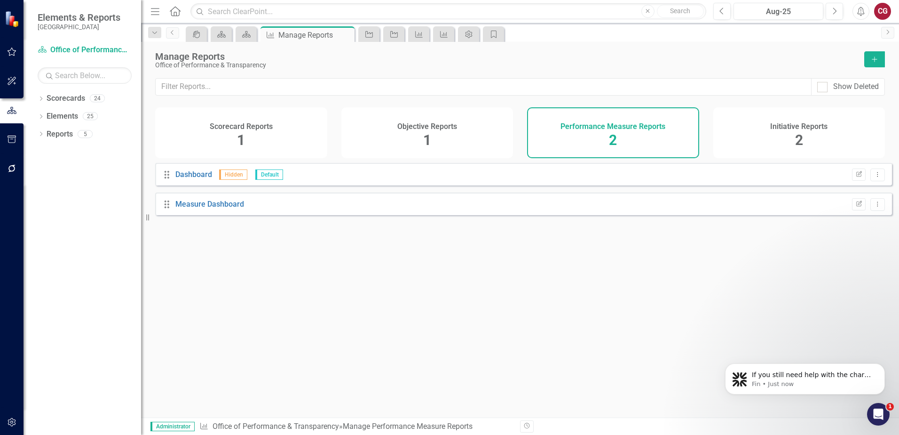
click at [781, 129] on h4 "Initiative Reports" at bounding box center [798, 126] width 57 height 8
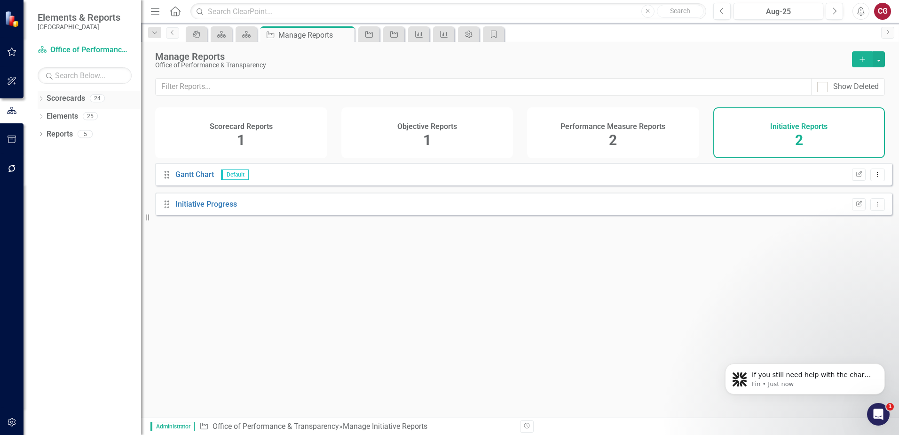
click at [56, 97] on link "Scorecards" at bounding box center [66, 98] width 39 height 11
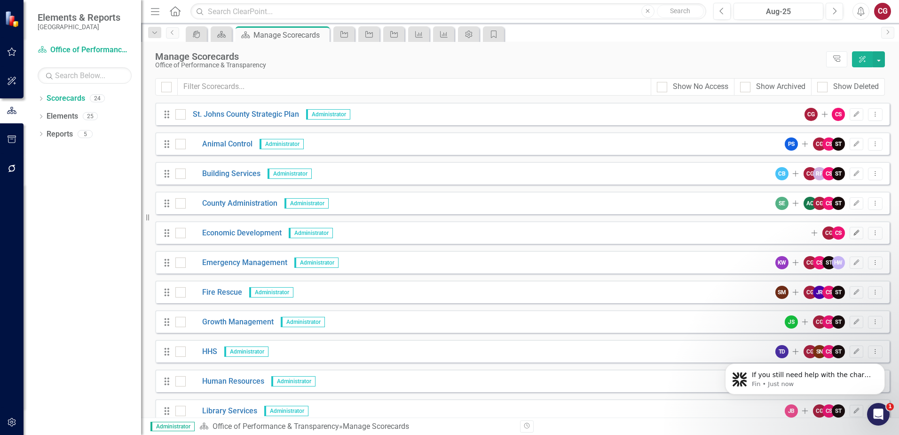
click at [853, 231] on icon "Edit" at bounding box center [856, 233] width 7 height 6
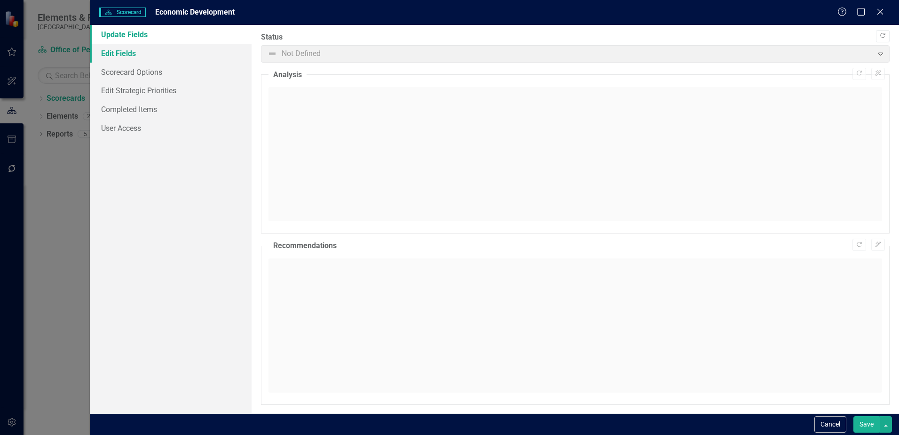
click at [118, 54] on link "Edit Fields" at bounding box center [171, 53] width 162 height 19
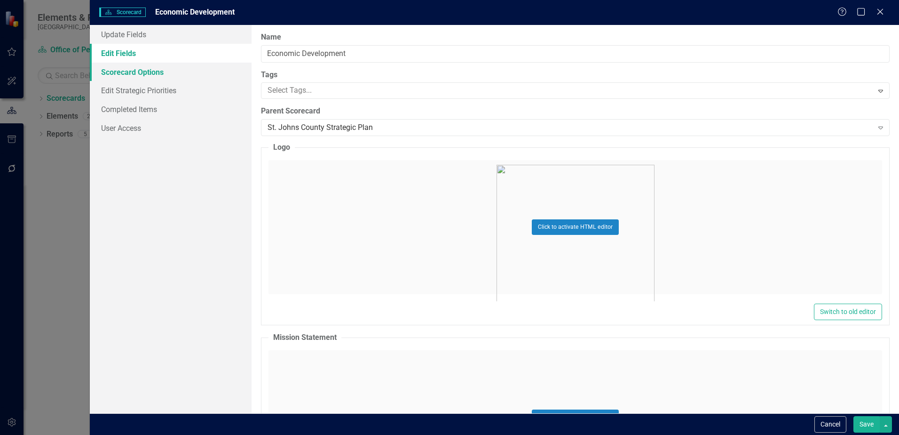
click at [116, 72] on link "Scorecard Options" at bounding box center [171, 72] width 162 height 19
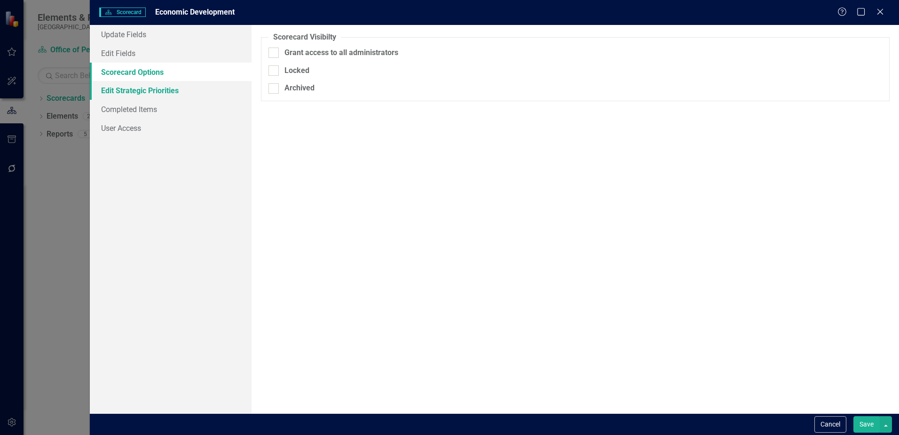
click at [121, 91] on link "Edit Strategic Priorities" at bounding box center [171, 90] width 162 height 19
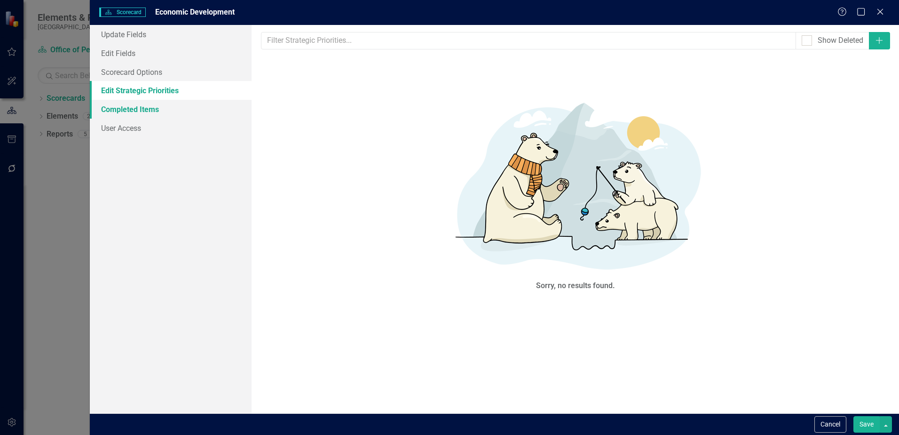
click at [121, 104] on link "Completed Items" at bounding box center [171, 109] width 162 height 19
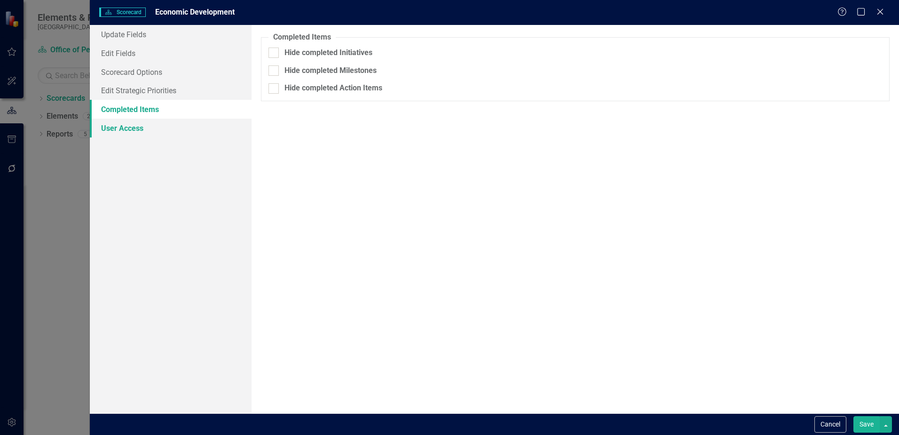
click at [123, 124] on link "User Access" at bounding box center [171, 128] width 162 height 19
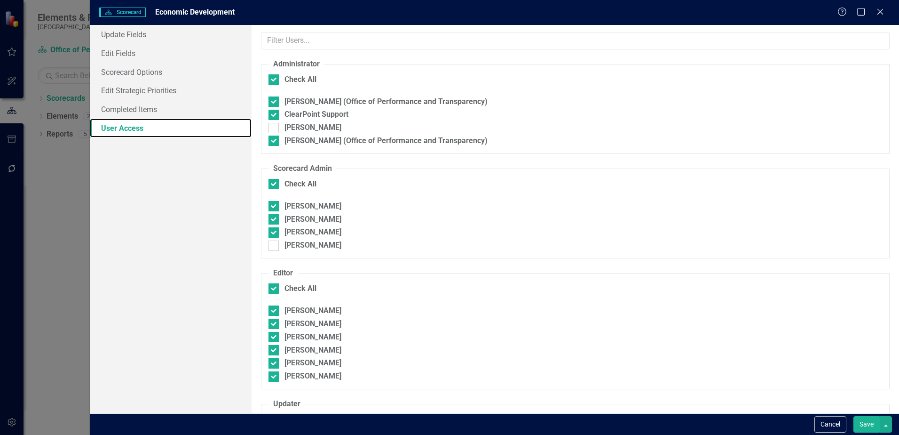
checkbox input "false"
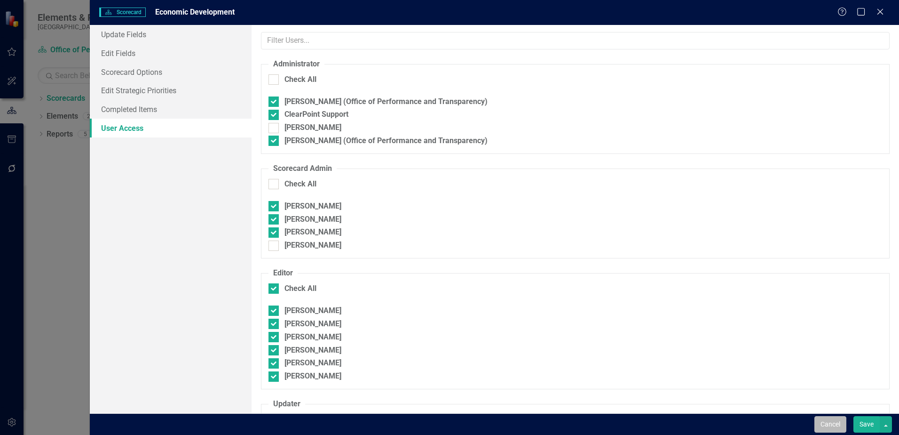
click at [834, 424] on button "Cancel" at bounding box center [831, 424] width 32 height 16
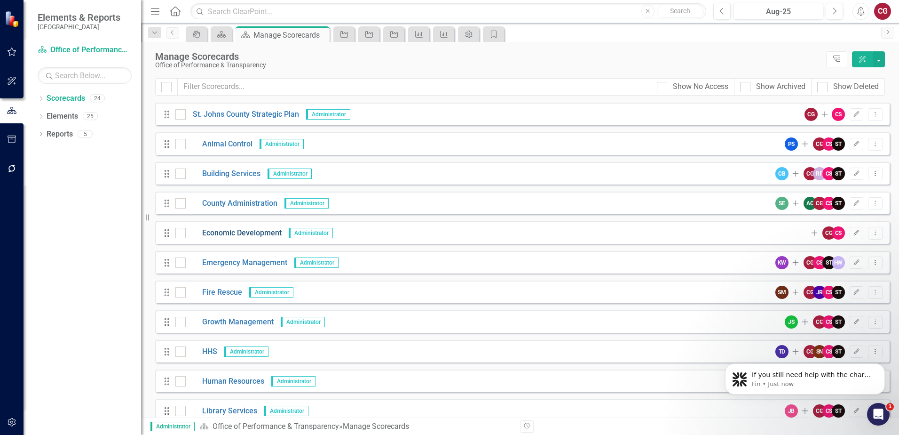
click at [246, 229] on link "Economic Development" at bounding box center [234, 233] width 96 height 11
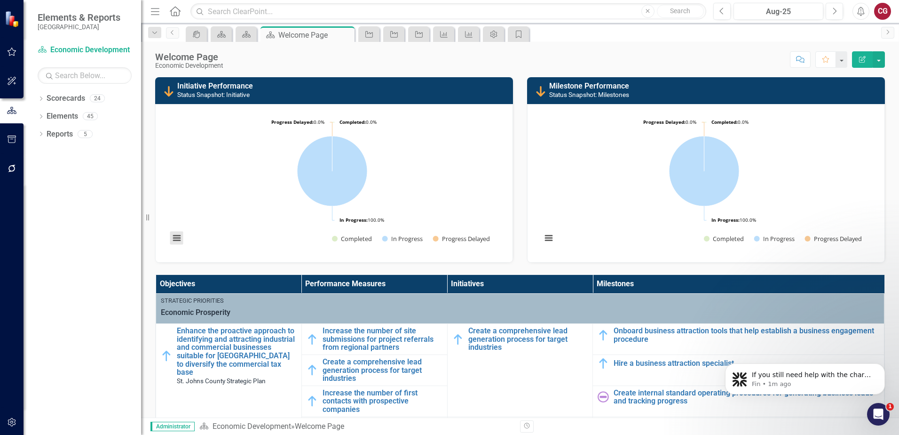
click at [175, 242] on button "View chart menu, Chart" at bounding box center [176, 237] width 13 height 13
drag, startPoint x: 377, startPoint y: 74, endPoint x: 346, endPoint y: 38, distance: 47.0
click at [377, 74] on div "Welcome Page Economic Development Score: N/A Aug-25 Completed Comment Favorite …" at bounding box center [520, 229] width 758 height 375
